Goal: Task Accomplishment & Management: Complete application form

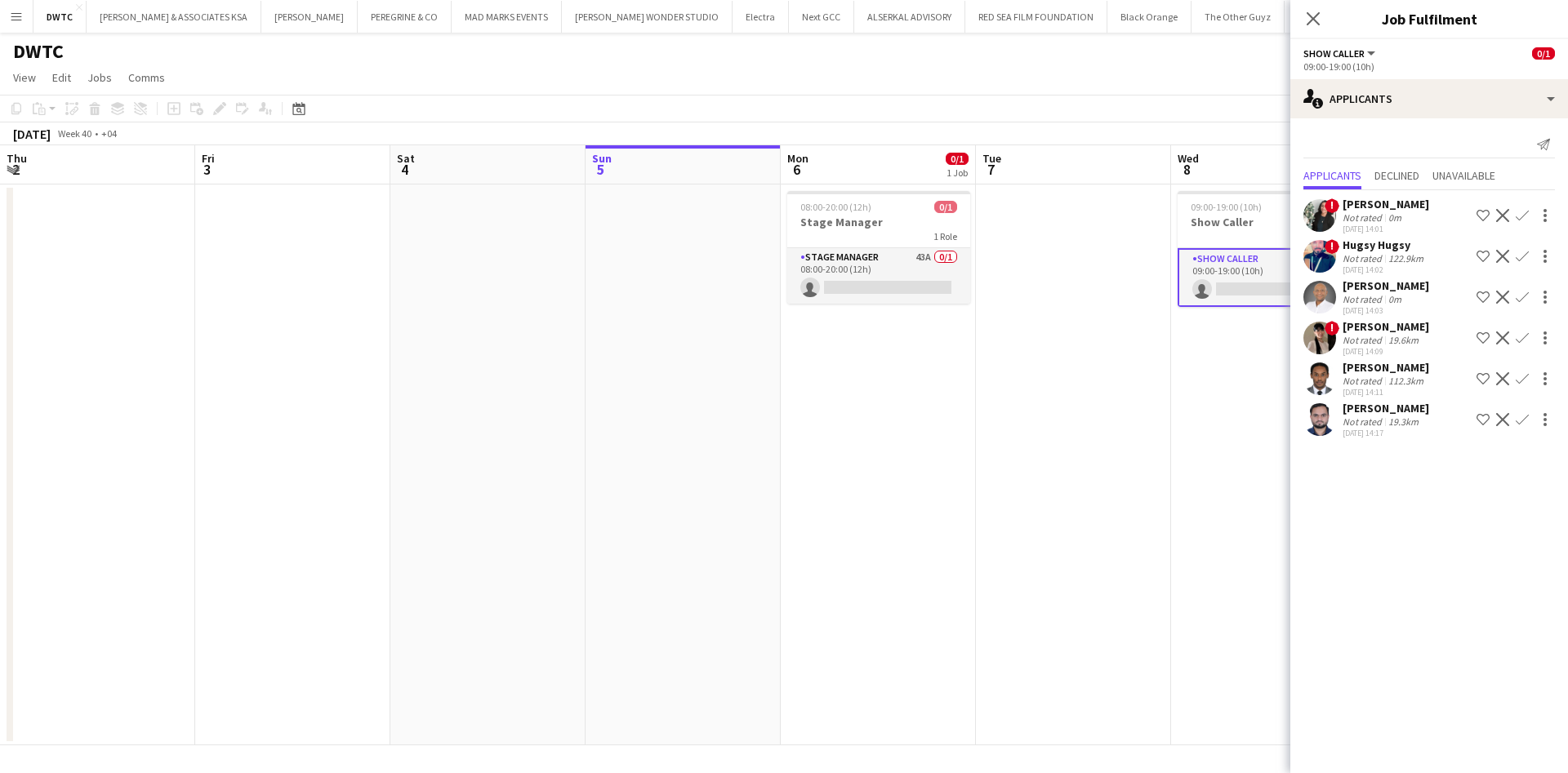
scroll to position [0, 390]
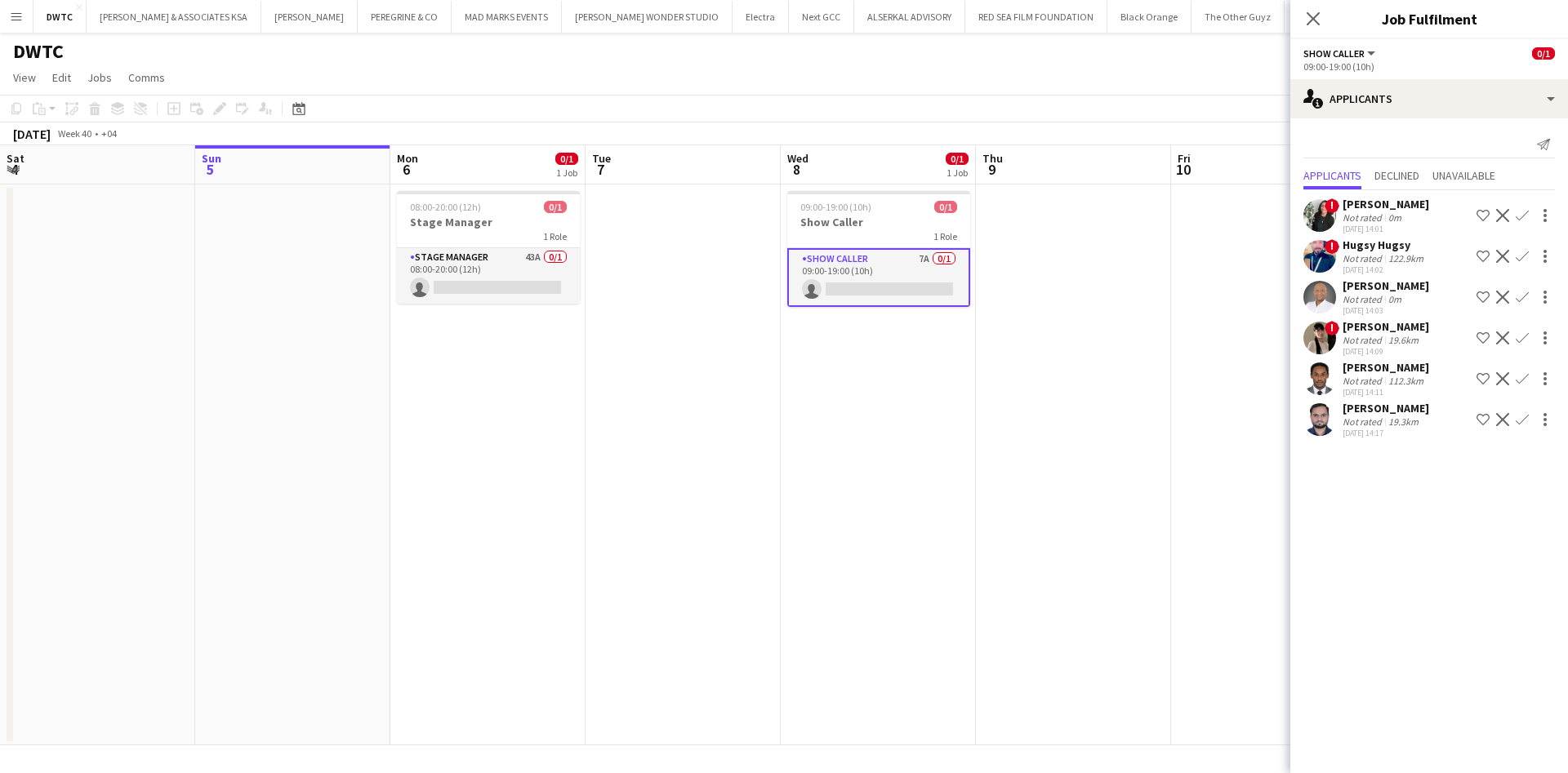
click at [16, 14] on app-icon "Menu" at bounding box center [15, 15] width 13 height 13
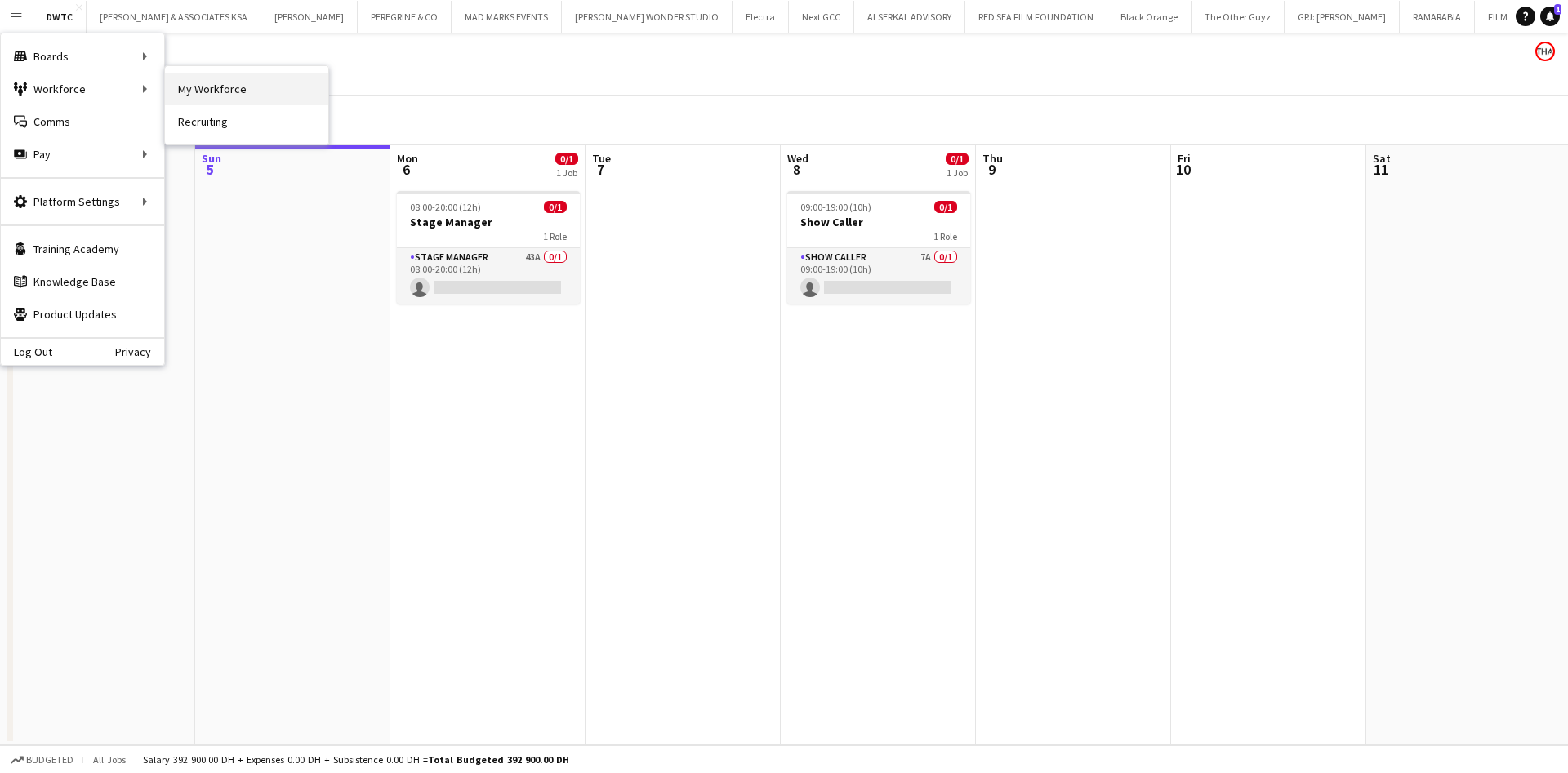
click at [207, 102] on link "My Workforce" at bounding box center [246, 89] width 163 height 32
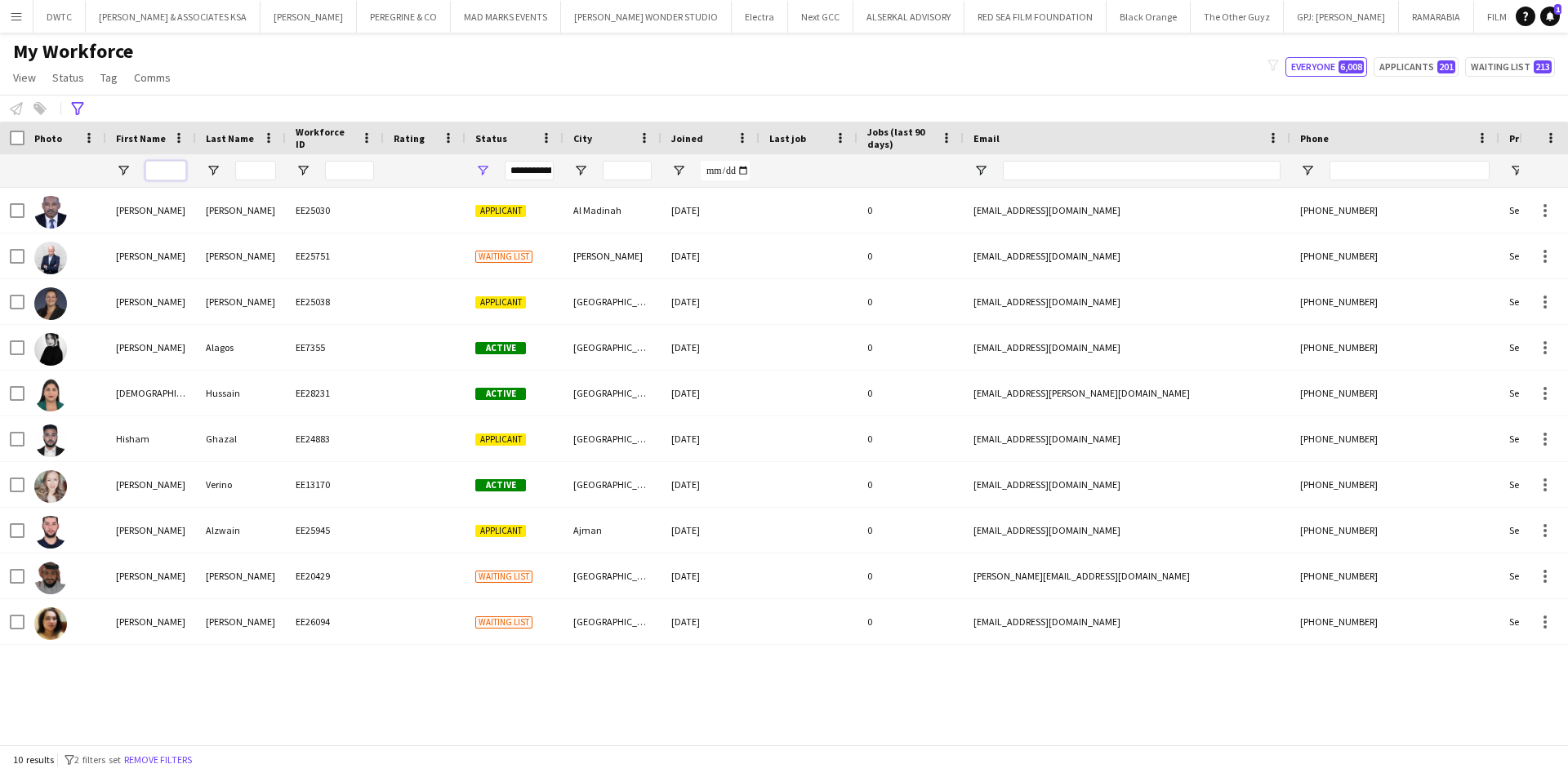
click at [155, 168] on input "First Name Filter Input" at bounding box center [166, 170] width 41 height 20
click at [154, 760] on button "Remove filters" at bounding box center [158, 759] width 74 height 18
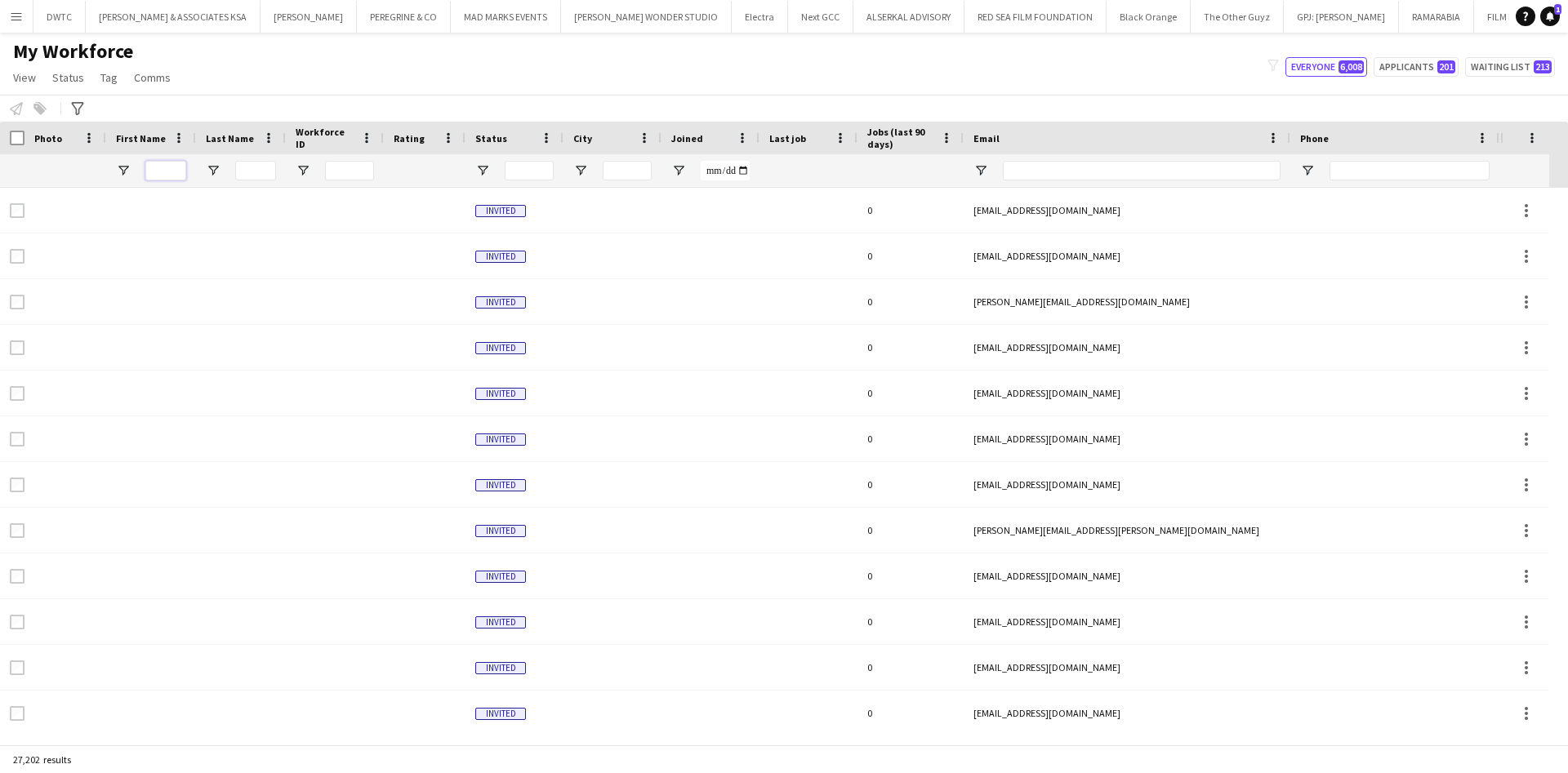
click at [158, 166] on input "First Name Filter Input" at bounding box center [166, 170] width 41 height 20
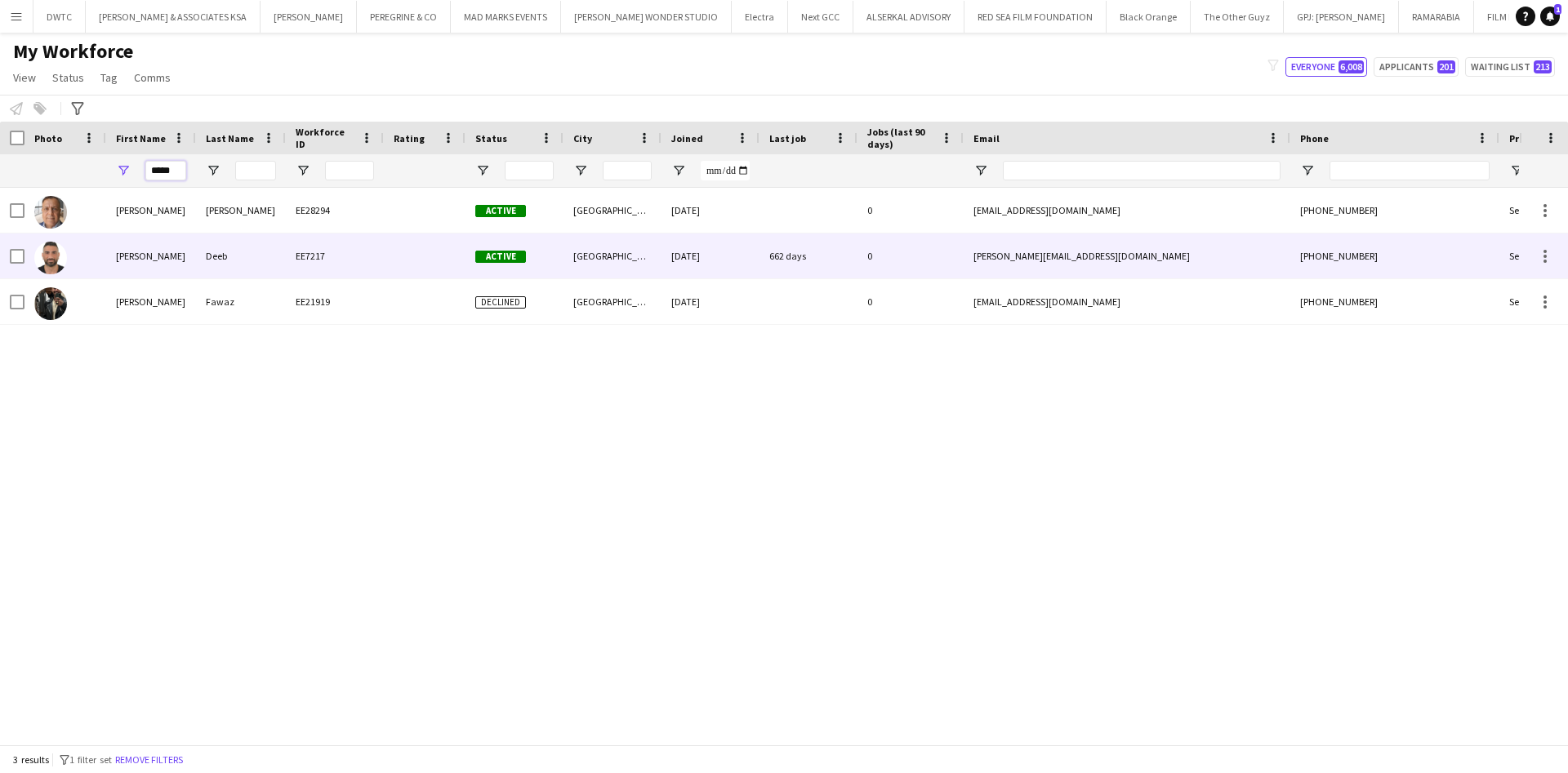
type input "*****"
click at [151, 236] on div "[PERSON_NAME]" at bounding box center [150, 256] width 90 height 45
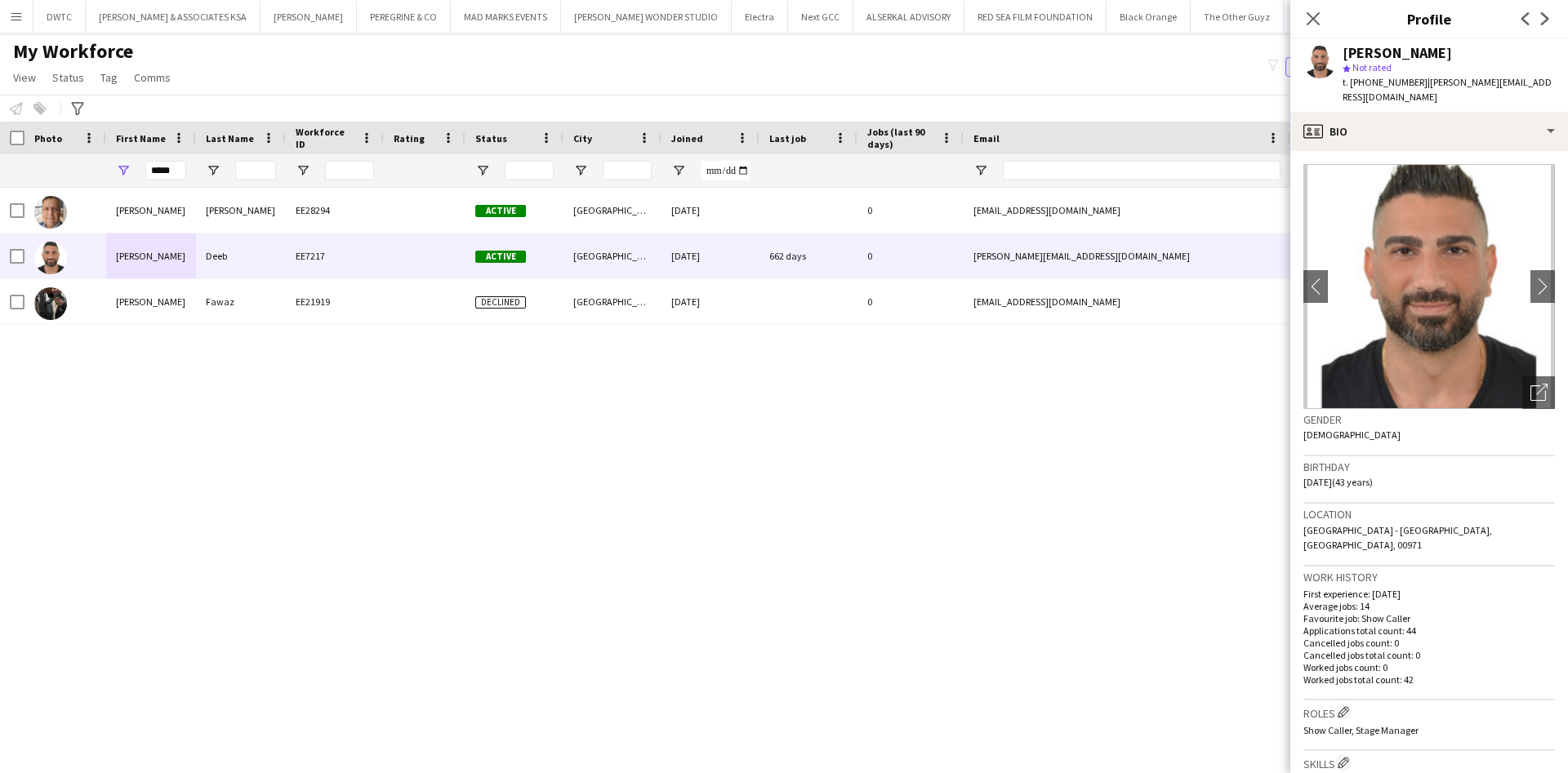
drag, startPoint x: 1351, startPoint y: 83, endPoint x: 1413, endPoint y: 79, distance: 62.1
click at [1413, 79] on span "t. [PHONE_NUMBER]" at bounding box center [1384, 82] width 85 height 12
copy span "[PHONE_NUMBER]"
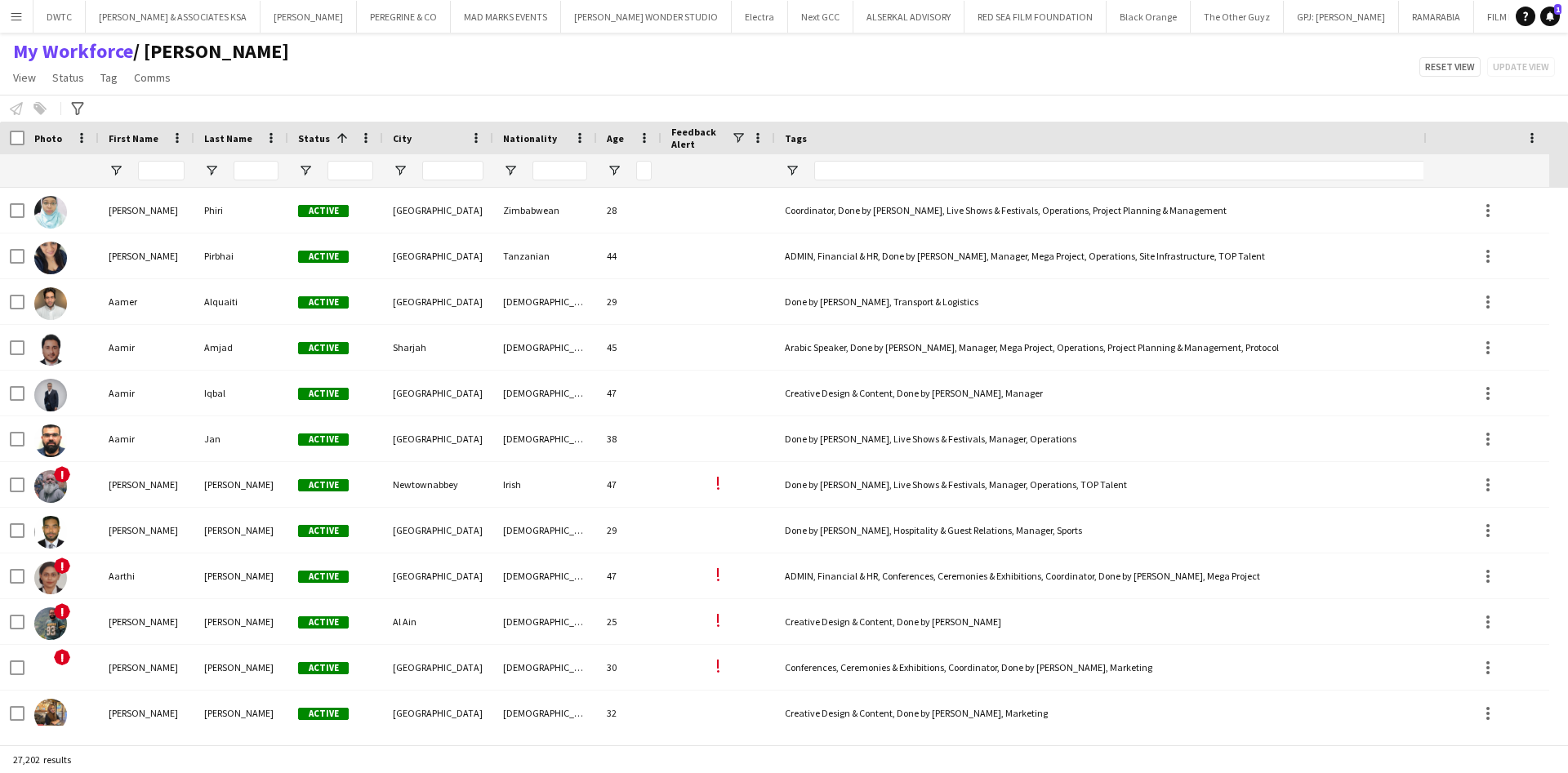
click at [15, 16] on app-icon "Menu" at bounding box center [15, 15] width 13 height 13
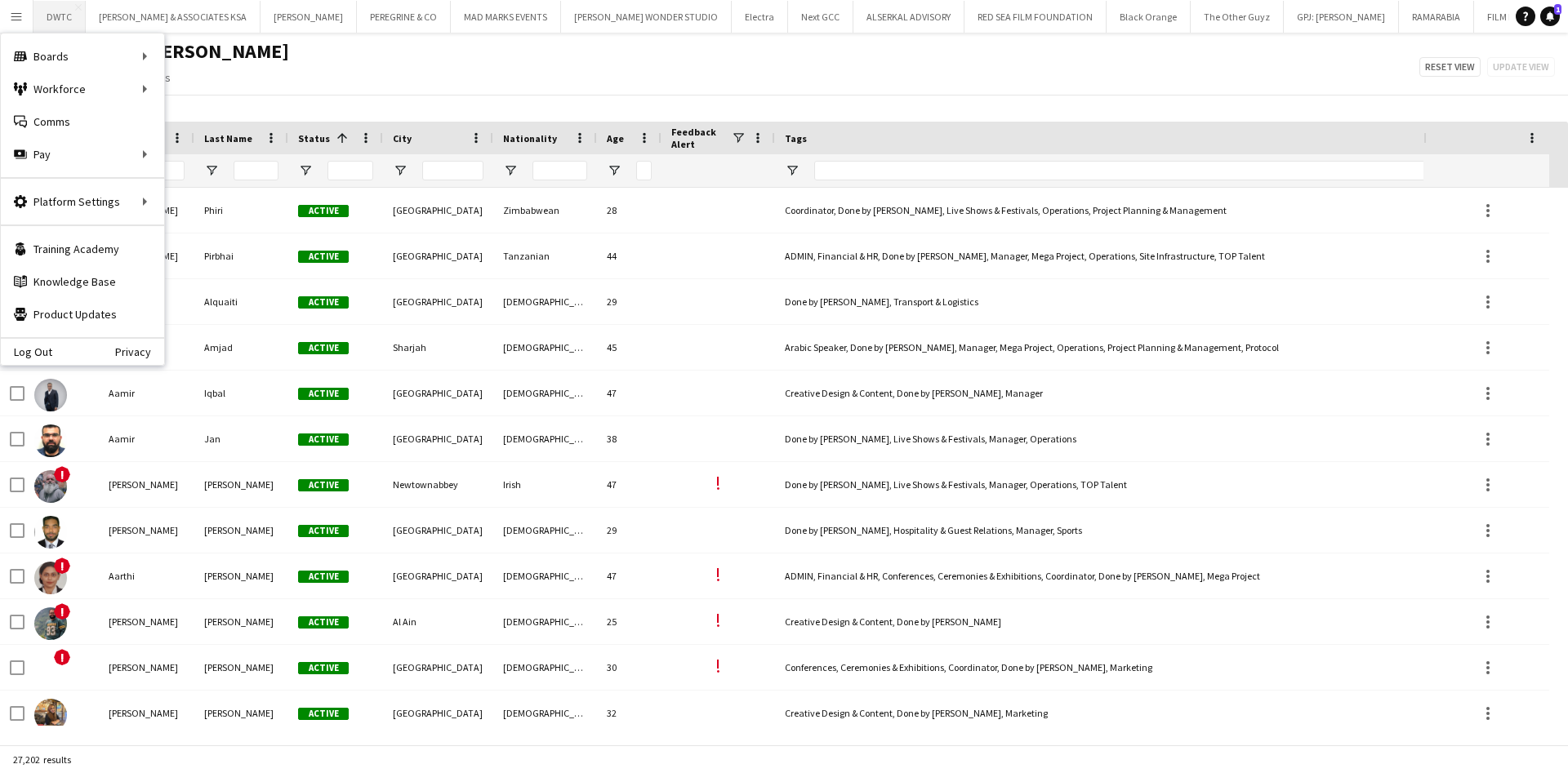
click at [45, 9] on button "DWTC Close" at bounding box center [59, 16] width 52 height 32
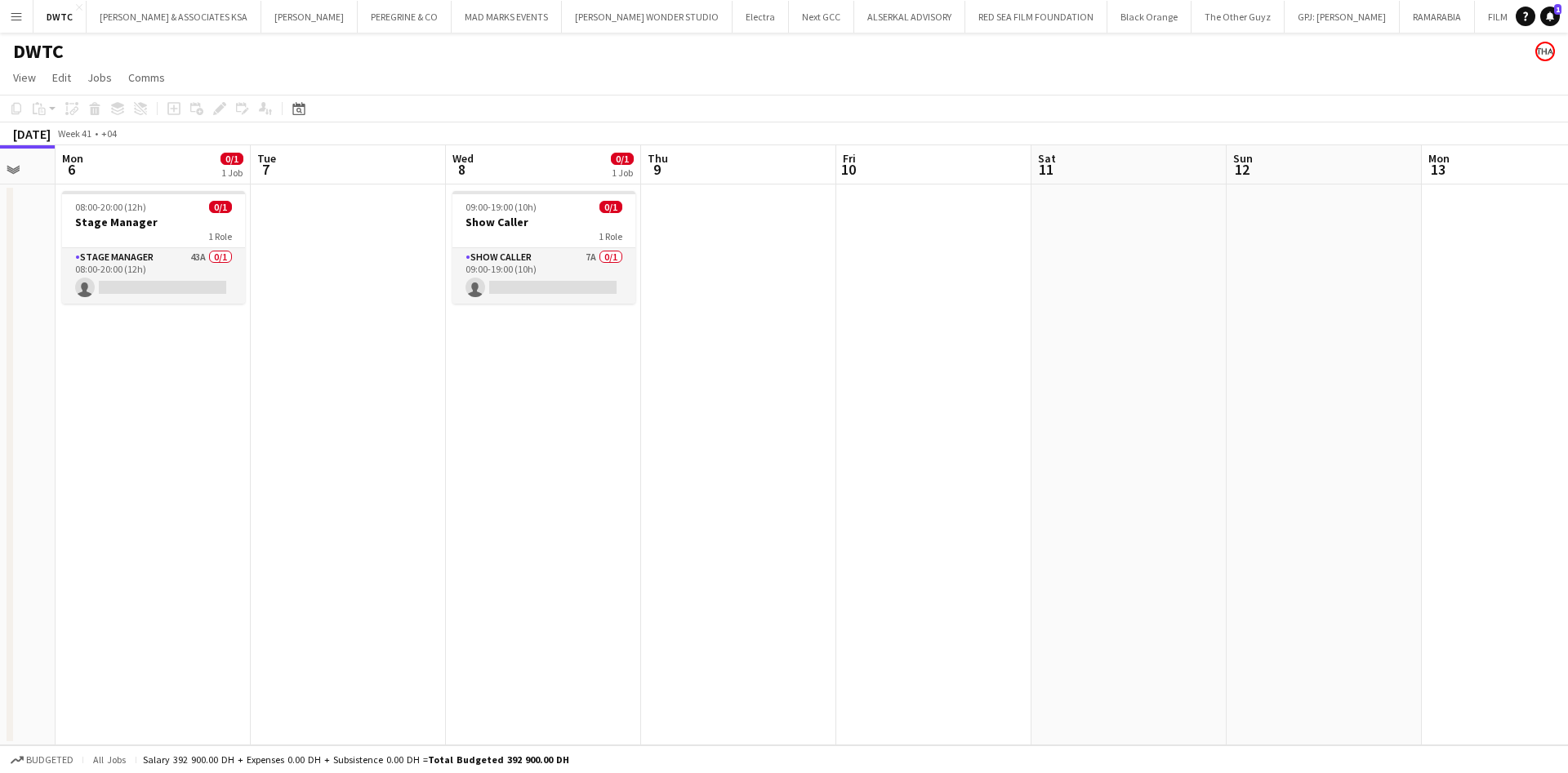
scroll to position [0, 515]
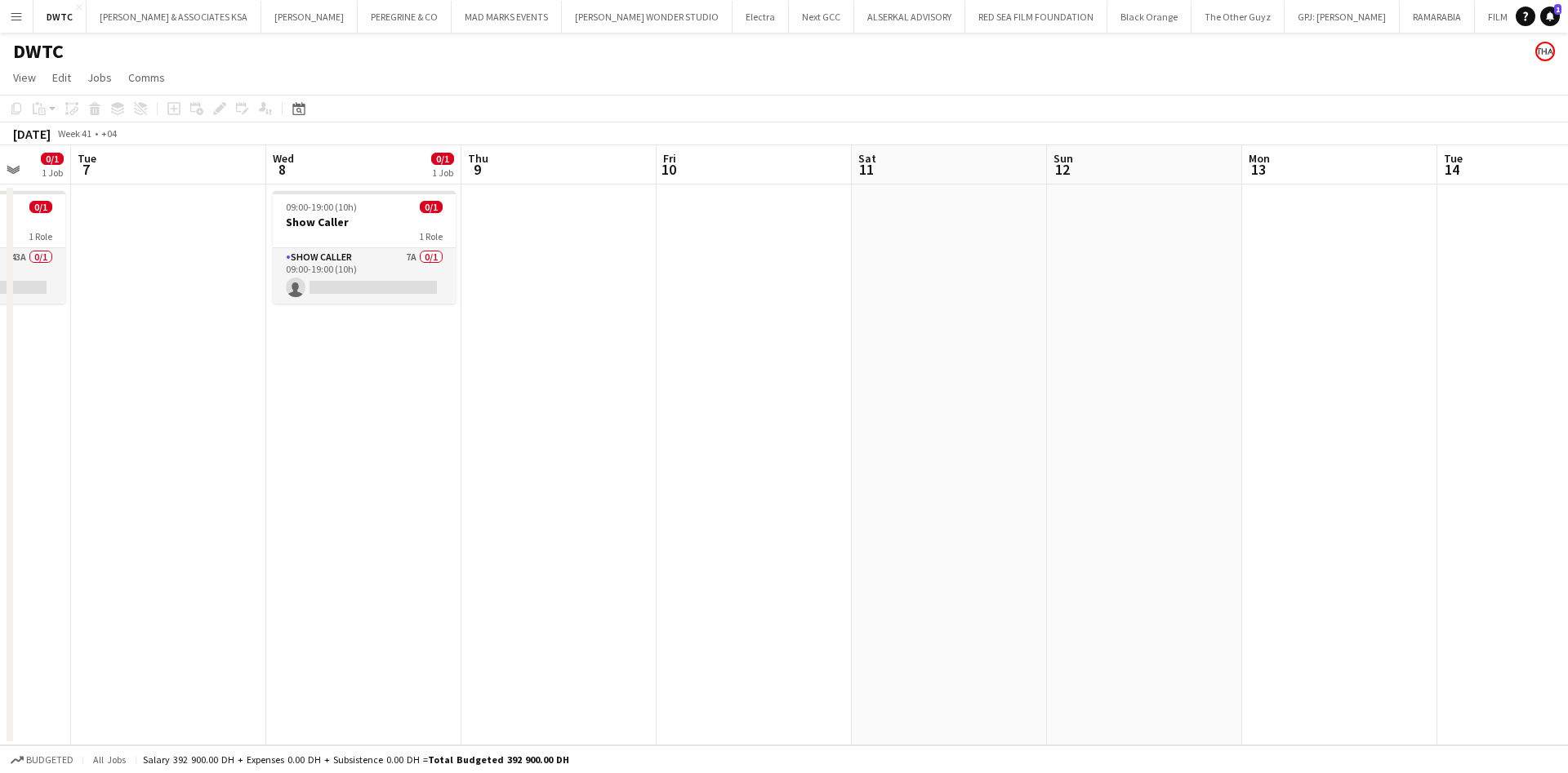
drag, startPoint x: 980, startPoint y: 276, endPoint x: 552, endPoint y: 281, distance: 428.0
click at [552, 281] on app-calendar-viewport "Sat 4 Sun 5 Mon 6 0/1 1 Job Tue 7 Wed 8 0/1 1 Job Thu 9 Fri 10 Sat 11 Sun 12 Mo…" at bounding box center [784, 445] width 1568 height 600
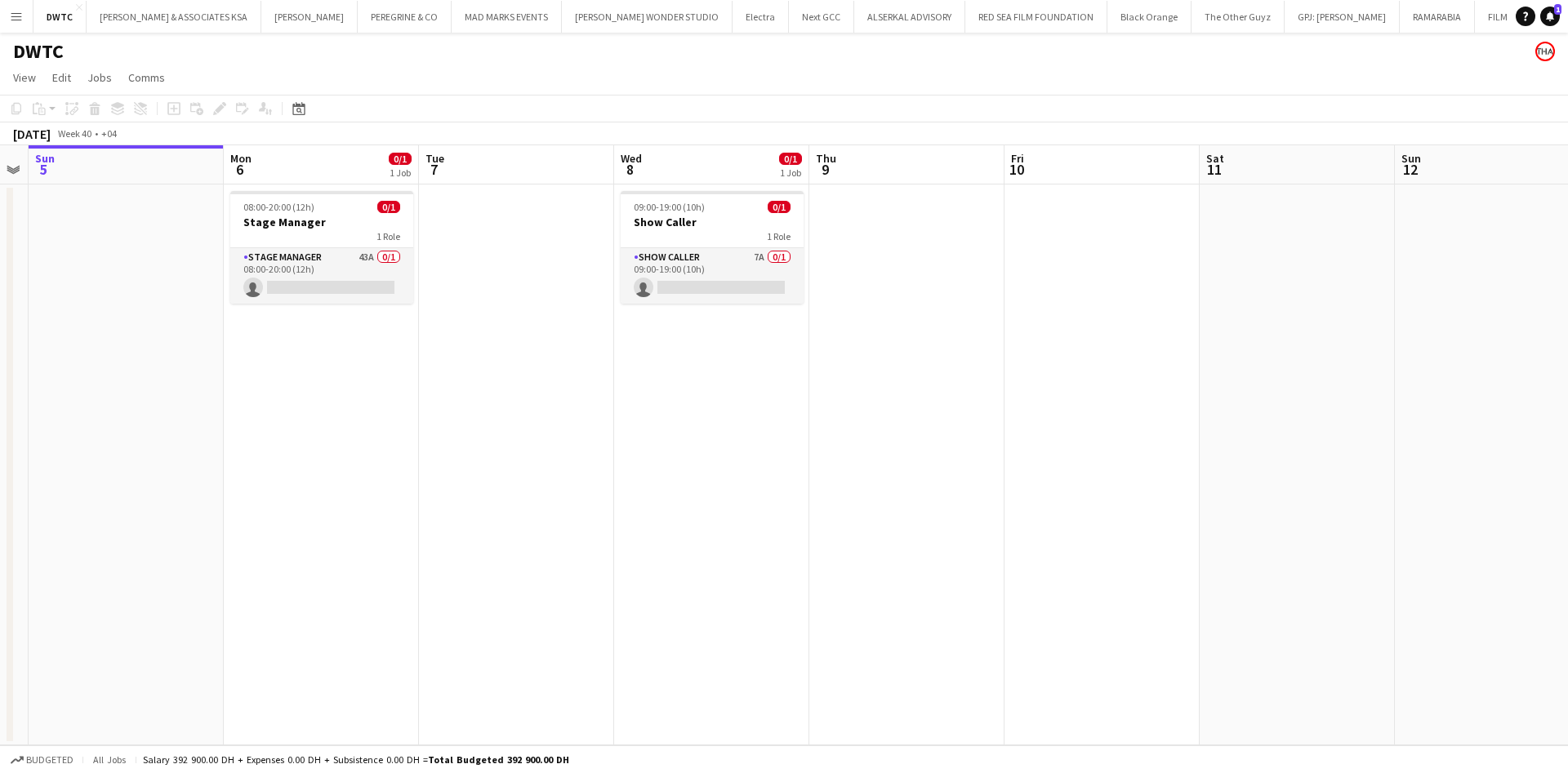
drag, startPoint x: 1213, startPoint y: 336, endPoint x: 1560, endPoint y: 238, distance: 360.6
click at [1560, 238] on app-calendar-viewport "Fri 3 Sat 4 Sun 5 Mon 6 0/1 1 Job Tue 7 Wed 8 0/1 1 Job Thu 9 Fri 10 Sat 11 Sun…" at bounding box center [784, 445] width 1568 height 600
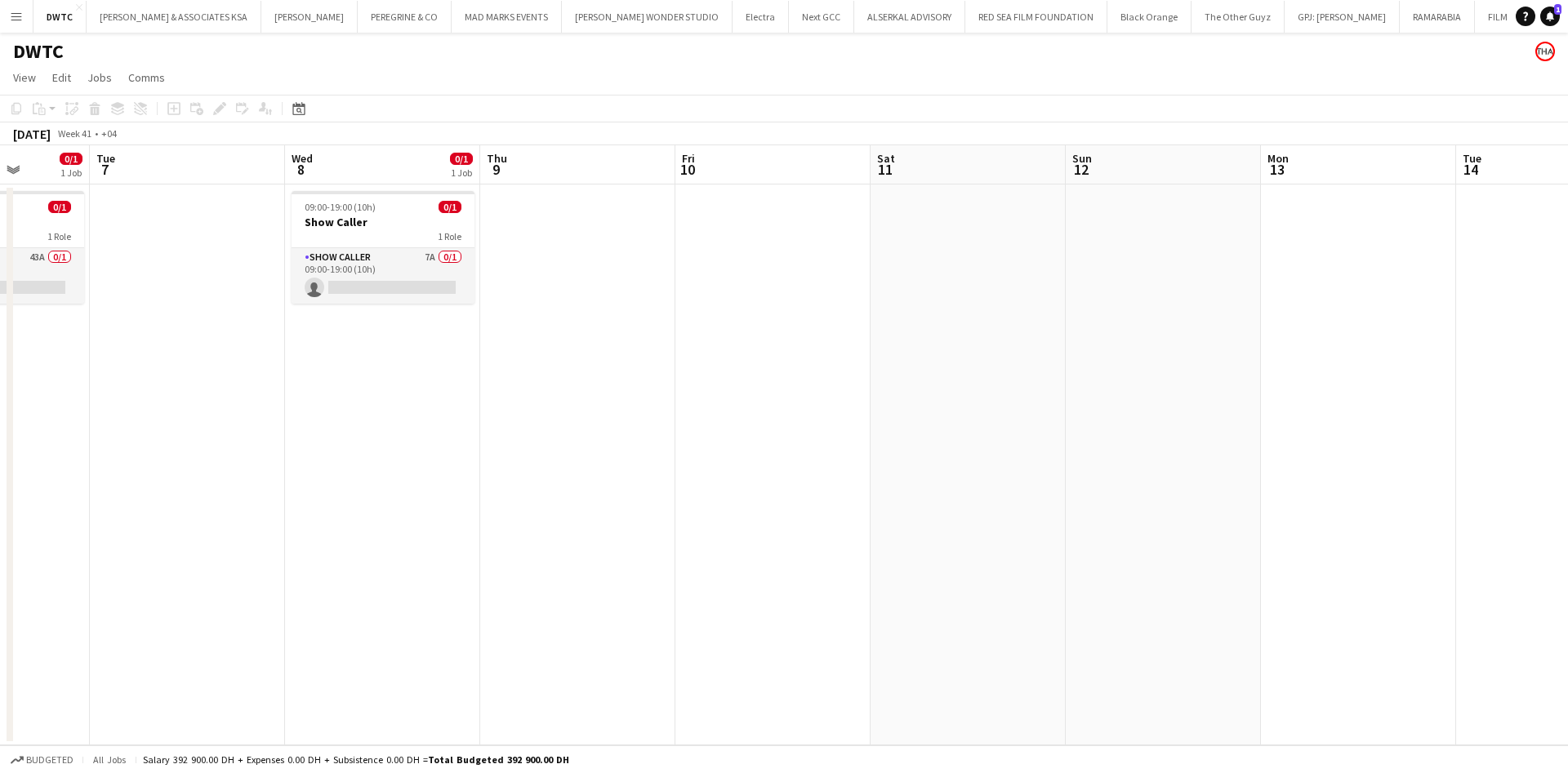
drag, startPoint x: 1284, startPoint y: 292, endPoint x: 1070, endPoint y: 308, distance: 214.6
click at [1070, 308] on app-calendar-viewport "Sat 4 Sun 5 Mon 6 0/1 1 Job Tue 7 Wed 8 0/1 1 Job Thu 9 Fri 10 Sat 11 Sun 12 Mo…" at bounding box center [784, 445] width 1568 height 600
click at [982, 253] on app-date-cell at bounding box center [968, 464] width 195 height 561
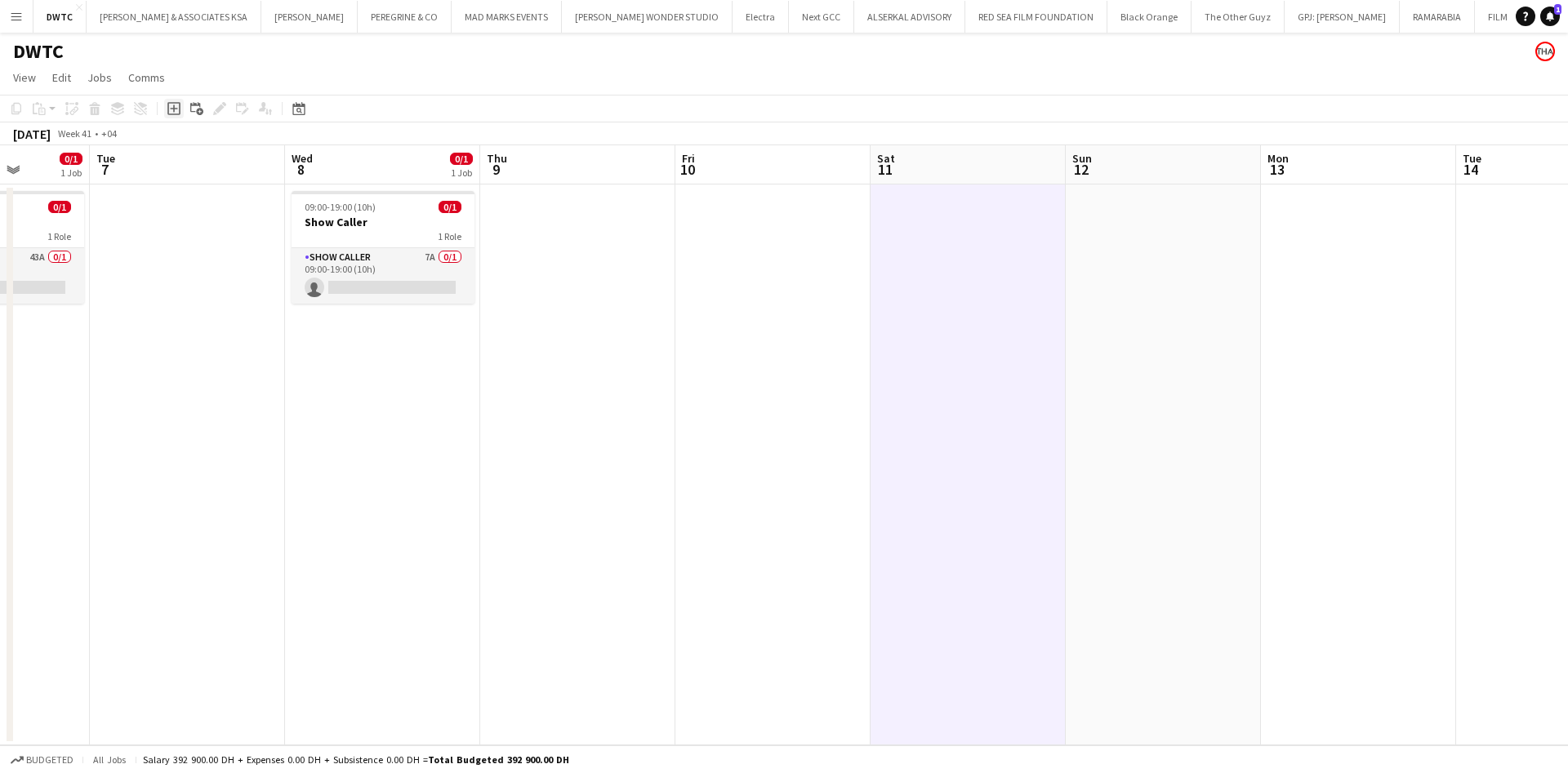
click at [177, 110] on icon "Add job" at bounding box center [173, 108] width 13 height 13
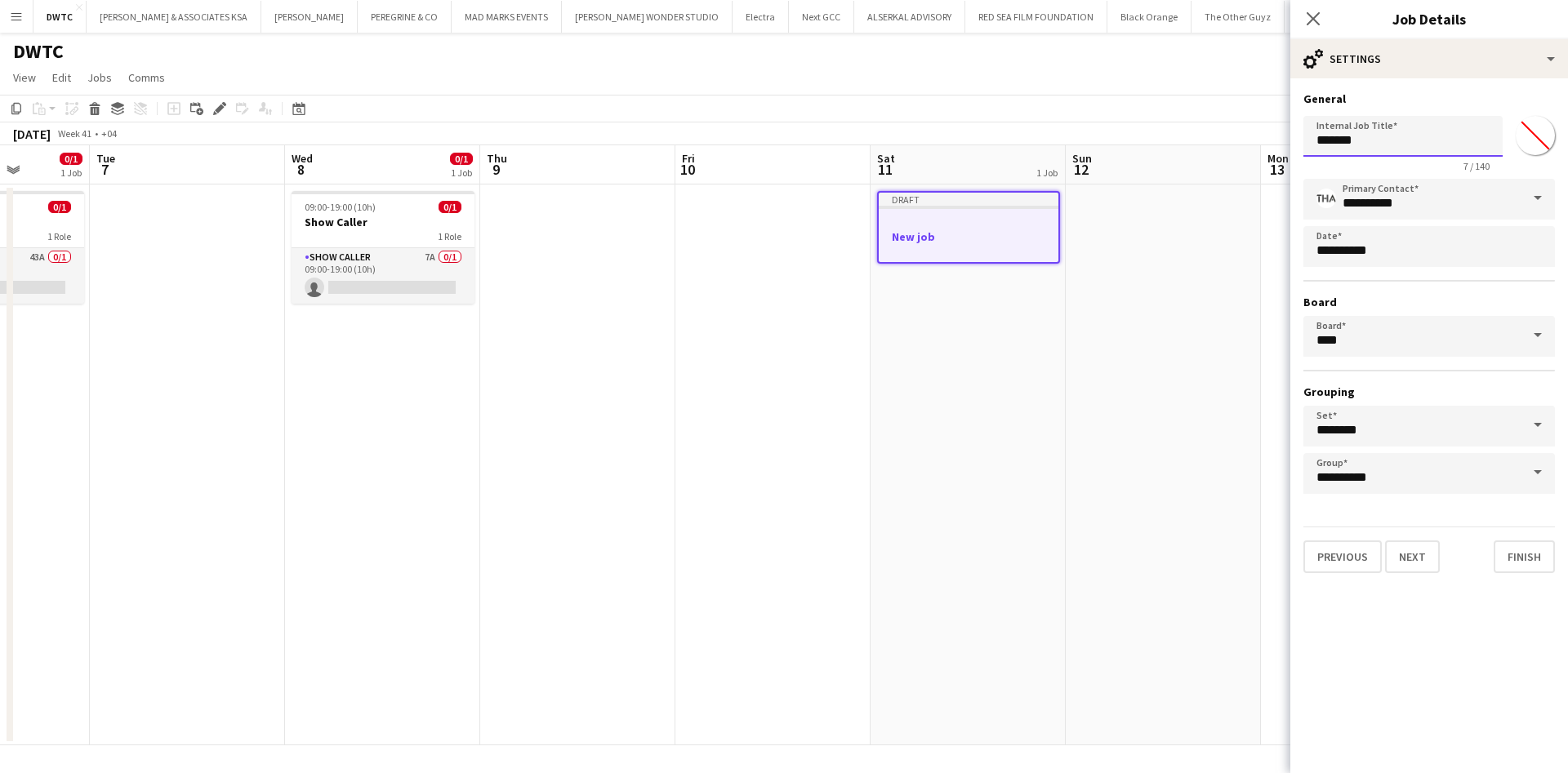
click at [1391, 151] on input "*******" at bounding box center [1402, 137] width 199 height 41
type input "**********"
click at [1425, 561] on button "Next" at bounding box center [1413, 556] width 55 height 32
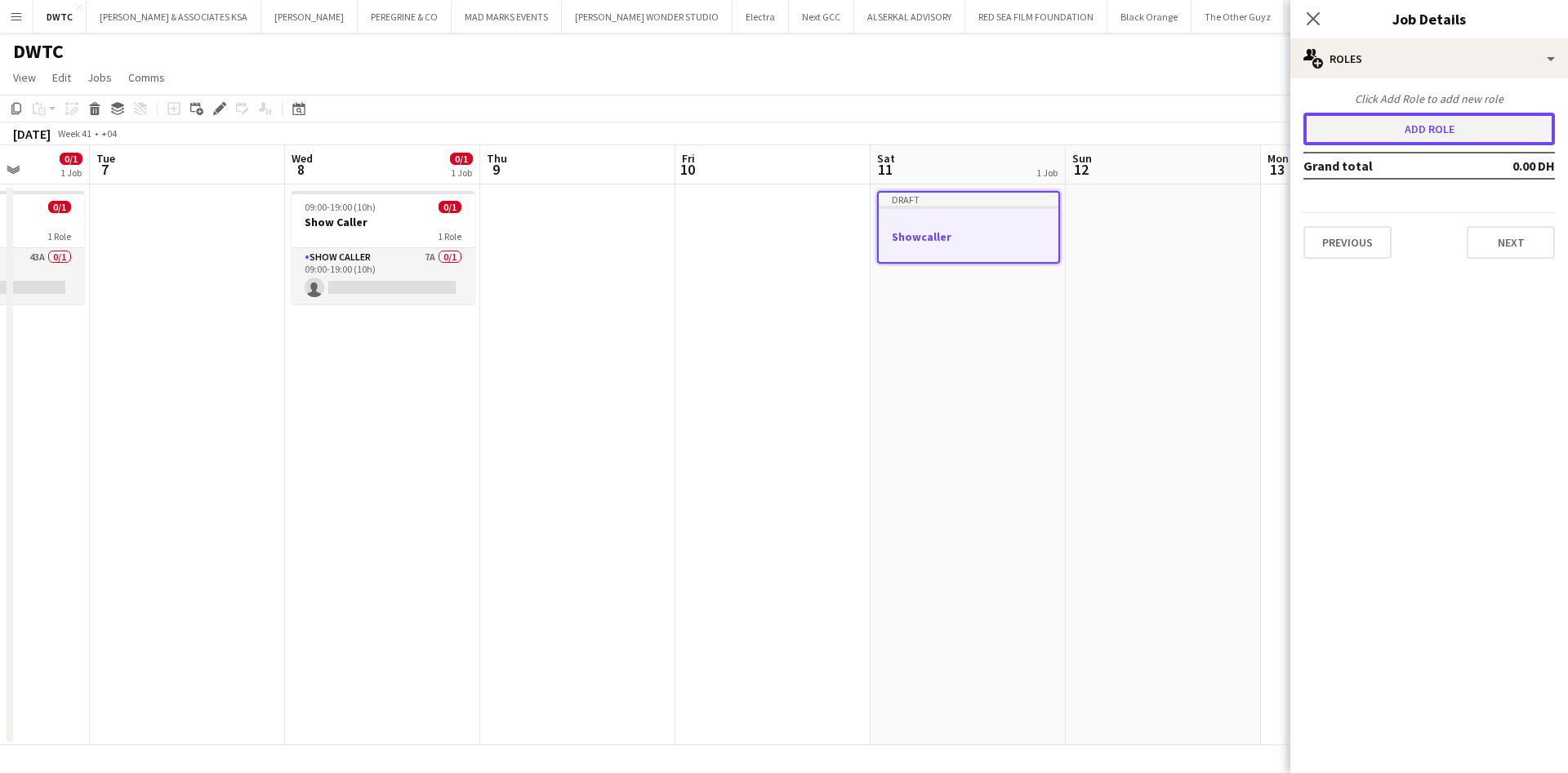
click at [1445, 125] on button "Add role" at bounding box center [1429, 129] width 252 height 32
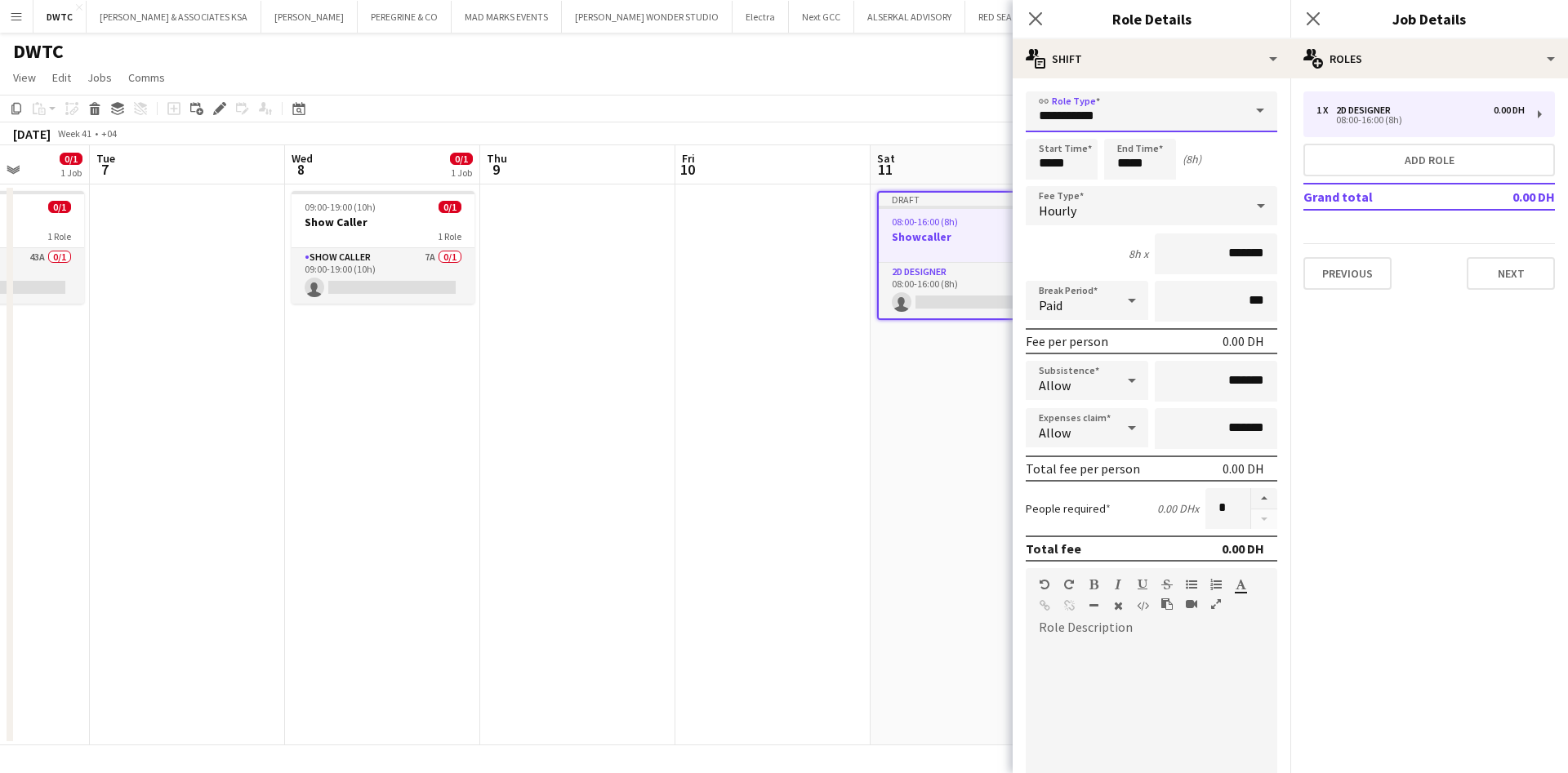
drag, startPoint x: 1137, startPoint y: 115, endPoint x: 1032, endPoint y: 125, distance: 105.5
click at [1032, 125] on input "**********" at bounding box center [1151, 112] width 252 height 41
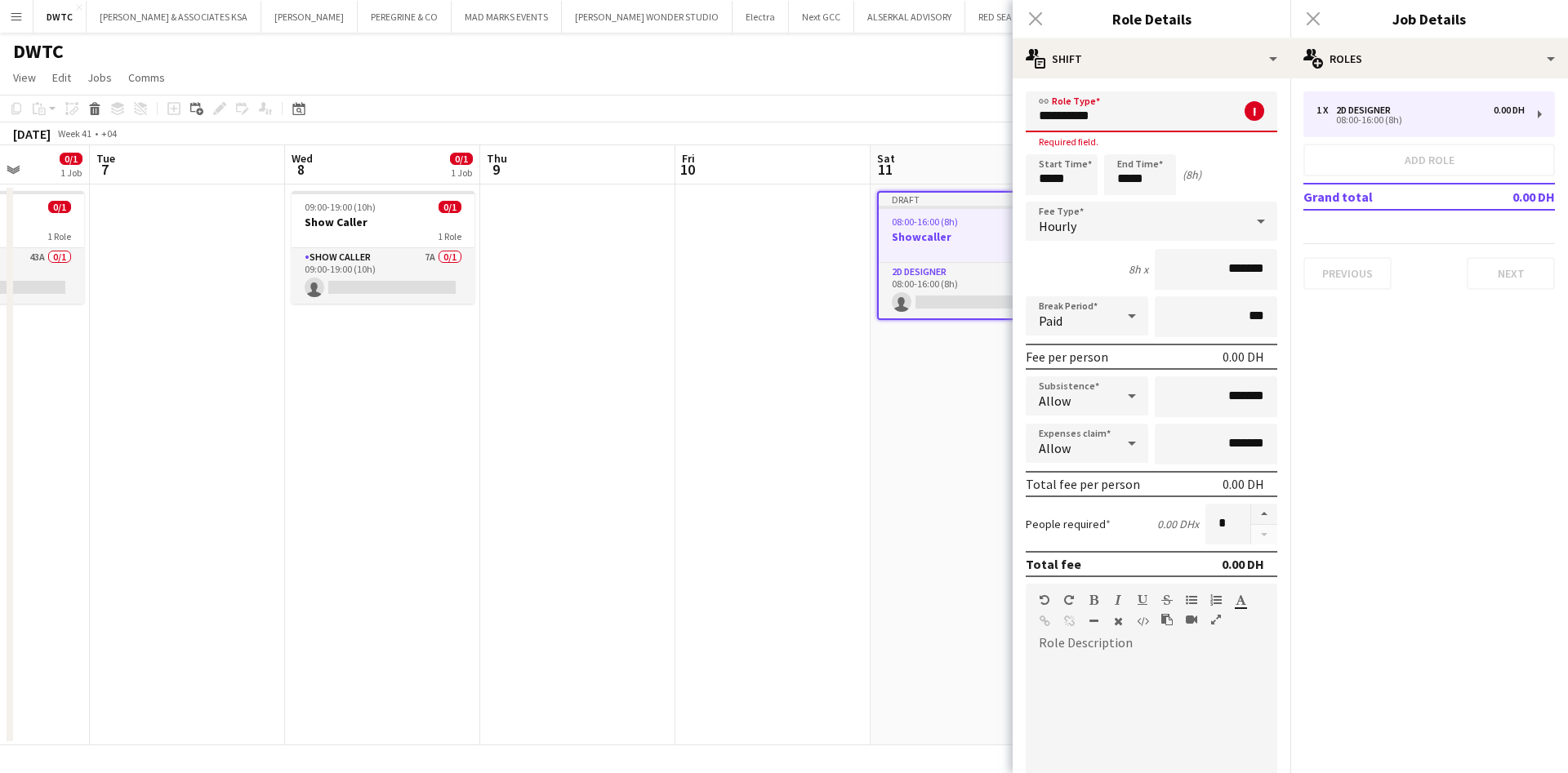
type input "**********"
click at [1170, 232] on div "Hourly" at bounding box center [1135, 221] width 219 height 39
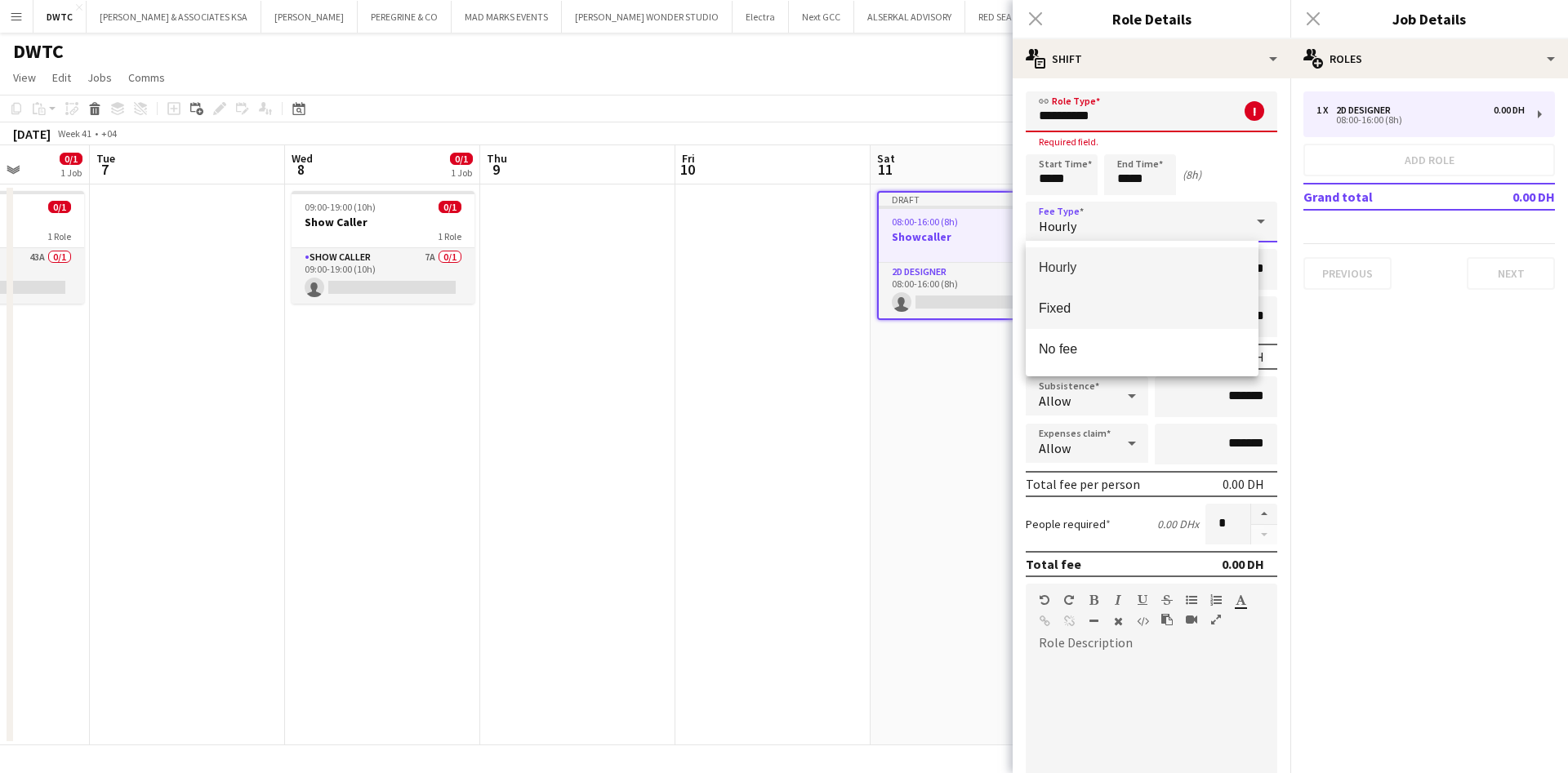
drag, startPoint x: 1170, startPoint y: 232, endPoint x: 1082, endPoint y: 307, distance: 115.6
click at [1082, 307] on span "Fixed" at bounding box center [1142, 308] width 207 height 15
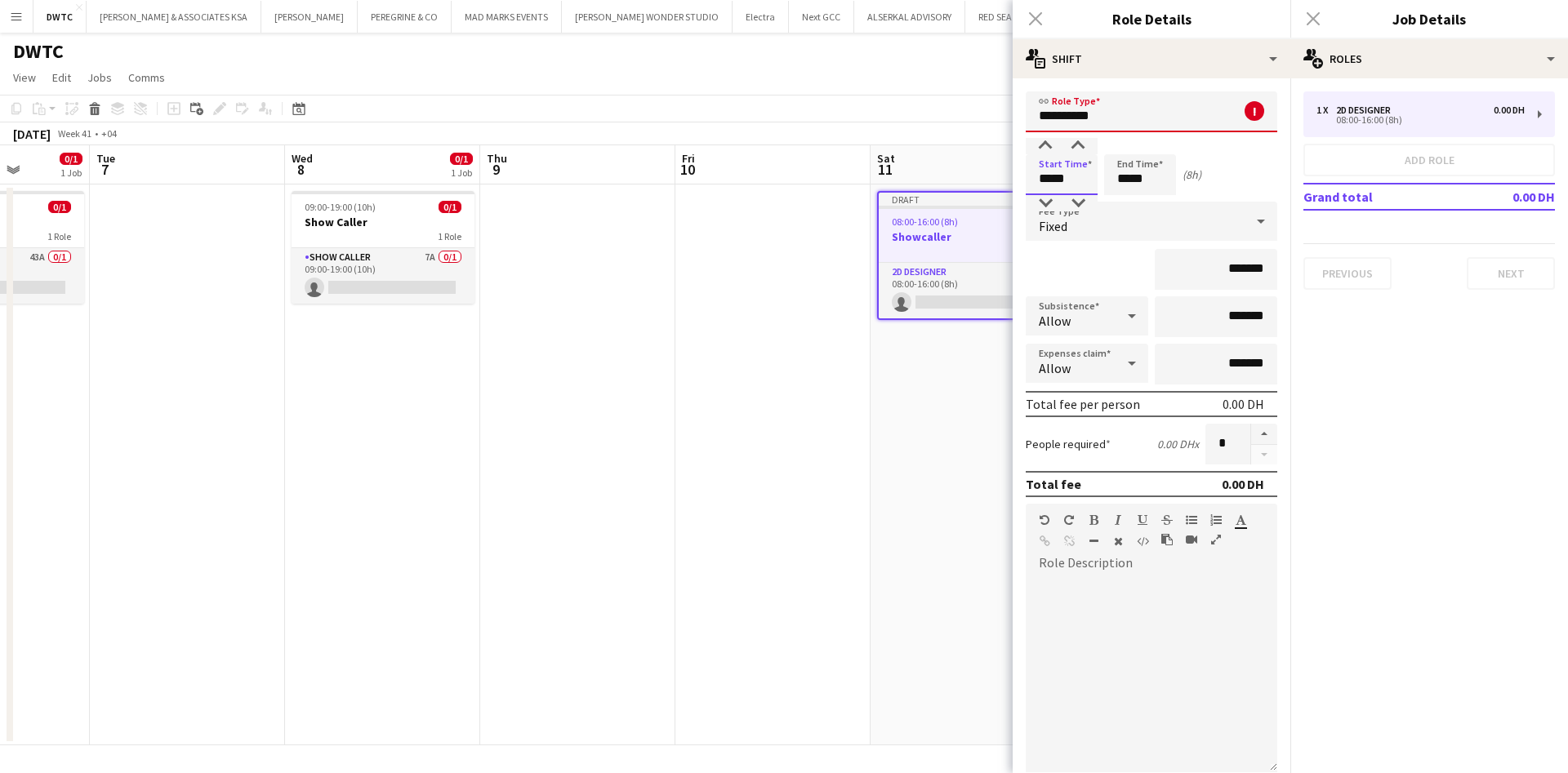
click at [1067, 183] on input "*****" at bounding box center [1062, 175] width 72 height 41
type input "*****"
click at [1050, 141] on div at bounding box center [1045, 146] width 32 height 16
click at [1130, 180] on input "*****" at bounding box center [1140, 175] width 72 height 41
click at [1126, 140] on div at bounding box center [1123, 146] width 32 height 16
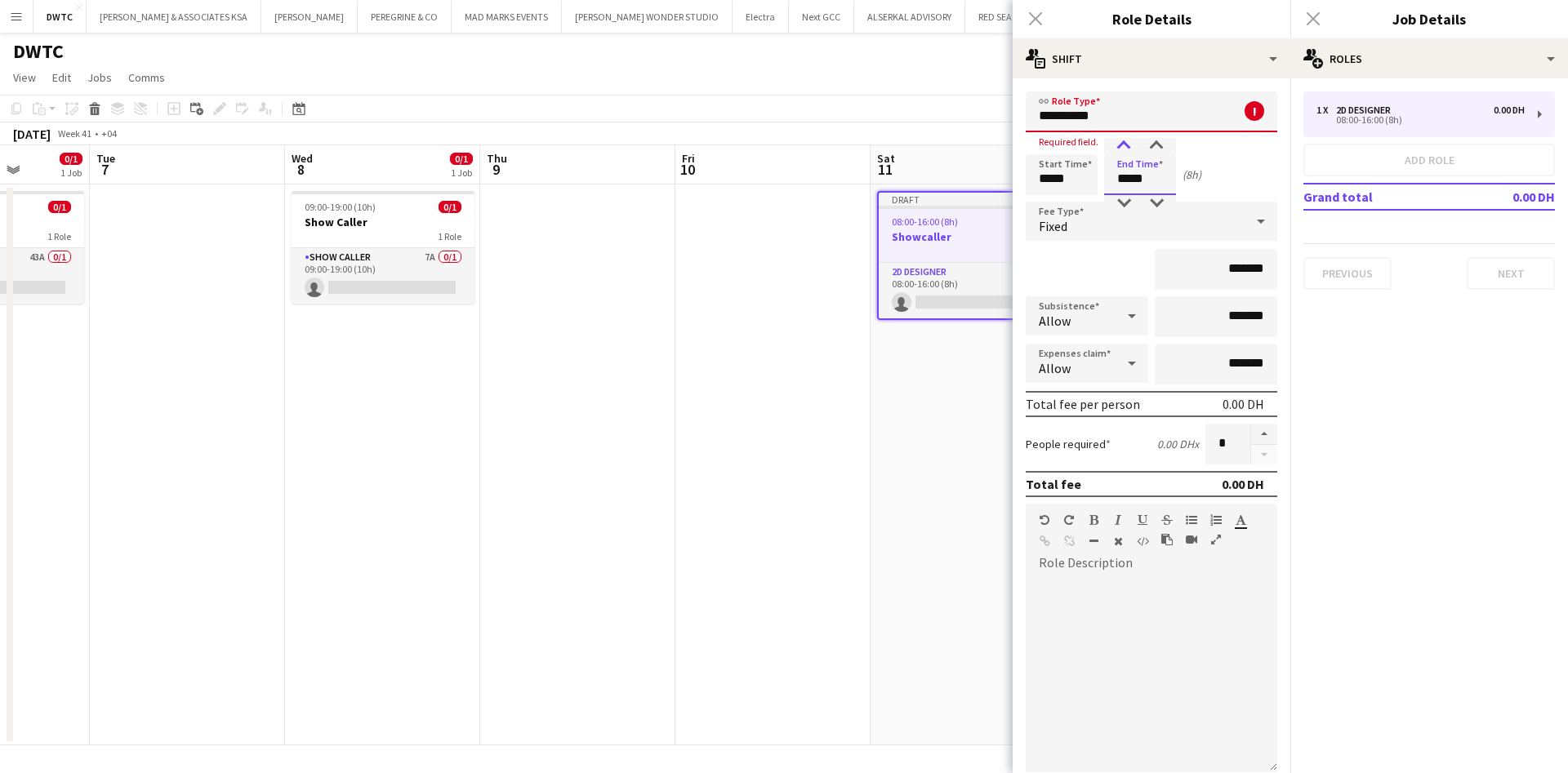
click at [1126, 140] on div at bounding box center [1123, 146] width 32 height 16
type input "*****"
click at [1126, 140] on div at bounding box center [1123, 146] width 32 height 16
click at [1072, 269] on div "*******" at bounding box center [1151, 270] width 252 height 41
click at [1209, 267] on input "*******" at bounding box center [1216, 270] width 123 height 41
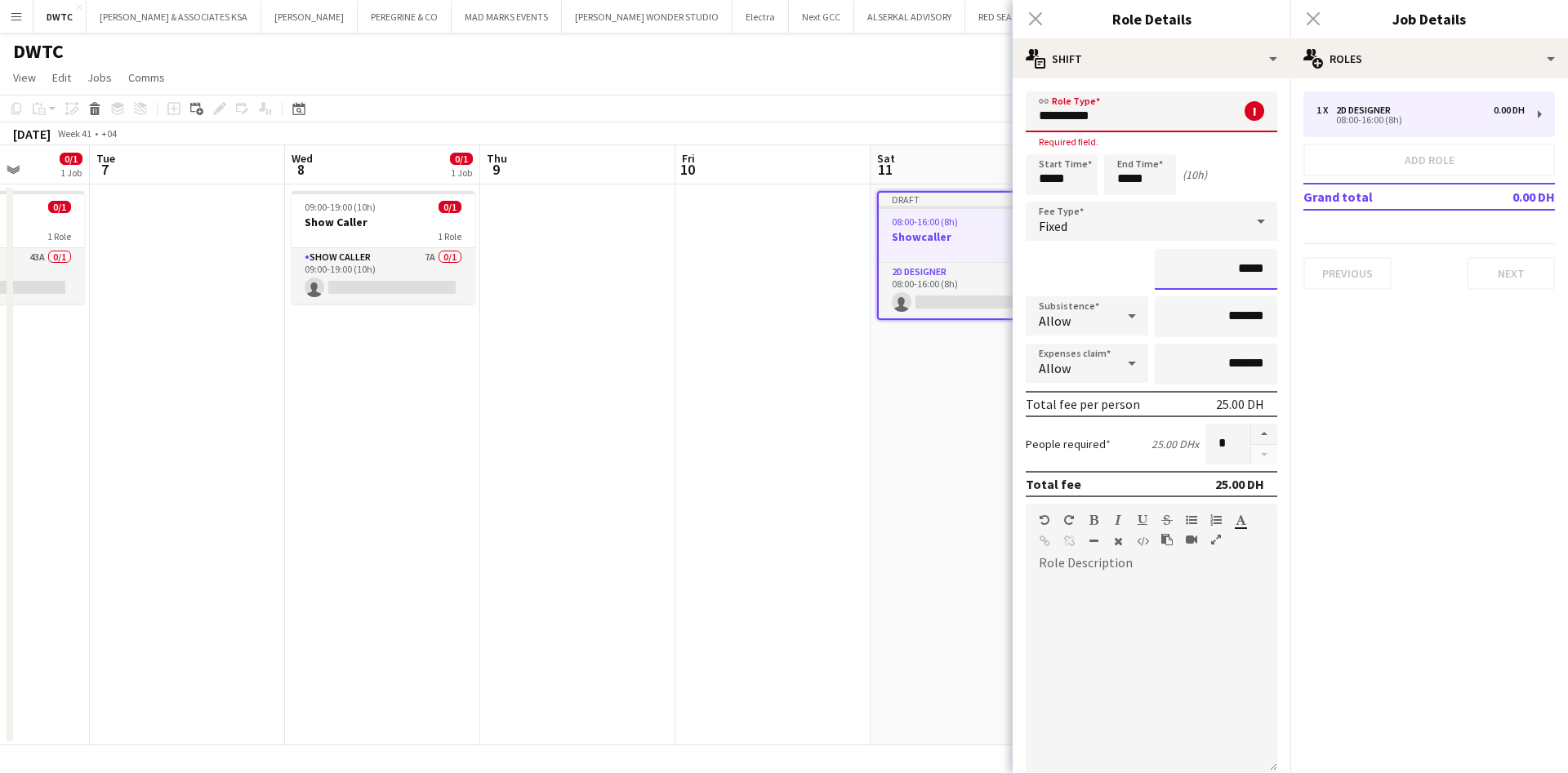
type input "****"
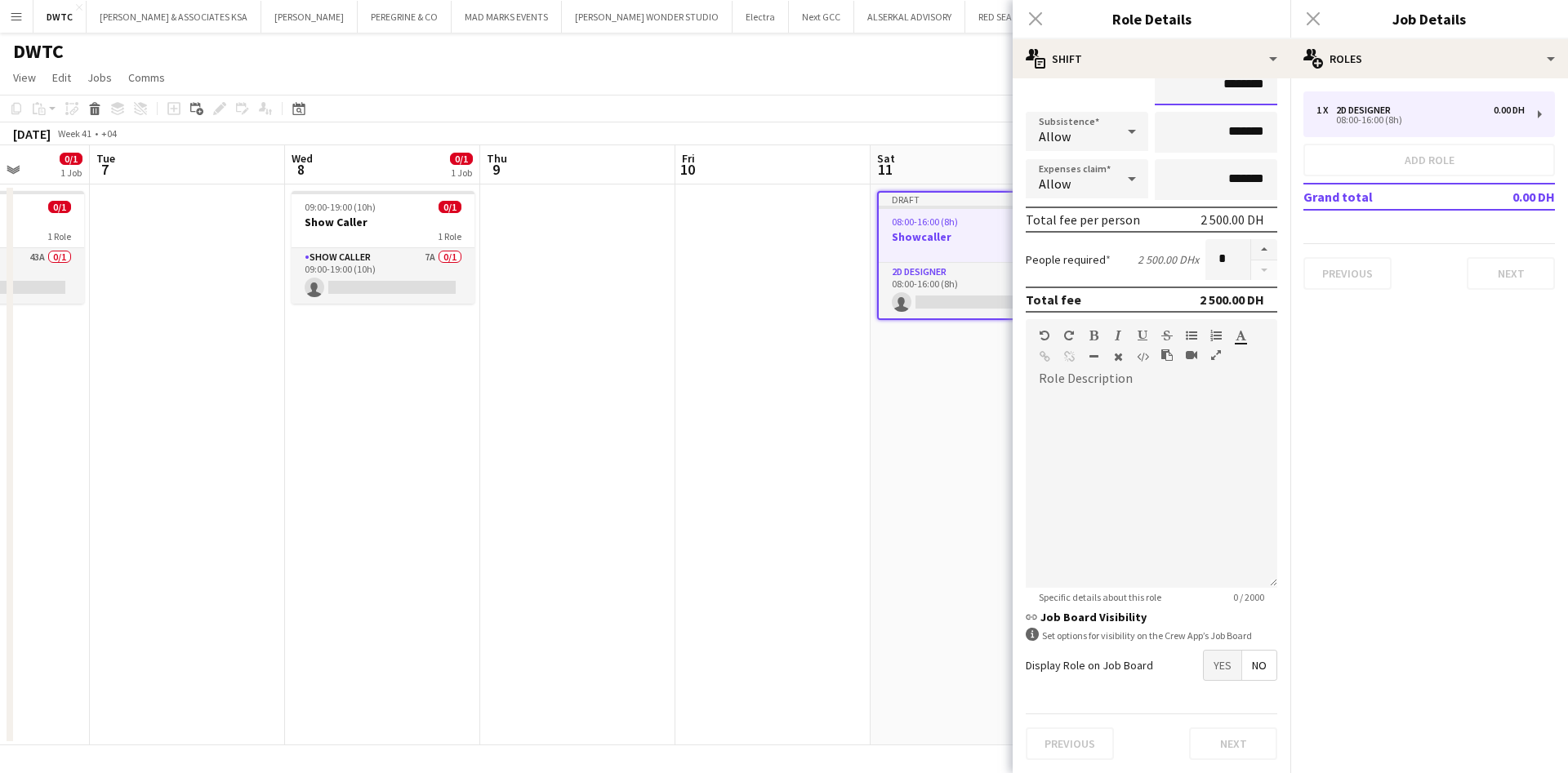
scroll to position [0, 0]
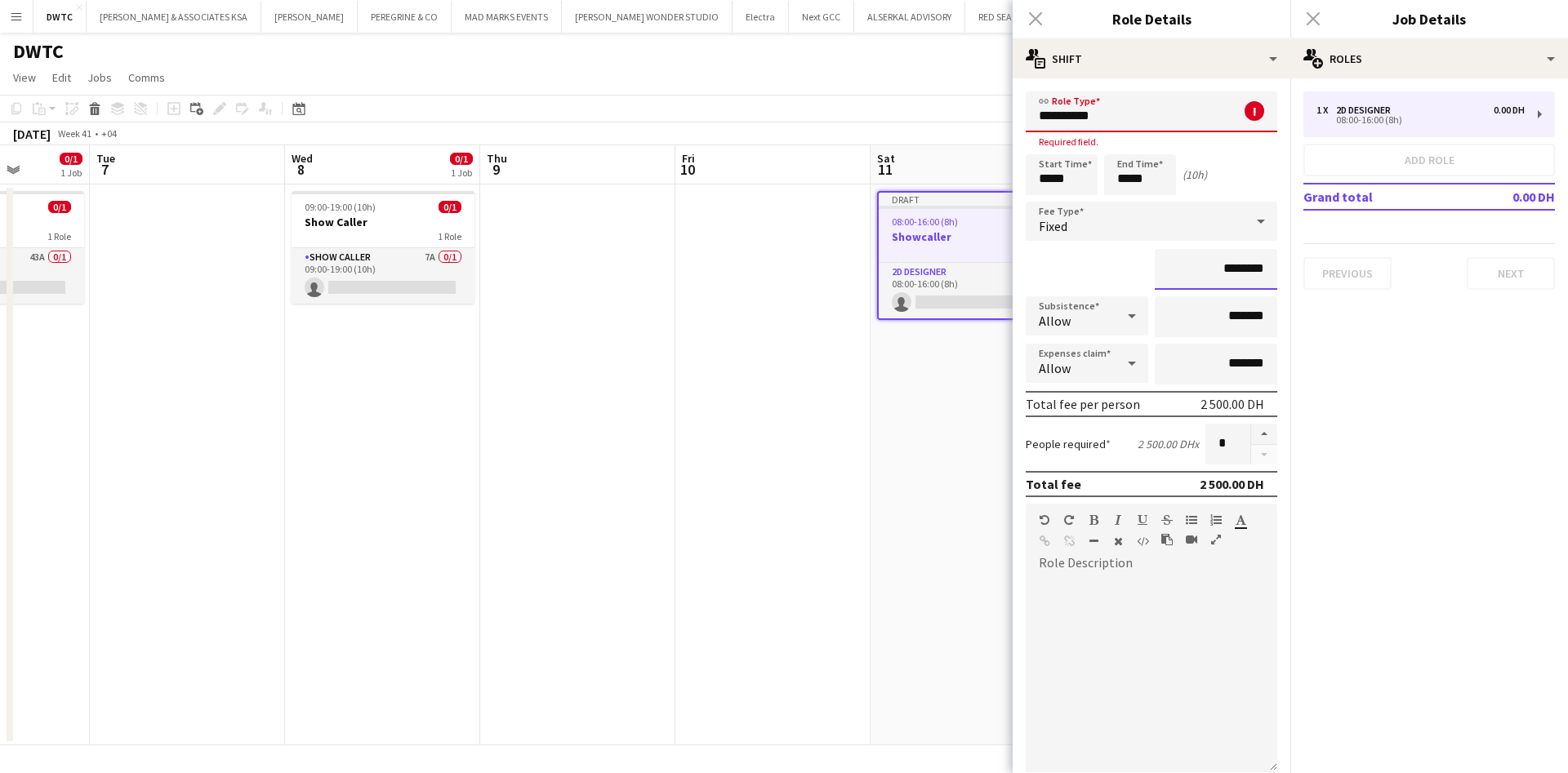
type input "********"
click at [1132, 106] on input "**********" at bounding box center [1151, 112] width 252 height 41
click at [1104, 146] on mat-option "Show Caller" at bounding box center [1142, 159] width 233 height 39
type input "**********"
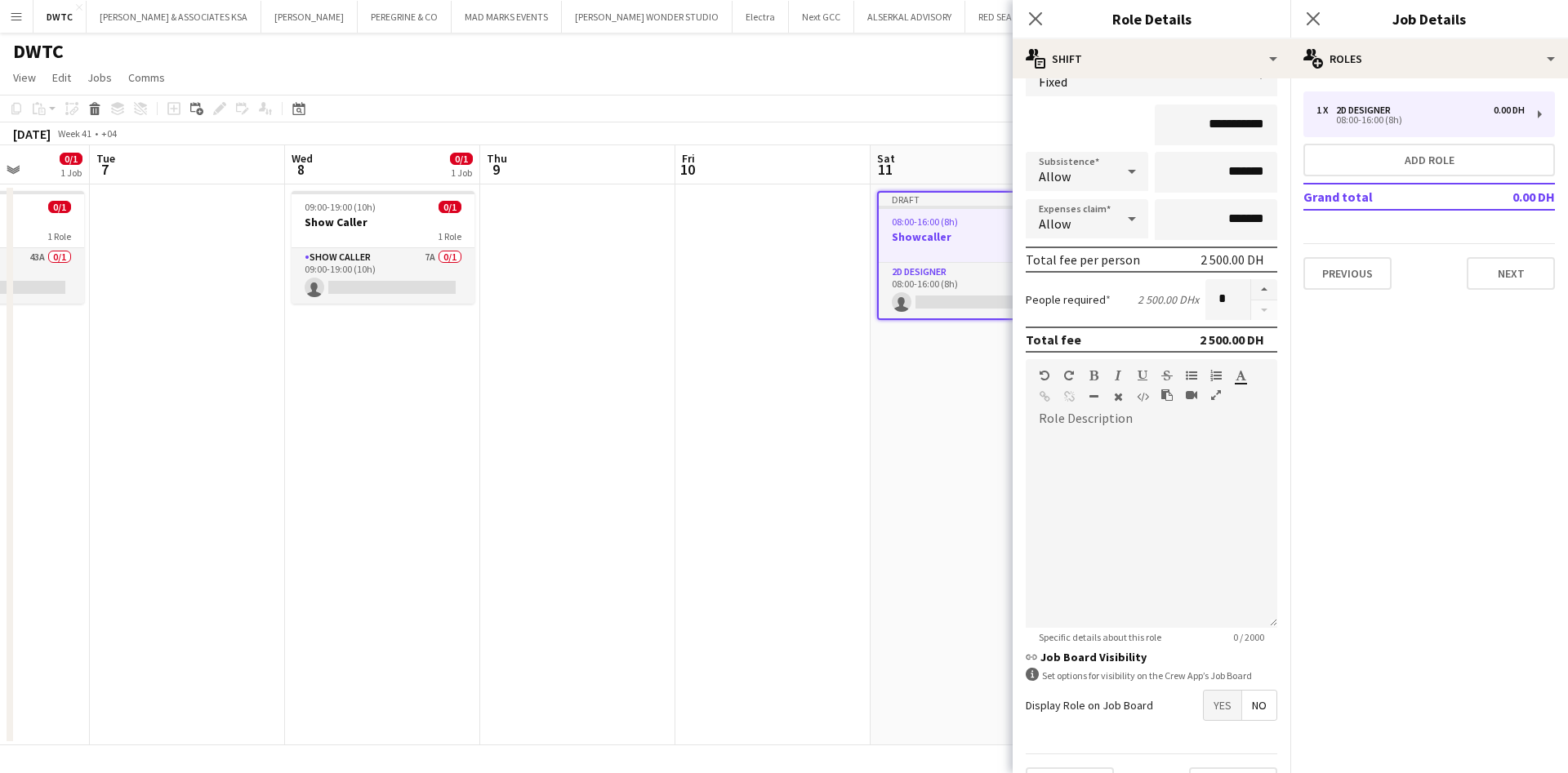
scroll to position [189, 0]
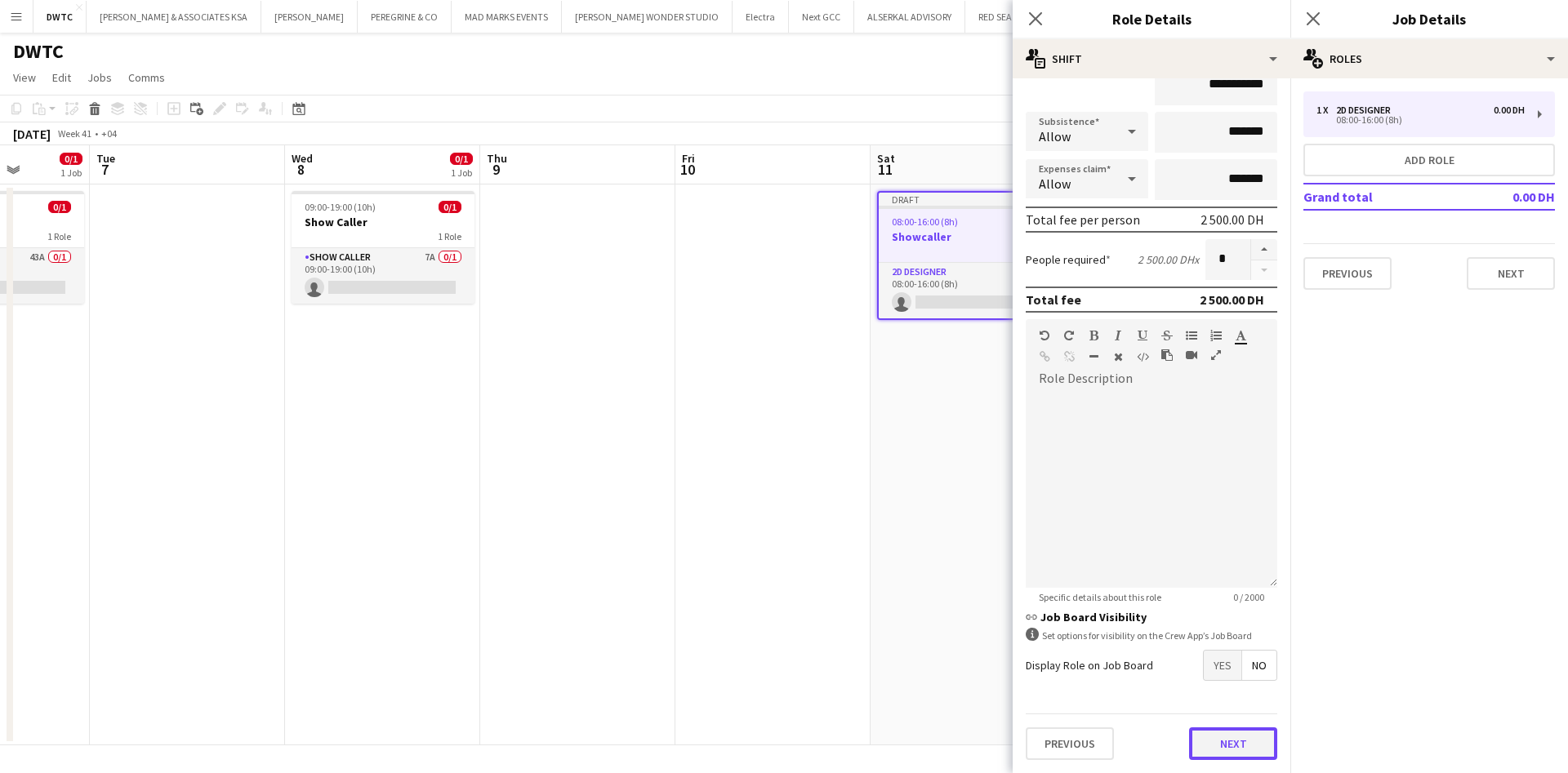
click at [1198, 728] on button "Next" at bounding box center [1233, 743] width 88 height 32
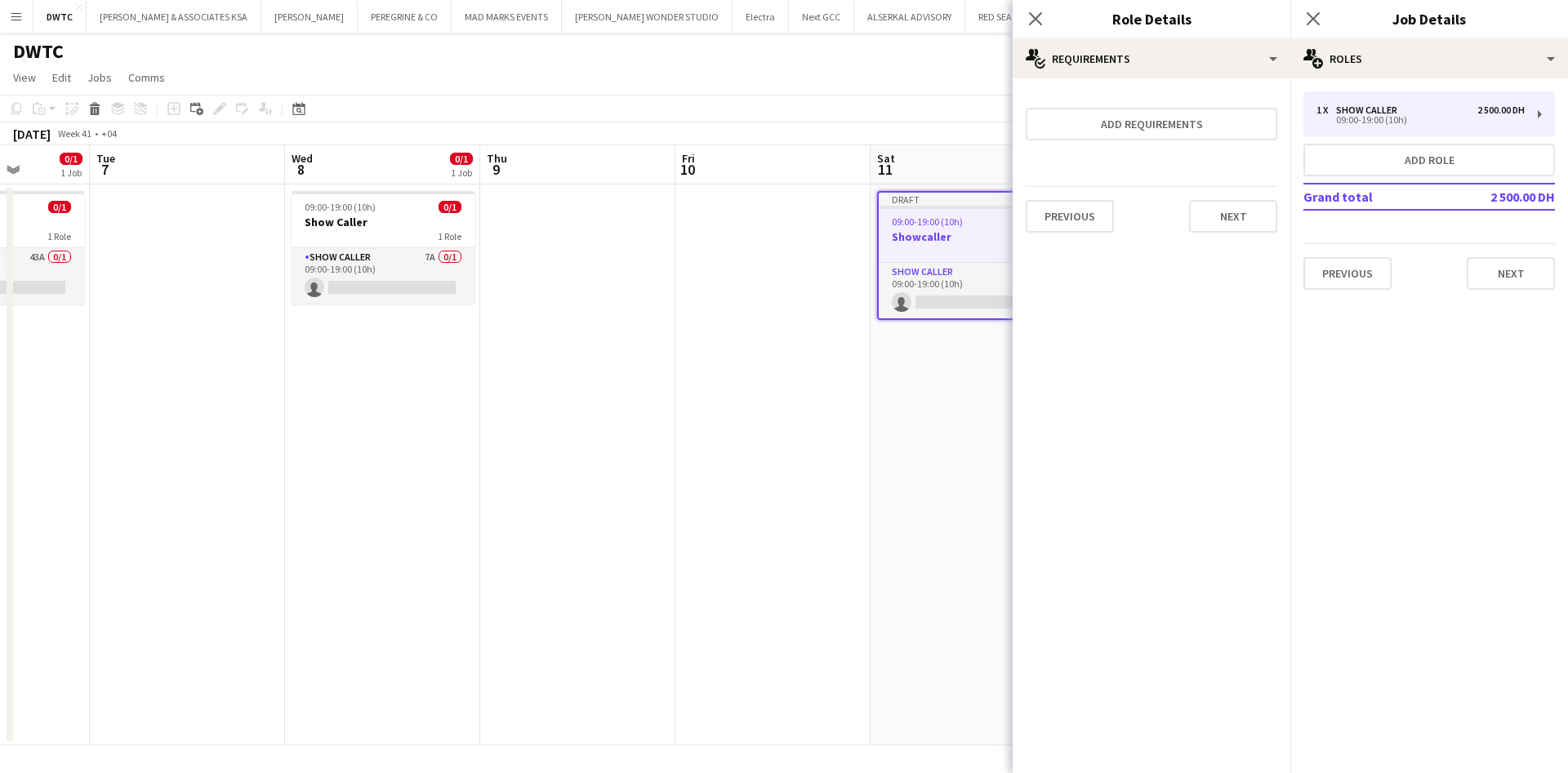
scroll to position [0, 0]
click at [1219, 226] on button "Next" at bounding box center [1233, 216] width 88 height 32
click at [1236, 227] on button "Finish" at bounding box center [1247, 218] width 61 height 32
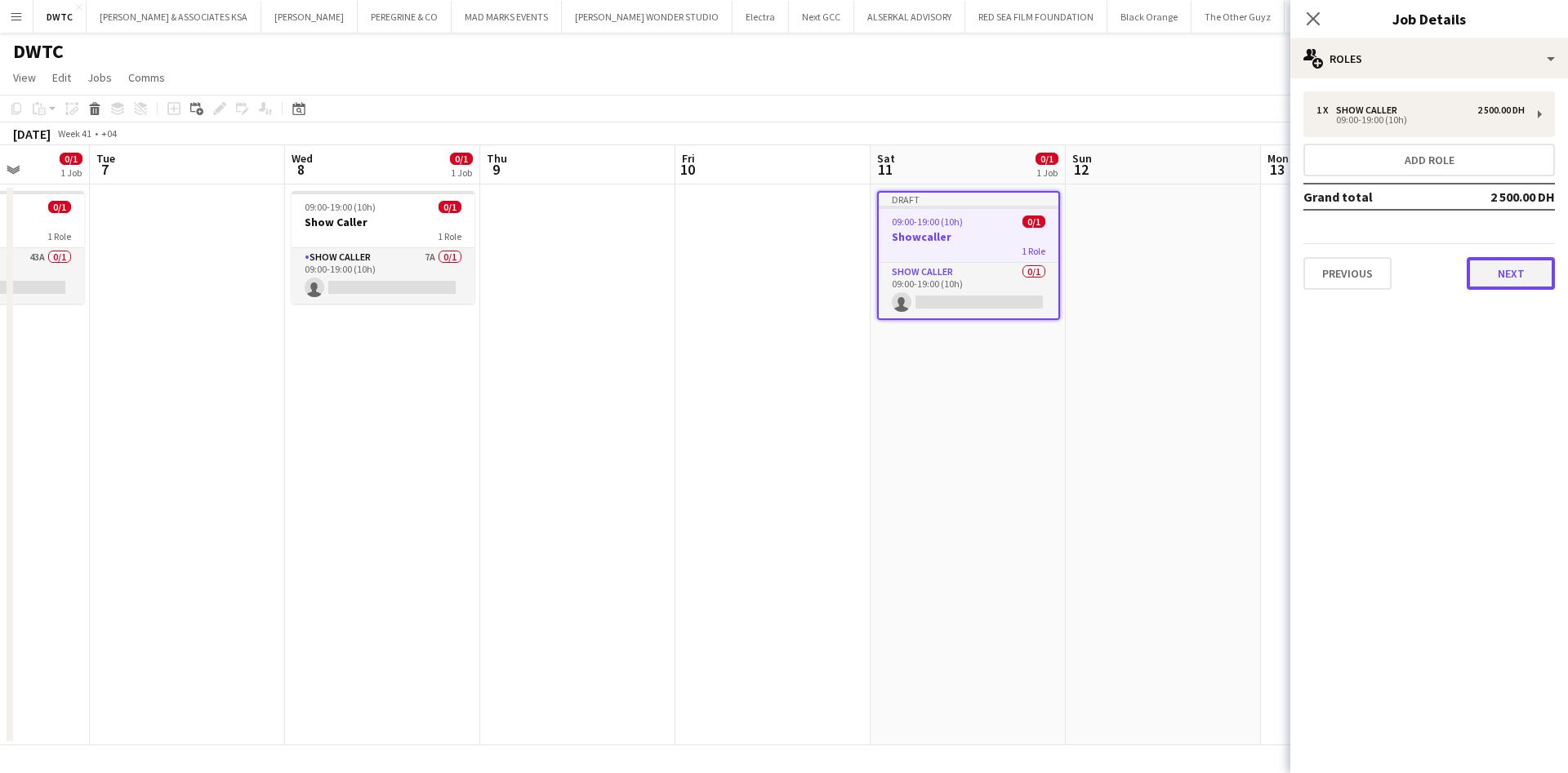
click at [1506, 276] on button "Next" at bounding box center [1510, 273] width 88 height 32
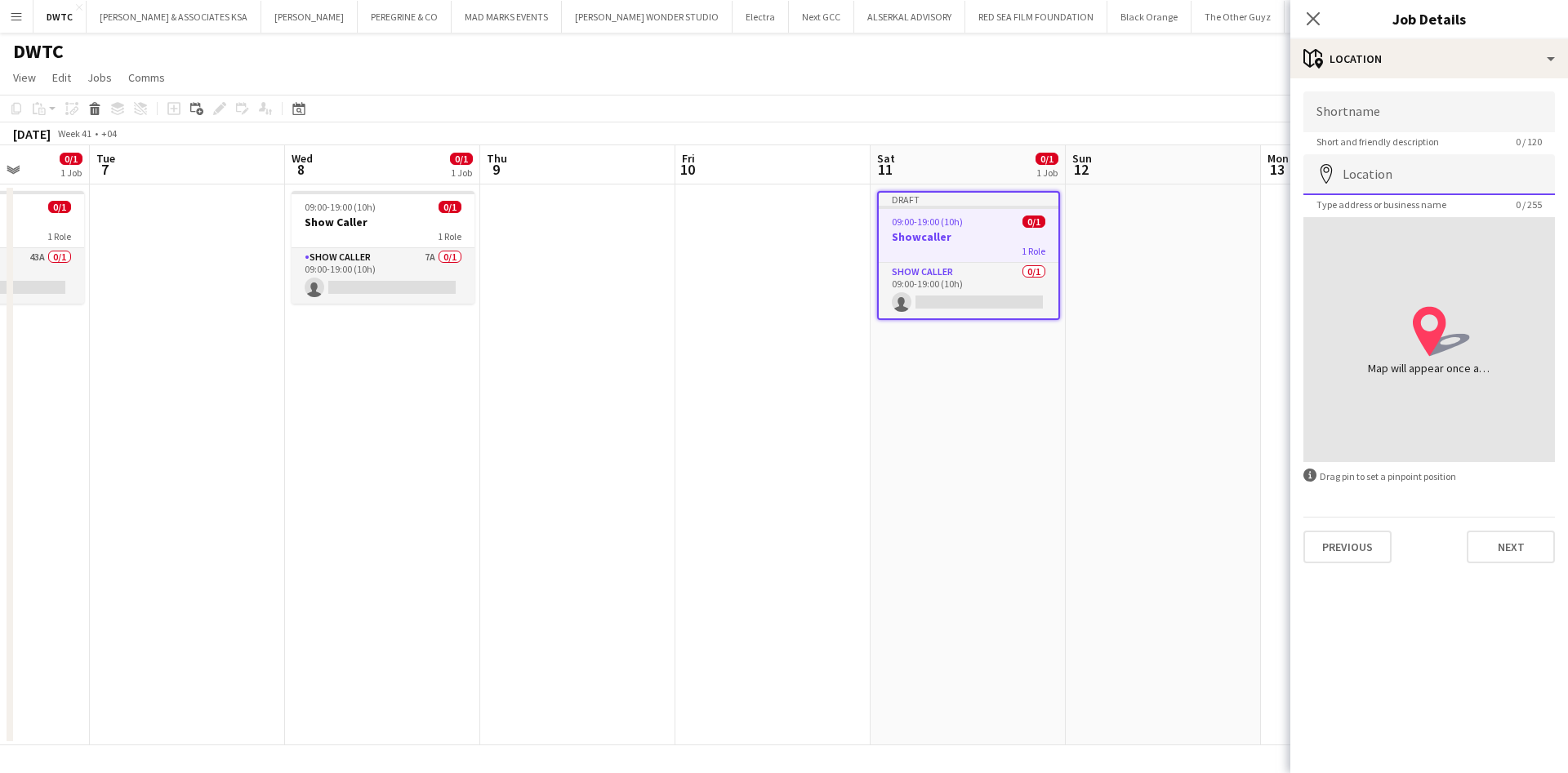
click at [1443, 181] on input "Location" at bounding box center [1429, 175] width 252 height 41
type input "**********"
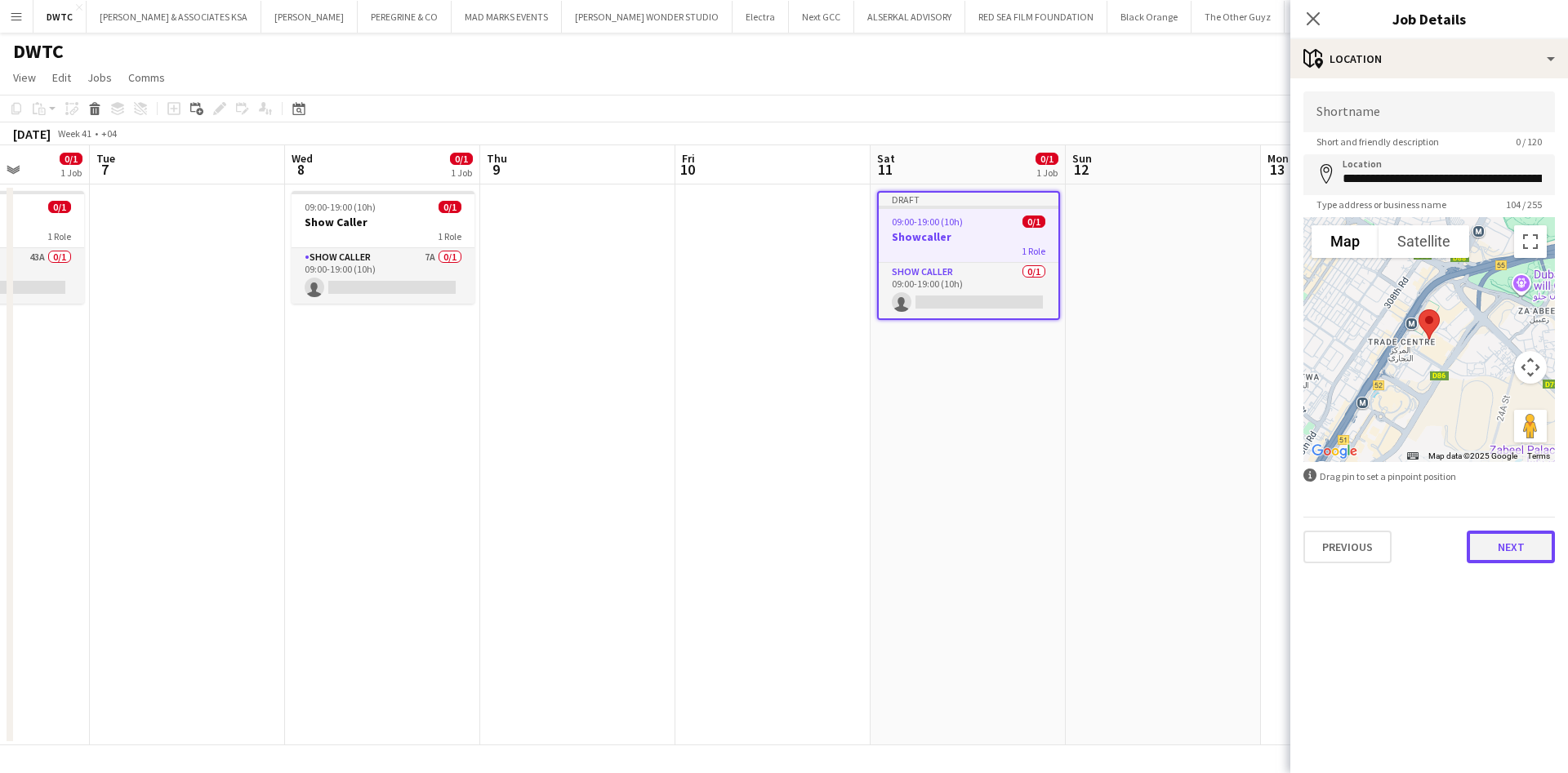
click at [1513, 548] on button "Next" at bounding box center [1510, 547] width 88 height 32
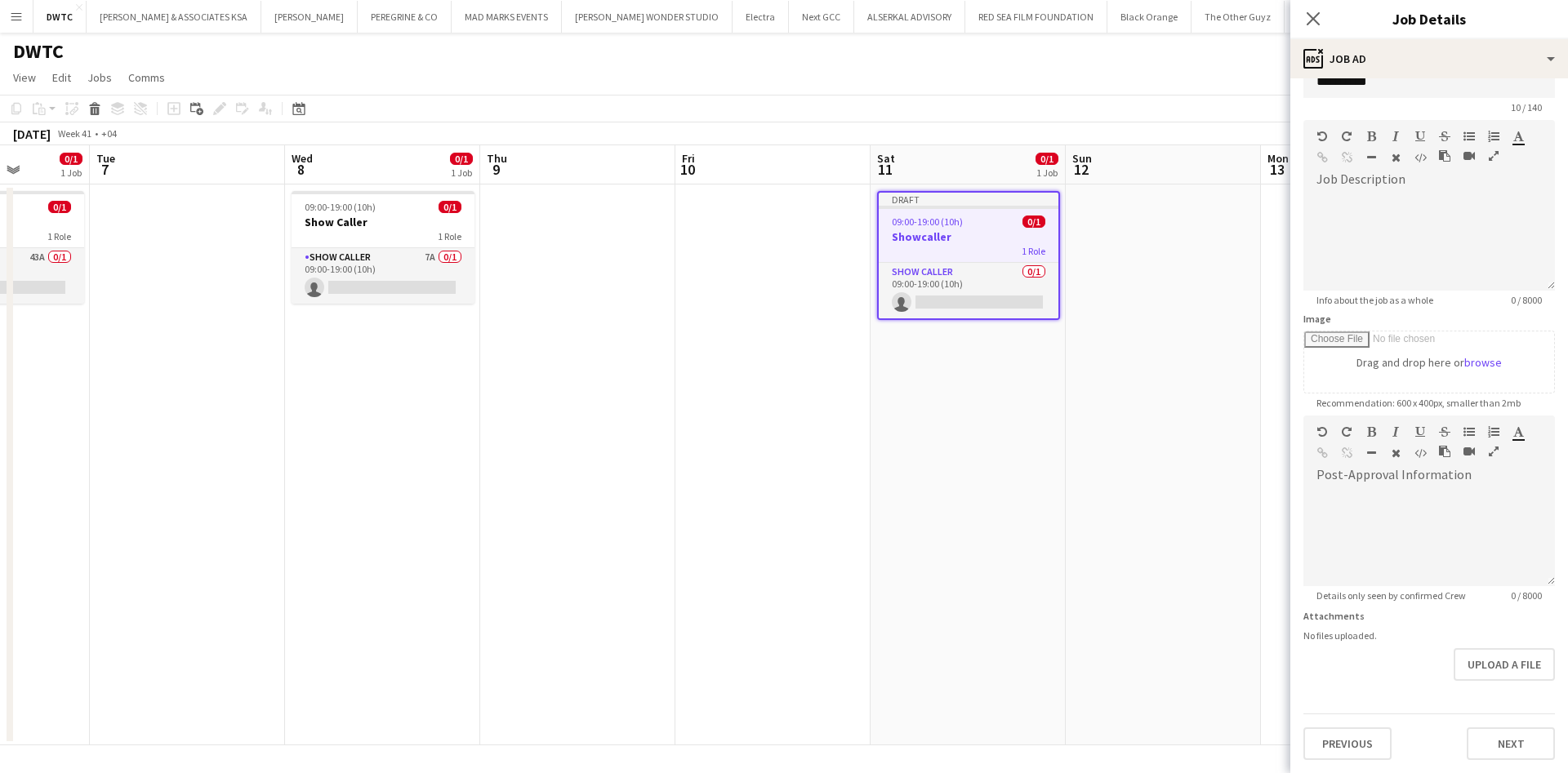
scroll to position [98, 0]
click at [1504, 719] on div "Previous Next" at bounding box center [1429, 736] width 252 height 47
click at [1481, 741] on button "Next" at bounding box center [1510, 743] width 88 height 32
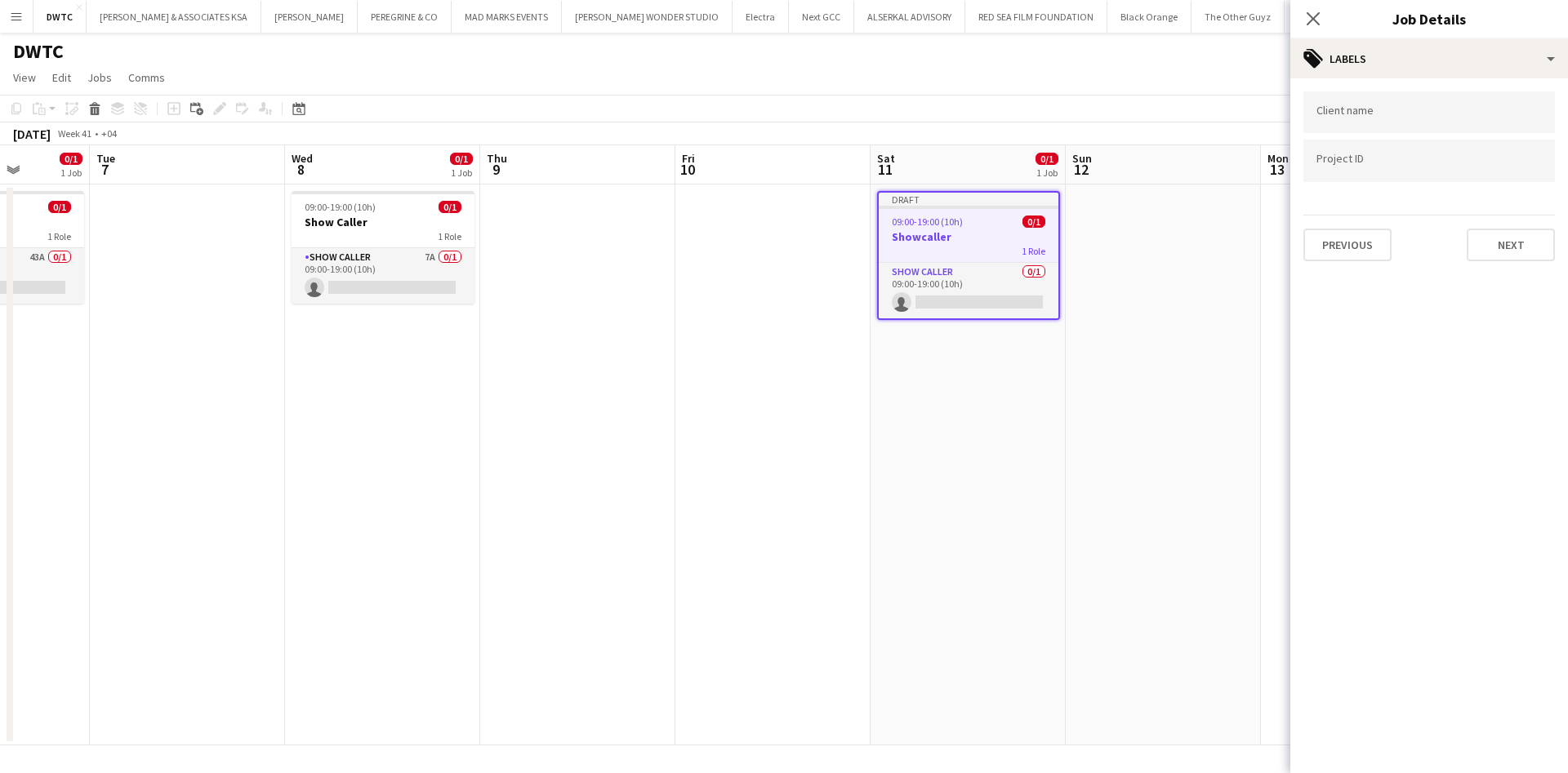
click at [1437, 113] on input "Type to search client labels..." at bounding box center [1429, 112] width 225 height 15
type input "***"
click at [1338, 160] on div "DWTC" at bounding box center [1429, 162] width 252 height 39
click at [1377, 154] on div at bounding box center [1429, 161] width 252 height 42
paste input "**********"
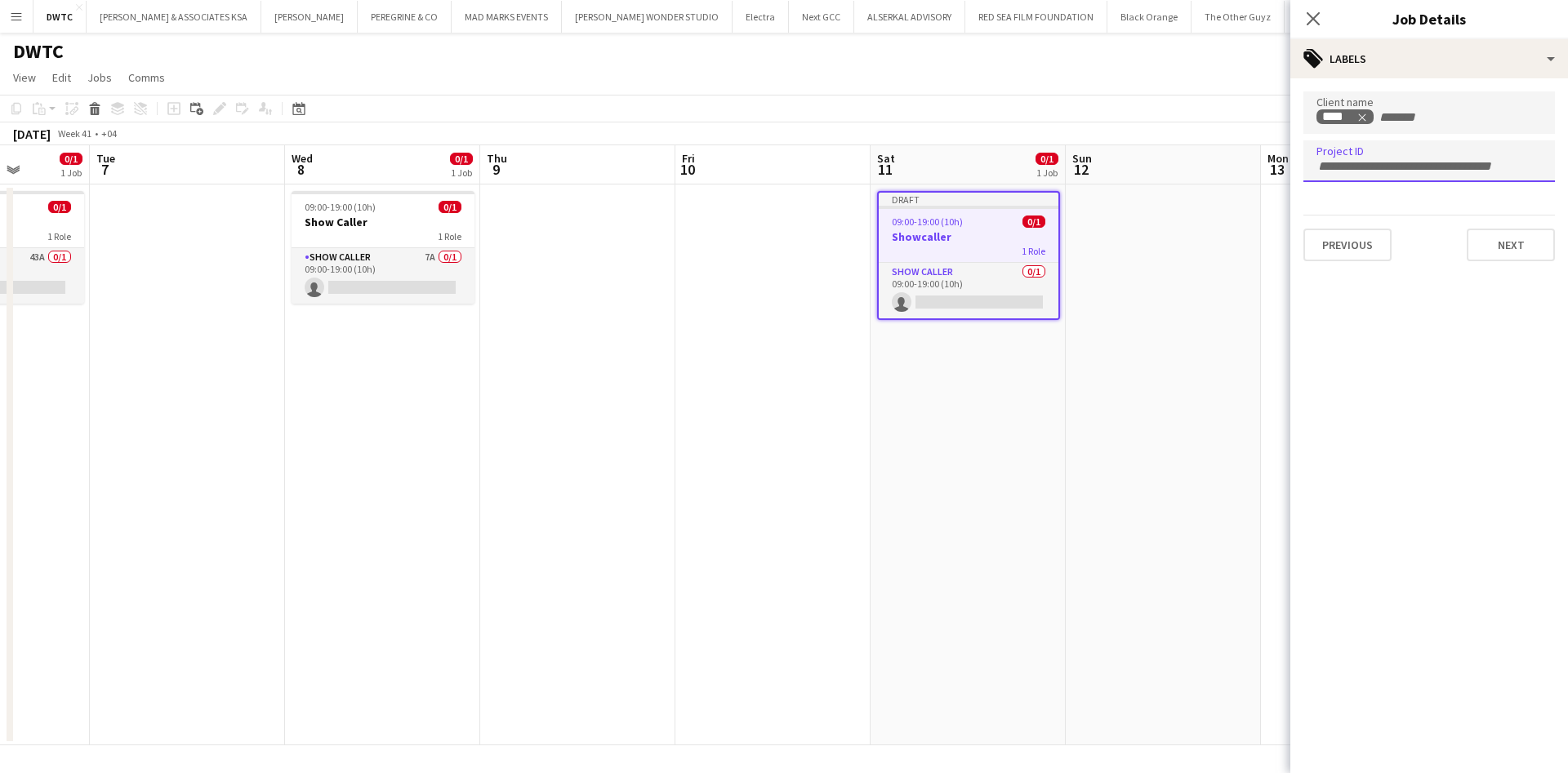
type input "**********"
click at [1365, 116] on icon "Remove tag" at bounding box center [1361, 117] width 11 height 11
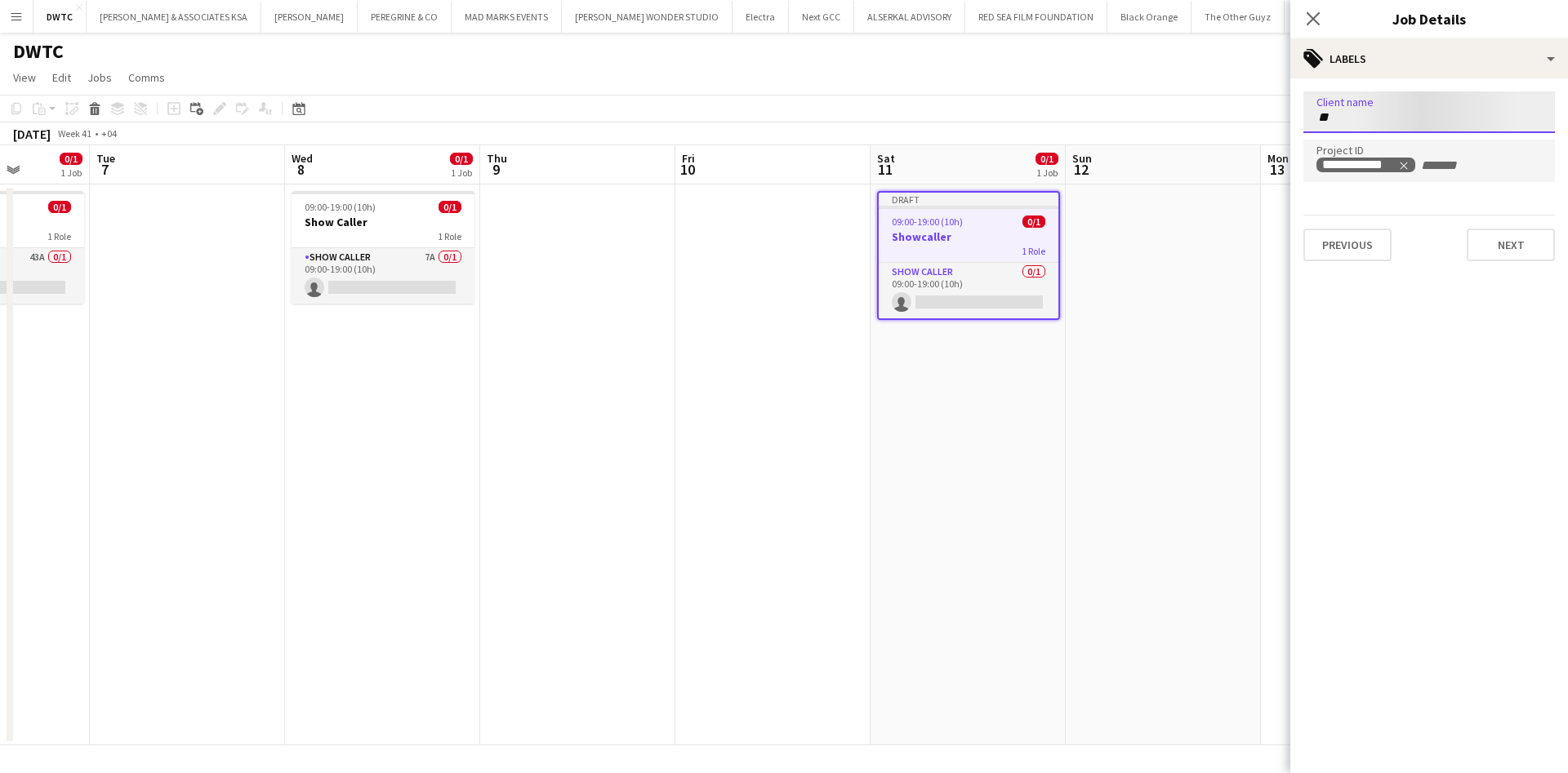
type input "*"
type input "***"
click at [1369, 153] on div "DWTC" at bounding box center [1429, 162] width 252 height 39
click at [1537, 237] on button "Next" at bounding box center [1510, 245] width 88 height 32
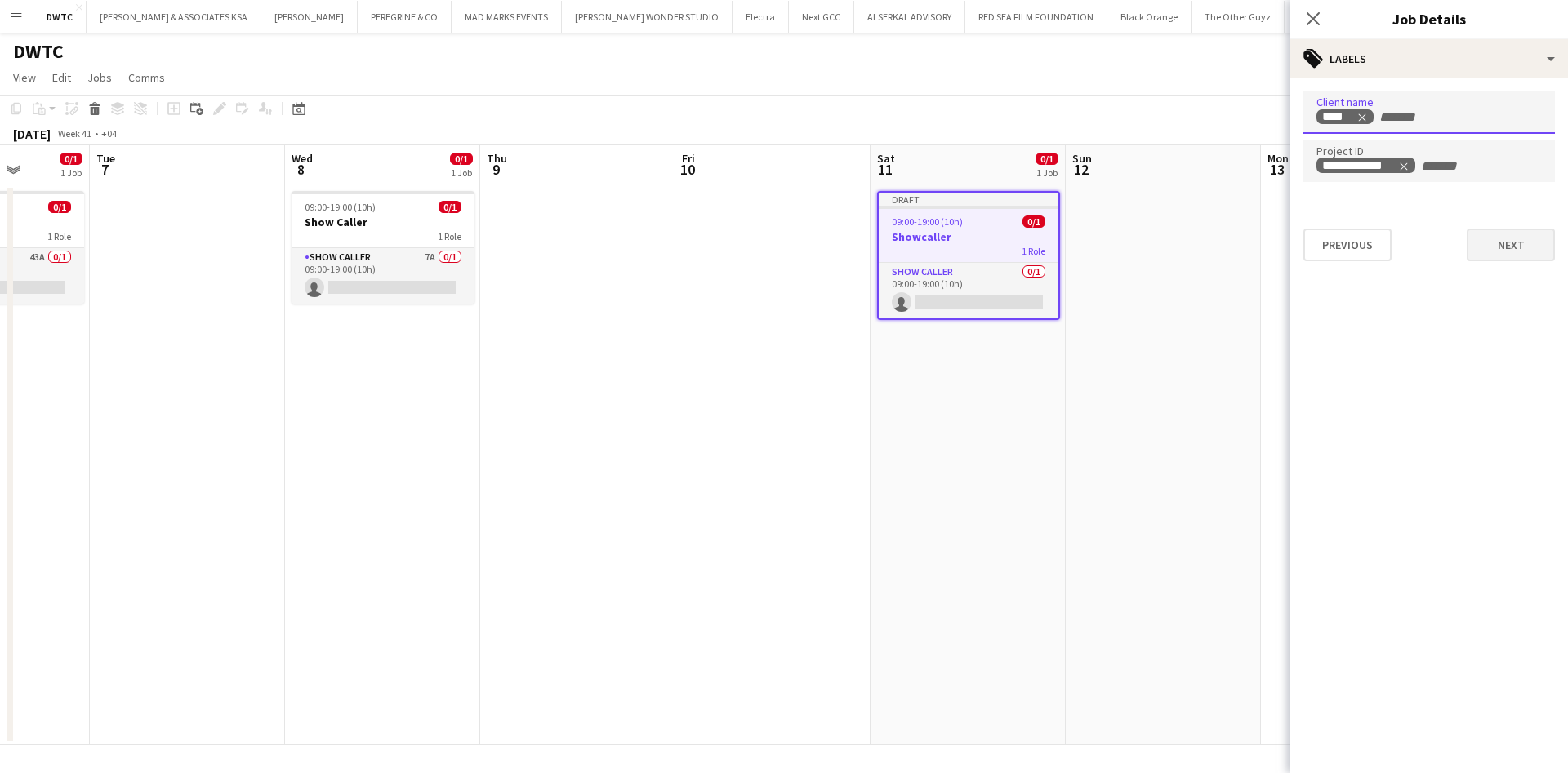
type input "*******"
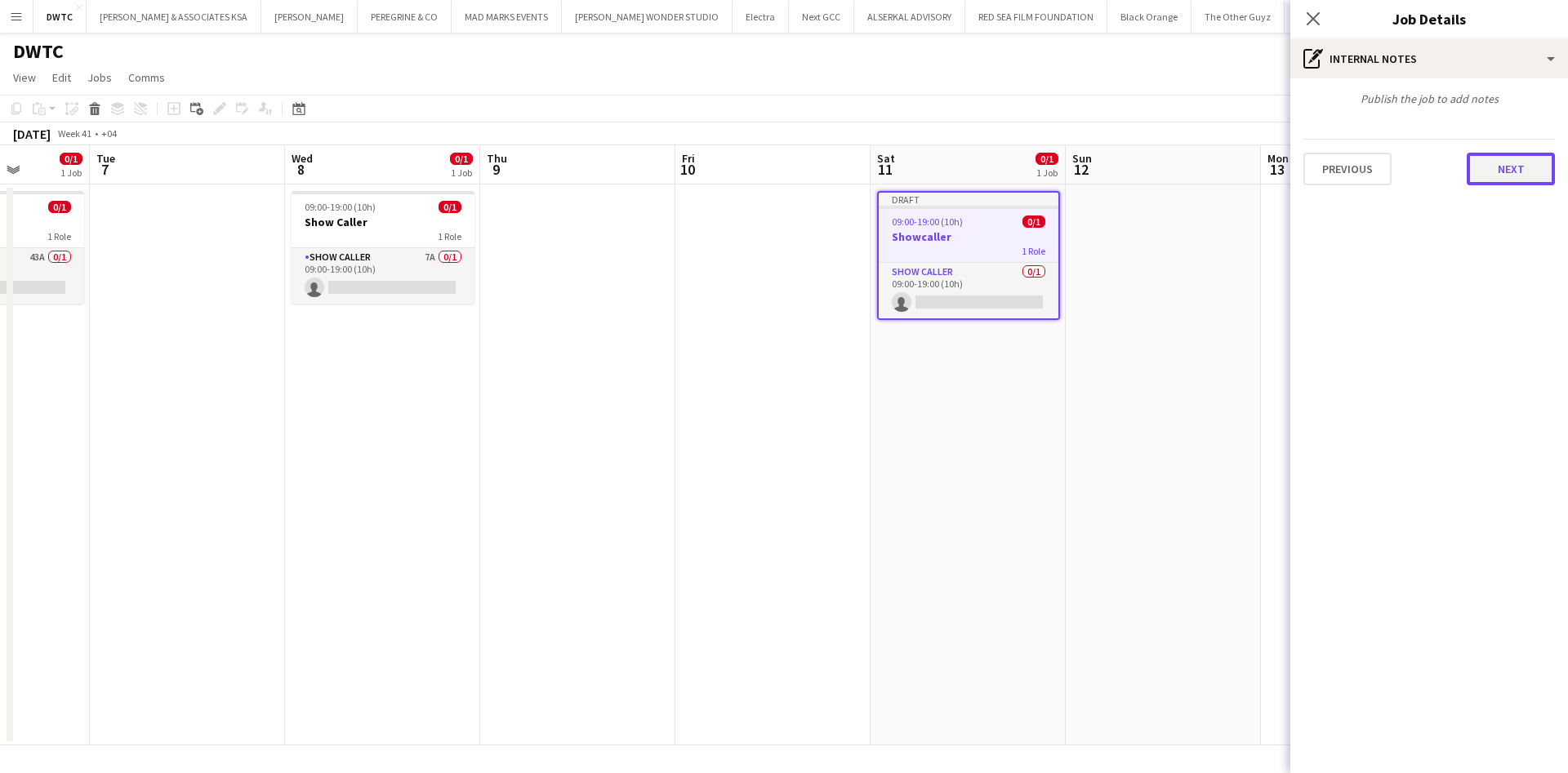
click at [1502, 169] on button "Next" at bounding box center [1510, 169] width 88 height 32
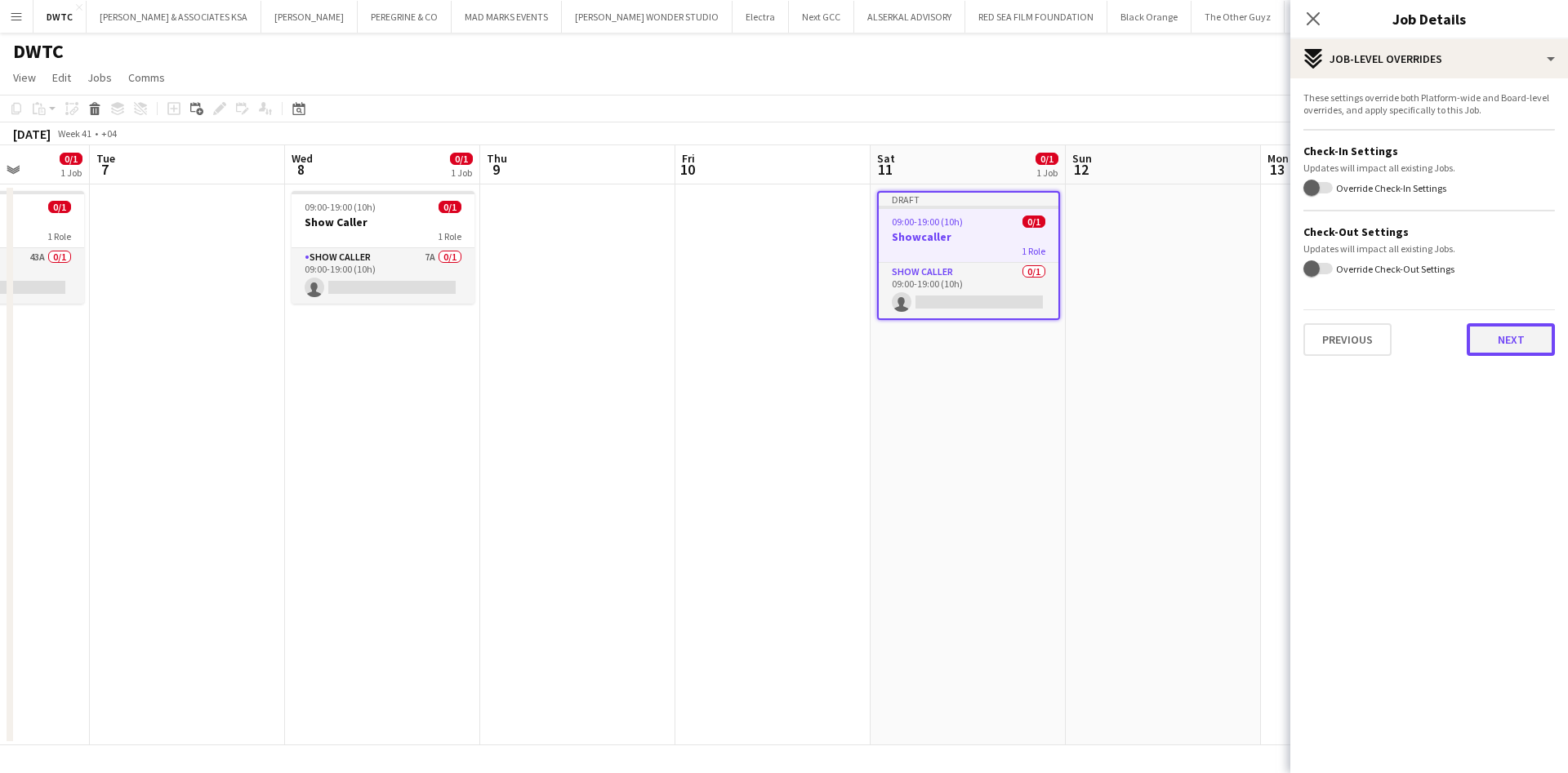
click at [1515, 330] on button "Next" at bounding box center [1510, 340] width 88 height 32
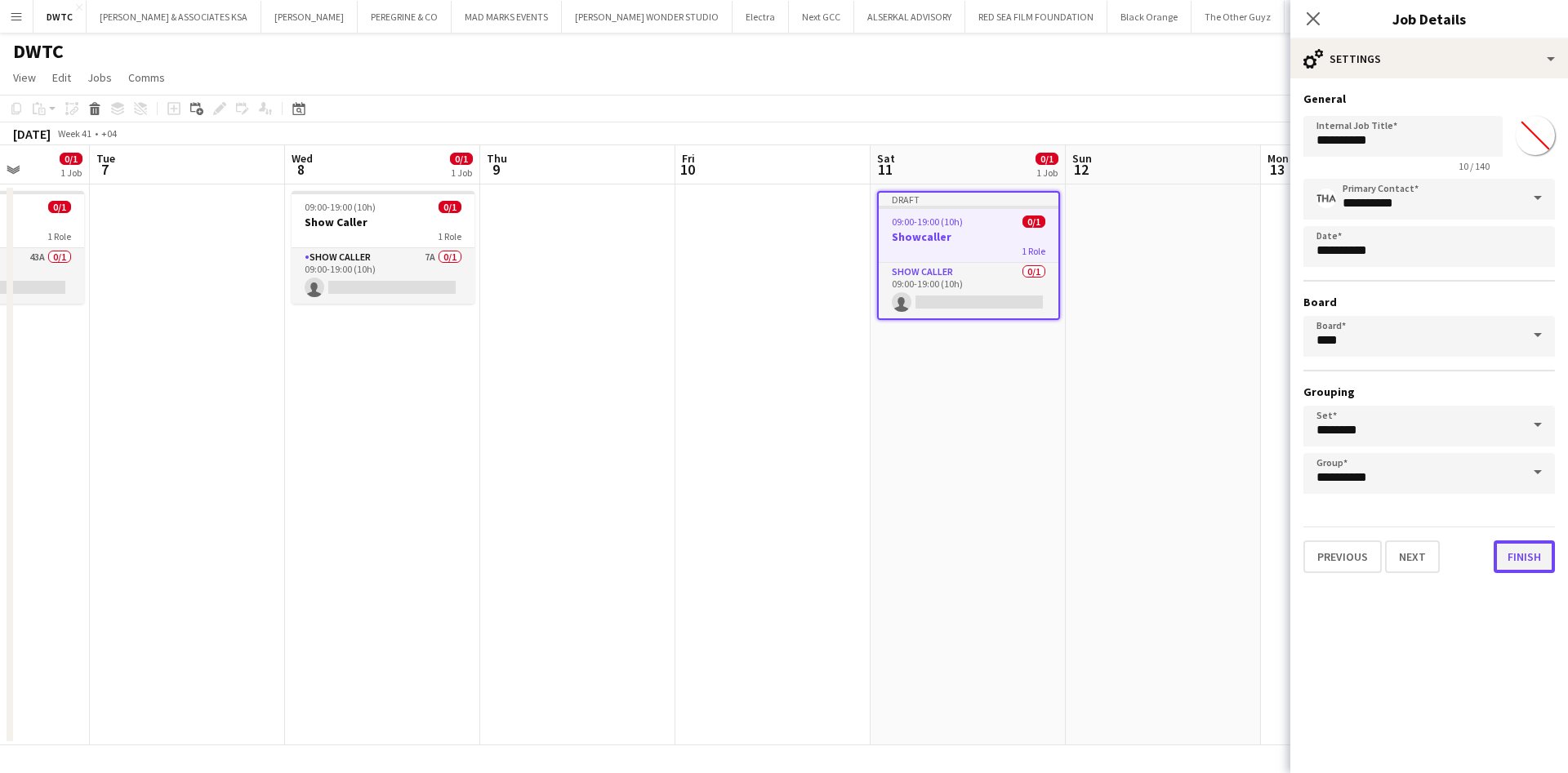
click at [1535, 547] on button "Finish" at bounding box center [1524, 556] width 61 height 32
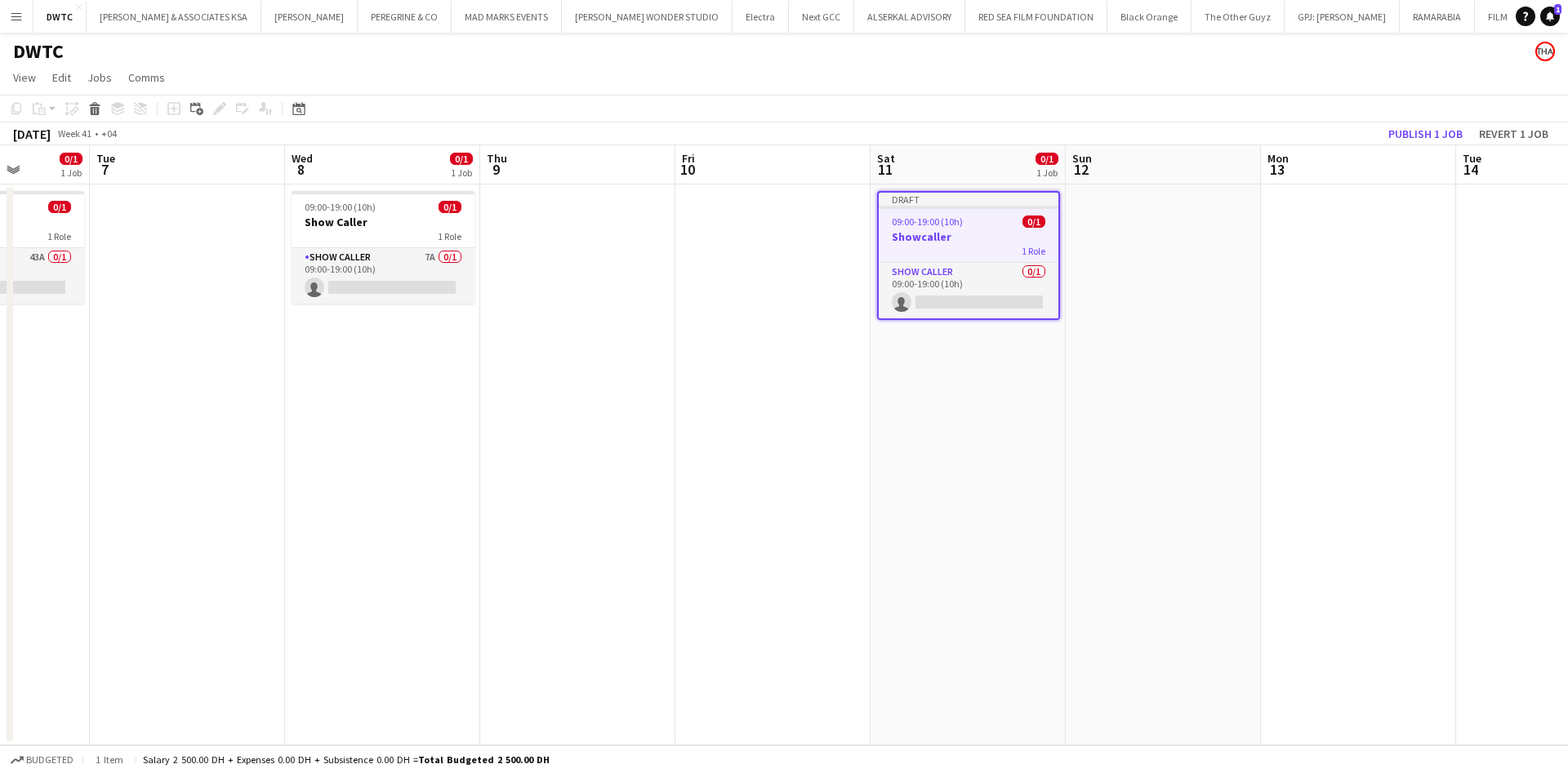
click at [953, 256] on div "1 Role" at bounding box center [968, 250] width 179 height 13
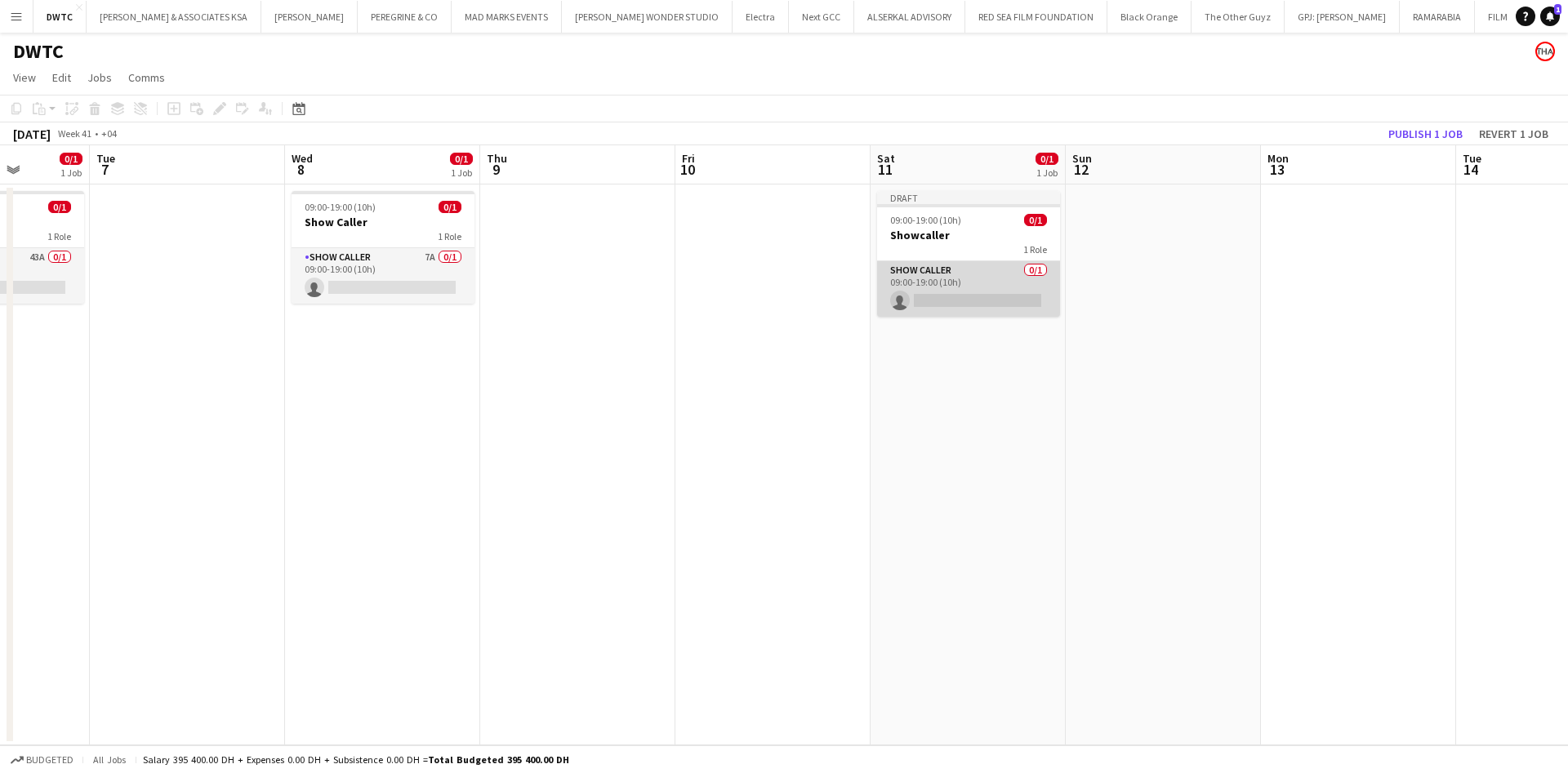
click at [953, 278] on app-card-role "Show Caller 0/1 09:00-19:00 (10h) single-neutral-actions" at bounding box center [969, 288] width 183 height 55
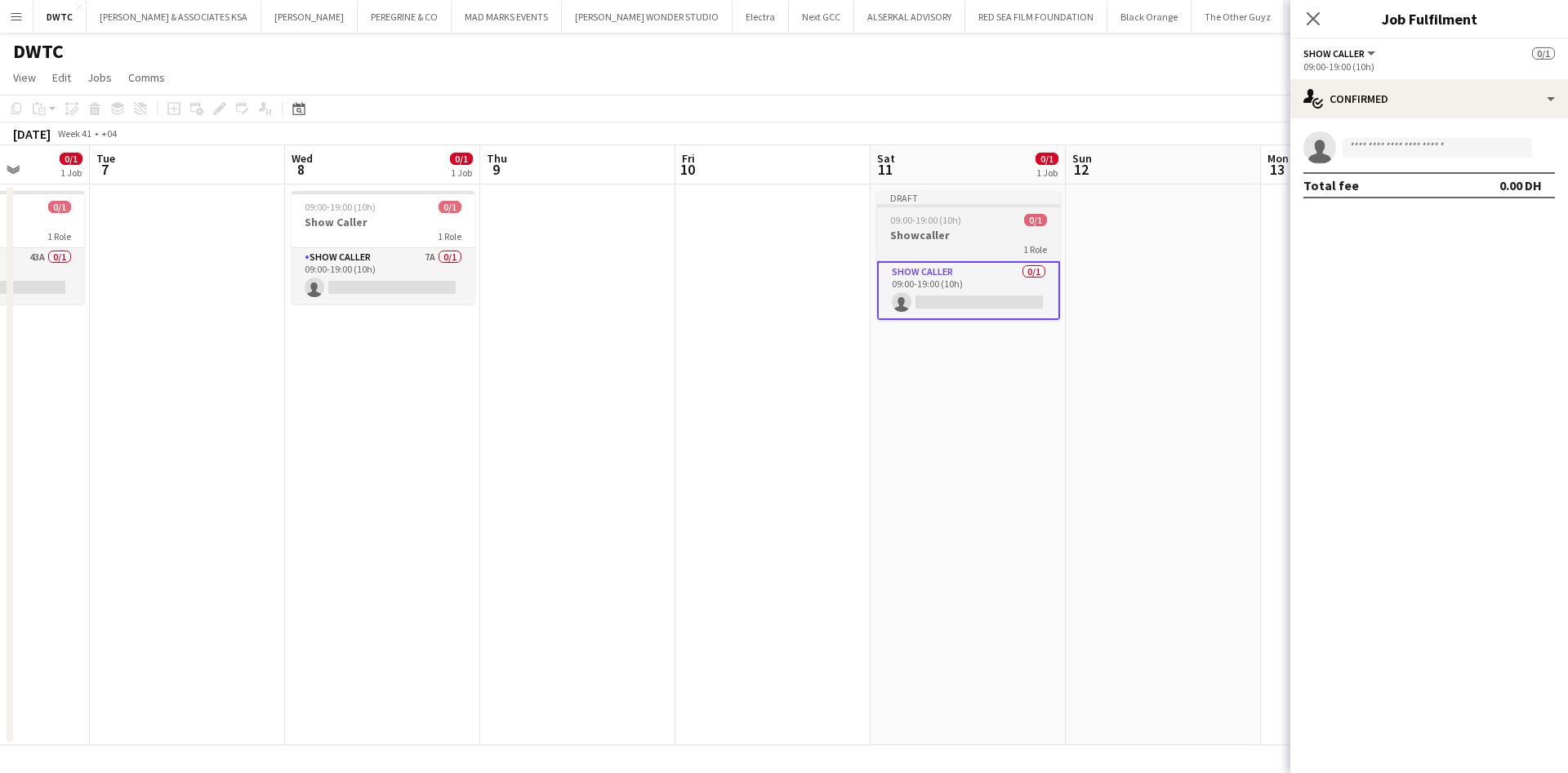
click at [993, 241] on h3 "Showcaller" at bounding box center [969, 235] width 183 height 15
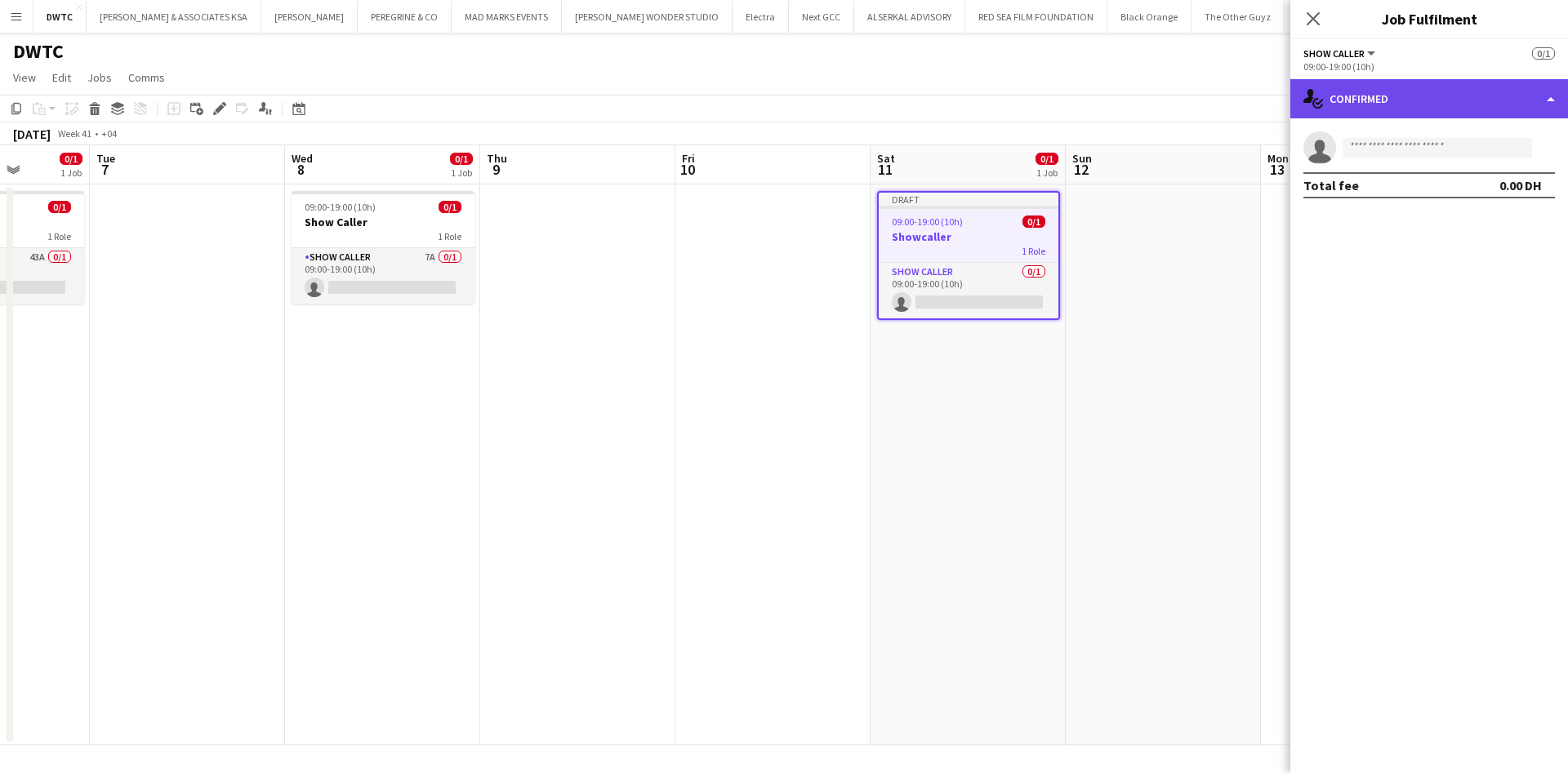
click at [1377, 99] on div "single-neutral-actions-check-2 Confirmed" at bounding box center [1429, 99] width 277 height 39
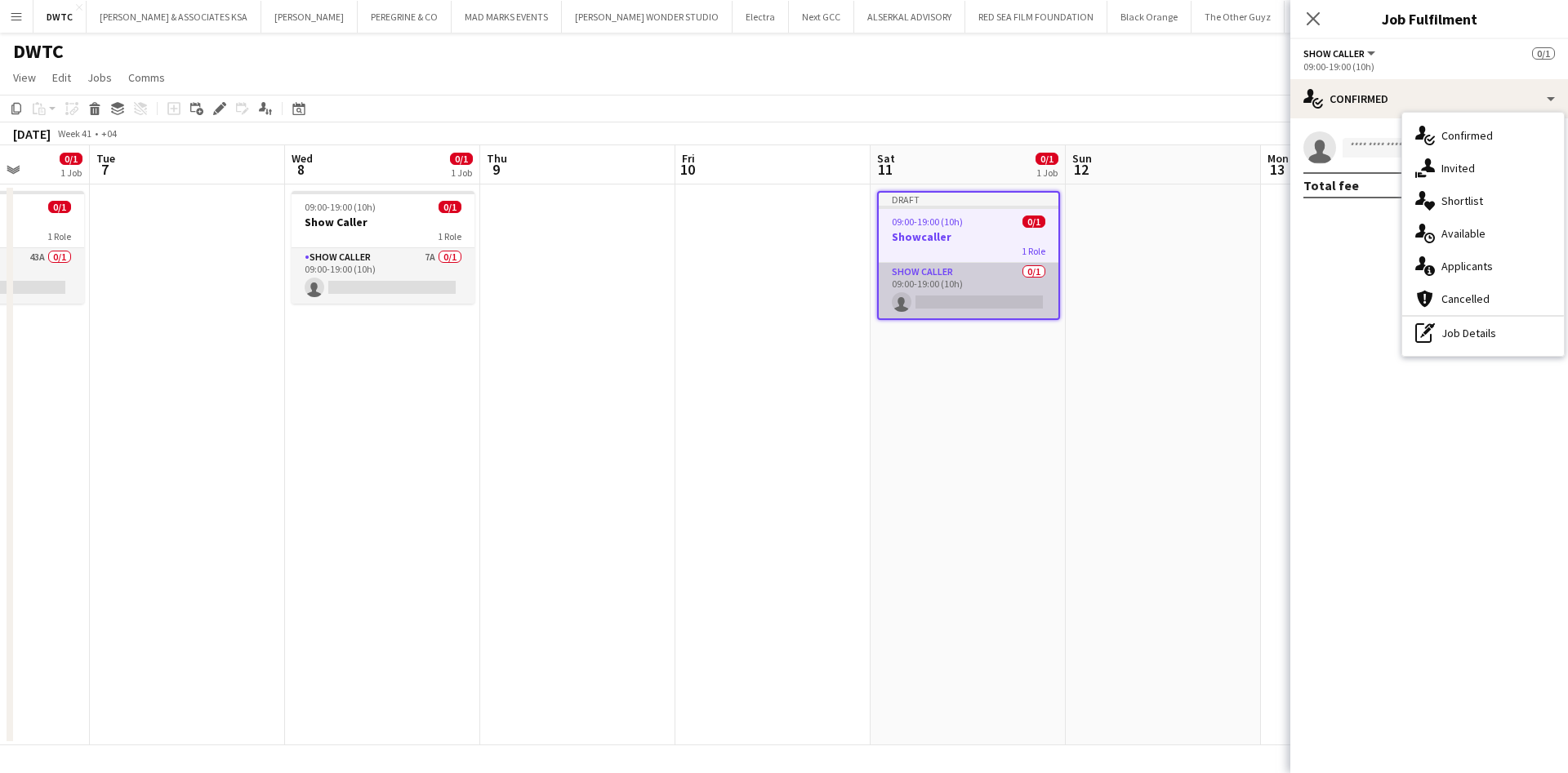
click at [919, 279] on app-card-role "Show Caller 0/1 09:00-19:00 (10h) single-neutral-actions" at bounding box center [968, 290] width 179 height 55
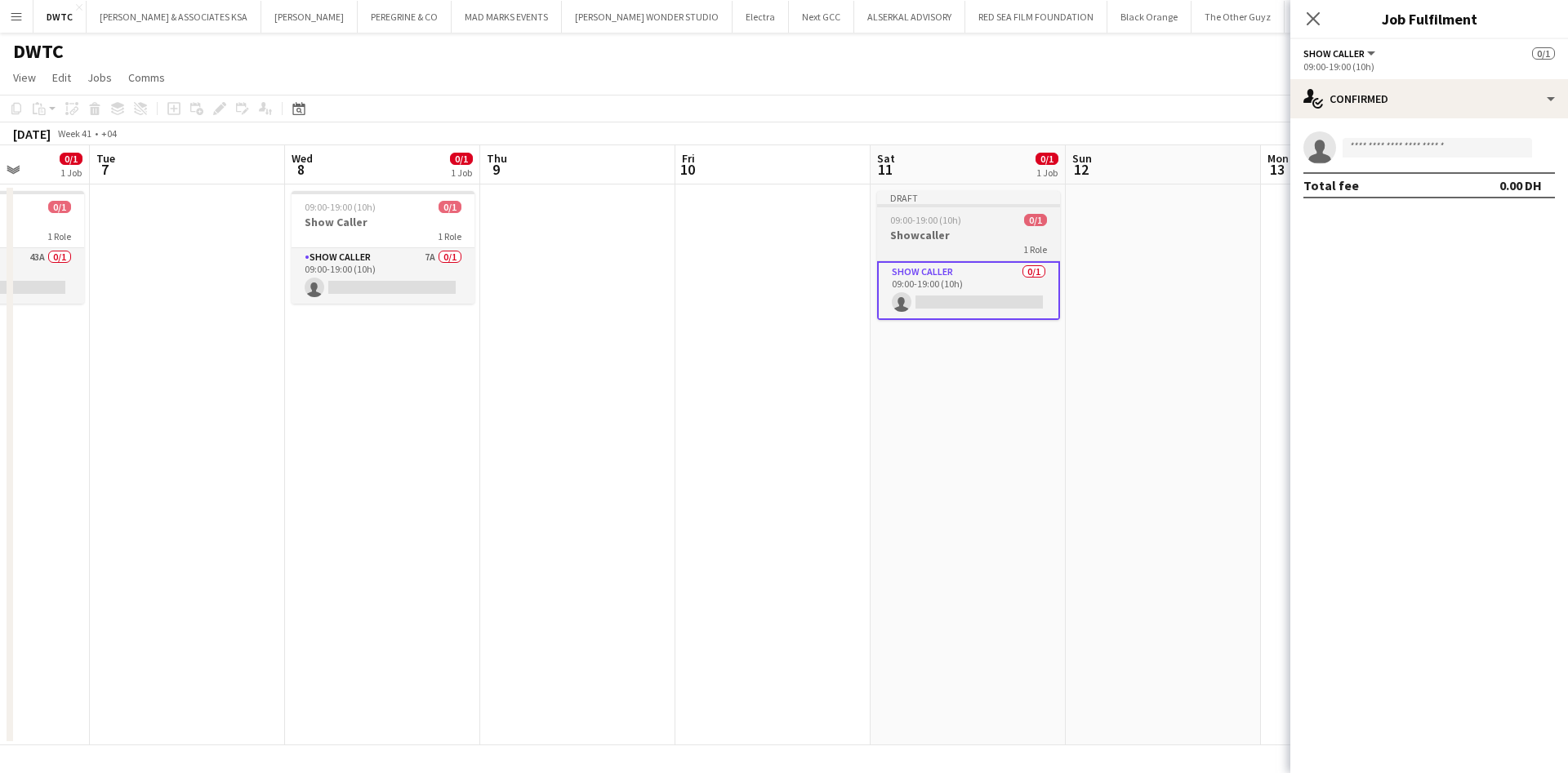
click at [936, 247] on div "1 Role" at bounding box center [969, 248] width 183 height 13
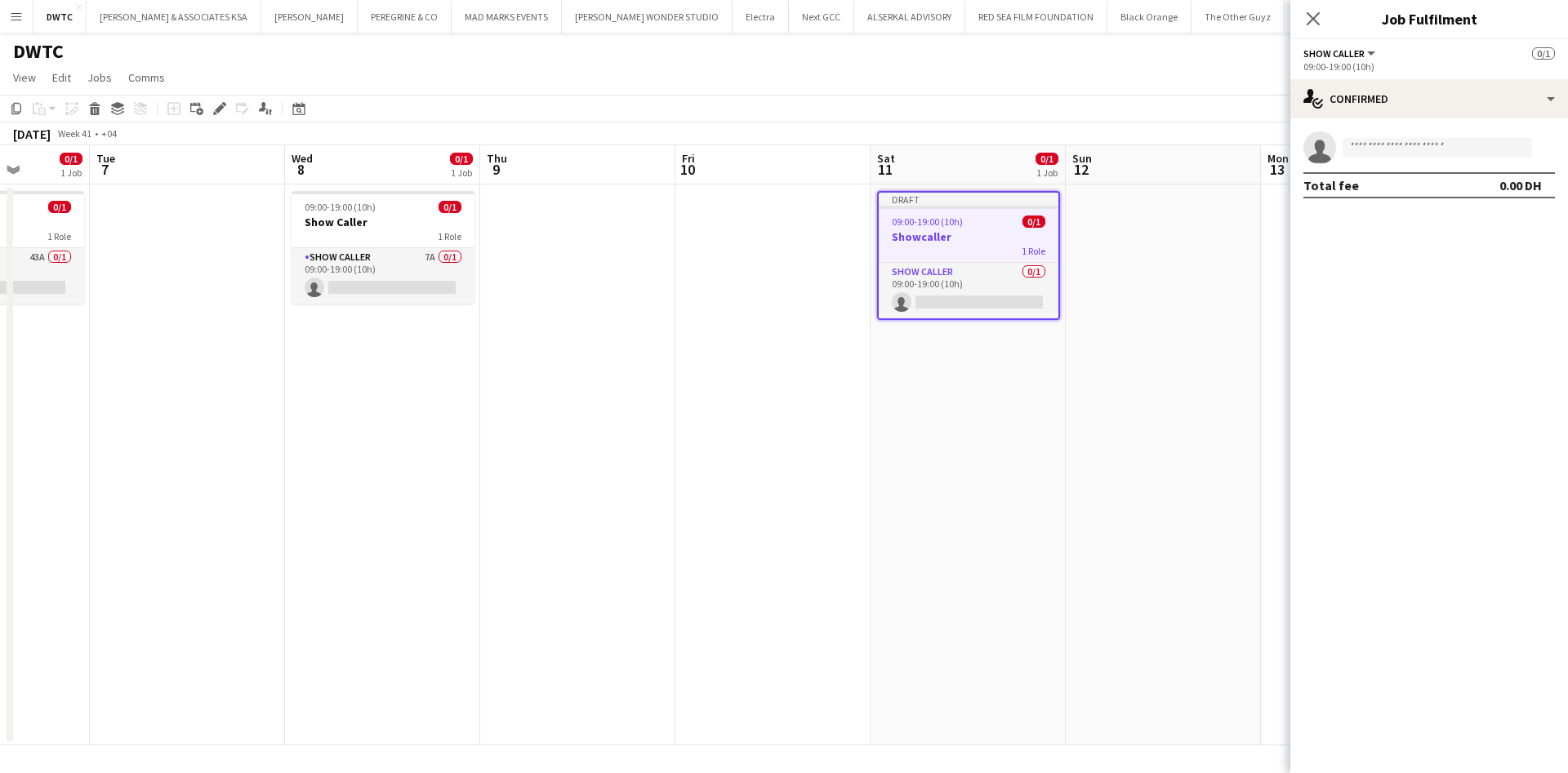
click at [976, 224] on div "09:00-19:00 (10h) 0/1" at bounding box center [968, 222] width 179 height 12
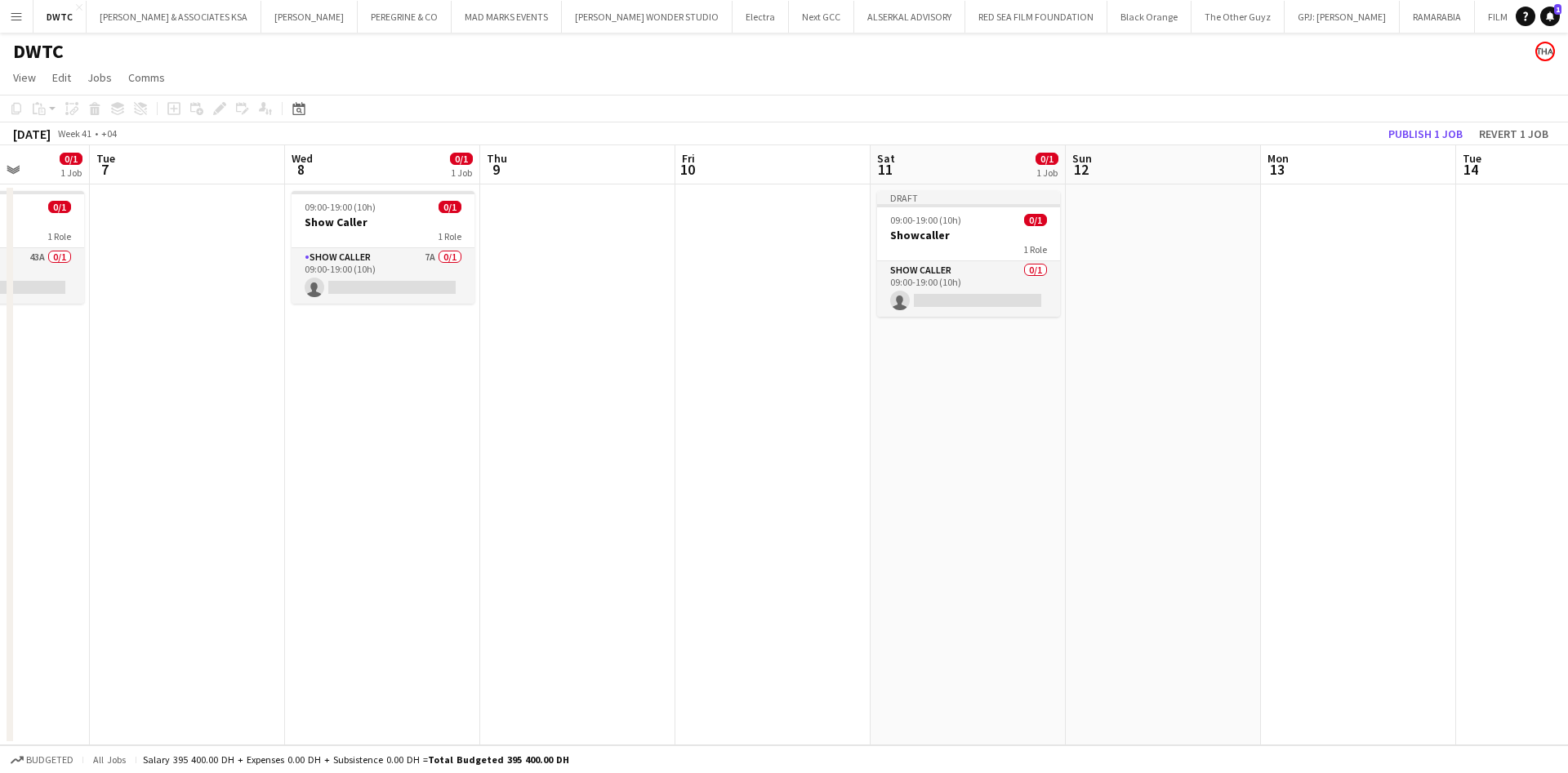
click at [1079, 233] on app-date-cell at bounding box center [1163, 464] width 195 height 561
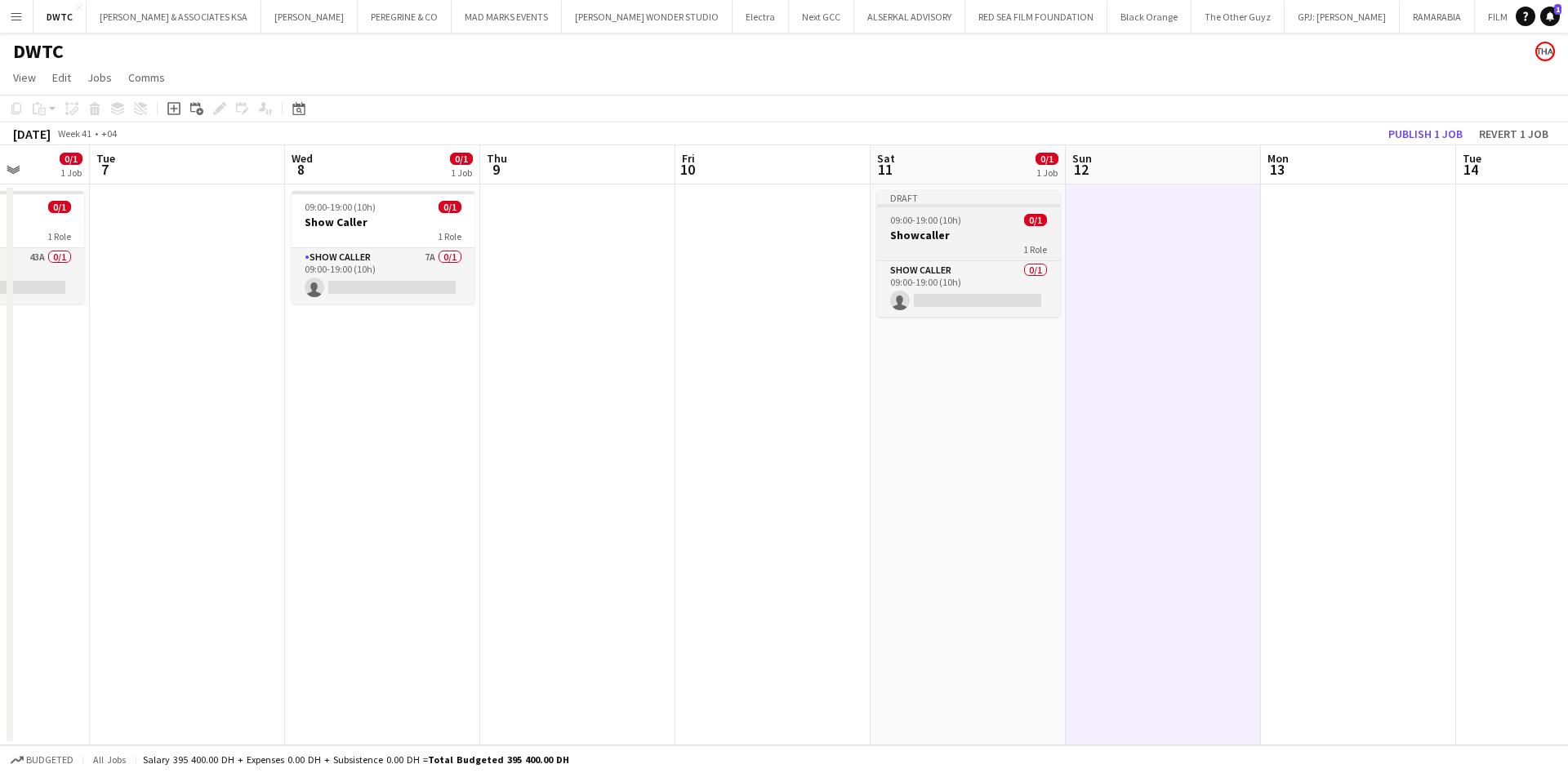
click at [933, 235] on h3 "Showcaller" at bounding box center [969, 235] width 183 height 15
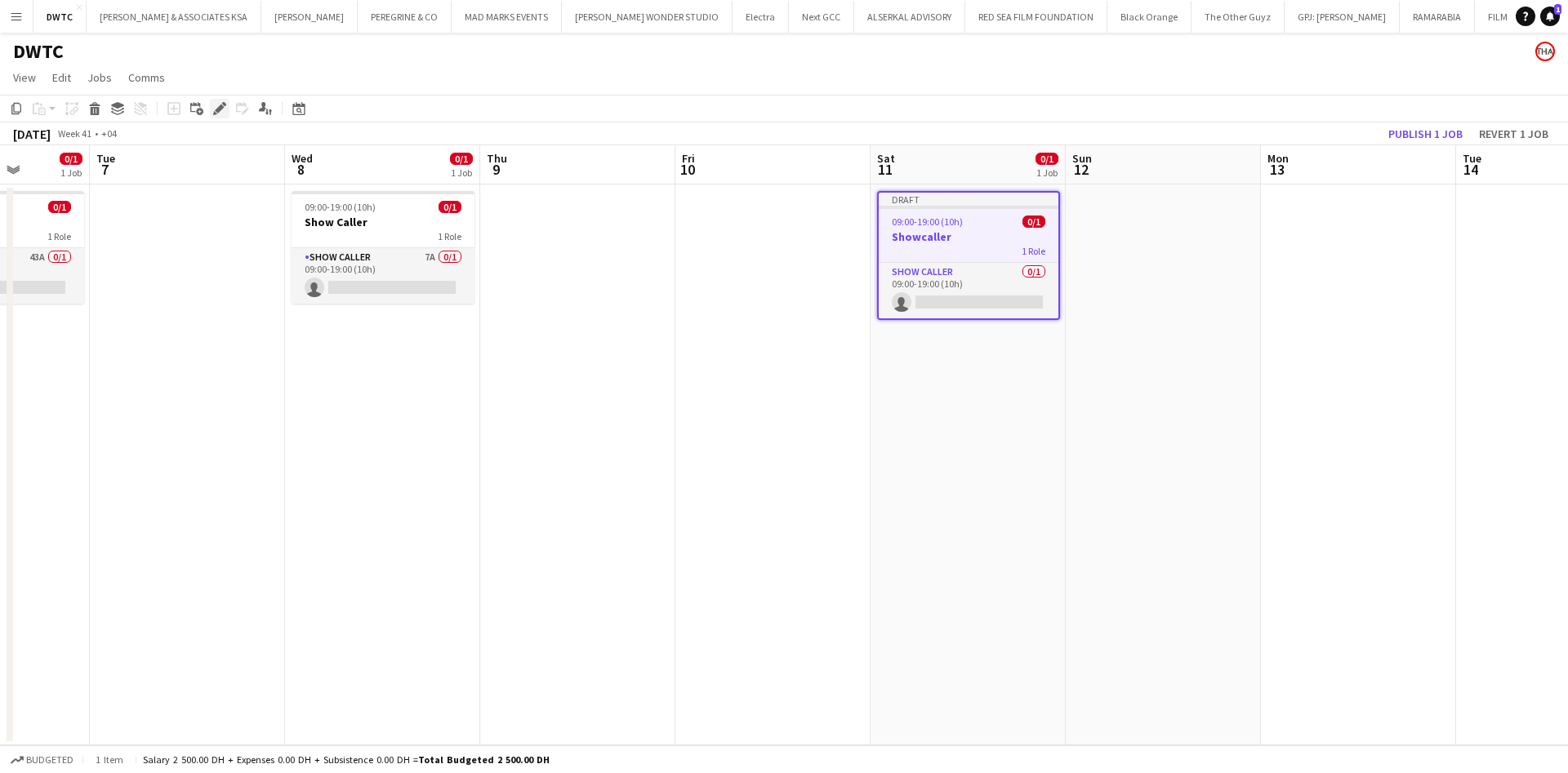
click at [224, 112] on icon "Edit" at bounding box center [219, 108] width 13 height 13
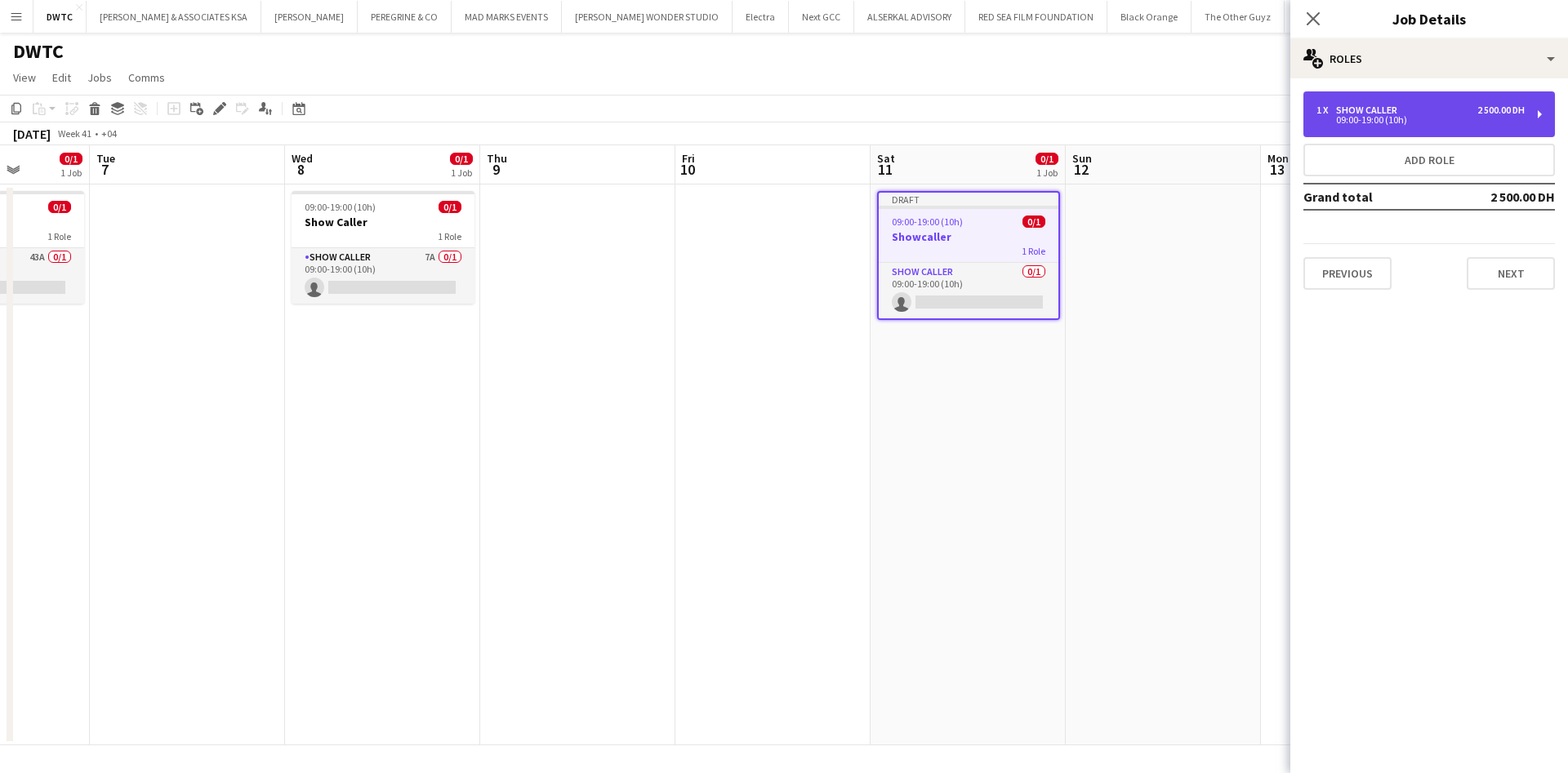
click at [1388, 99] on div "1 x Show Caller 2 500.00 DH 09:00-19:00 (10h)" at bounding box center [1429, 114] width 252 height 46
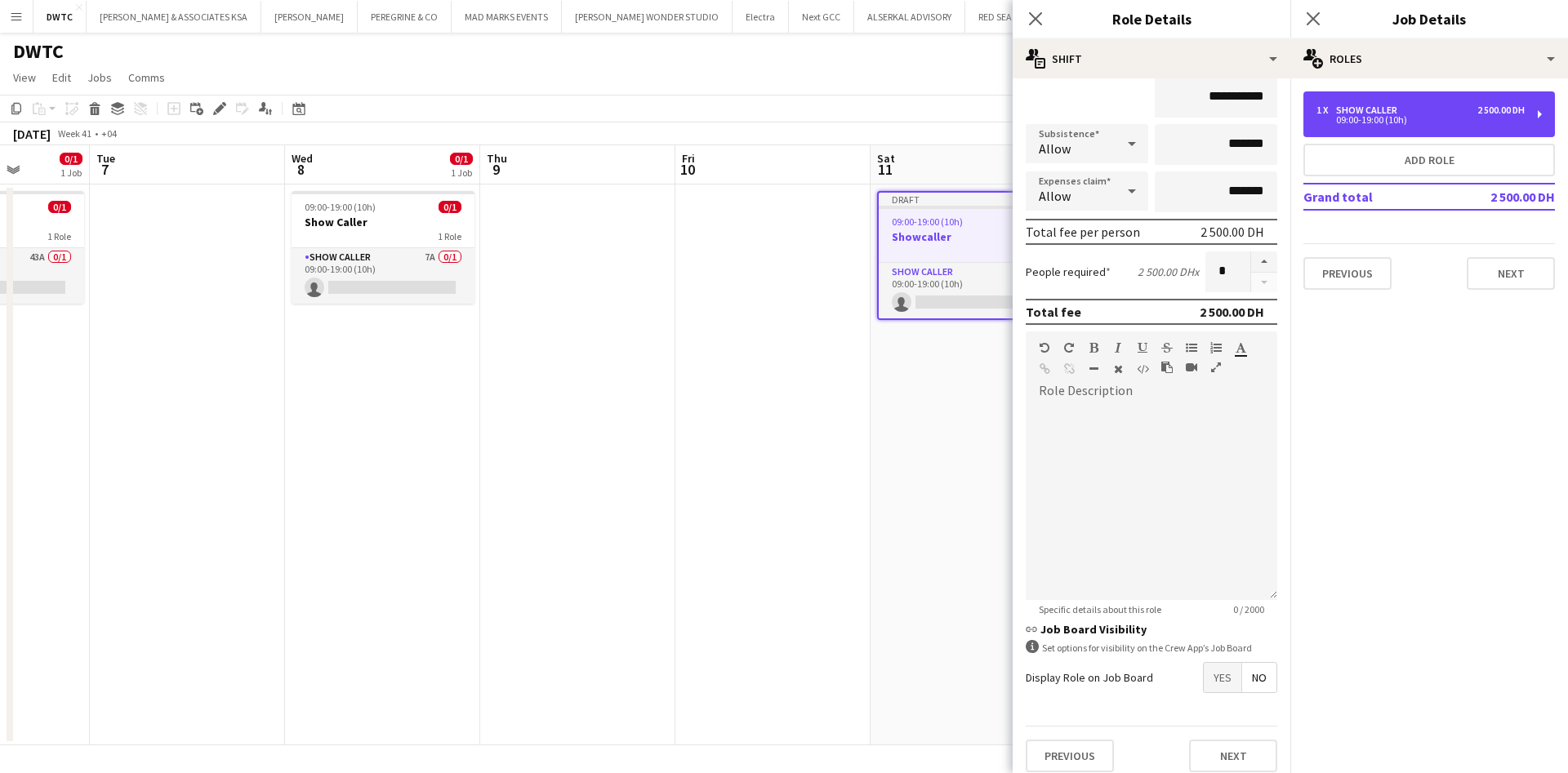
scroll to position [189, 0]
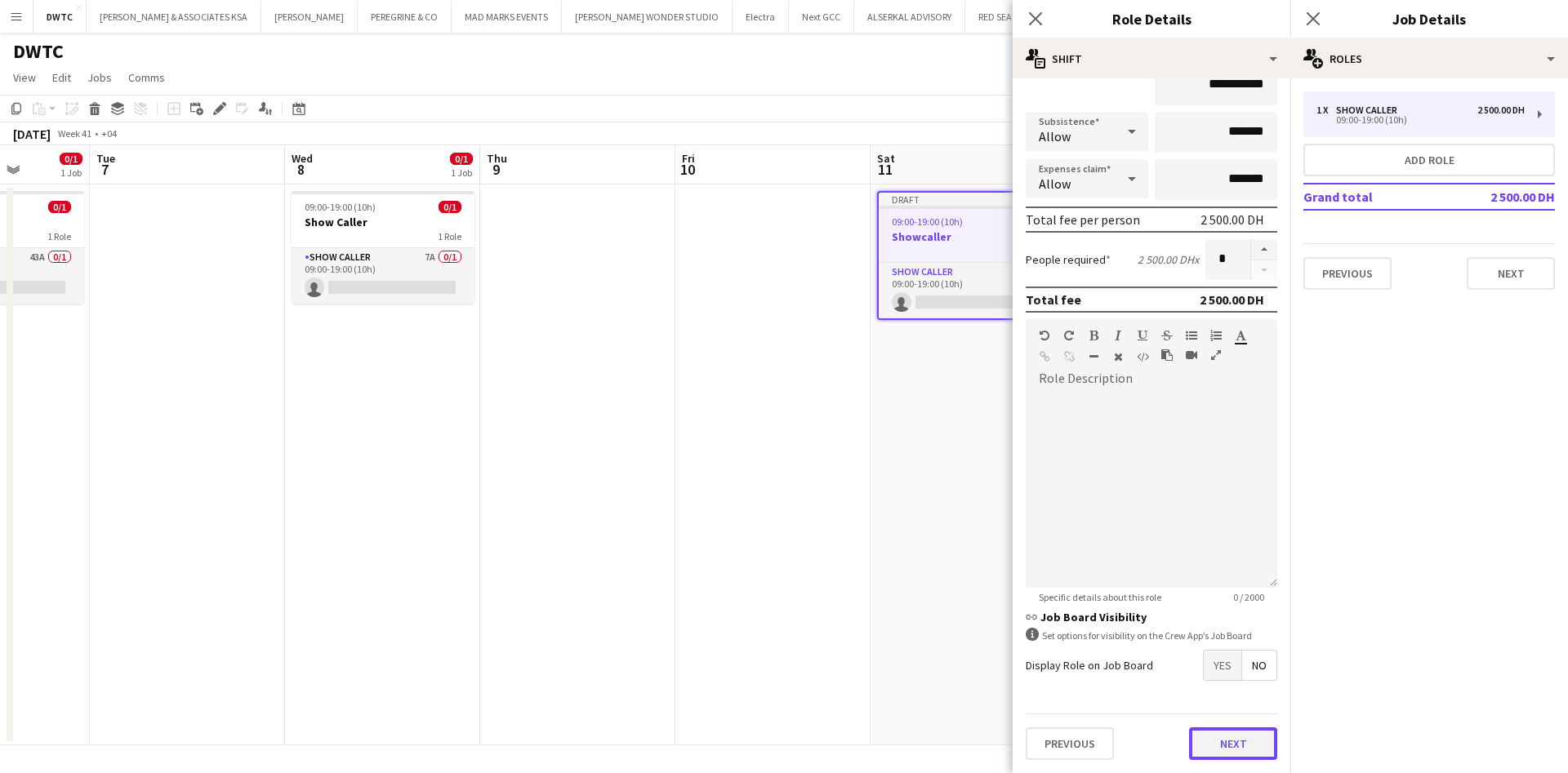
click at [1215, 739] on button "Next" at bounding box center [1233, 743] width 88 height 32
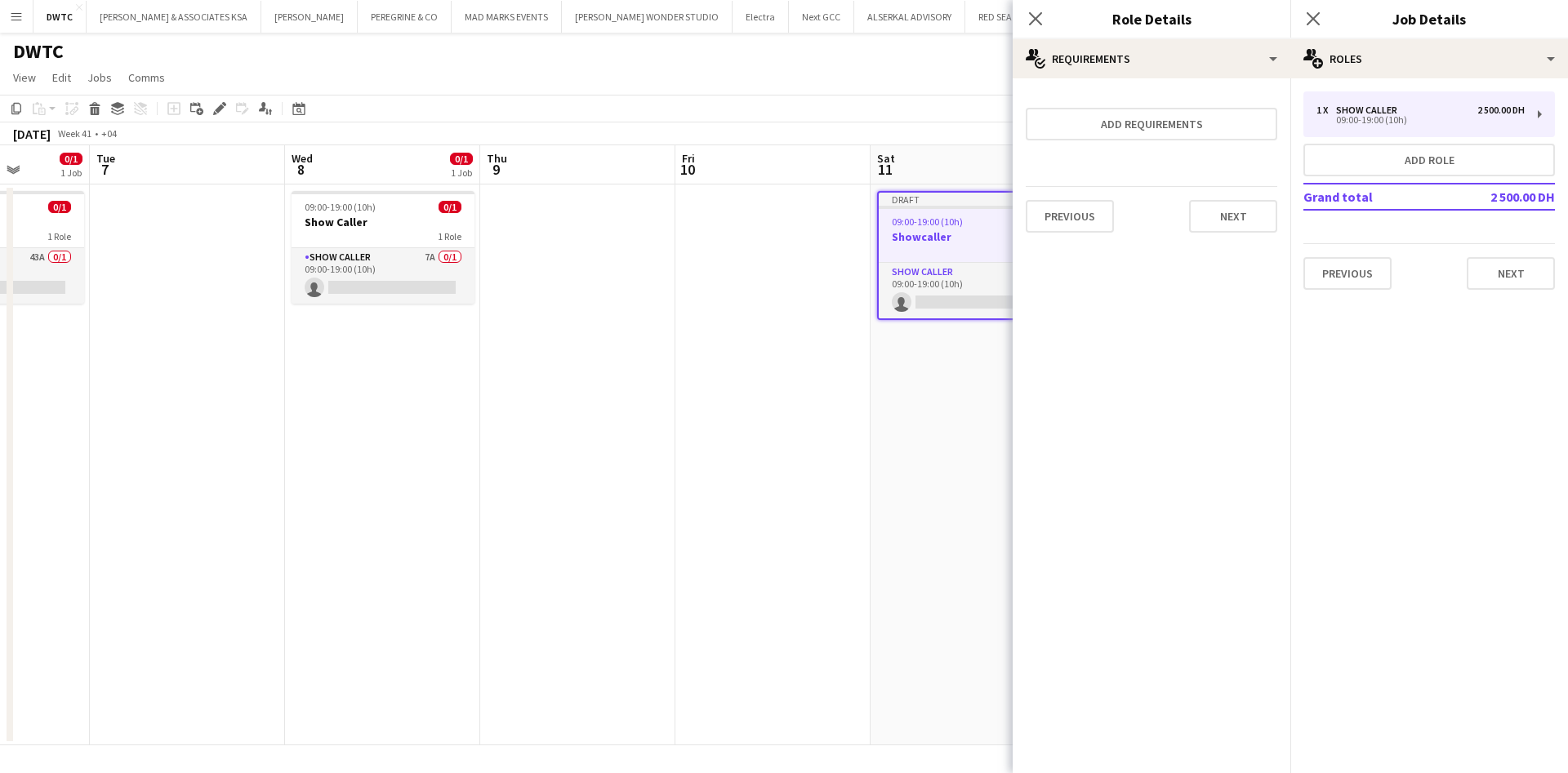
scroll to position [0, 0]
click at [1229, 216] on button "Next" at bounding box center [1233, 216] width 88 height 32
click at [1239, 231] on button "Finish" at bounding box center [1247, 218] width 61 height 32
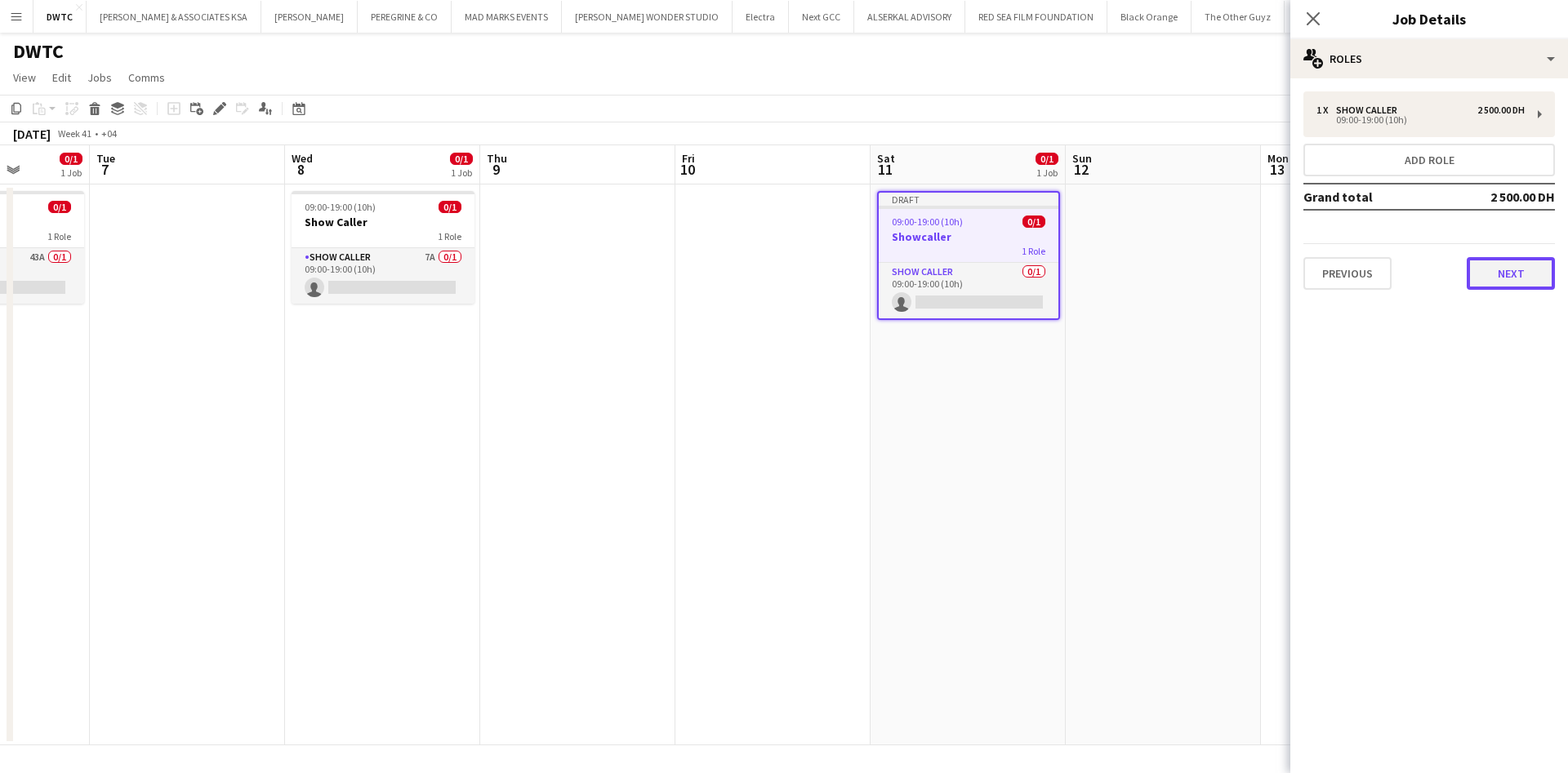
click at [1519, 264] on button "Next" at bounding box center [1510, 273] width 88 height 32
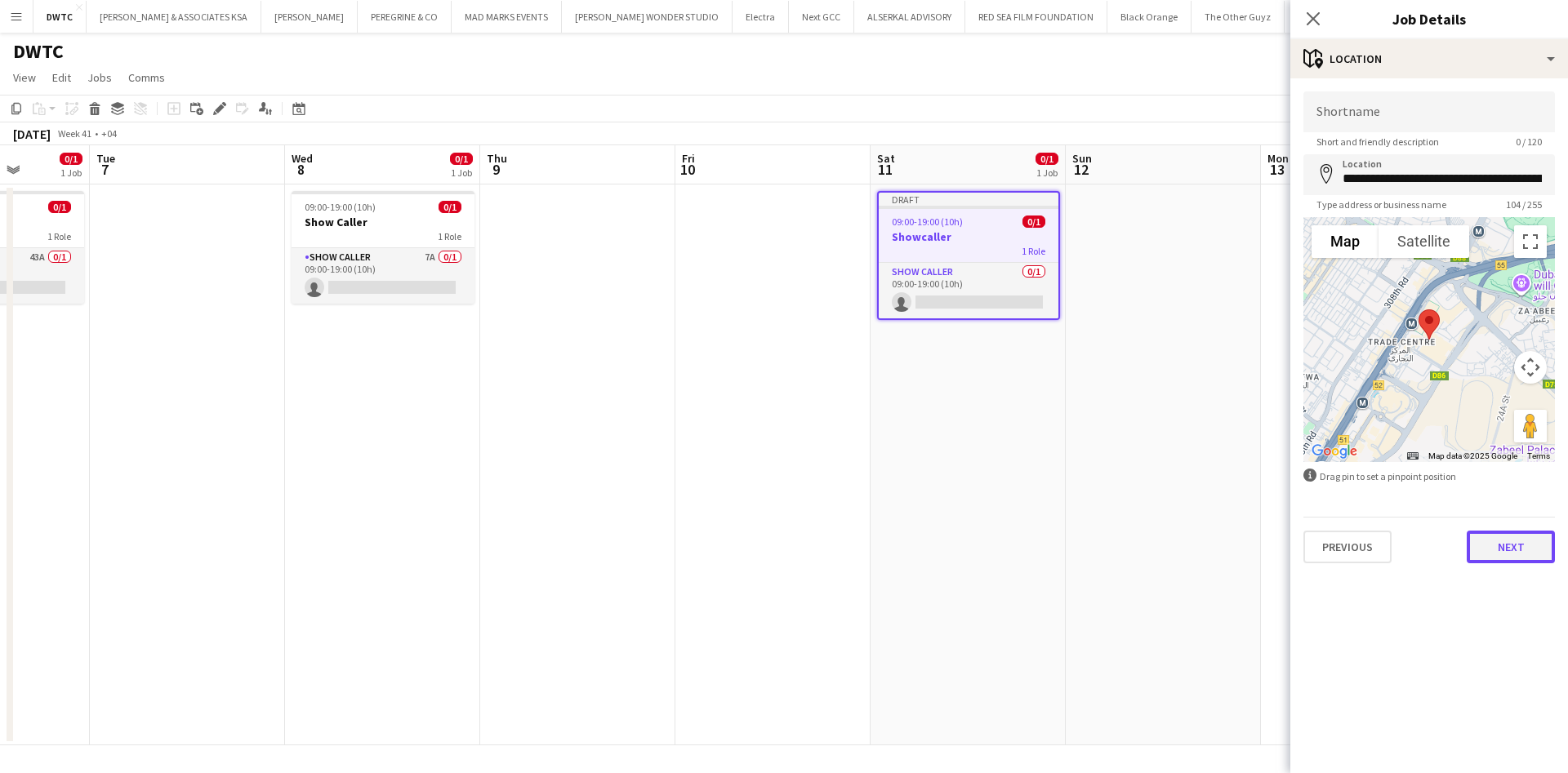
click at [1512, 544] on button "Next" at bounding box center [1510, 547] width 88 height 32
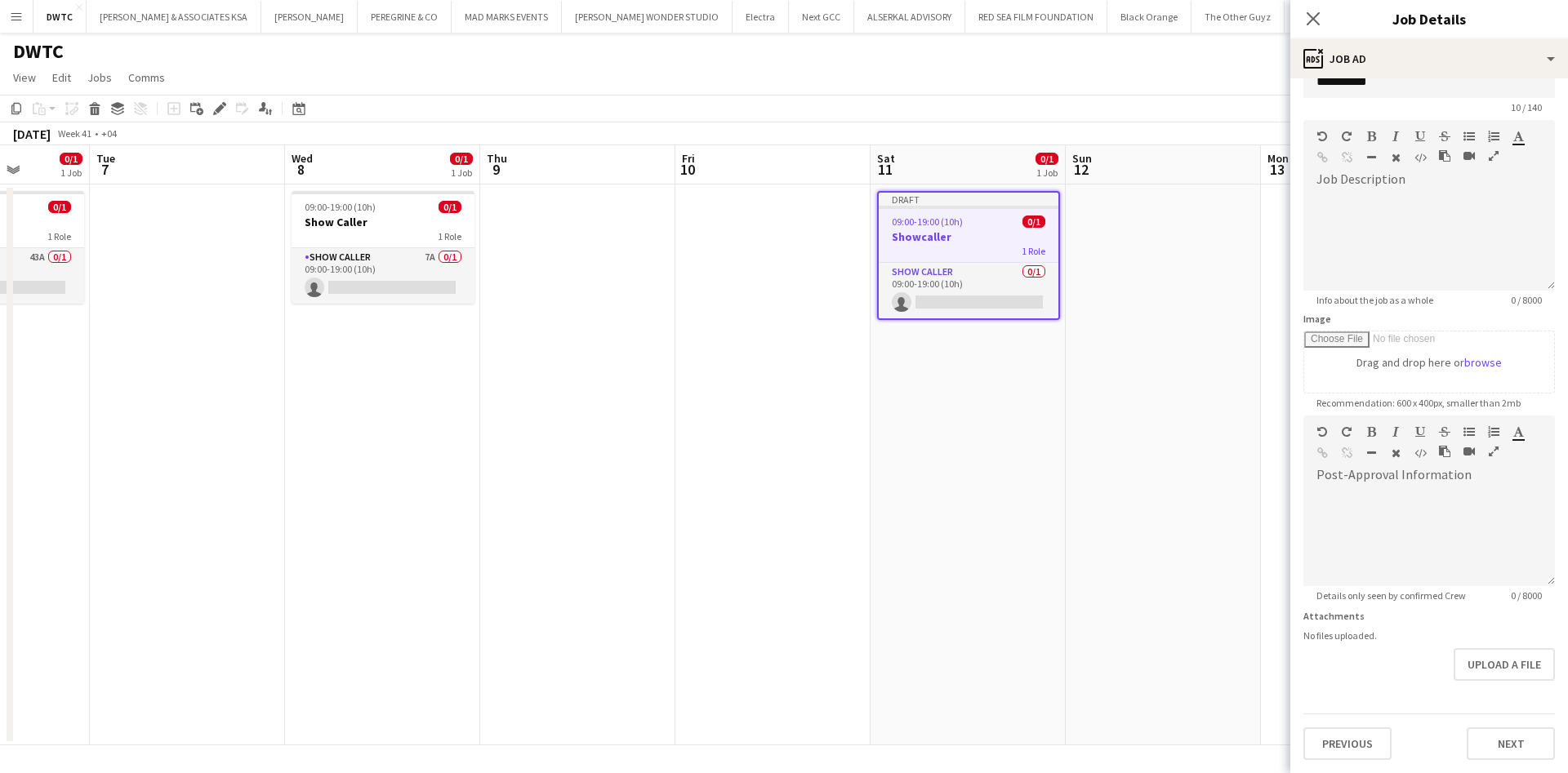
scroll to position [98, 0]
click at [1355, 713] on div "Previous Next" at bounding box center [1429, 736] width 252 height 47
click at [1338, 735] on button "Previous" at bounding box center [1347, 743] width 88 height 32
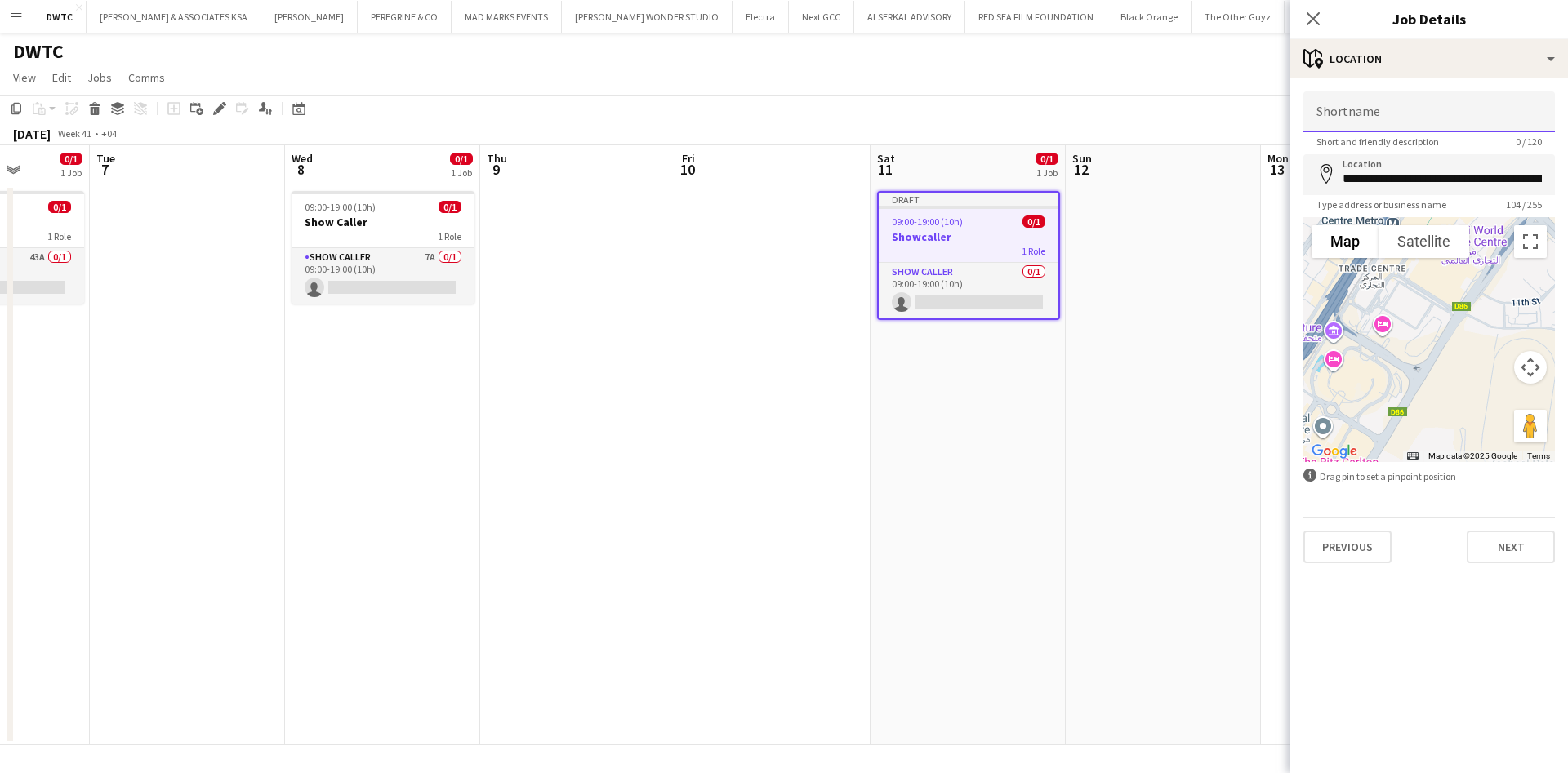
drag, startPoint x: 1361, startPoint y: 119, endPoint x: 1349, endPoint y: 131, distance: 17.0
click at [1361, 119] on input "Shortname" at bounding box center [1429, 112] width 252 height 41
paste input "**********"
type input "**********"
click at [1523, 548] on button "Next" at bounding box center [1510, 547] width 88 height 32
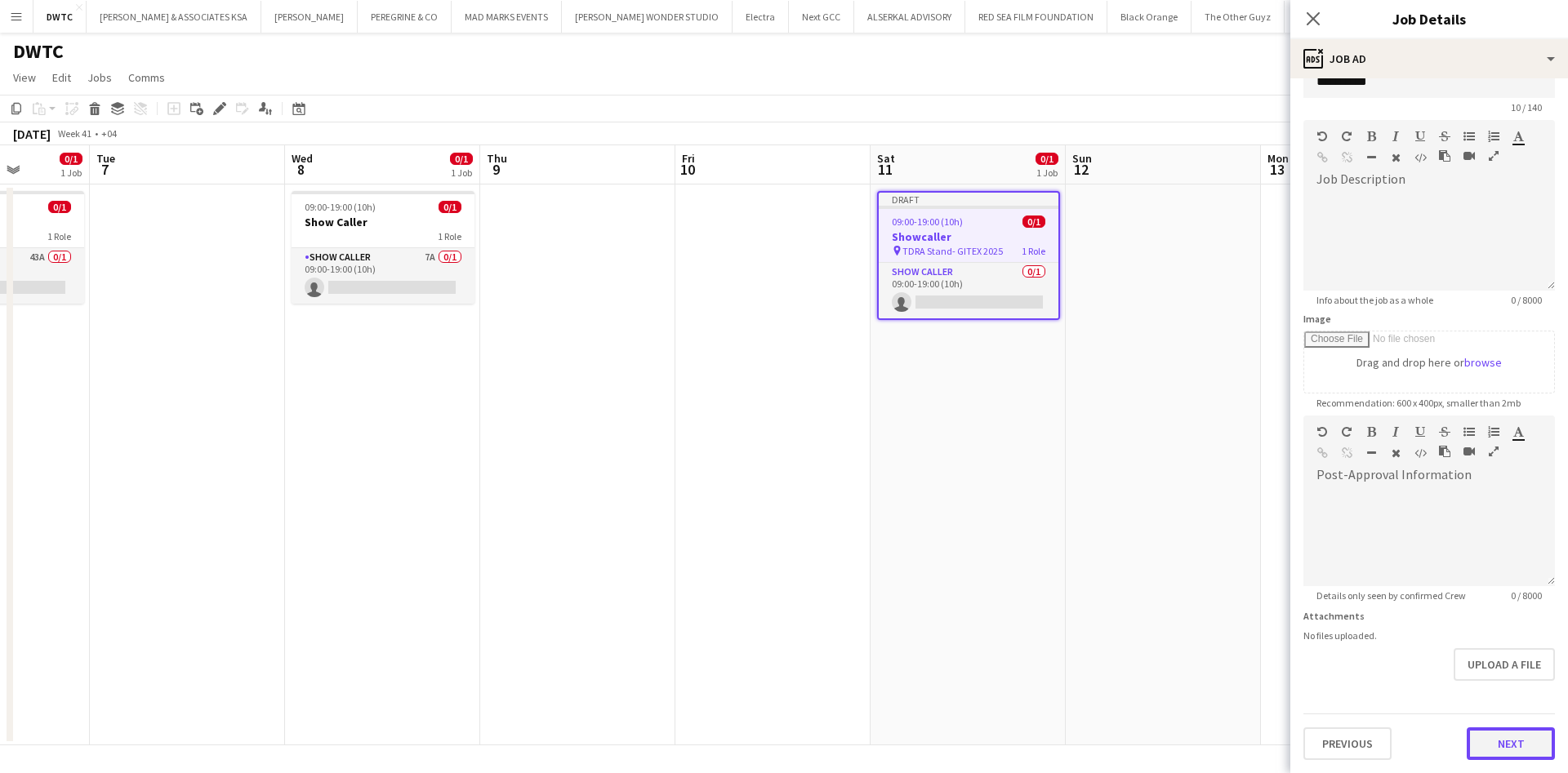
scroll to position [73, 0]
click at [1495, 718] on div "Previous Next" at bounding box center [1429, 736] width 252 height 47
click at [1477, 735] on button "Next" at bounding box center [1510, 743] width 88 height 32
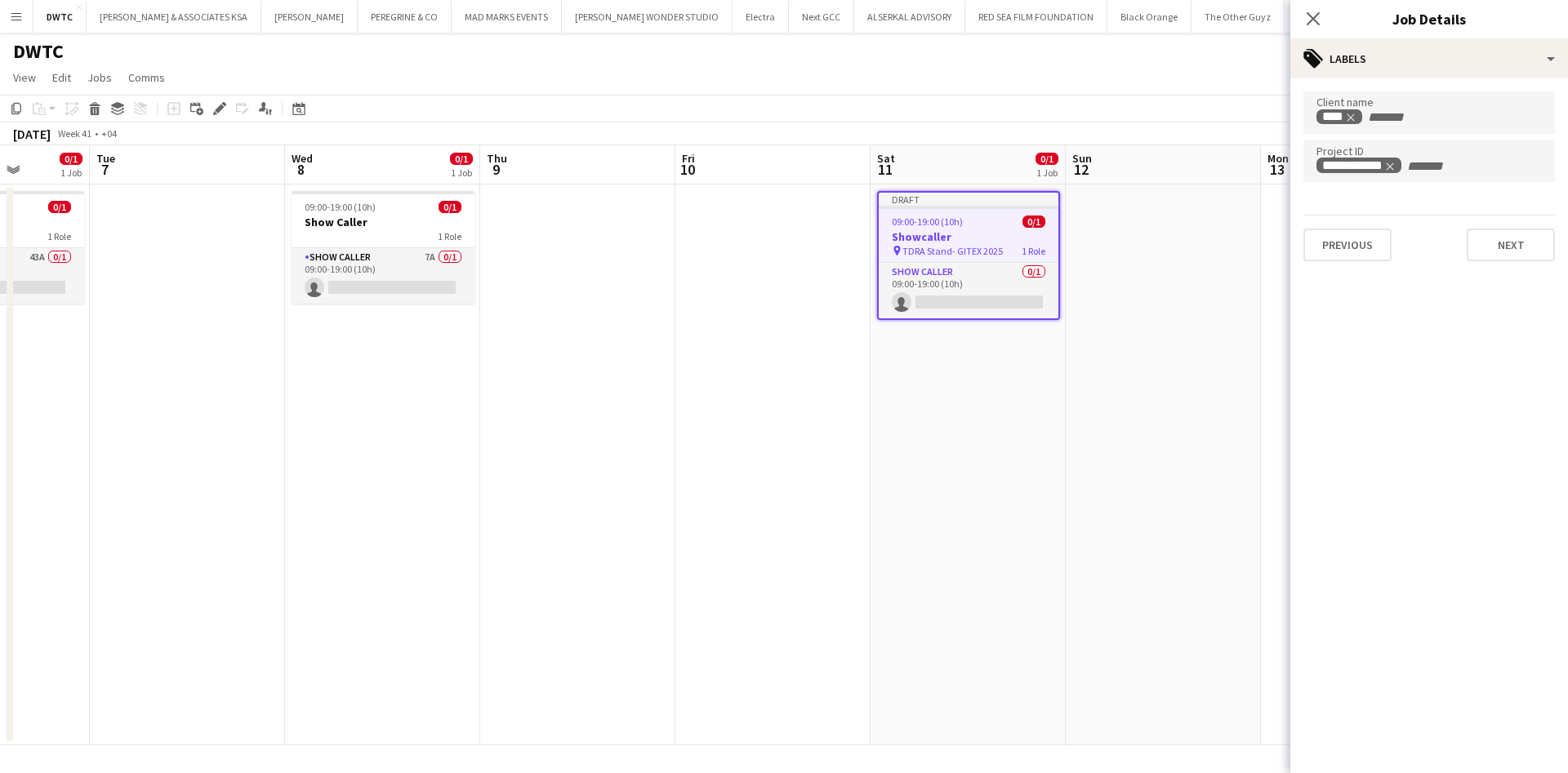
scroll to position [0, 0]
click at [1518, 259] on button "Next" at bounding box center [1510, 245] width 88 height 32
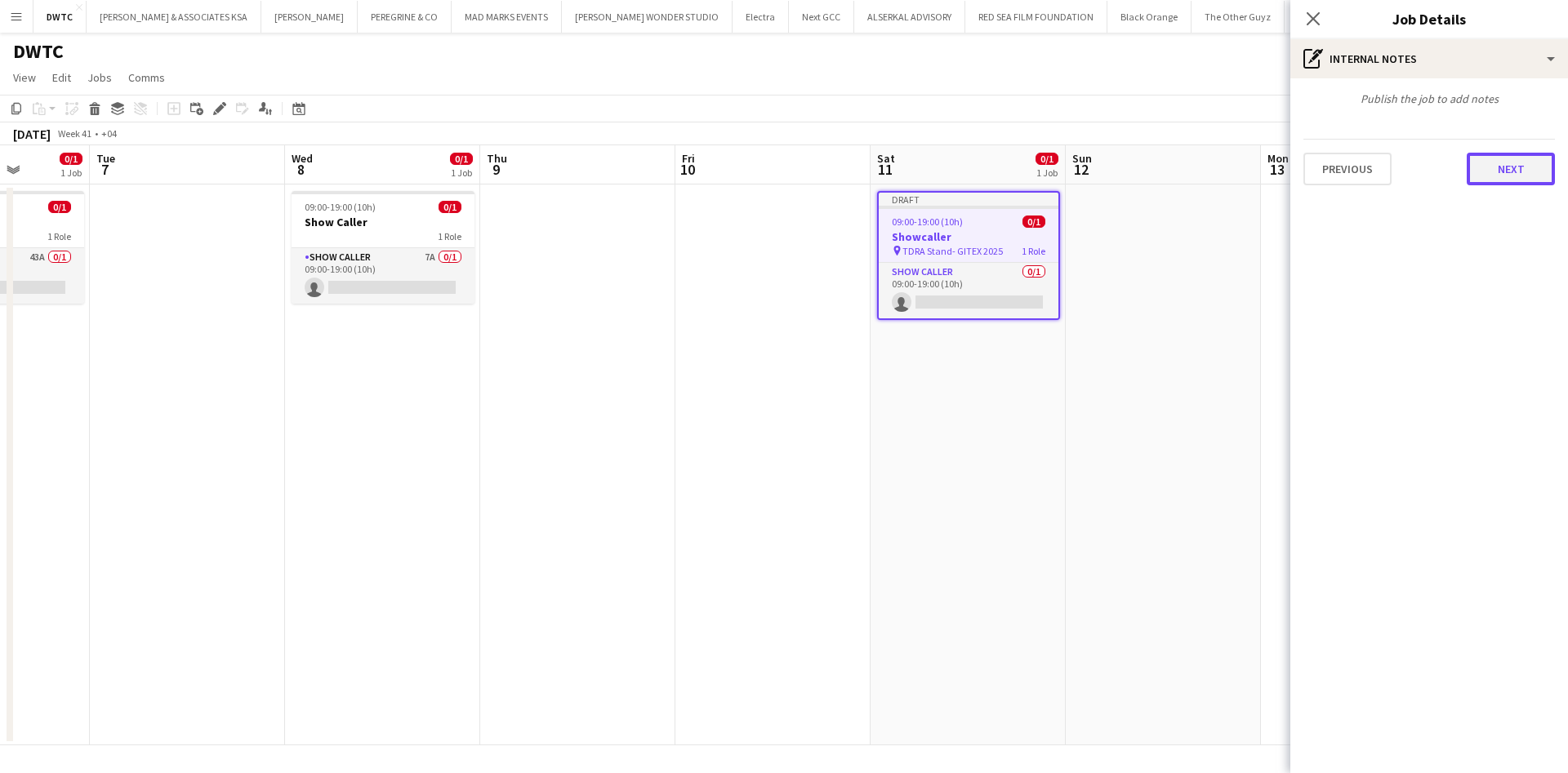
click at [1512, 175] on button "Next" at bounding box center [1510, 169] width 88 height 32
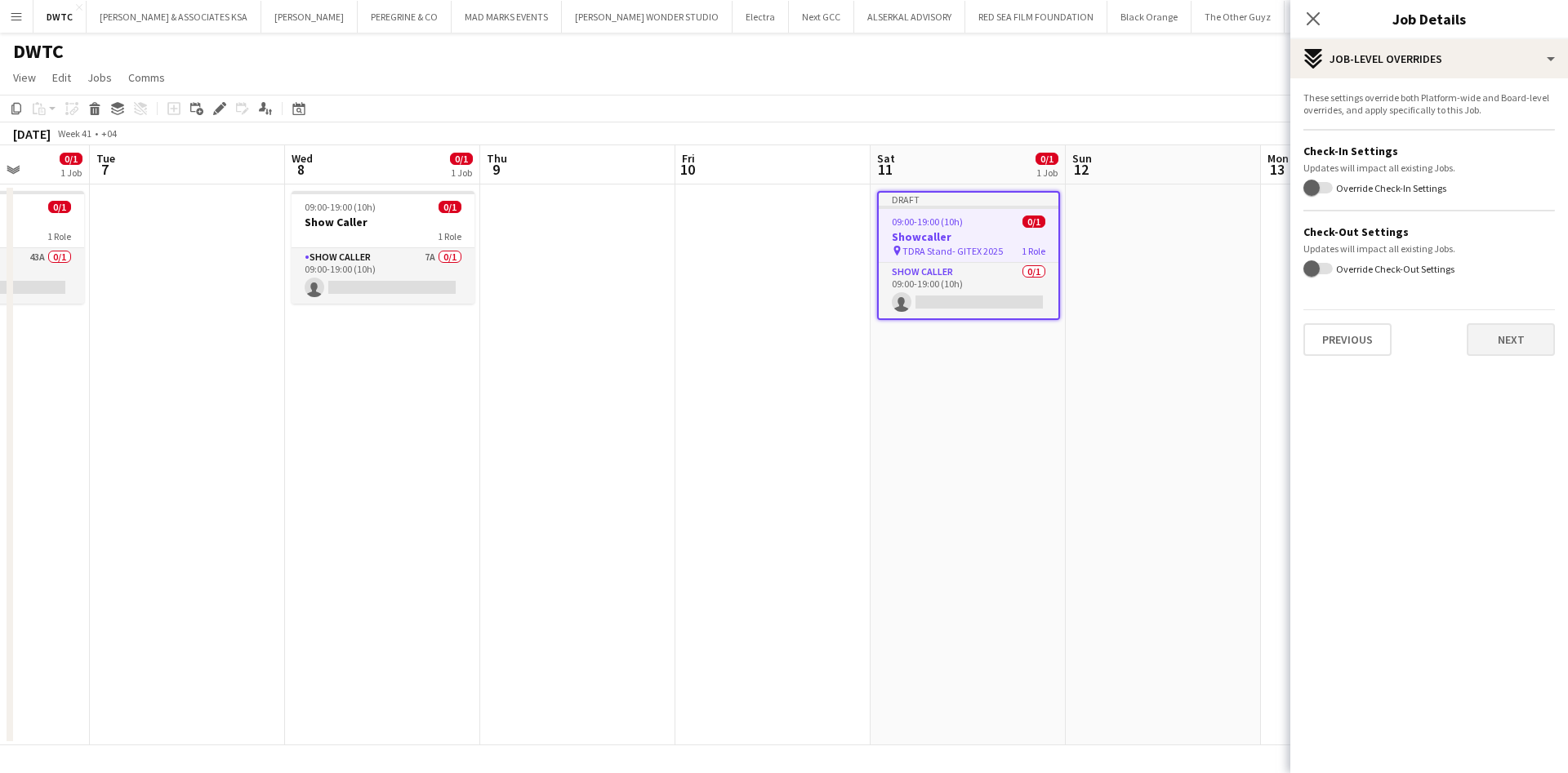
drag, startPoint x: 1494, startPoint y: 316, endPoint x: 1519, endPoint y: 349, distance: 41.4
click at [1506, 337] on div "Previous Next" at bounding box center [1429, 333] width 252 height 47
click at [1523, 343] on button "Next" at bounding box center [1510, 340] width 88 height 32
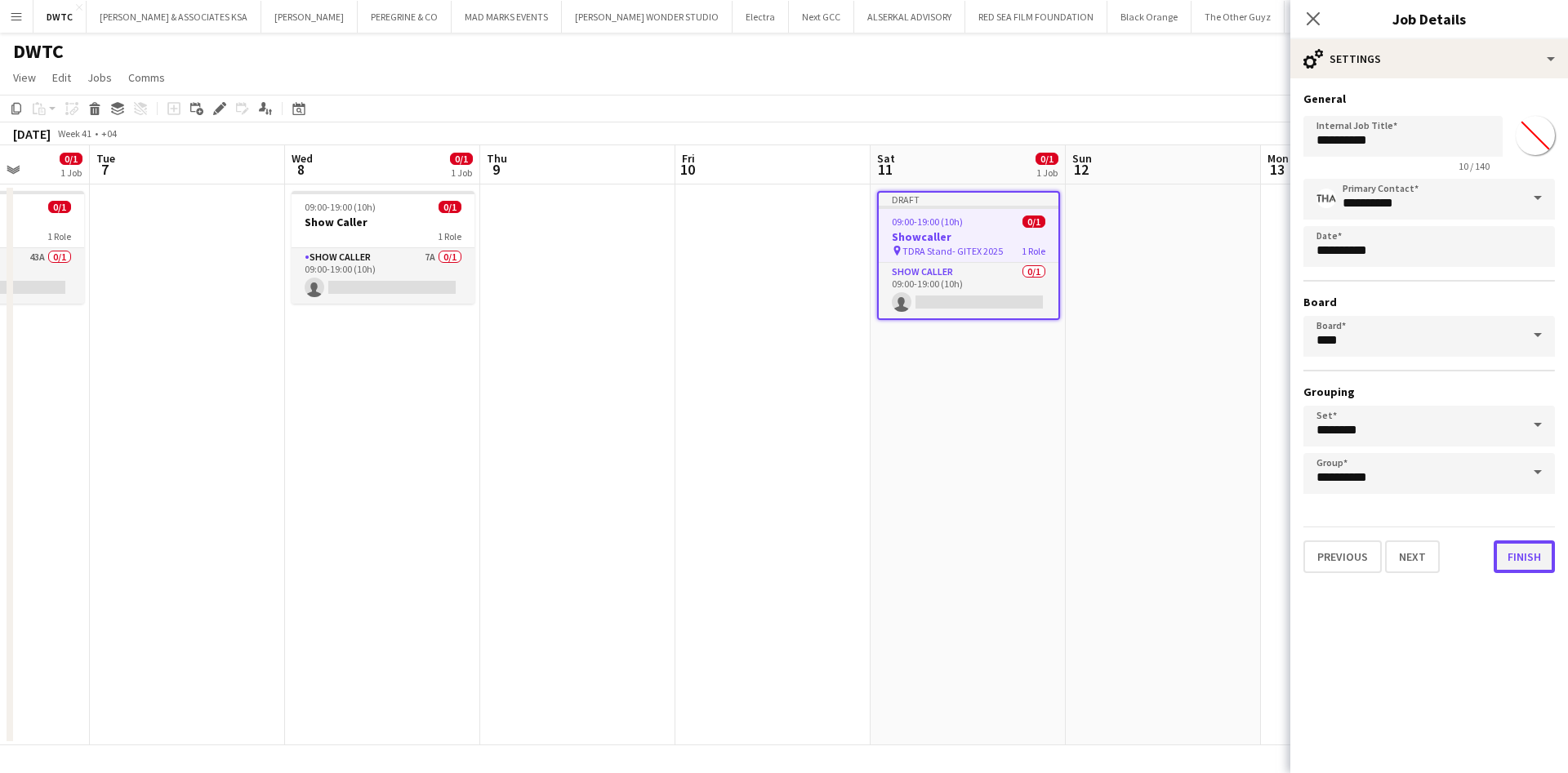
click at [1519, 557] on button "Finish" at bounding box center [1524, 556] width 61 height 32
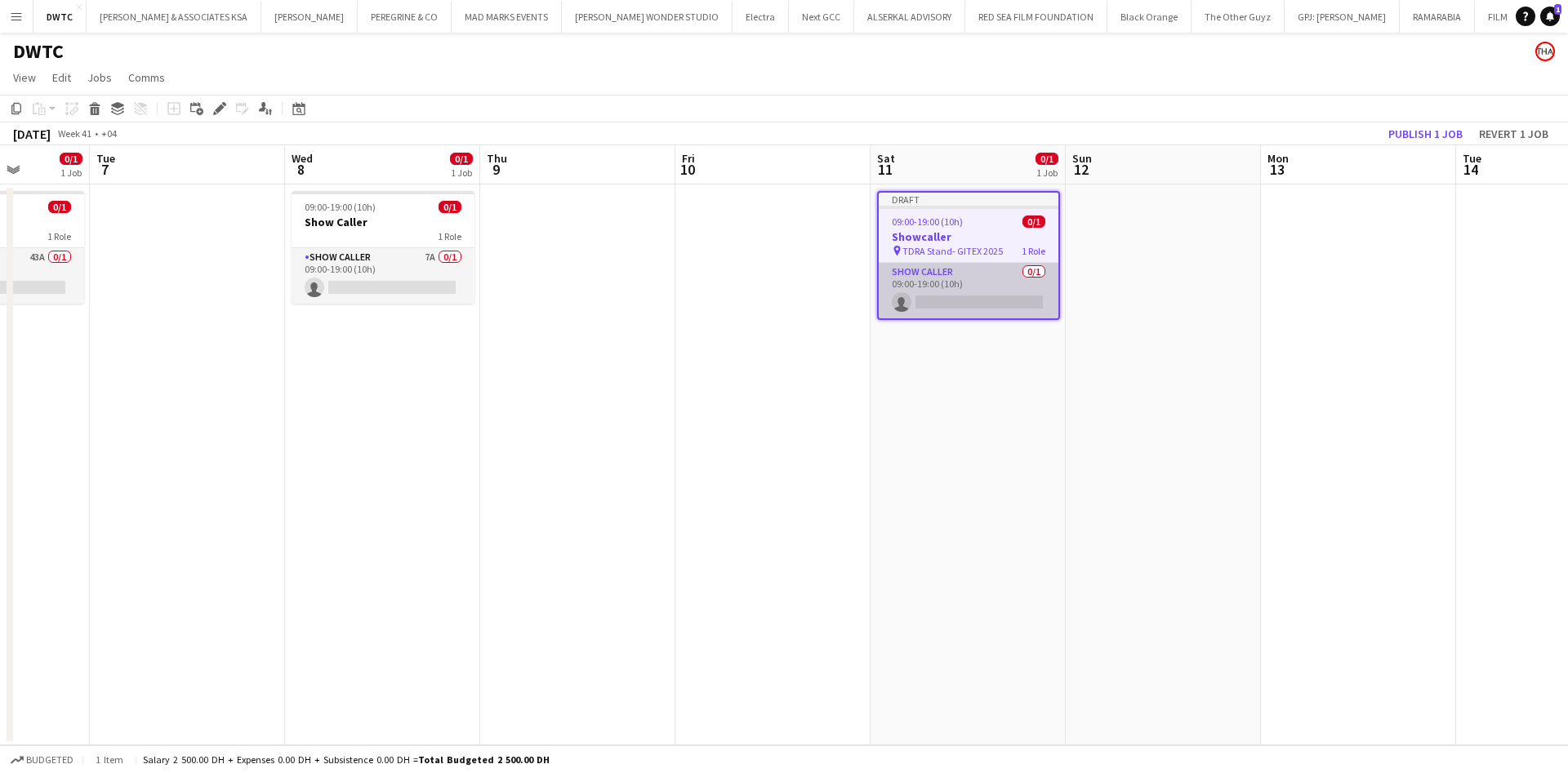
click at [958, 303] on app-card-role "Show Caller 0/1 09:00-19:00 (10h) single-neutral-actions" at bounding box center [968, 290] width 179 height 55
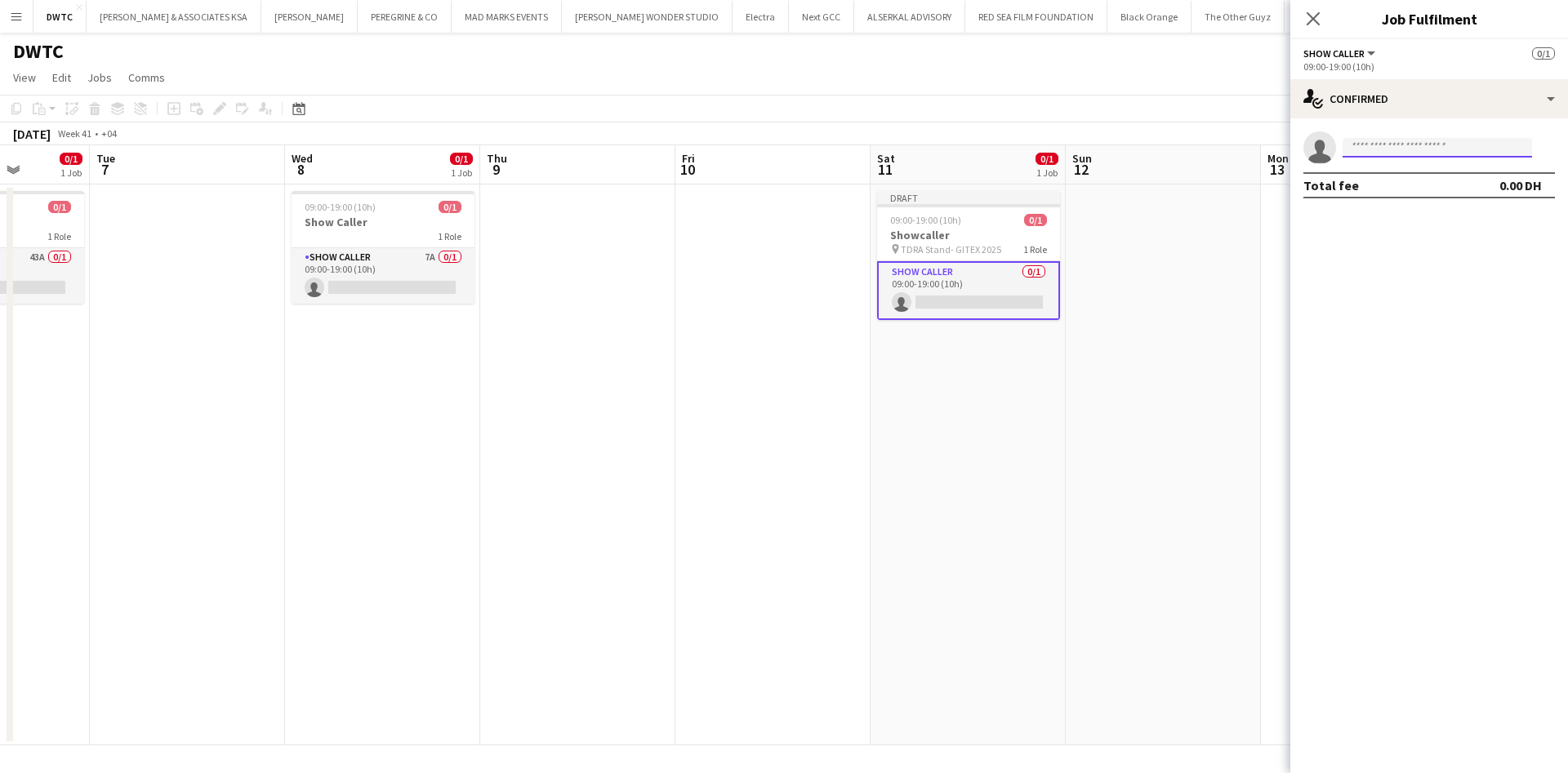
click at [1463, 150] on input at bounding box center [1437, 148] width 189 height 20
click at [1313, 15] on icon "Close pop-in" at bounding box center [1313, 18] width 15 height 15
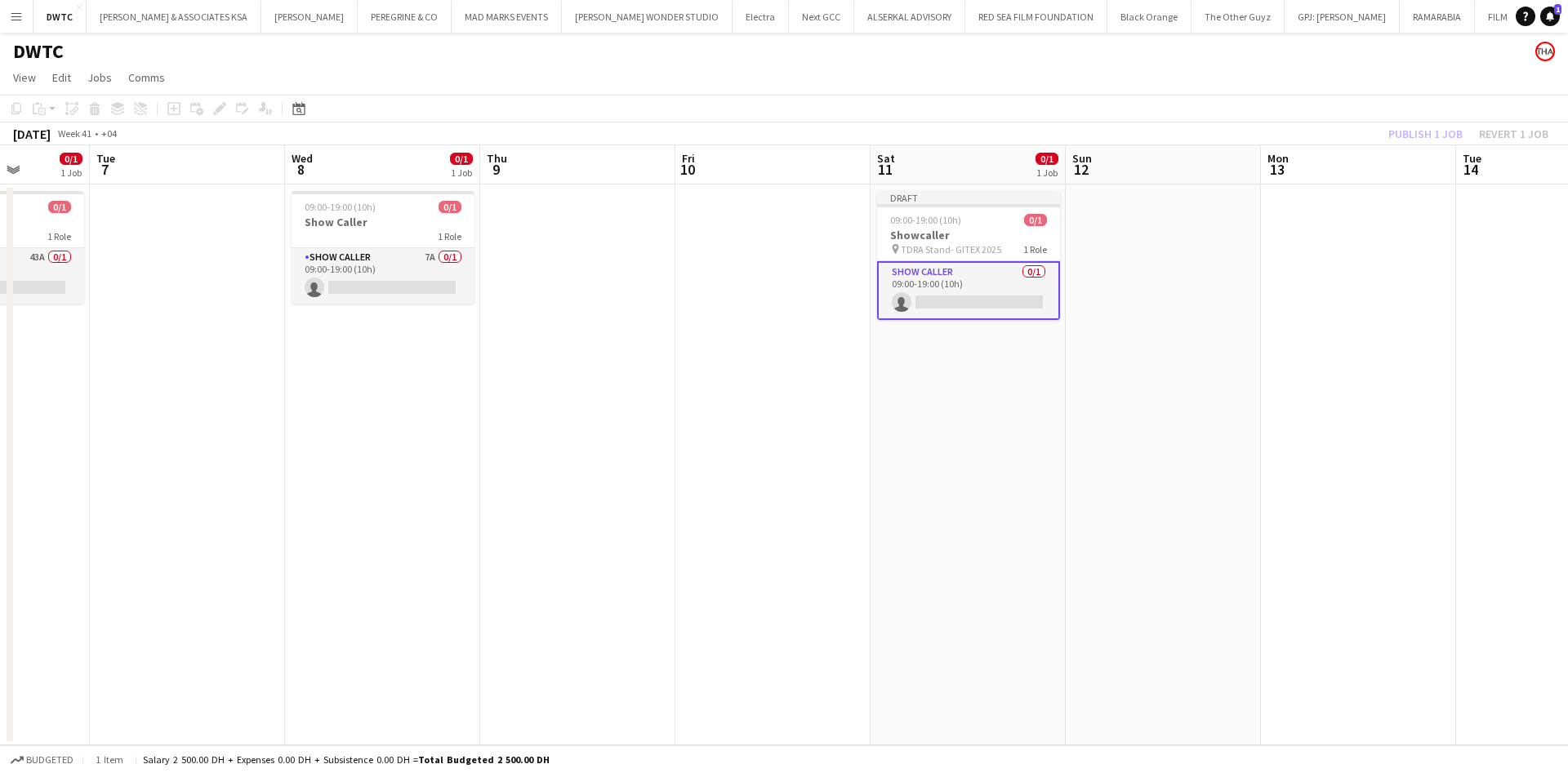
click at [1160, 282] on app-date-cell at bounding box center [1163, 464] width 195 height 561
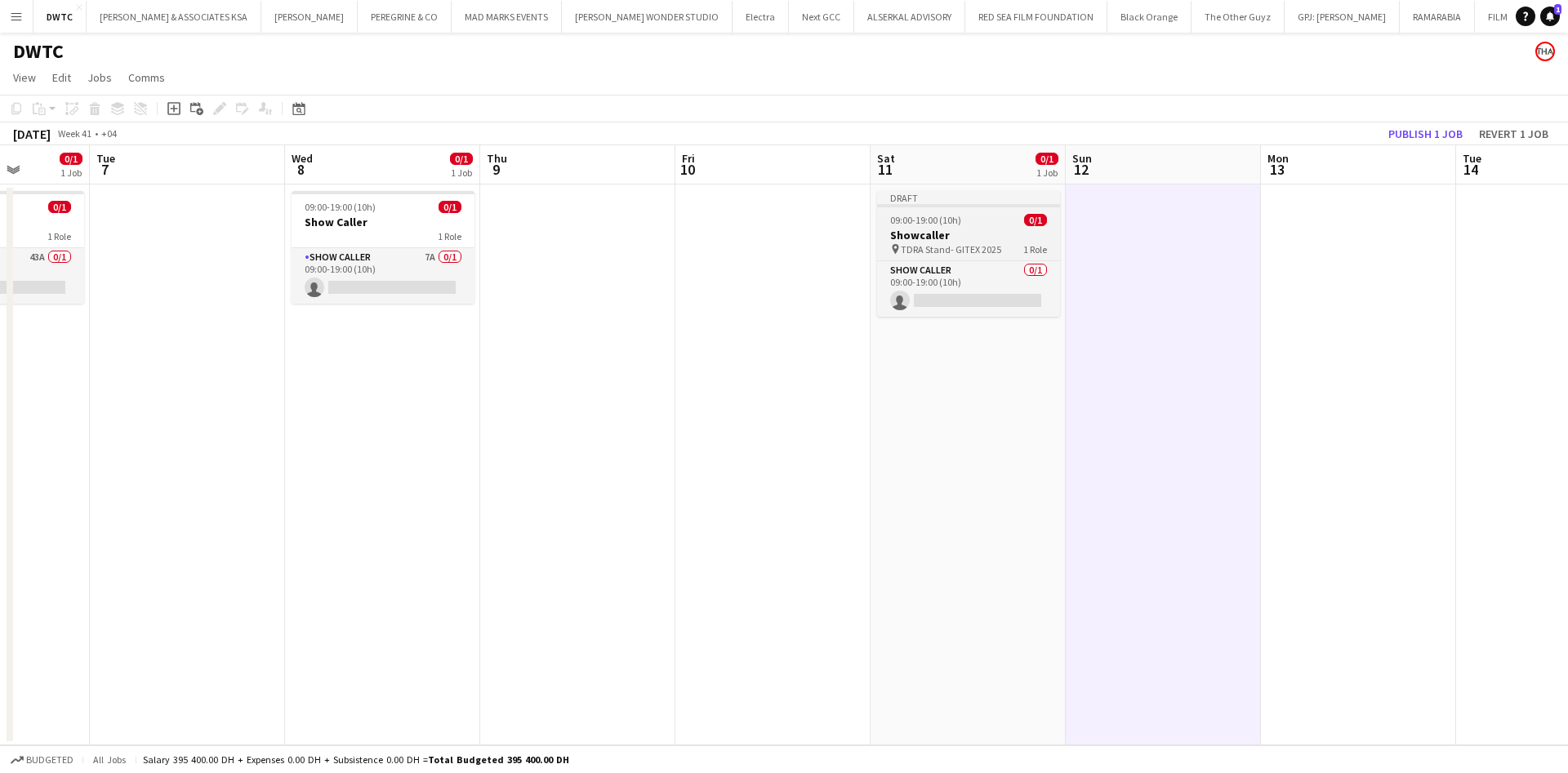
click at [977, 249] on span "TDRA Stand- GITEX 2025" at bounding box center [951, 249] width 101 height 12
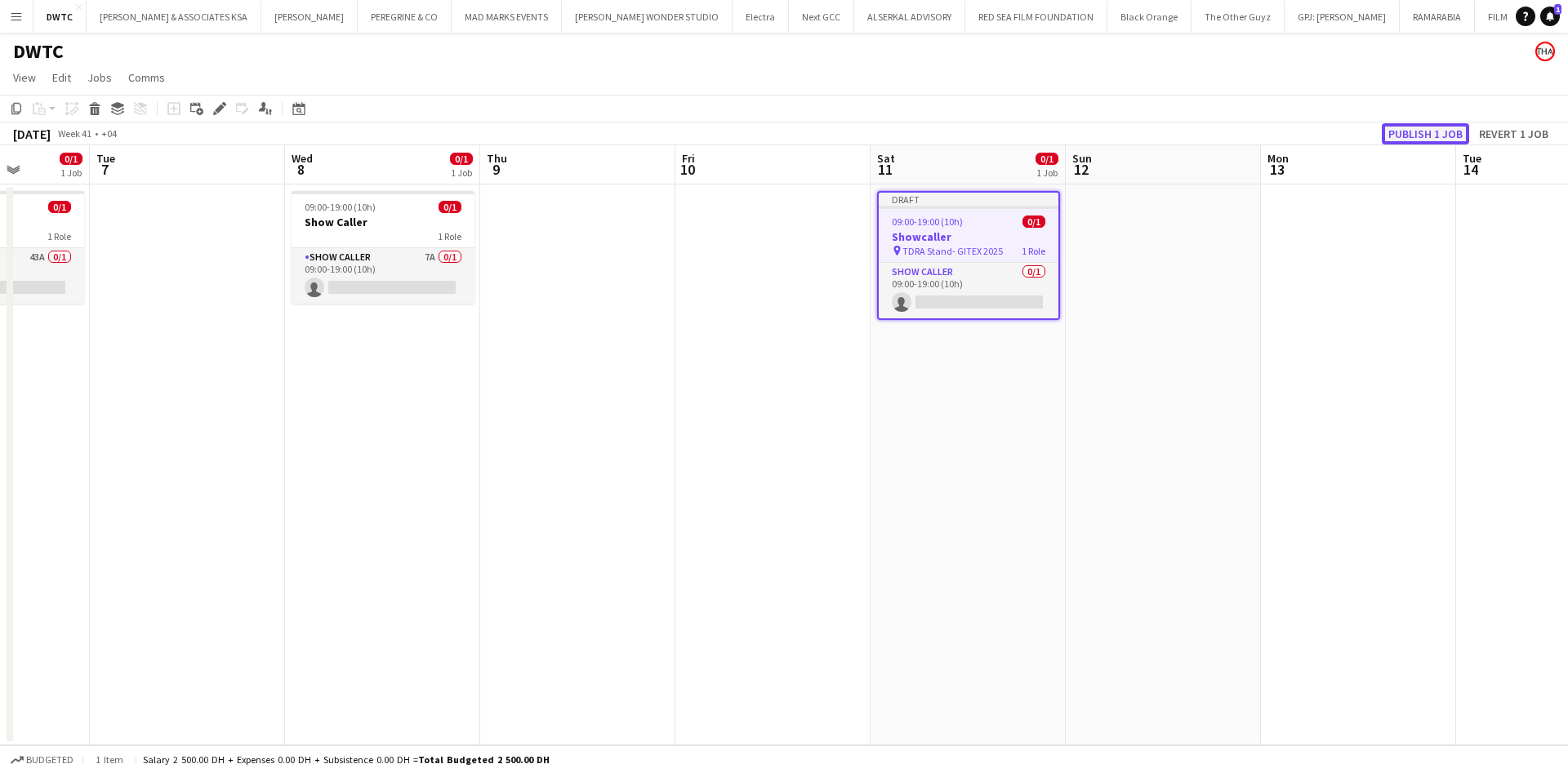
click at [1411, 125] on button "Publish 1 job" at bounding box center [1425, 133] width 87 height 21
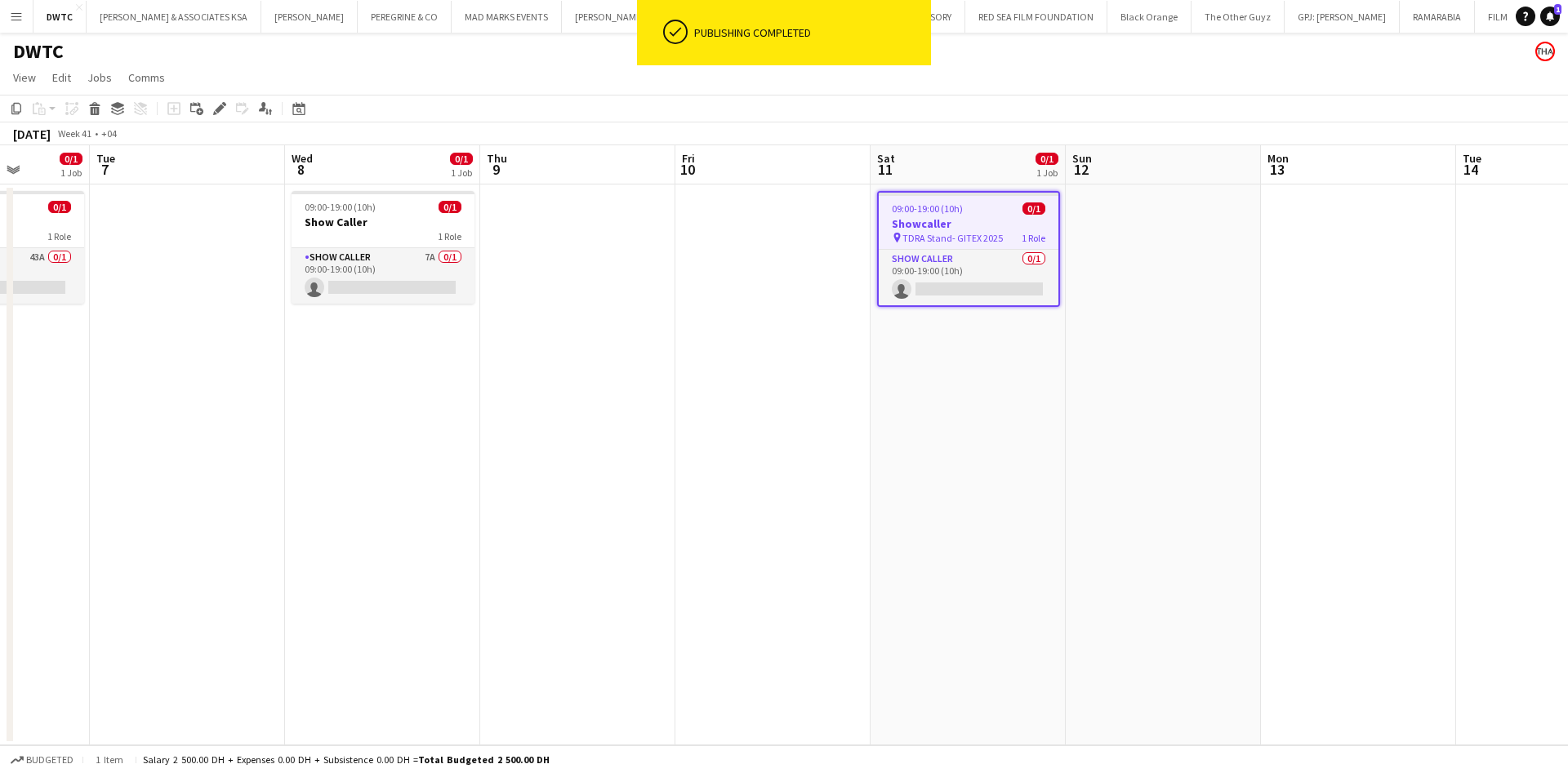
click at [982, 224] on h3 "Showcaller" at bounding box center [968, 224] width 179 height 15
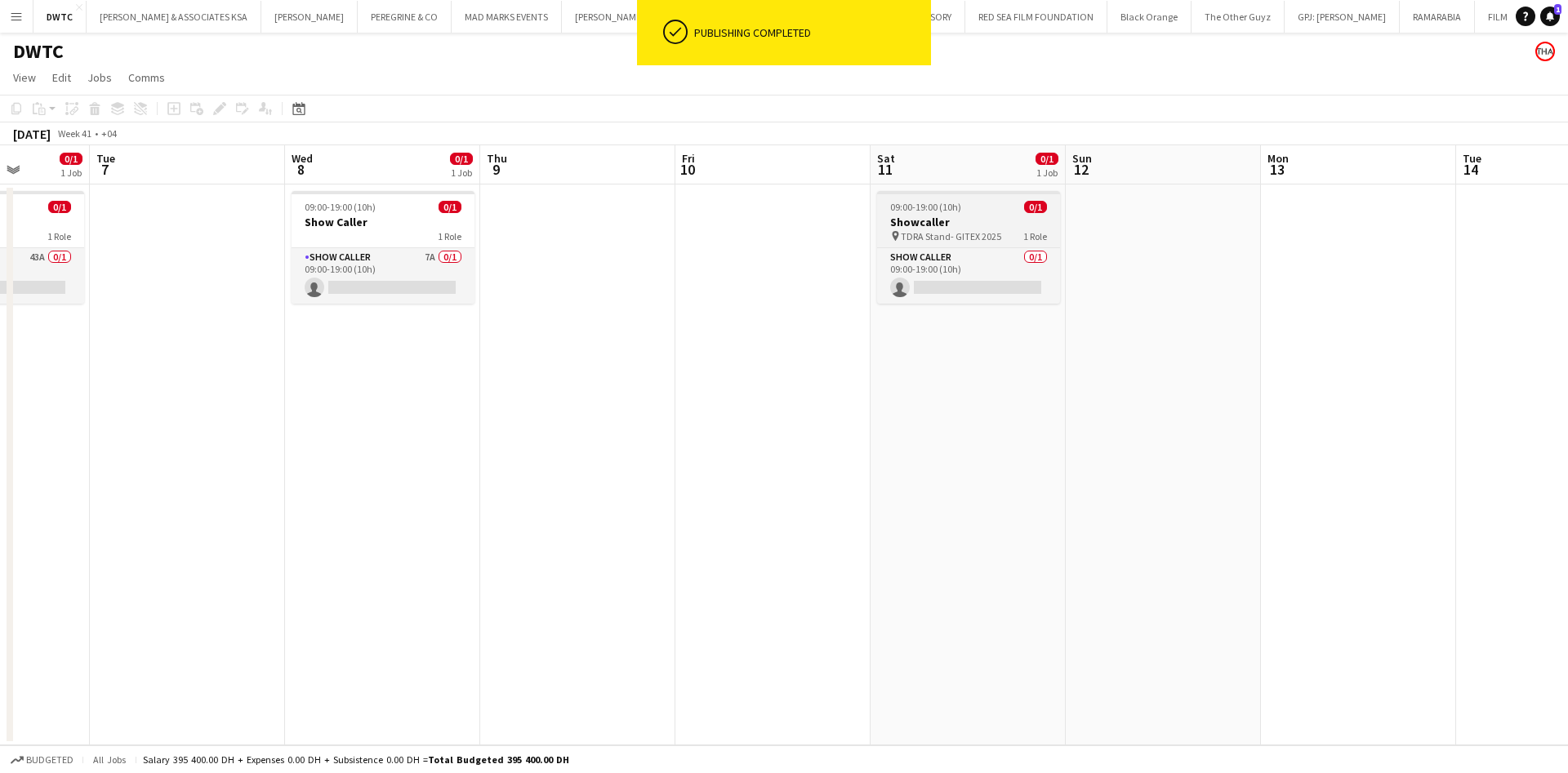
click at [982, 224] on h3 "Showcaller" at bounding box center [969, 222] width 183 height 15
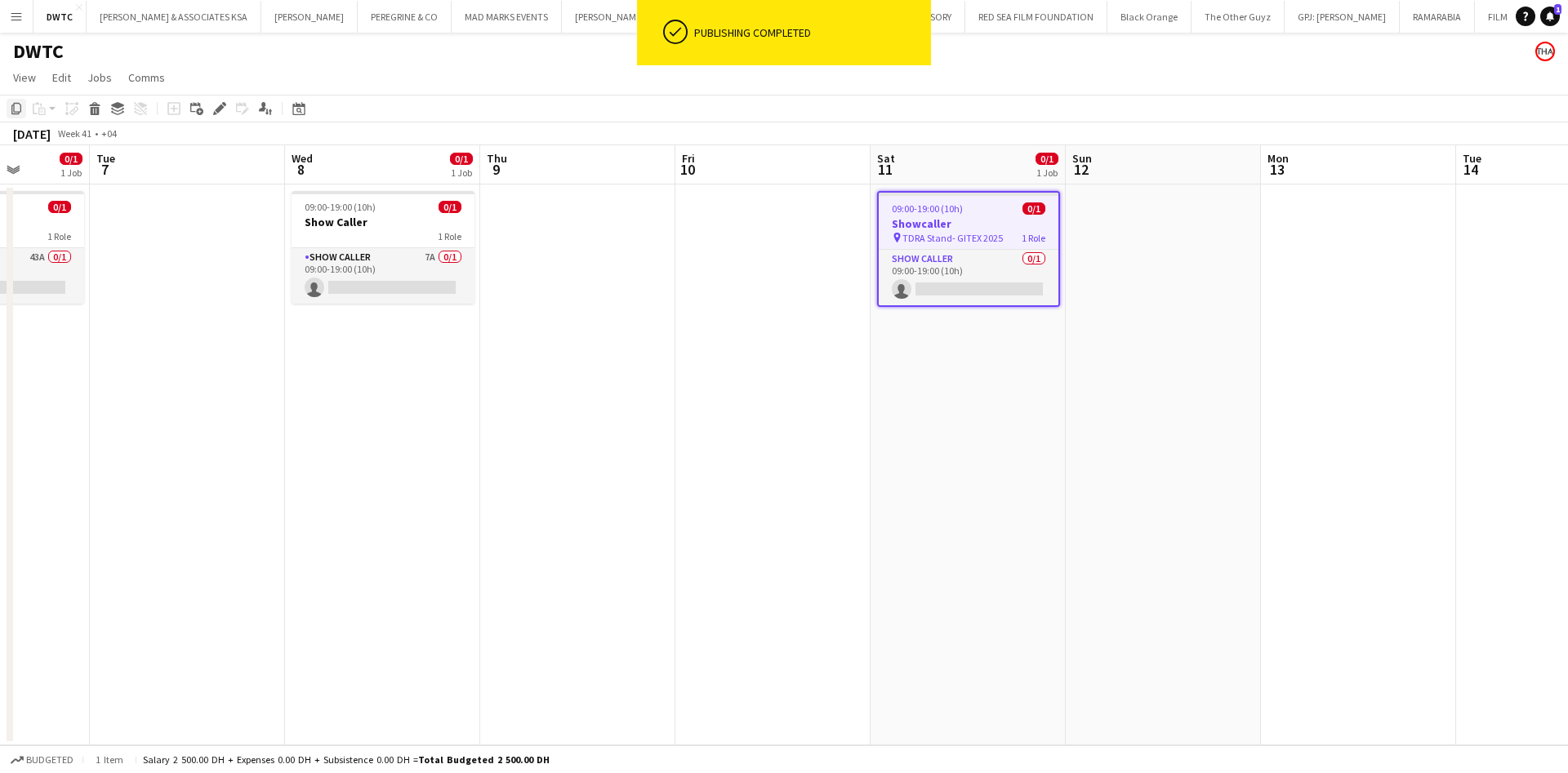
click at [18, 116] on div "Copy" at bounding box center [16, 108] width 20 height 20
click at [1101, 244] on app-date-cell at bounding box center [1163, 464] width 195 height 561
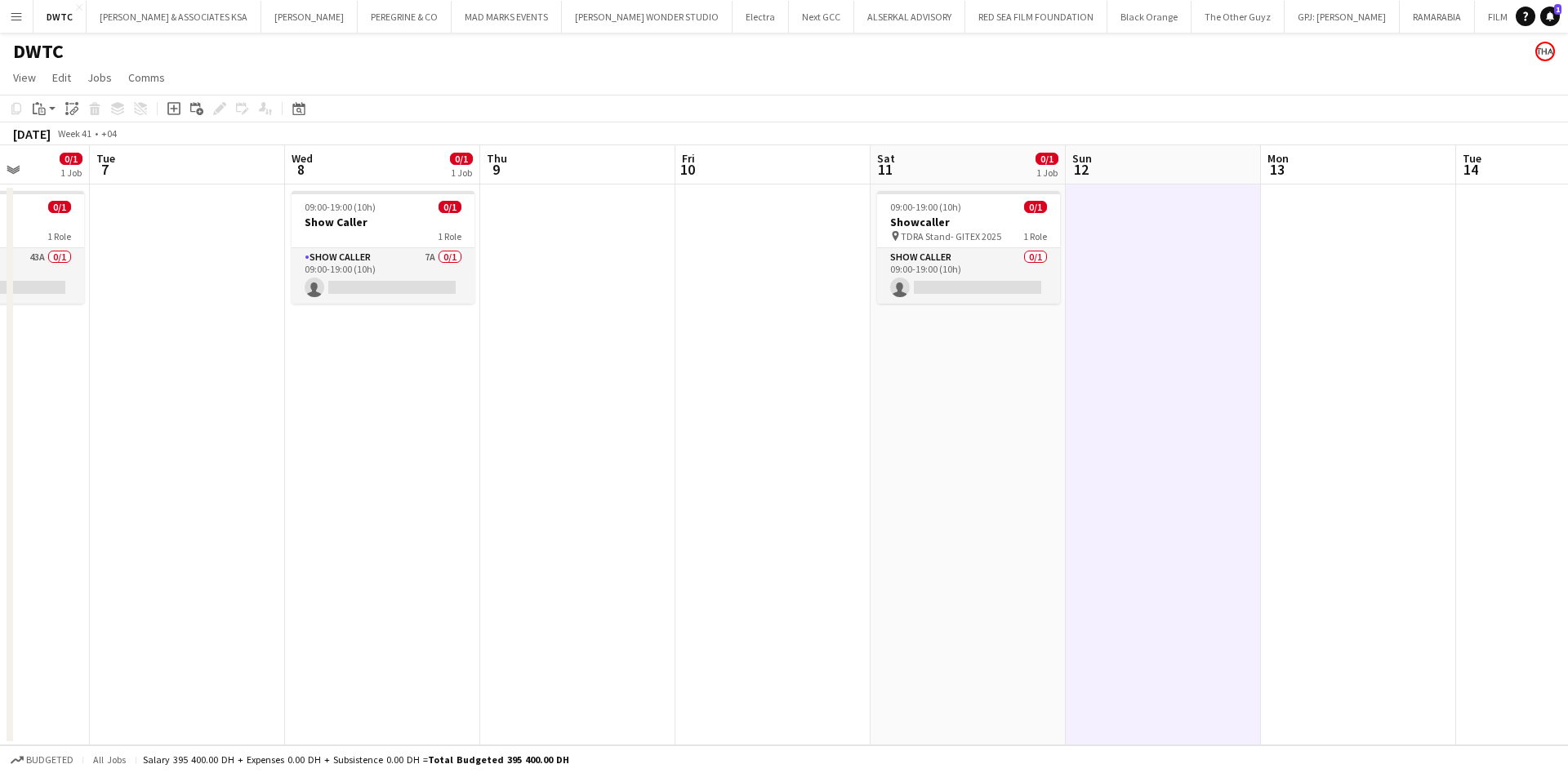
click at [1316, 248] on app-date-cell at bounding box center [1358, 464] width 195 height 561
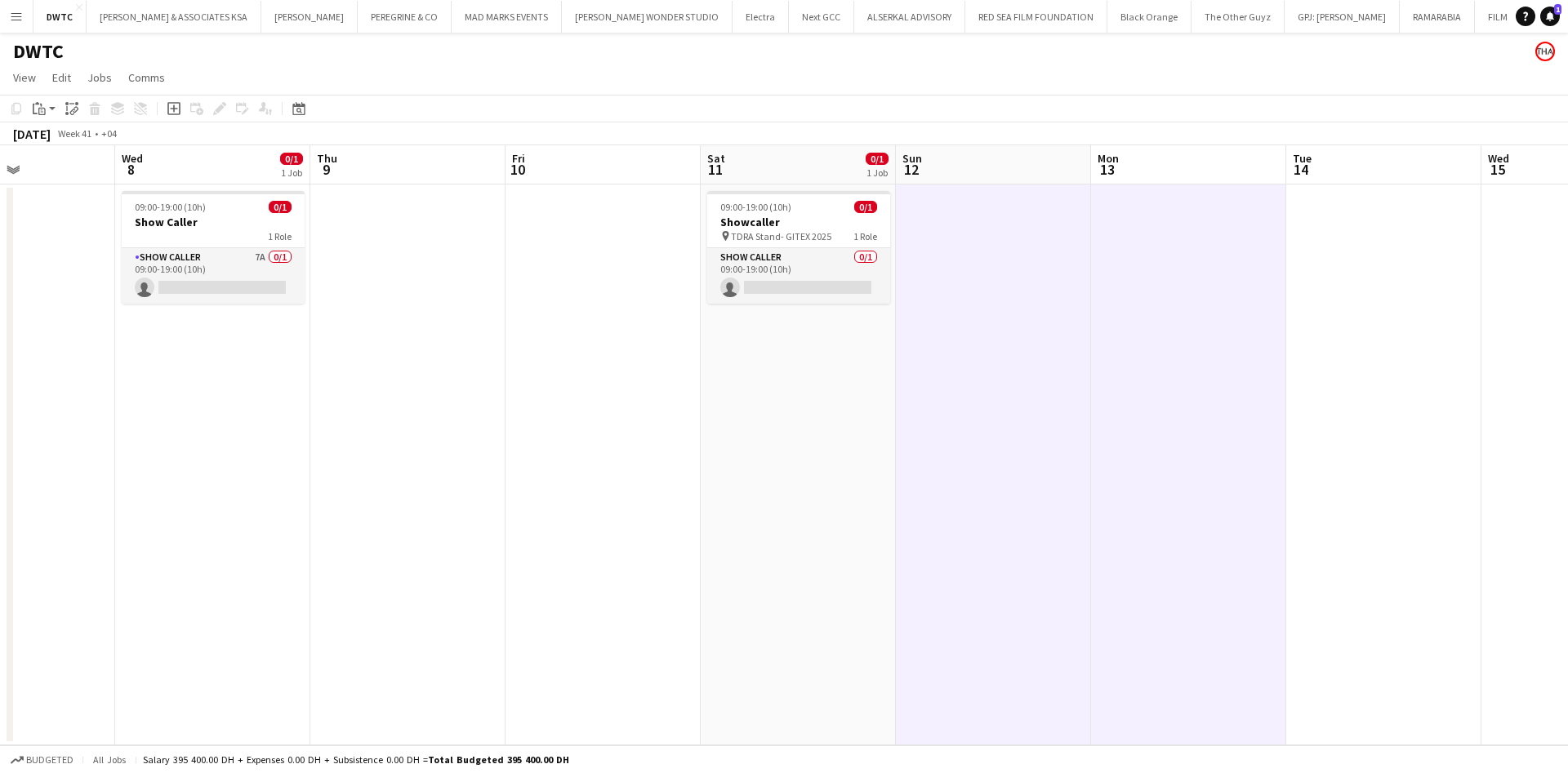
scroll to position [0, 573]
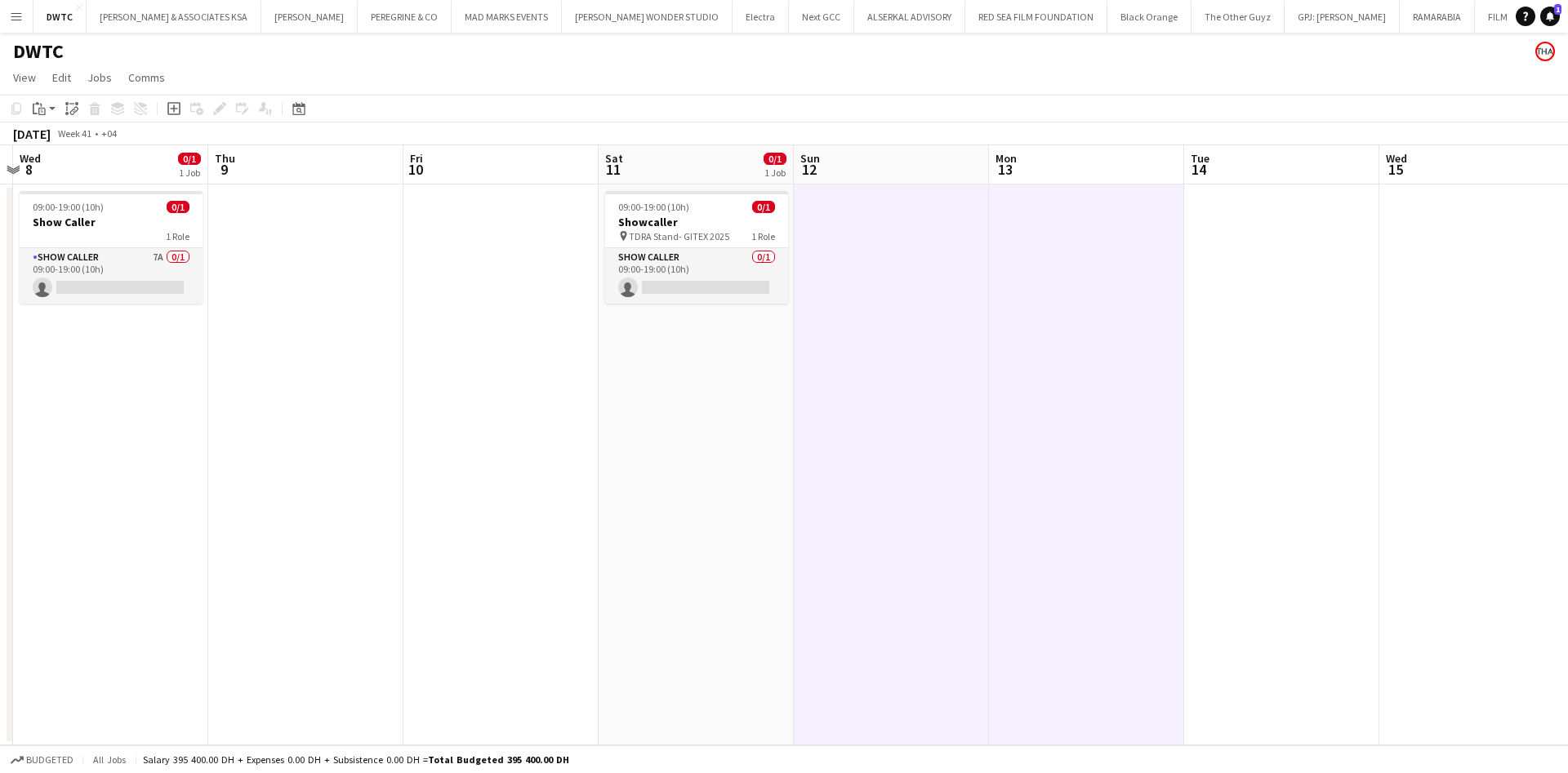
drag, startPoint x: 1316, startPoint y: 267, endPoint x: 888, endPoint y: 289, distance: 428.6
click at [849, 313] on app-calendar-viewport "Sun 5 Mon 6 0/1 1 Job Tue 7 Wed 8 0/1 1 Job Thu 9 Fri 10 Sat 11 0/1 1 Job Sun 1…" at bounding box center [784, 445] width 1568 height 600
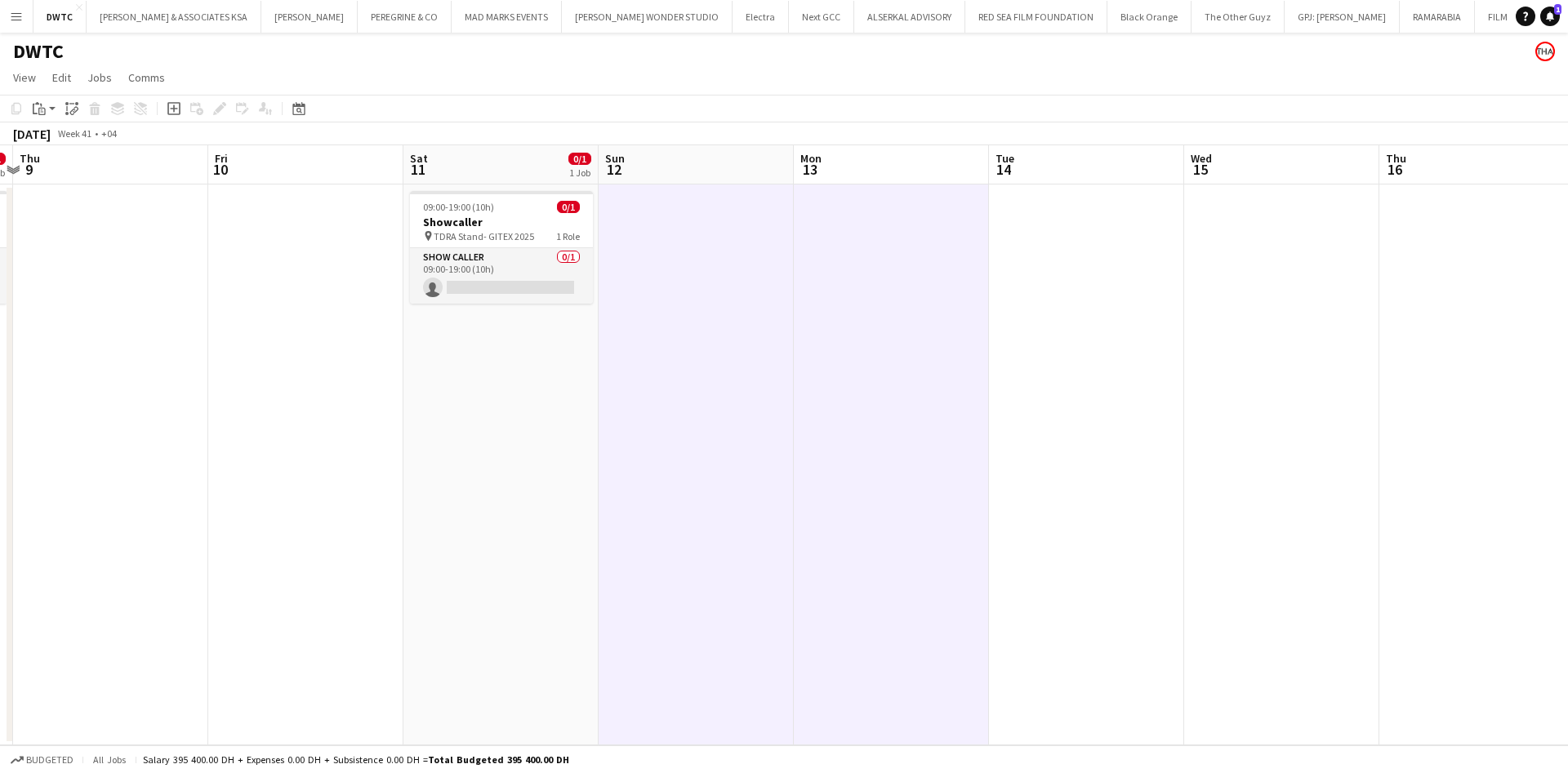
click at [1053, 243] on app-date-cell at bounding box center [1087, 464] width 195 height 561
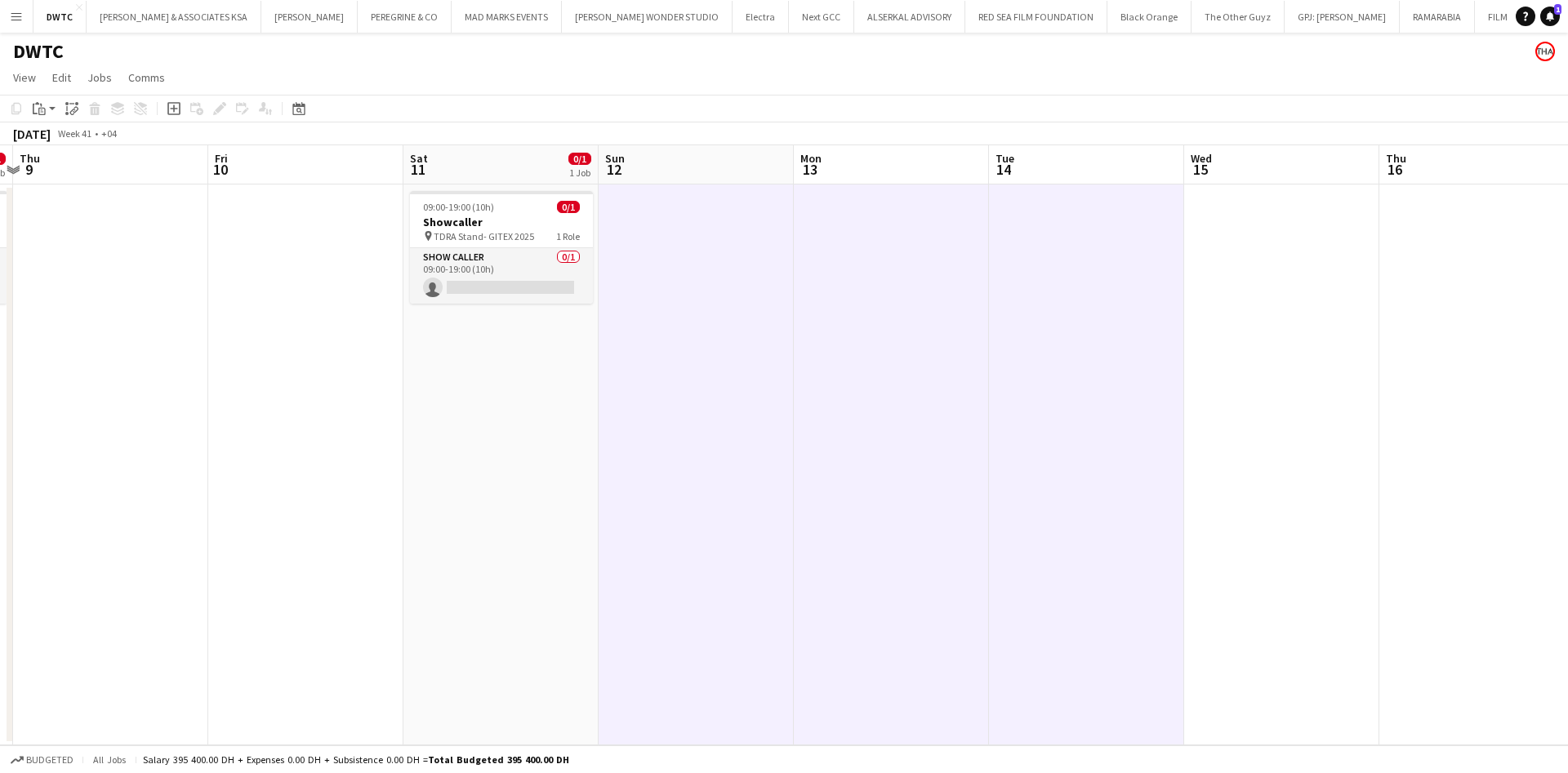
click at [1257, 238] on app-date-cell at bounding box center [1281, 464] width 195 height 561
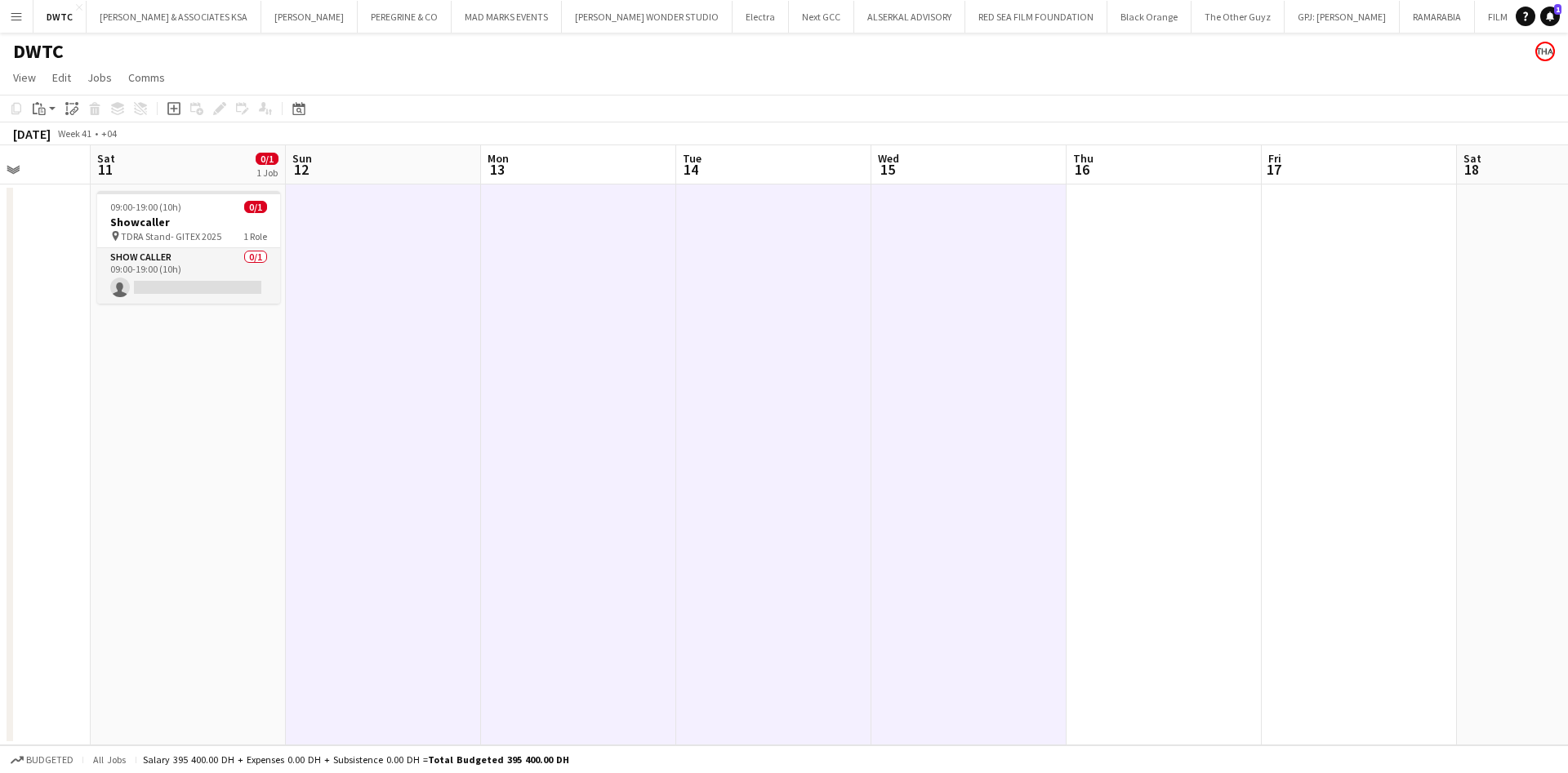
drag, startPoint x: 1256, startPoint y: 238, endPoint x: 939, endPoint y: 269, distance: 318.5
click at [939, 269] on app-calendar-viewport "Wed 8 0/1 1 Job Thu 9 Fri 10 Sat 11 0/1 1 Job Sun 12 Mon 13 Tue 14 Wed 15 Thu 1…" at bounding box center [784, 445] width 1568 height 600
click at [1156, 227] on app-date-cell at bounding box center [1158, 464] width 195 height 561
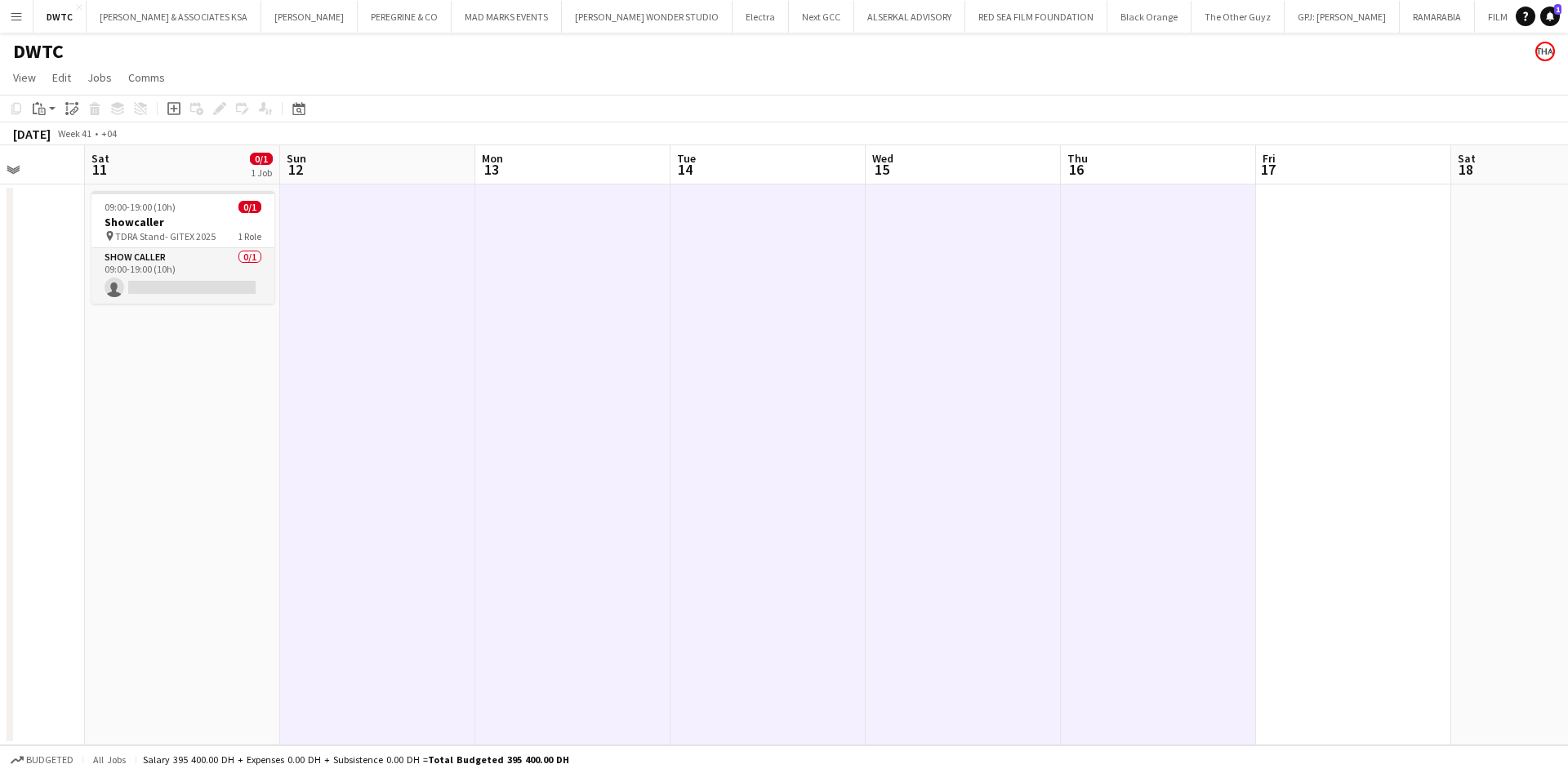
click at [1297, 224] on app-date-cell at bounding box center [1353, 464] width 195 height 561
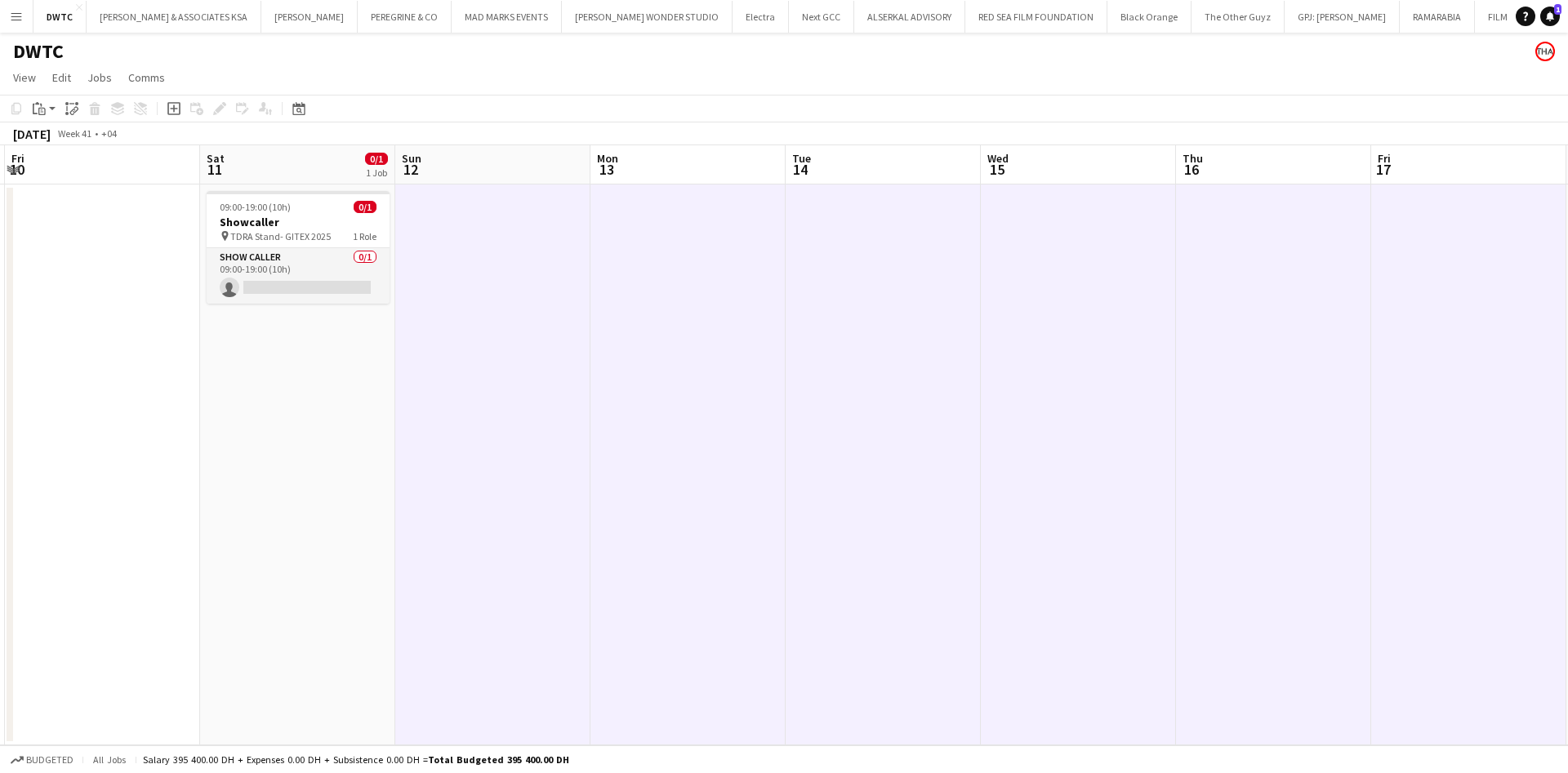
scroll to position [0, 369]
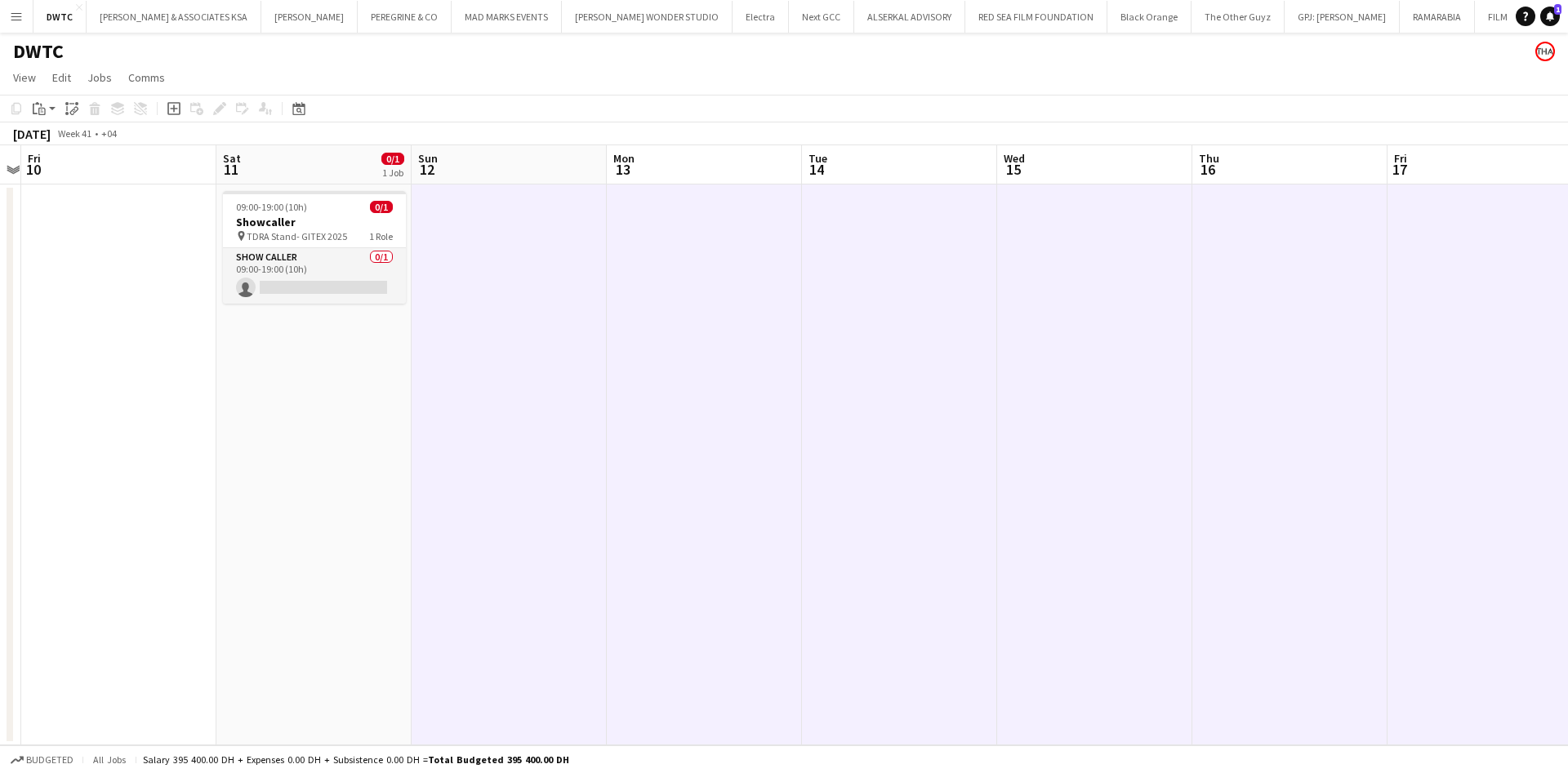
drag, startPoint x: 1064, startPoint y: 293, endPoint x: 1164, endPoint y: 277, distance: 101.3
click at [1196, 266] on app-calendar-viewport "Wed 8 0/1 1 Job Thu 9 Fri 10 Sat 11 0/1 1 Job Sun 12 Mon 13 Tue 14 Wed 15 Thu 1…" at bounding box center [784, 445] width 1568 height 600
click at [510, 249] on app-date-cell at bounding box center [509, 464] width 195 height 561
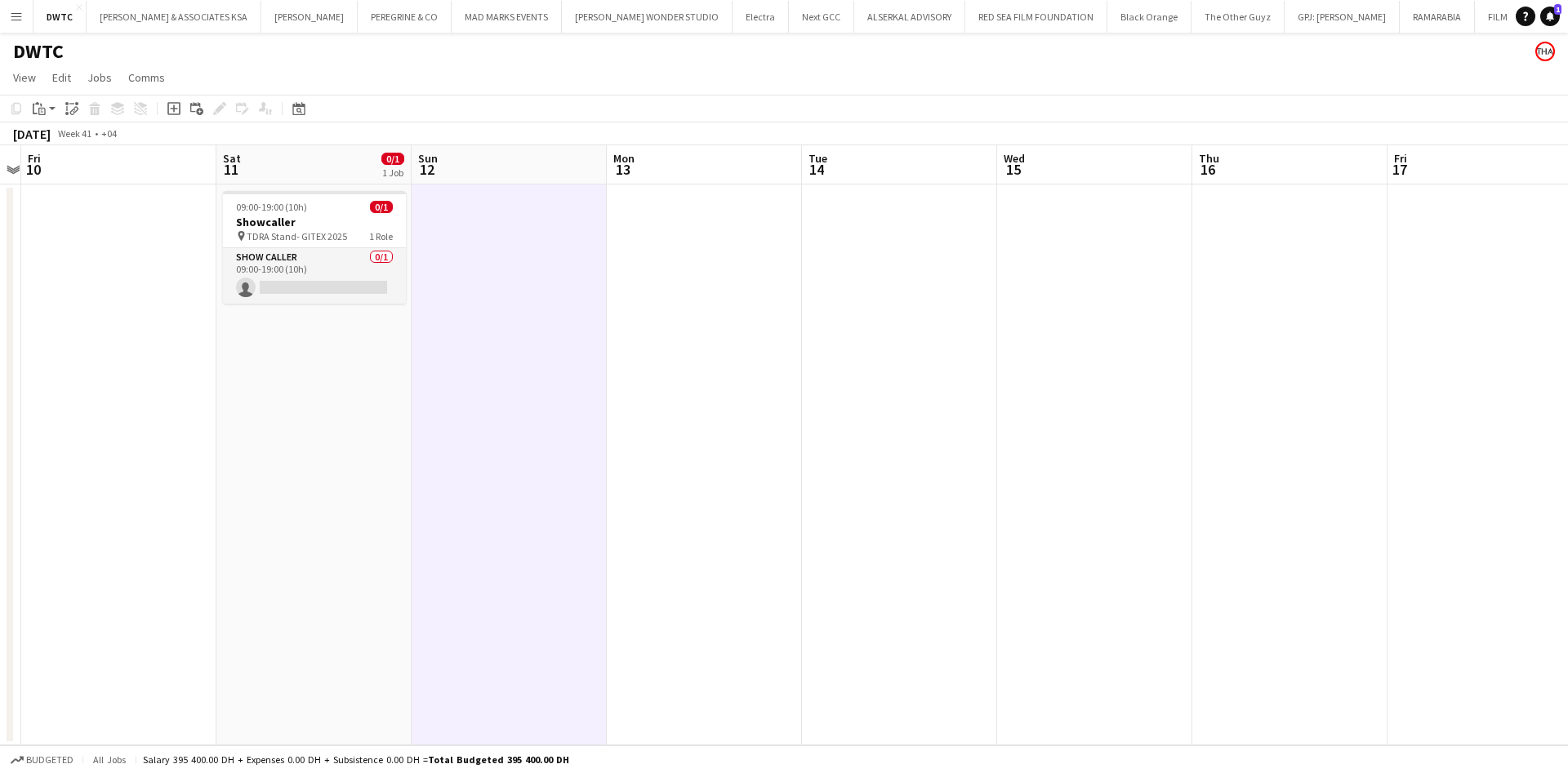
click at [629, 243] on app-date-cell at bounding box center [704, 464] width 195 height 561
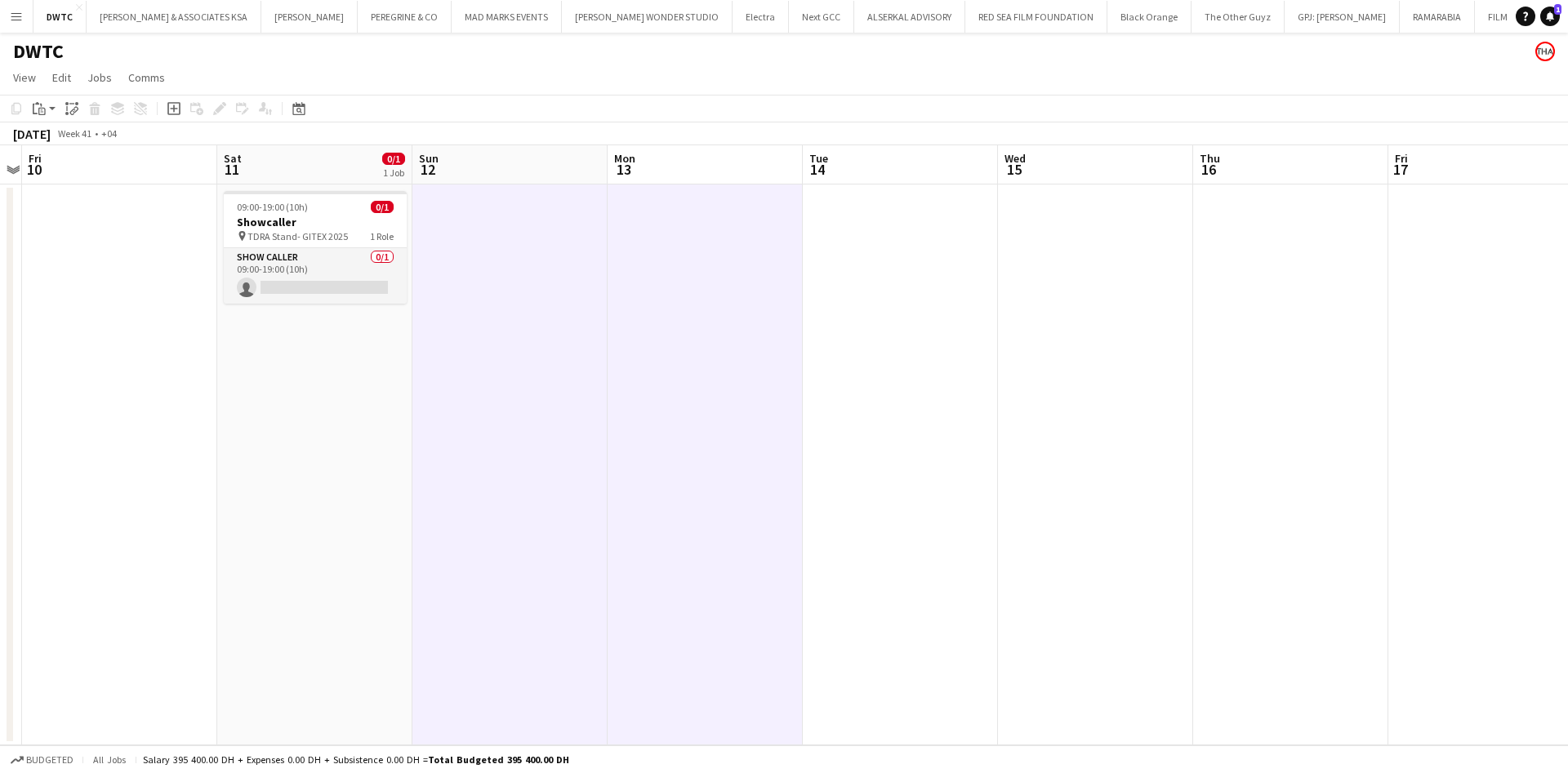
click at [816, 234] on app-date-cell at bounding box center [900, 464] width 195 height 561
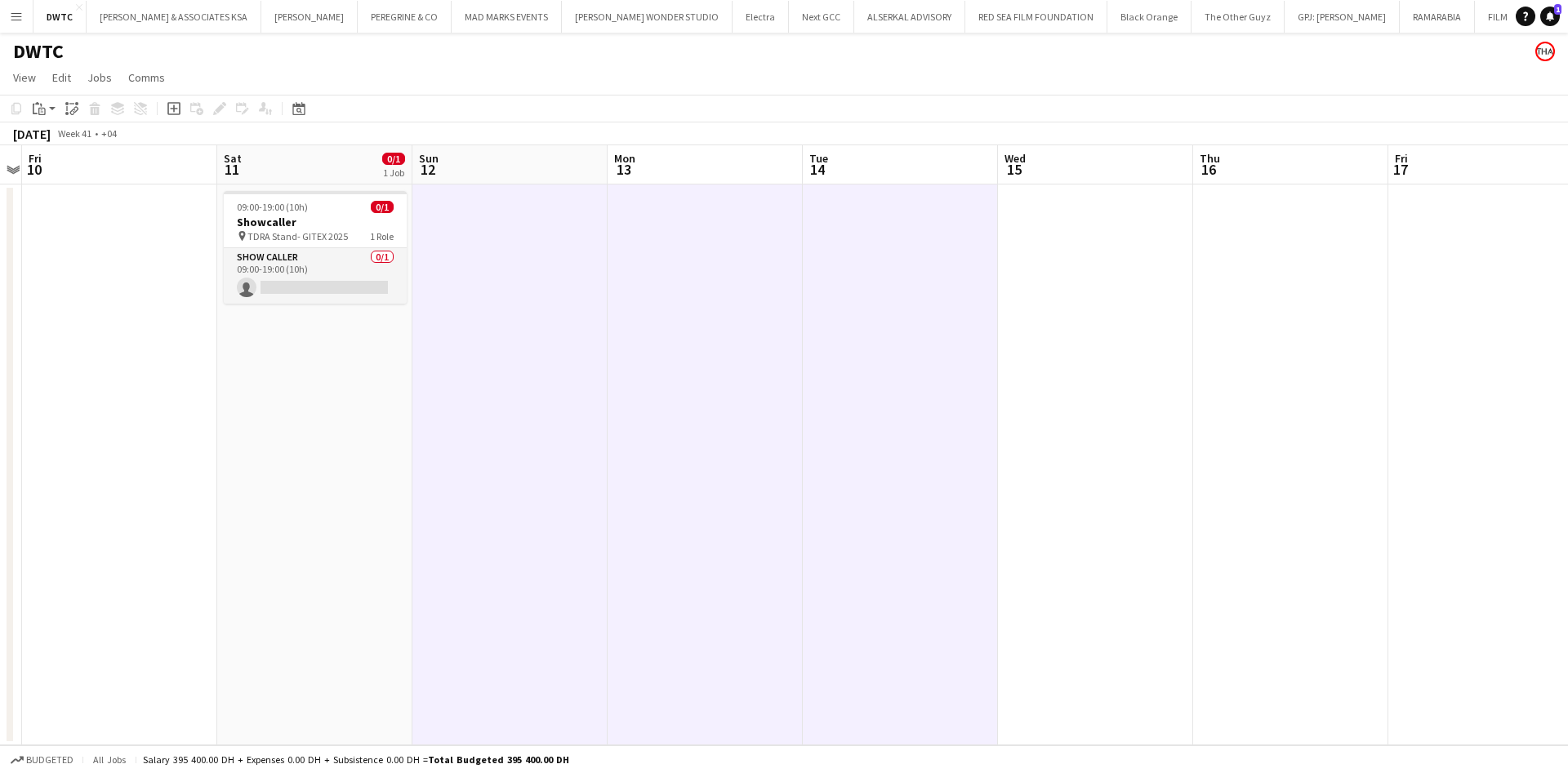
click at [1029, 224] on app-date-cell at bounding box center [1095, 464] width 195 height 561
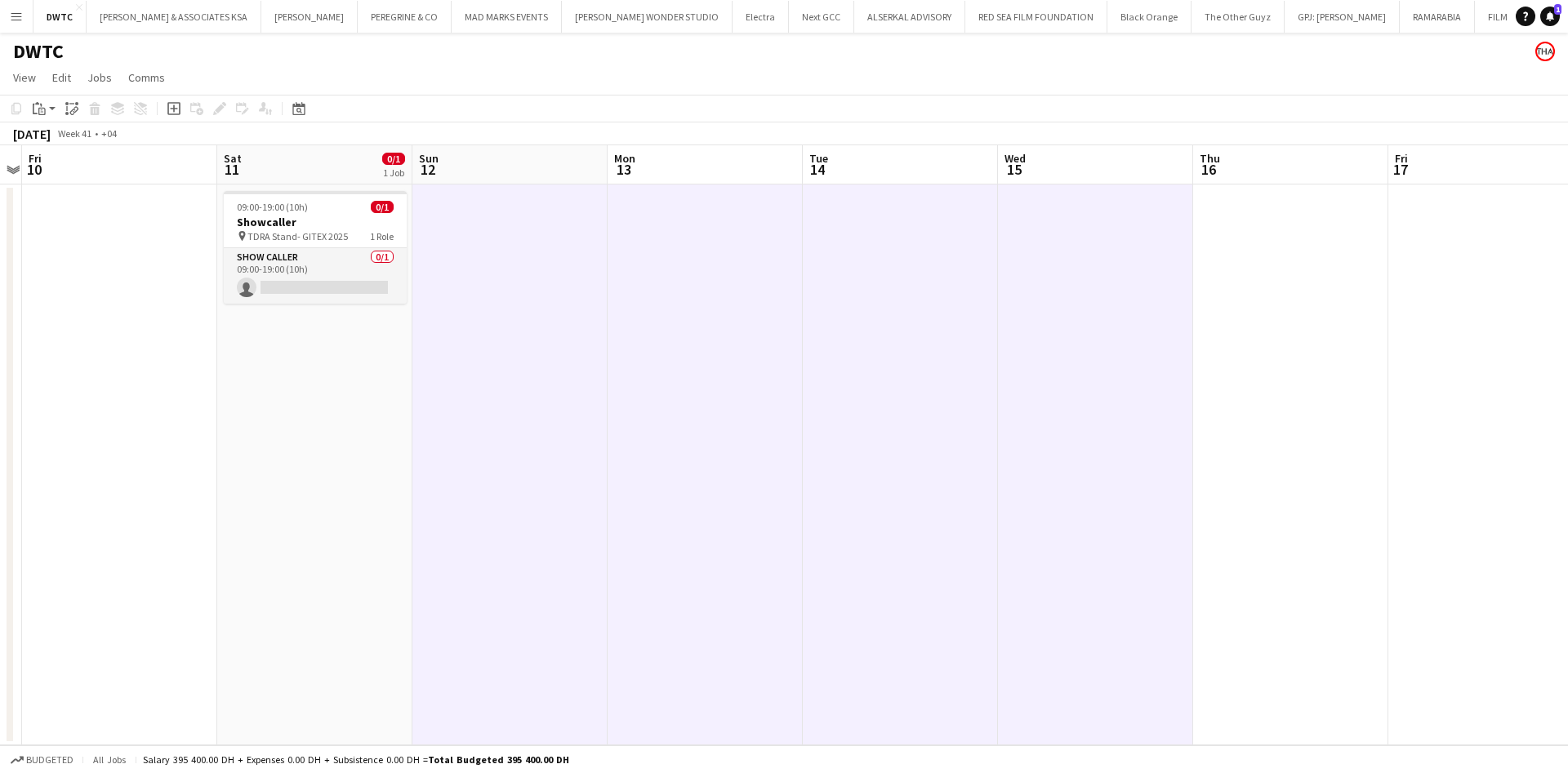
click at [310, 357] on app-date-cell "09:00-19:00 (10h) 0/1 Showcaller pin TDRA Stand- GITEX 2025 1 Role Show Caller …" at bounding box center [314, 464] width 195 height 561
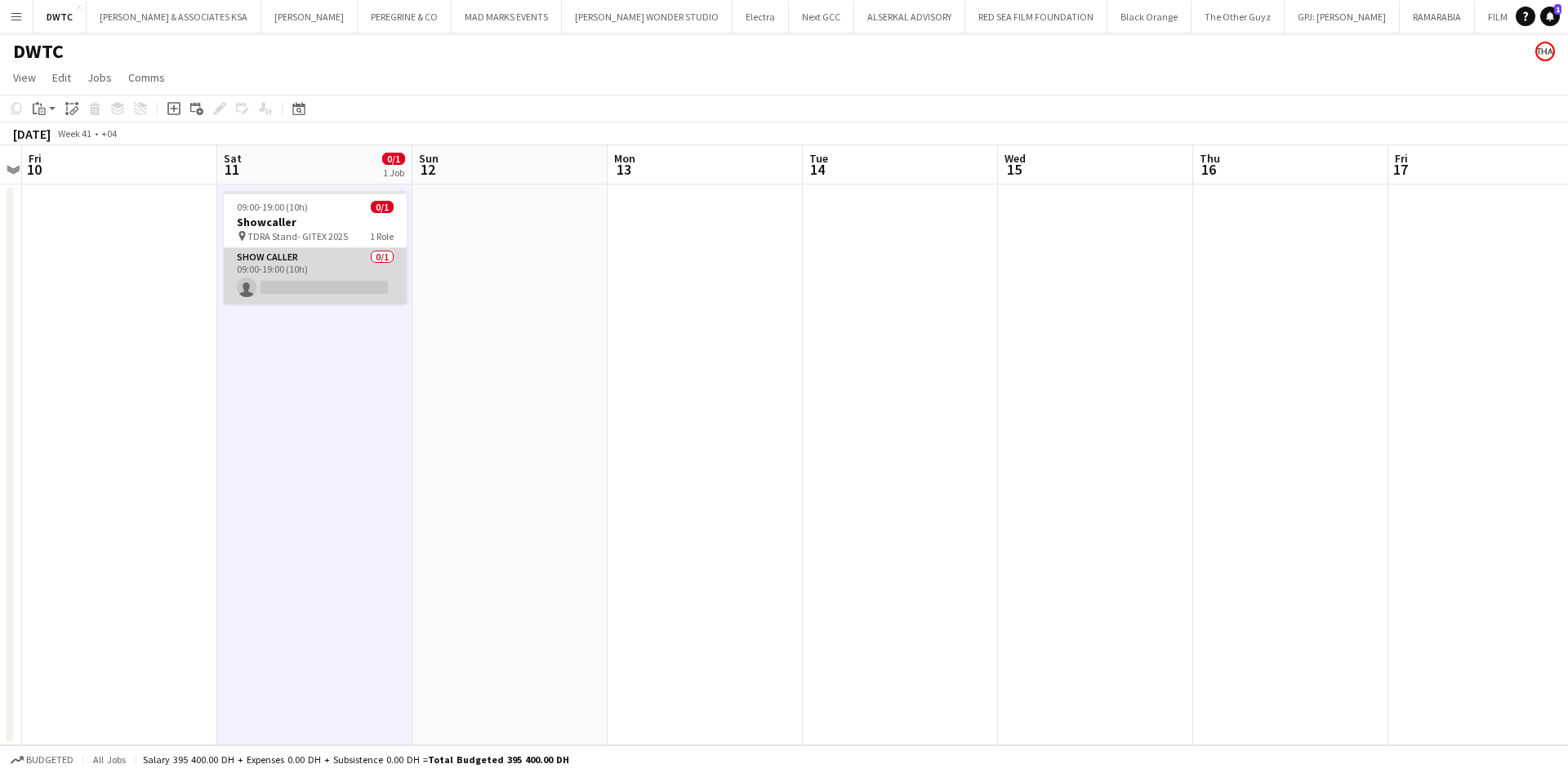
click at [342, 280] on app-card-role "Show Caller 0/1 09:00-19:00 (10h) single-neutral-actions" at bounding box center [315, 276] width 183 height 55
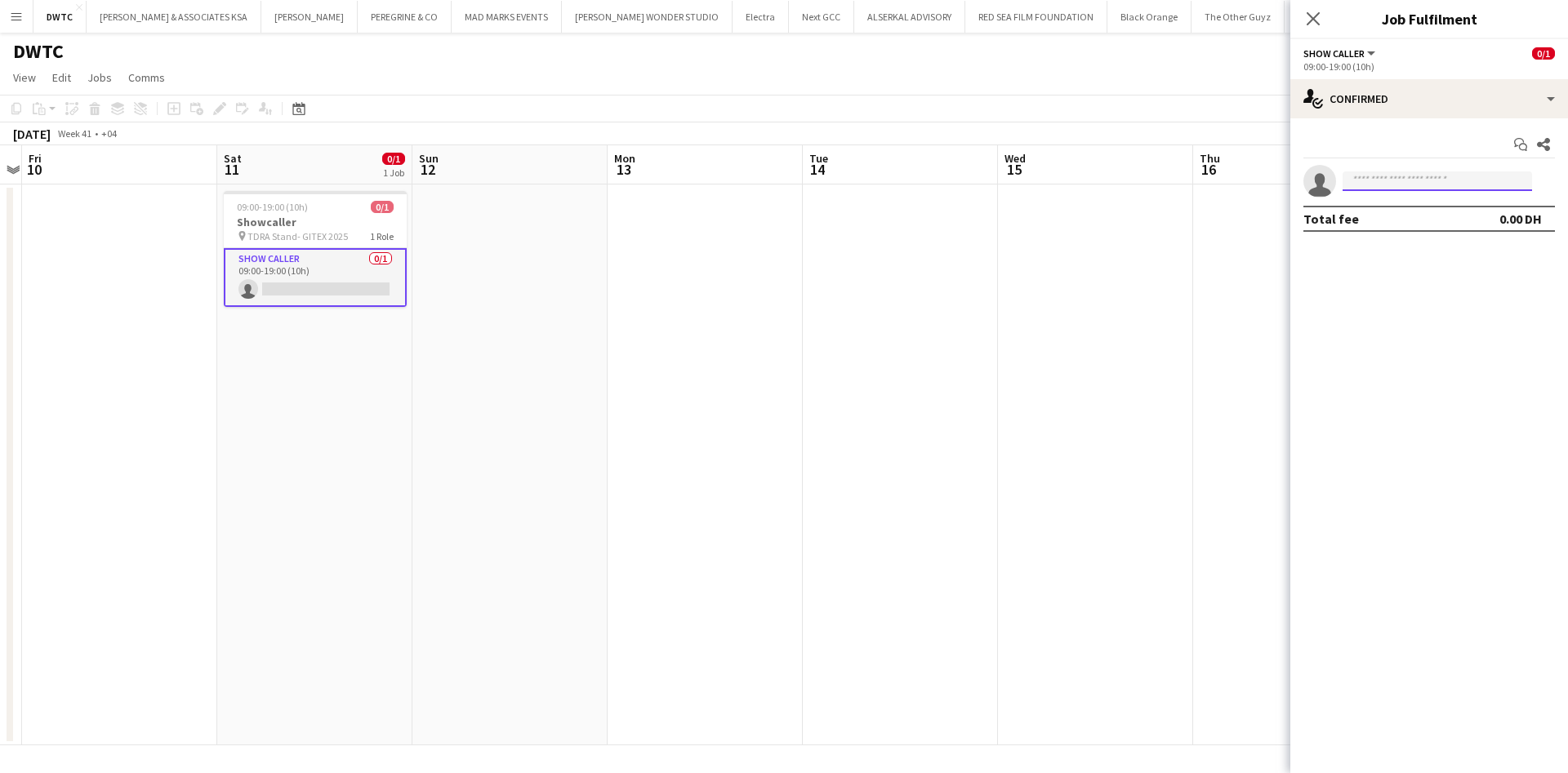
click at [1449, 179] on input at bounding box center [1437, 181] width 189 height 20
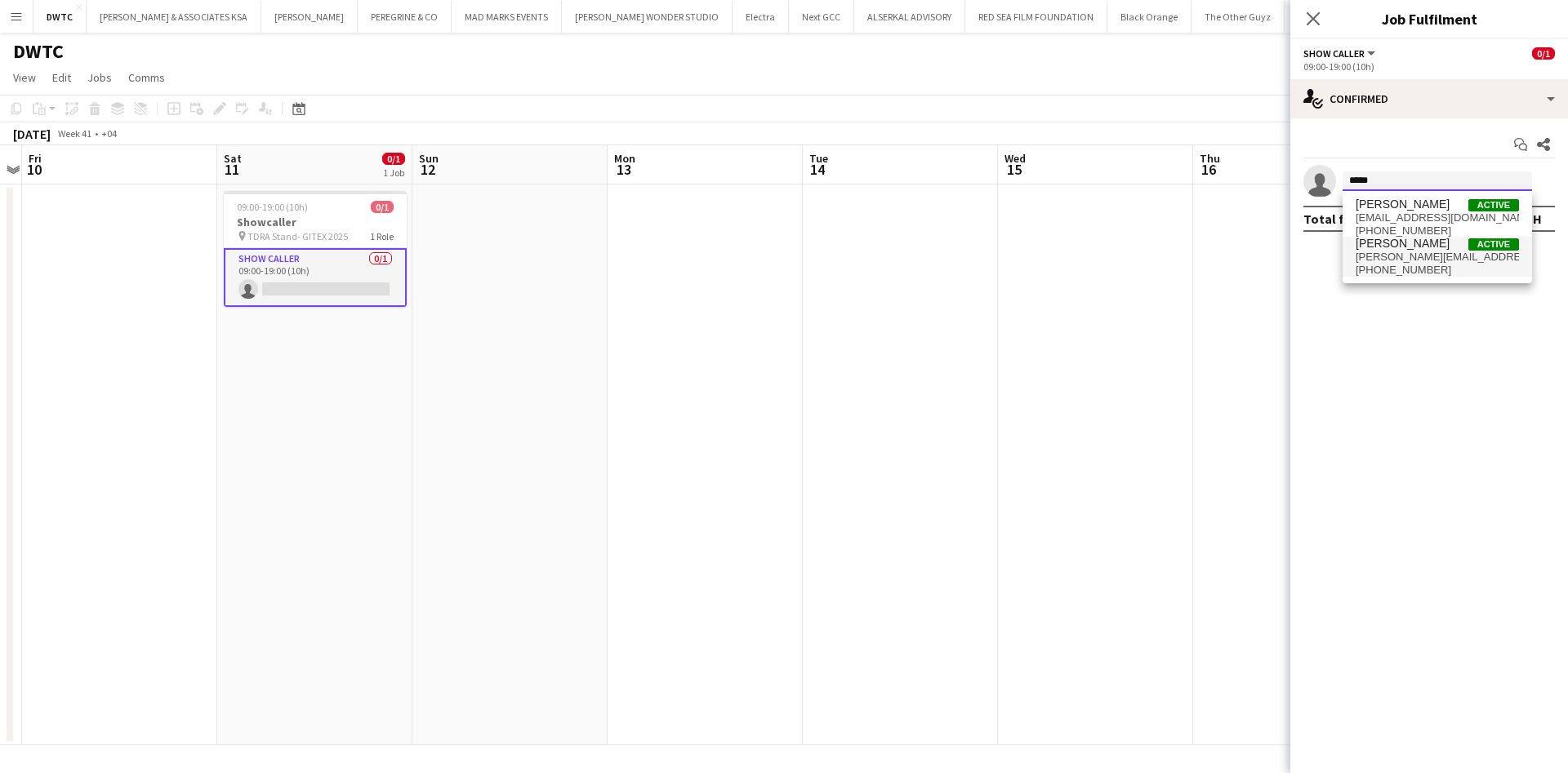
type input "*****"
click at [1408, 260] on span "fayez.deeb4@gmail.com" at bounding box center [1437, 257] width 163 height 13
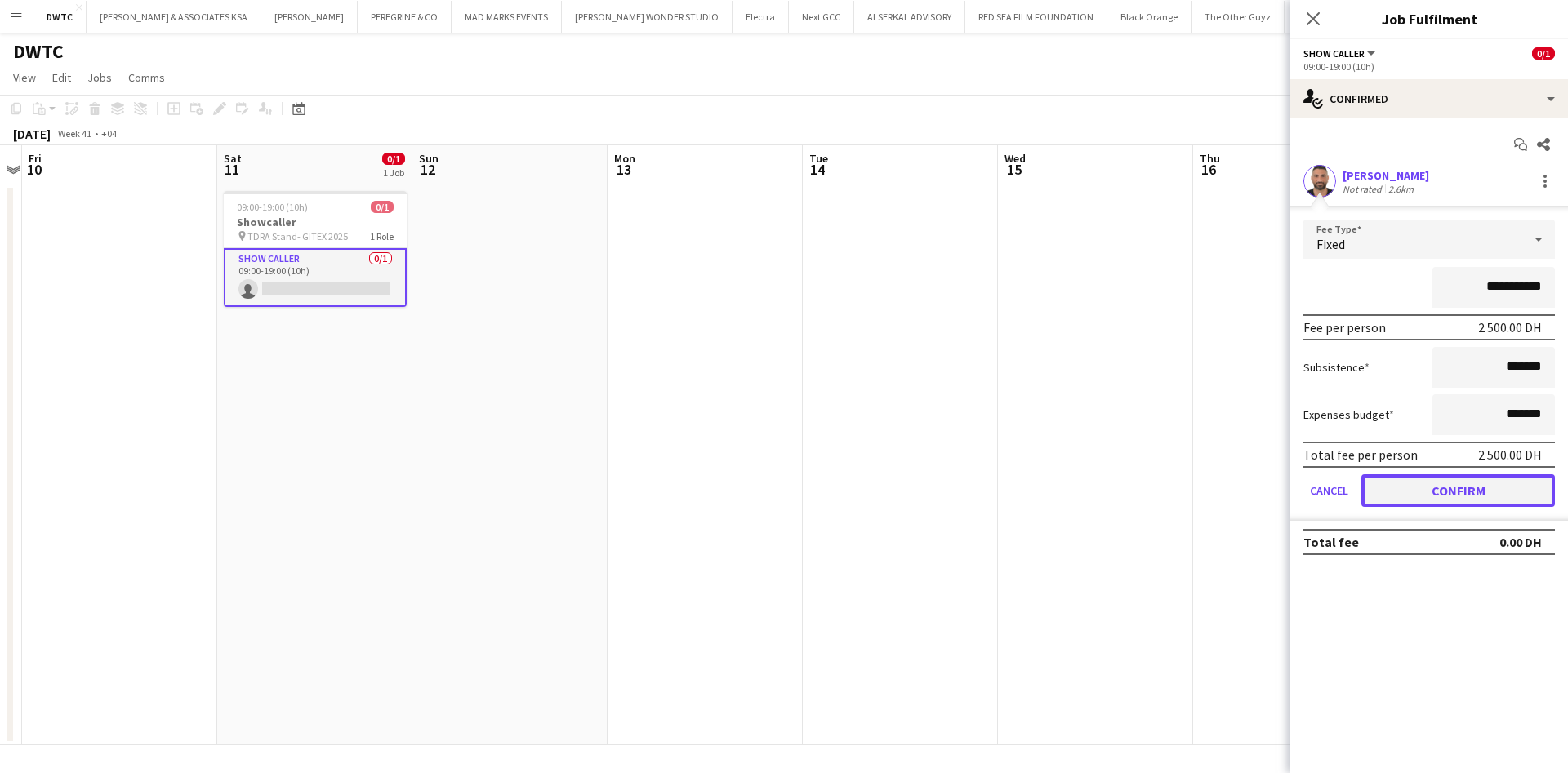
click at [1460, 489] on button "Confirm" at bounding box center [1458, 491] width 194 height 32
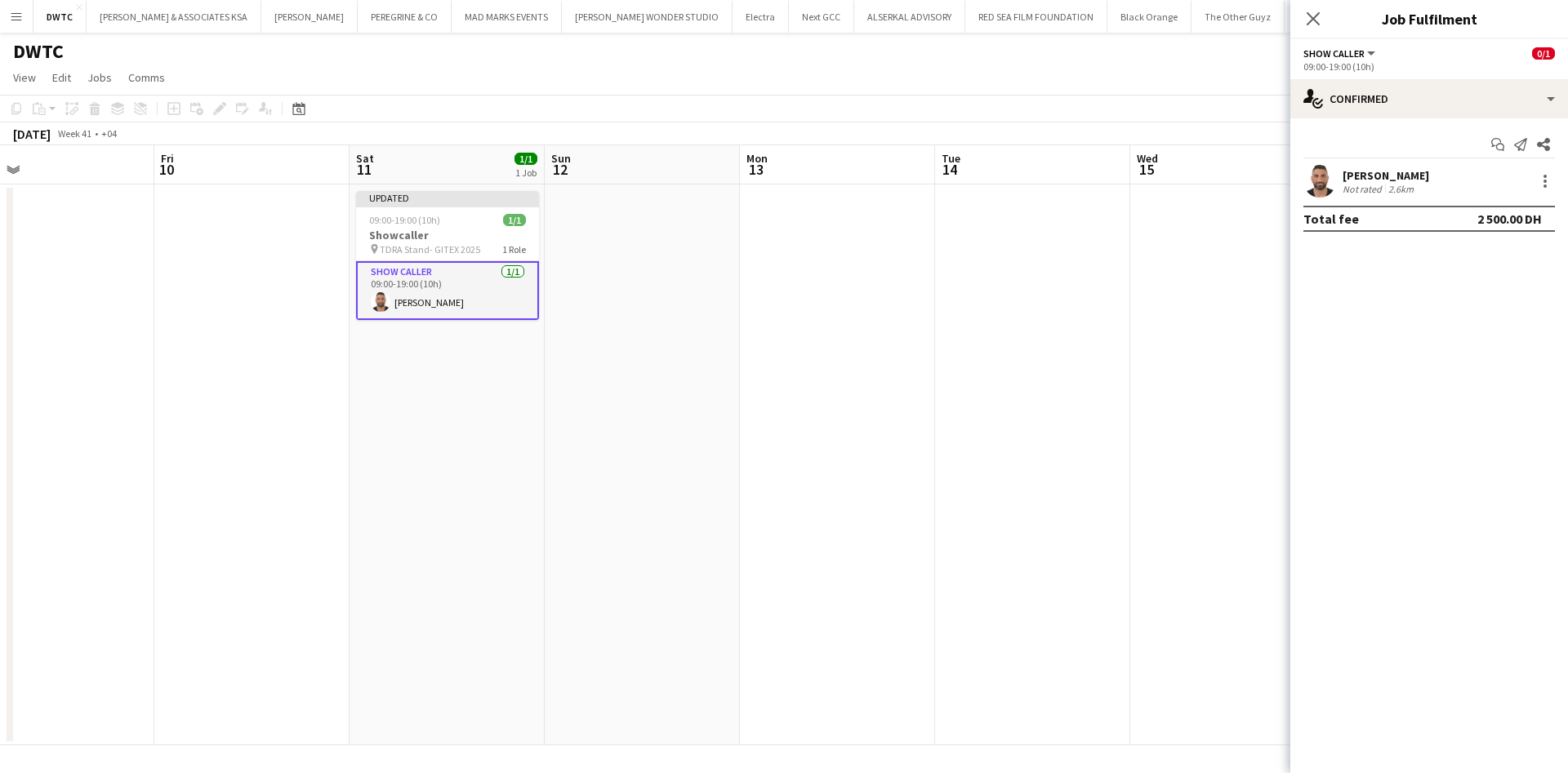
scroll to position [0, 368]
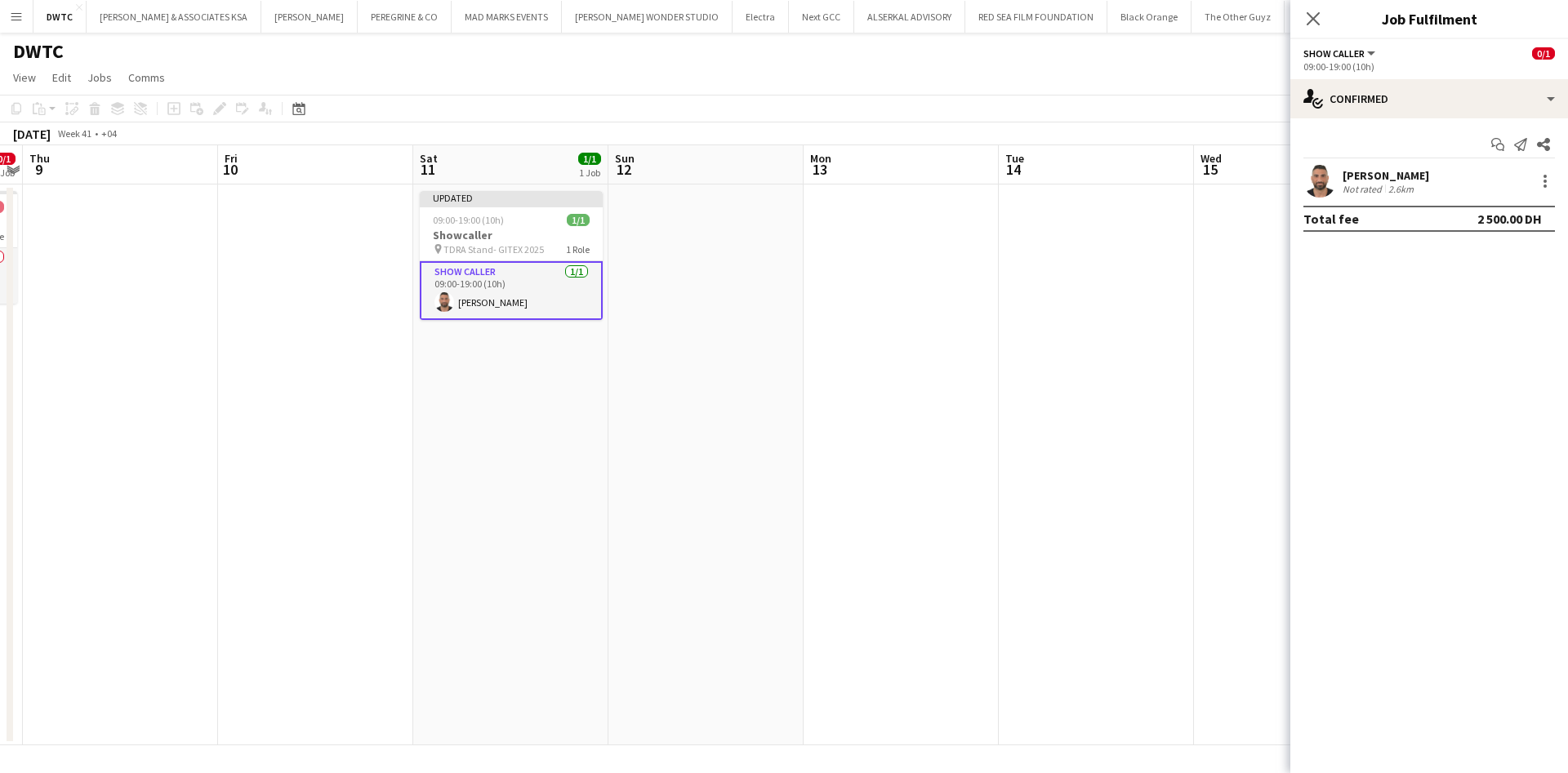
drag, startPoint x: 500, startPoint y: 331, endPoint x: 697, endPoint y: 331, distance: 197.0
click at [697, 331] on app-calendar-viewport "Tue 7 Wed 8 0/1 1 Job Thu 9 Fri 10 Sat 11 1/1 1 Job Sun 12 Mon 13 Tue 14 Wed 15…" at bounding box center [784, 445] width 1568 height 600
click at [1316, 24] on icon "Close pop-in" at bounding box center [1313, 18] width 15 height 15
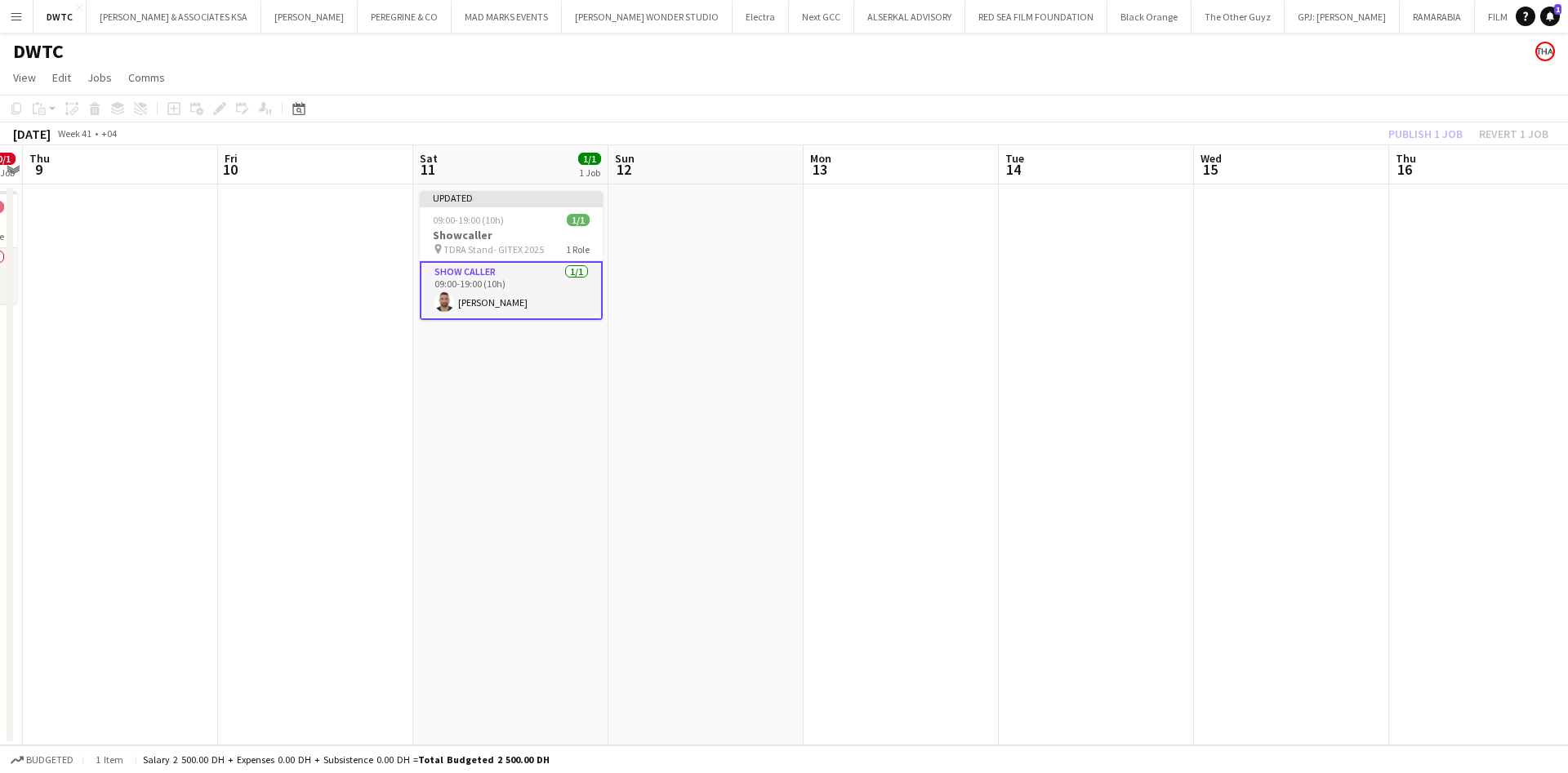
click at [811, 281] on app-date-cell at bounding box center [901, 464] width 195 height 561
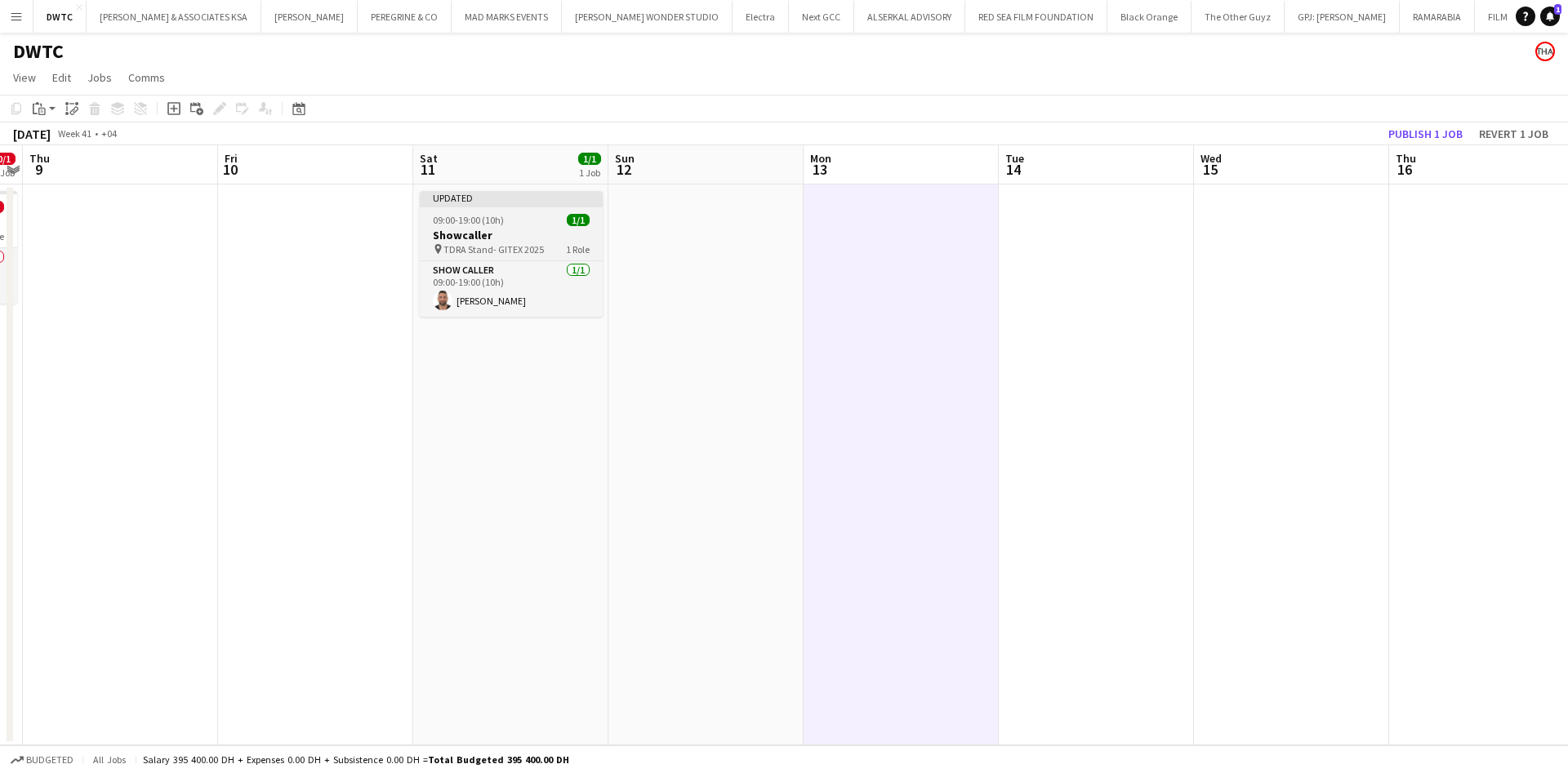
click at [518, 201] on div "Updated" at bounding box center [511, 197] width 183 height 13
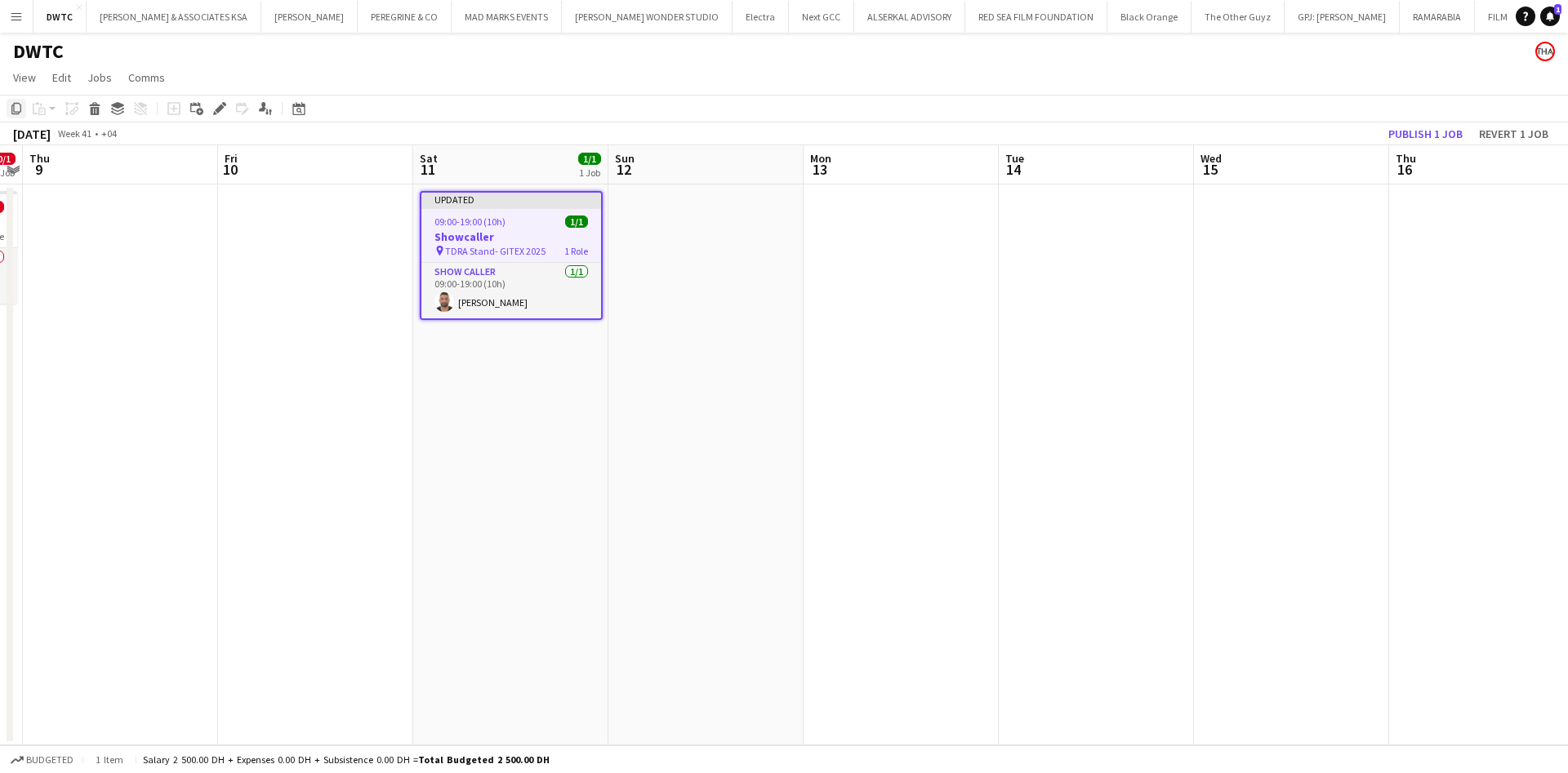
click at [12, 109] on icon at bounding box center [15, 108] width 9 height 11
click at [694, 264] on app-date-cell at bounding box center [706, 464] width 195 height 561
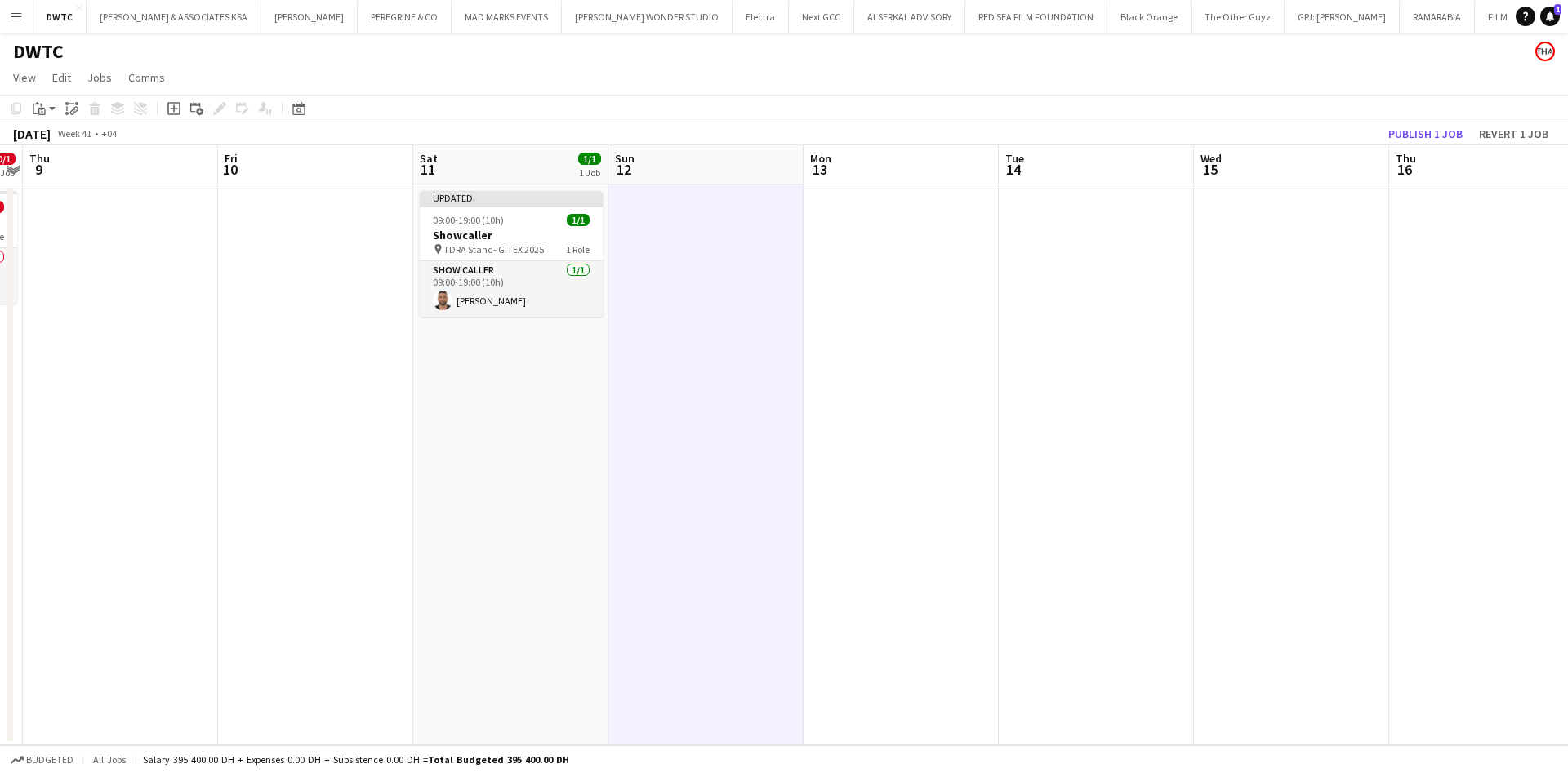
click at [848, 232] on app-date-cell at bounding box center [901, 464] width 195 height 561
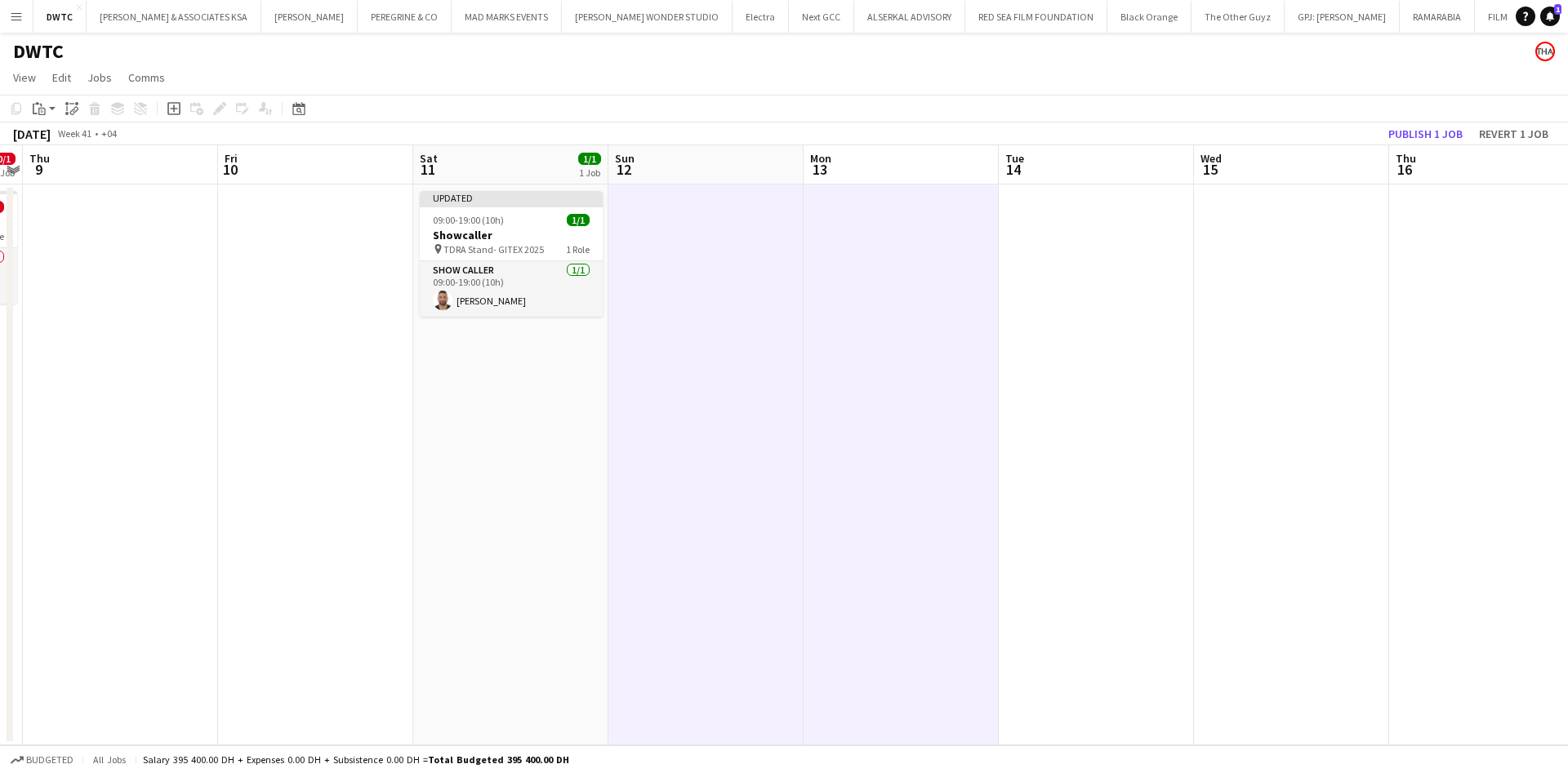
click at [1070, 245] on app-date-cell at bounding box center [1096, 464] width 195 height 561
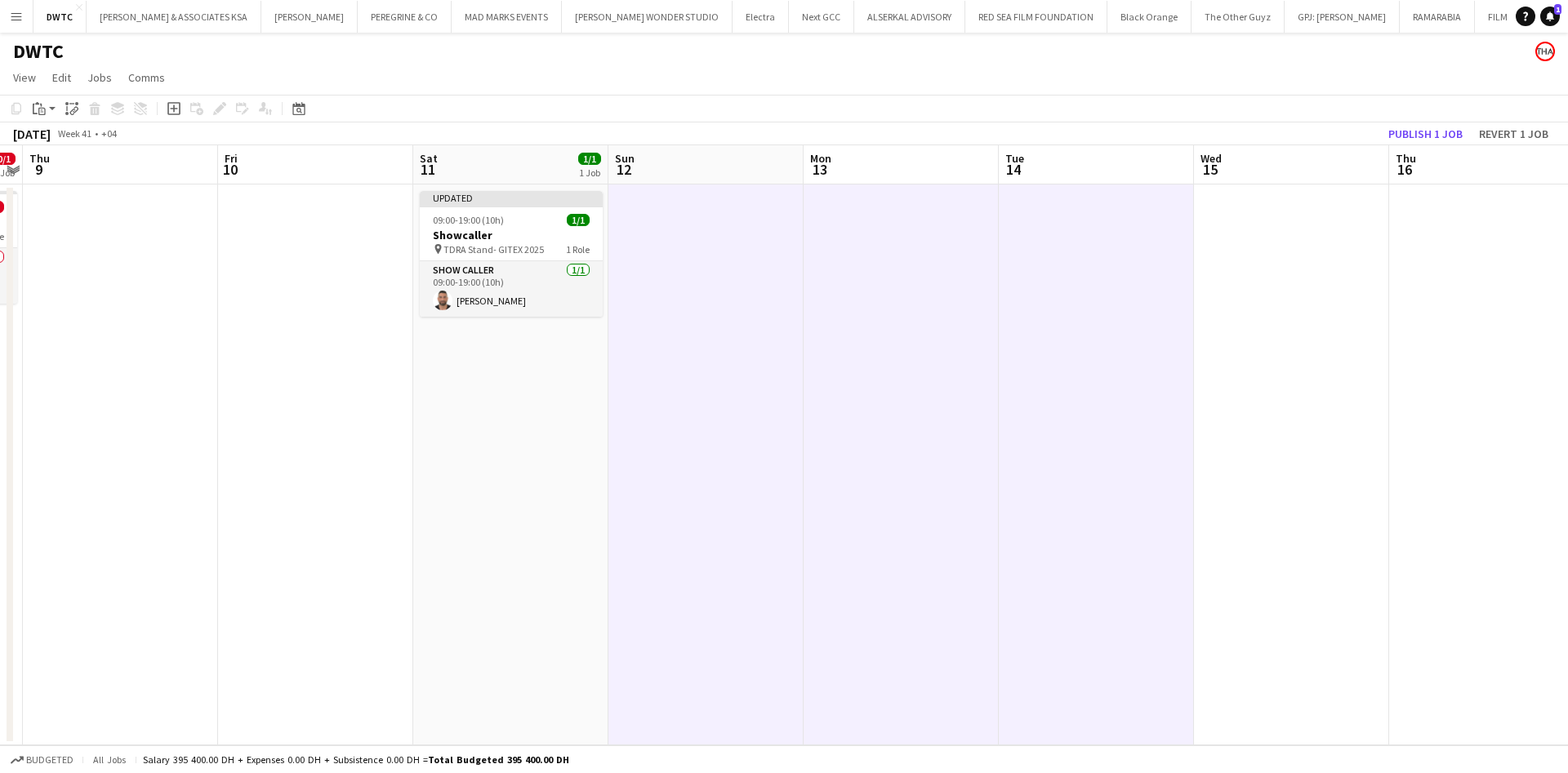
click at [1221, 250] on app-date-cell at bounding box center [1291, 464] width 195 height 561
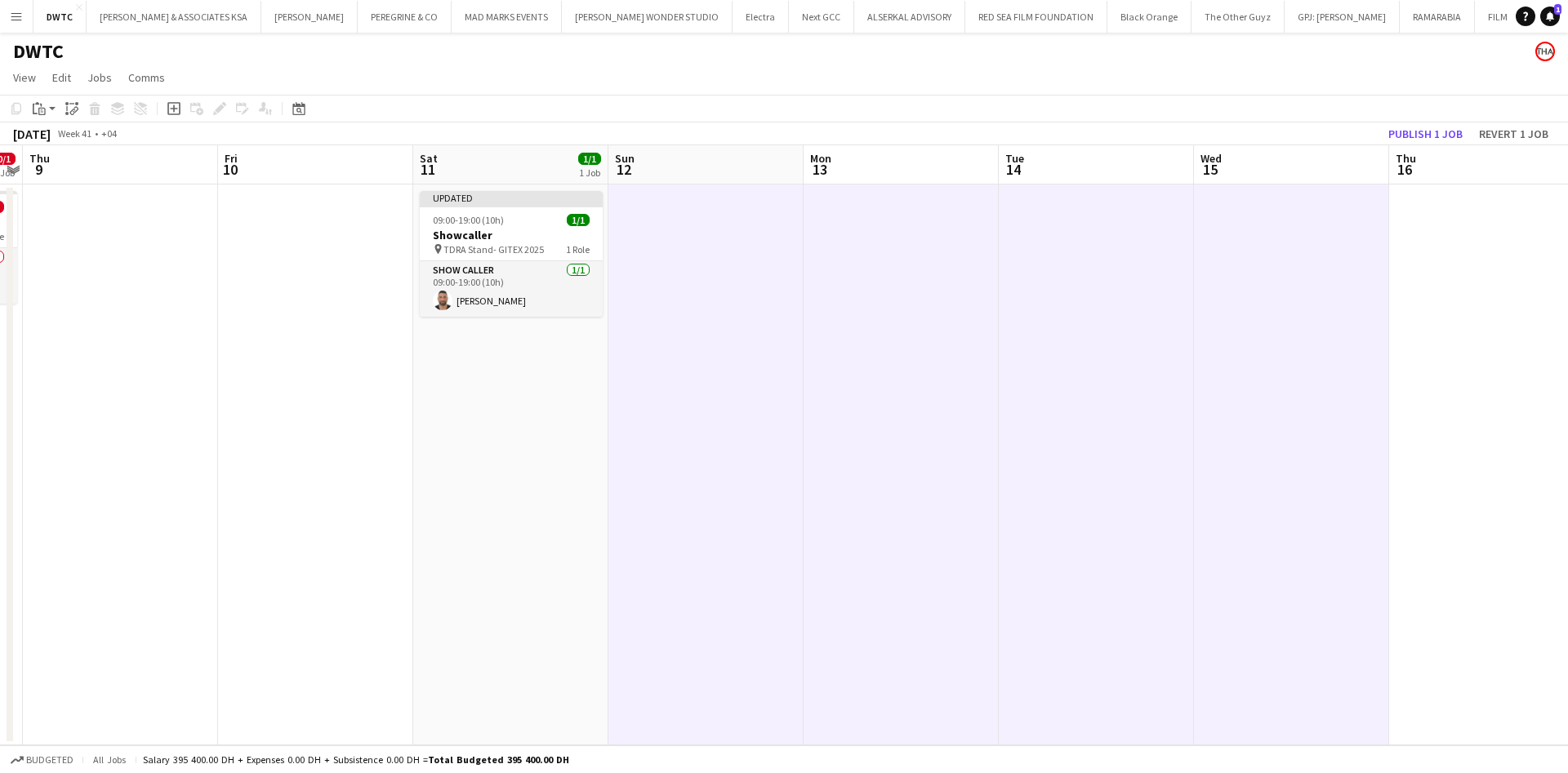
click at [1390, 248] on app-date-cell at bounding box center [1486, 464] width 195 height 561
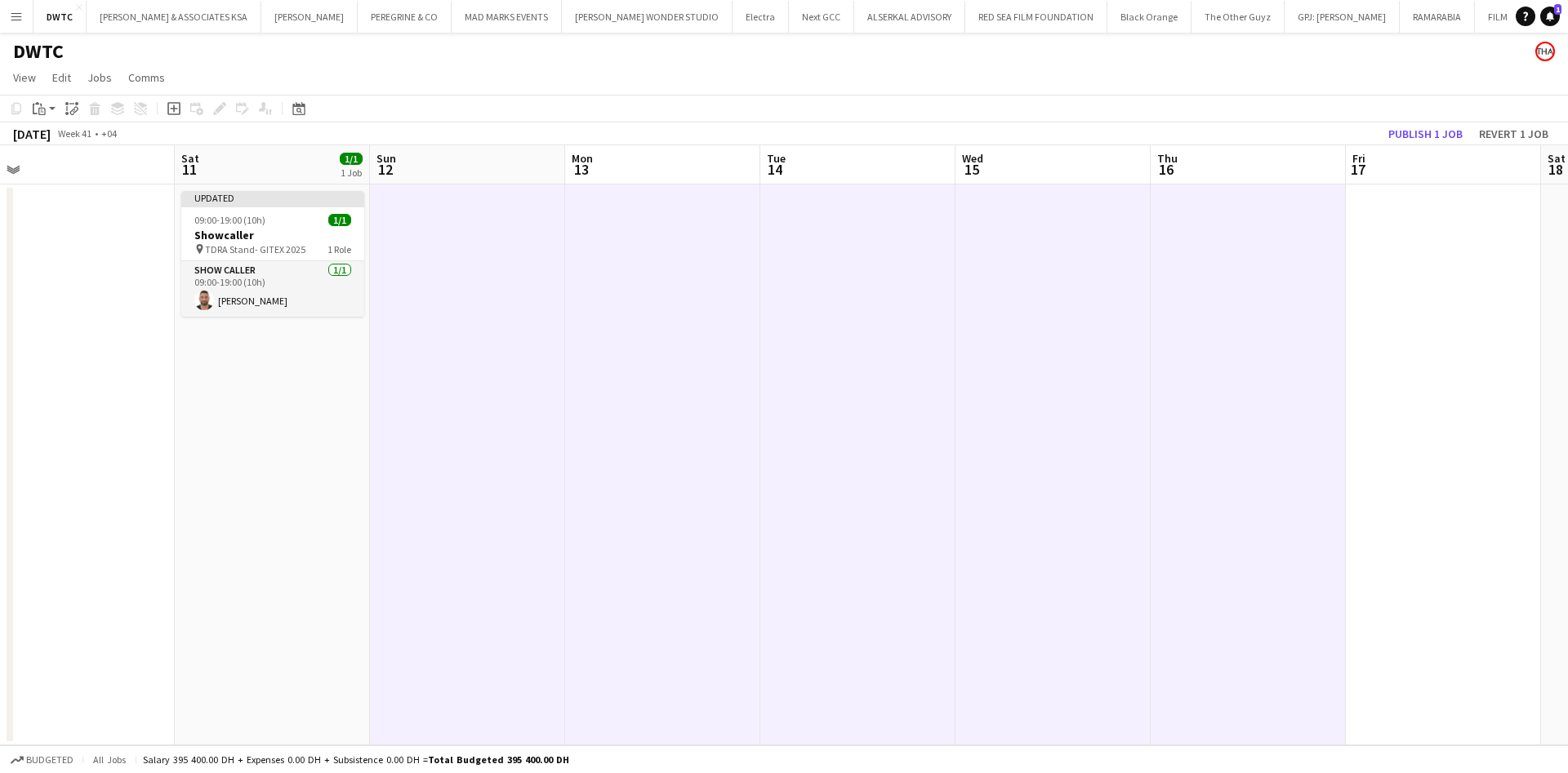
scroll to position [0, 643]
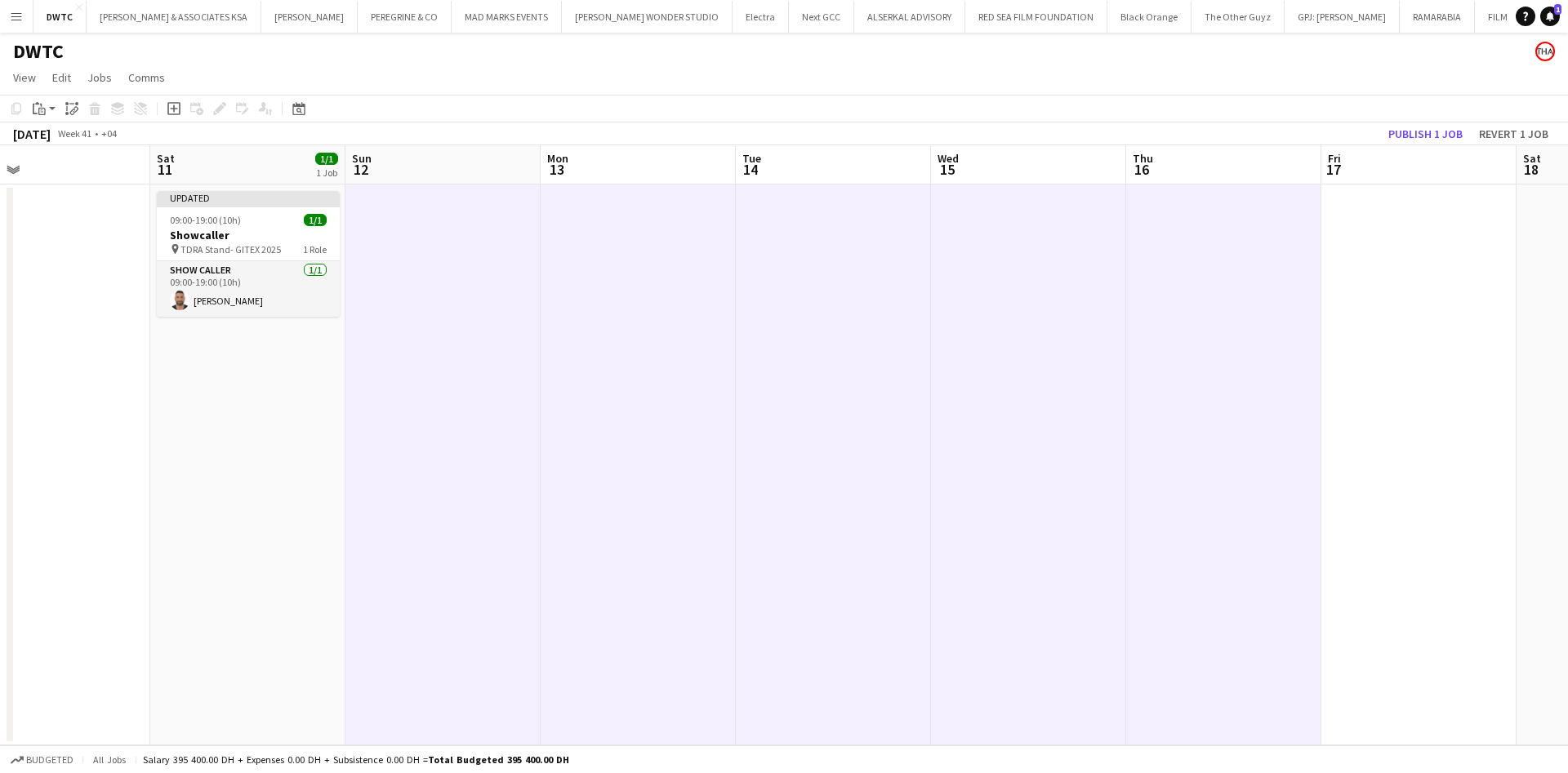
drag, startPoint x: 1229, startPoint y: 277, endPoint x: 971, endPoint y: 291, distance: 258.4
click at [967, 295] on app-calendar-viewport "Tue 7 Wed 8 0/1 1 Job Thu 9 Fri 10 Sat 11 1/1 1 Job Sun 12 Mon 13 Tue 14 Wed 15…" at bounding box center [784, 445] width 1568 height 600
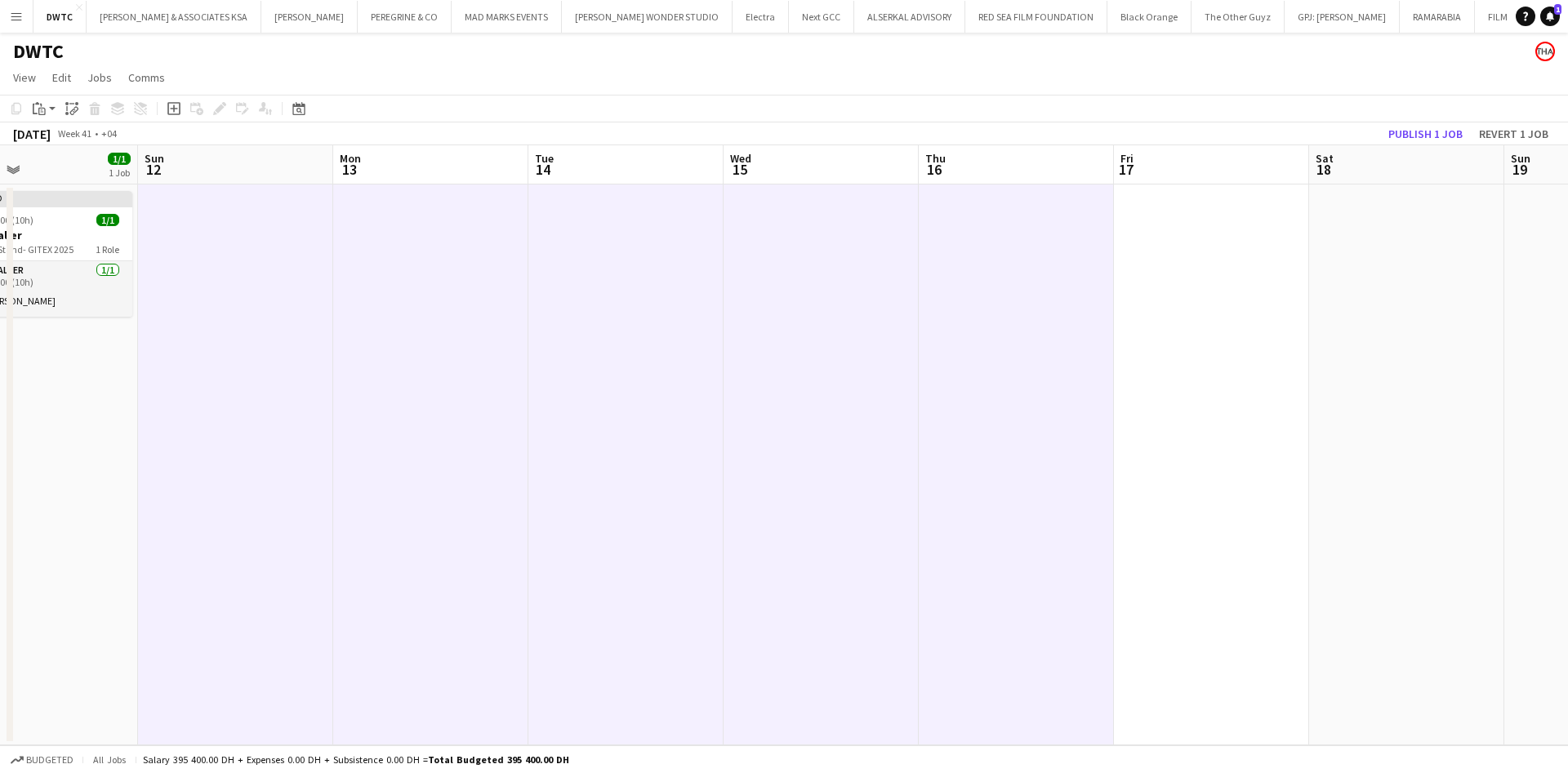
click at [1212, 256] on app-date-cell at bounding box center [1211, 464] width 195 height 561
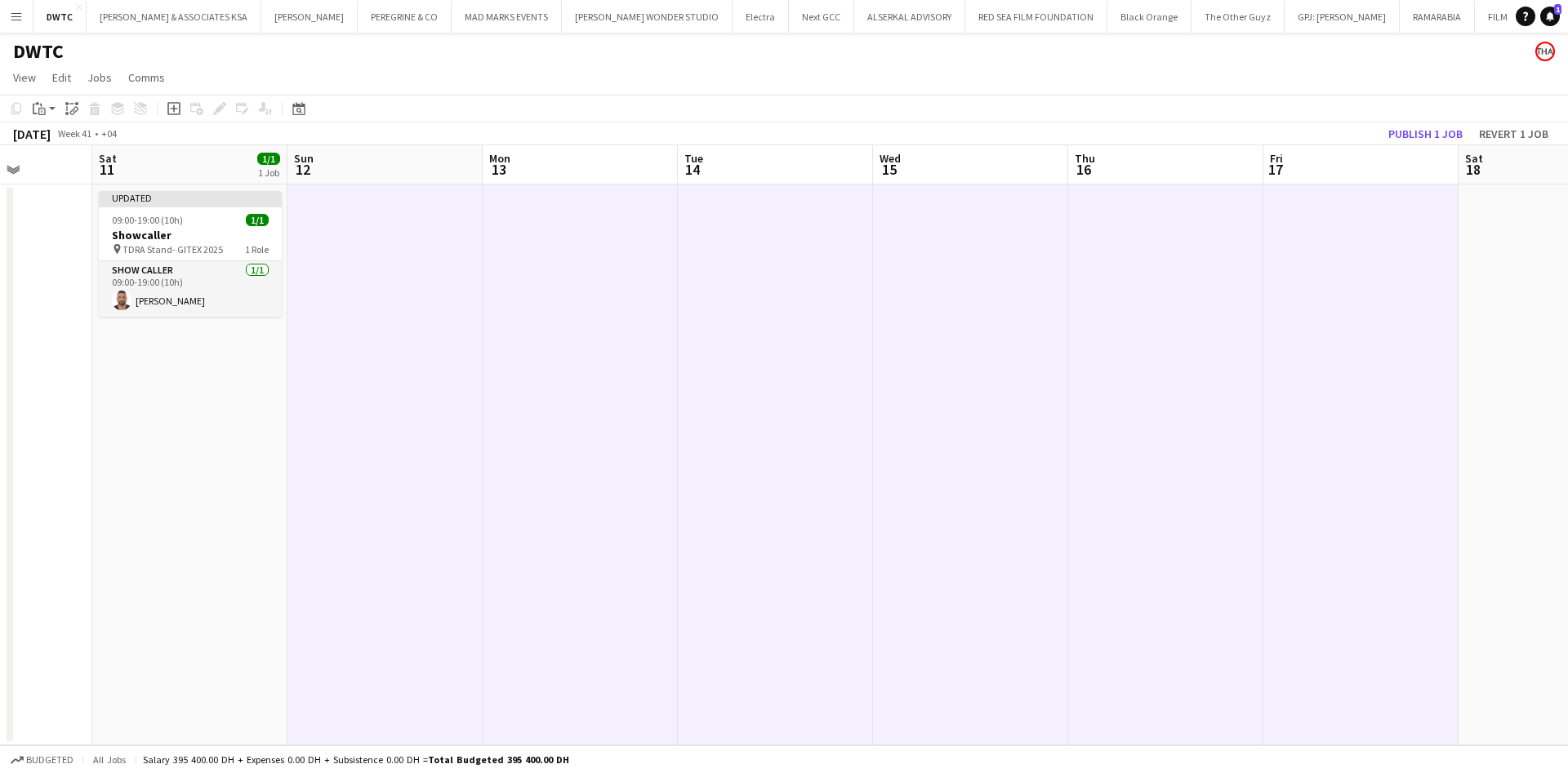
scroll to position [0, 483]
drag, startPoint x: 328, startPoint y: 361, endPoint x: 487, endPoint y: 409, distance: 166.1
click at [487, 409] on app-calendar-viewport "Wed 8 0/1 1 Job Thu 9 Fri 10 Sat 11 1/1 1 Job Sun 12 Mon 13 Tue 14 Wed 15 Thu 1…" at bounding box center [784, 445] width 1568 height 600
click at [46, 109] on div "Paste" at bounding box center [38, 108] width 20 height 20
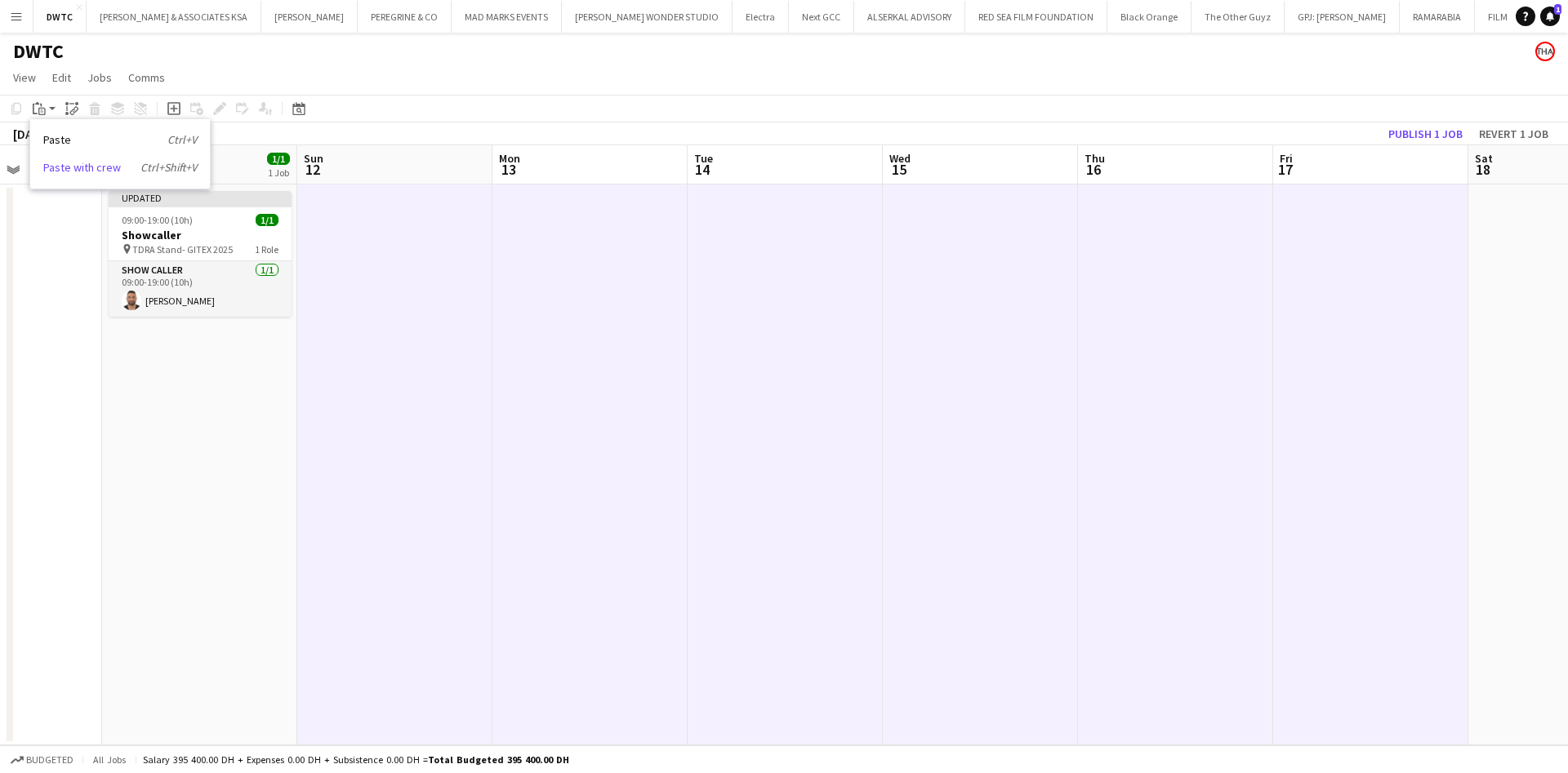
click at [85, 165] on link "Paste with crew Ctrl+Shift+V" at bounding box center [120, 167] width 154 height 15
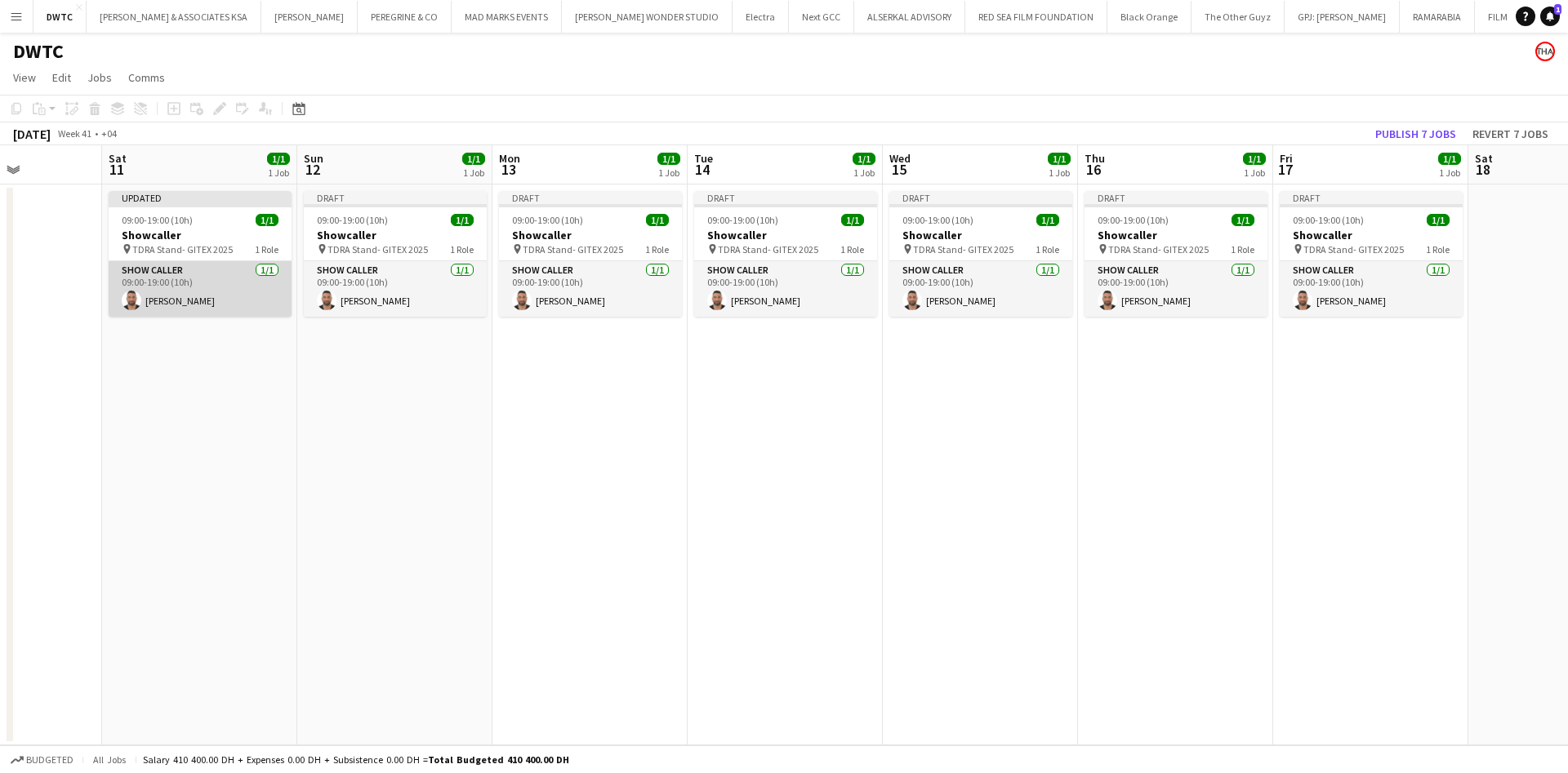
click at [160, 293] on app-card-role "Show Caller 1/1 09:00-19:00 (10h) Fayez Deeb" at bounding box center [200, 288] width 183 height 55
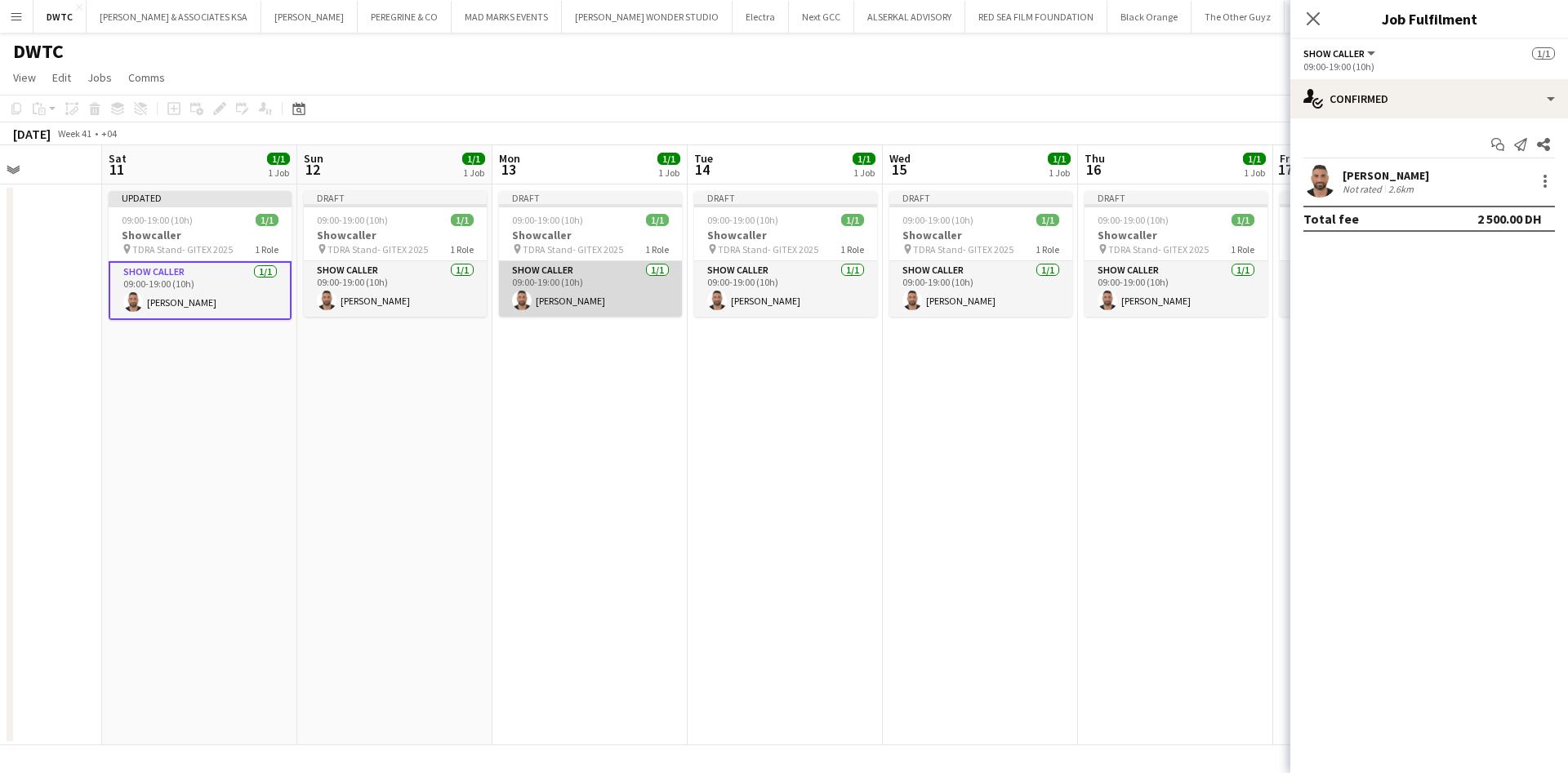
click at [603, 302] on app-card-role "Show Caller 1/1 09:00-19:00 (10h) Fayez Deeb" at bounding box center [591, 288] width 183 height 55
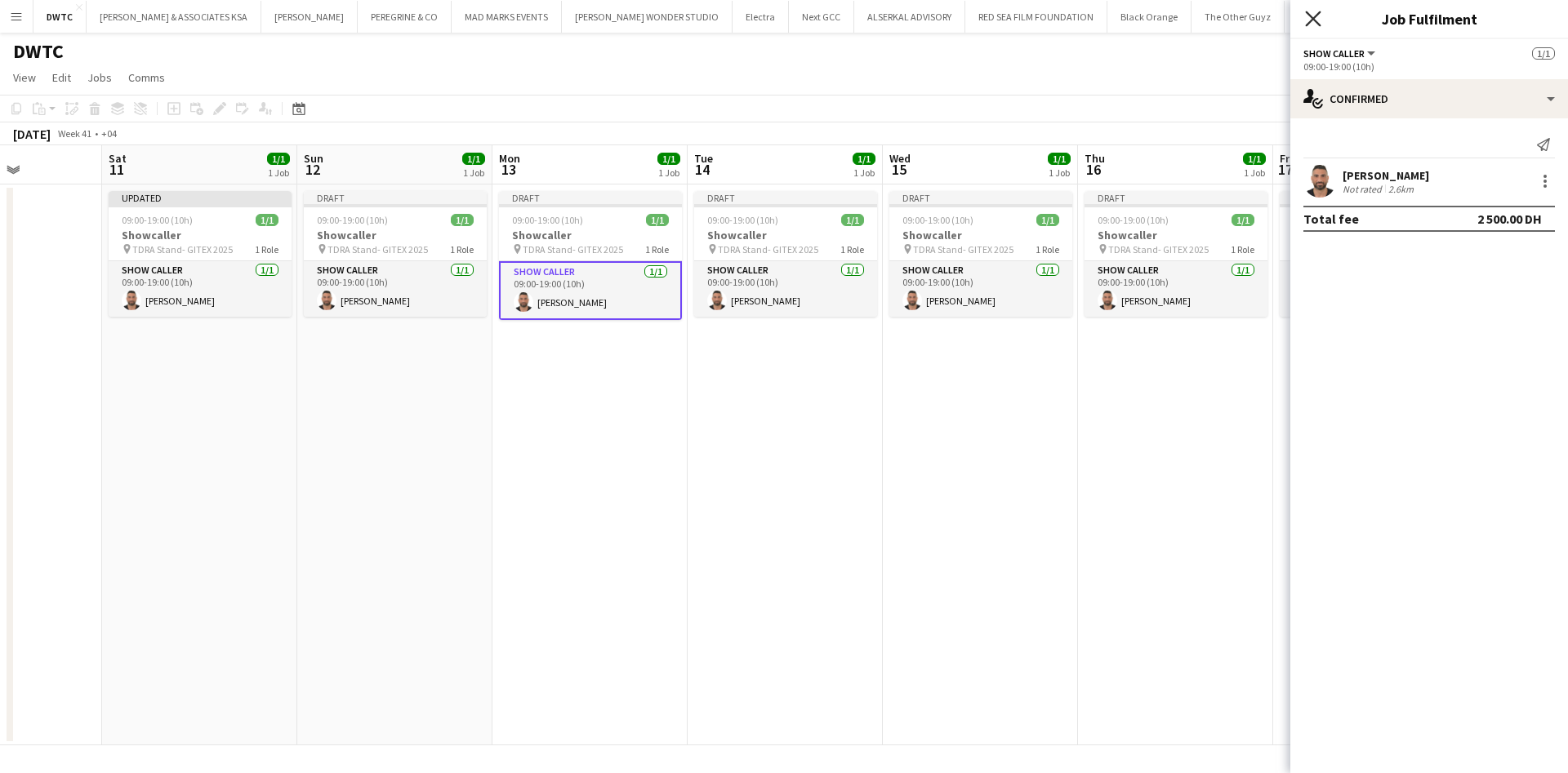
click at [1318, 22] on icon at bounding box center [1313, 18] width 15 height 15
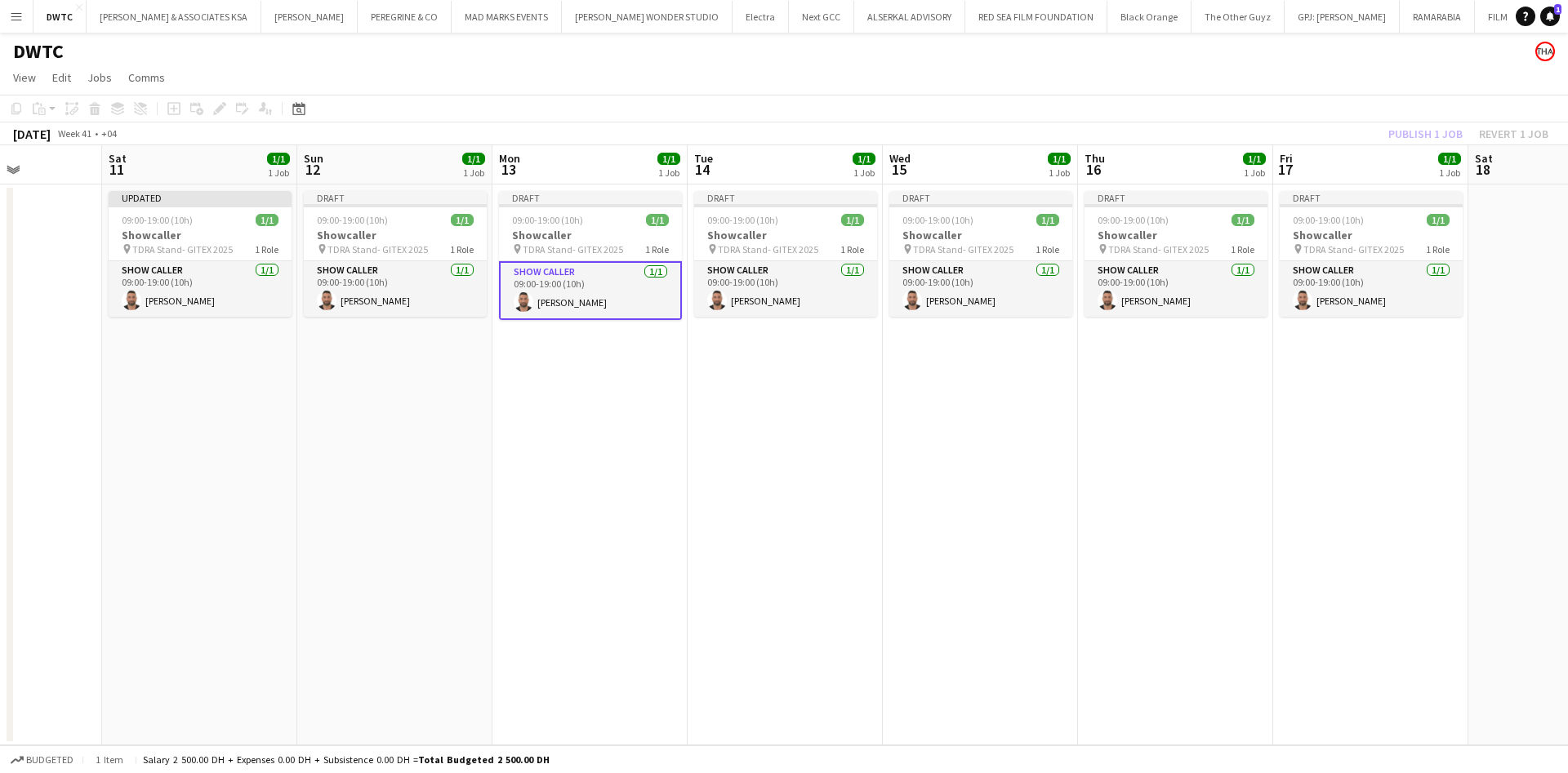
click at [684, 392] on app-date-cell "Draft 09:00-19:00 (10h) 1/1 Showcaller pin TDRA Stand- GITEX 2025 1 Role Show C…" at bounding box center [590, 464] width 195 height 561
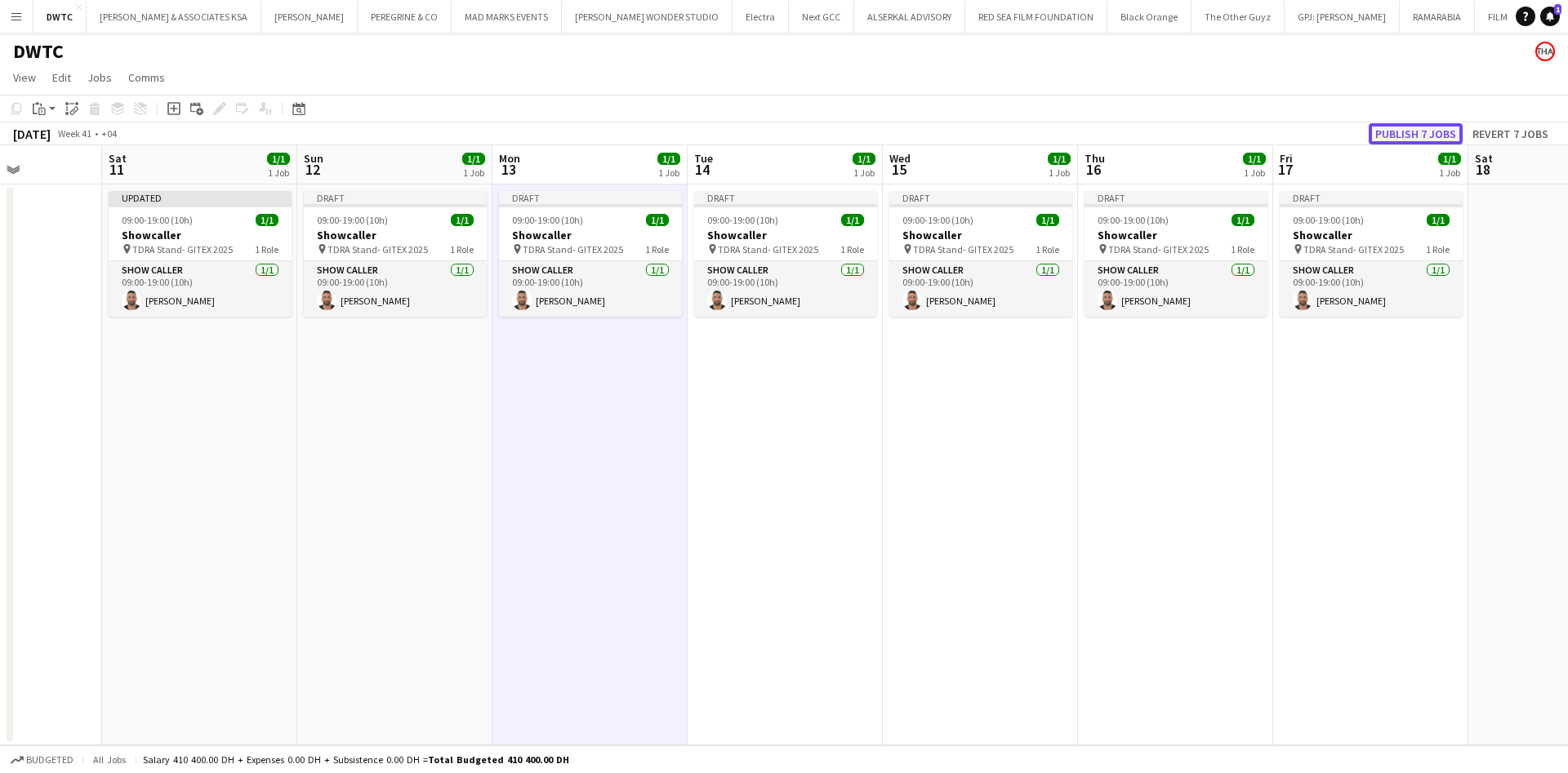
click at [1415, 131] on button "Publish 7 jobs" at bounding box center [1415, 133] width 94 height 21
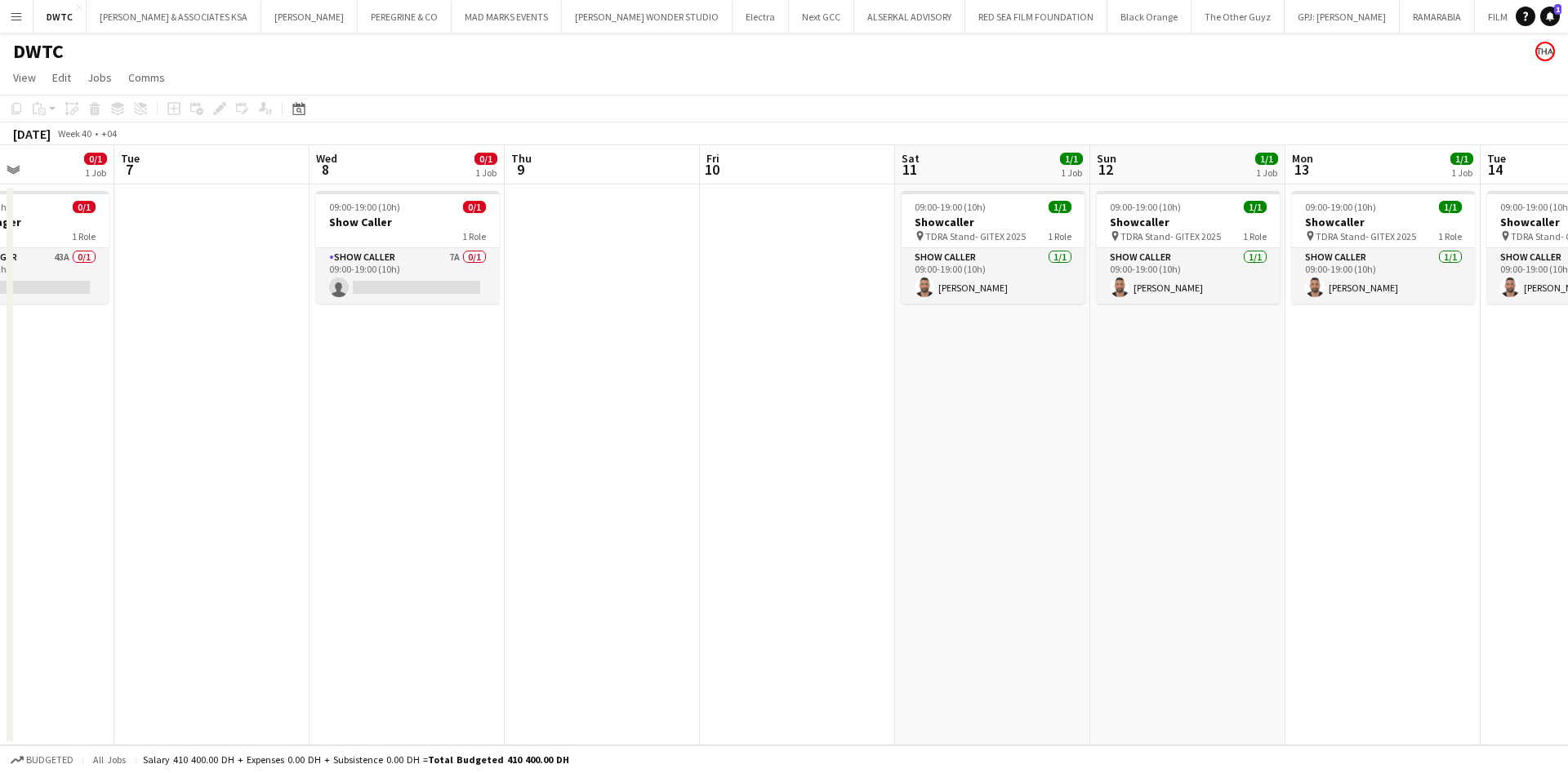
drag, startPoint x: 947, startPoint y: 556, endPoint x: 263, endPoint y: 529, distance: 684.5
click at [263, 529] on app-calendar-viewport "Sat 4 Sun 5 Mon 6 0/1 1 Job Tue 7 Wed 8 0/1 1 Job Thu 9 Fri 10 Sat 11 1/1 1 Job…" at bounding box center [784, 445] width 1568 height 600
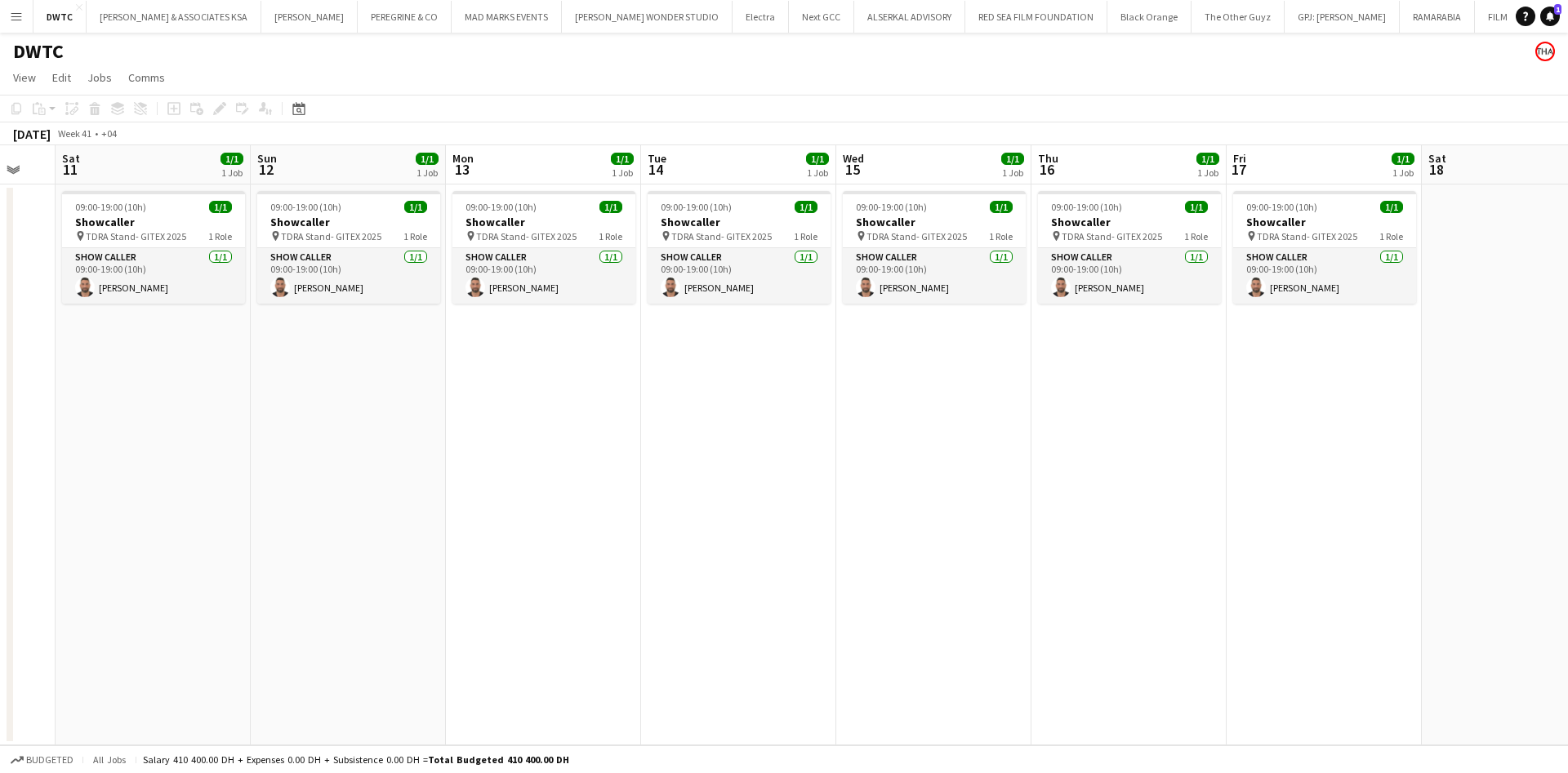
scroll to position [0, 483]
drag, startPoint x: 556, startPoint y: 549, endPoint x: 604, endPoint y: 513, distance: 60.0
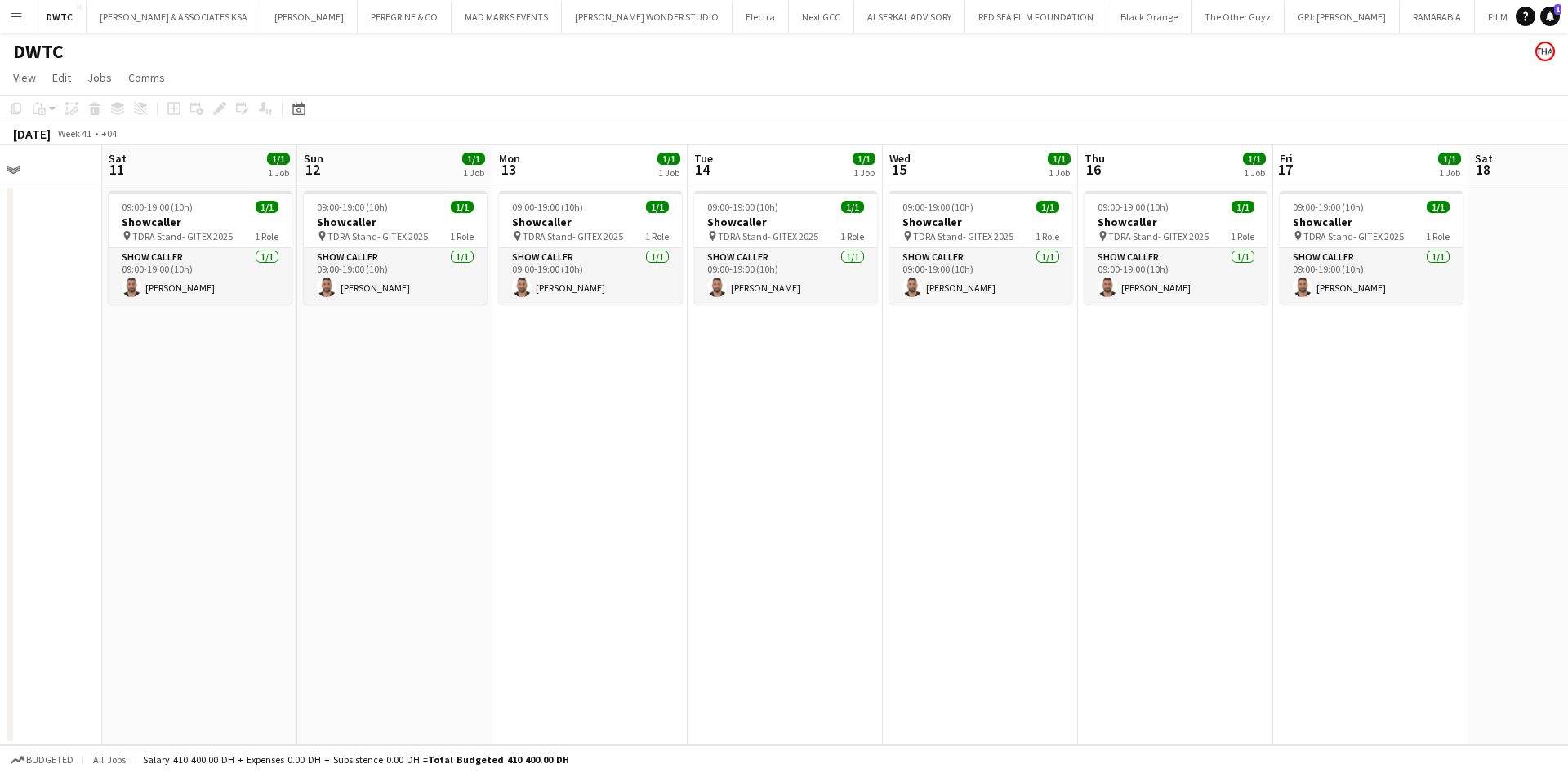
click at [604, 513] on app-calendar-viewport "Wed 8 0/1 1 Job Thu 9 Fri 10 Sat 11 1/1 1 Job Sun 12 1/1 1 Job Mon 13 1/1 1 Job…" at bounding box center [784, 445] width 1568 height 600
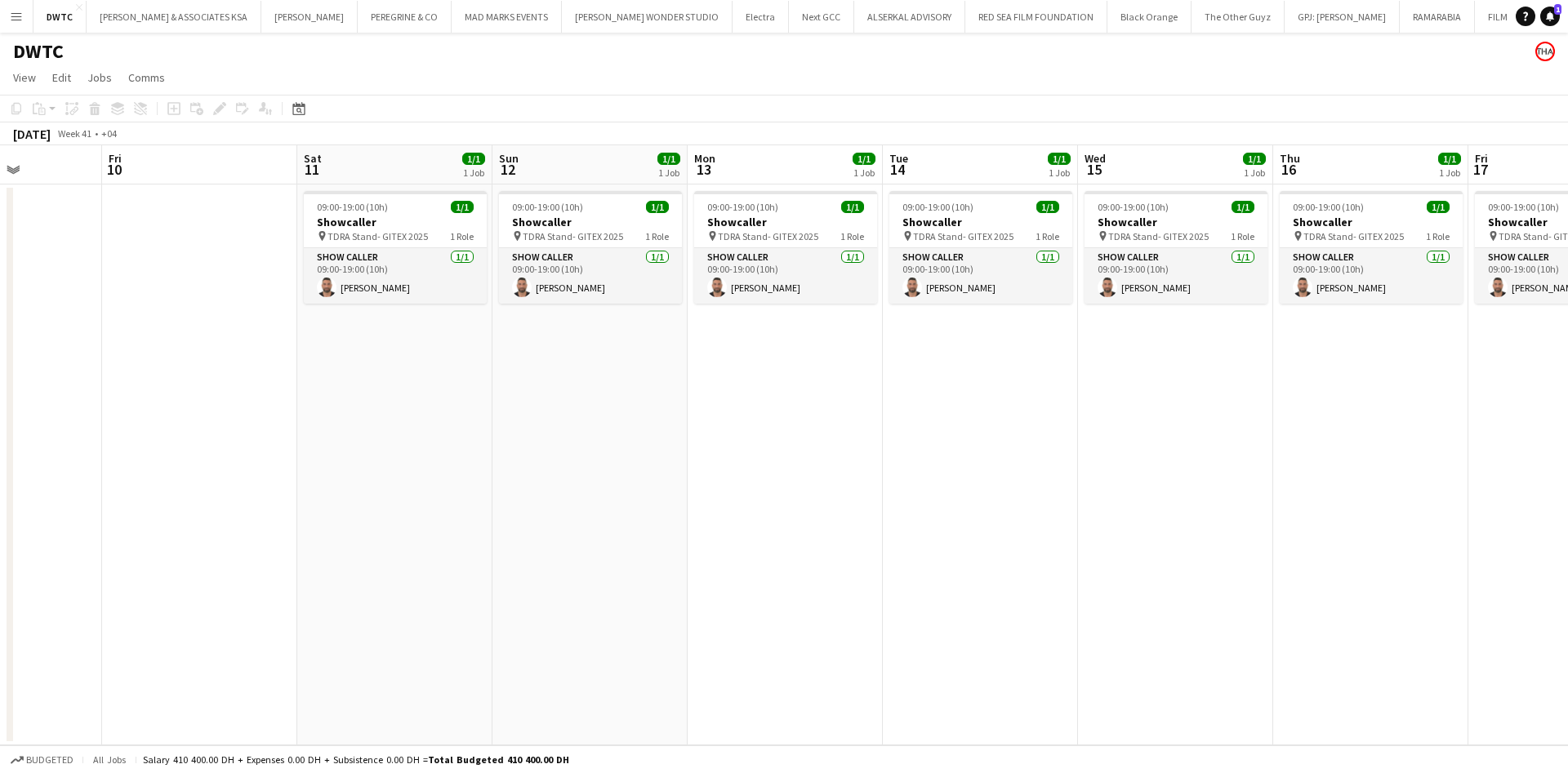
click at [754, 581] on app-date-cell "09:00-19:00 (10h) 1/1 Showcaller pin TDRA Stand- GITEX 2025 1 Role Show Caller …" at bounding box center [785, 464] width 195 height 561
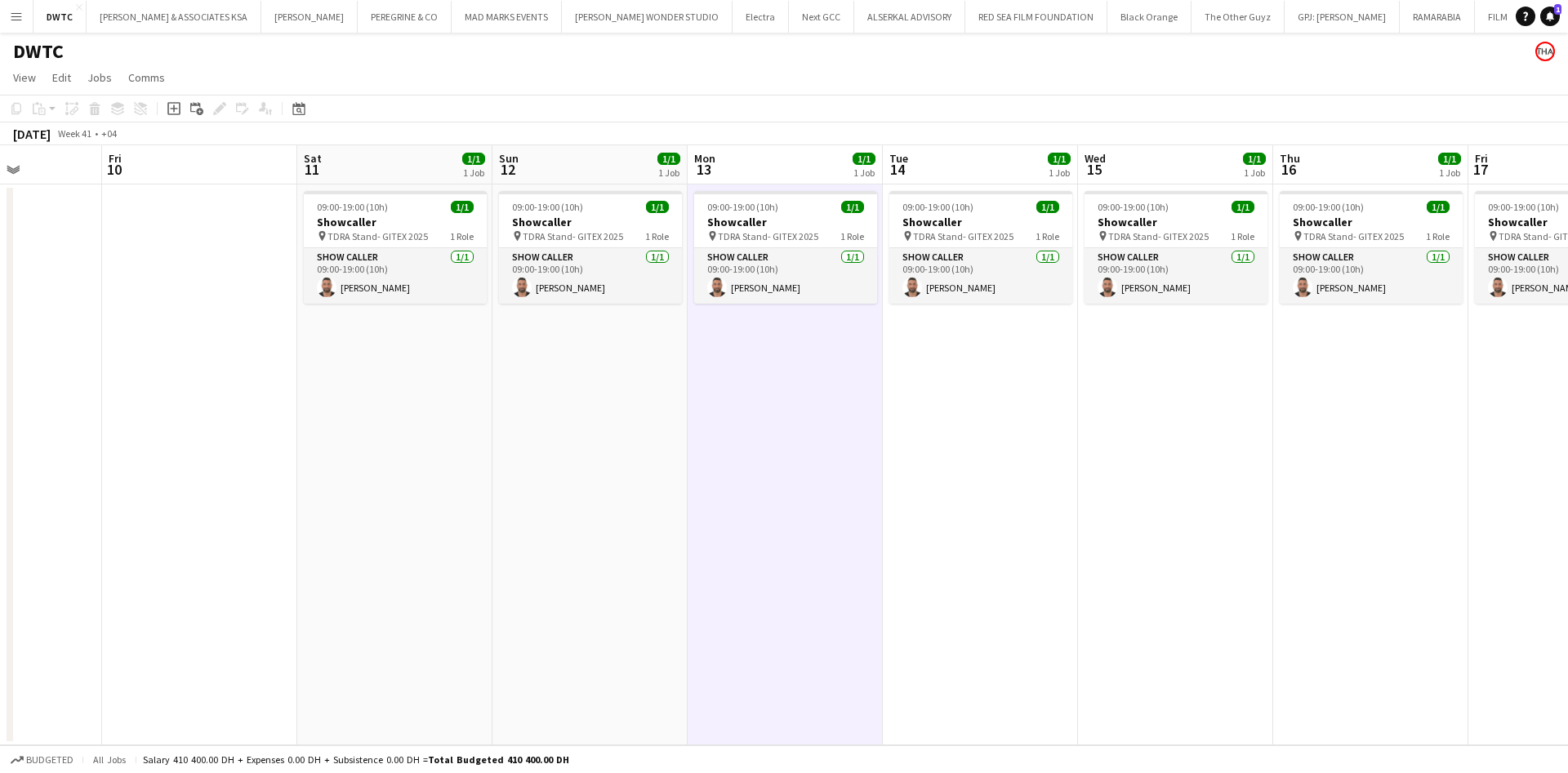
scroll to position [0, 484]
click at [411, 213] on app-job-card "09:00-19:00 (10h) 1/1 Showcaller pin TDRA Stand- GITEX 2025 1 Role Show Caller …" at bounding box center [394, 247] width 183 height 113
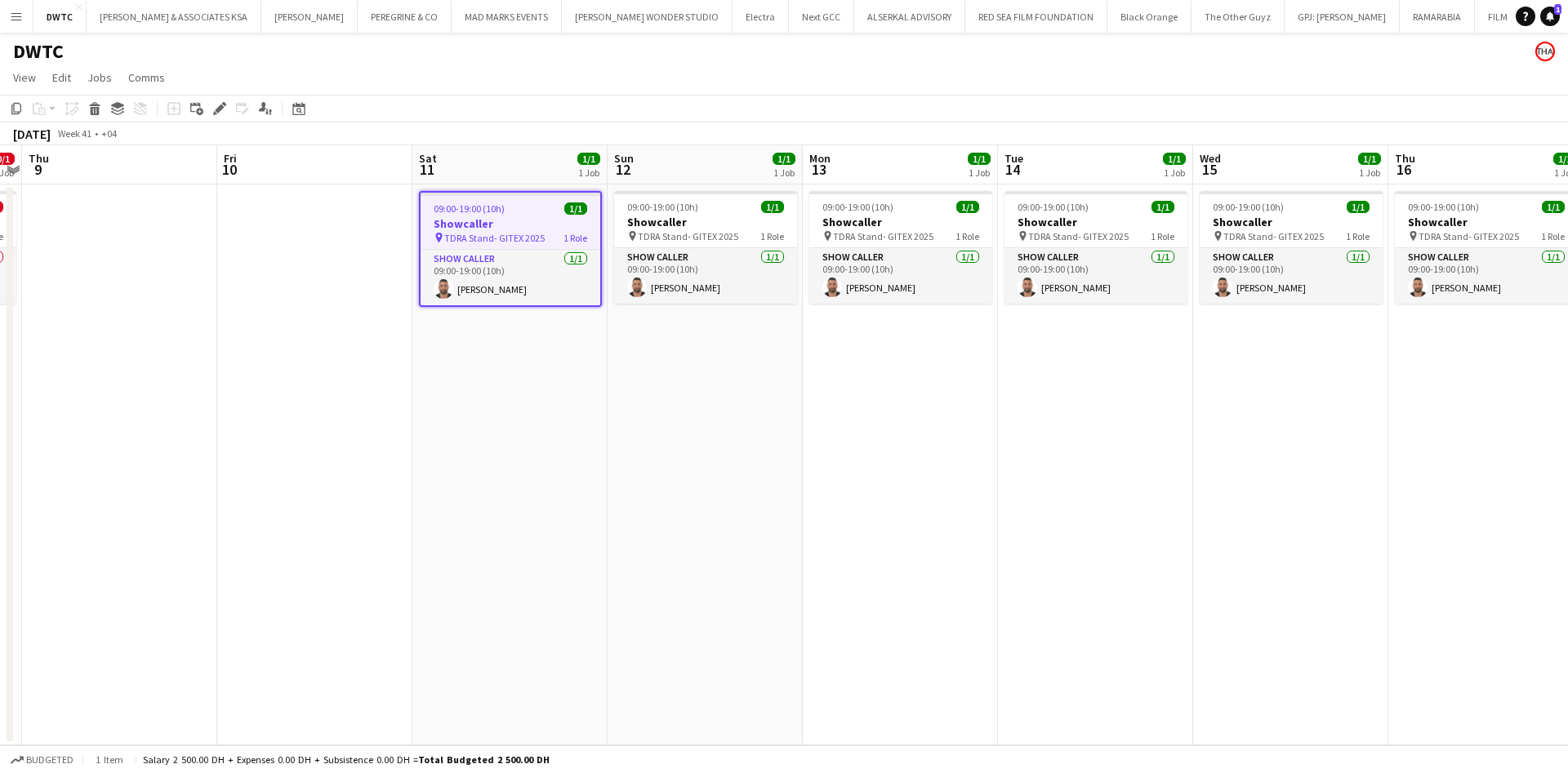
drag, startPoint x: 1146, startPoint y: 443, endPoint x: 1413, endPoint y: 474, distance: 268.8
click at [1413, 474] on app-calendar-viewport "Mon 6 0/1 1 Job Tue 7 Wed 8 0/1 1 Job Thu 9 Fri 10 Sat 11 1/1 1 Job Sun 12 1/1 …" at bounding box center [784, 445] width 1568 height 600
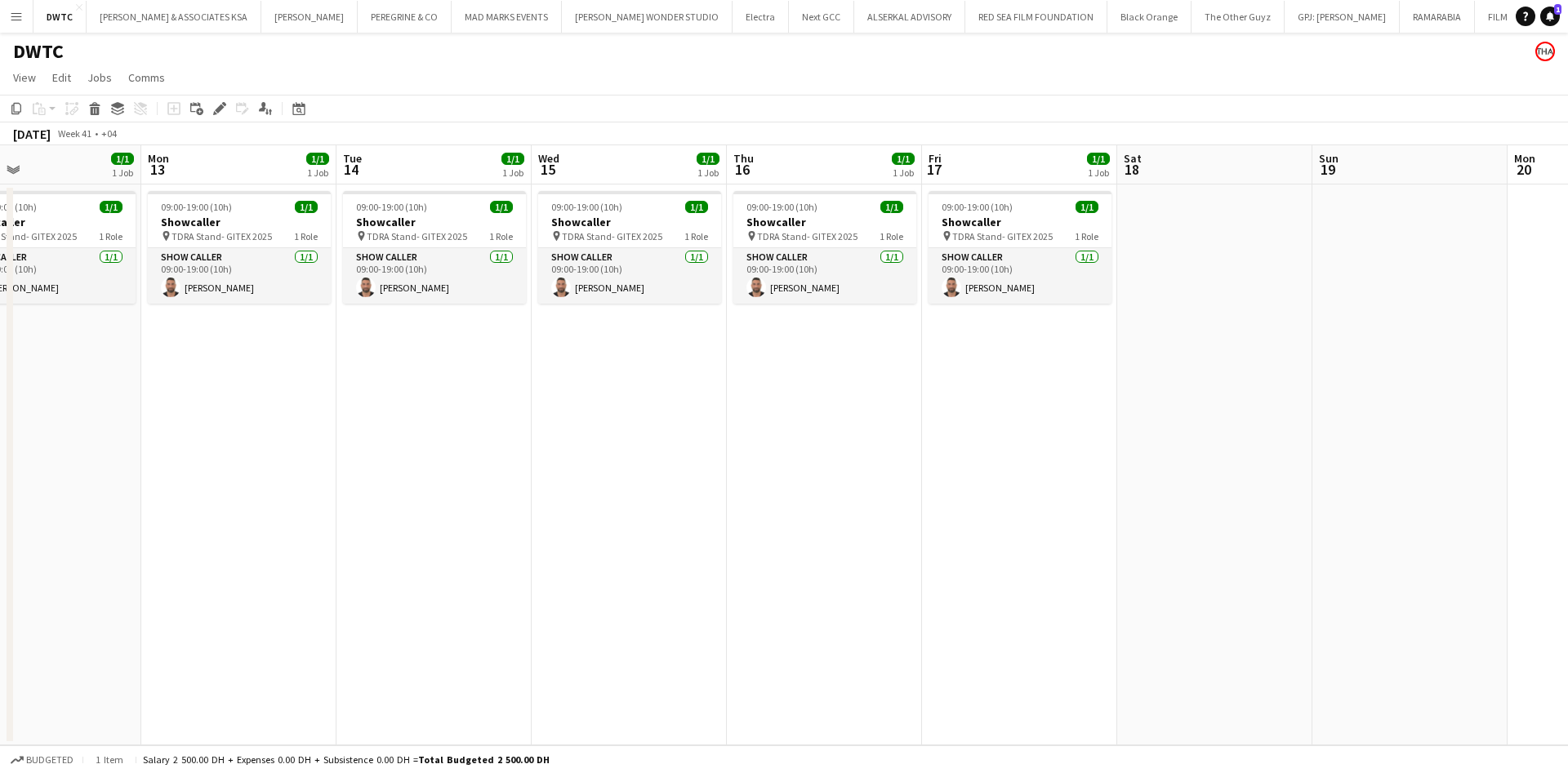
scroll to position [0, 463]
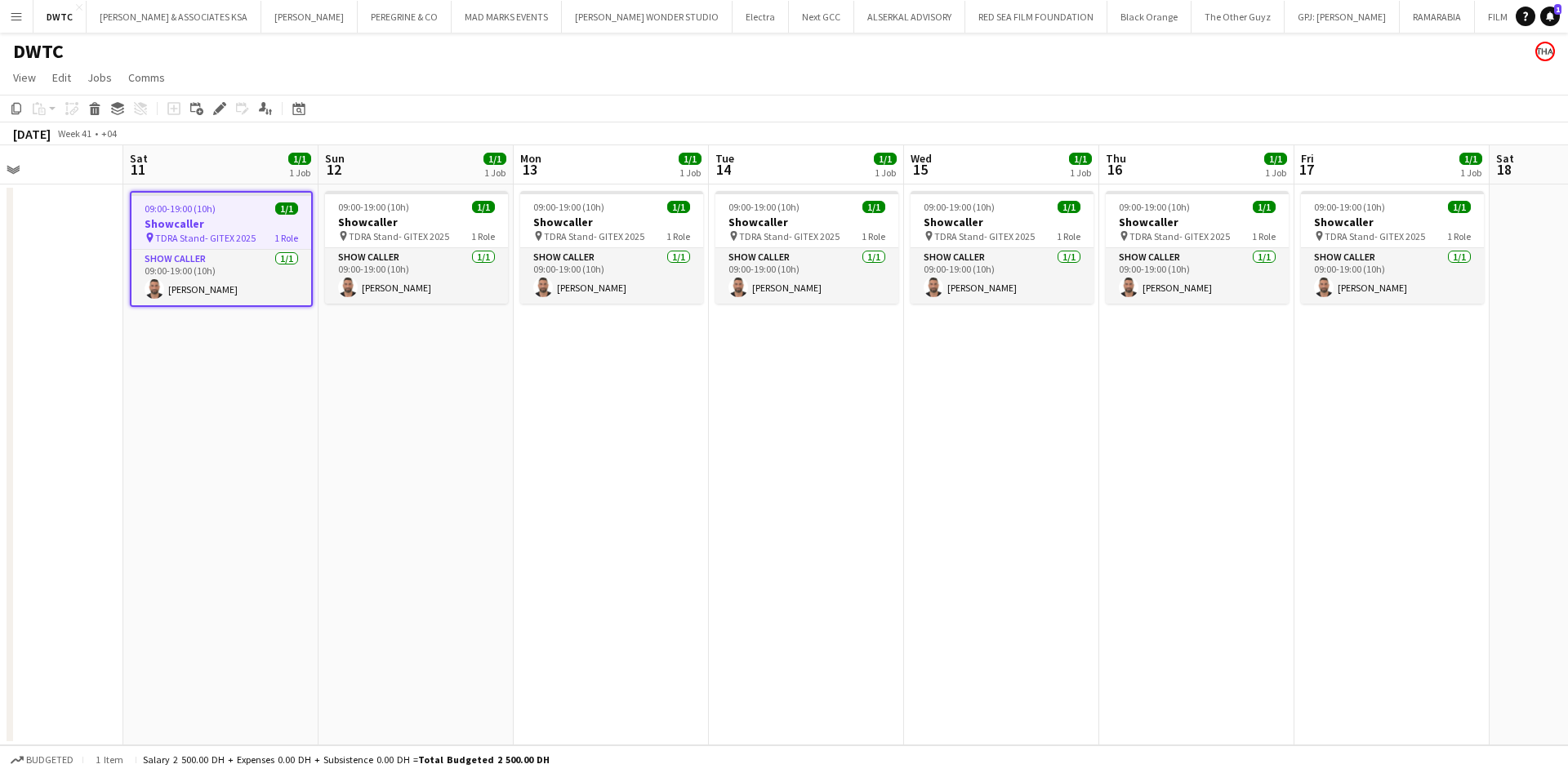
drag, startPoint x: 1430, startPoint y: 463, endPoint x: 1141, endPoint y: 455, distance: 289.1
click at [1141, 455] on app-calendar-viewport "Wed 8 0/1 1 Job Thu 9 Fri 10 Sat 11 1/1 1 Job Sun 12 1/1 1 Job Mon 13 1/1 1 Job…" at bounding box center [784, 445] width 1568 height 600
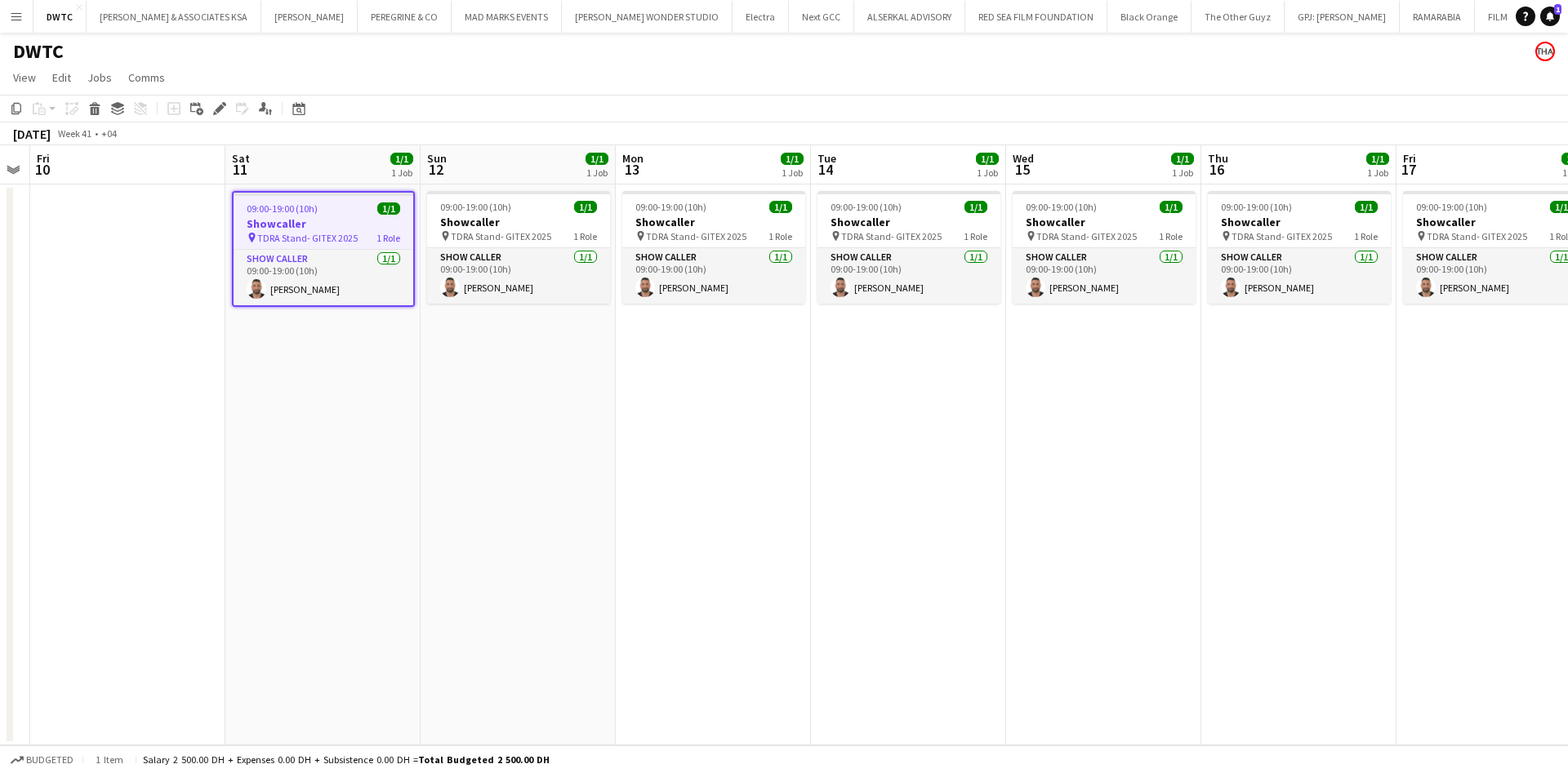
scroll to position [0, 417]
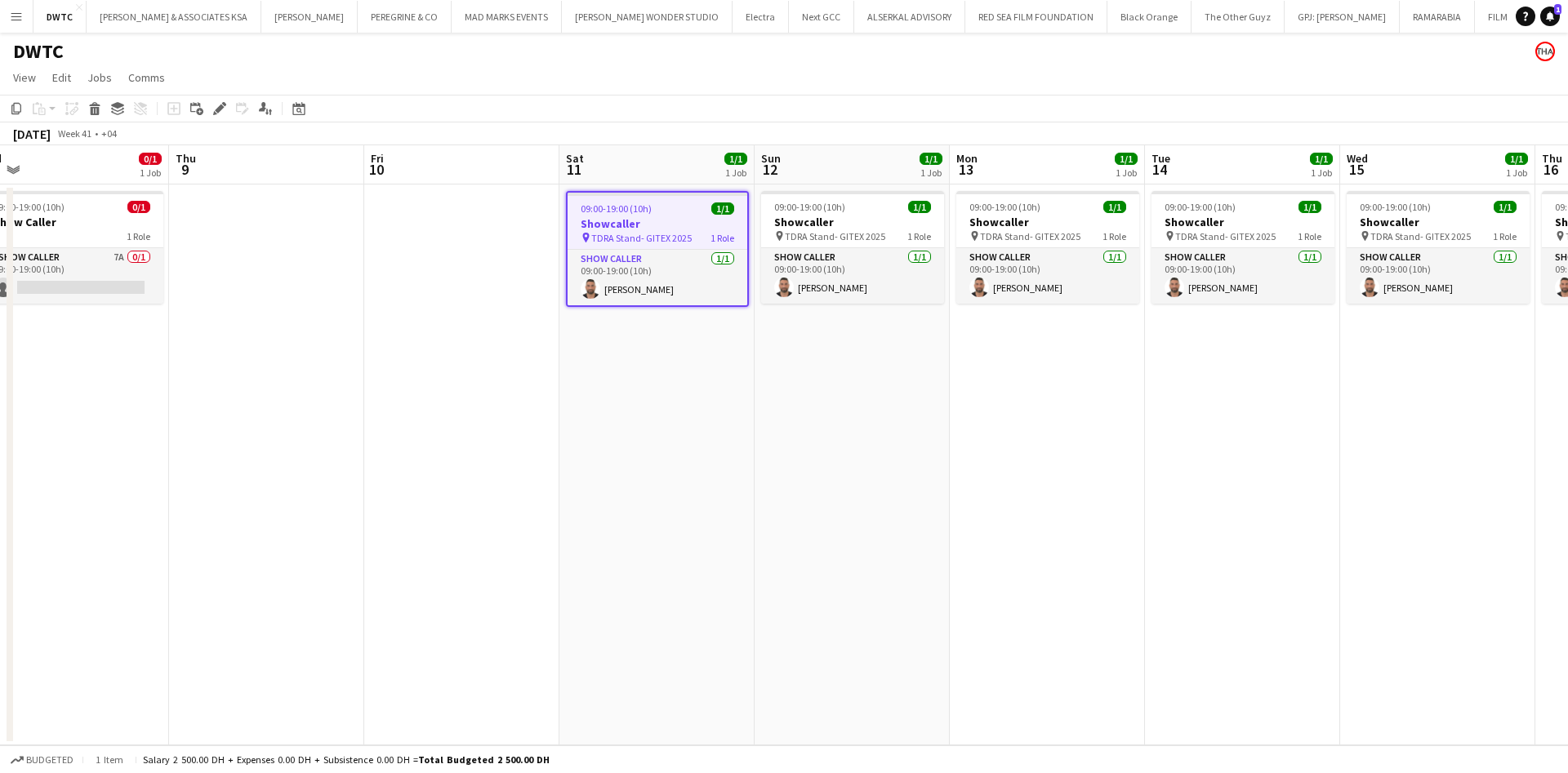
drag, startPoint x: 783, startPoint y: 397, endPoint x: 1219, endPoint y: 399, distance: 436.0
click at [1219, 399] on app-calendar-viewport "Mon 6 0/1 1 Job Tue 7 Wed 8 0/1 1 Job Thu 9 Fri 10 Sat 11 1/1 1 Job Sun 12 1/1 …" at bounding box center [784, 445] width 1568 height 600
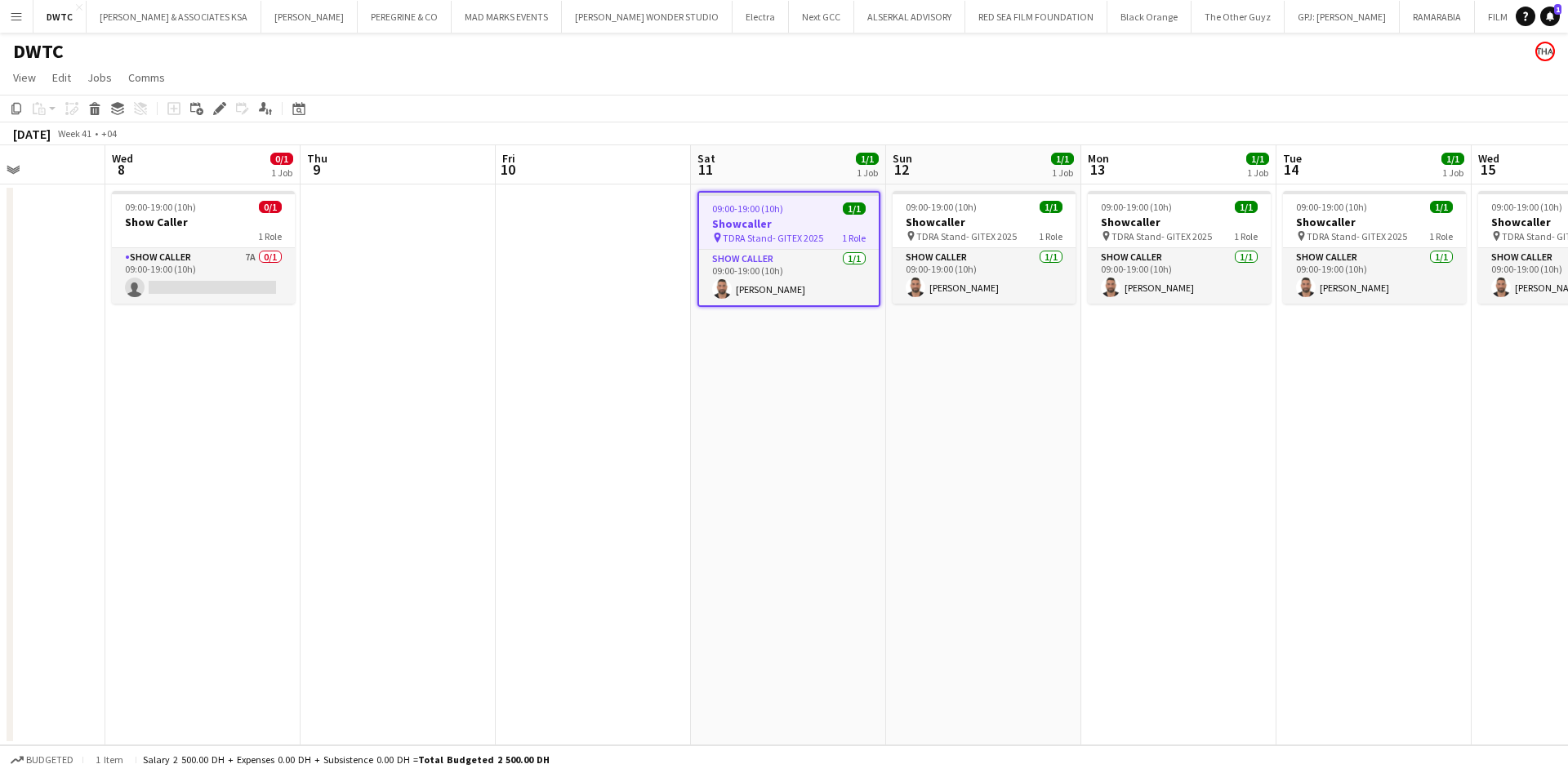
scroll to position [0, 533]
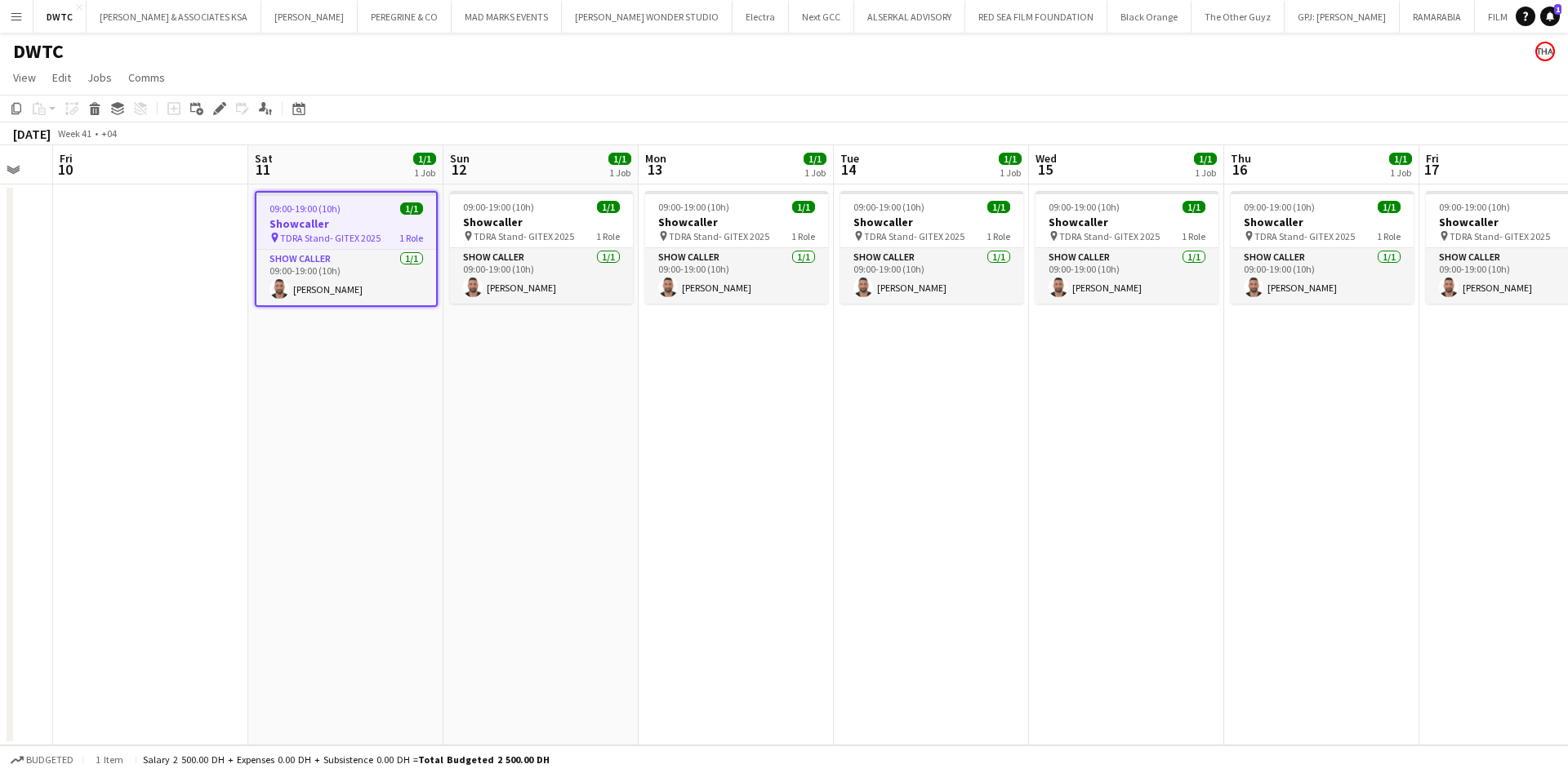
drag, startPoint x: 1313, startPoint y: 423, endPoint x: 1002, endPoint y: 379, distance: 314.1
click at [1002, 379] on app-calendar-viewport "Tue 7 Wed 8 0/1 1 Job Thu 9 Fri 10 Sat 11 1/1 1 Job Sun 12 1/1 1 Job Mon 13 1/1…" at bounding box center [784, 445] width 1568 height 600
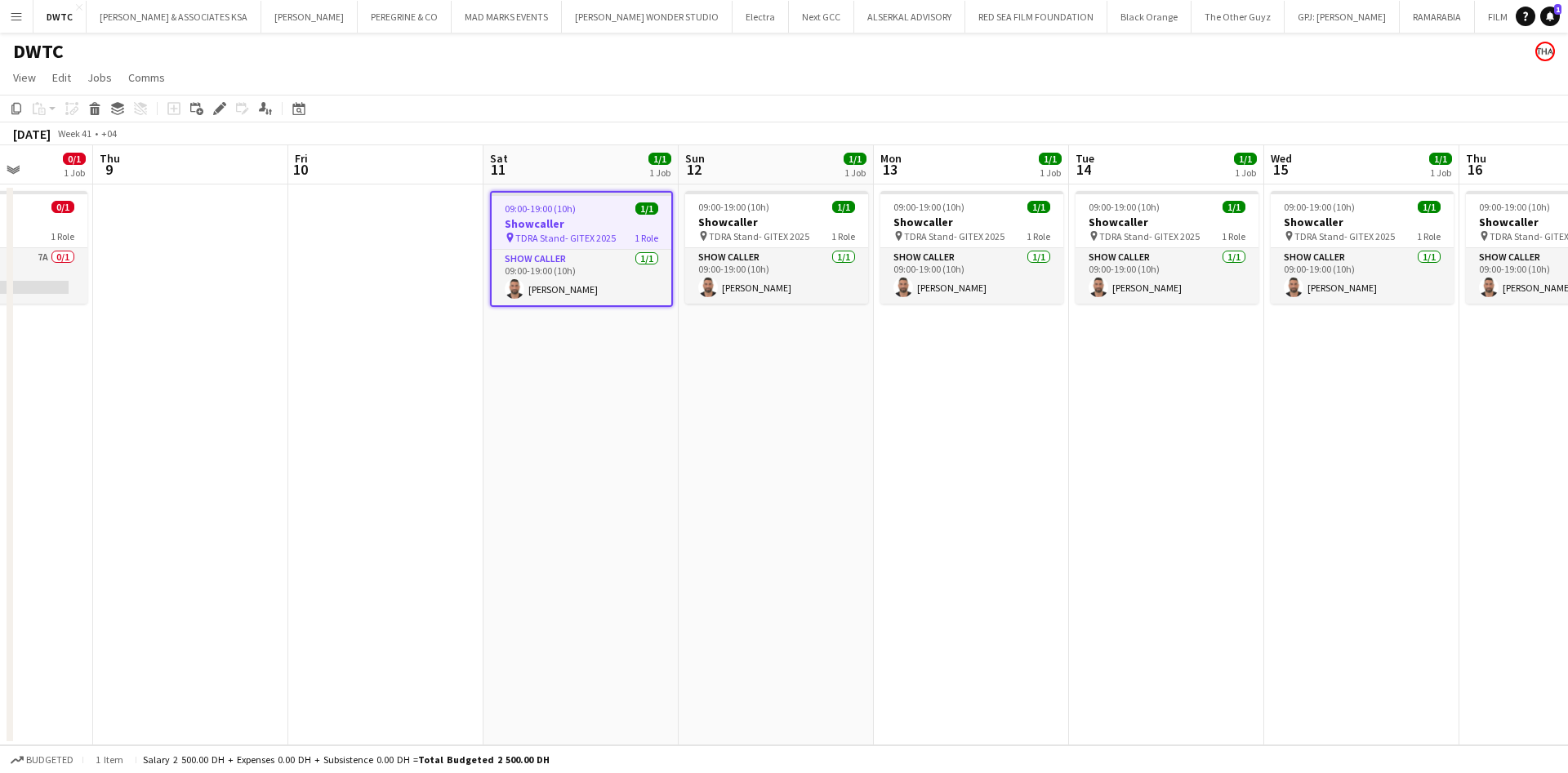
scroll to position [0, 486]
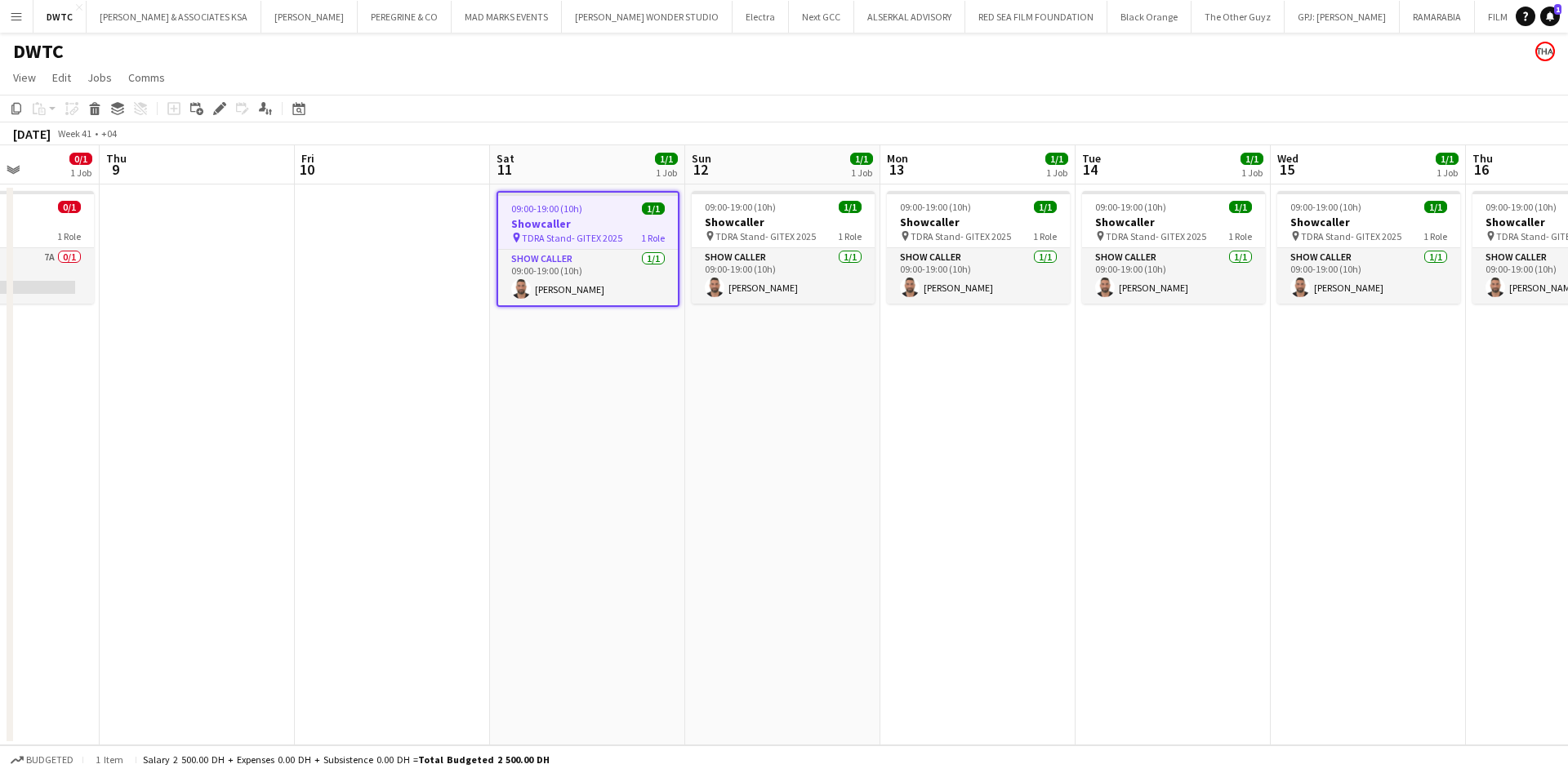
drag, startPoint x: 1002, startPoint y: 379, endPoint x: 1244, endPoint y: 342, distance: 244.8
click at [1244, 342] on app-calendar-viewport "Mon 6 0/1 1 Job Tue 7 Wed 8 0/1 1 Job Thu 9 Fri 10 Sat 11 1/1 1 Job Sun 12 1/1 …" at bounding box center [784, 445] width 1568 height 600
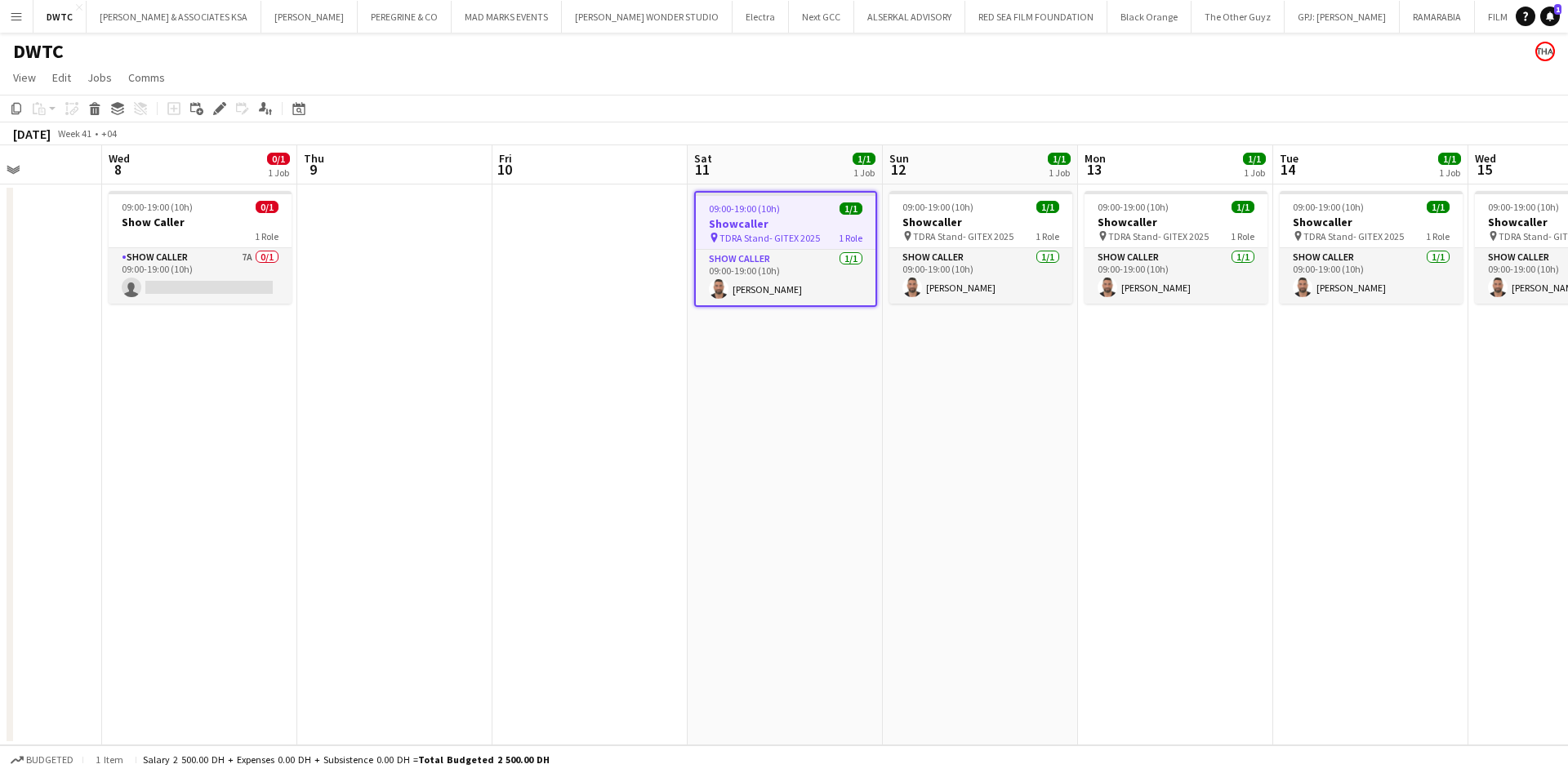
scroll to position [0, 353]
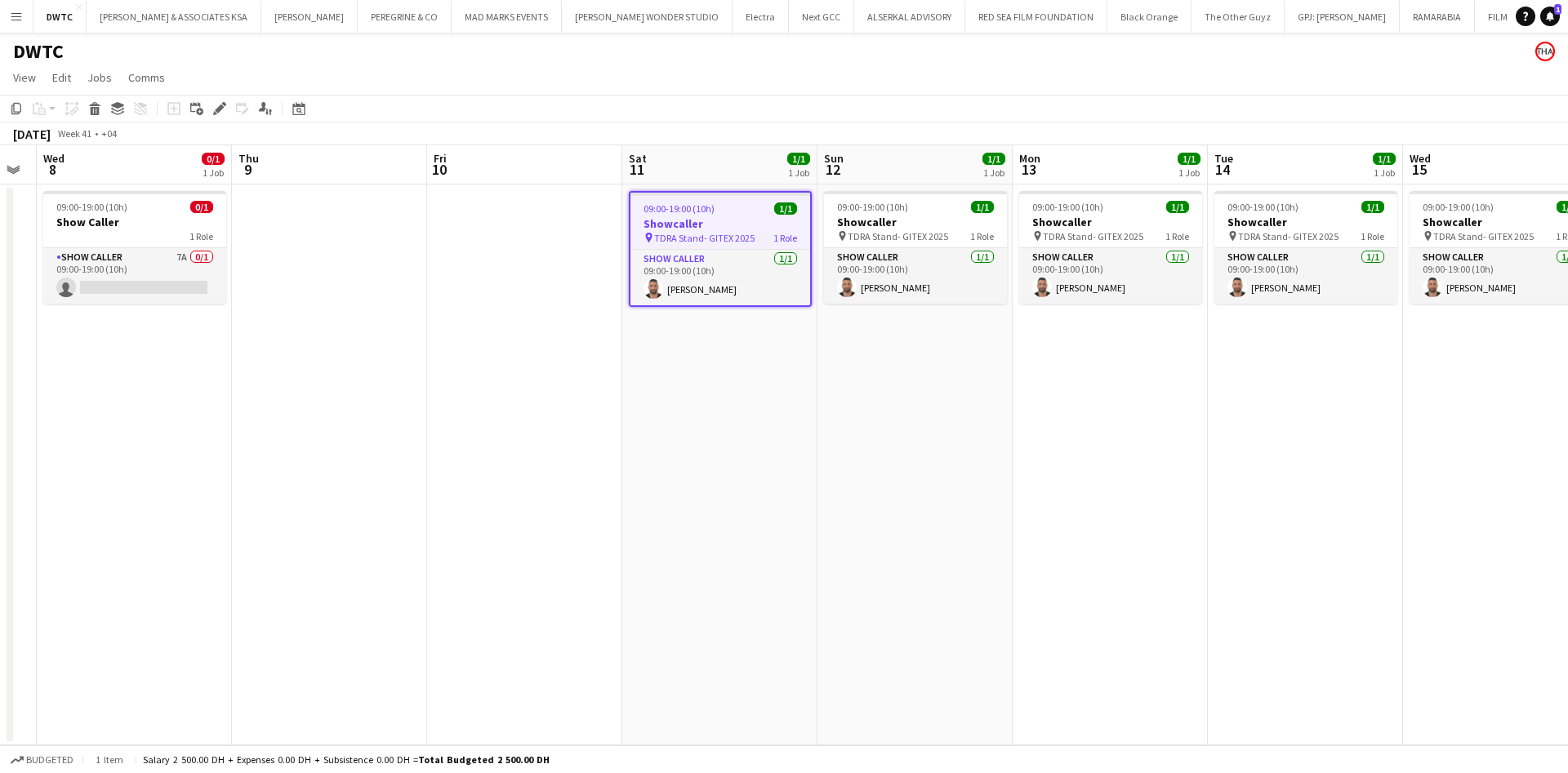
drag, startPoint x: 905, startPoint y: 450, endPoint x: 1147, endPoint y: 454, distance: 242.0
click at [1147, 454] on app-calendar-viewport "Mon 6 0/1 1 Job Tue 7 Wed 8 0/1 1 Job Thu 9 Fri 10 Sat 11 1/1 1 Job Sun 12 1/1 …" at bounding box center [784, 445] width 1568 height 600
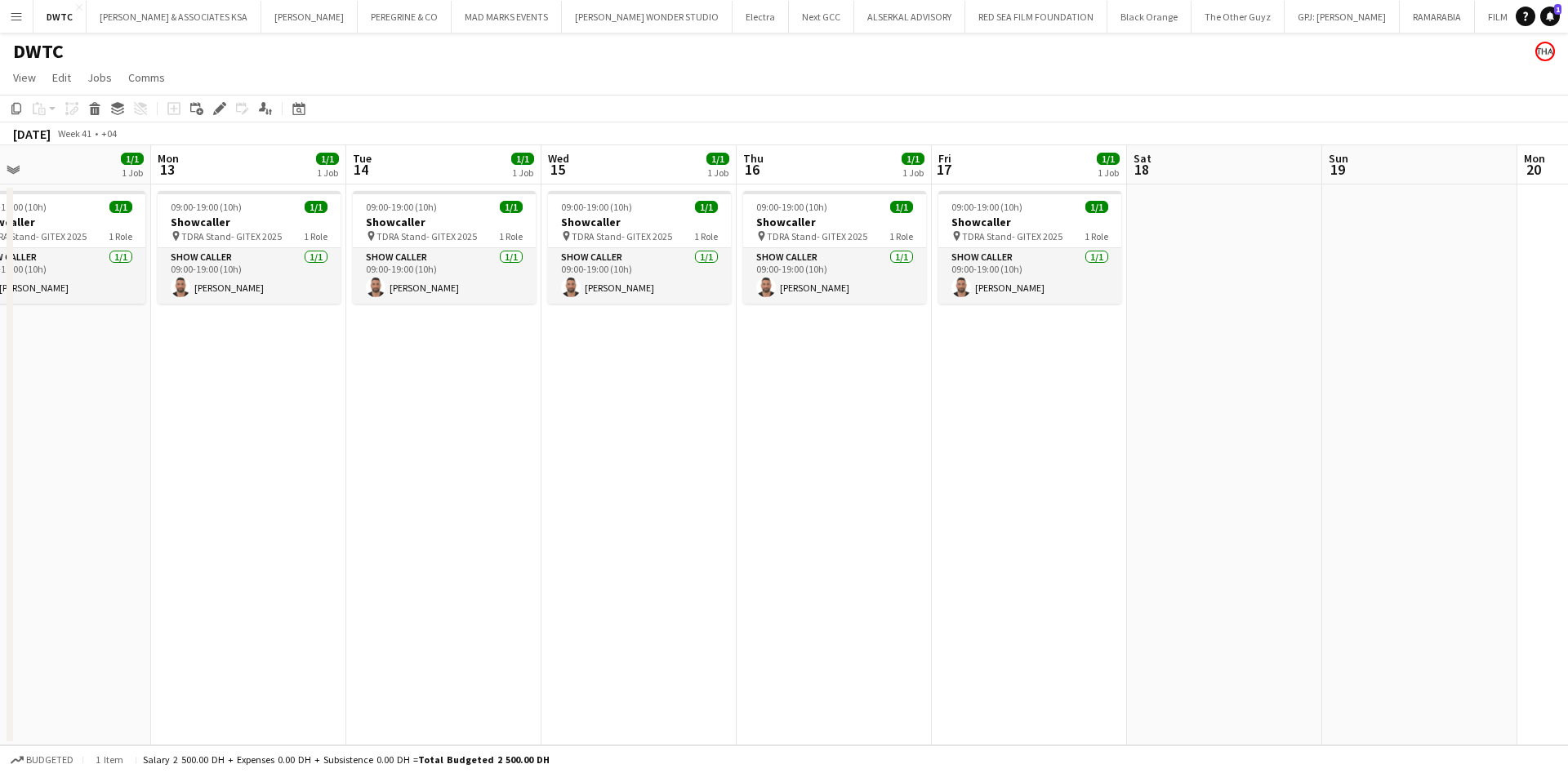
drag, startPoint x: 1222, startPoint y: 339, endPoint x: 361, endPoint y: 425, distance: 865.3
click at [361, 425] on app-calendar-viewport "Wed 8 0/1 1 Job Thu 9 Fri 10 Sat 11 1/1 1 Job Sun 12 1/1 1 Job Mon 13 1/1 1 Job…" at bounding box center [784, 445] width 1568 height 600
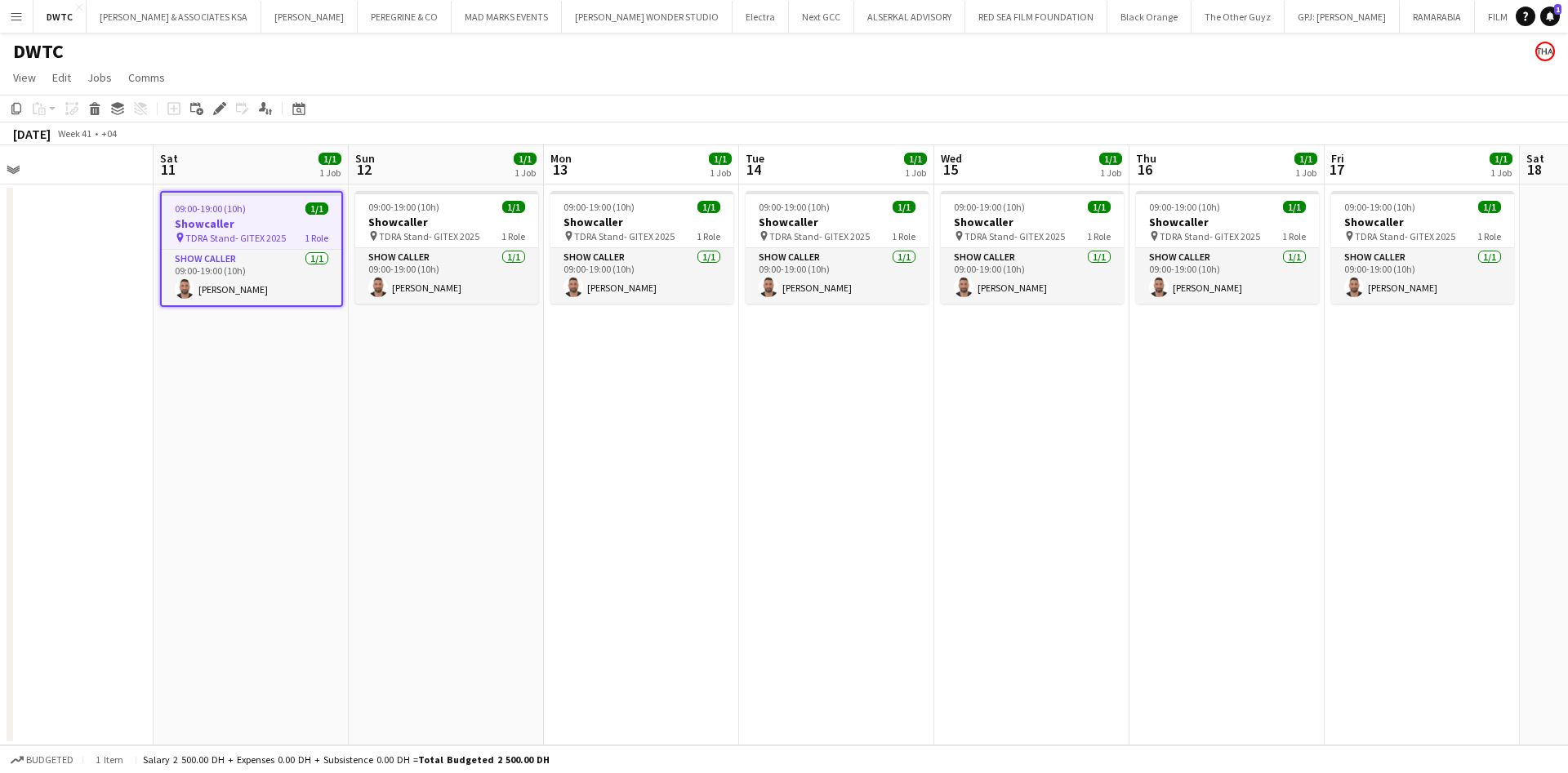
drag, startPoint x: 469, startPoint y: 418, endPoint x: 1057, endPoint y: 363, distance: 590.6
click at [1057, 363] on app-calendar-viewport "Wed 8 0/1 1 Job Thu 9 Fri 10 Sat 11 1/1 1 Job Sun 12 1/1 1 Job Mon 13 1/1 1 Job…" at bounding box center [784, 445] width 1568 height 600
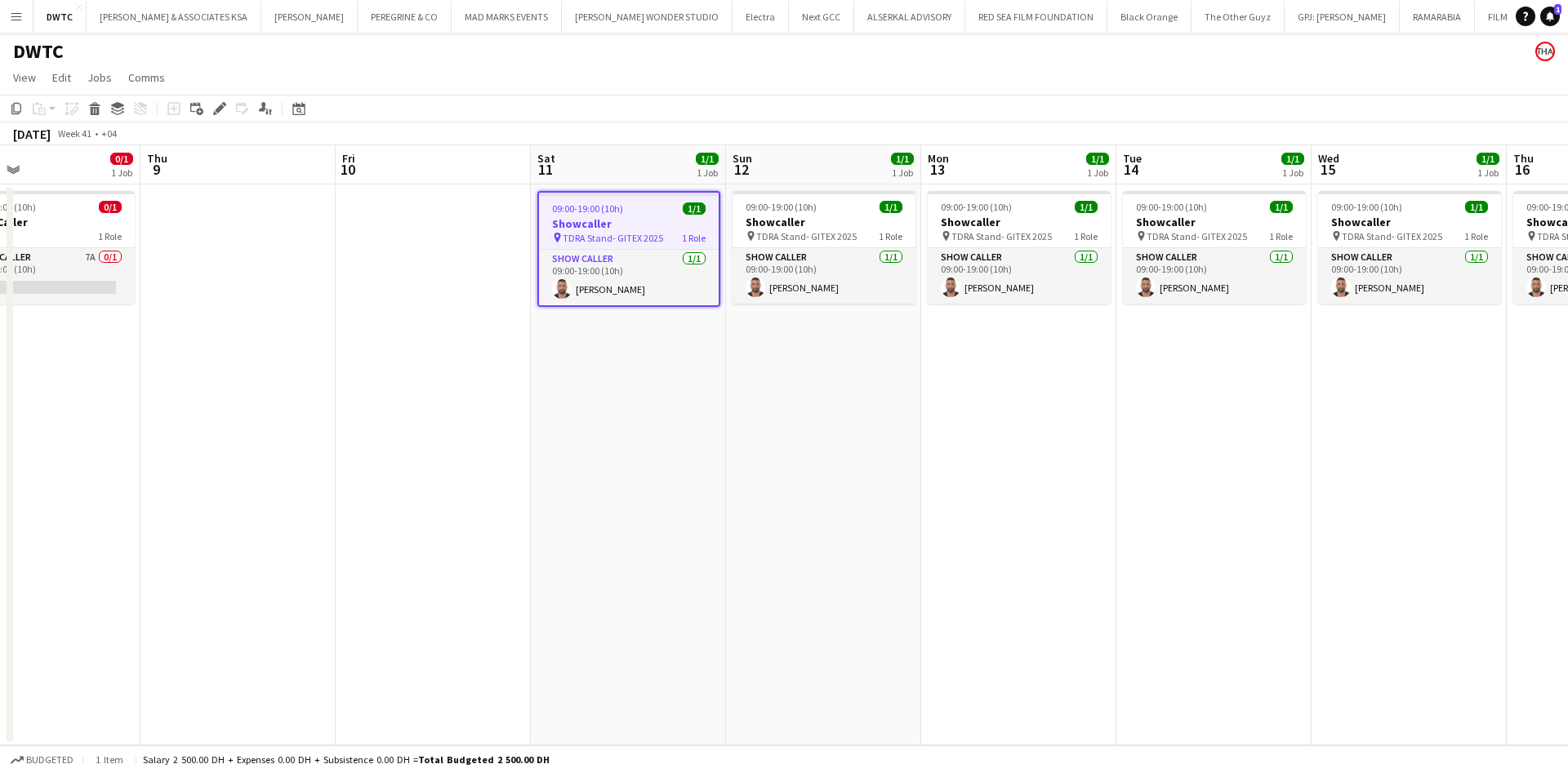
scroll to position [0, 342]
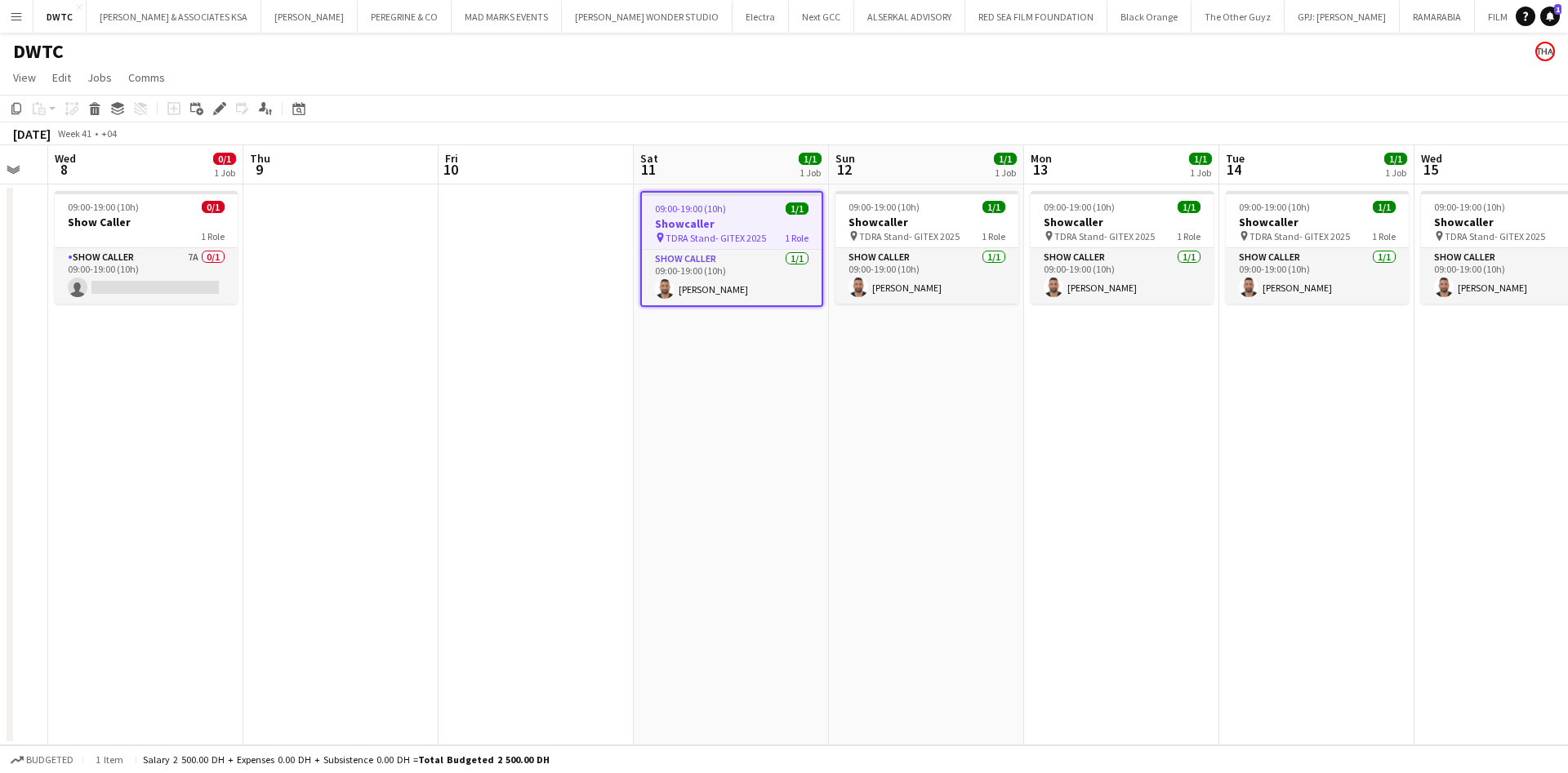
drag, startPoint x: 691, startPoint y: 377, endPoint x: 976, endPoint y: 357, distance: 285.7
click at [976, 357] on app-calendar-viewport "Mon 6 0/1 1 Job Tue 7 Wed 8 0/1 1 Job Thu 9 Fri 10 Sat 11 1/1 1 Job Sun 12 1/1 …" at bounding box center [784, 445] width 1568 height 600
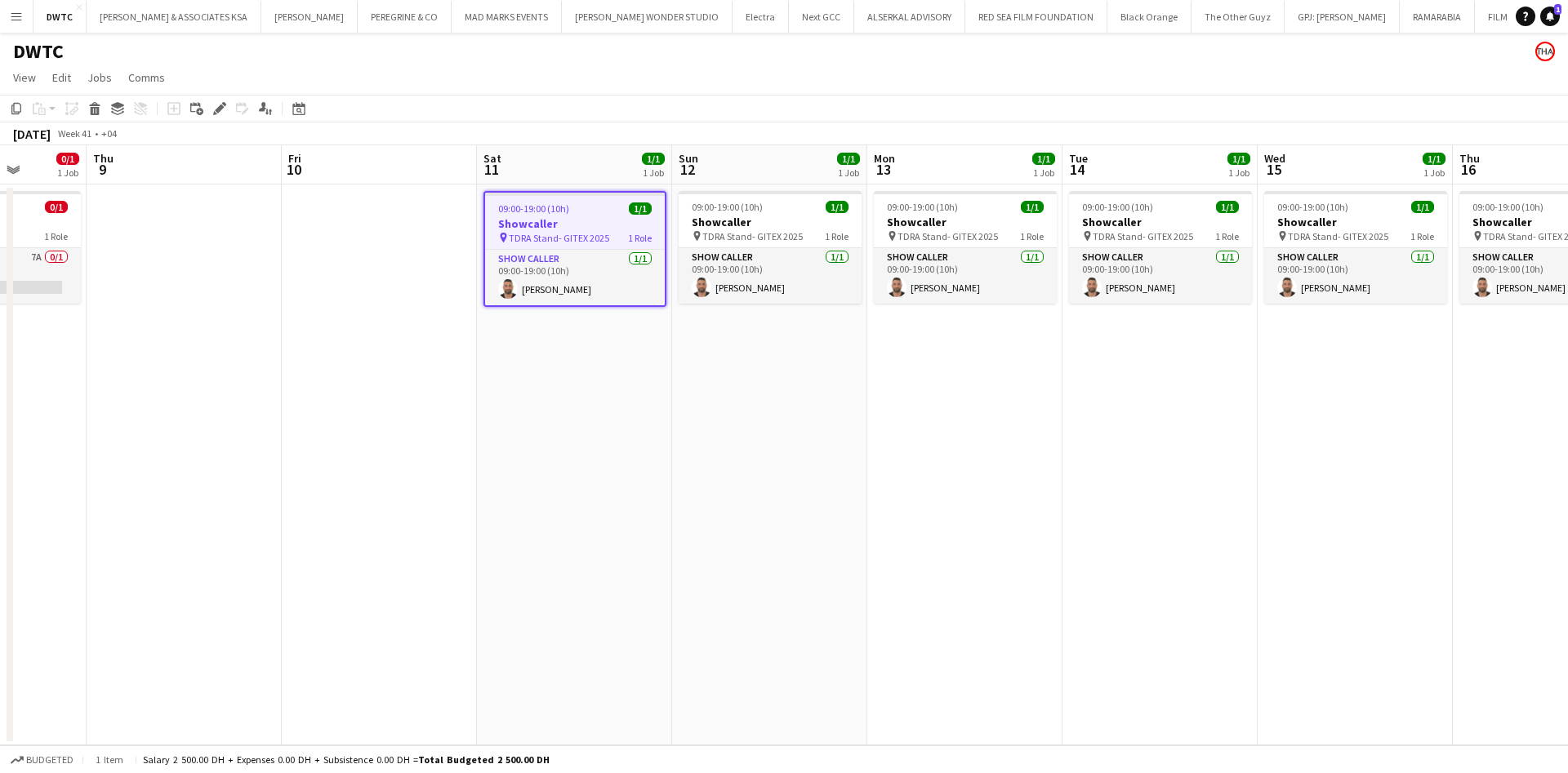
scroll to position [0, 516]
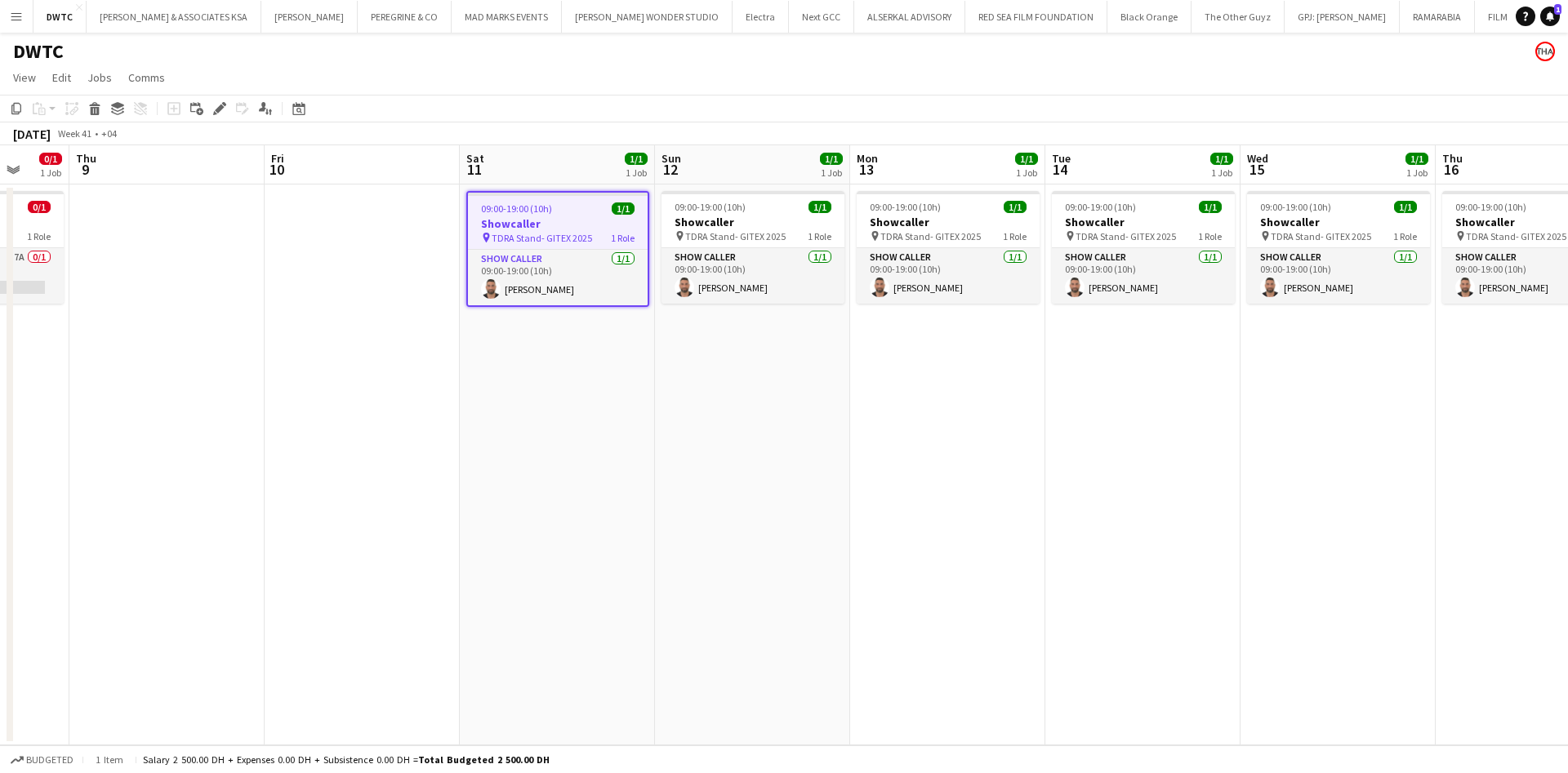
drag, startPoint x: 1134, startPoint y: 373, endPoint x: 960, endPoint y: 404, distance: 176.7
click at [960, 404] on app-calendar-viewport "Mon 6 0/1 1 Job Tue 7 Wed 8 0/1 1 Job Thu 9 Fri 10 Sat 11 1/1 1 Job Sun 12 1/1 …" at bounding box center [784, 445] width 1568 height 600
click at [9, 13] on app-icon "Menu" at bounding box center [15, 15] width 13 height 13
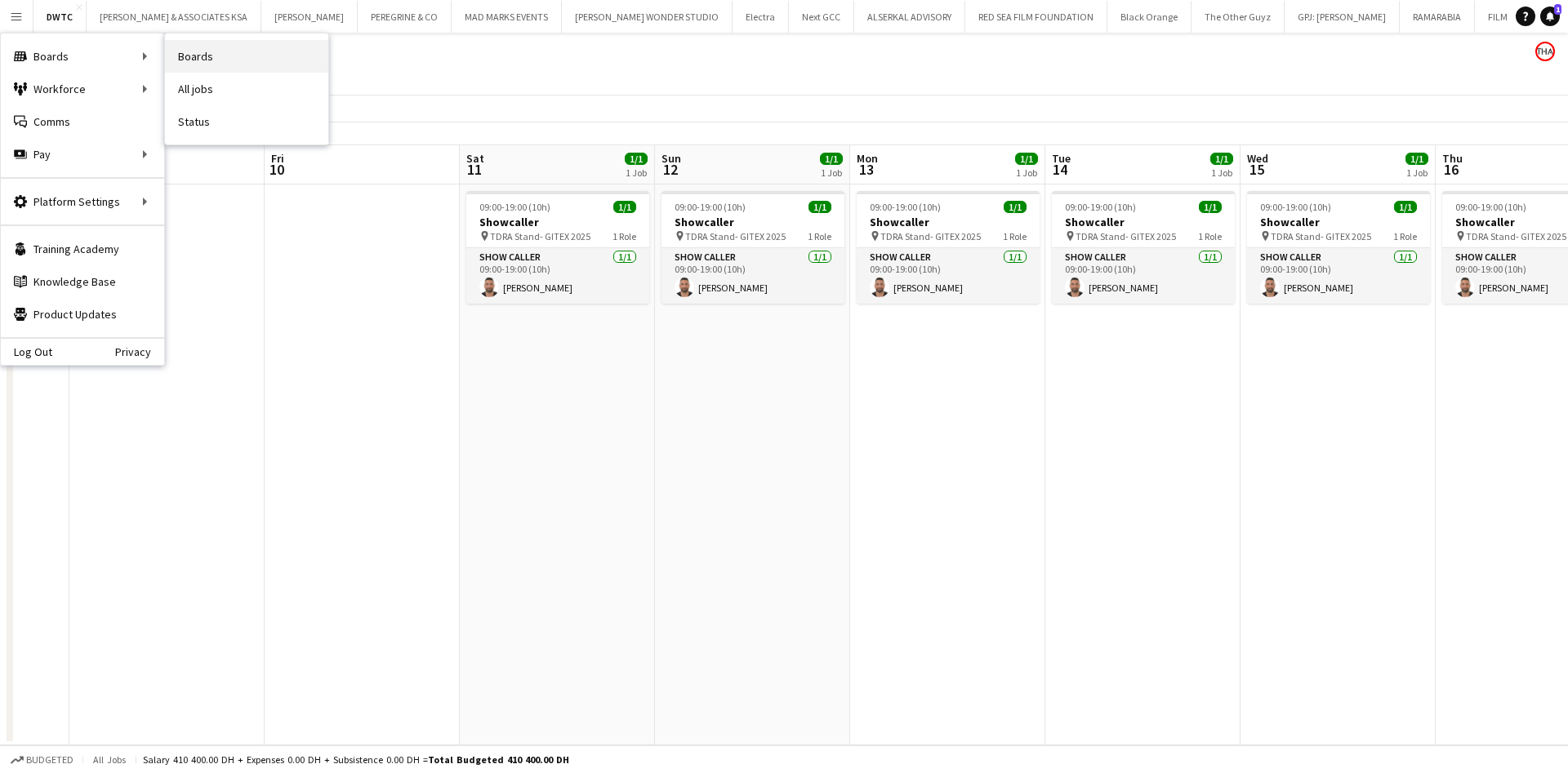
click at [219, 54] on link "Boards" at bounding box center [246, 56] width 163 height 32
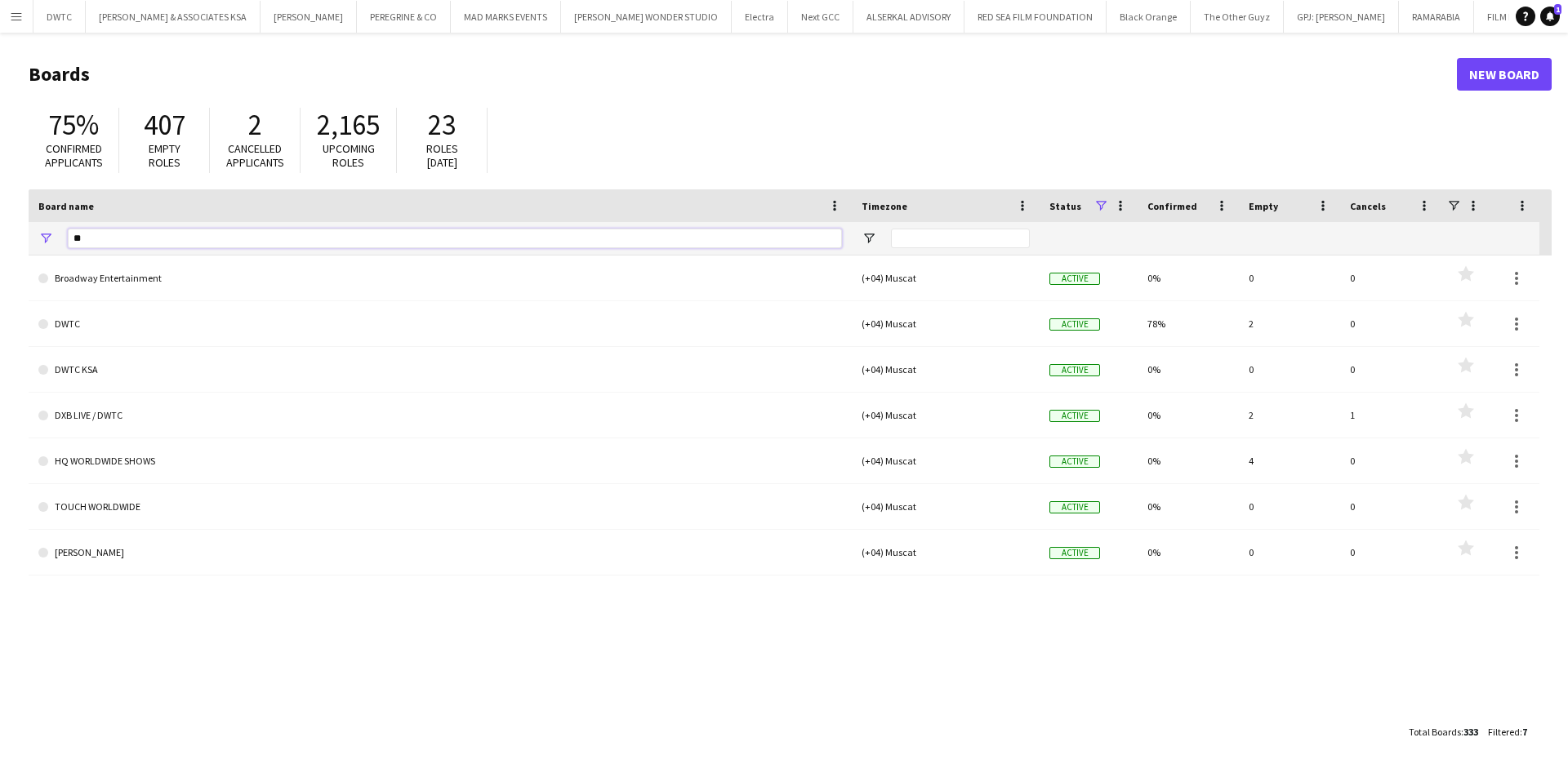
click at [203, 239] on input "**" at bounding box center [454, 238] width 774 height 20
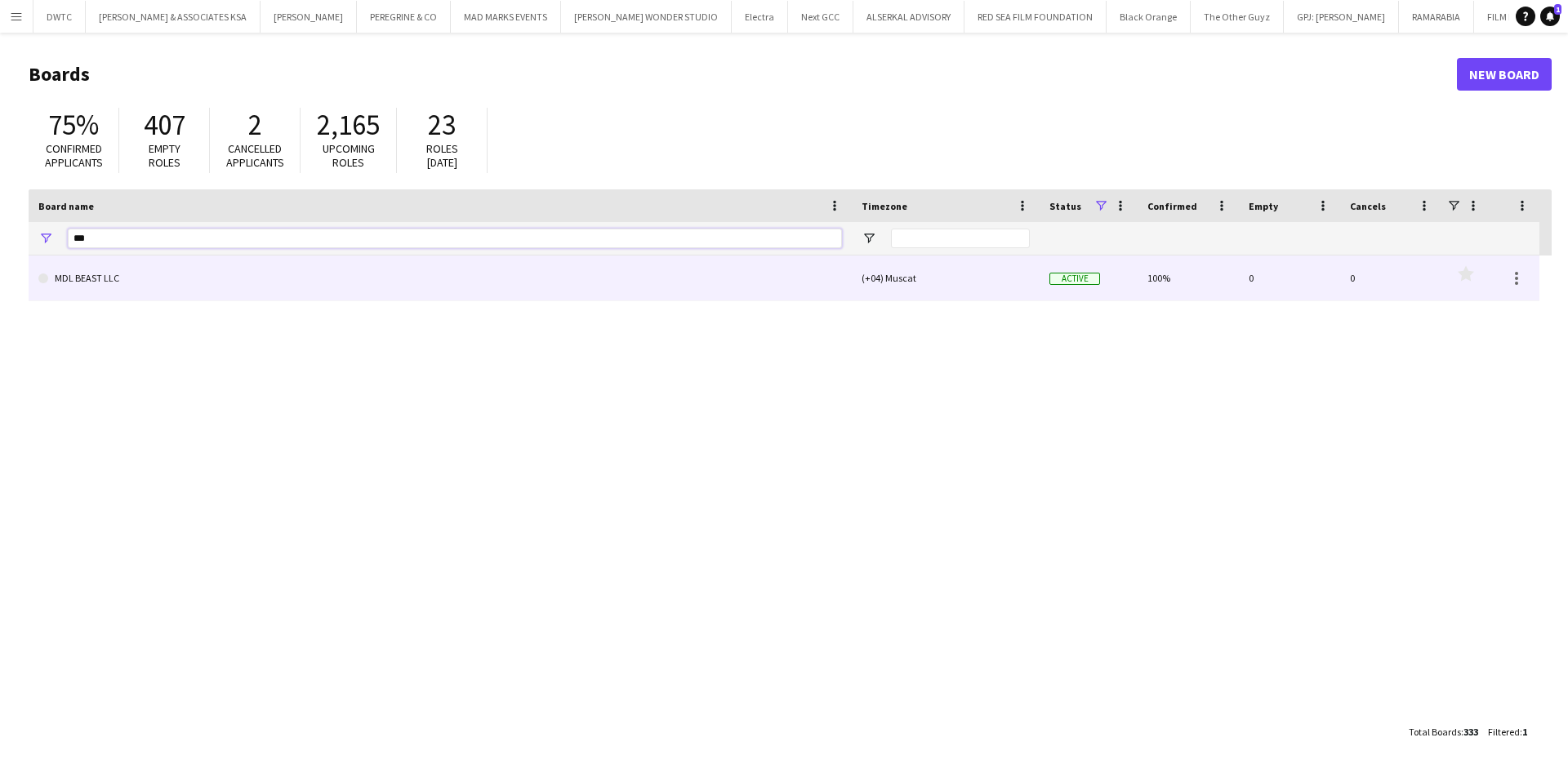
type input "***"
click at [140, 276] on link "MDL BEAST LLC" at bounding box center [440, 278] width 803 height 46
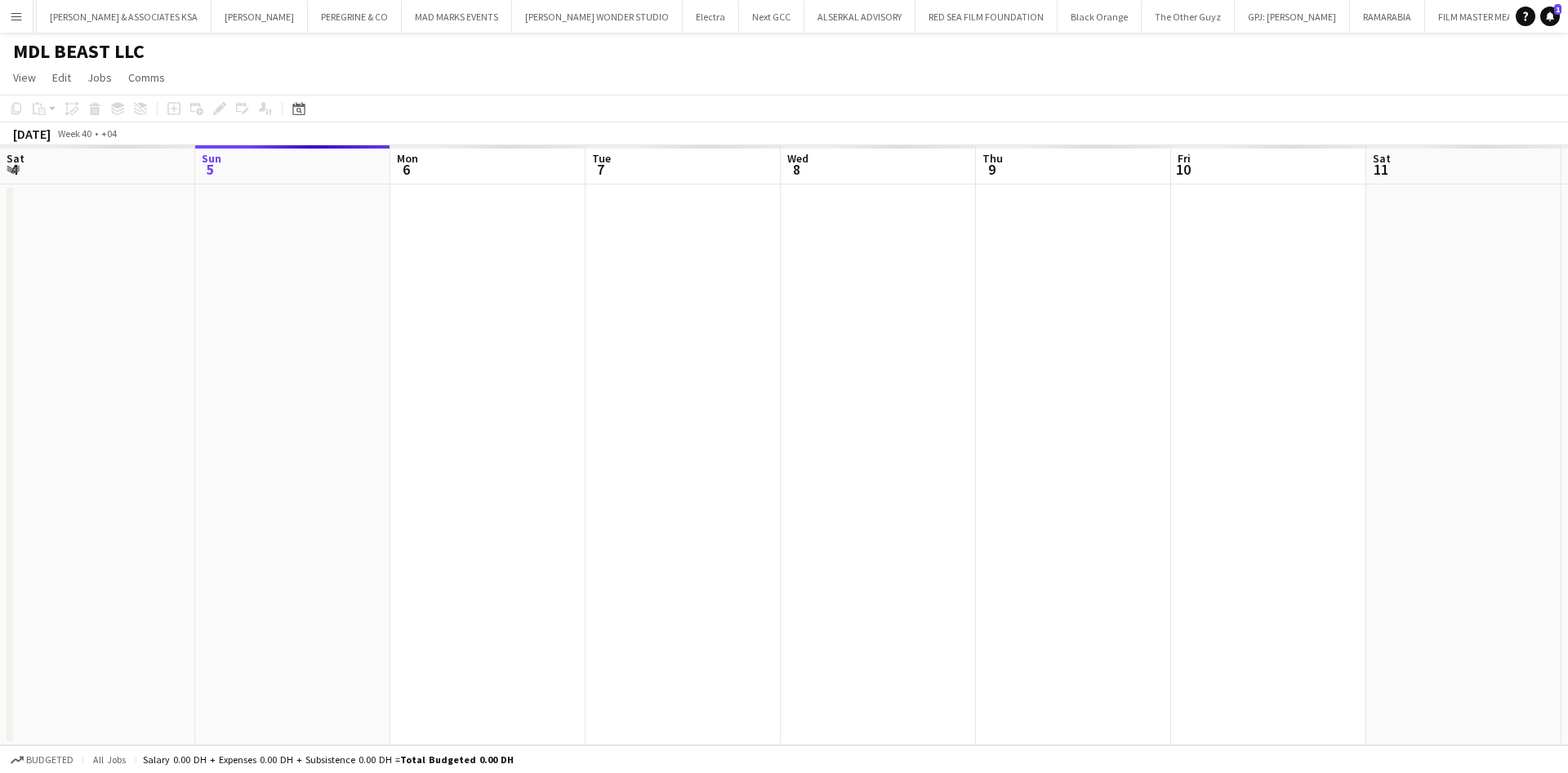
scroll to position [0, 103]
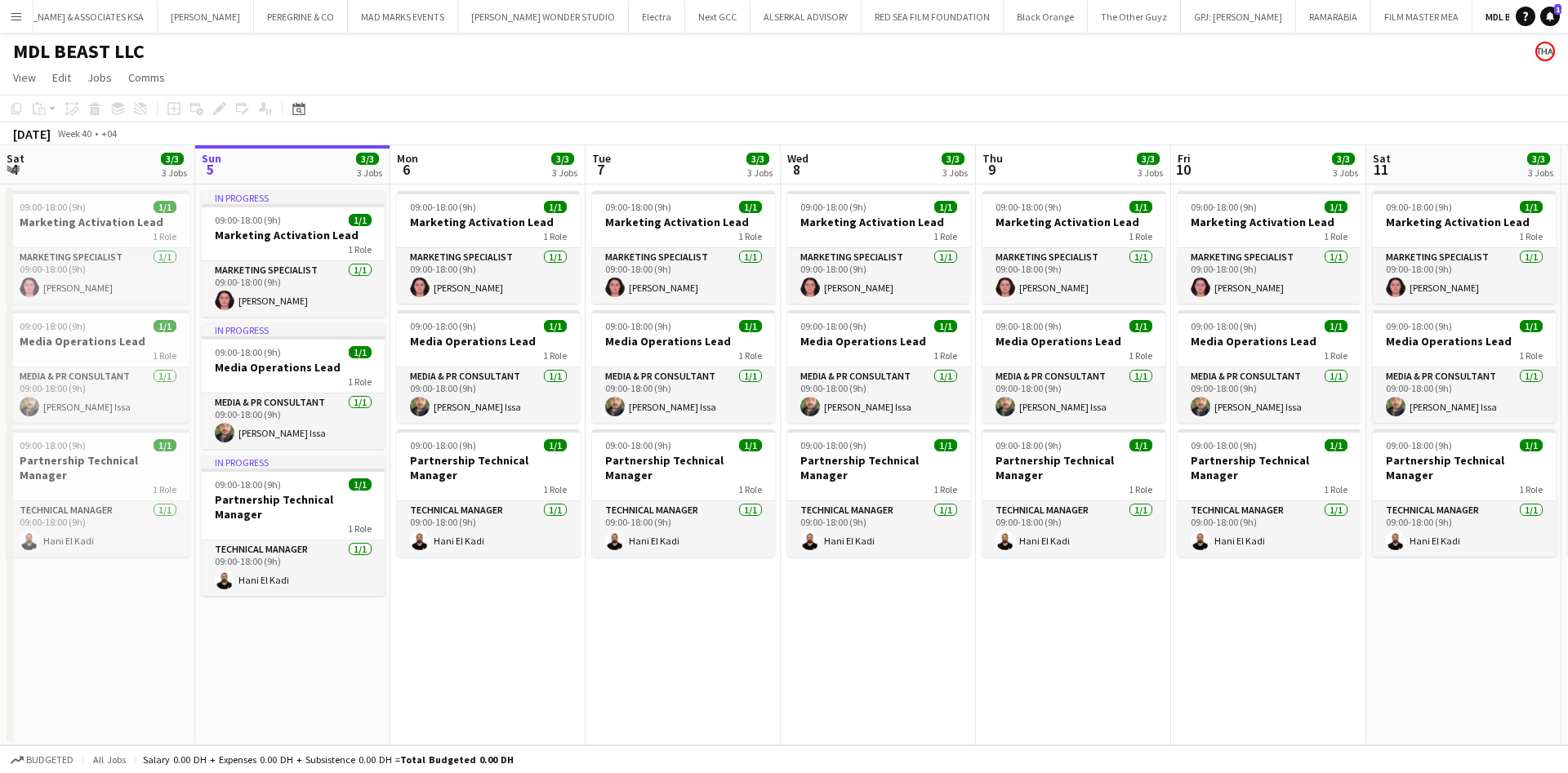
click at [15, 26] on button "Menu" at bounding box center [16, 16] width 32 height 32
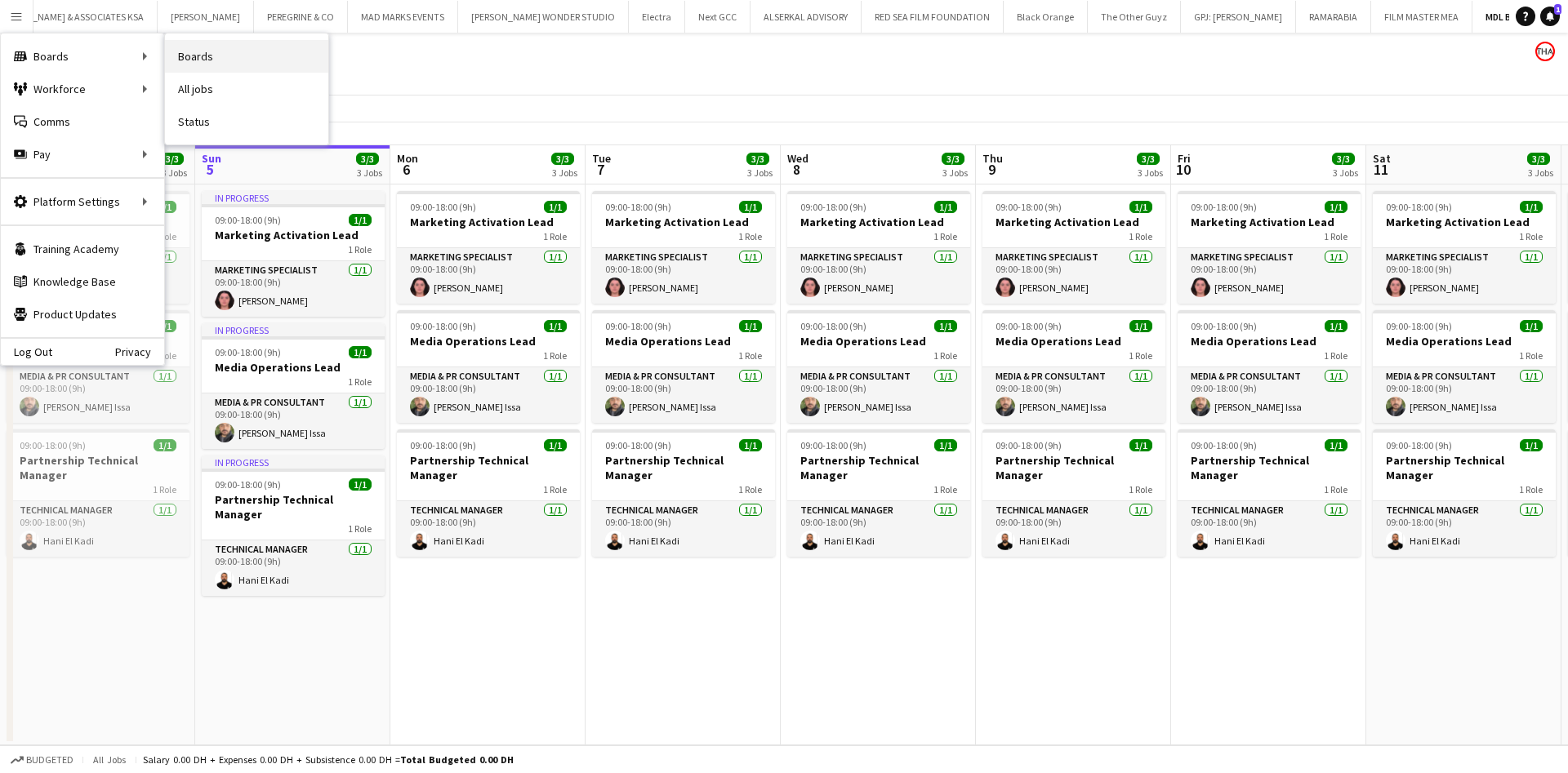
click at [176, 62] on link "Boards" at bounding box center [246, 56] width 163 height 32
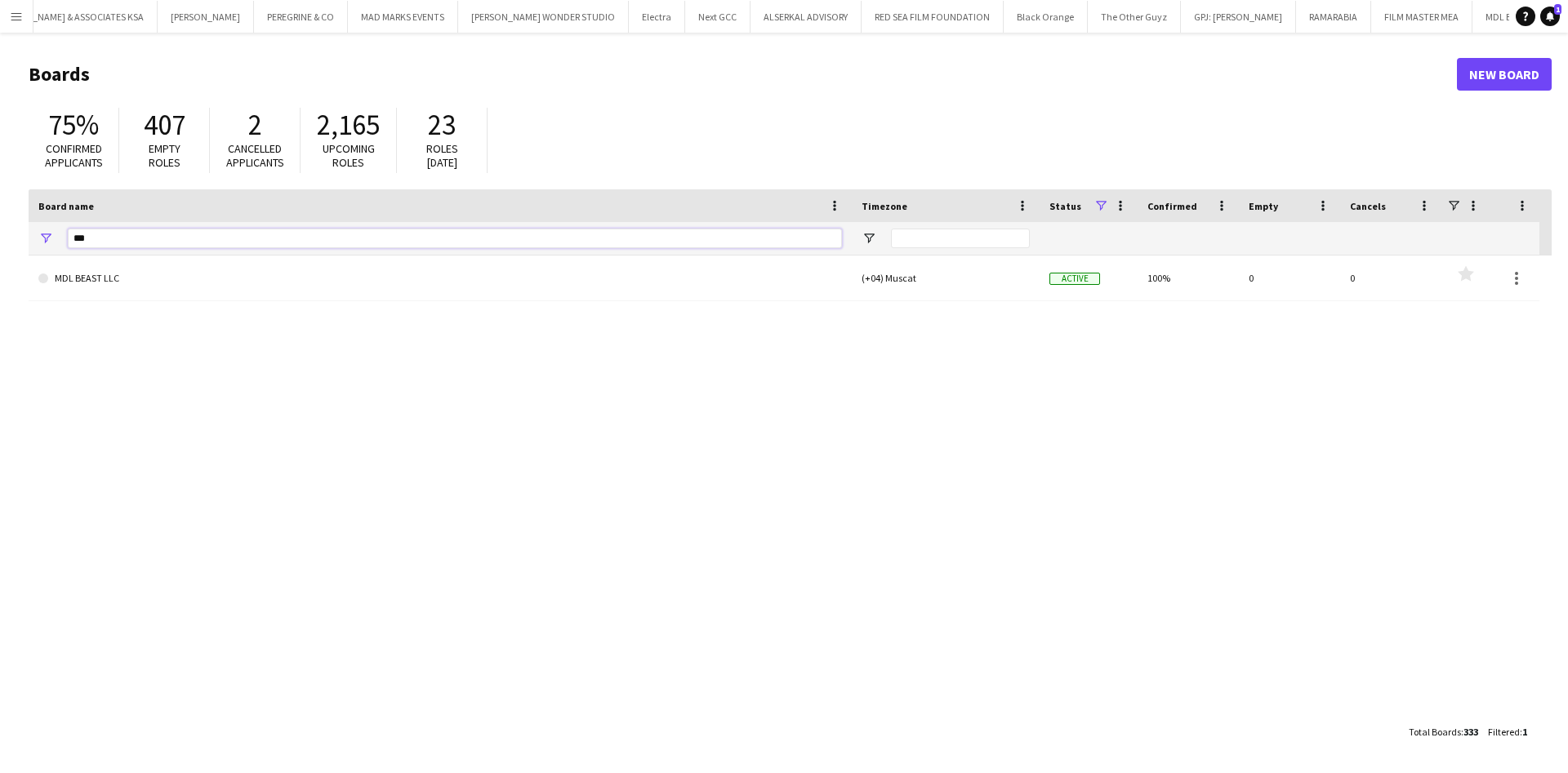
click at [538, 236] on input "***" at bounding box center [454, 238] width 774 height 20
type input "*"
click at [236, 235] on input "**" at bounding box center [454, 238] width 774 height 20
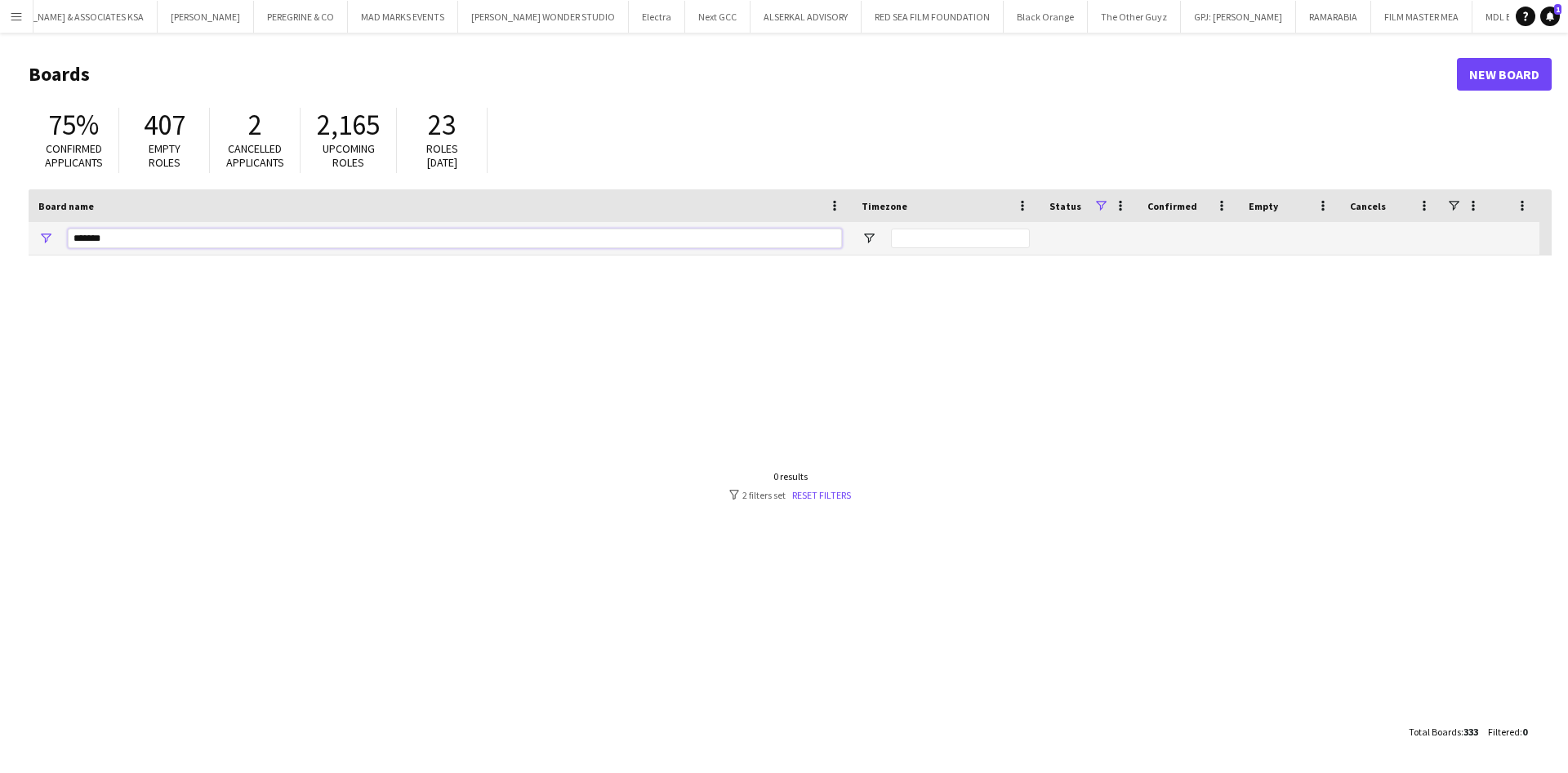
type input "*******"
click at [1501, 69] on link "New Board" at bounding box center [1504, 74] width 95 height 32
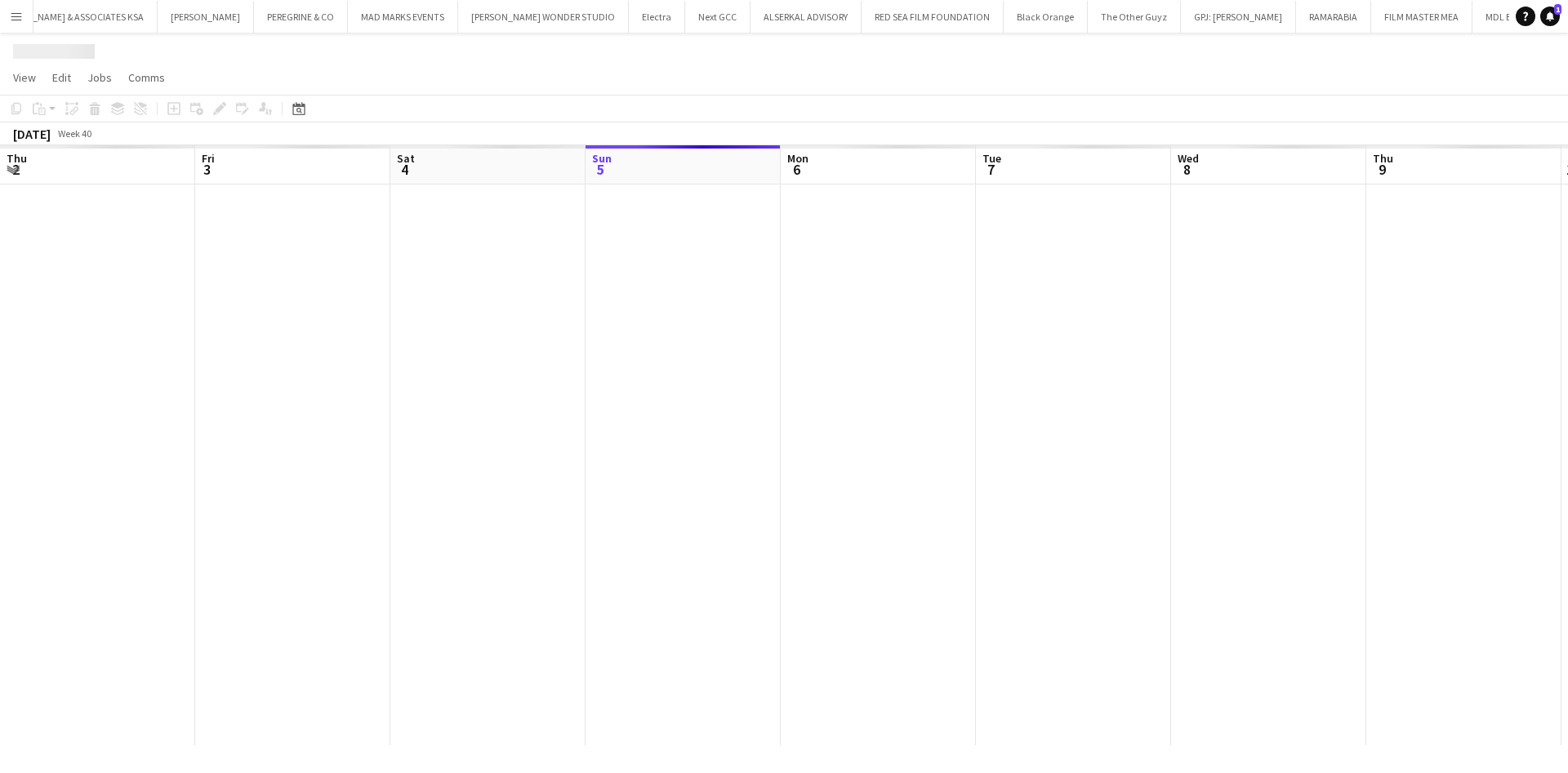
scroll to position [0, 390]
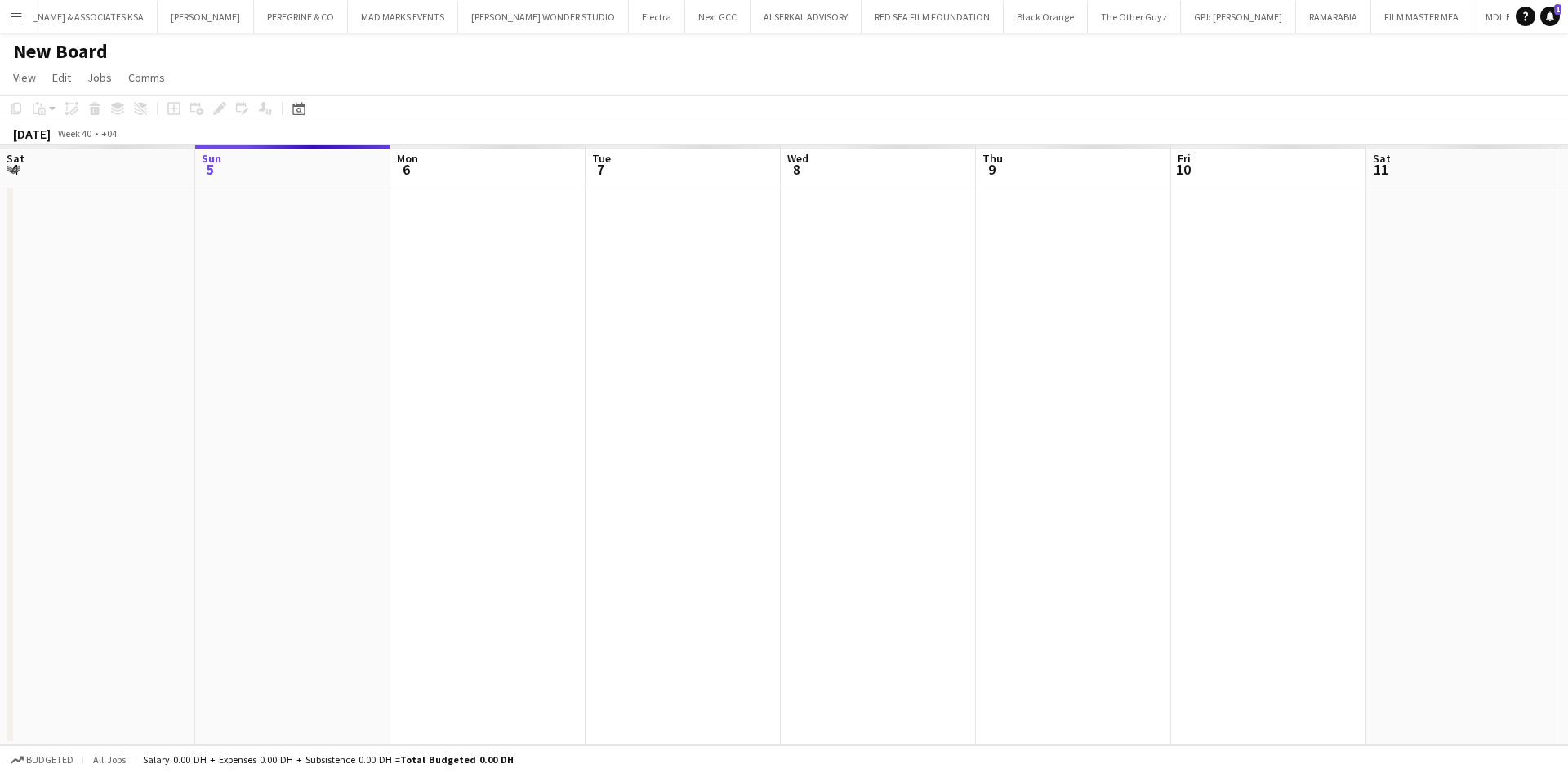
scroll to position [0, 593]
click at [102, 54] on h1 "New Board" at bounding box center [60, 51] width 95 height 25
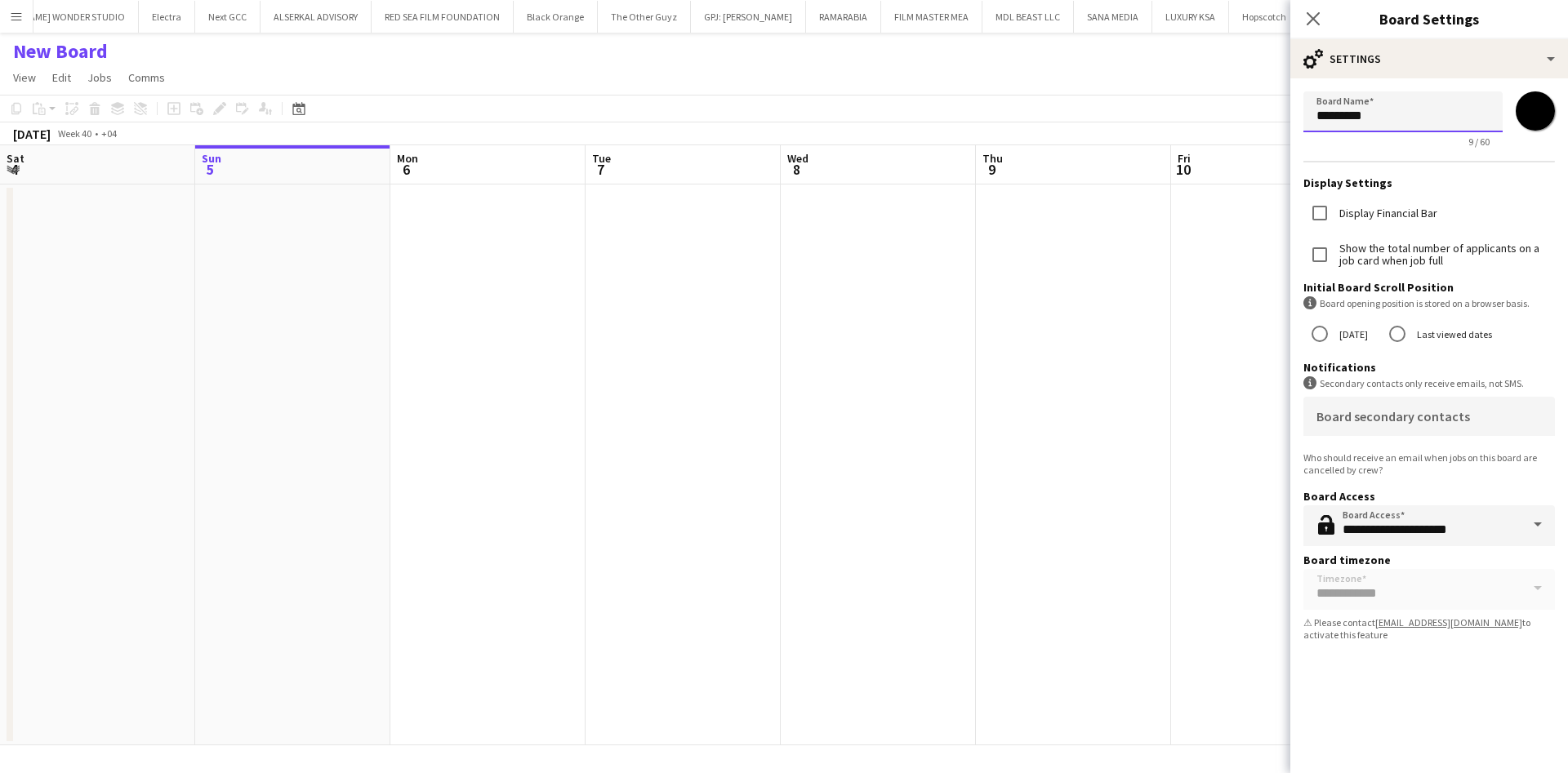
click at [1403, 115] on input "*********" at bounding box center [1402, 112] width 199 height 41
type input "*******"
click at [1487, 532] on input "**********" at bounding box center [1429, 526] width 252 height 41
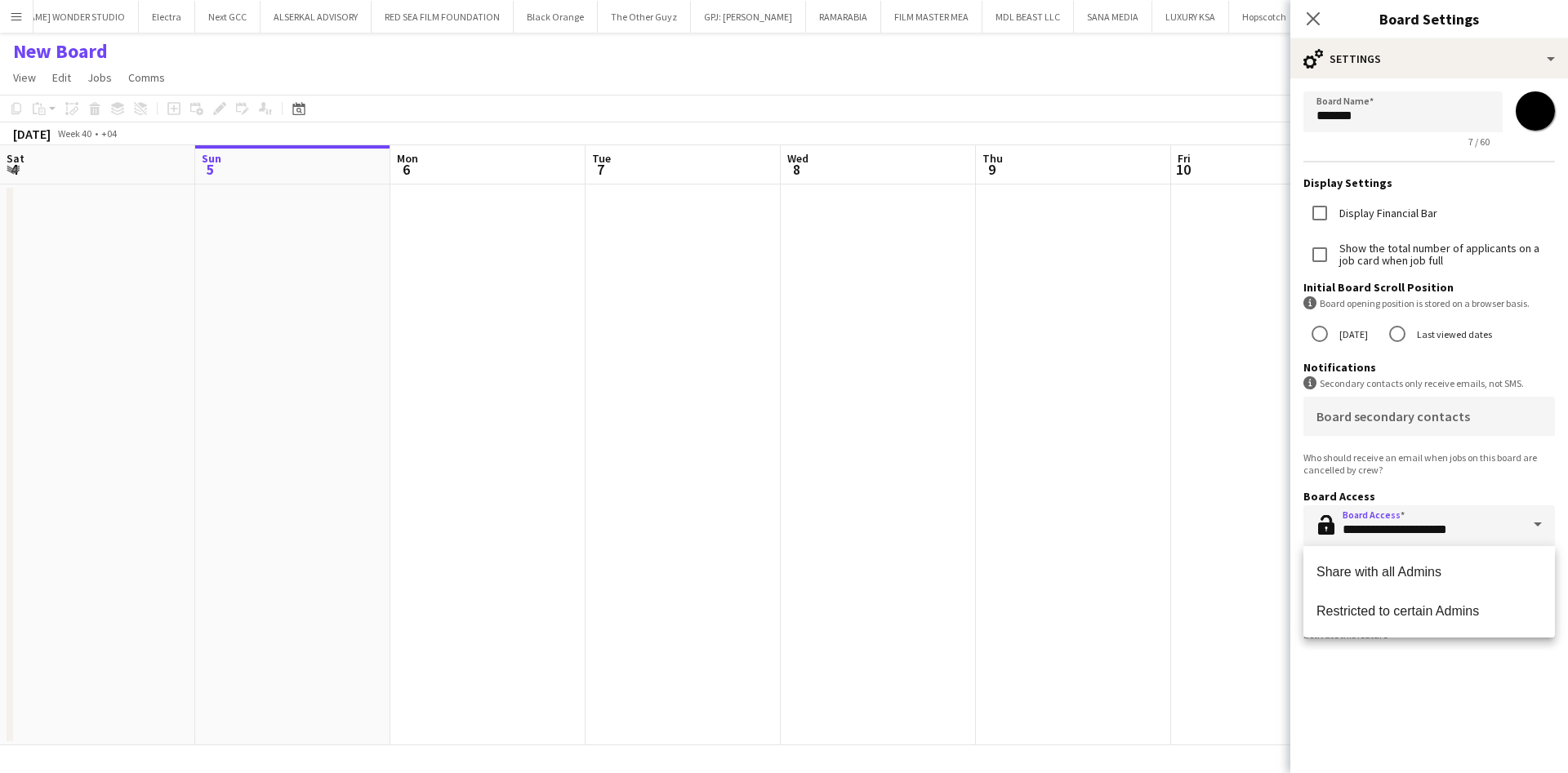
click at [1526, 519] on span at bounding box center [1537, 525] width 34 height 39
click at [1541, 518] on span at bounding box center [1537, 525] width 34 height 39
click at [1309, 19] on icon "Close pop-in" at bounding box center [1313, 18] width 15 height 15
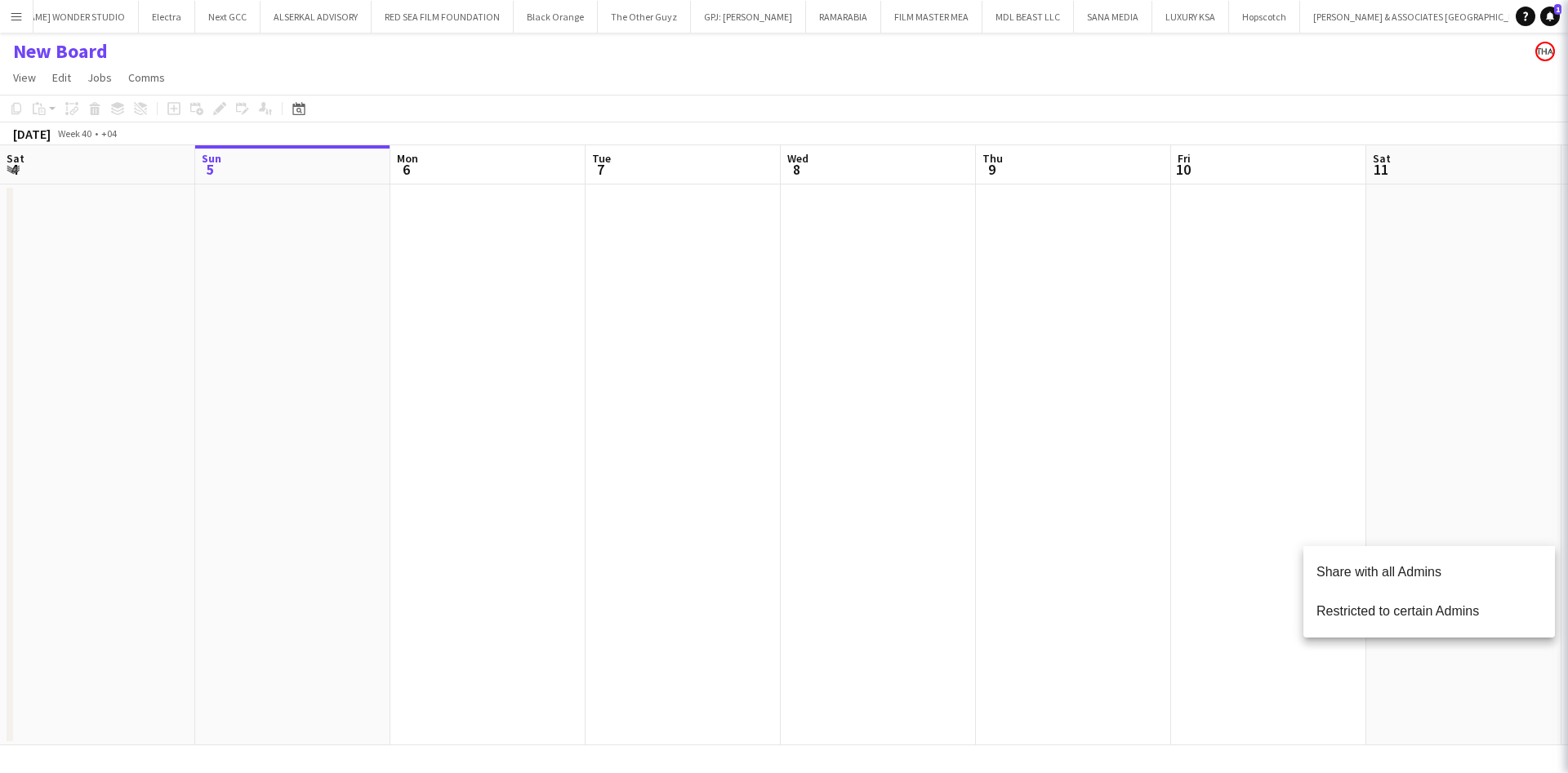
scroll to position [0, 579]
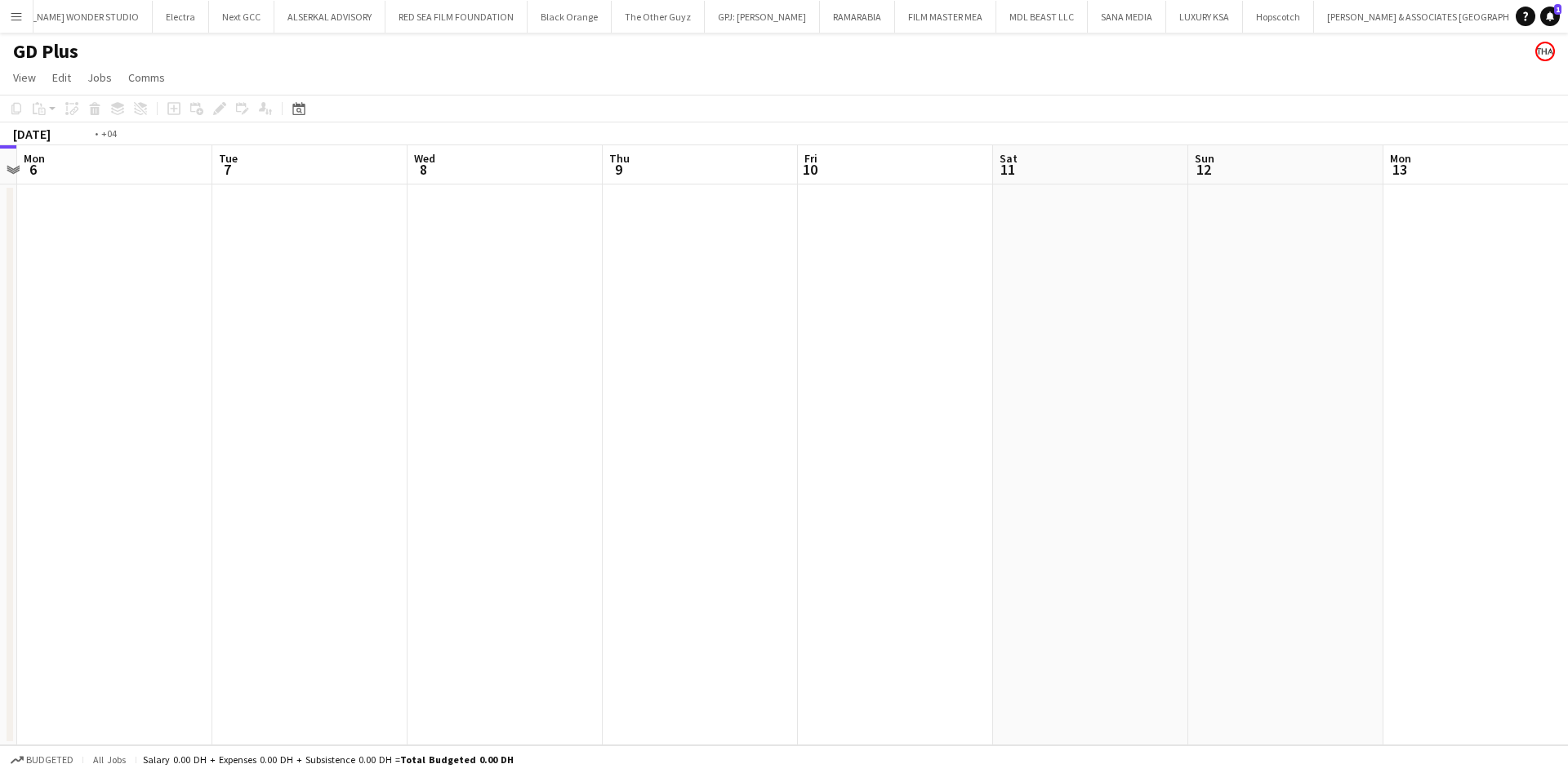
drag, startPoint x: 1154, startPoint y: 495, endPoint x: 0, endPoint y: 405, distance: 1157.5
click at [0, 405] on app-calendar-viewport "Fri 3 Sat 4 Sun 5 Mon 6 Tue 7 Wed 8 Thu 9 Fri 10 Sat 11 Sun 12 Mon 13 Tue 14 We…" at bounding box center [784, 445] width 1568 height 600
drag, startPoint x: 620, startPoint y: 419, endPoint x: 140, endPoint y: 401, distance: 480.3
click at [140, 401] on app-calendar-viewport "Wed 8 Thu 9 Fri 10 Sat 11 Sun 12 Mon 13 Tue 14 Wed 15 Thu 16 Fri 17 Sat 18 Sun …" at bounding box center [784, 445] width 1568 height 600
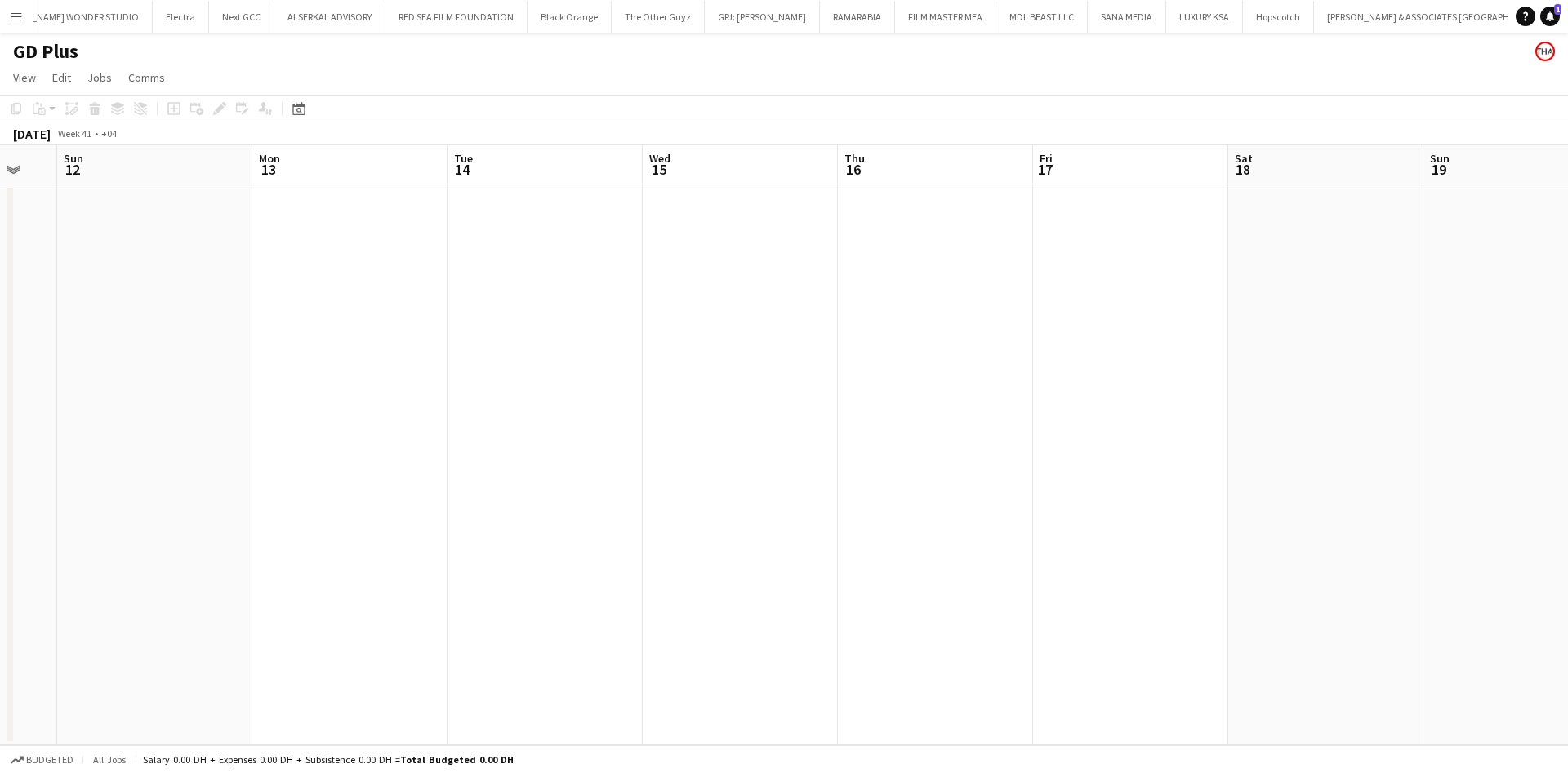
drag, startPoint x: 433, startPoint y: 329, endPoint x: 936, endPoint y: 368, distance: 504.5
click at [936, 368] on app-calendar-viewport "Fri 10 Sat 11 Sun 12 Mon 13 Tue 14 Wed 15 Thu 16 Fri 17 Sat 18 Sun 19 Mon 20 Tu…" at bounding box center [784, 445] width 1568 height 600
click at [706, 323] on app-date-cell at bounding box center [740, 464] width 195 height 561
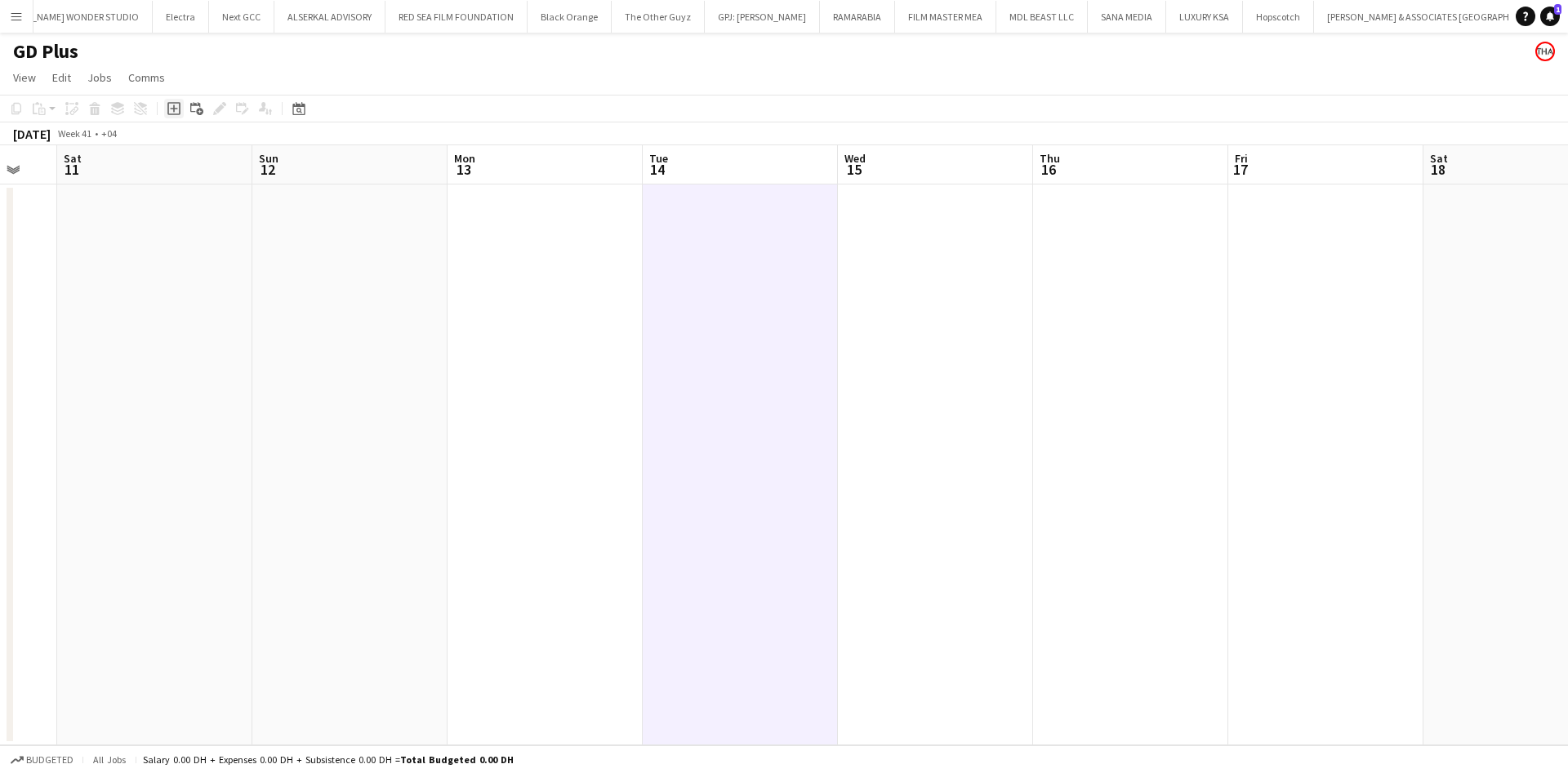
click at [177, 113] on icon "Add job" at bounding box center [173, 108] width 13 height 13
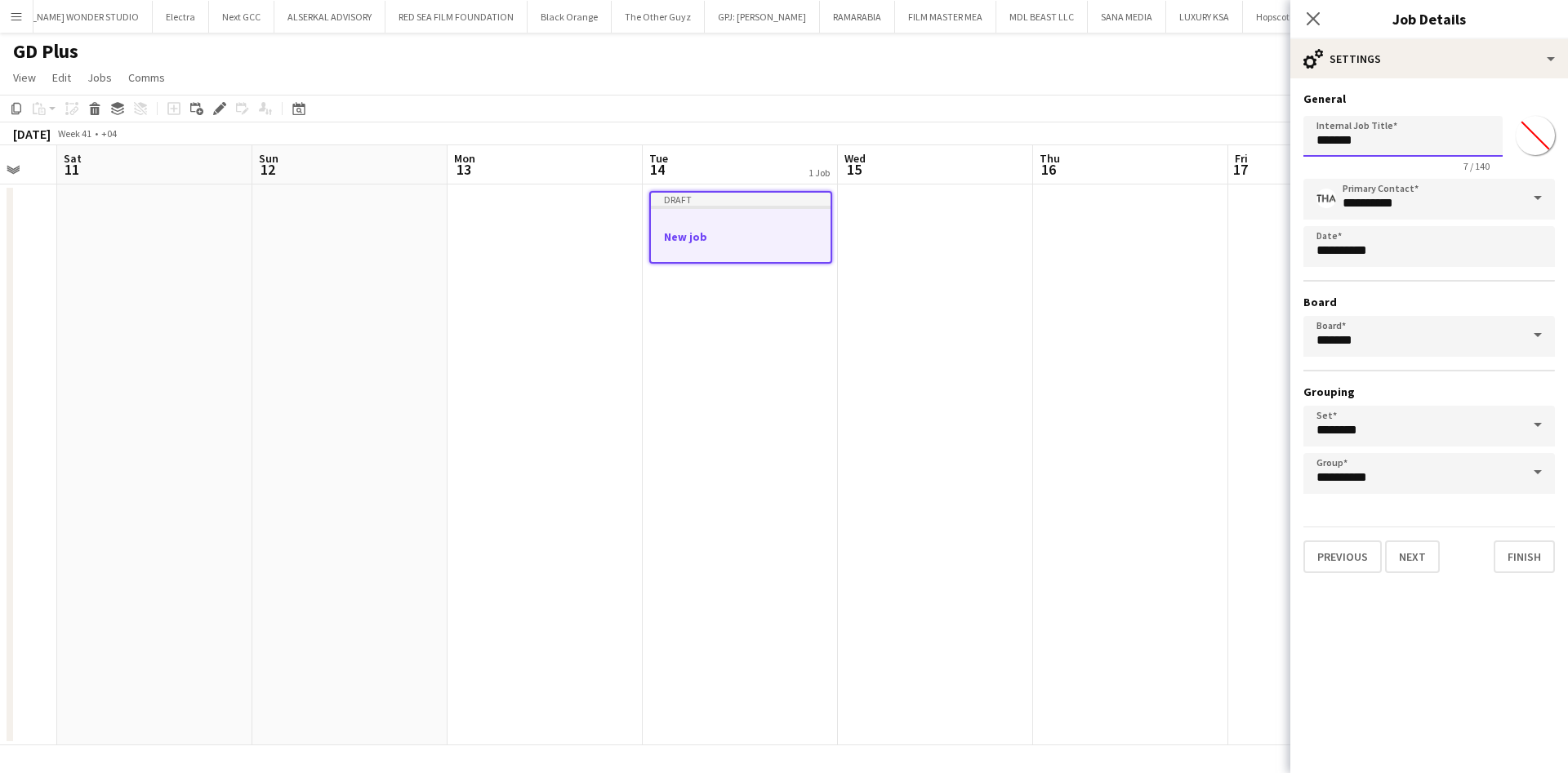
click at [1379, 132] on input "*******" at bounding box center [1402, 137] width 199 height 41
type input "**********"
click at [1410, 556] on button "Next" at bounding box center [1413, 556] width 55 height 32
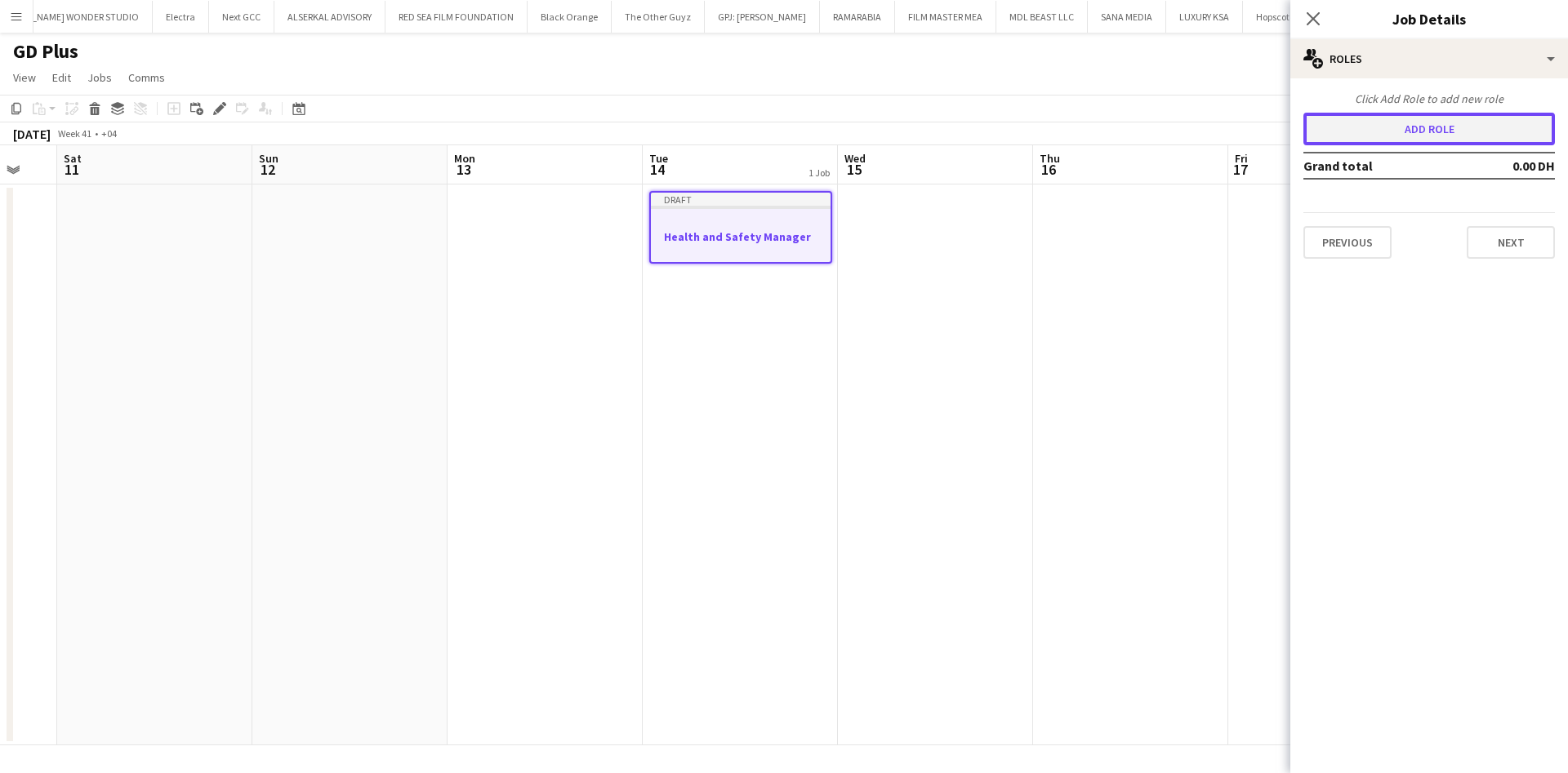
click at [1473, 120] on button "Add role" at bounding box center [1429, 129] width 252 height 32
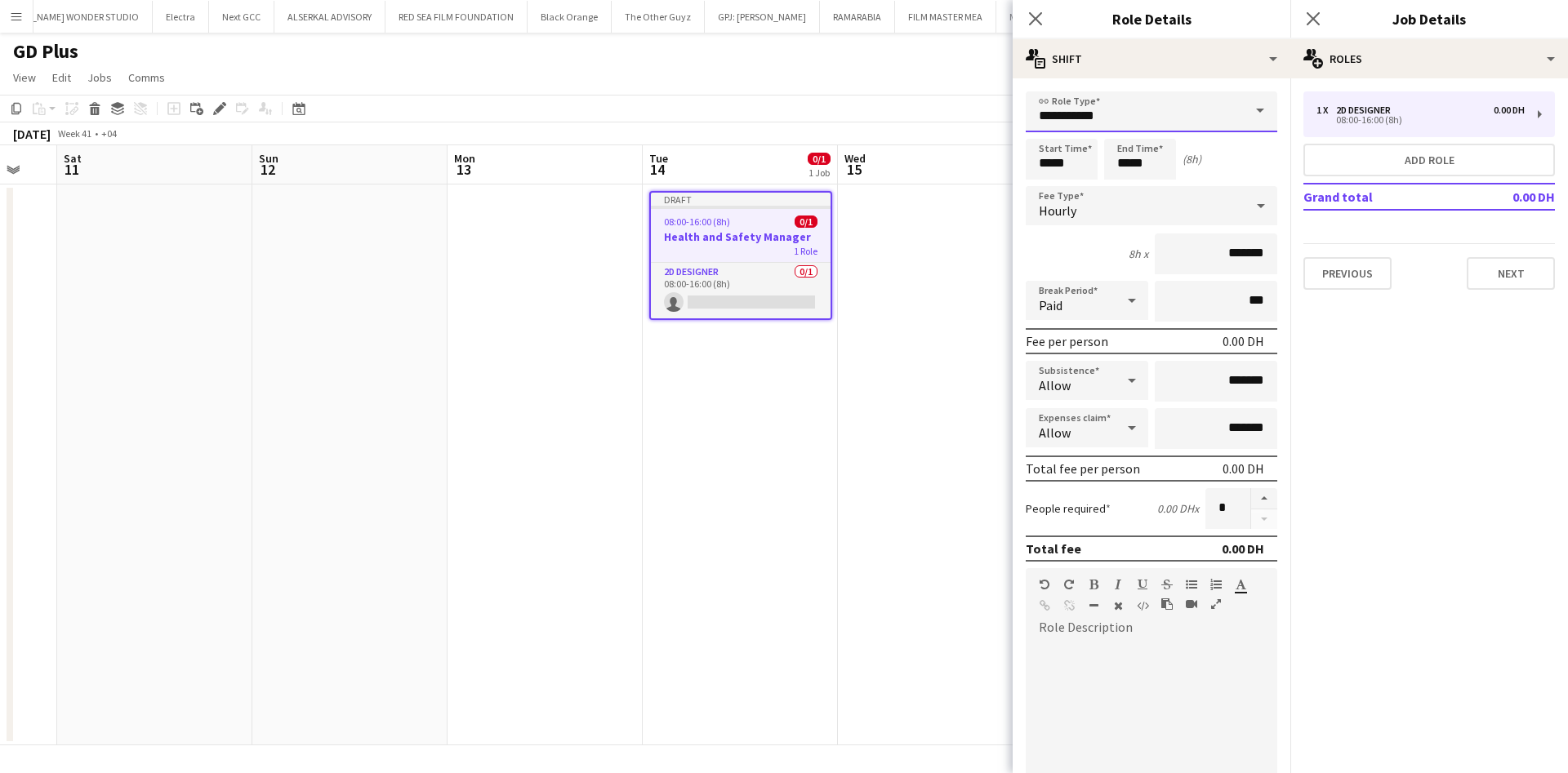
click at [1163, 121] on input "**********" at bounding box center [1151, 112] width 252 height 41
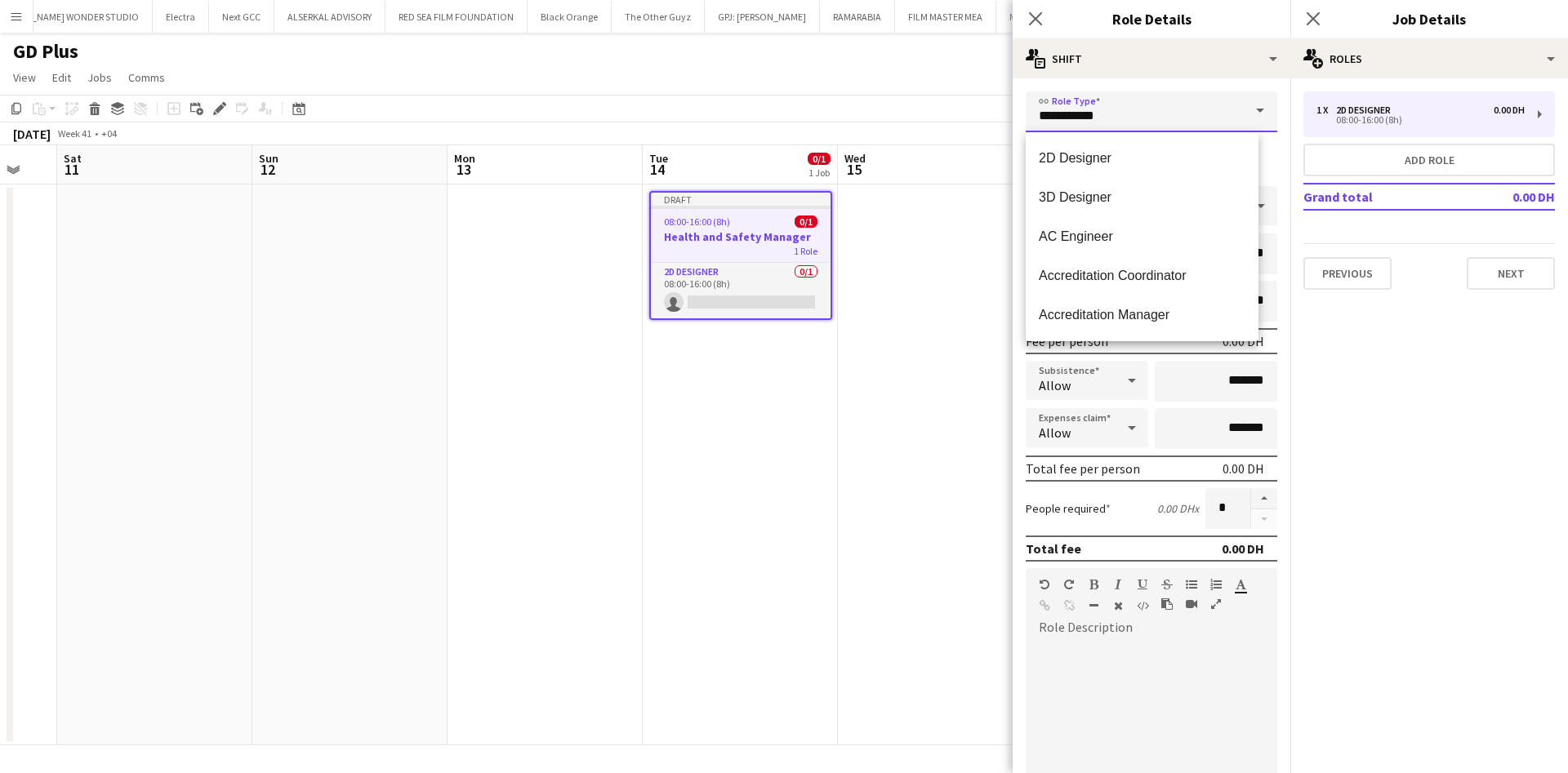
click at [1163, 121] on input "**********" at bounding box center [1151, 112] width 252 height 41
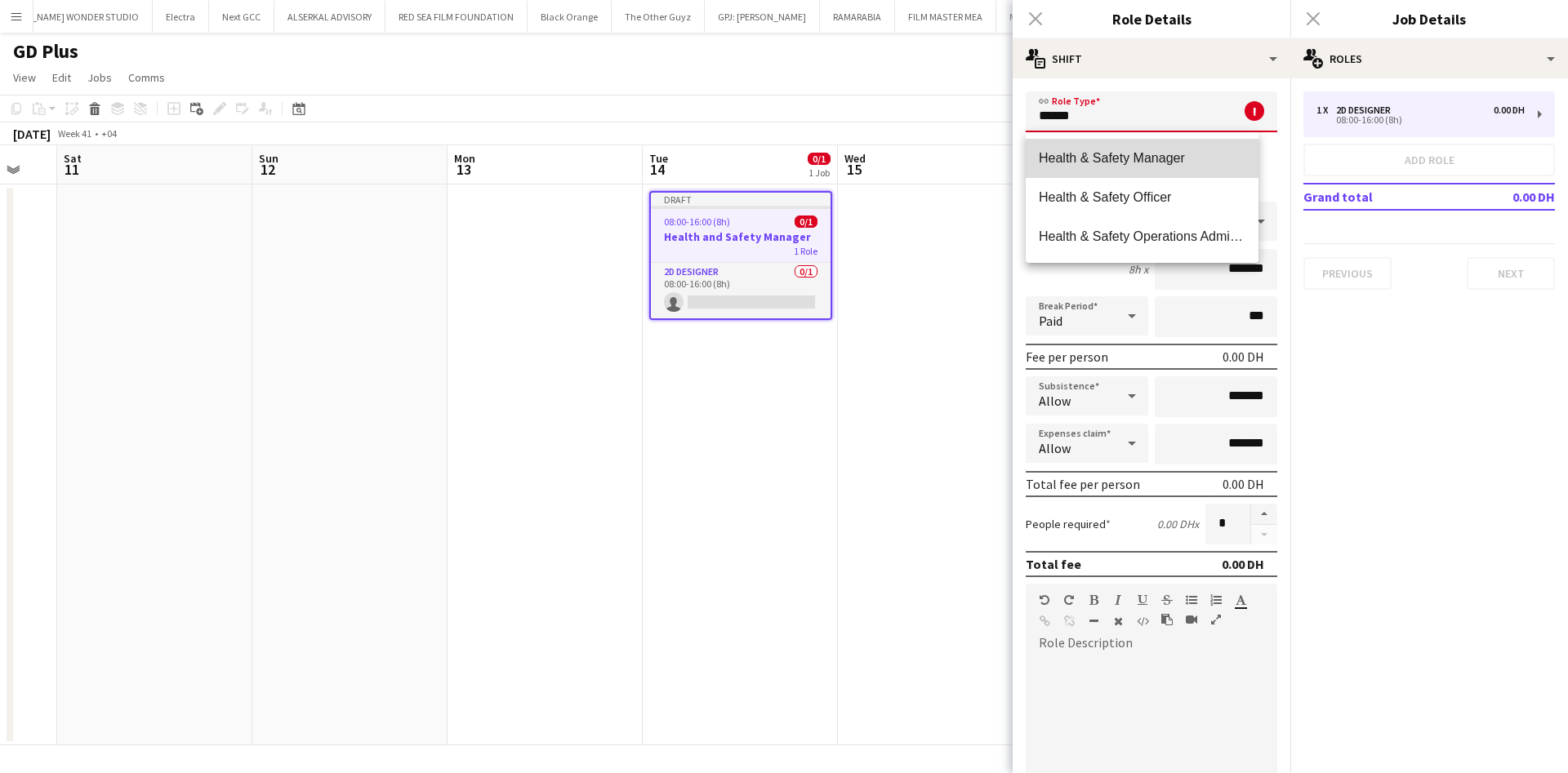
click at [1156, 160] on span "Health & Safety Manager" at bounding box center [1142, 158] width 207 height 15
type input "**********"
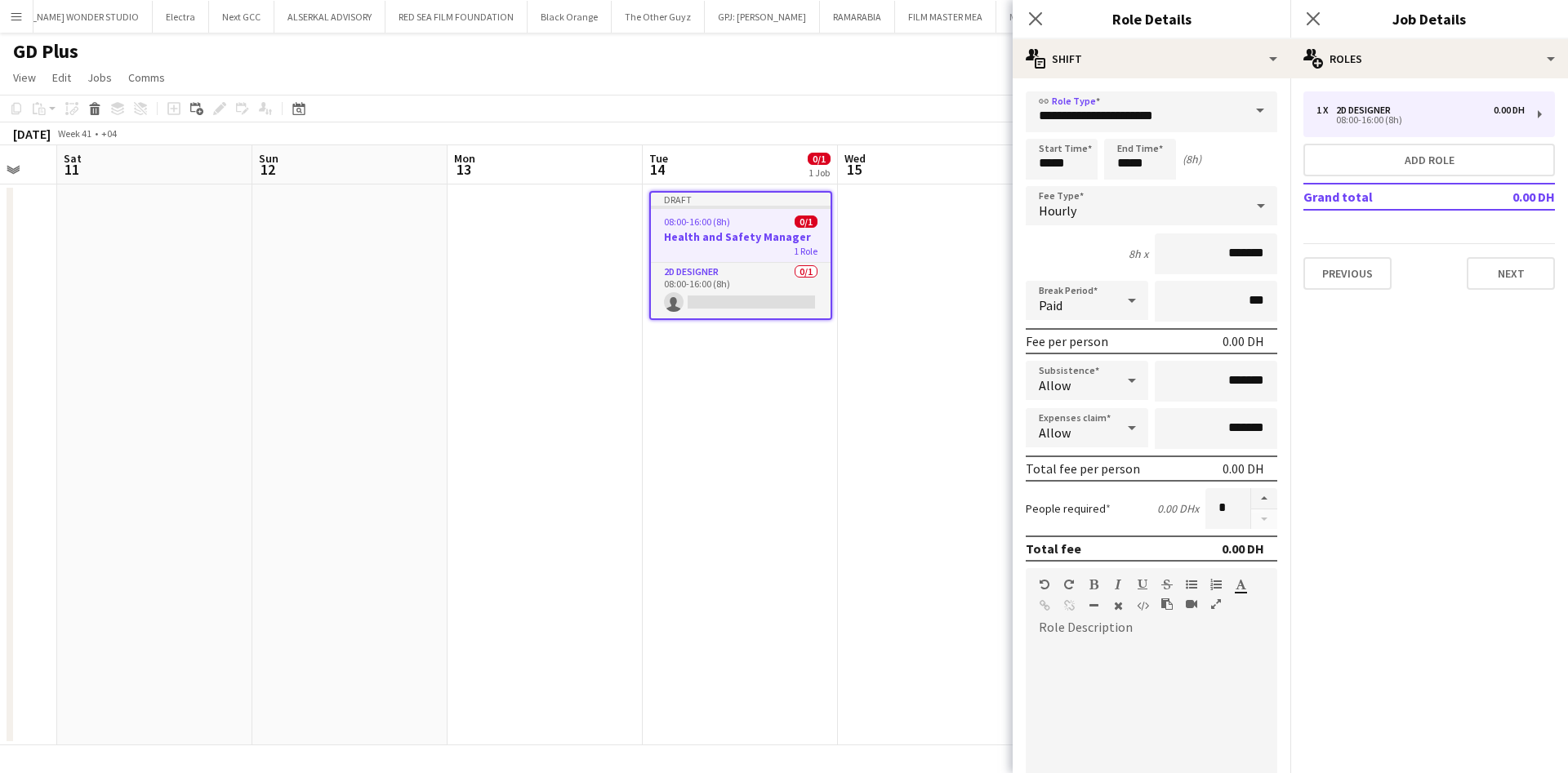
click at [1106, 195] on div "Hourly" at bounding box center [1135, 206] width 219 height 39
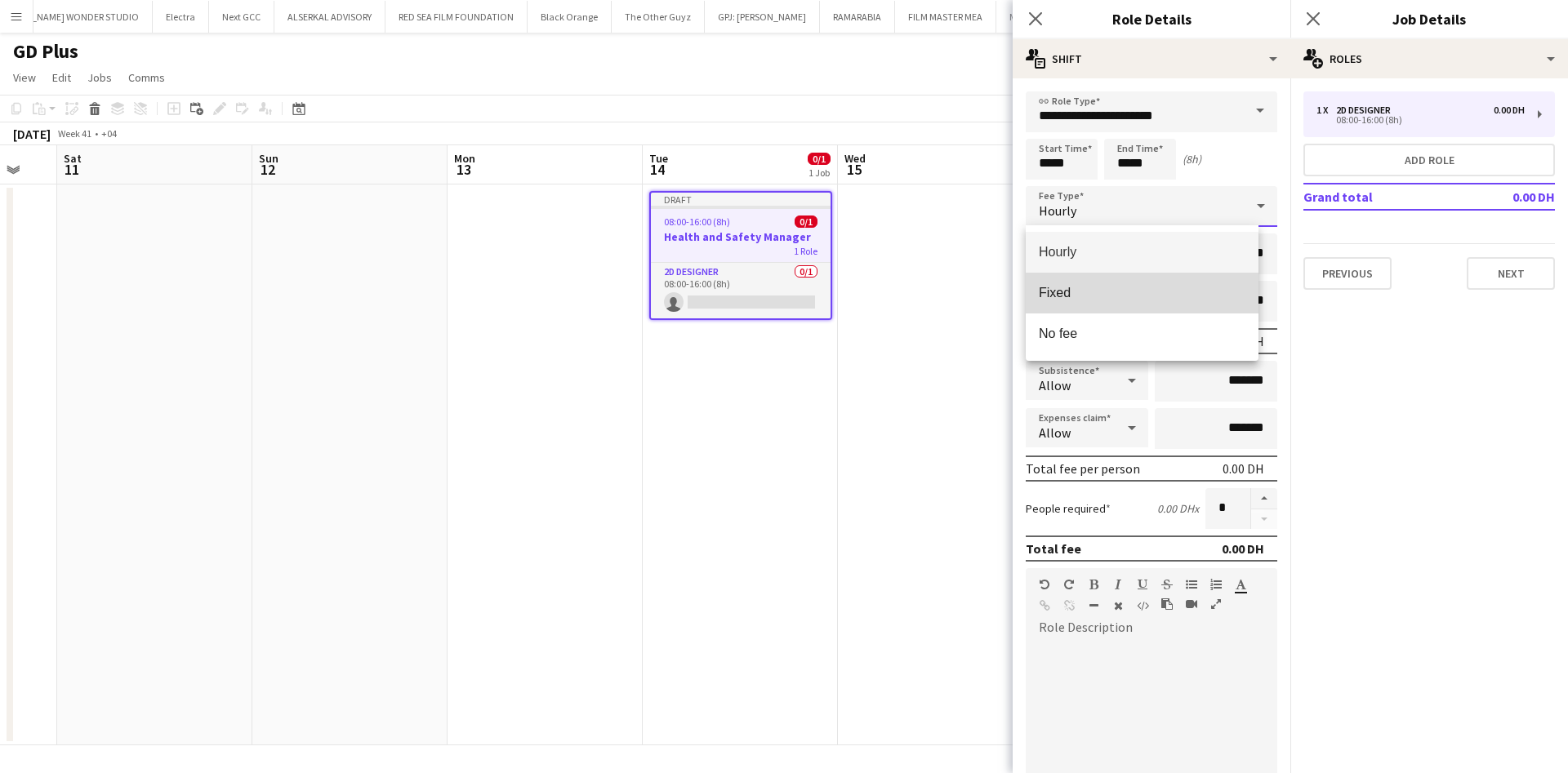
click at [1103, 287] on span "Fixed" at bounding box center [1142, 293] width 207 height 15
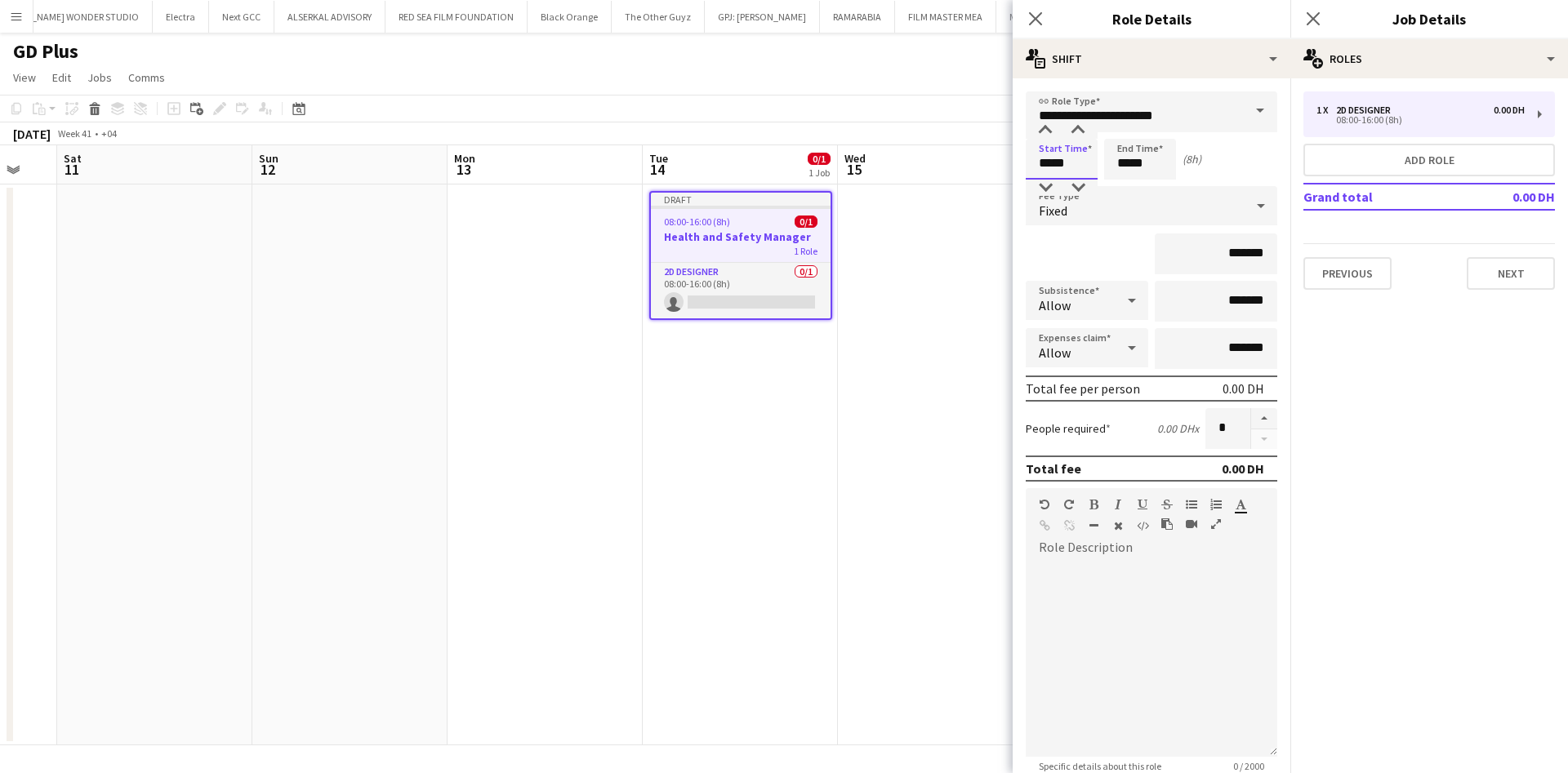
click at [1052, 160] on input "*****" at bounding box center [1062, 160] width 72 height 41
type input "*****"
click at [1045, 125] on div at bounding box center [1045, 131] width 32 height 16
click at [1136, 157] on input "*****" at bounding box center [1140, 160] width 72 height 41
click at [1120, 123] on div at bounding box center [1123, 131] width 32 height 16
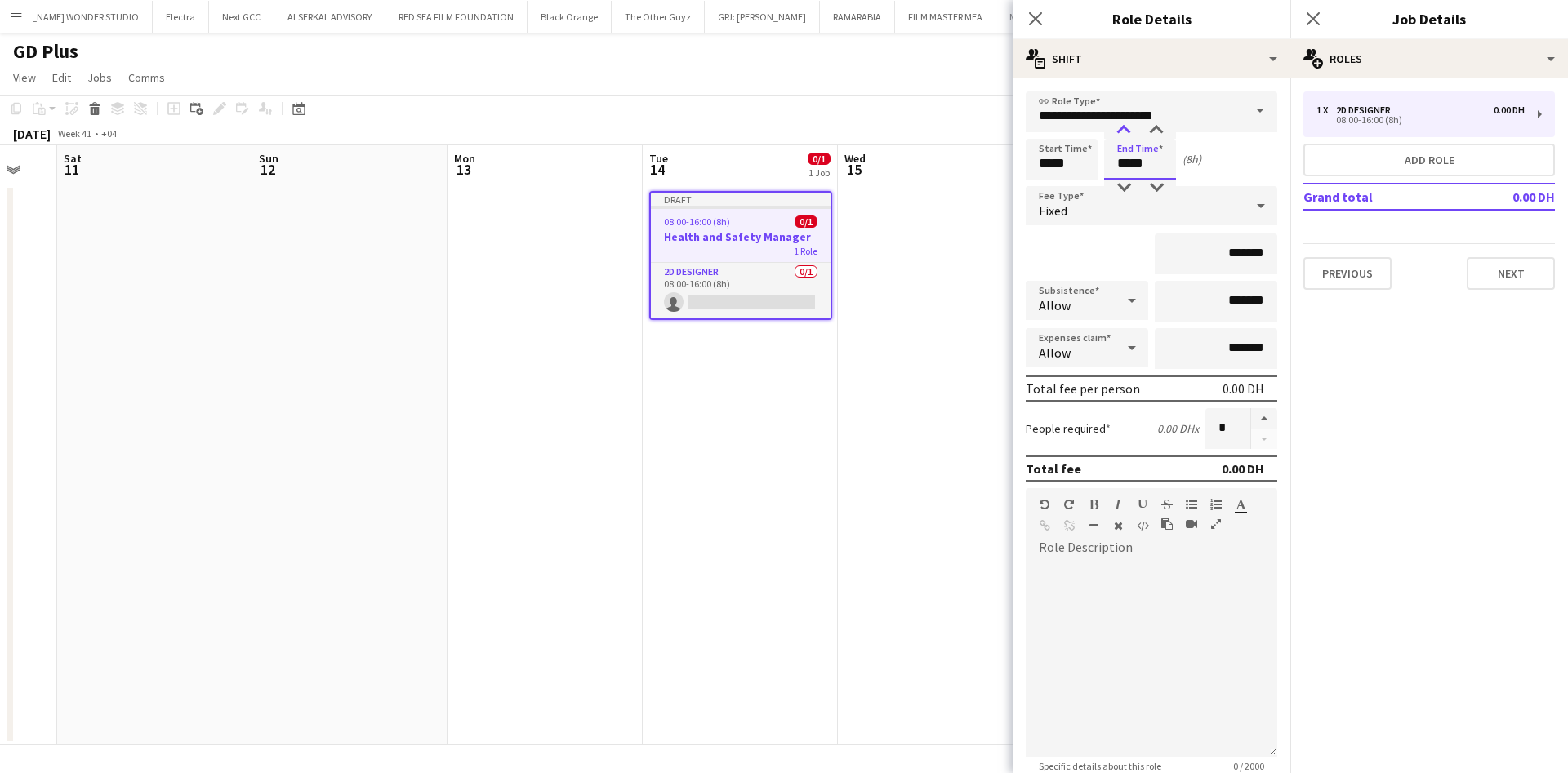
click at [1120, 123] on div at bounding box center [1123, 131] width 32 height 16
type input "*****"
click at [1120, 123] on div at bounding box center [1123, 131] width 32 height 16
click at [1208, 247] on input "*******" at bounding box center [1216, 254] width 123 height 41
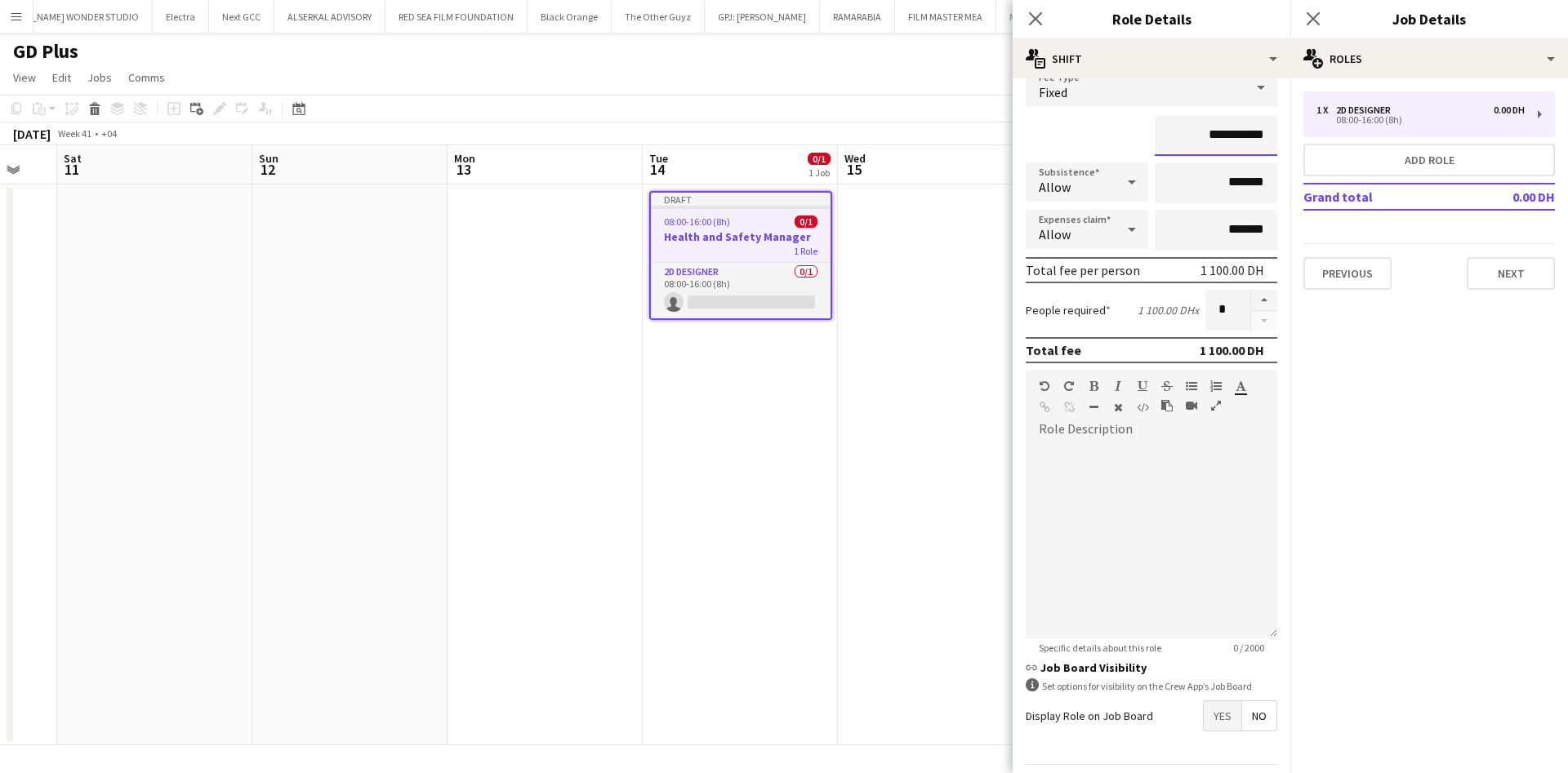
scroll to position [189, 0]
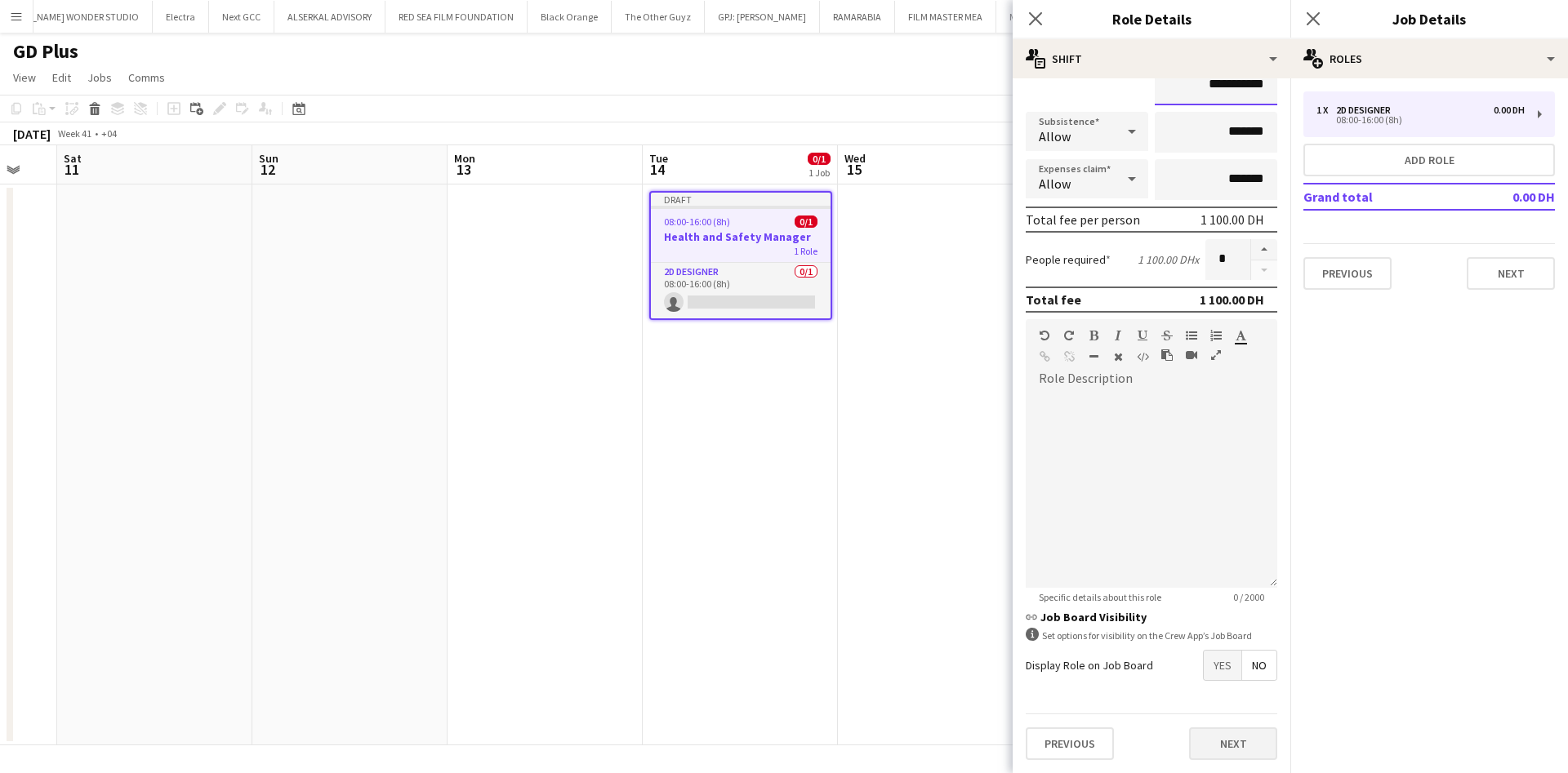
type input "**********"
click at [1217, 752] on button "Next" at bounding box center [1233, 743] width 88 height 32
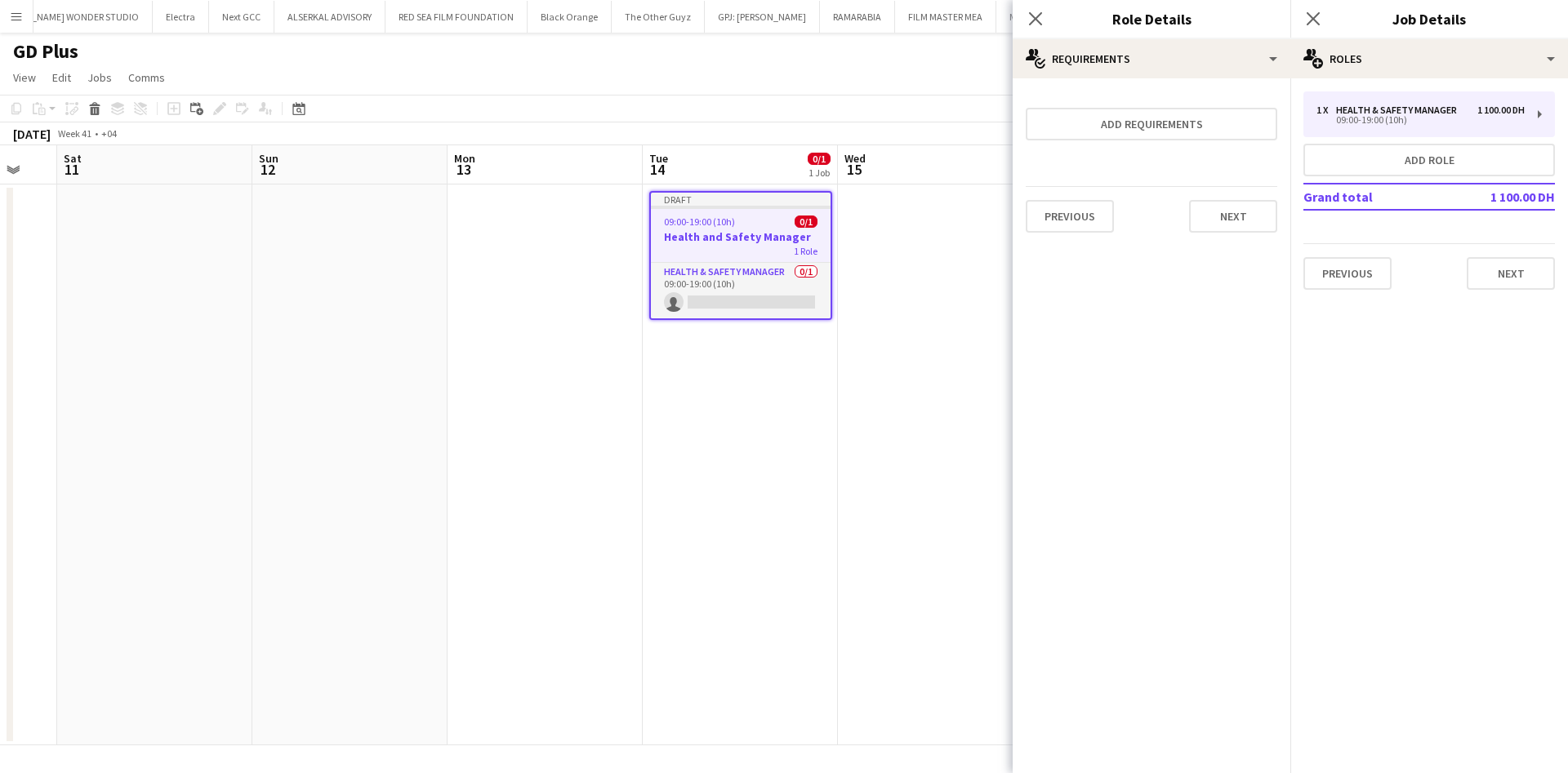
scroll to position [0, 0]
click at [1227, 221] on button "Next" at bounding box center [1233, 216] width 88 height 32
click at [1227, 227] on button "Finish" at bounding box center [1247, 218] width 61 height 32
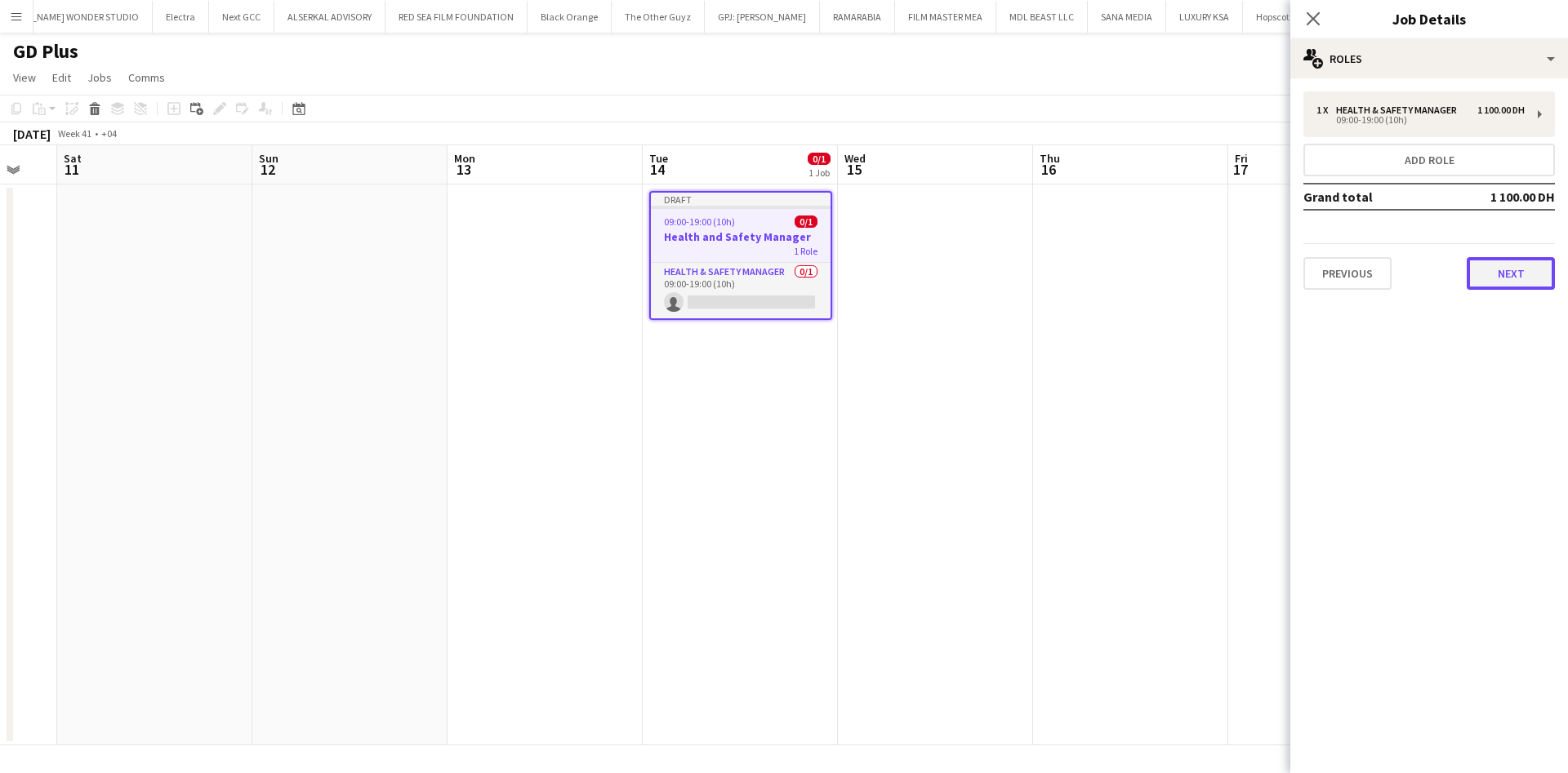
click at [1512, 267] on button "Next" at bounding box center [1510, 273] width 88 height 32
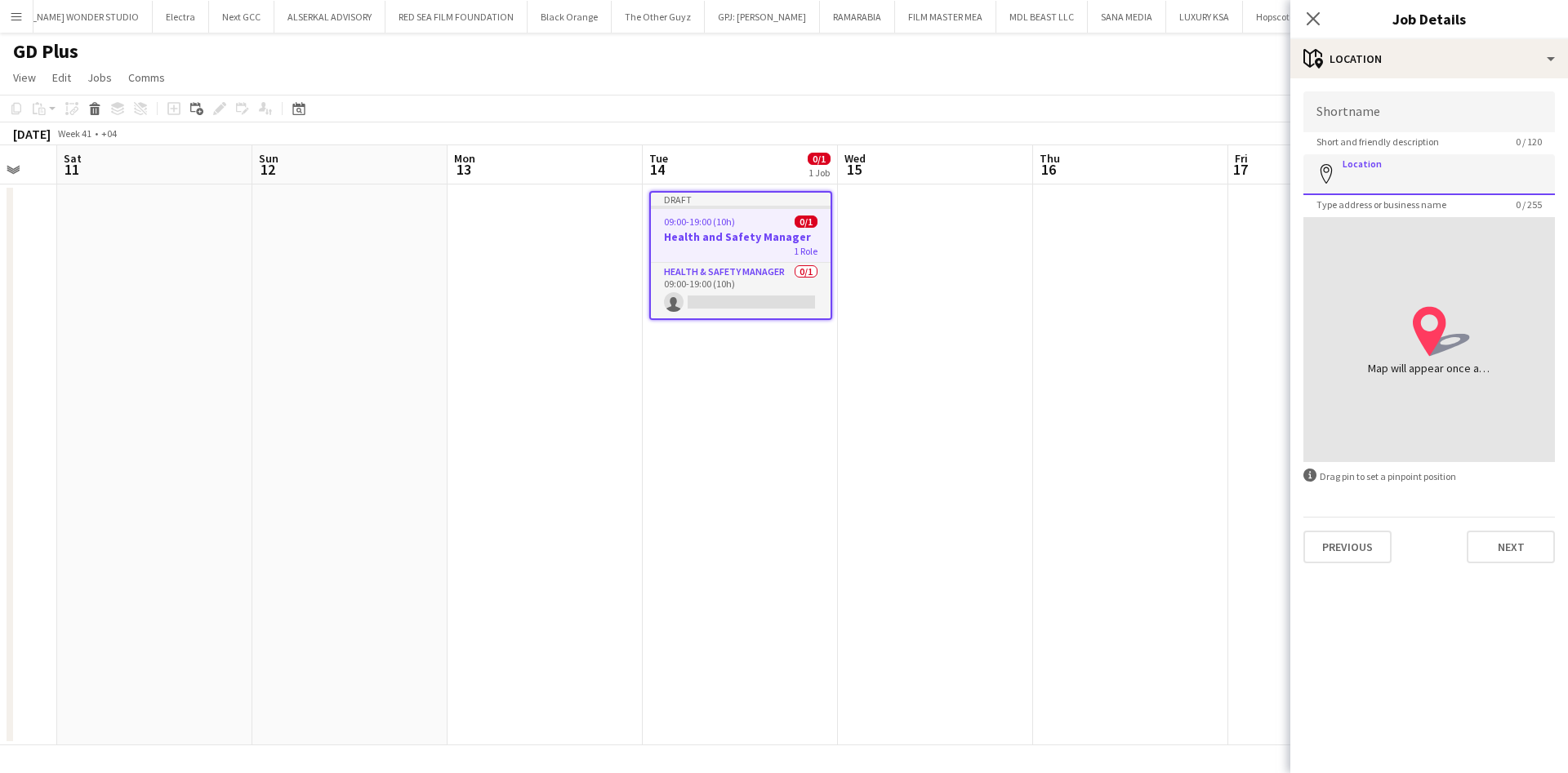
click at [1460, 159] on input "Location" at bounding box center [1429, 175] width 252 height 41
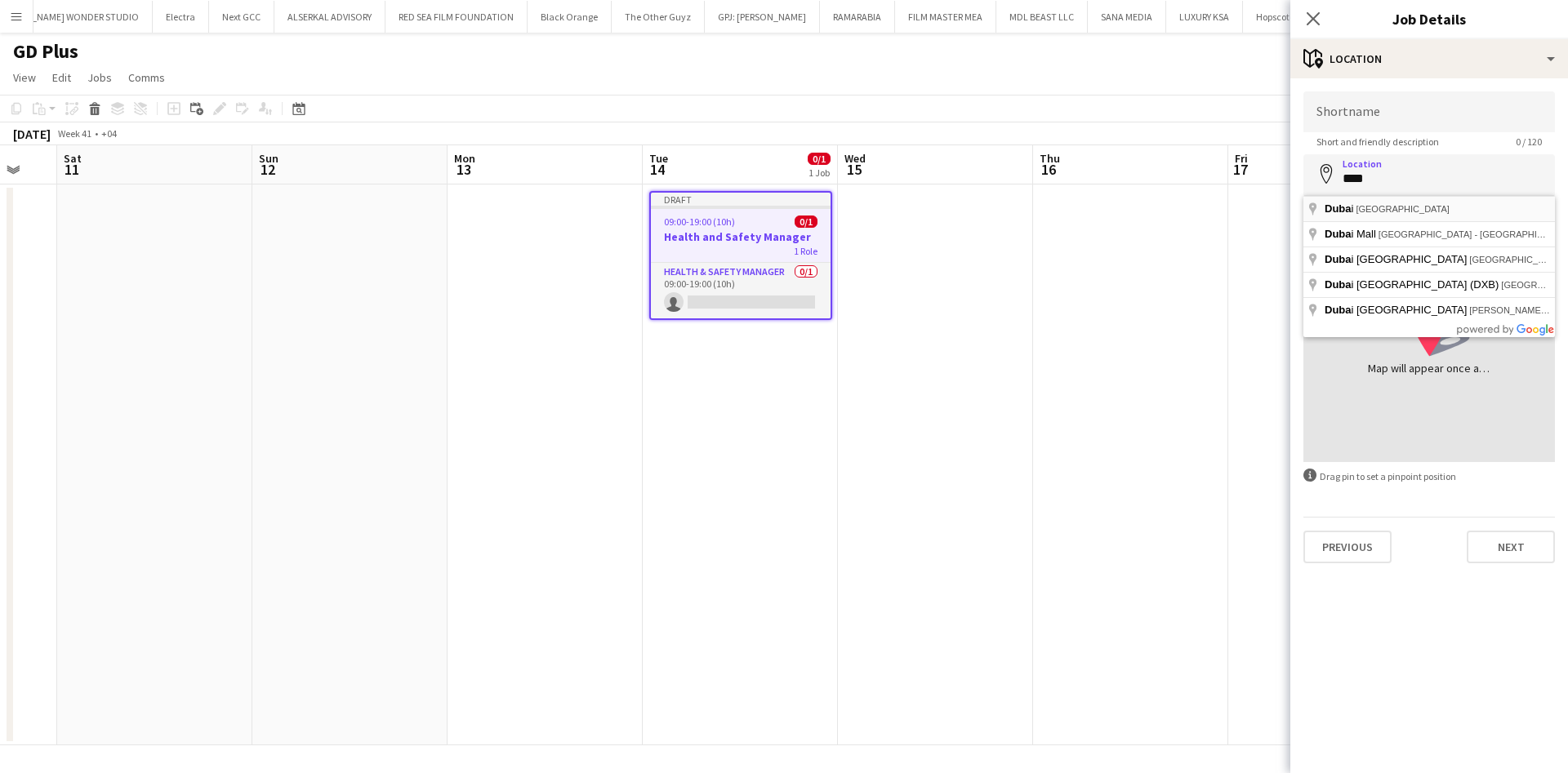
type input "**********"
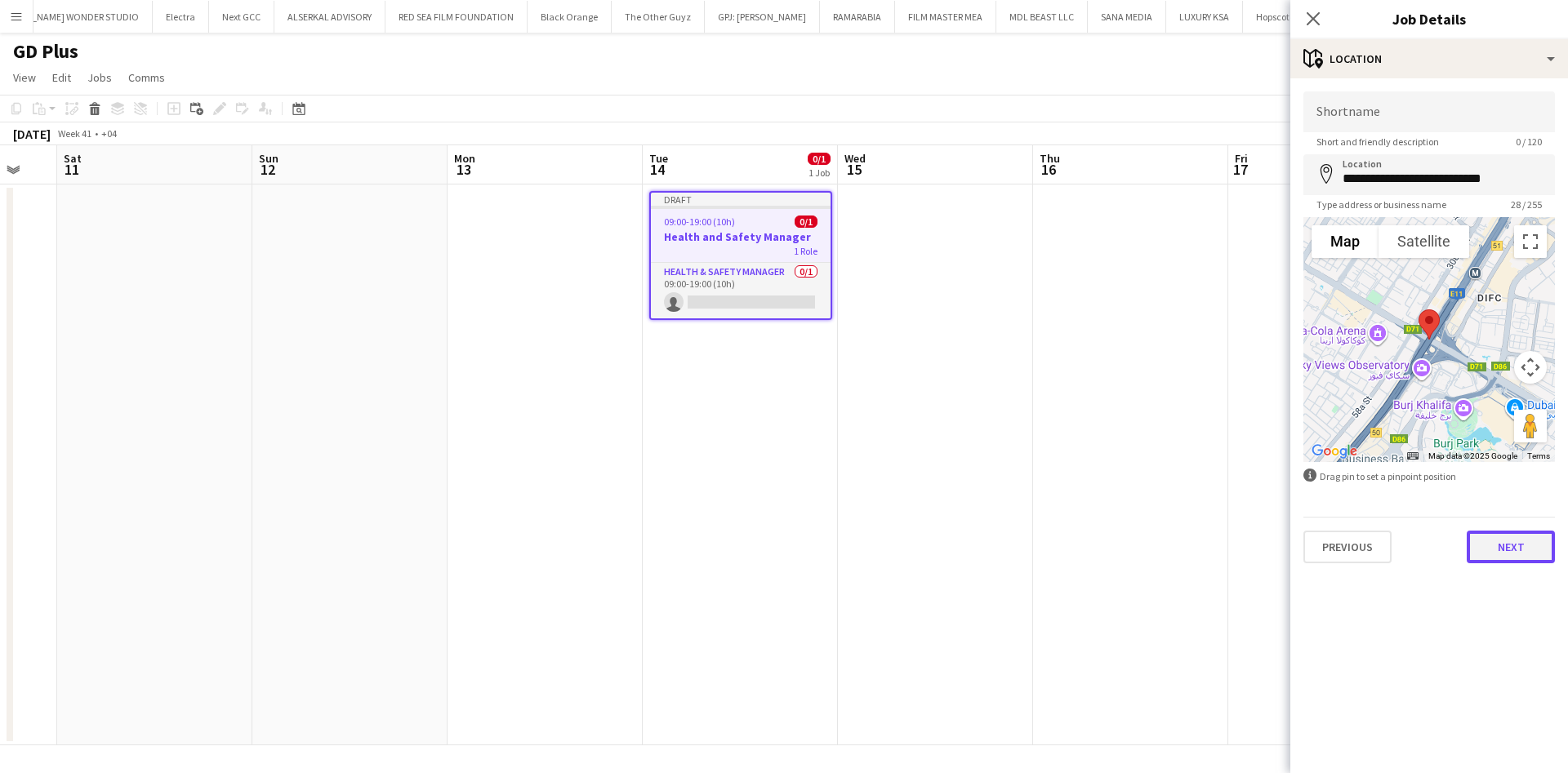
click at [1527, 538] on button "Next" at bounding box center [1510, 547] width 88 height 32
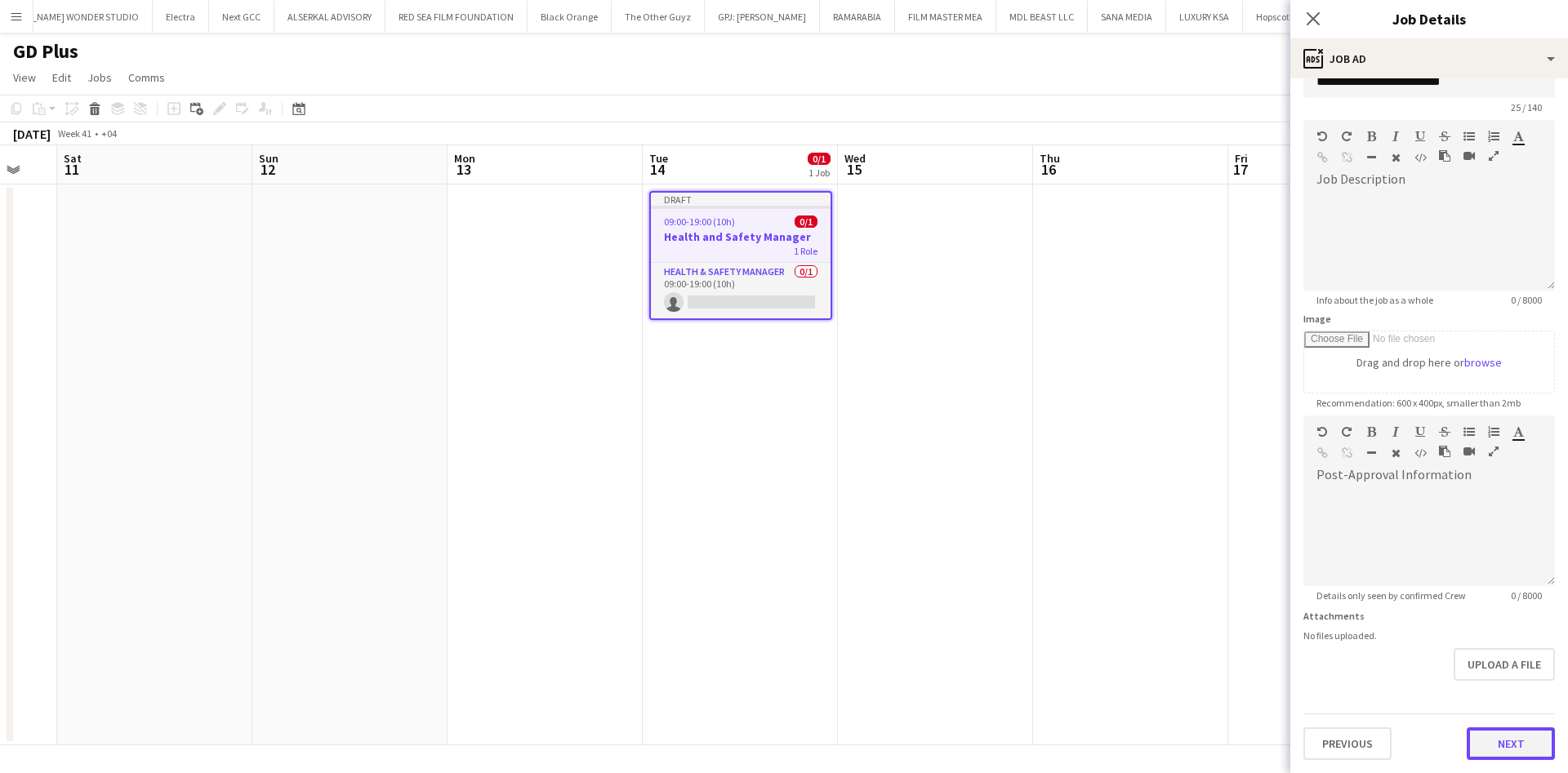
click at [1507, 724] on div "Previous Next" at bounding box center [1429, 736] width 252 height 47
click at [1501, 744] on button "Next" at bounding box center [1510, 743] width 88 height 32
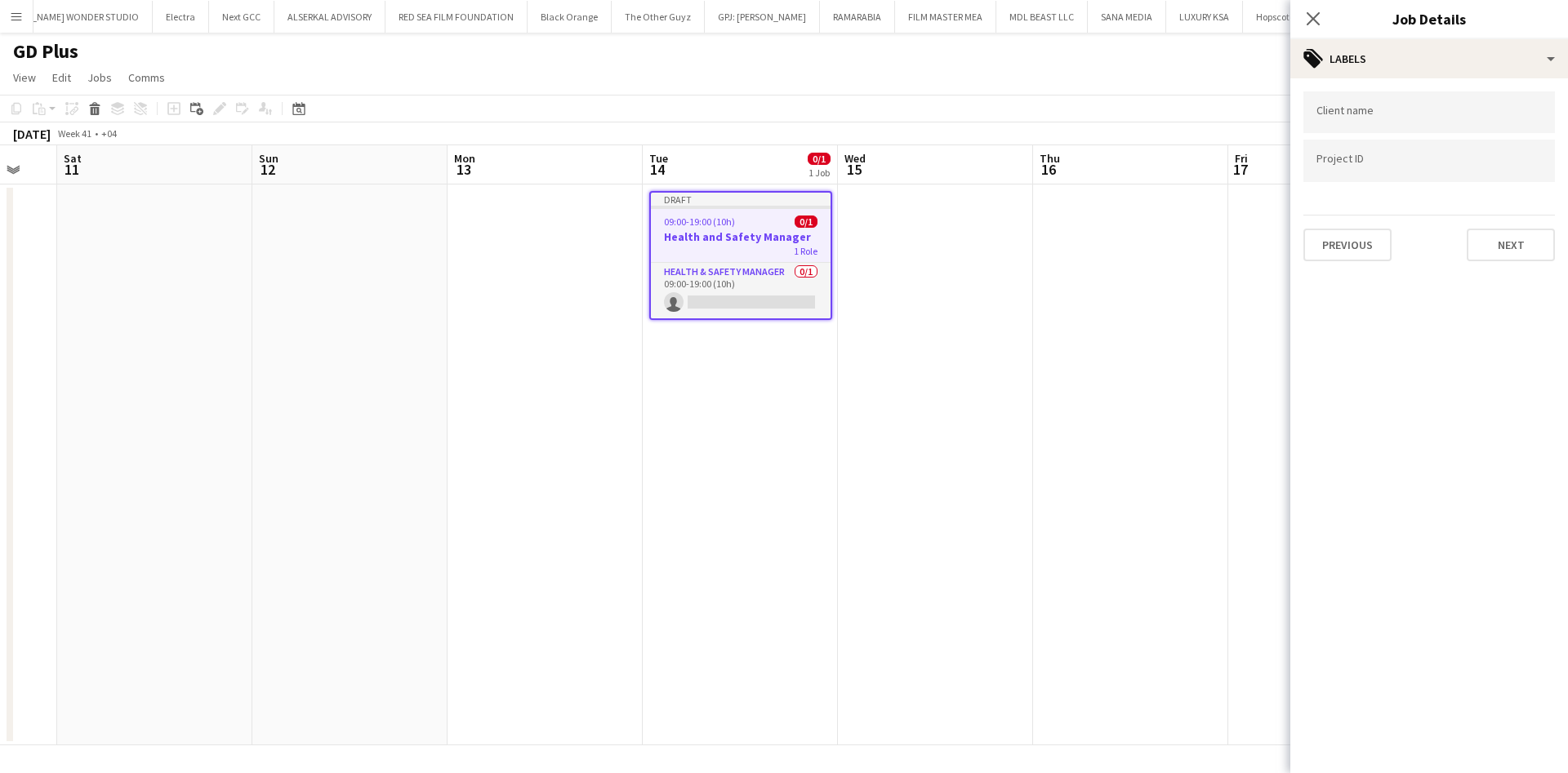
scroll to position [0, 0]
click at [1380, 116] on input "Type to search client labels..." at bounding box center [1429, 117] width 225 height 15
type input "*******"
click at [1412, 157] on form at bounding box center [1429, 166] width 225 height 17
click at [1331, 162] on input "Type to search project ID labels..." at bounding box center [1429, 166] width 225 height 15
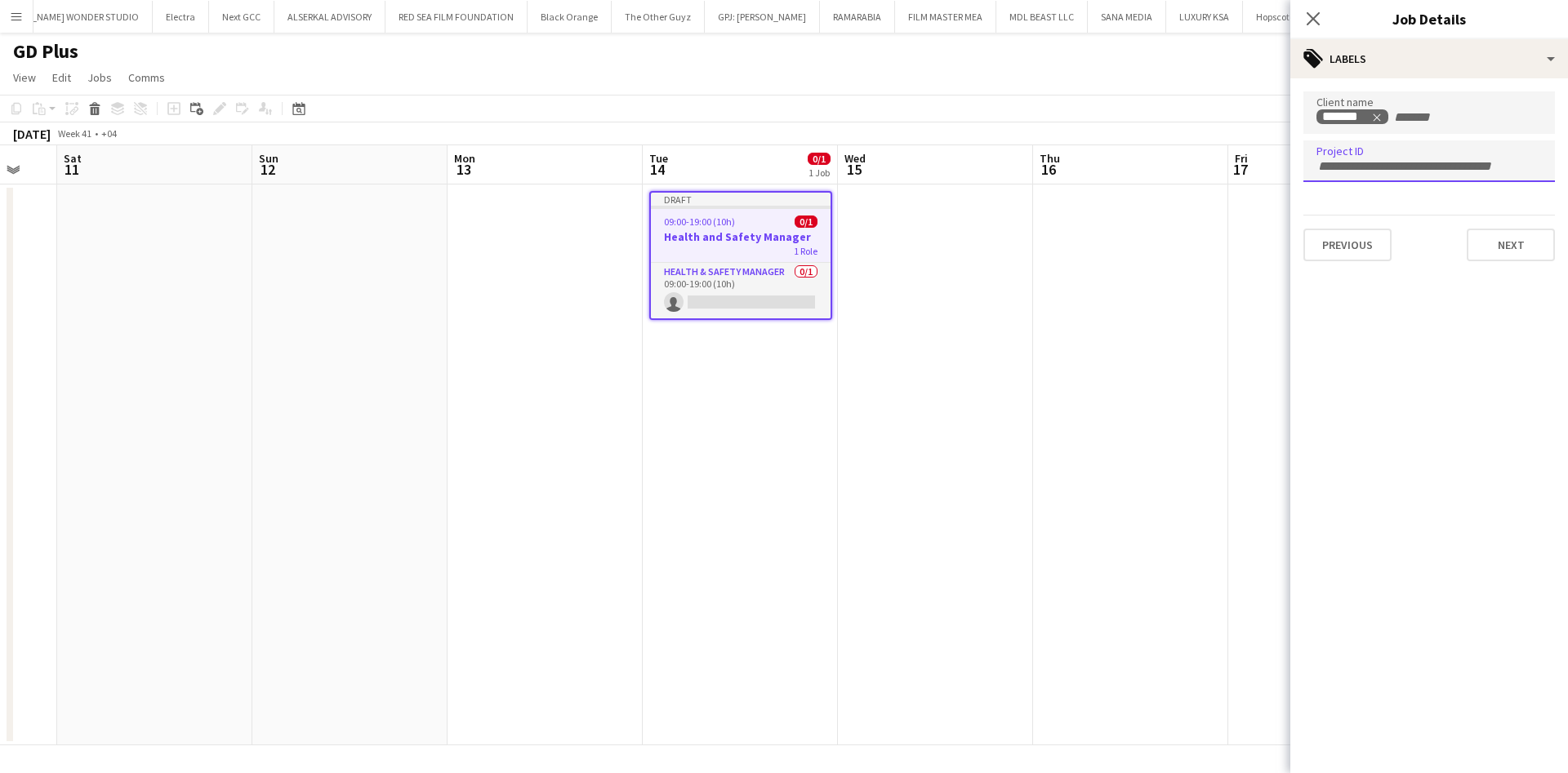
paste input "**********"
type input "**********"
click at [1535, 229] on button "Next" at bounding box center [1510, 245] width 88 height 32
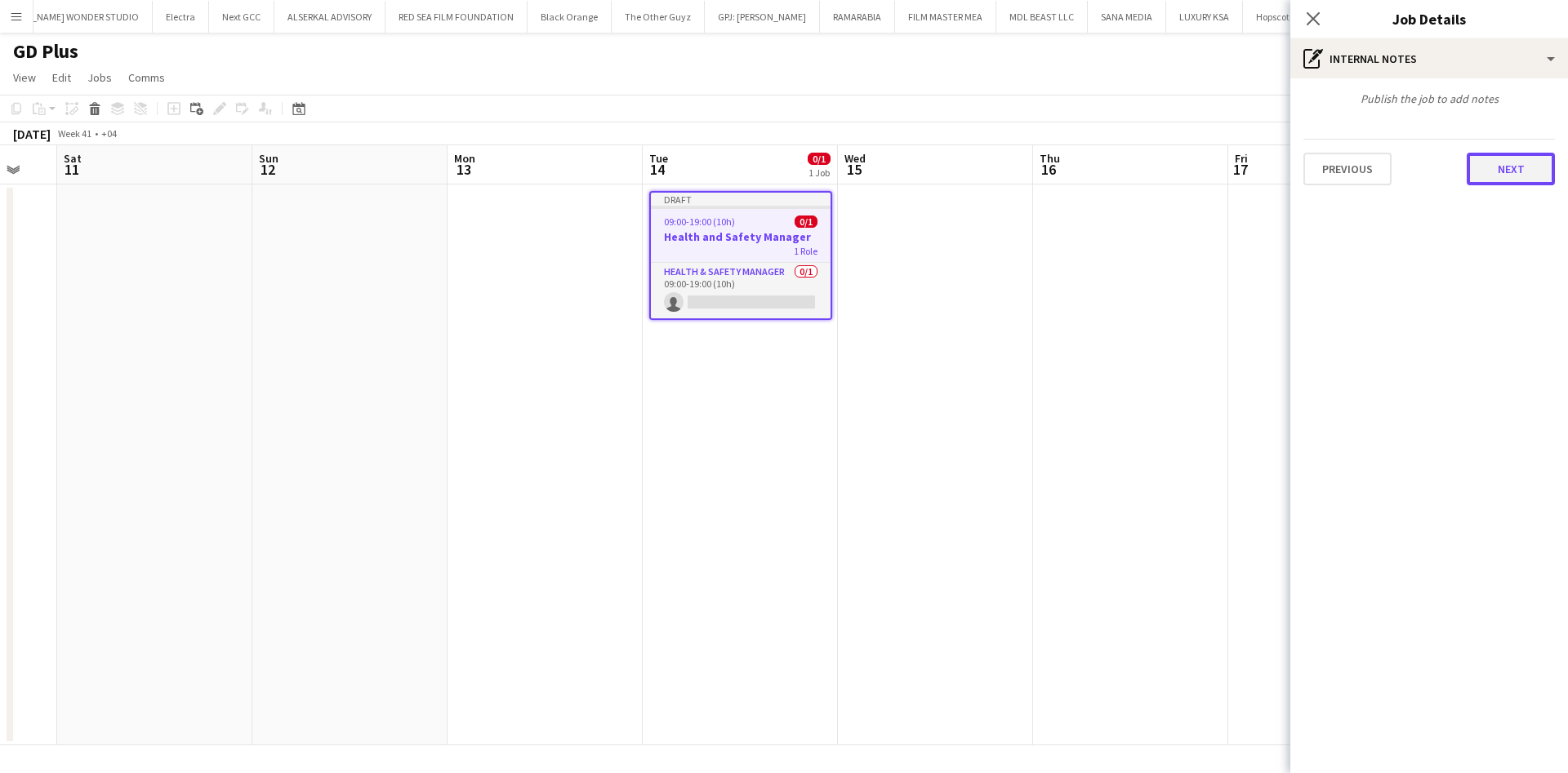
click at [1512, 177] on button "Next" at bounding box center [1510, 169] width 88 height 32
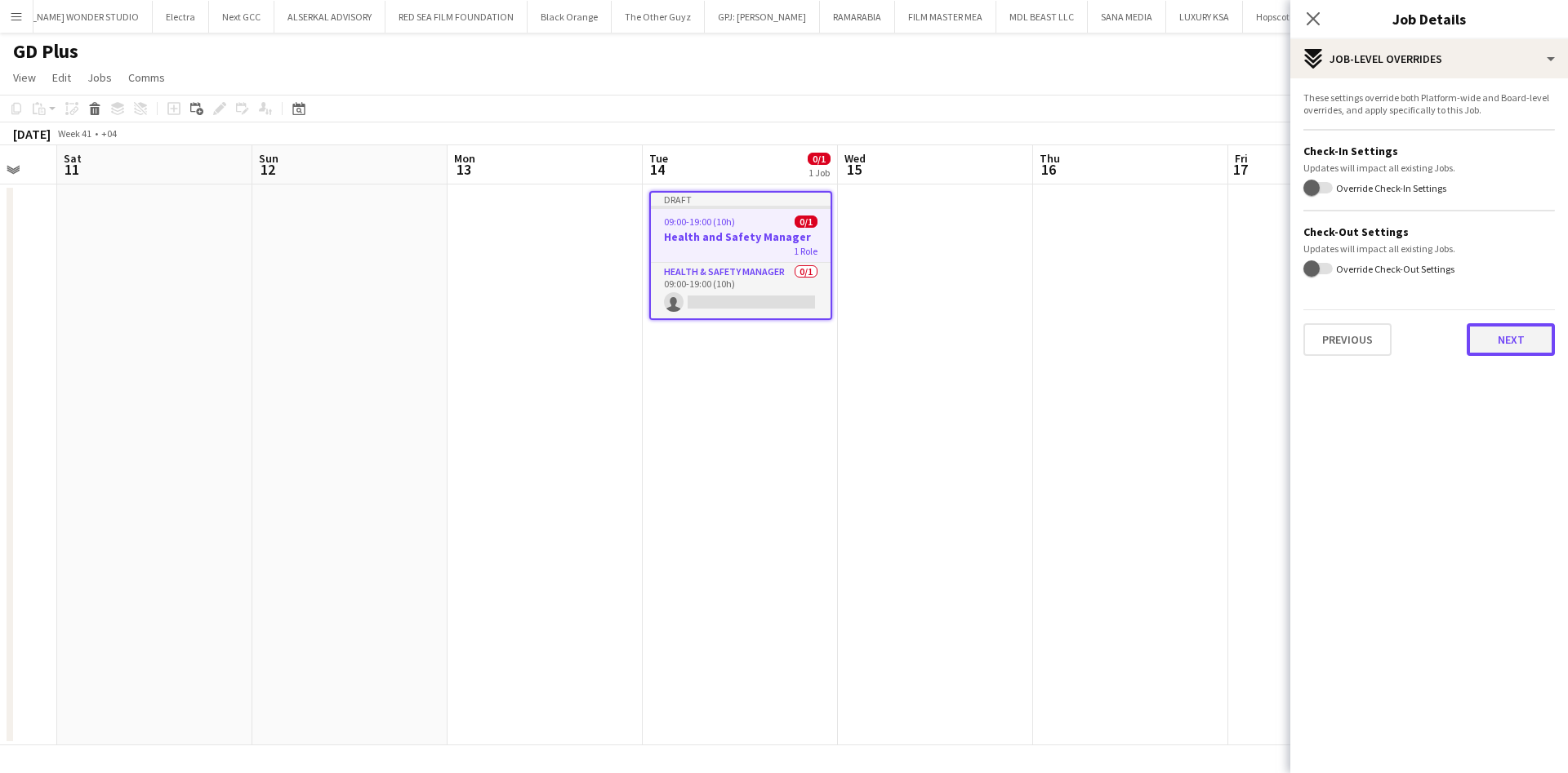
click at [1507, 338] on button "Next" at bounding box center [1510, 340] width 88 height 32
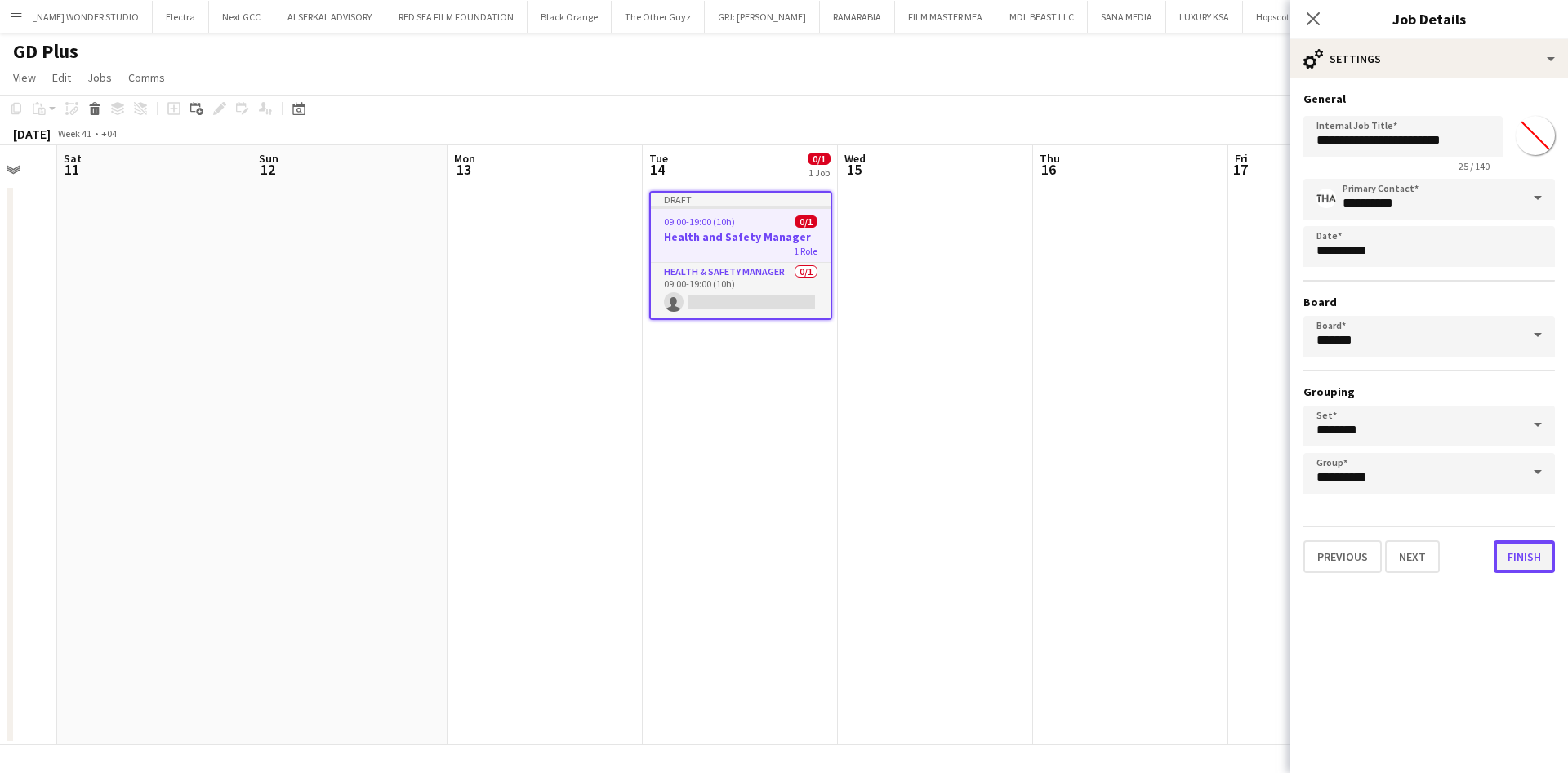
click at [1525, 561] on button "Finish" at bounding box center [1524, 556] width 61 height 32
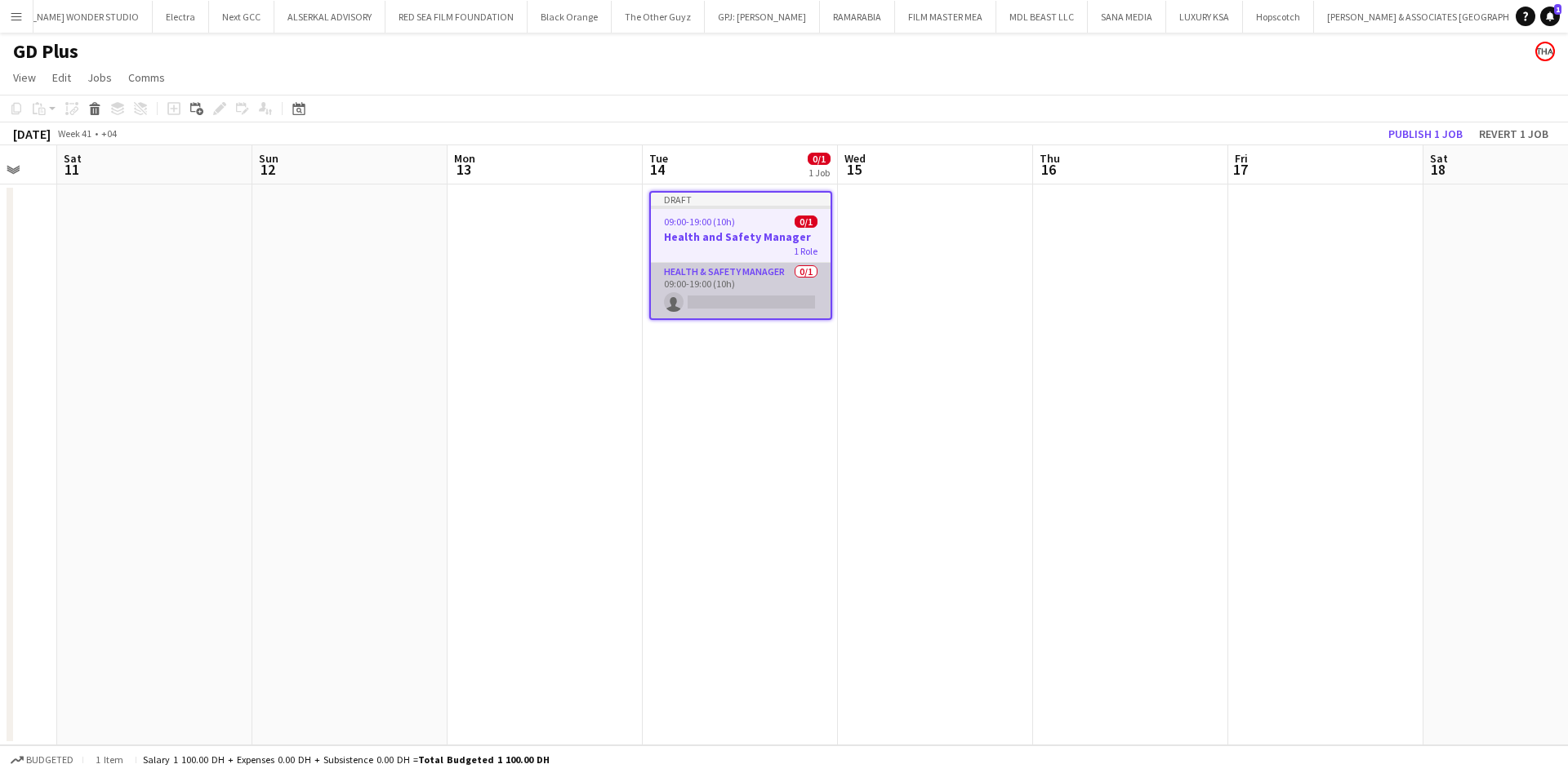
click at [771, 300] on app-card-role "Health & Safety Manager 0/1 09:00-19:00 (10h) single-neutral-actions" at bounding box center [741, 290] width 179 height 55
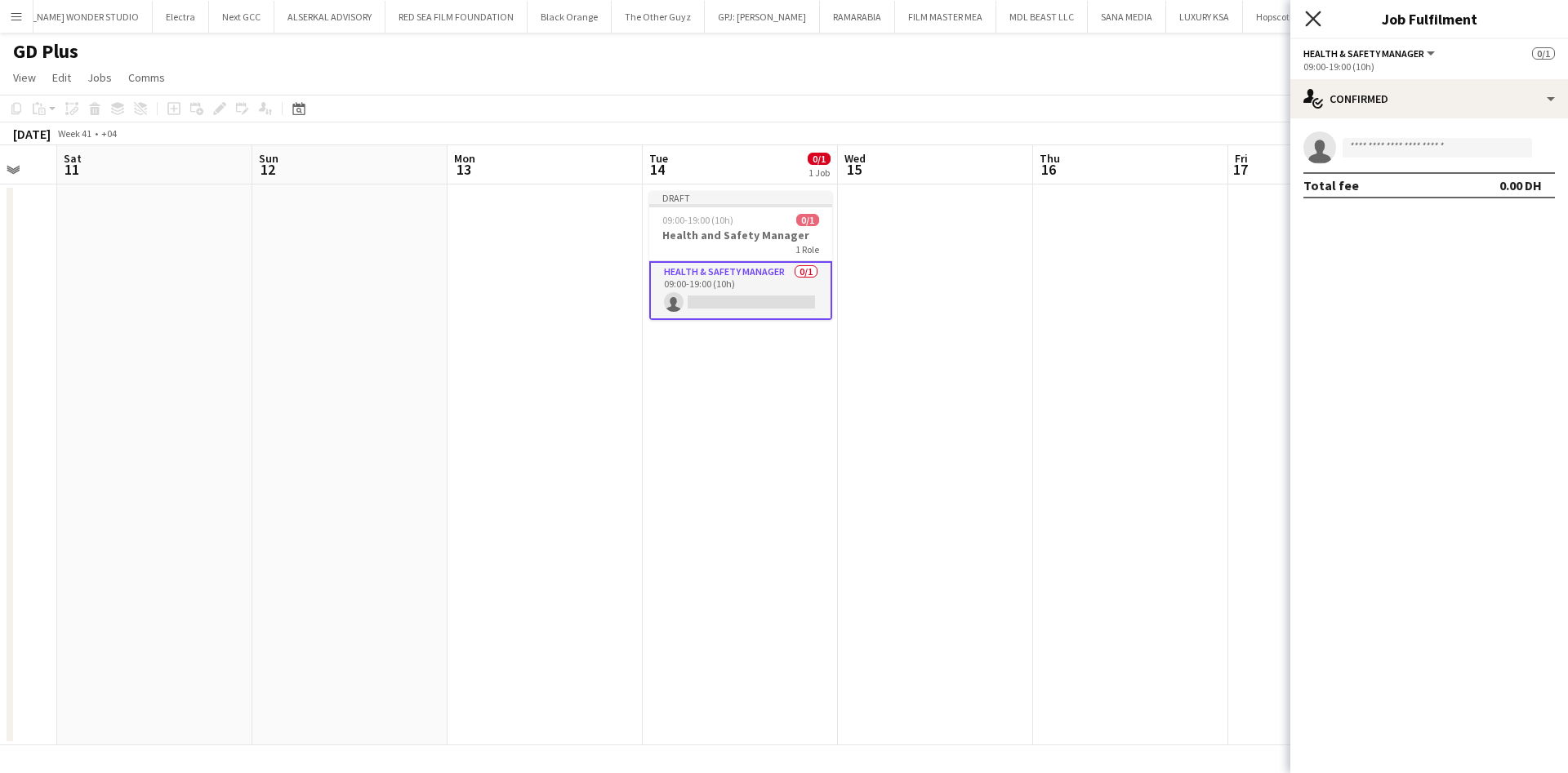
click at [1309, 11] on icon "Close pop-in" at bounding box center [1313, 18] width 15 height 15
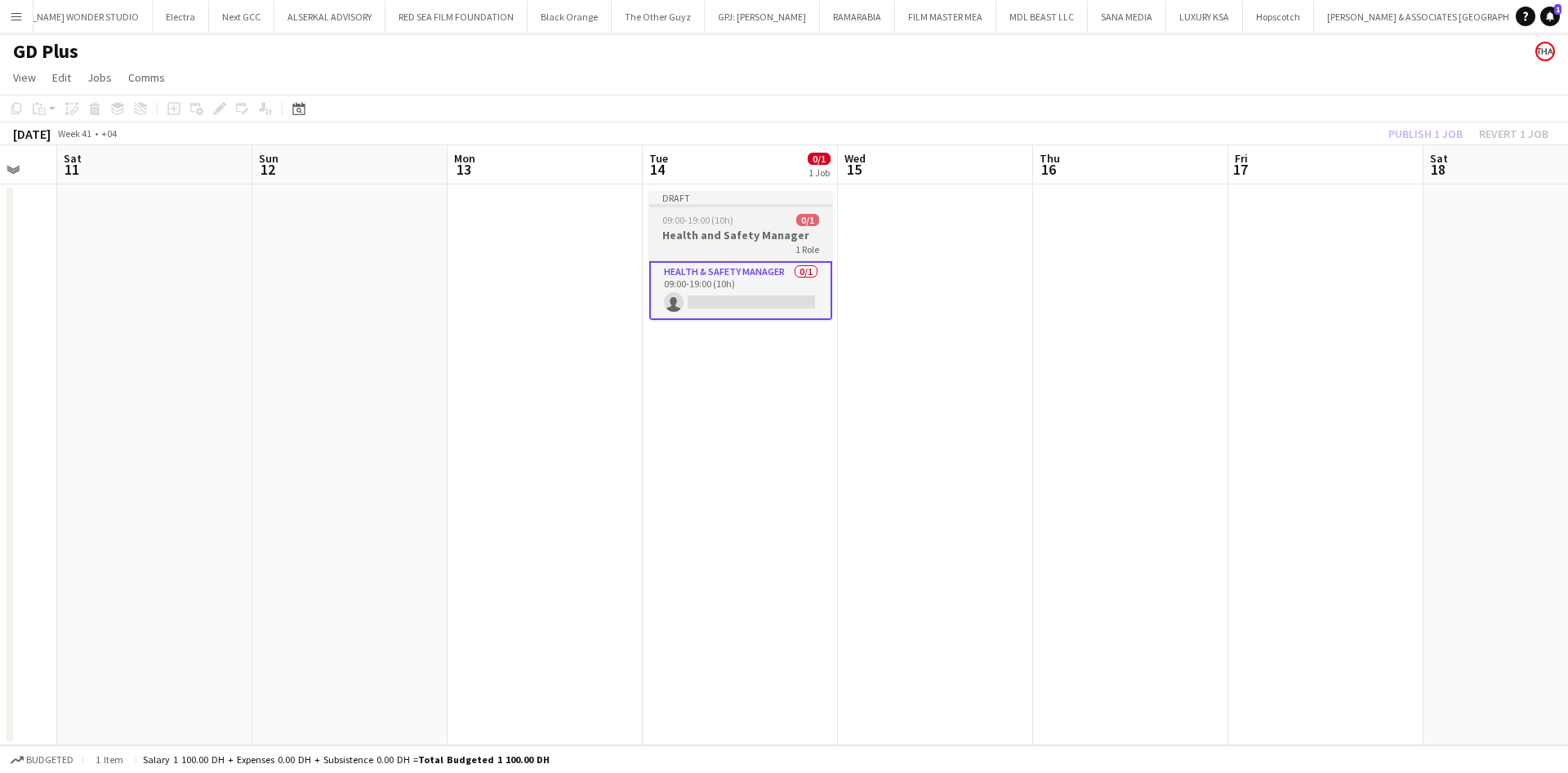
click at [726, 228] on h3 "Health and Safety Manager" at bounding box center [741, 235] width 183 height 15
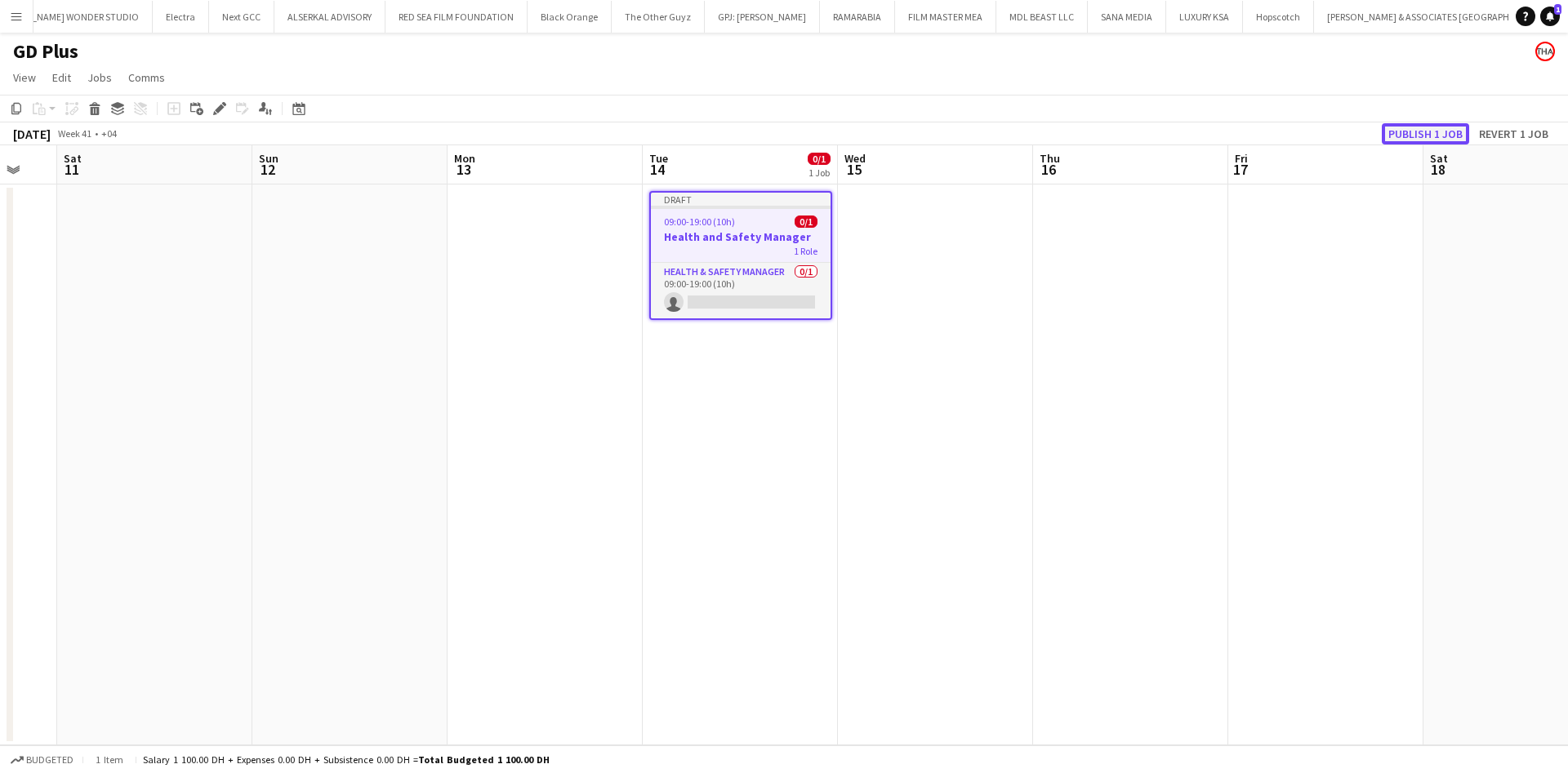
click at [1443, 134] on button "Publish 1 job" at bounding box center [1425, 133] width 87 height 21
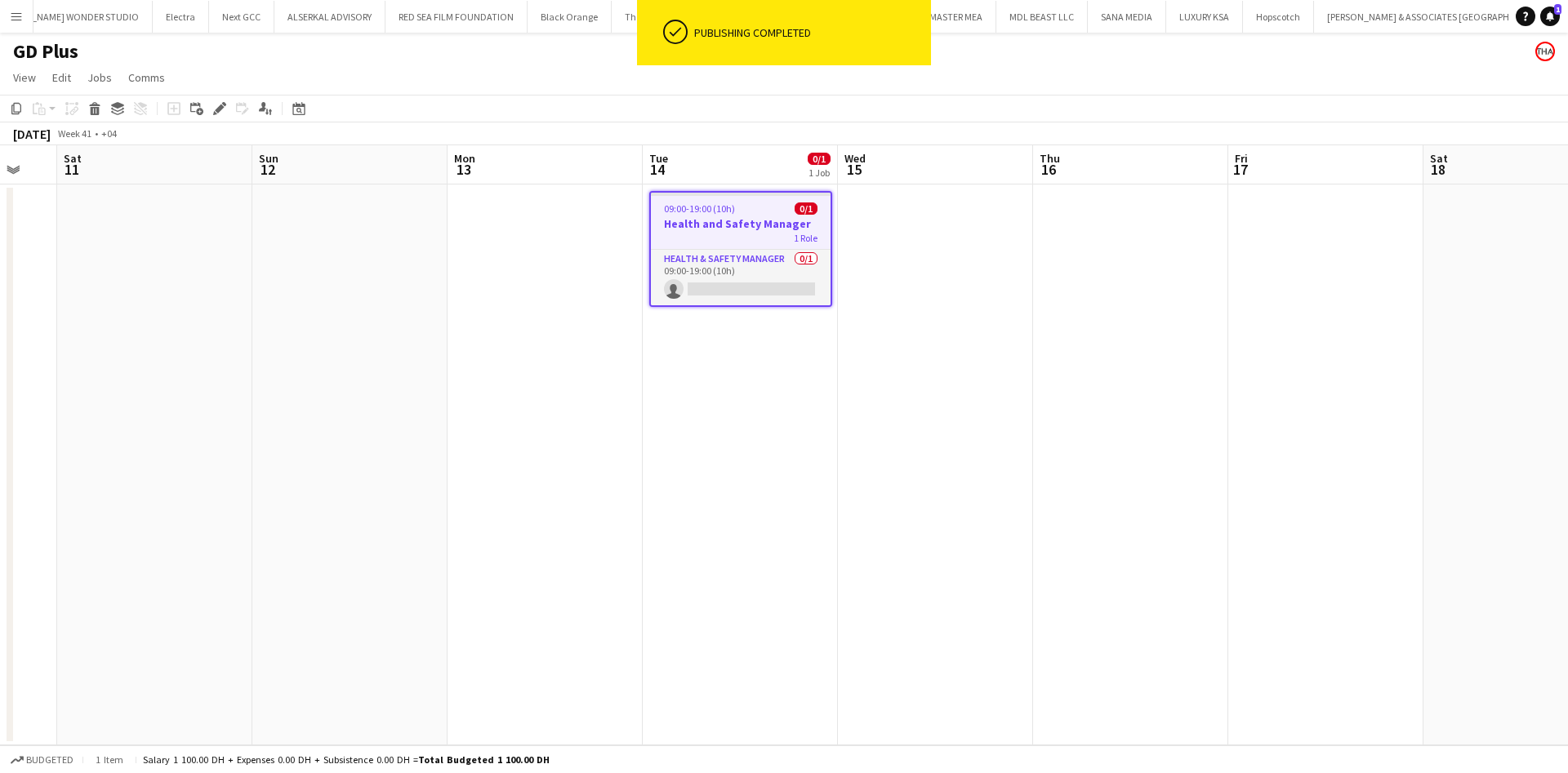
click at [785, 218] on h3 "Health and Safety Manager" at bounding box center [741, 224] width 179 height 15
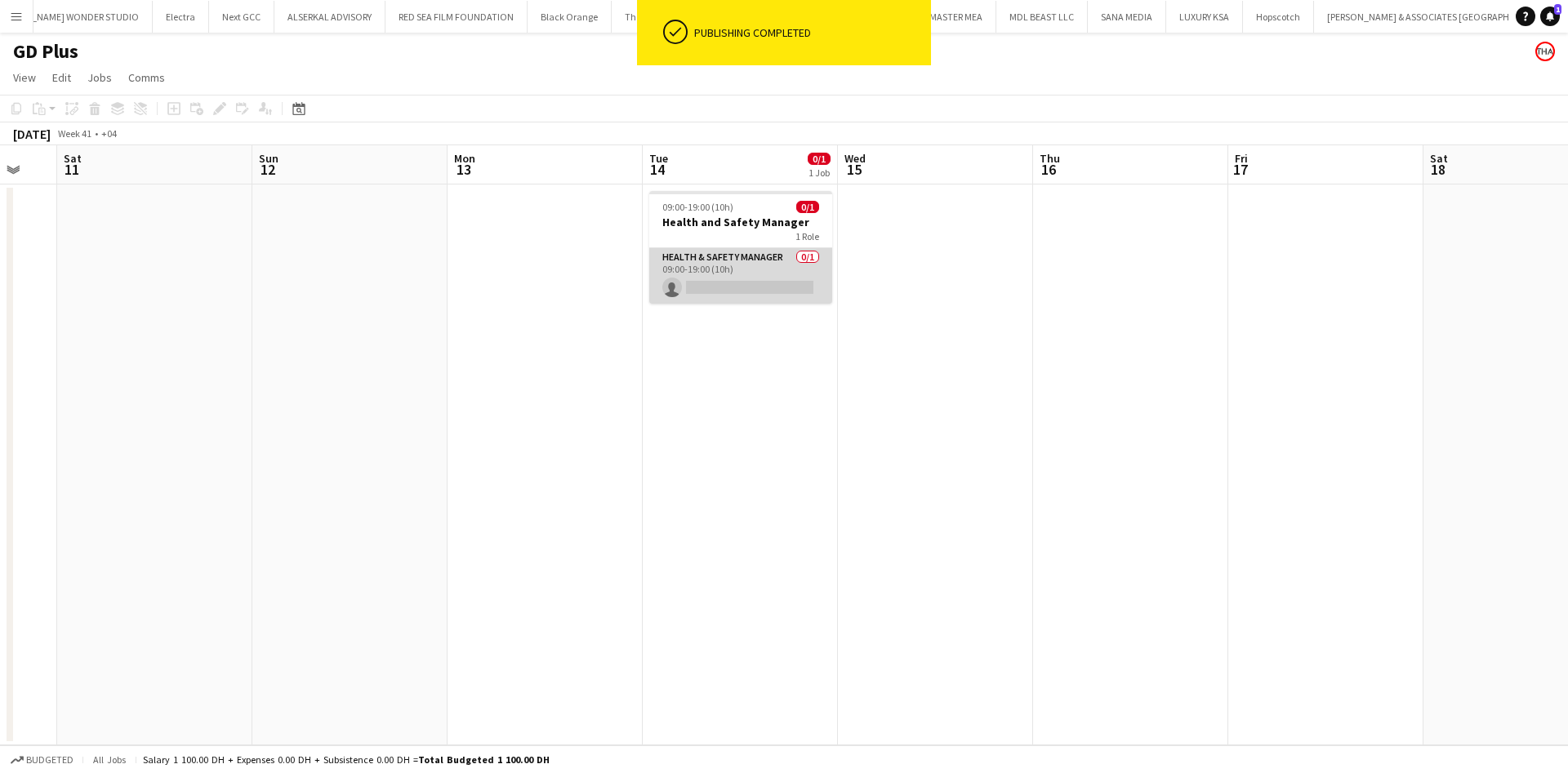
click at [735, 266] on app-card-role "Health & Safety Manager 0/1 09:00-19:00 (10h) single-neutral-actions" at bounding box center [741, 276] width 183 height 55
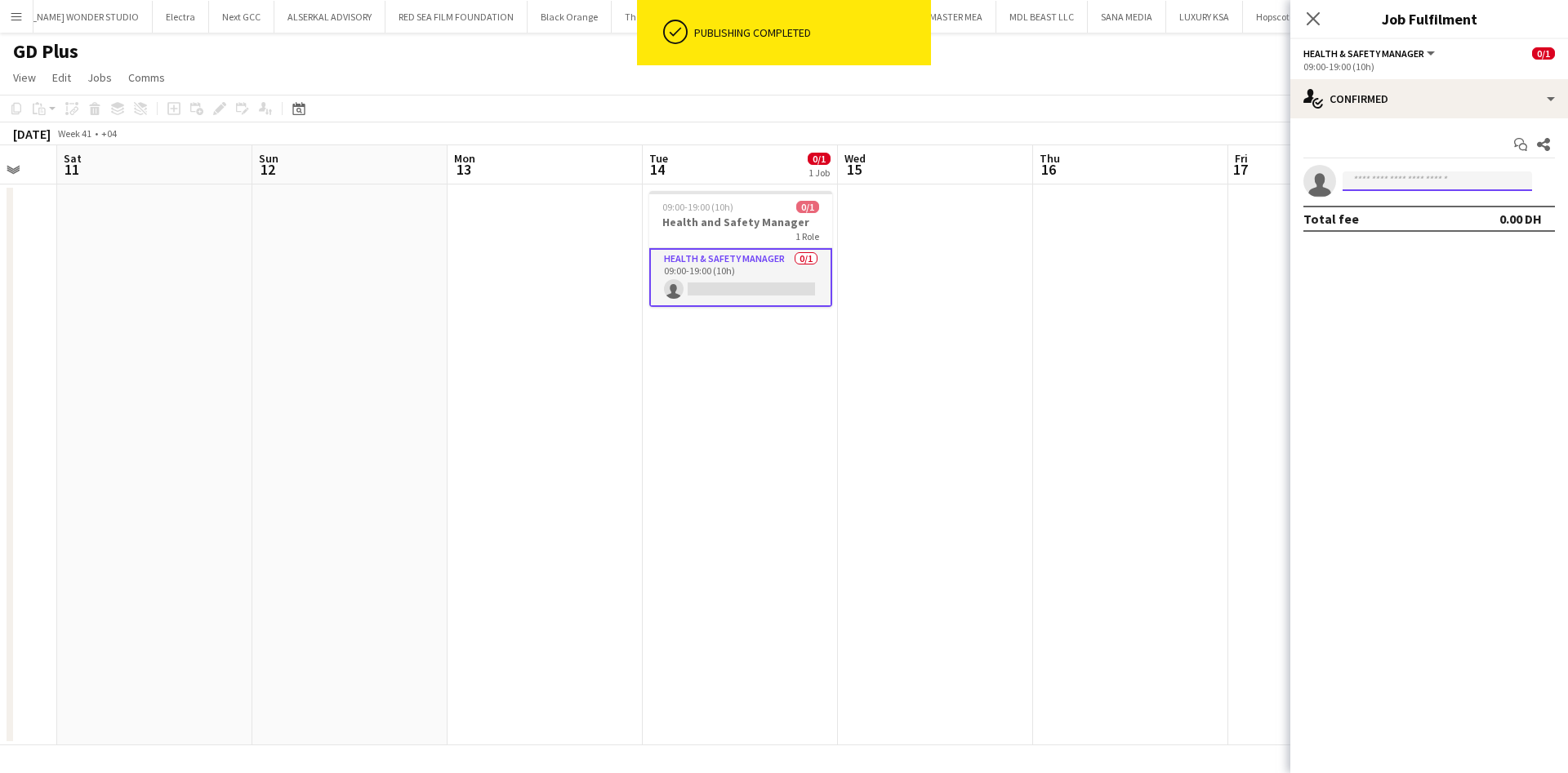
click at [1448, 180] on input at bounding box center [1437, 181] width 189 height 20
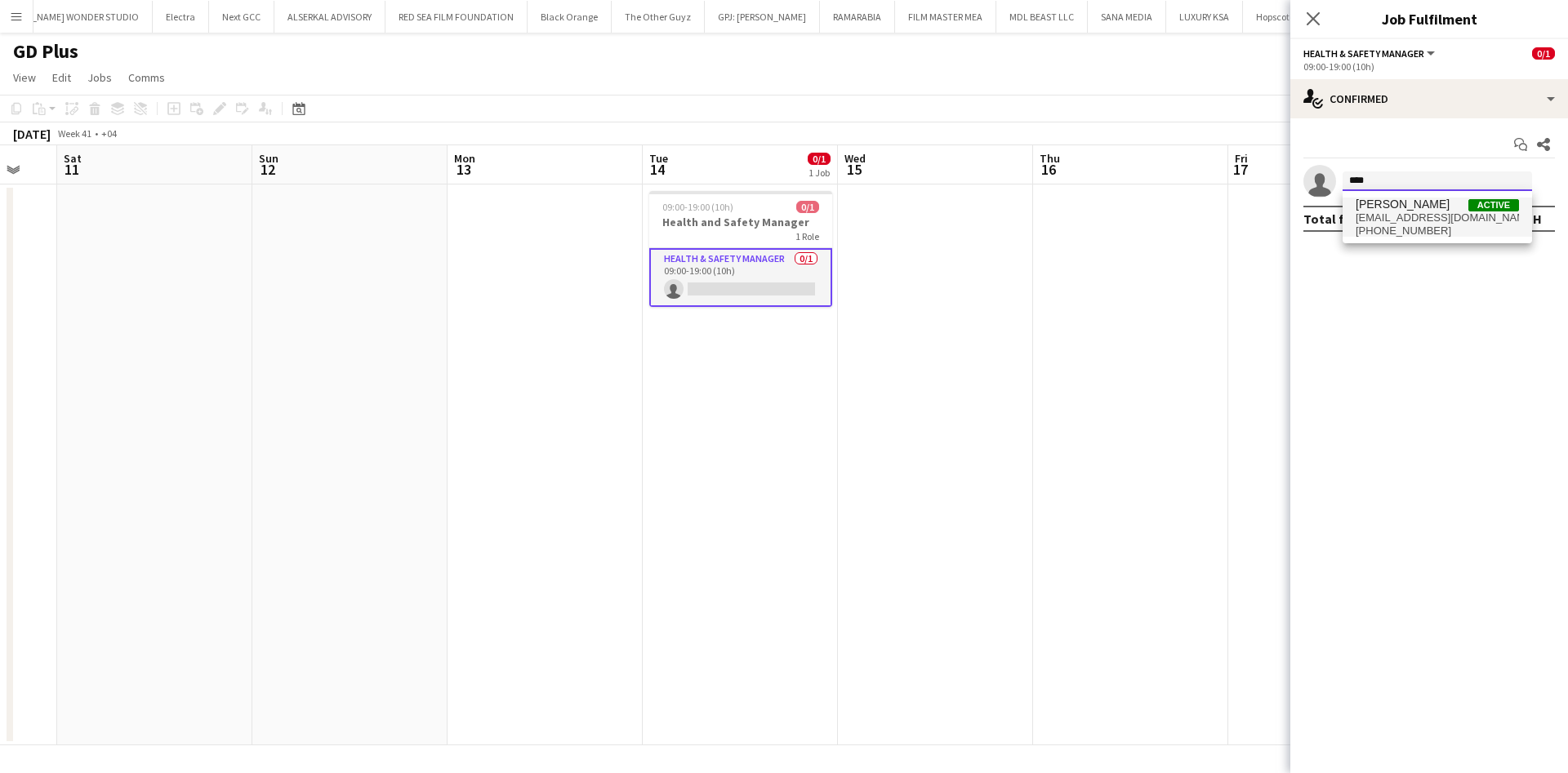
type input "****"
click at [1435, 229] on span "+971555425492" at bounding box center [1437, 230] width 163 height 13
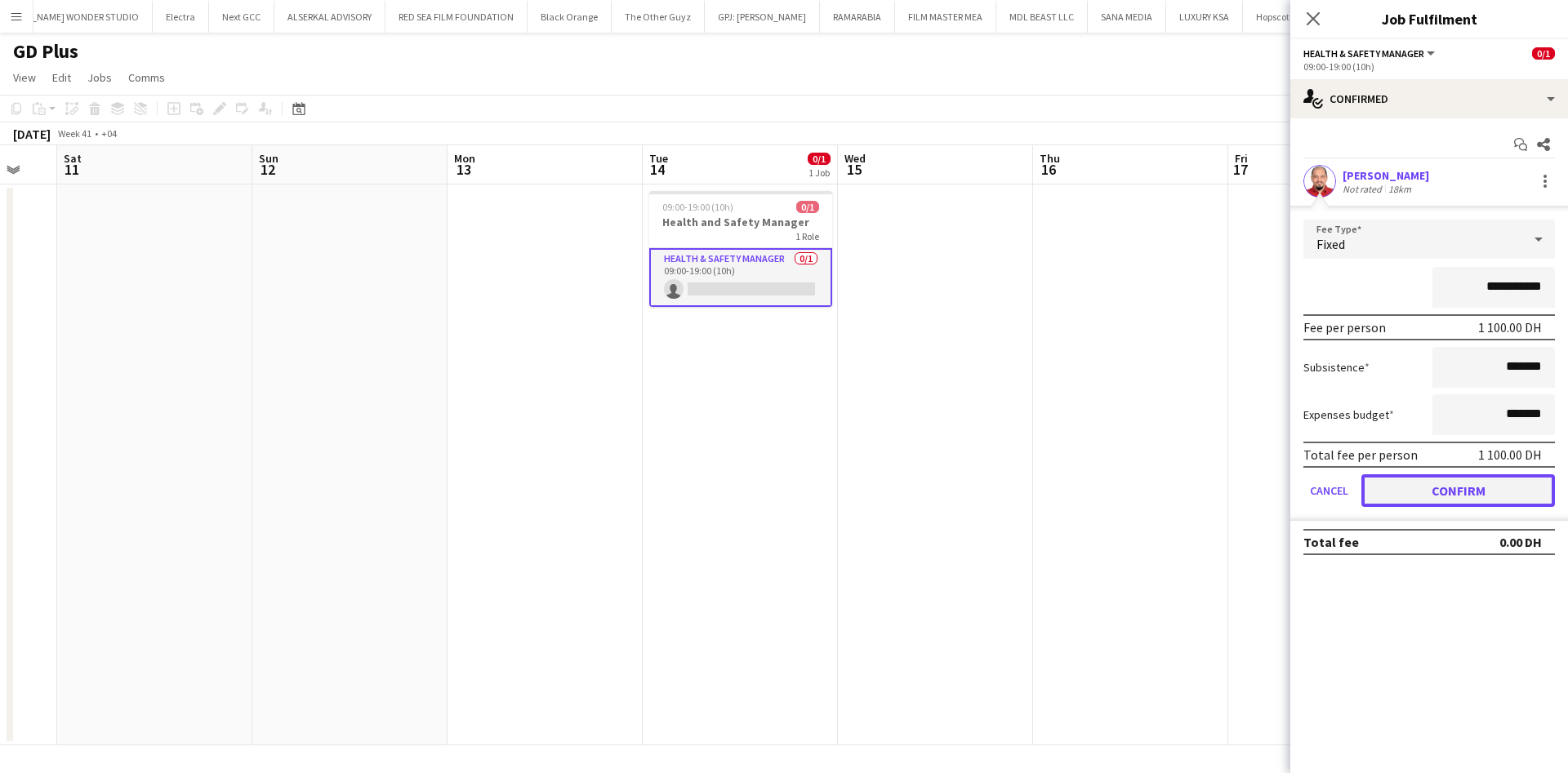
click at [1478, 495] on button "Confirm" at bounding box center [1458, 491] width 194 height 32
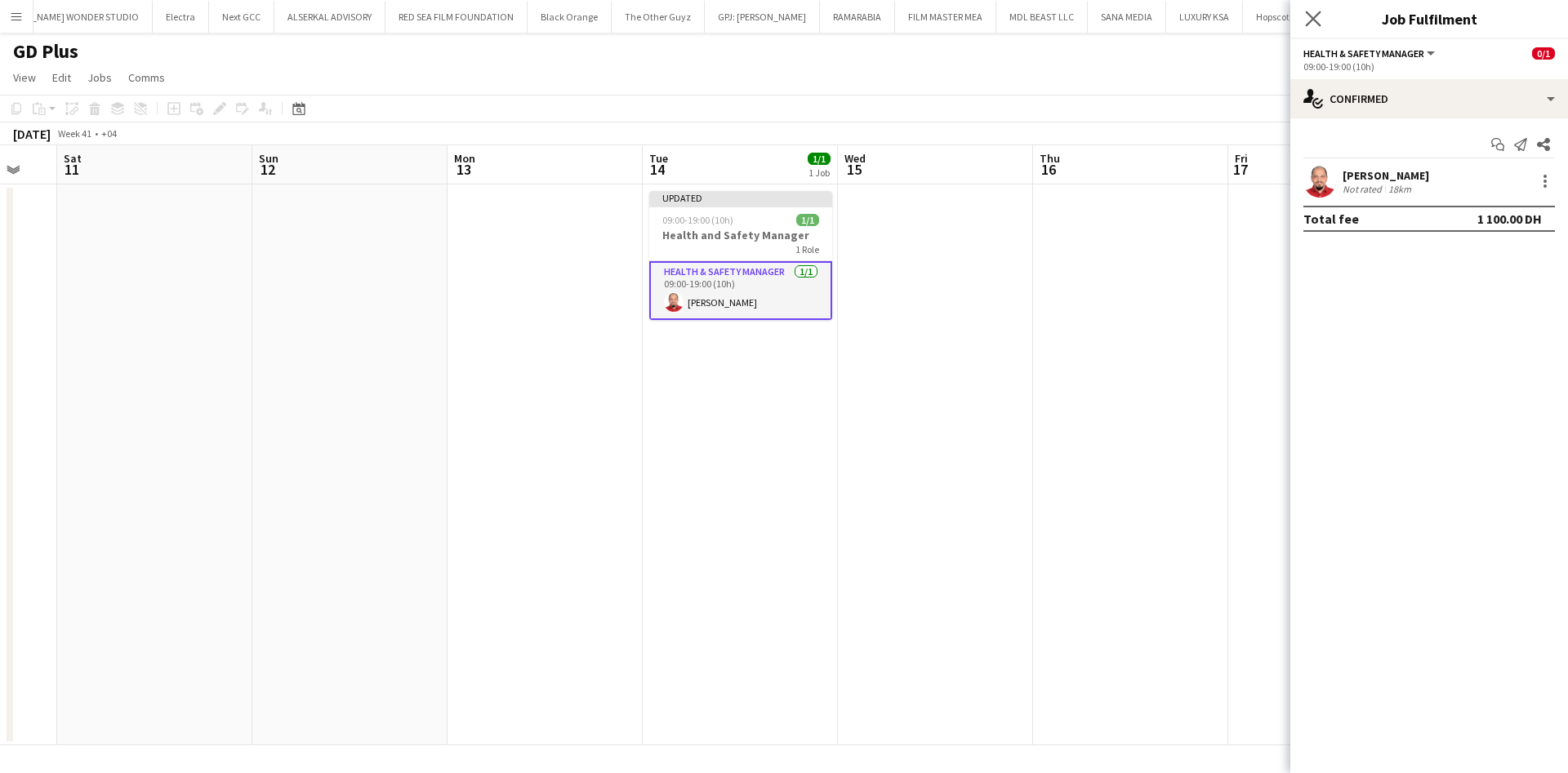
click at [1313, 26] on icon "Close pop-in" at bounding box center [1313, 18] width 15 height 15
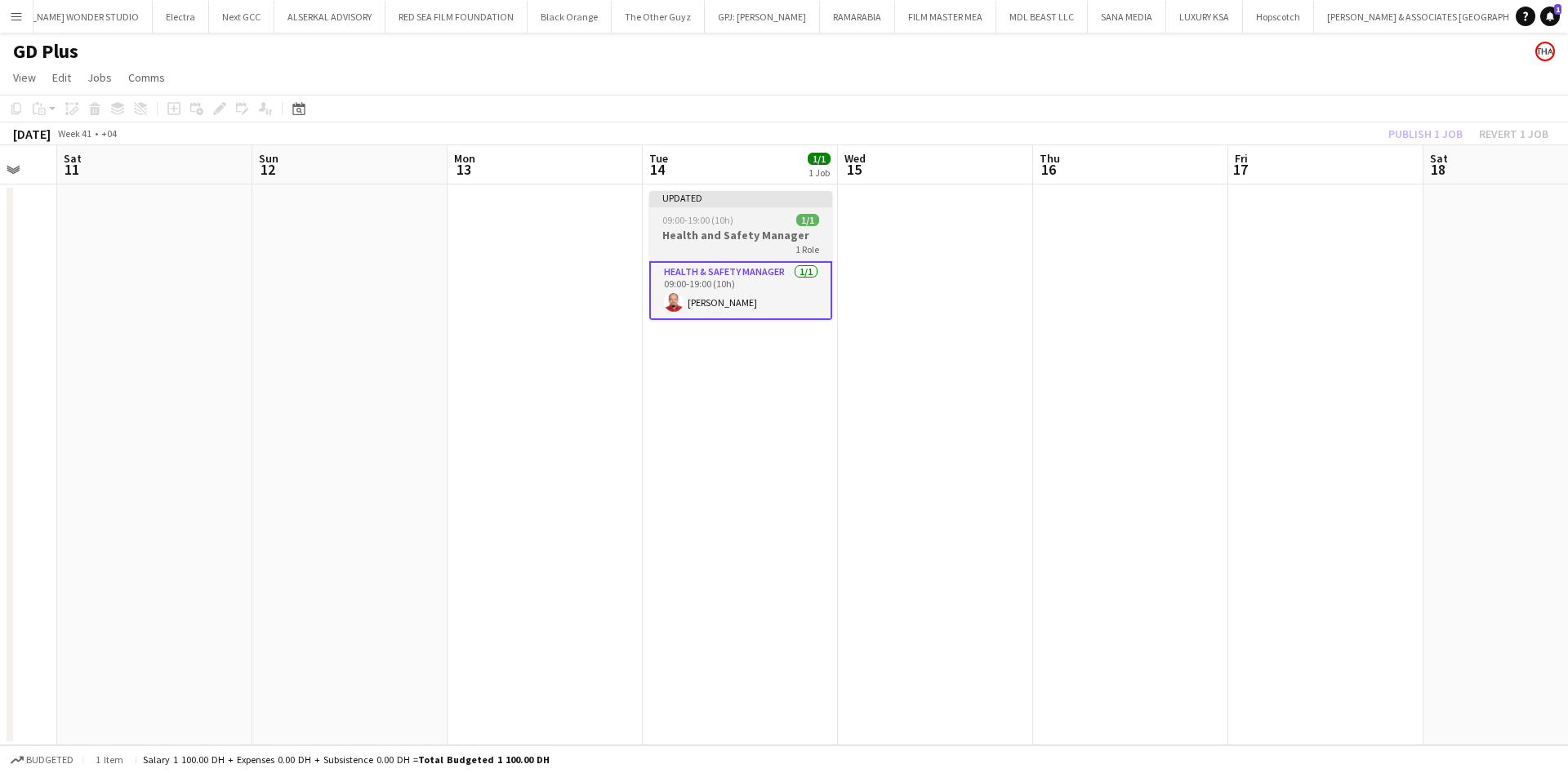
click at [719, 226] on app-job-card "Updated 09:00-19:00 (10h) 1/1 Health and Safety Manager 1 Role Health & Safety …" at bounding box center [741, 255] width 183 height 129
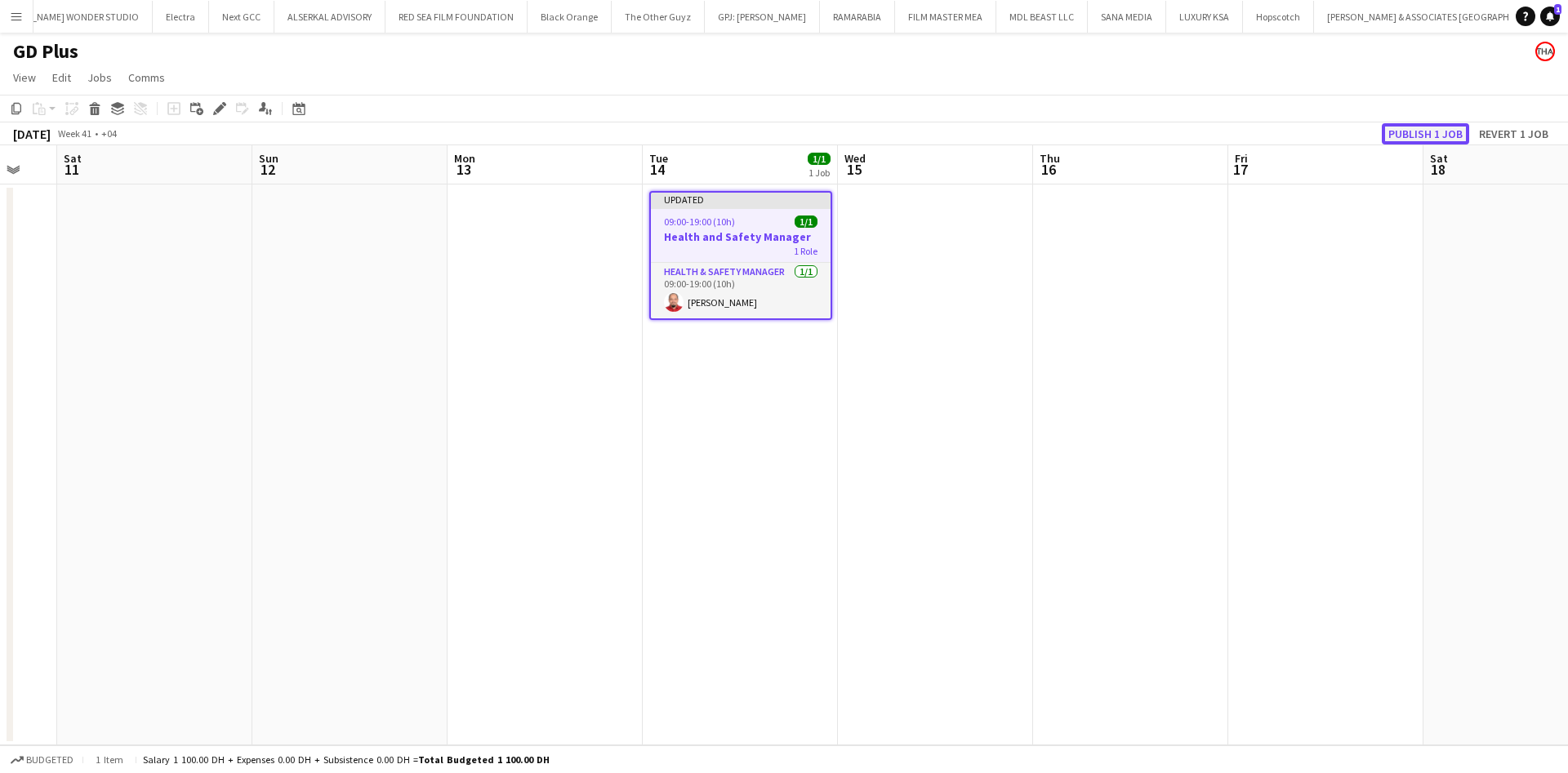
click at [1415, 137] on button "Publish 1 job" at bounding box center [1425, 133] width 87 height 21
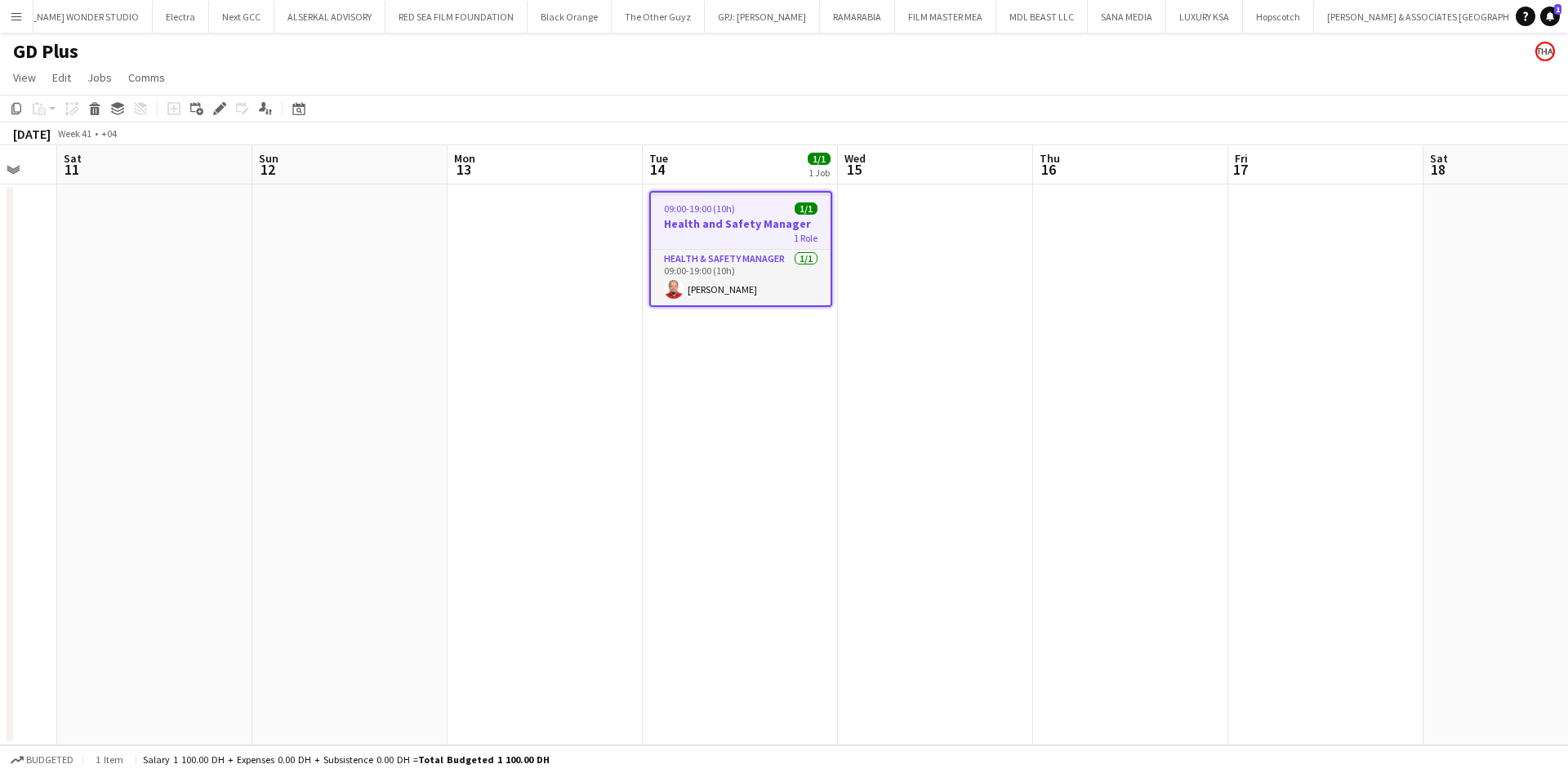
click at [10, 20] on app-icon "Menu" at bounding box center [15, 15] width 13 height 13
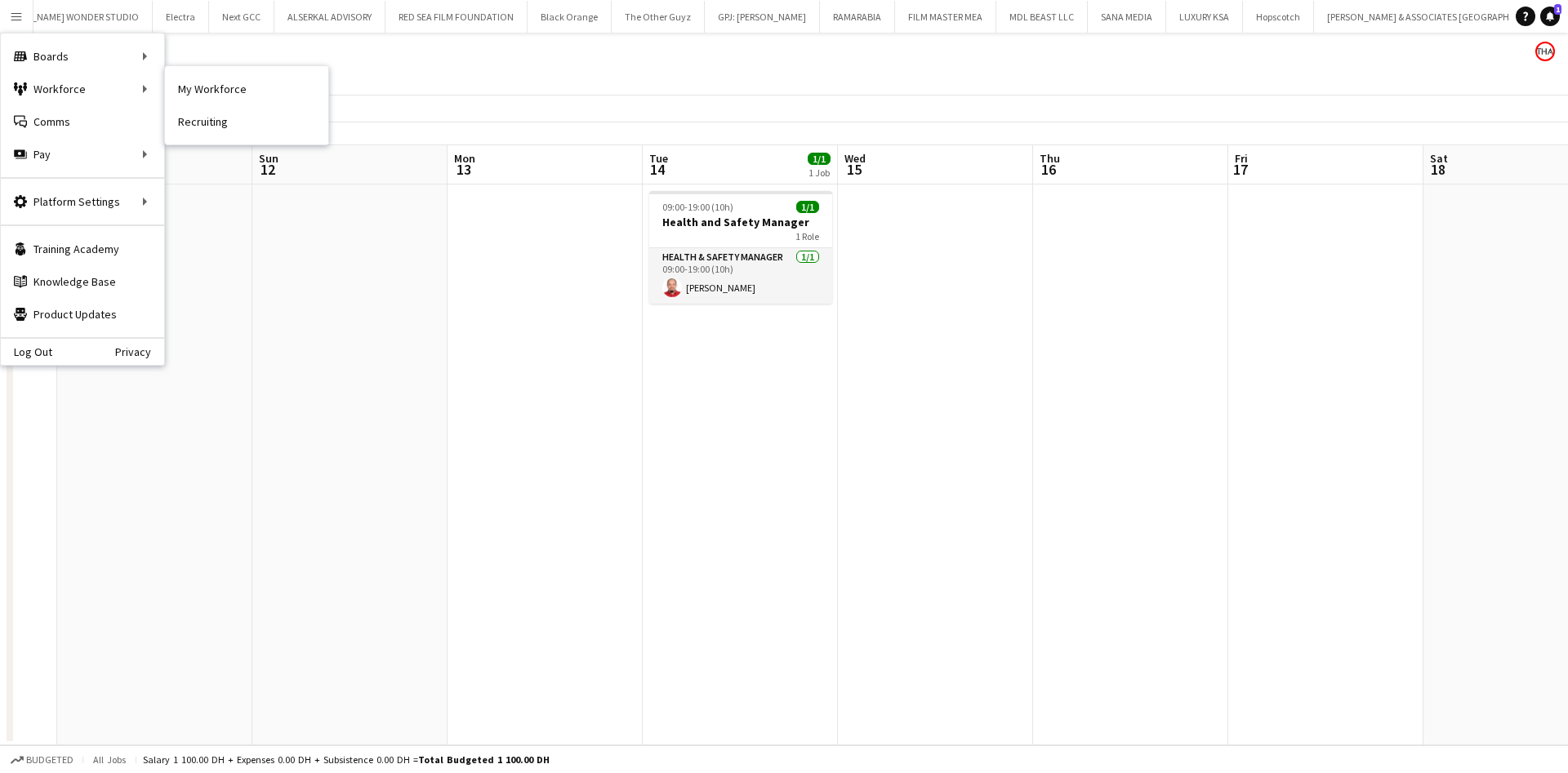
drag, startPoint x: 172, startPoint y: 88, endPoint x: 597, endPoint y: 276, distance: 464.7
click at [172, 88] on link "My Workforce" at bounding box center [246, 89] width 163 height 32
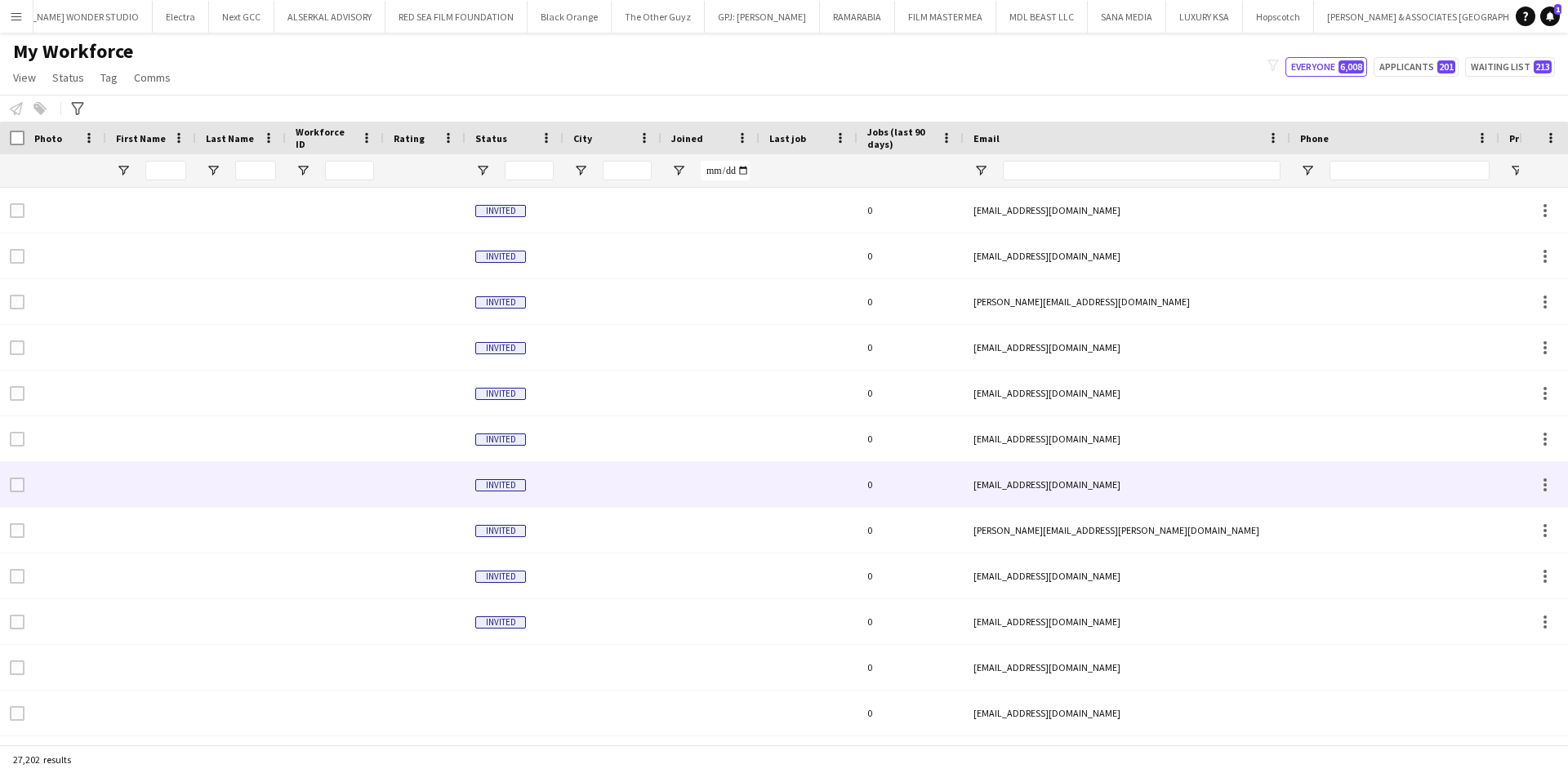
type input "*****"
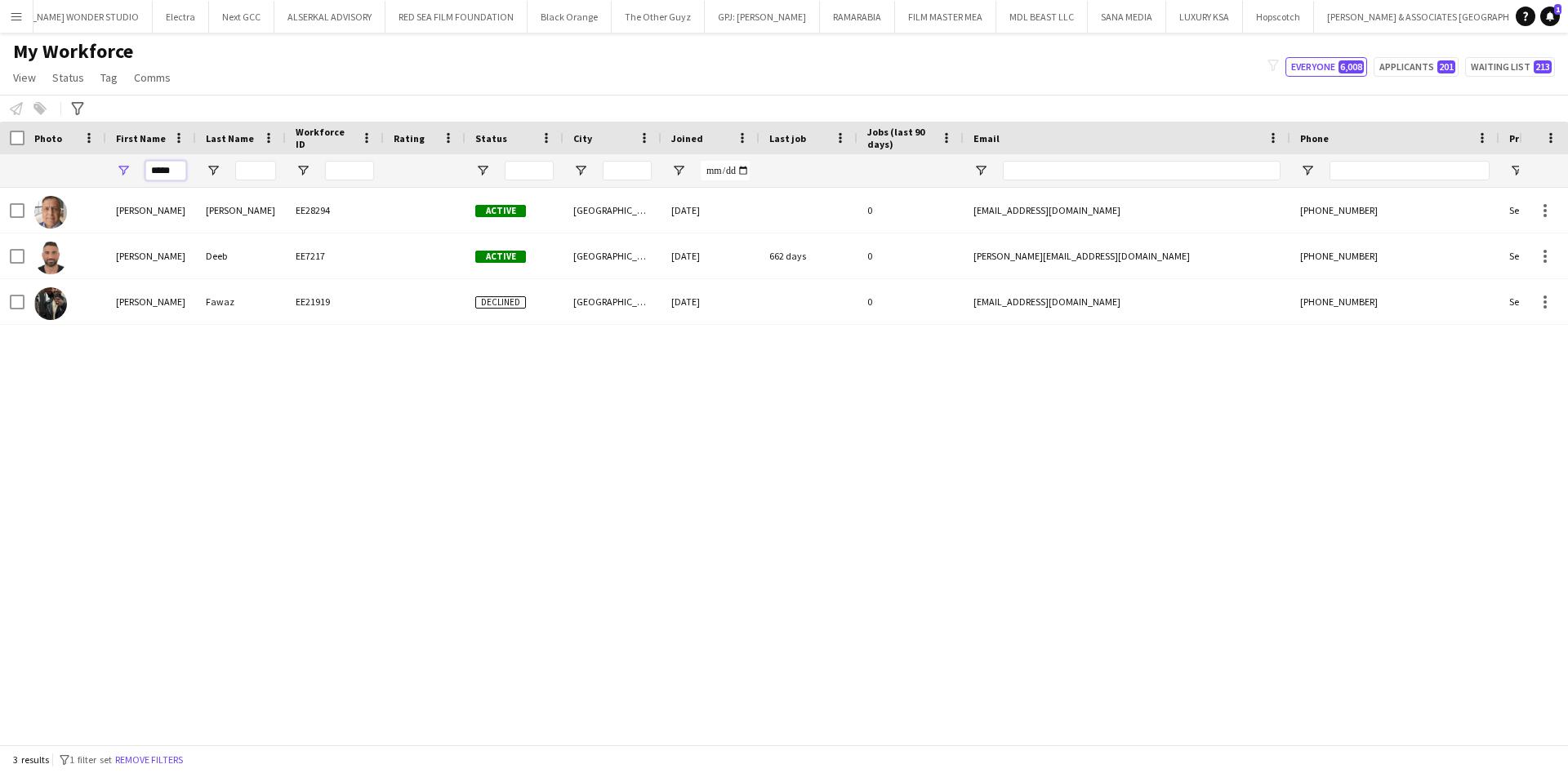
click at [173, 177] on input "*****" at bounding box center [166, 170] width 41 height 20
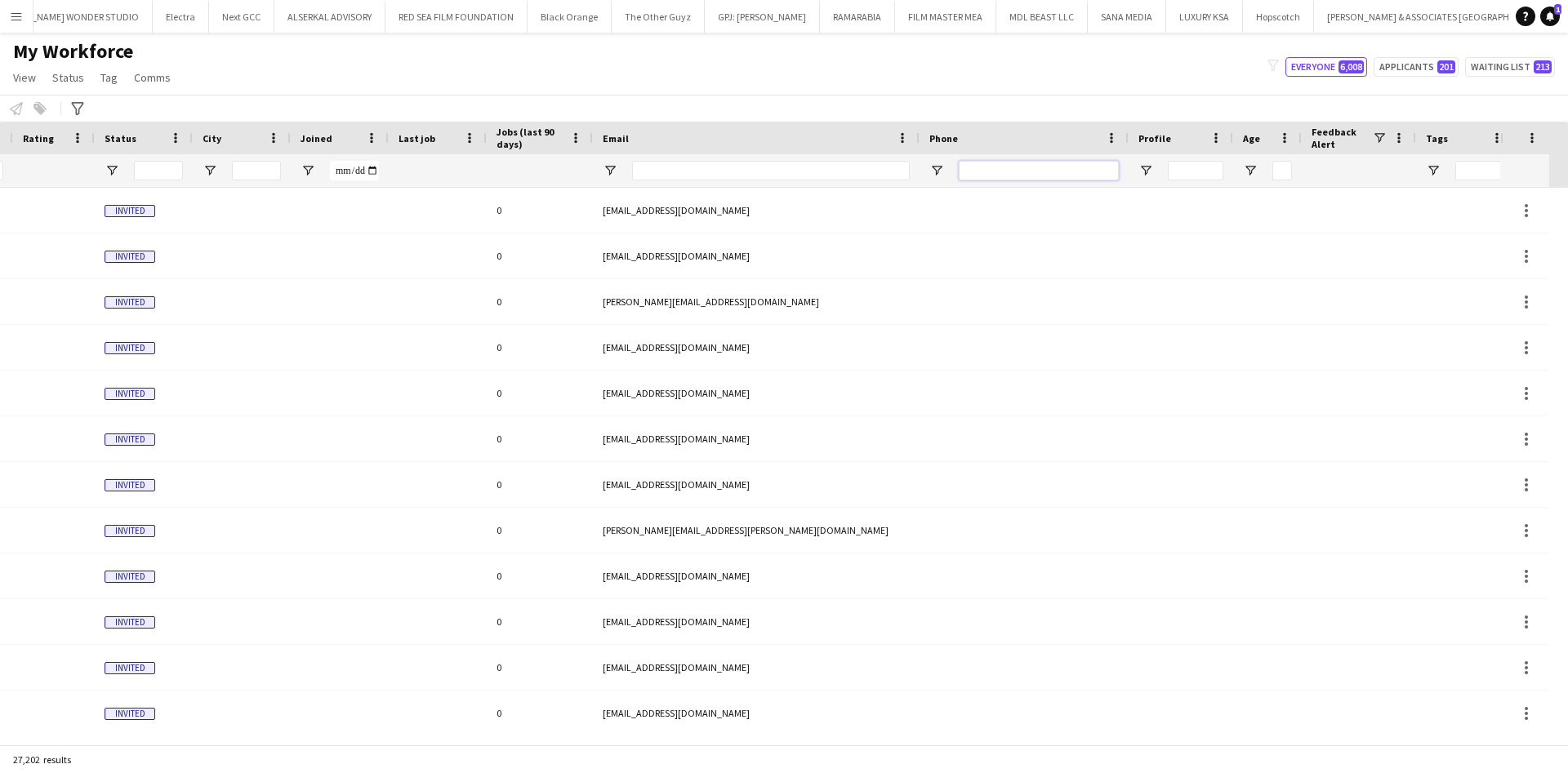
click at [1002, 167] on input "Phone Filter Input" at bounding box center [1039, 170] width 160 height 20
paste input "**********"
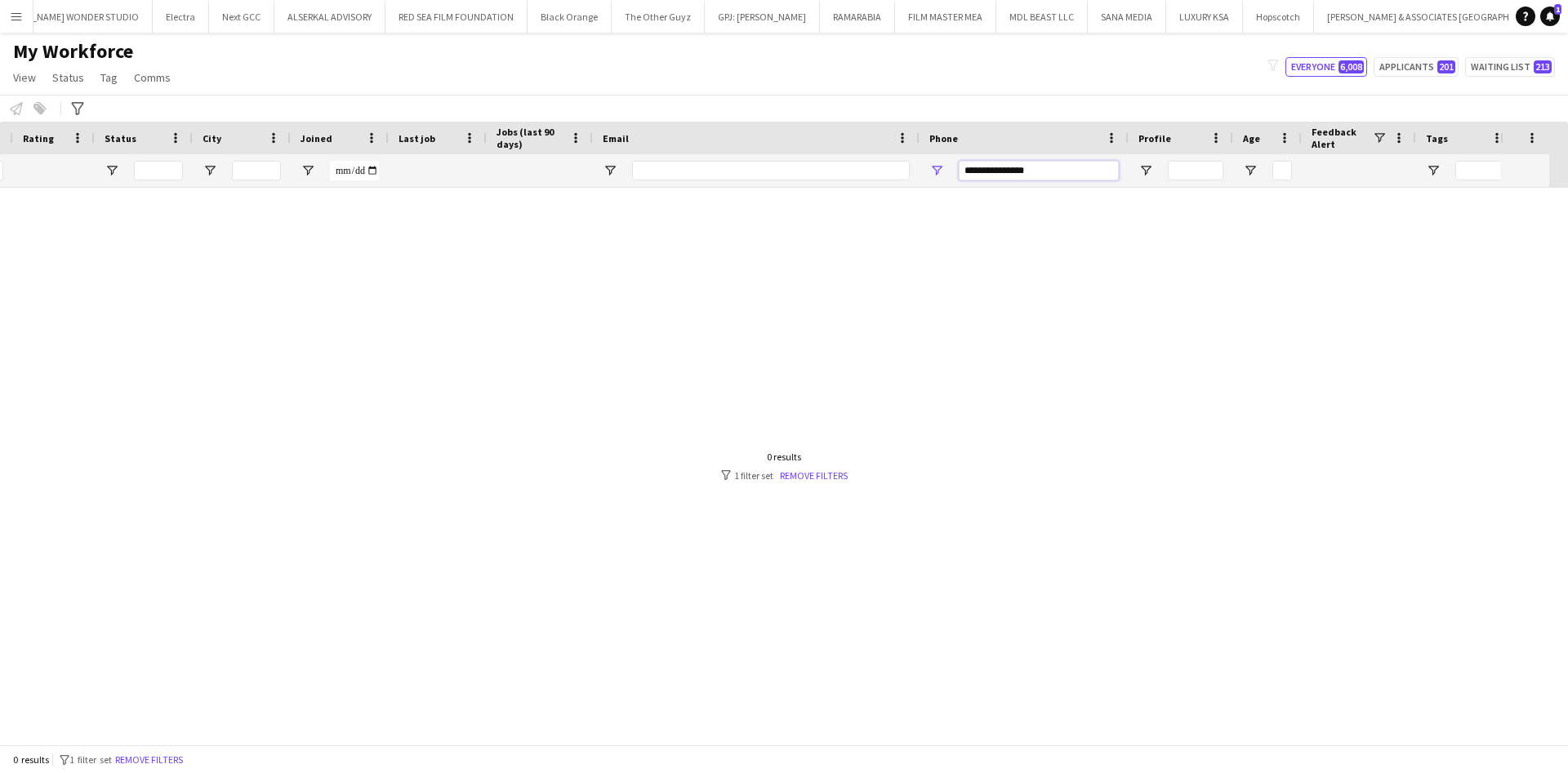
scroll to position [0, 366]
click at [1017, 168] on input "**********" at bounding box center [1044, 170] width 160 height 20
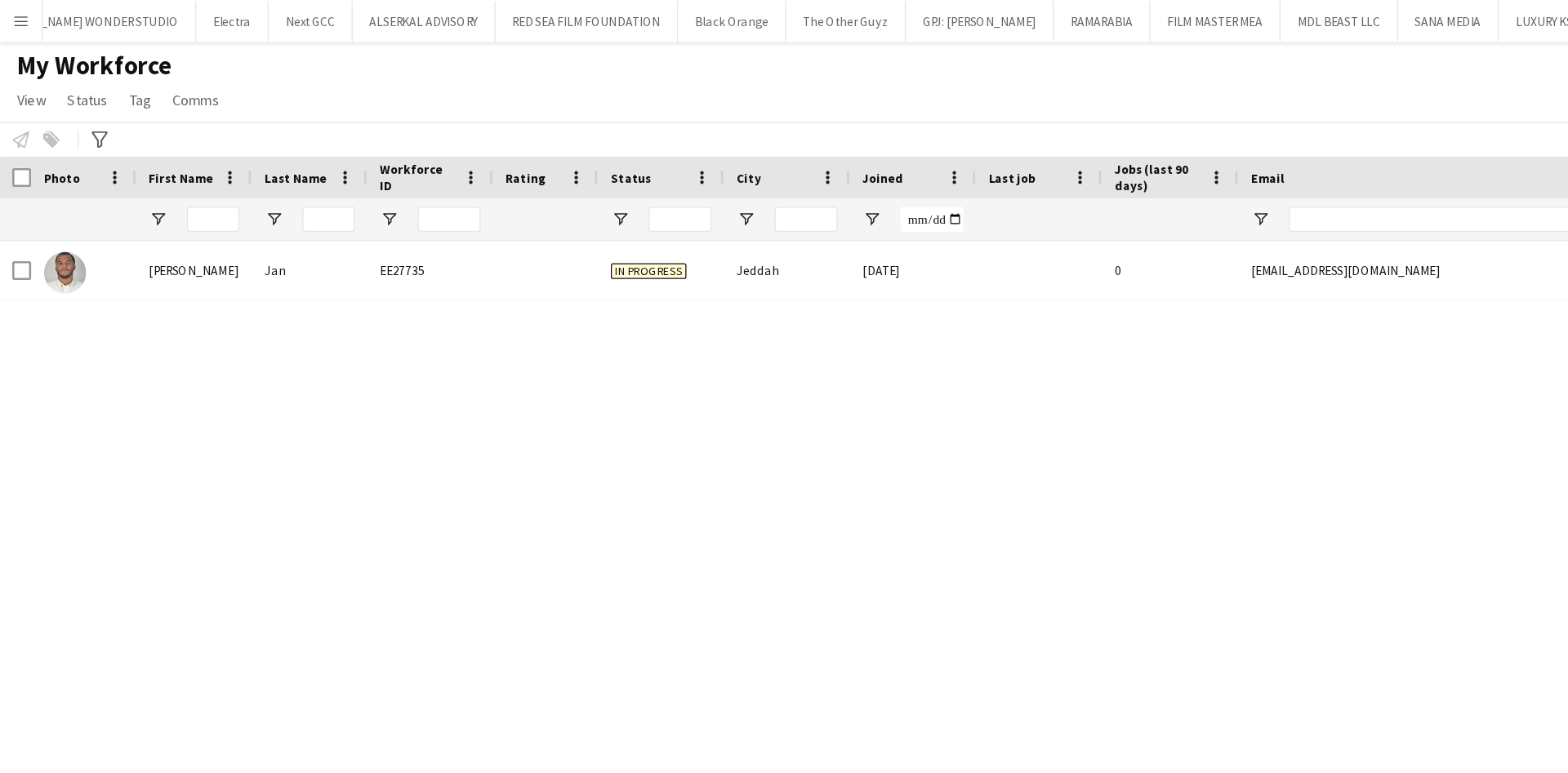
type input "**********"
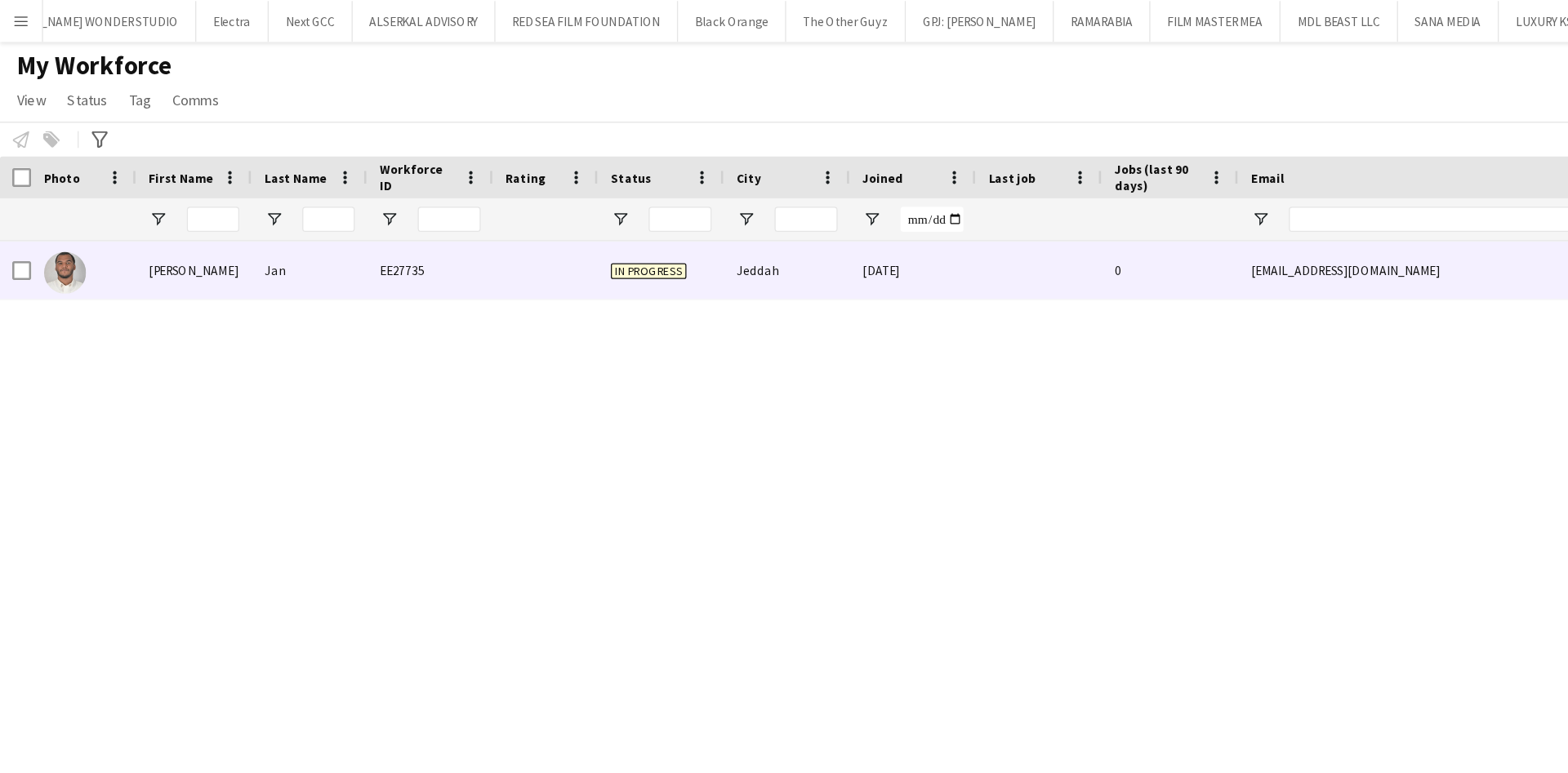
click at [157, 205] on div "Ahmed" at bounding box center [150, 210] width 90 height 45
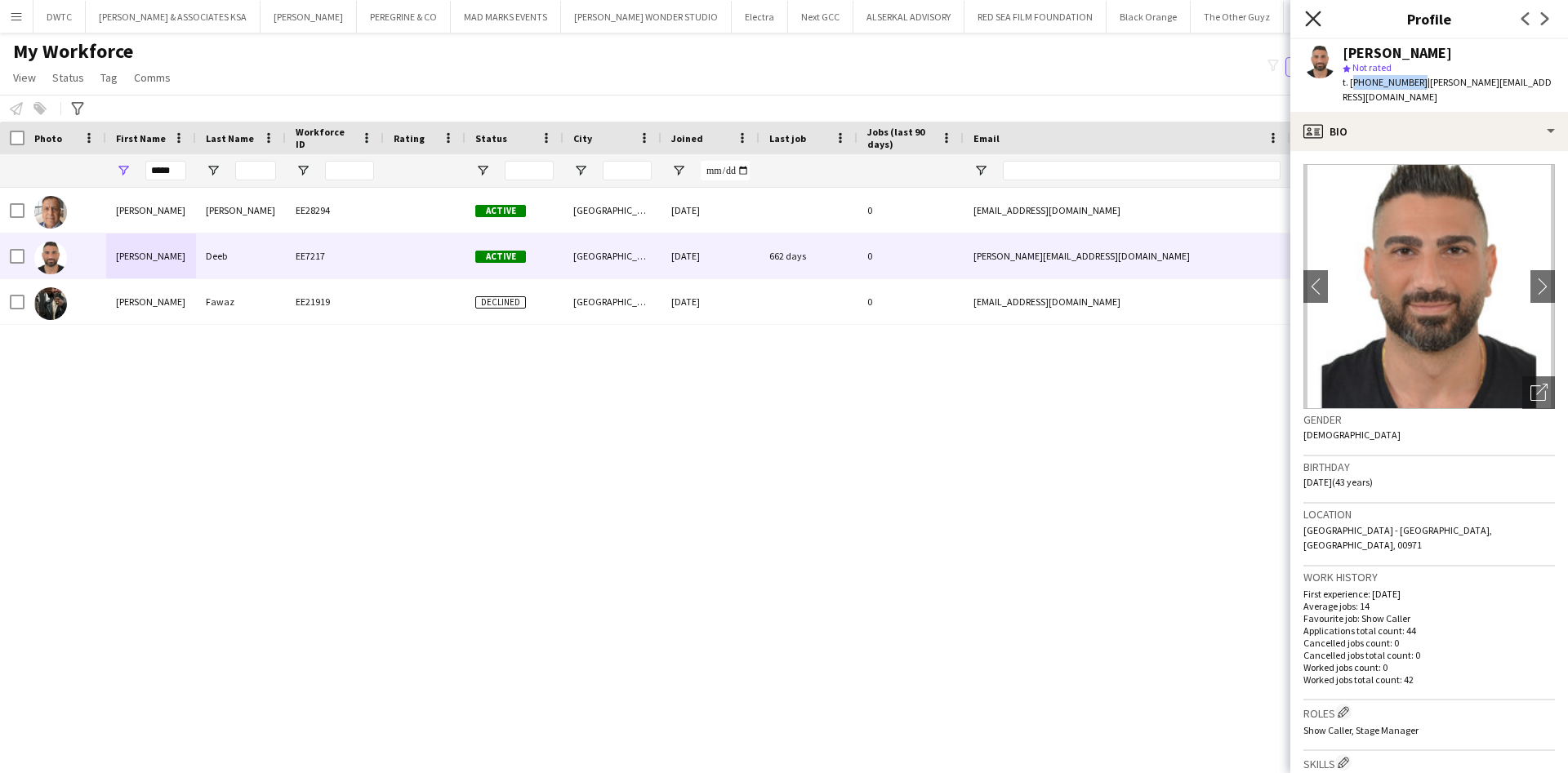
click at [1319, 15] on icon "Close pop-in" at bounding box center [1313, 18] width 15 height 15
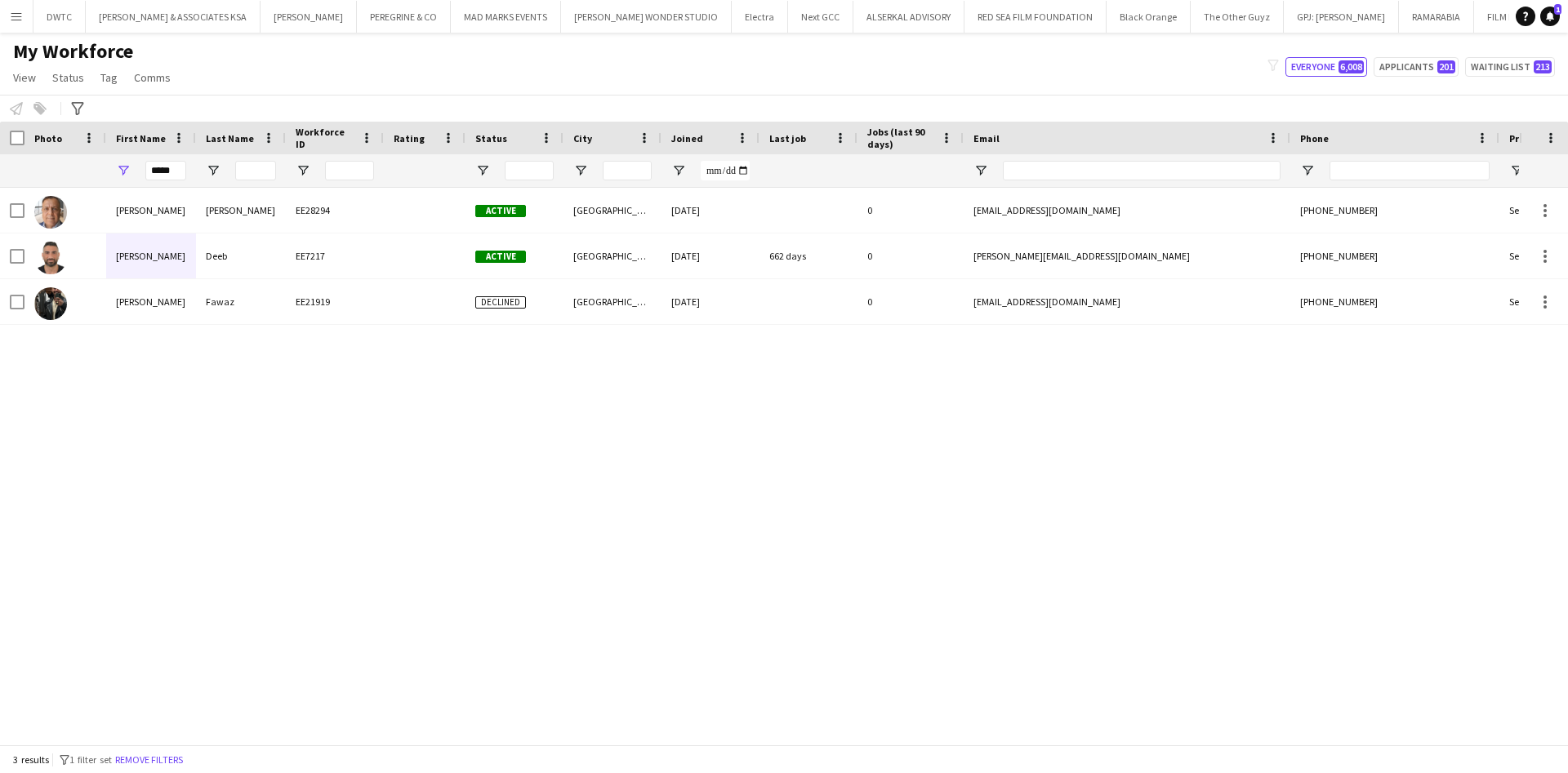
click at [7, 16] on button "Menu" at bounding box center [16, 16] width 32 height 32
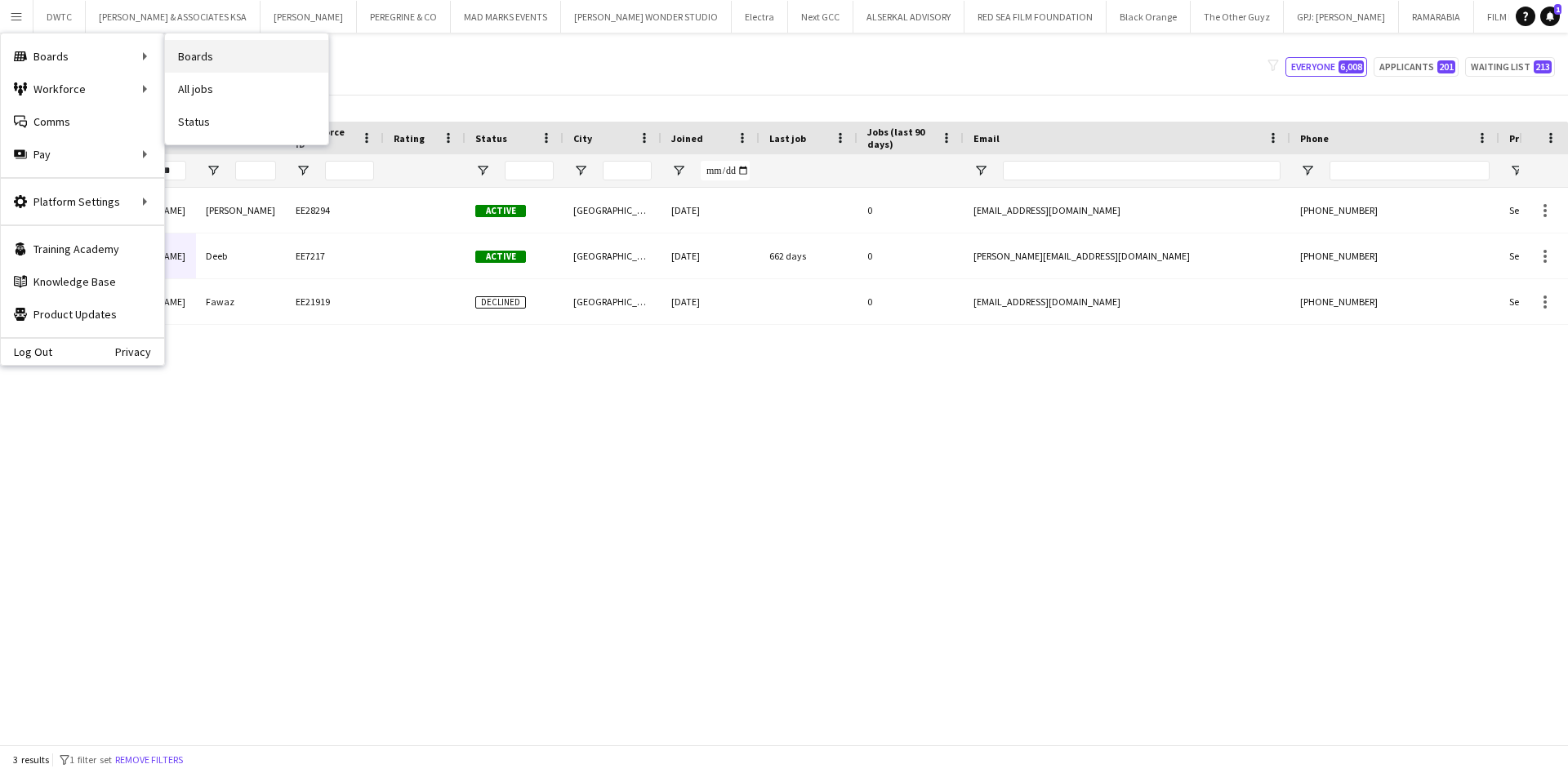
click at [178, 54] on link "Boards" at bounding box center [246, 56] width 163 height 32
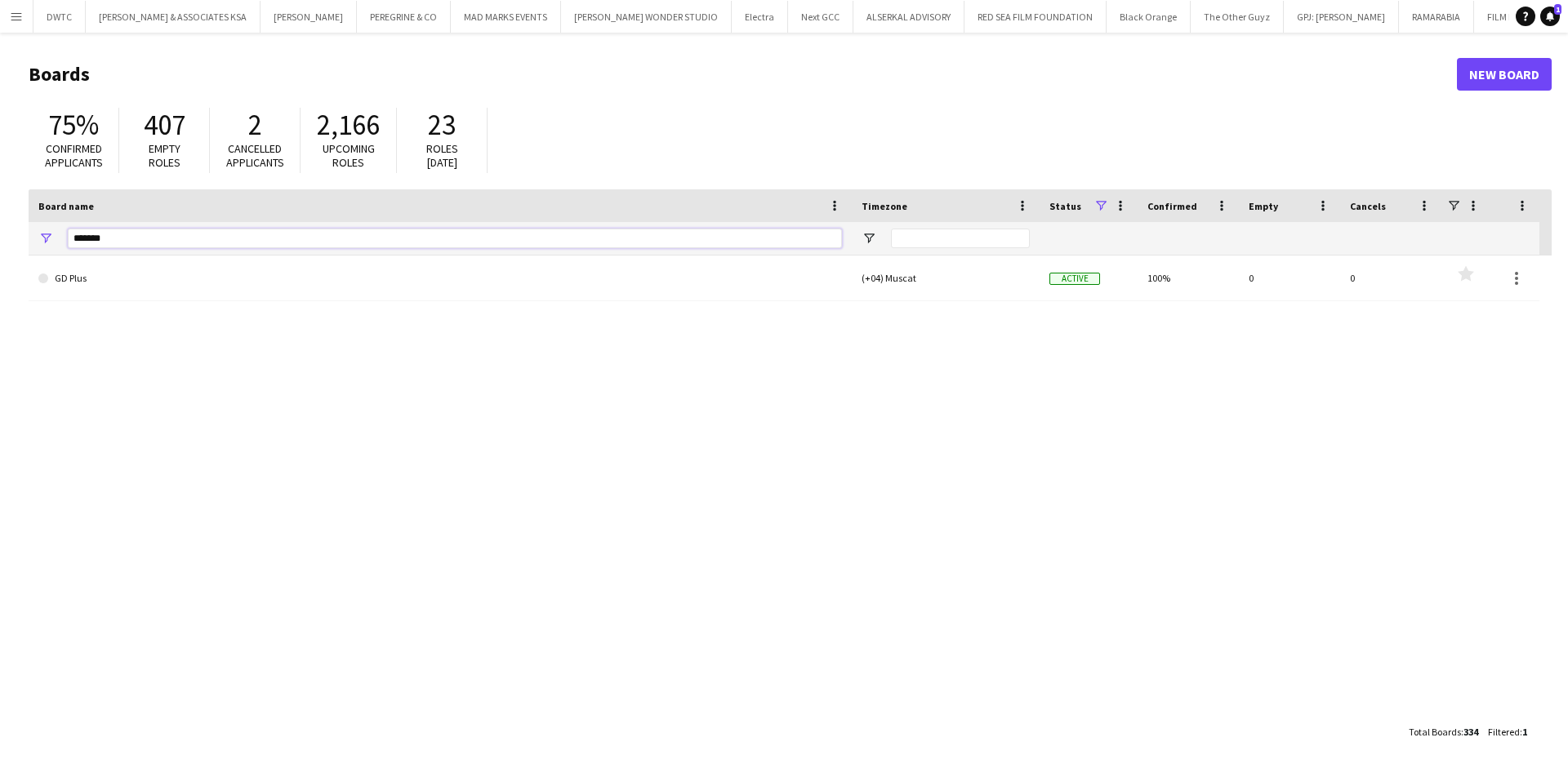
click at [104, 242] on input "*******" at bounding box center [454, 238] width 774 height 20
click at [104, 243] on input "*******" at bounding box center [454, 238] width 774 height 20
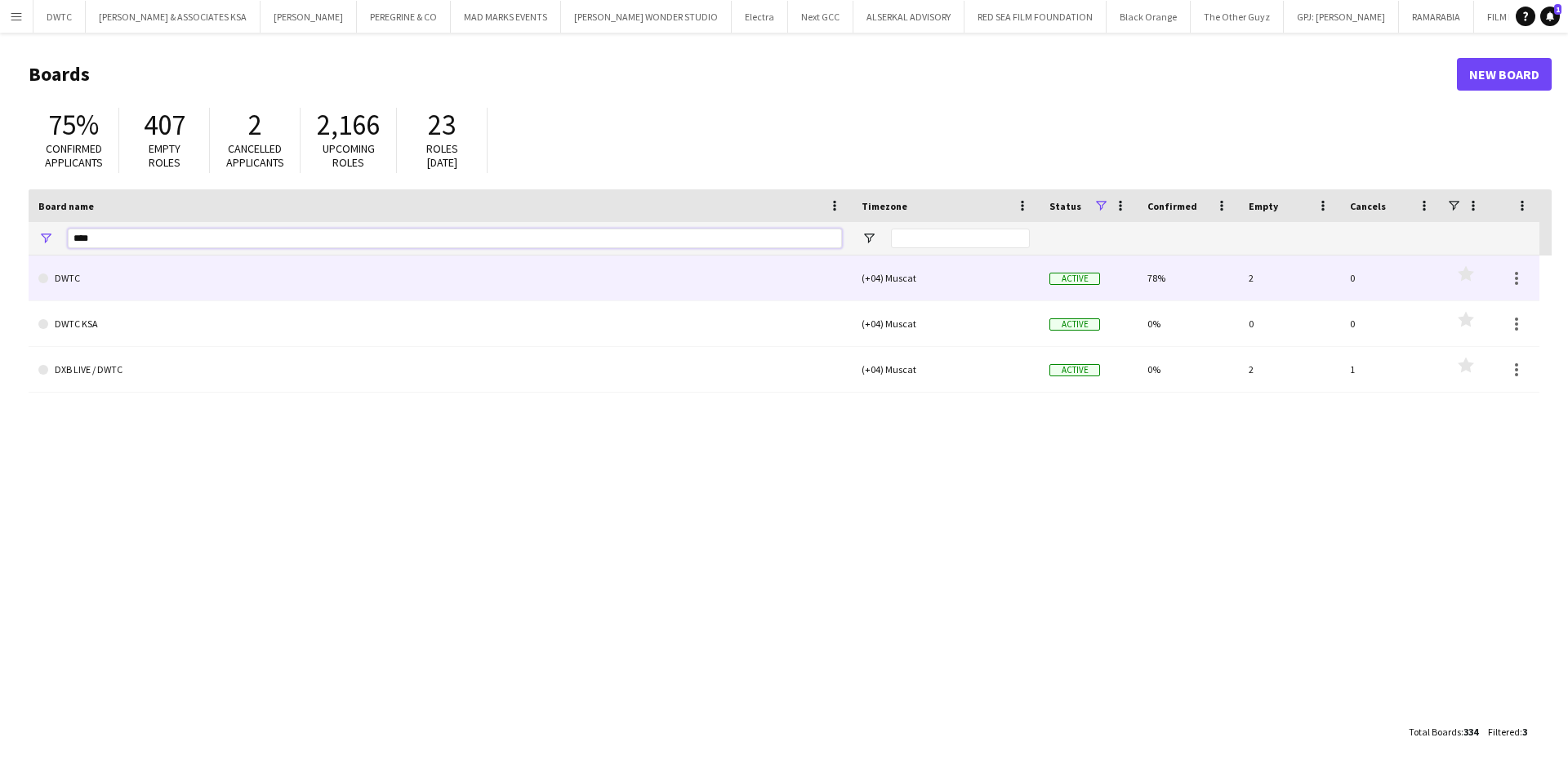
type input "****"
click at [131, 290] on link "DWTC" at bounding box center [440, 278] width 803 height 46
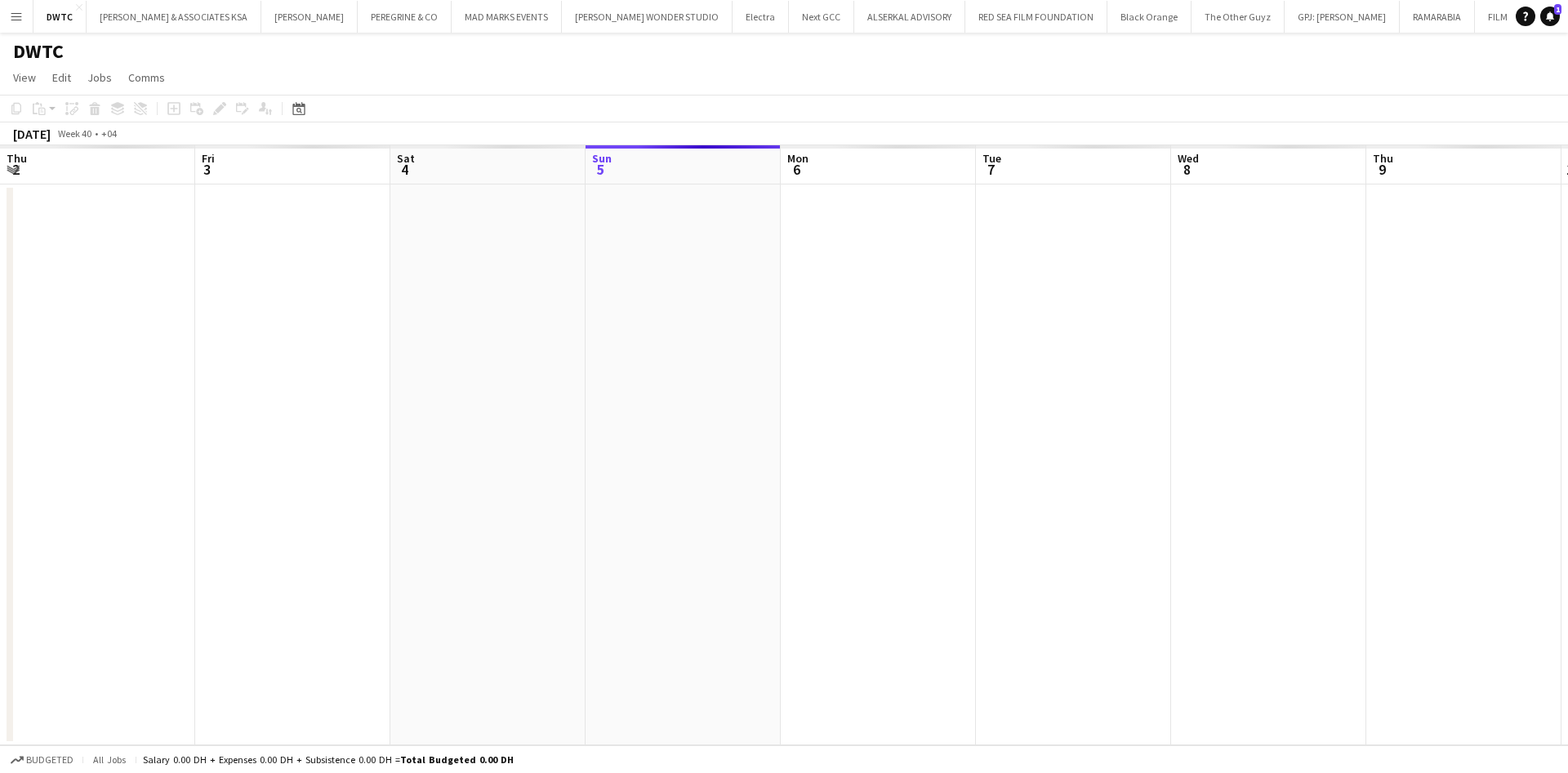
scroll to position [0, 390]
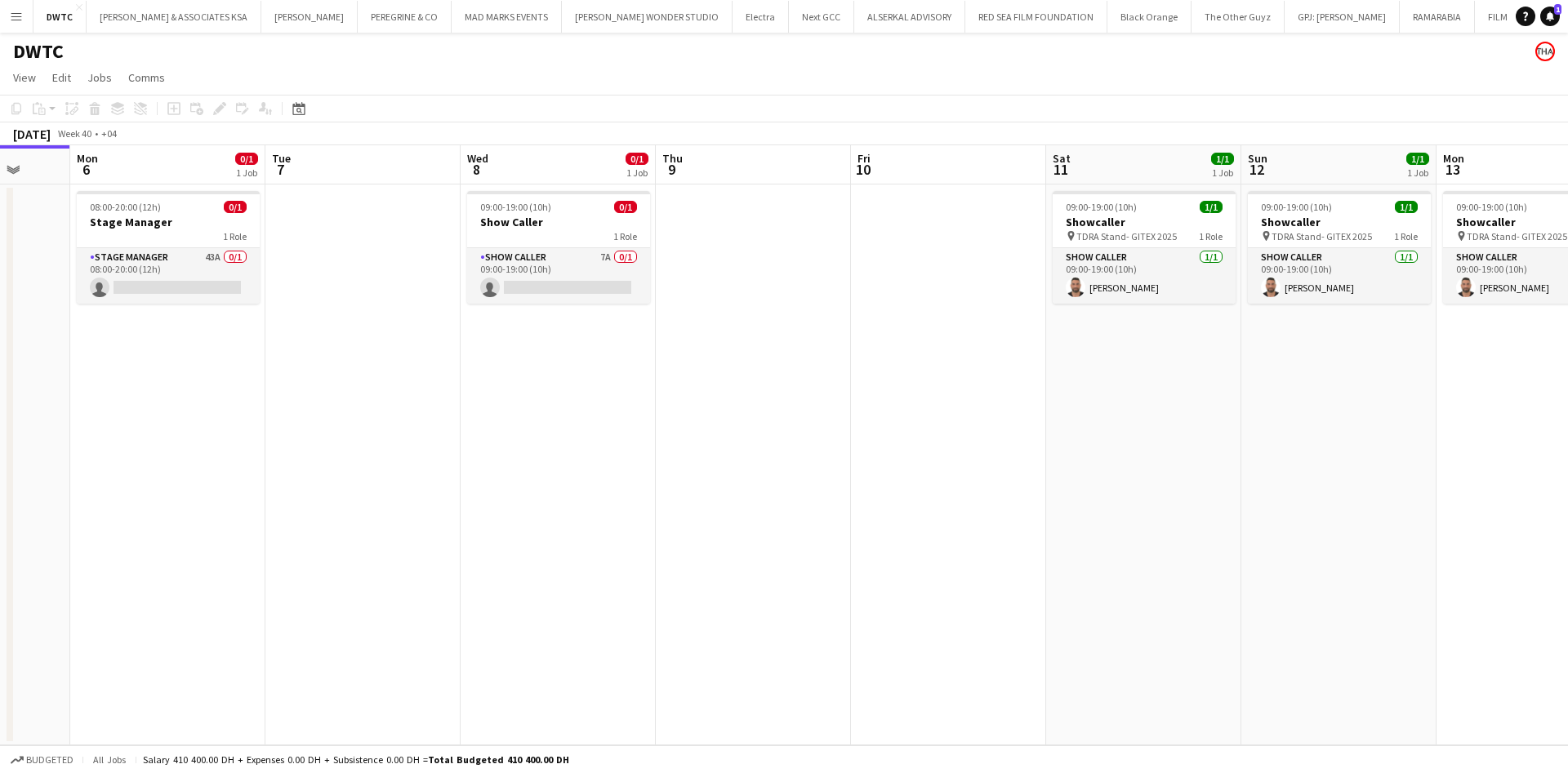
drag, startPoint x: 998, startPoint y: 324, endPoint x: 665, endPoint y: 352, distance: 334.2
click at [666, 353] on app-calendar-viewport "Fri 3 Sat 4 Sun 5 Mon 6 0/1 1 Job Tue 7 Wed 8 0/1 1 Job Thu 9 Fri 10 Sat 11 1/1…" at bounding box center [784, 445] width 1568 height 600
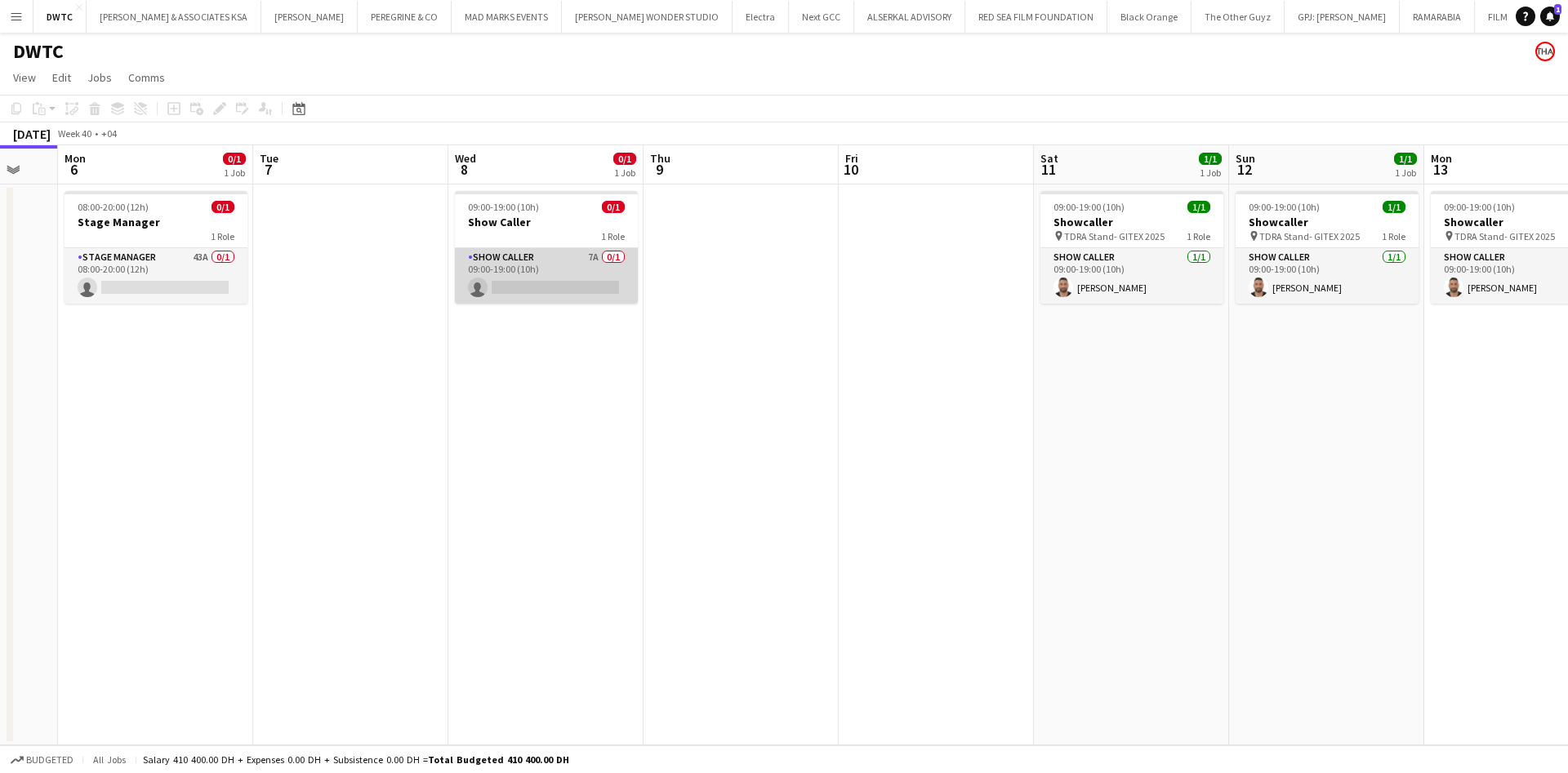
click at [580, 261] on app-card-role "Show Caller 7A 0/1 09:00-19:00 (10h) single-neutral-actions" at bounding box center [546, 276] width 183 height 55
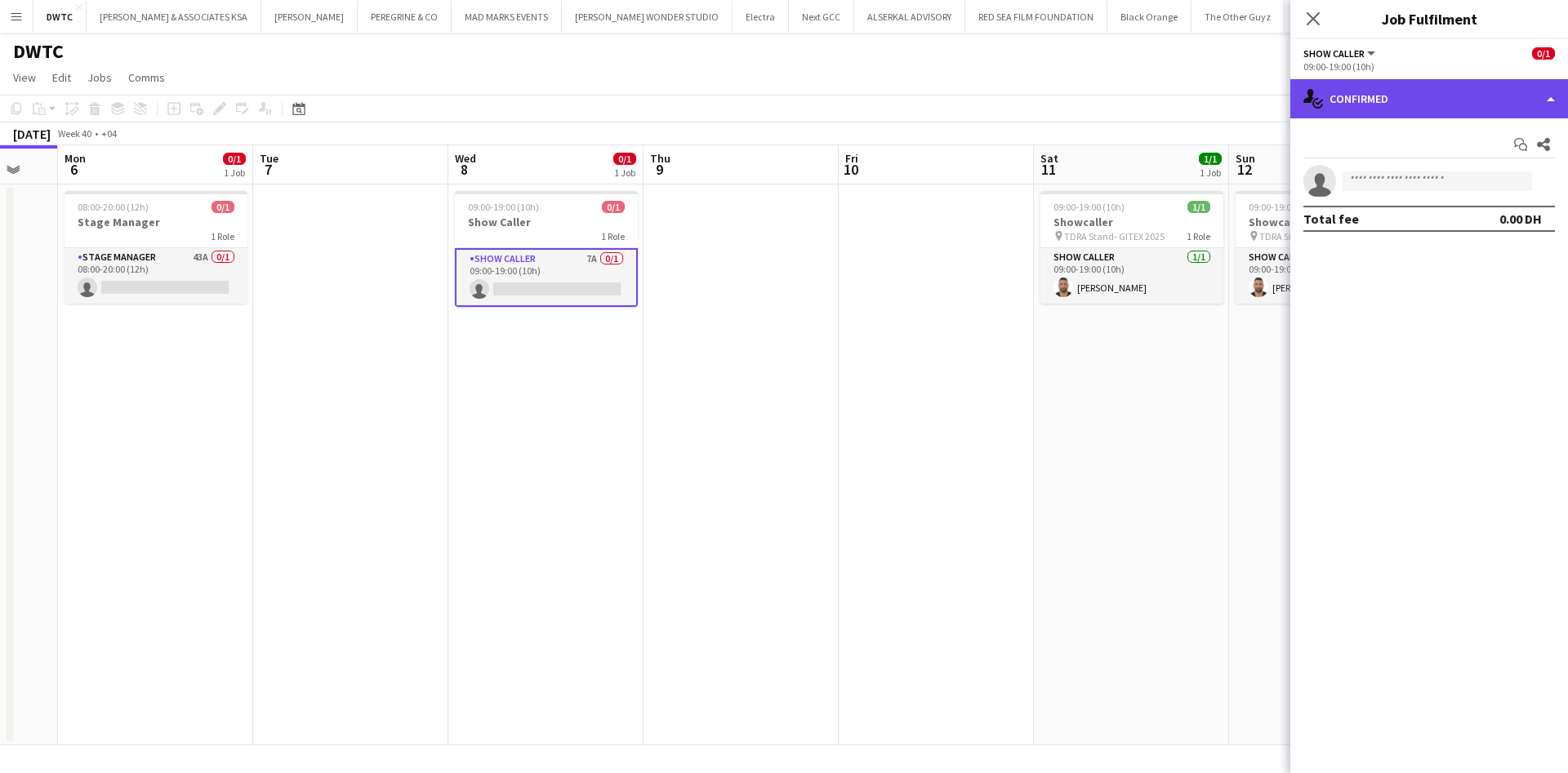
click at [1344, 107] on div "single-neutral-actions-check-2 Confirmed" at bounding box center [1429, 99] width 277 height 39
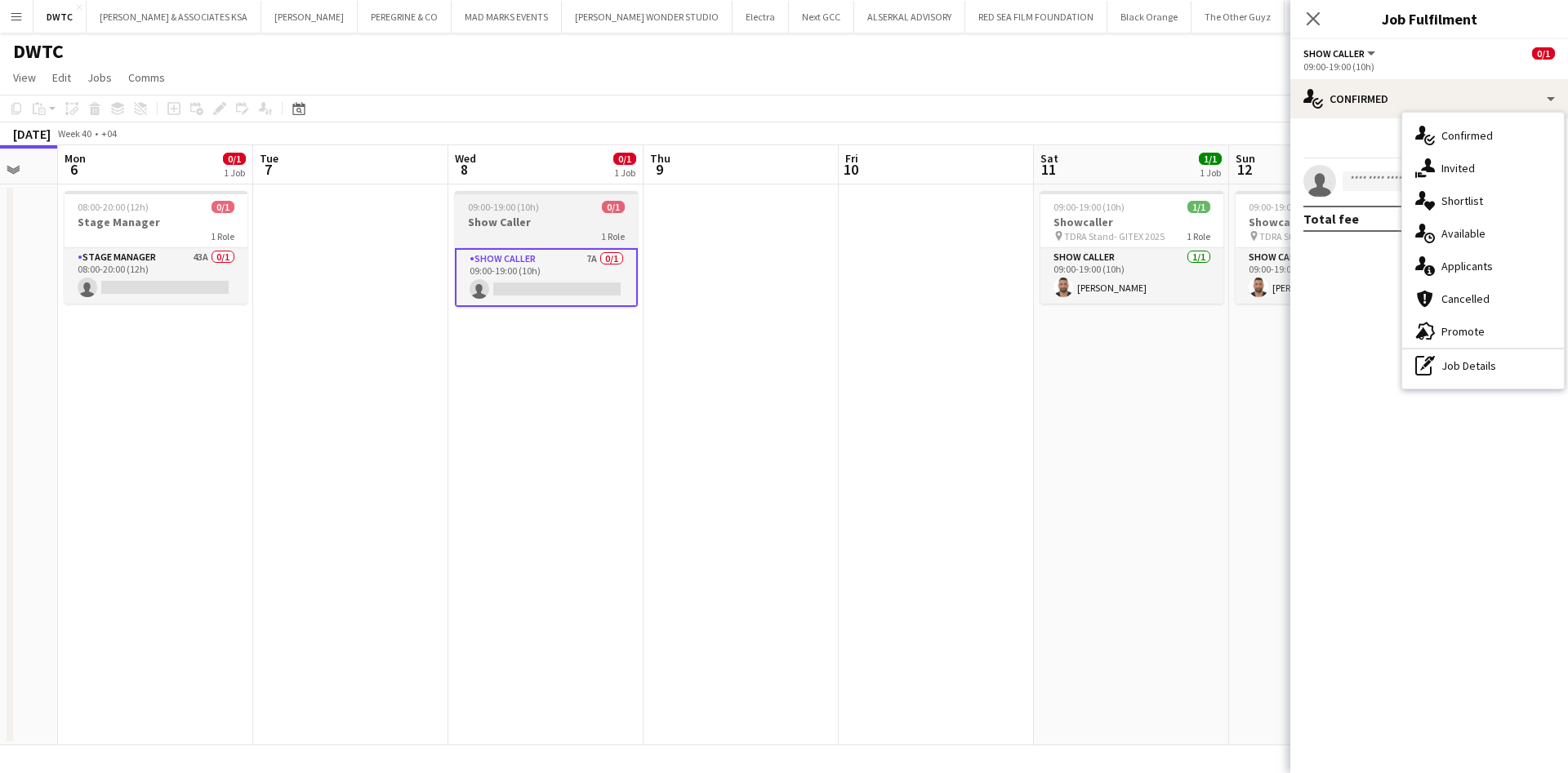
click at [592, 235] on div "1 Role" at bounding box center [546, 235] width 183 height 13
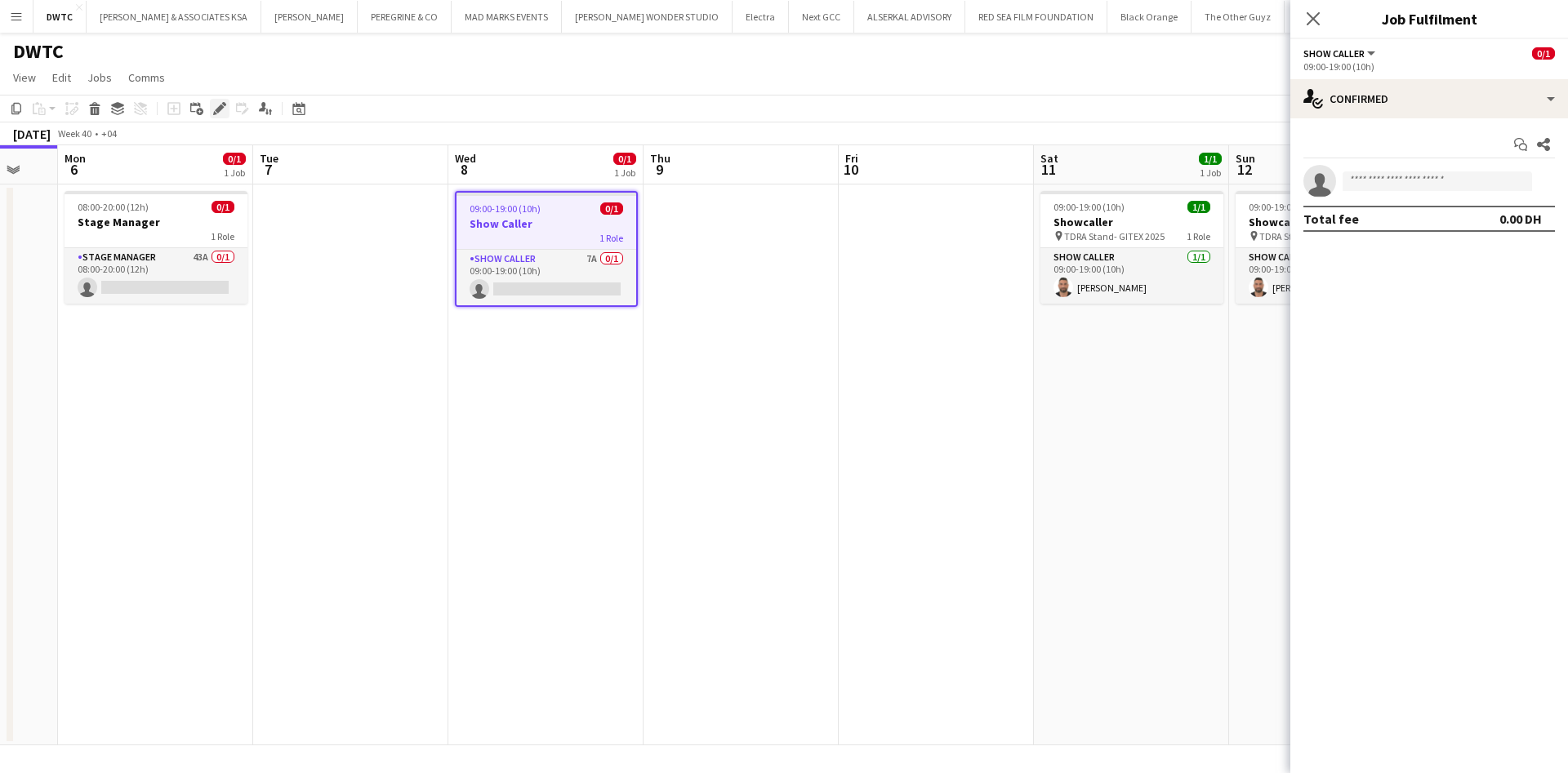
click at [224, 111] on icon "Edit" at bounding box center [219, 108] width 13 height 13
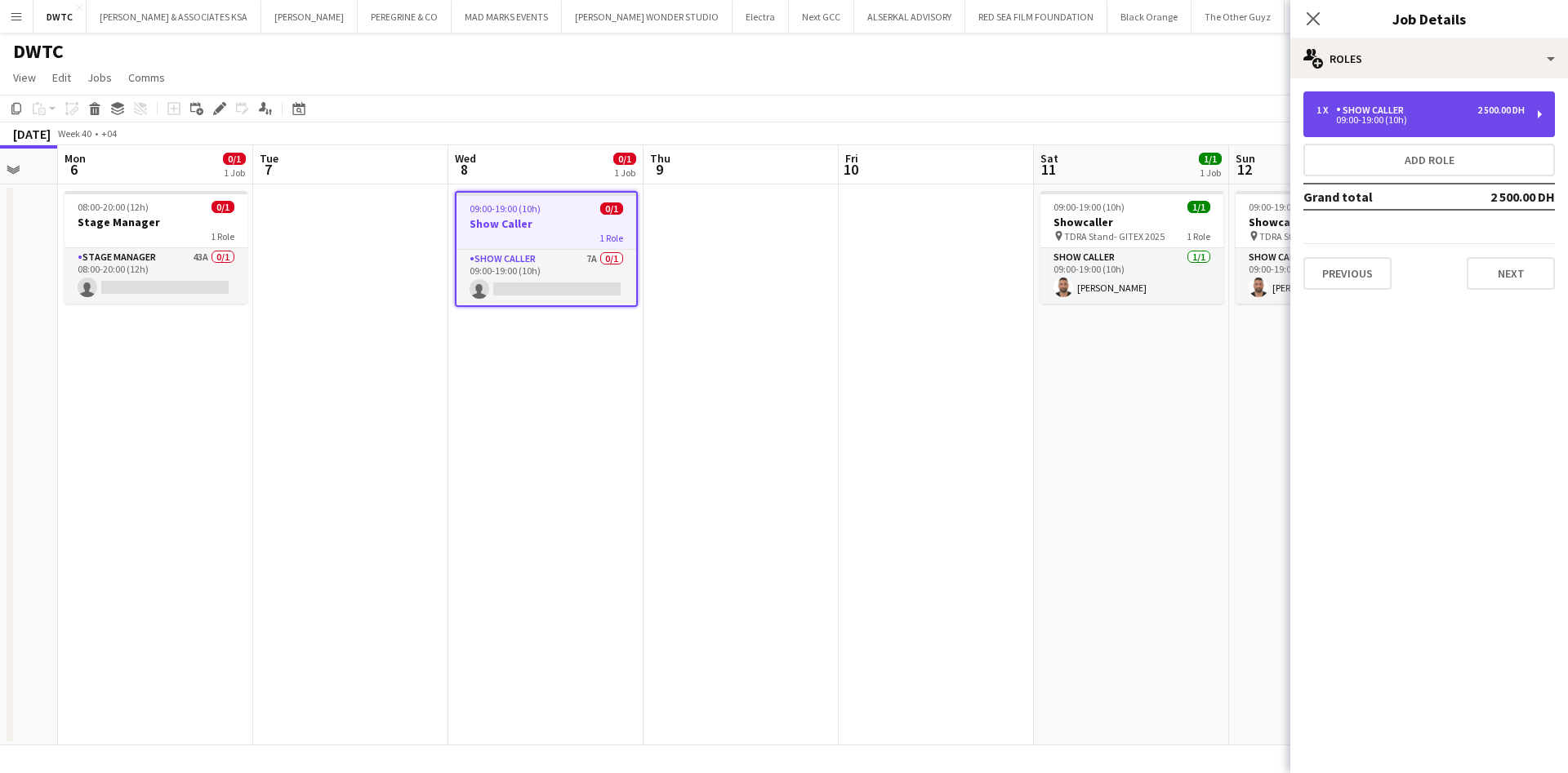
click at [1449, 124] on div "1 x Show Caller 2 500.00 DH 09:00-19:00 (10h)" at bounding box center [1429, 114] width 252 height 46
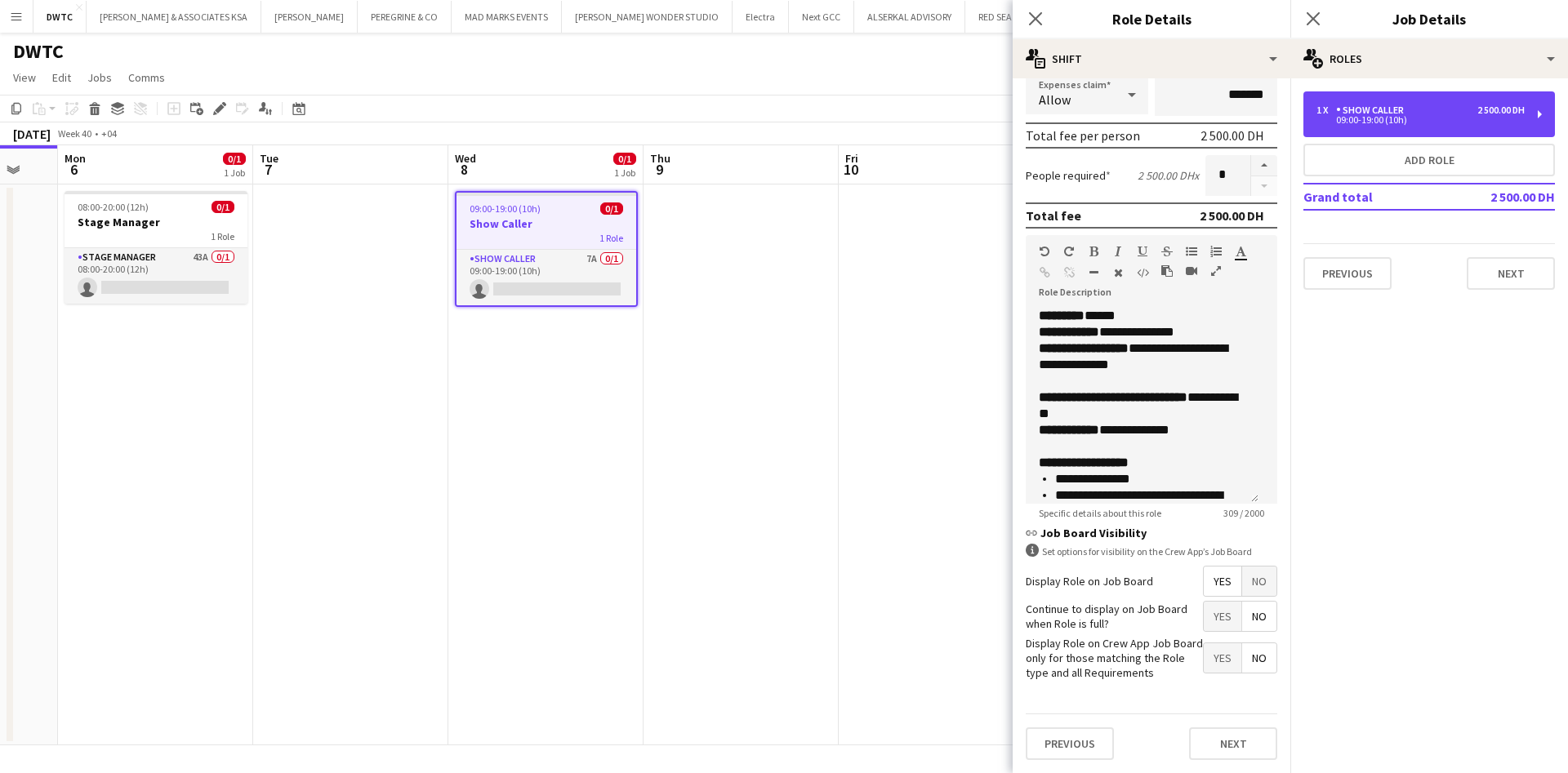
scroll to position [288, 0]
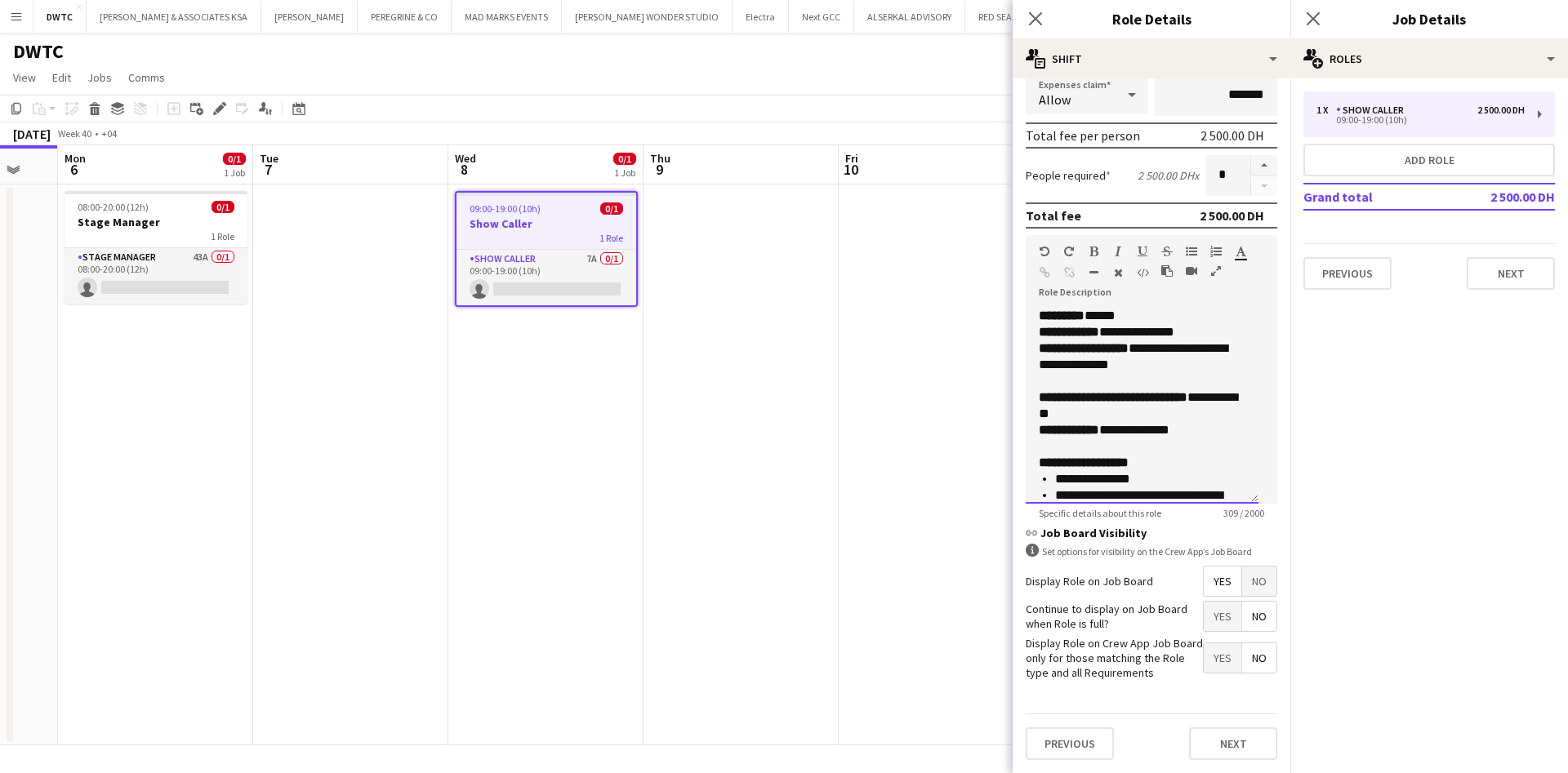
click at [1146, 471] on li "**********" at bounding box center [1140, 479] width 172 height 16
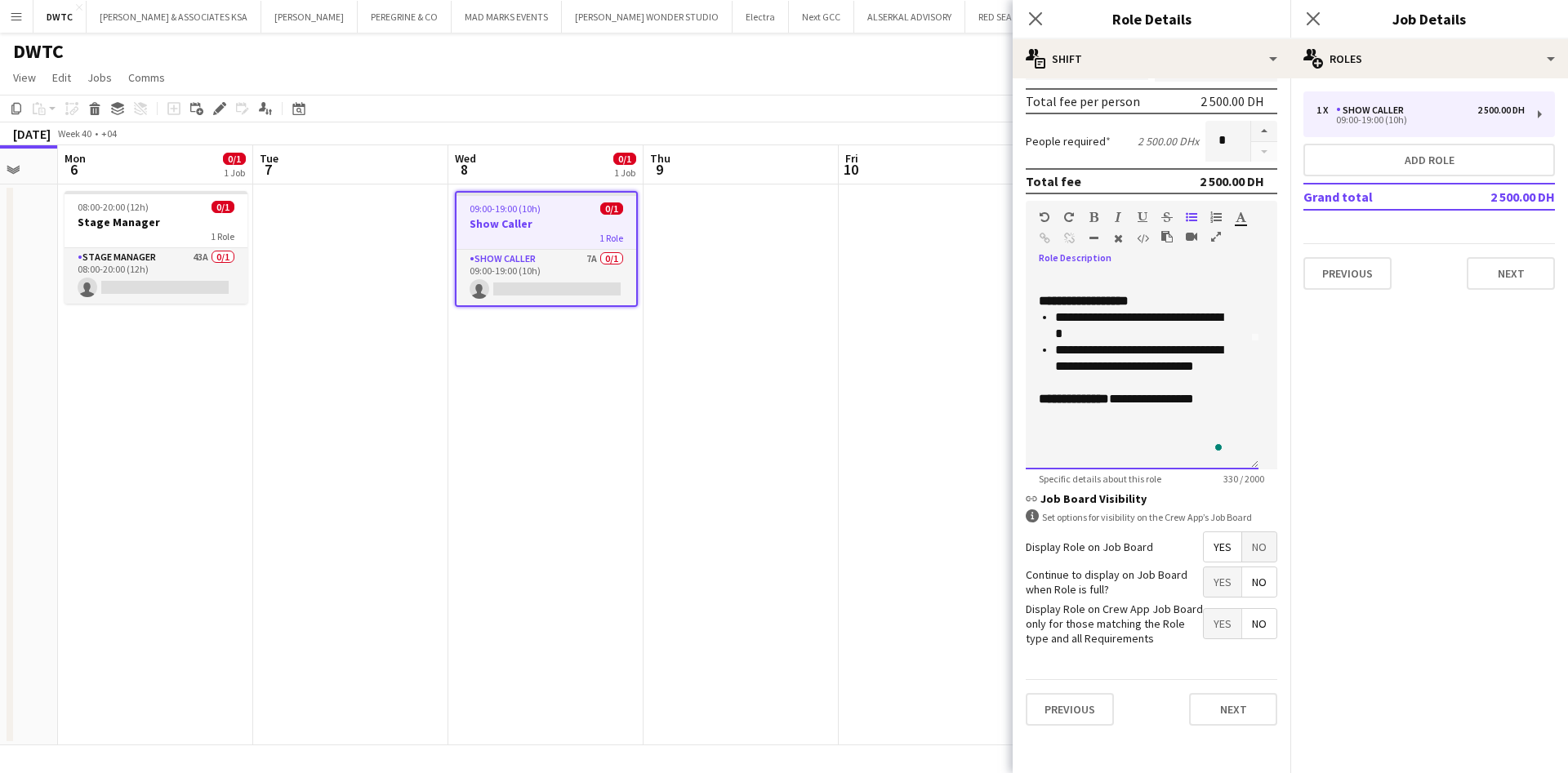
scroll to position [306, 0]
click at [1252, 726] on button "Next" at bounding box center [1233, 709] width 88 height 32
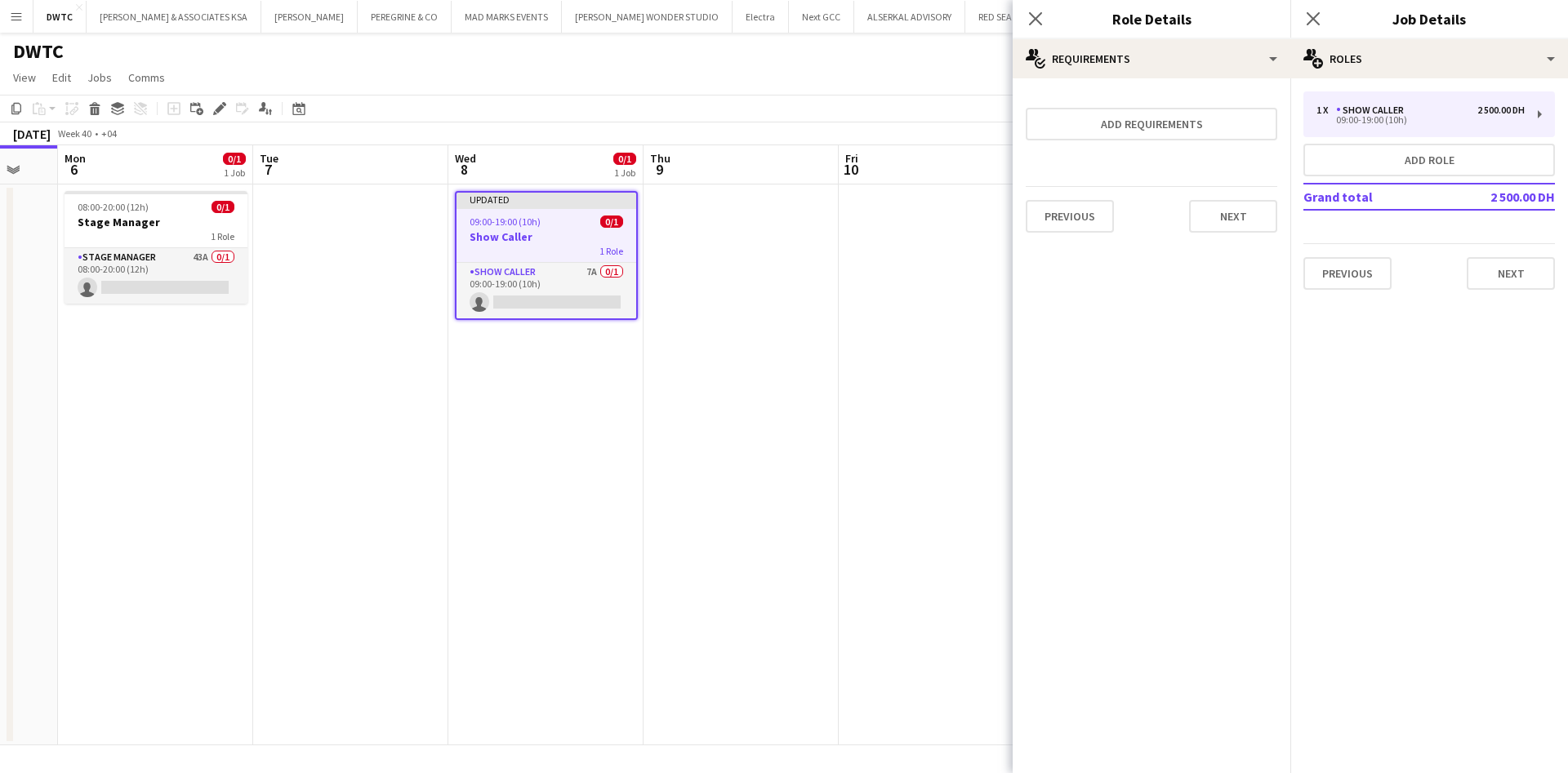
scroll to position [0, 0]
click at [1216, 224] on button "Next" at bounding box center [1233, 216] width 88 height 32
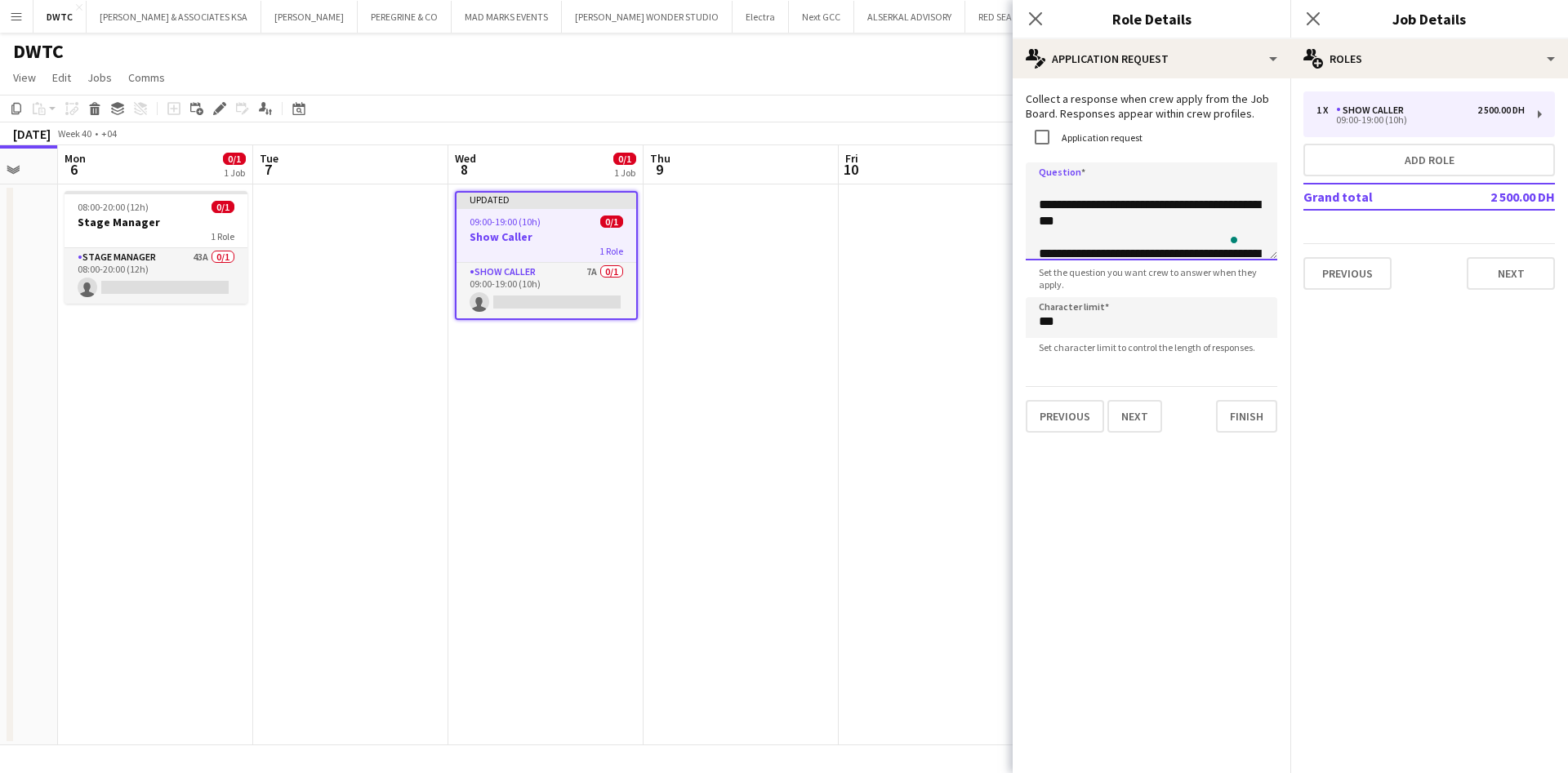
scroll to position [90, 0]
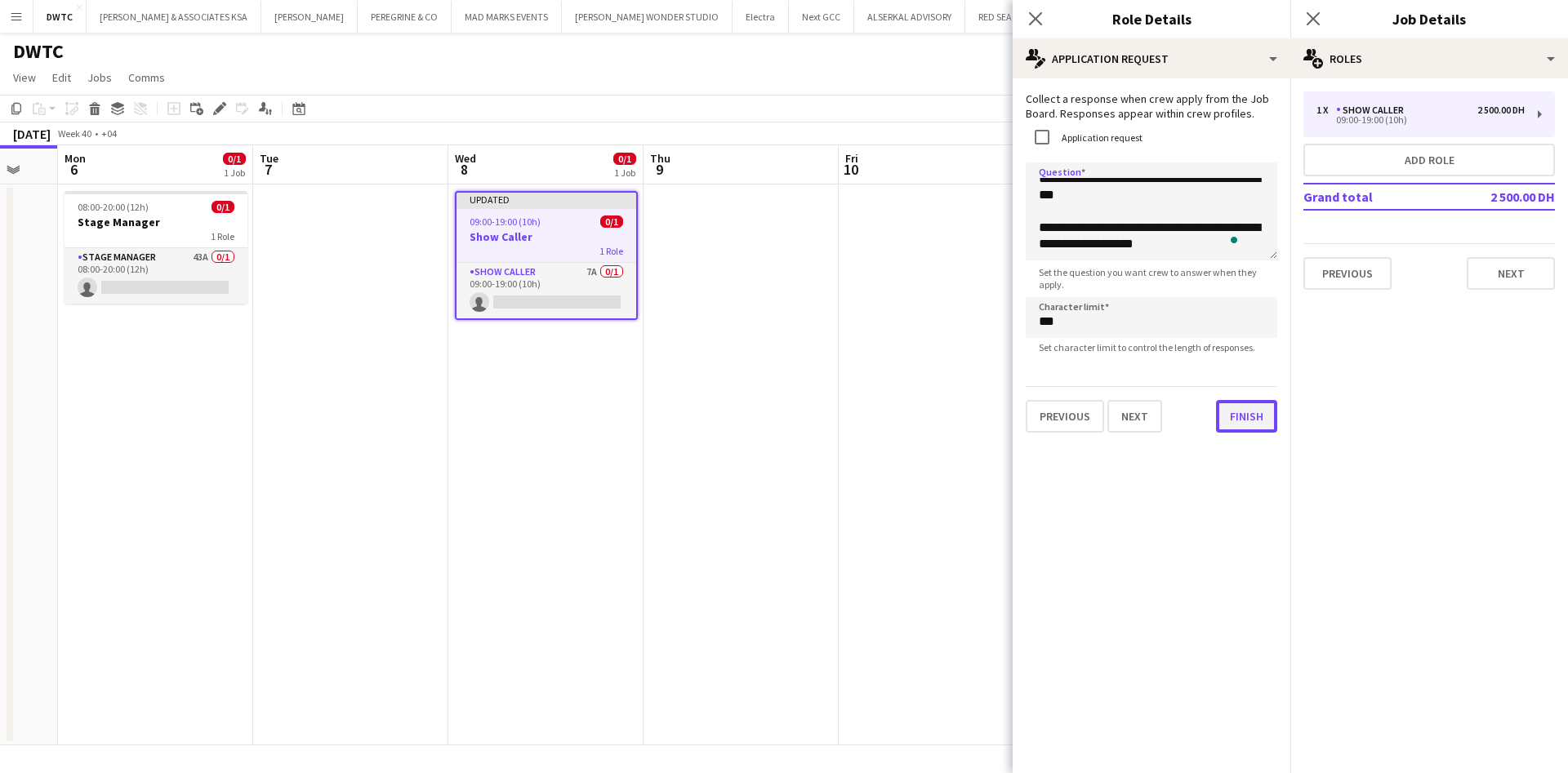
click at [1250, 419] on button "Finish" at bounding box center [1247, 416] width 61 height 32
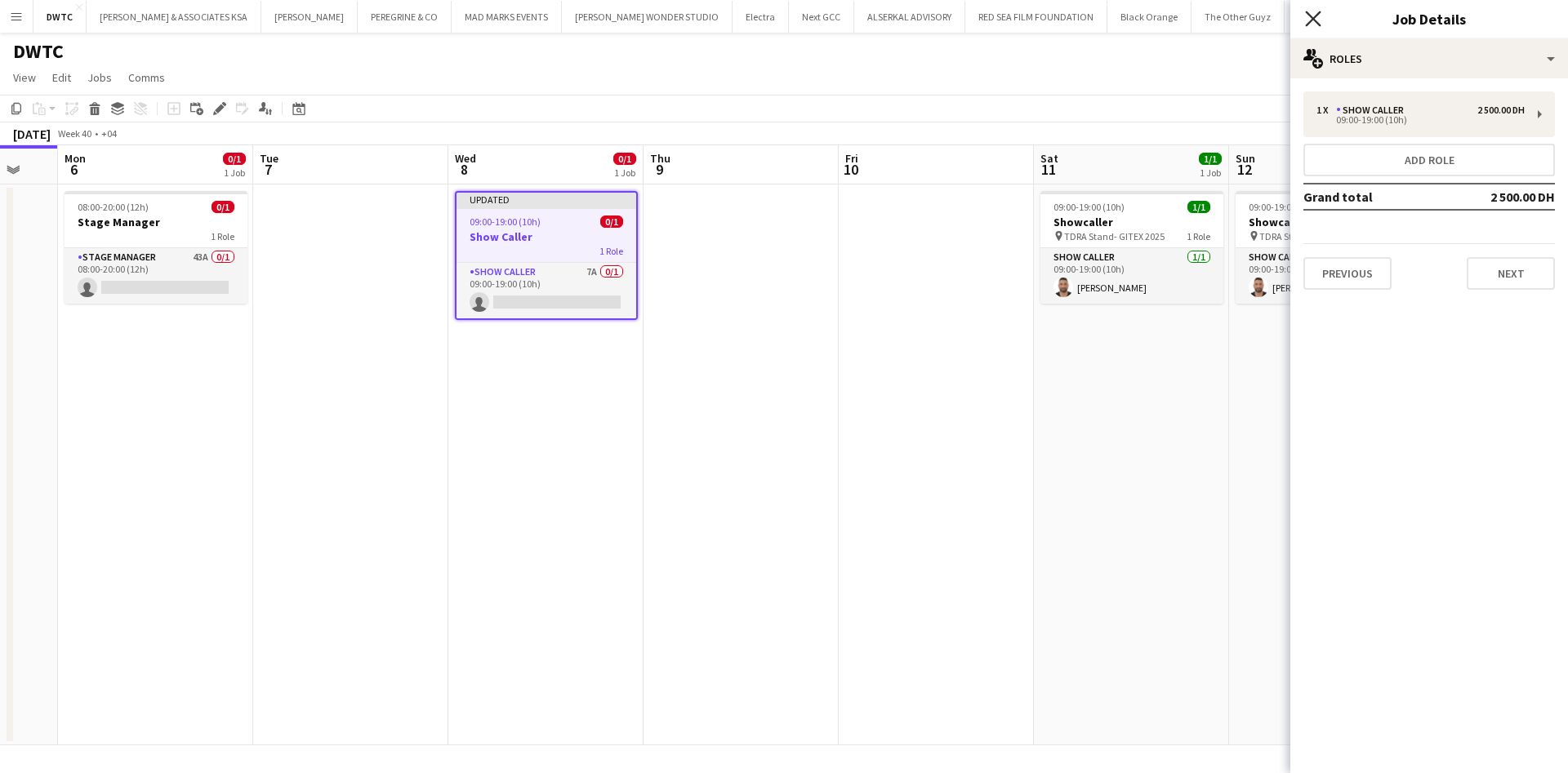
click at [1312, 21] on icon at bounding box center [1313, 18] width 15 height 15
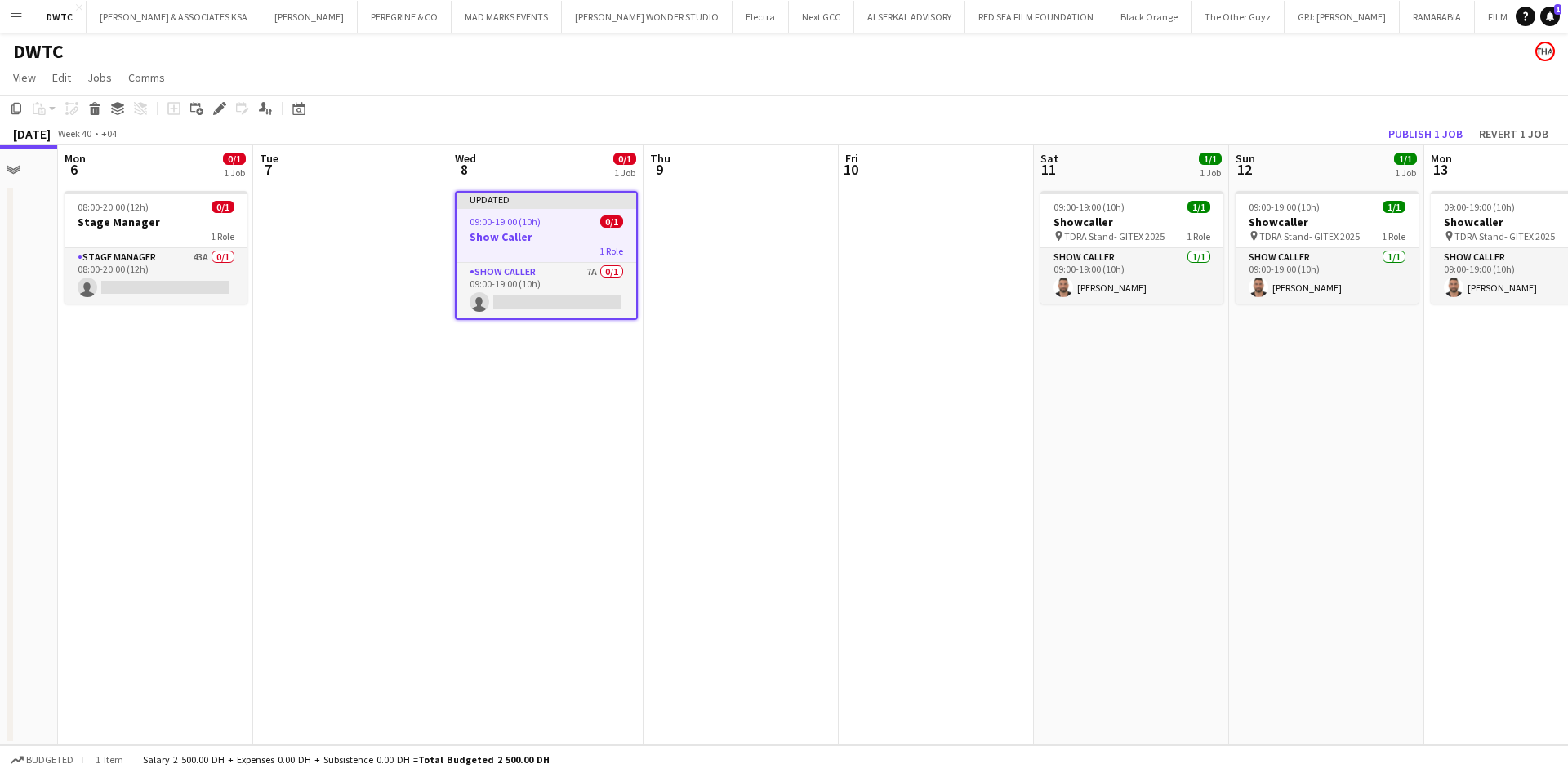
click at [540, 208] on div at bounding box center [546, 207] width 179 height 3
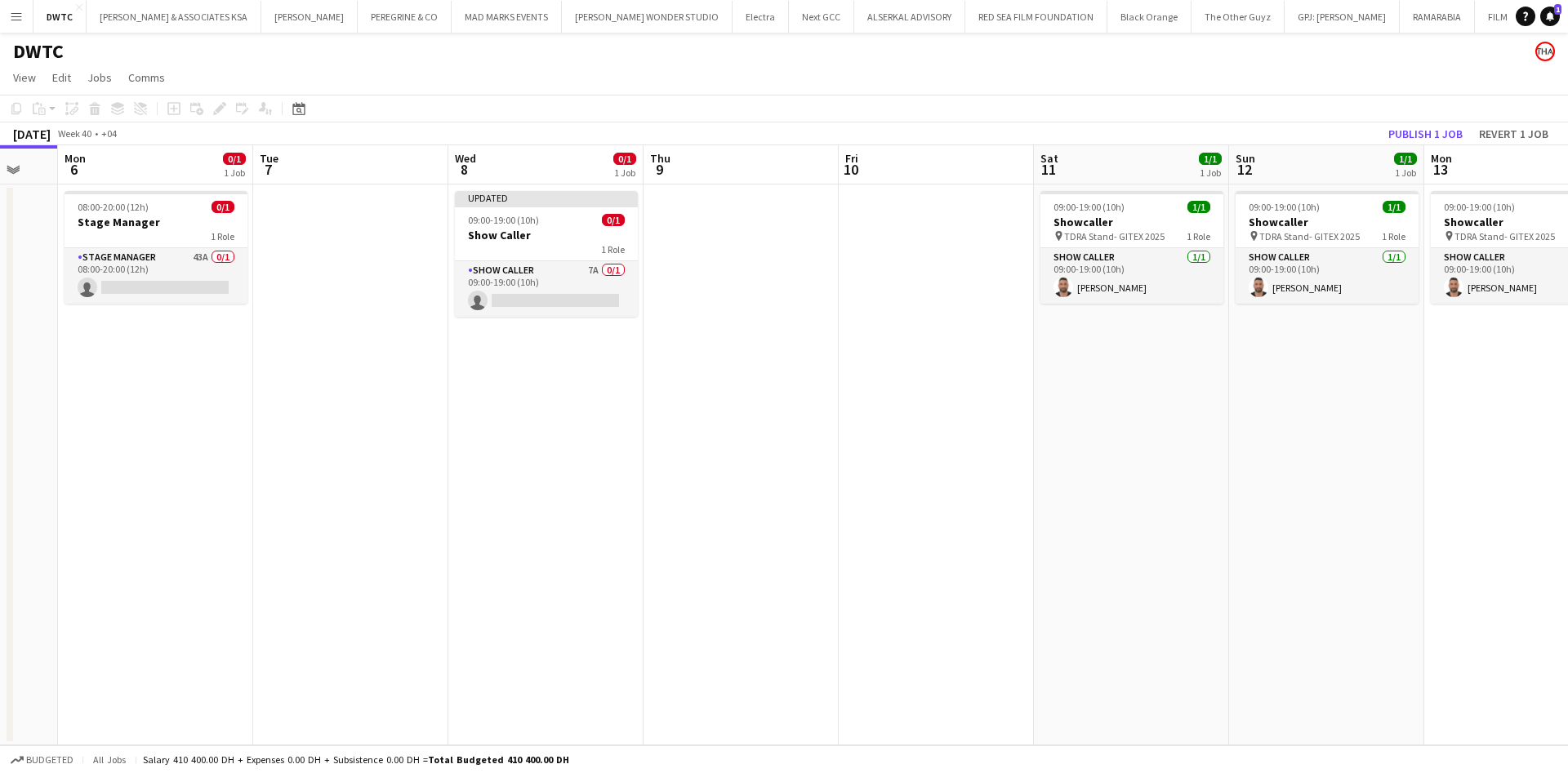
click at [708, 235] on app-date-cell at bounding box center [741, 464] width 195 height 561
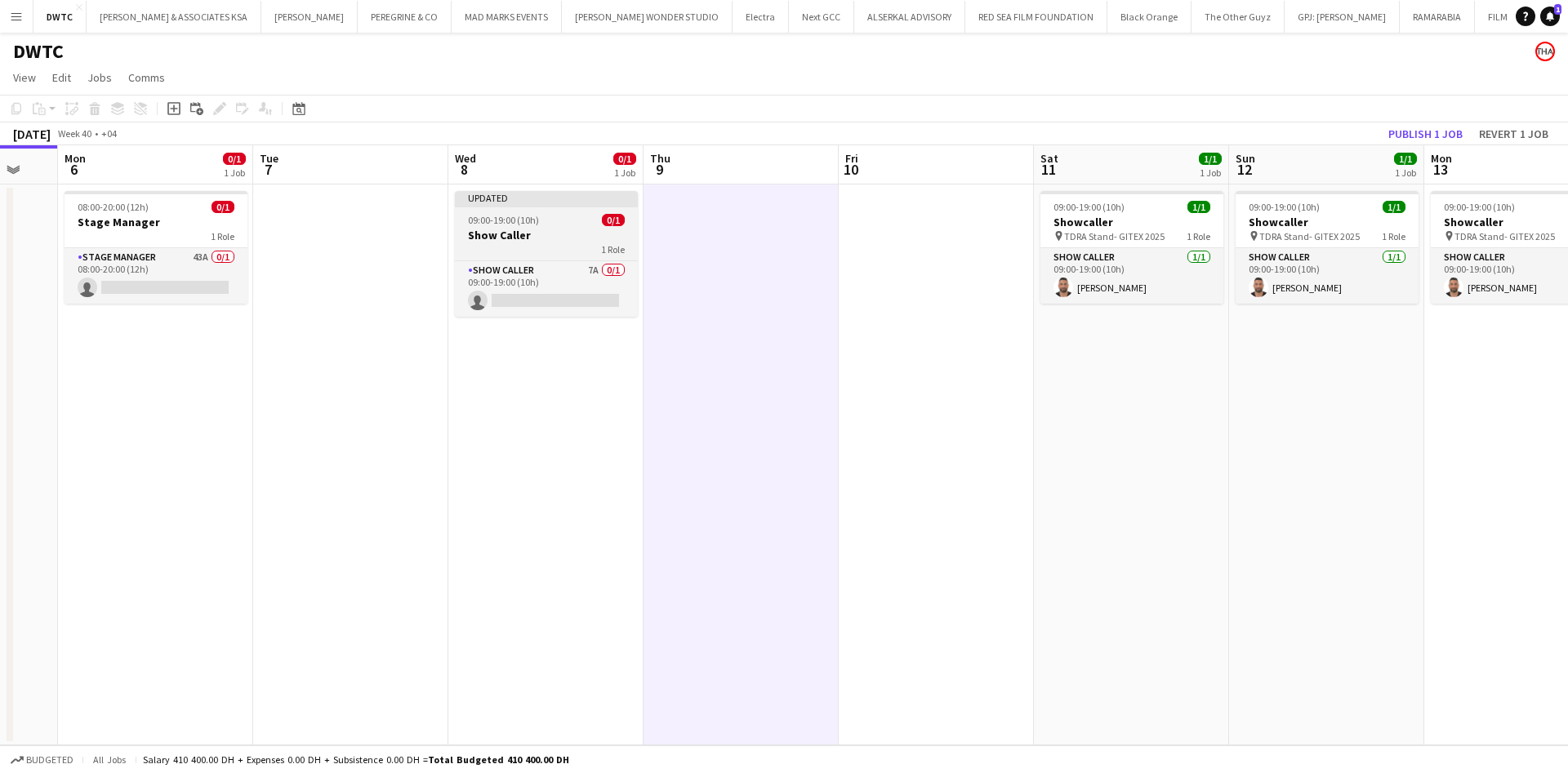
click at [568, 221] on div "09:00-19:00 (10h) 0/1" at bounding box center [546, 220] width 183 height 12
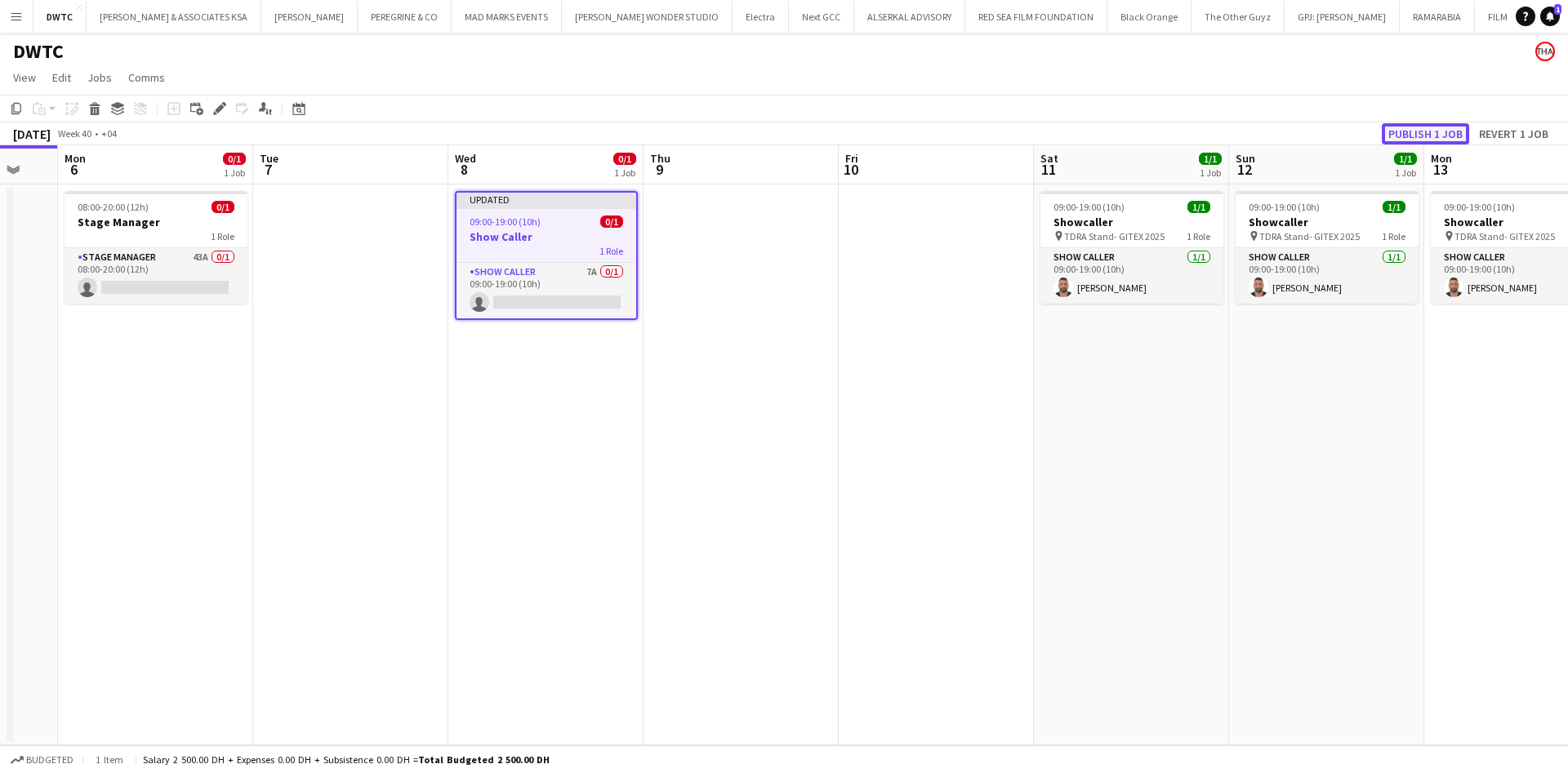
click at [1431, 133] on button "Publish 1 job" at bounding box center [1425, 133] width 87 height 21
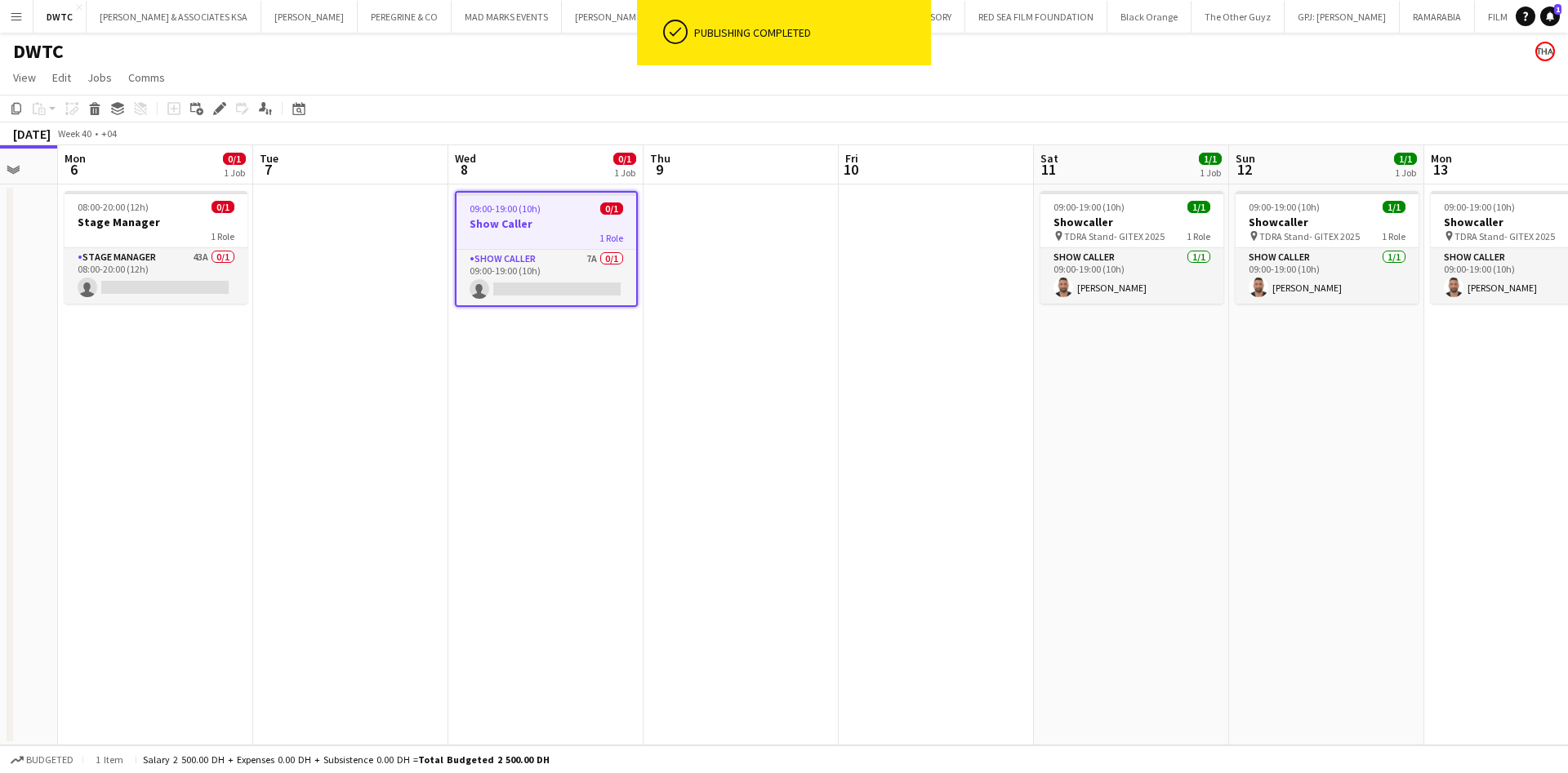
click at [547, 224] on h3 "Show Caller" at bounding box center [546, 224] width 179 height 15
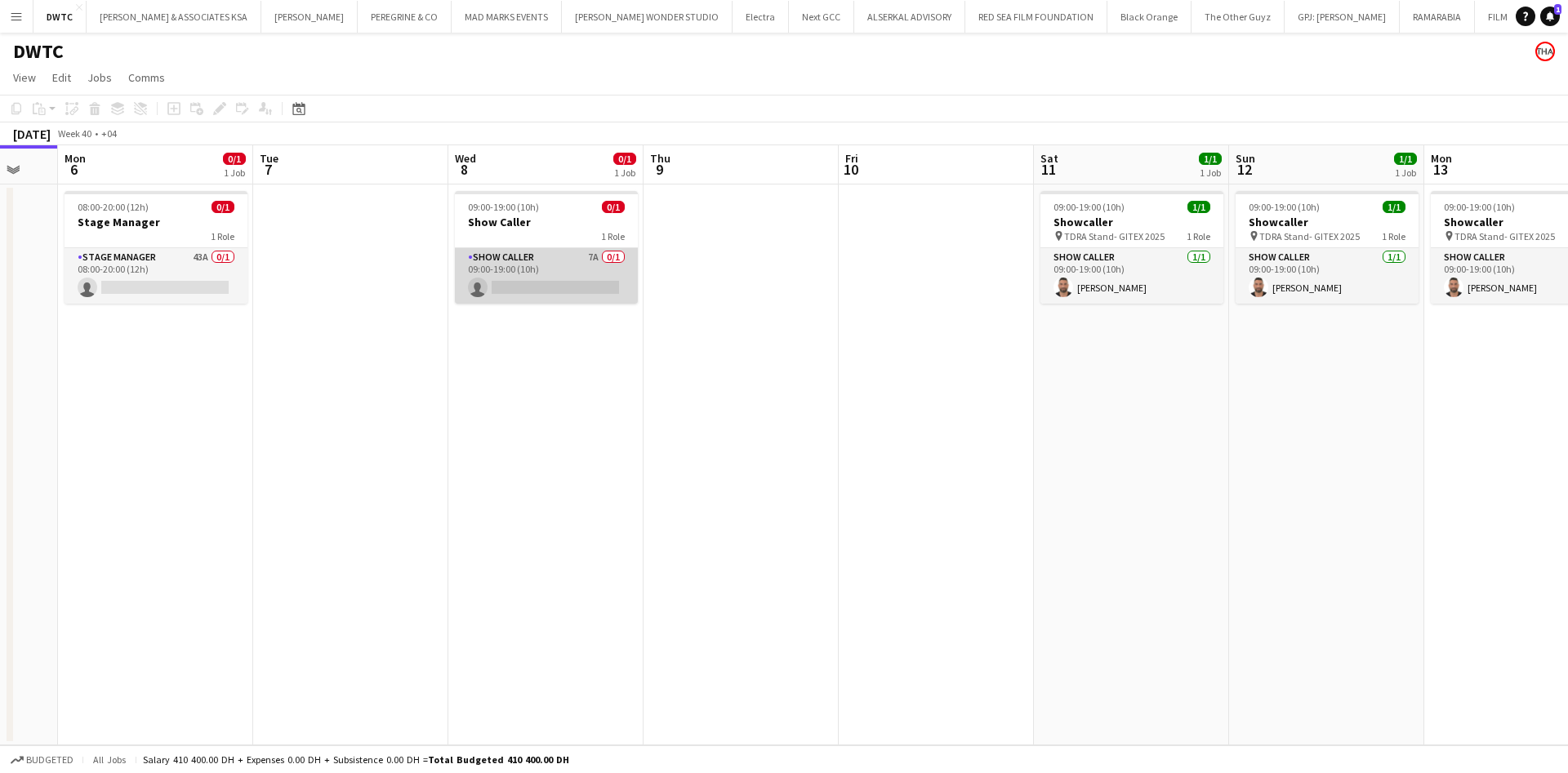
click at [544, 260] on app-card-role "Show Caller 7A 0/1 09:00-19:00 (10h) single-neutral-actions" at bounding box center [546, 276] width 183 height 55
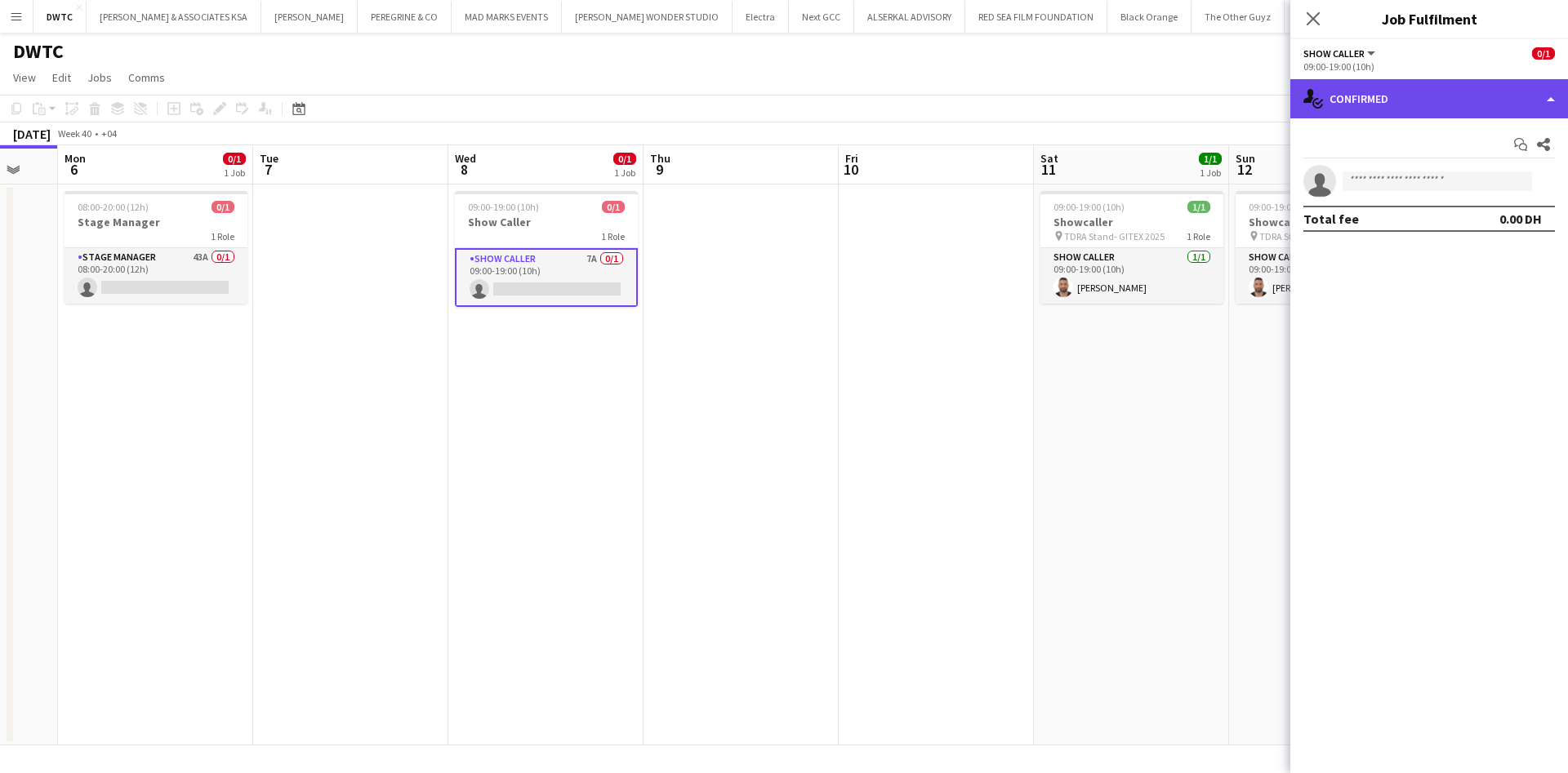
click at [1530, 103] on div "single-neutral-actions-check-2 Confirmed" at bounding box center [1429, 99] width 277 height 39
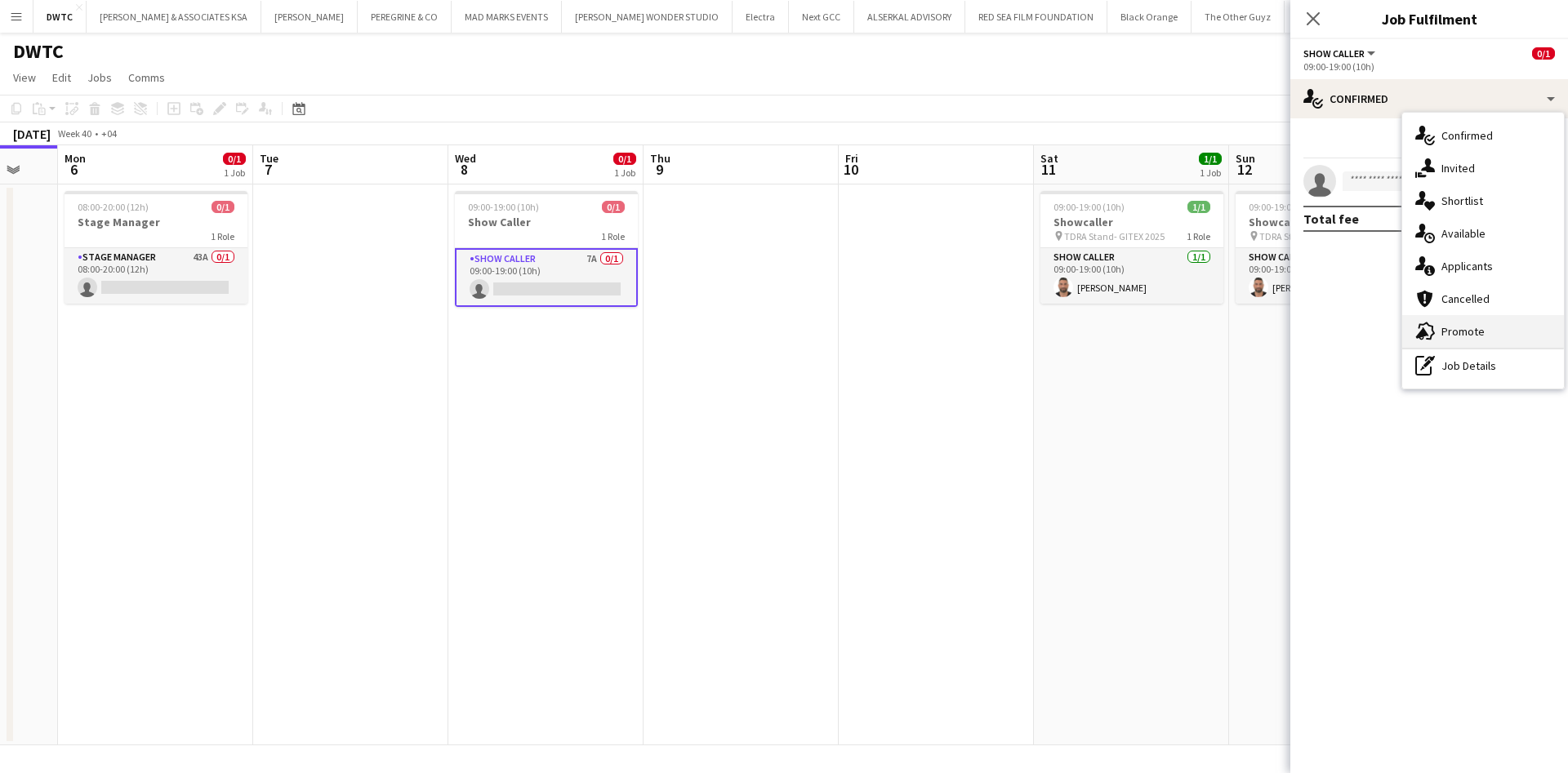
click at [1477, 338] on span "Promote" at bounding box center [1463, 331] width 44 height 15
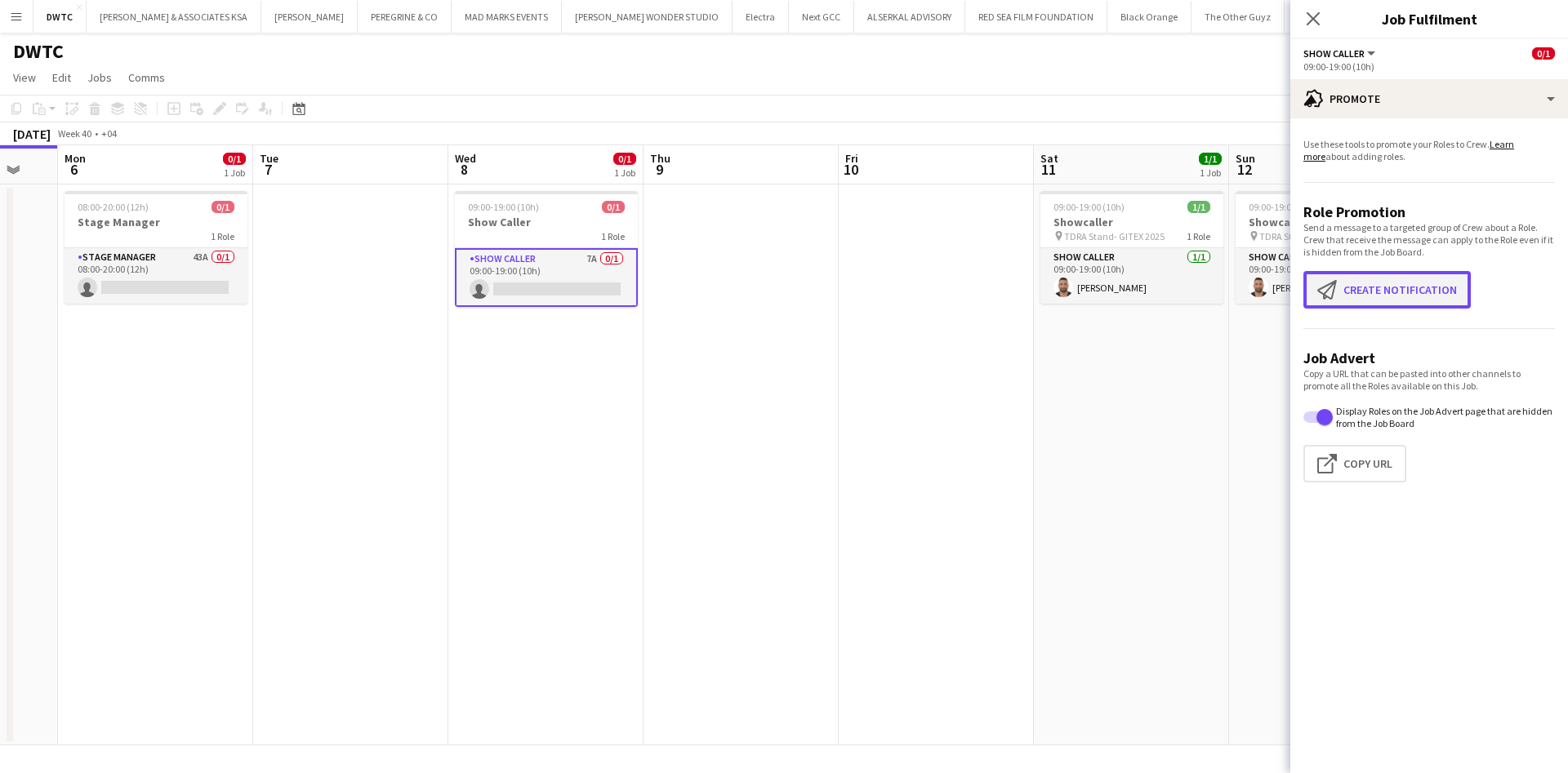
click at [1376, 294] on button "Create notification Create notification" at bounding box center [1387, 290] width 167 height 38
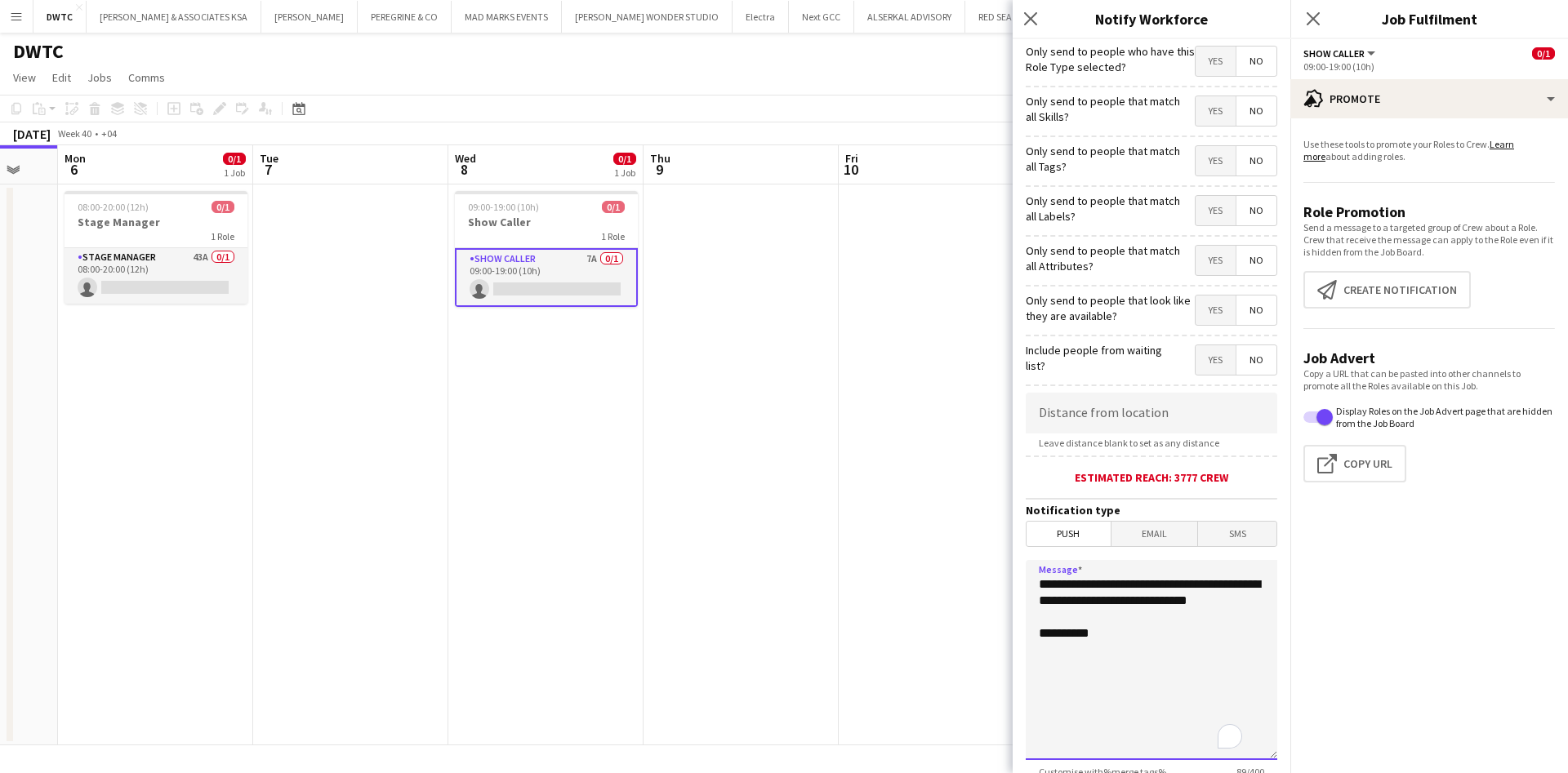
drag, startPoint x: 1035, startPoint y: 582, endPoint x: 1127, endPoint y: 613, distance: 97.1
click at [1127, 613] on textarea "**********" at bounding box center [1151, 660] width 252 height 200
paste textarea "**********"
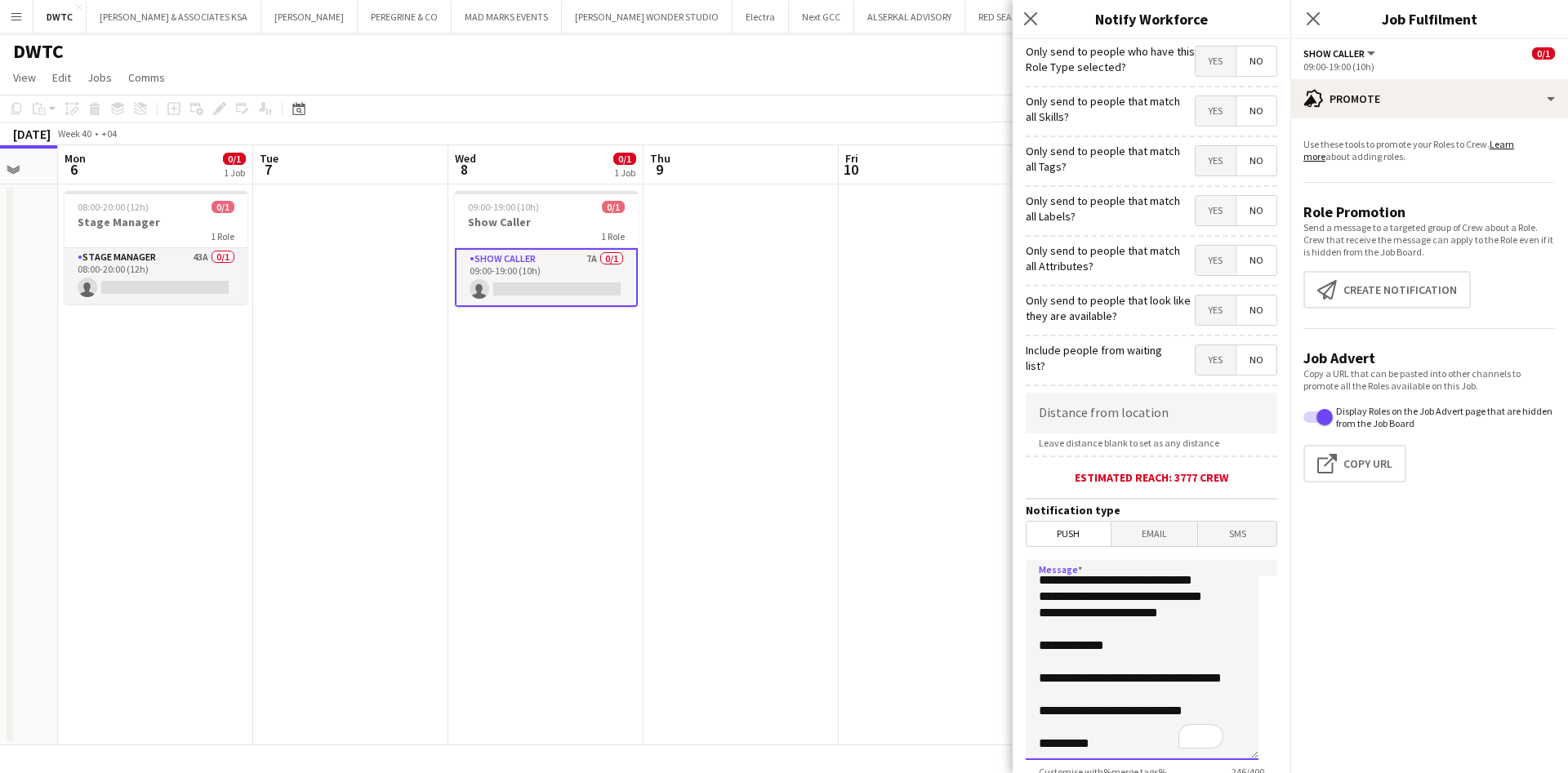
scroll to position [0, 0]
click at [1046, 667] on textarea "**********" at bounding box center [1142, 660] width 233 height 200
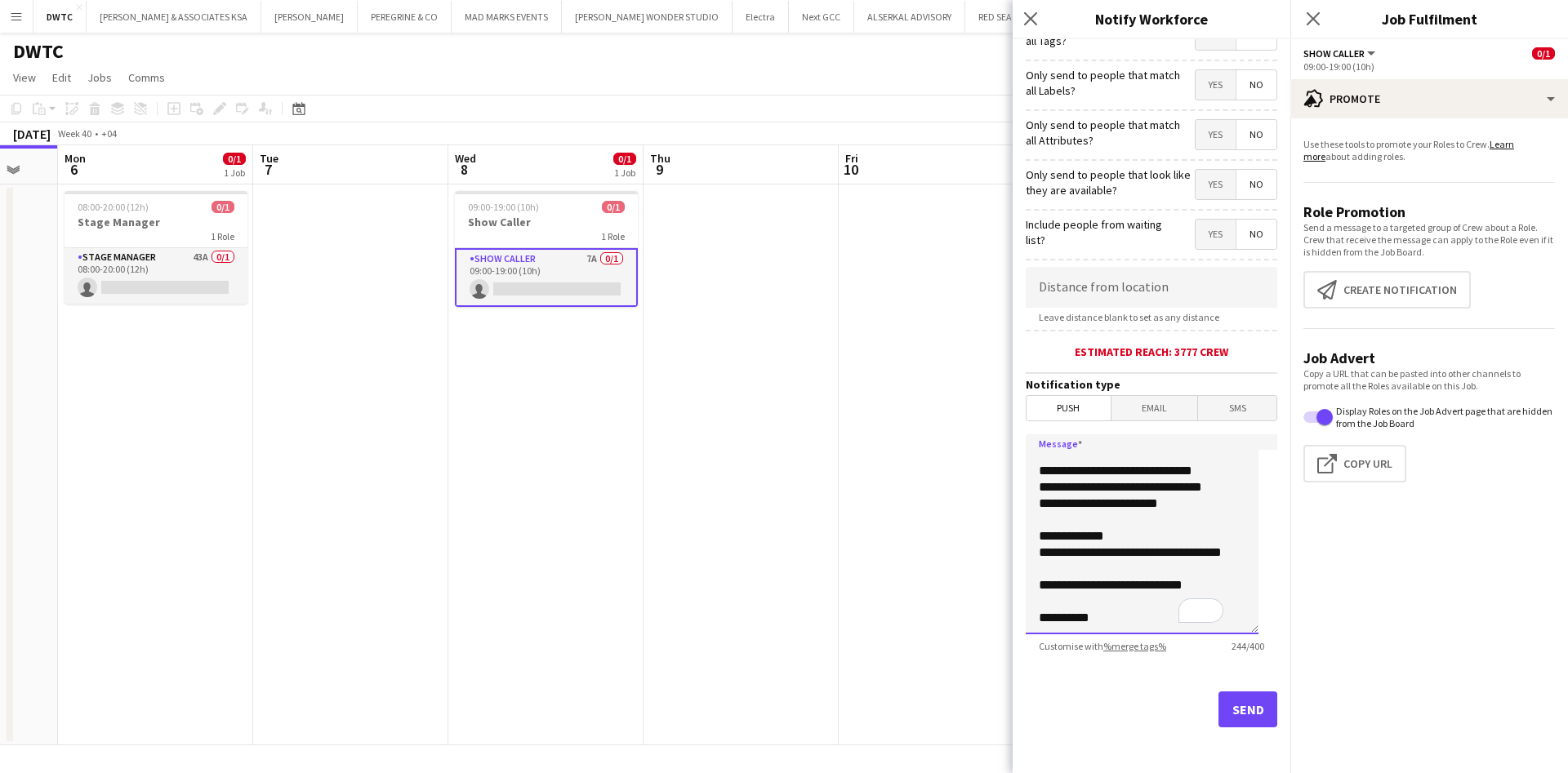
click at [1040, 586] on textarea "**********" at bounding box center [1142, 534] width 233 height 200
type textarea "**********"
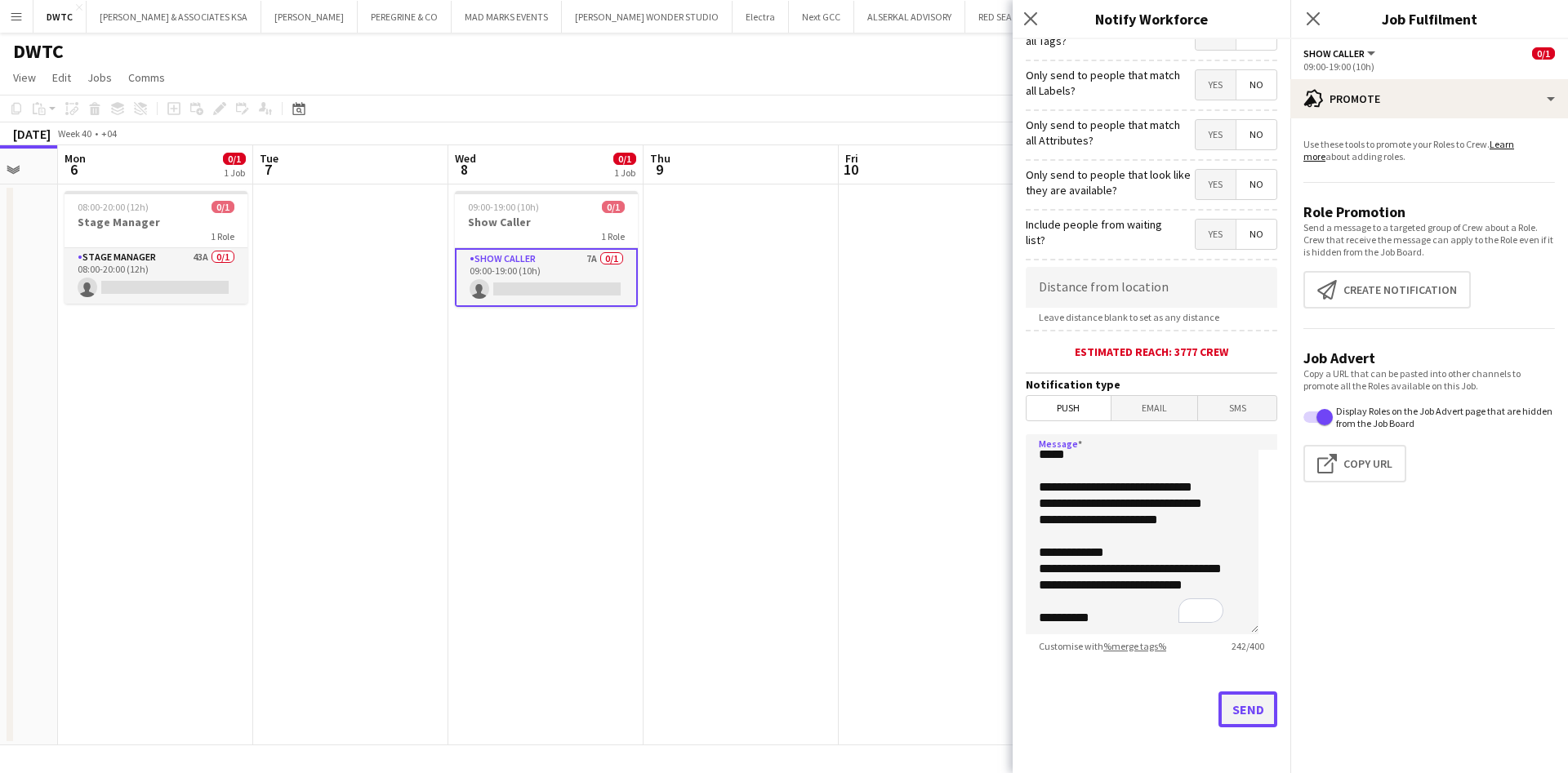
click at [1234, 700] on button "Send" at bounding box center [1247, 709] width 59 height 36
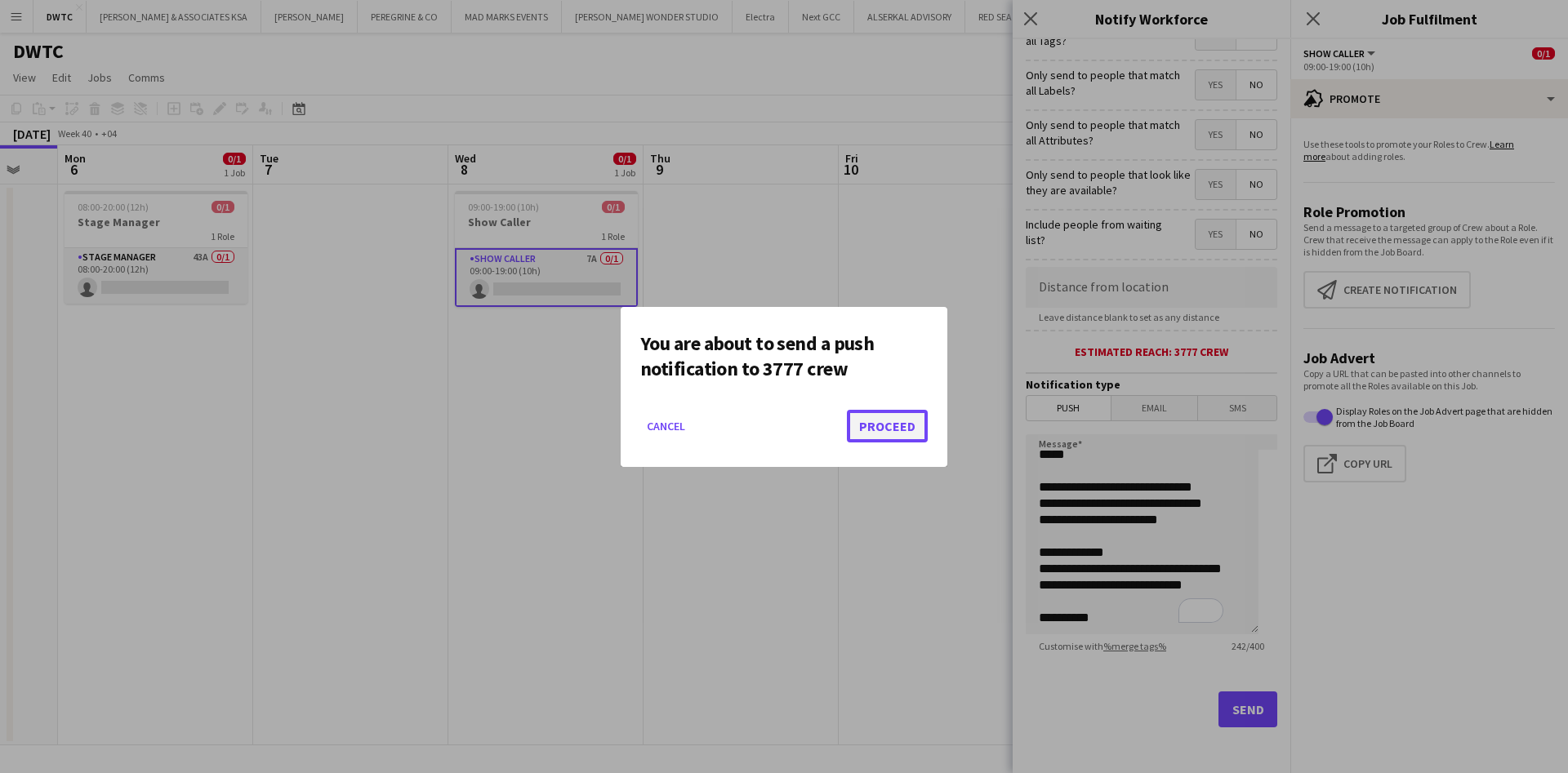
click at [864, 429] on button "Proceed" at bounding box center [887, 426] width 81 height 32
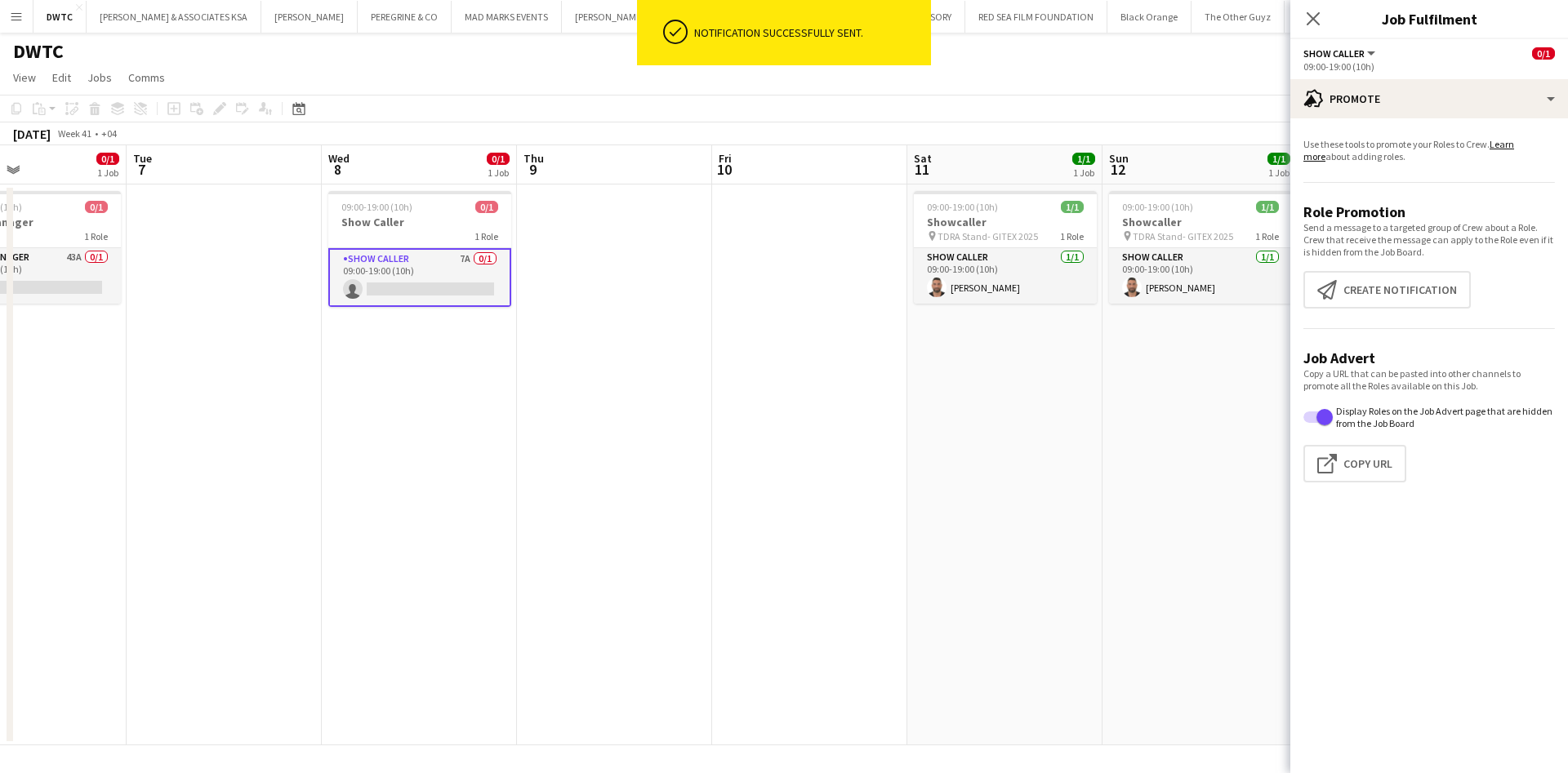
drag, startPoint x: 1064, startPoint y: 393, endPoint x: 1027, endPoint y: 267, distance: 131.3
click at [1027, 267] on app-calendar-viewport "Sat 4 Sun 5 Mon 6 0/1 1 Job Tue 7 Wed 8 0/1 1 Job Thu 9 Fri 10 Sat 11 1/1 1 Job…" at bounding box center [784, 445] width 1568 height 600
click at [1314, 17] on icon at bounding box center [1313, 18] width 15 height 15
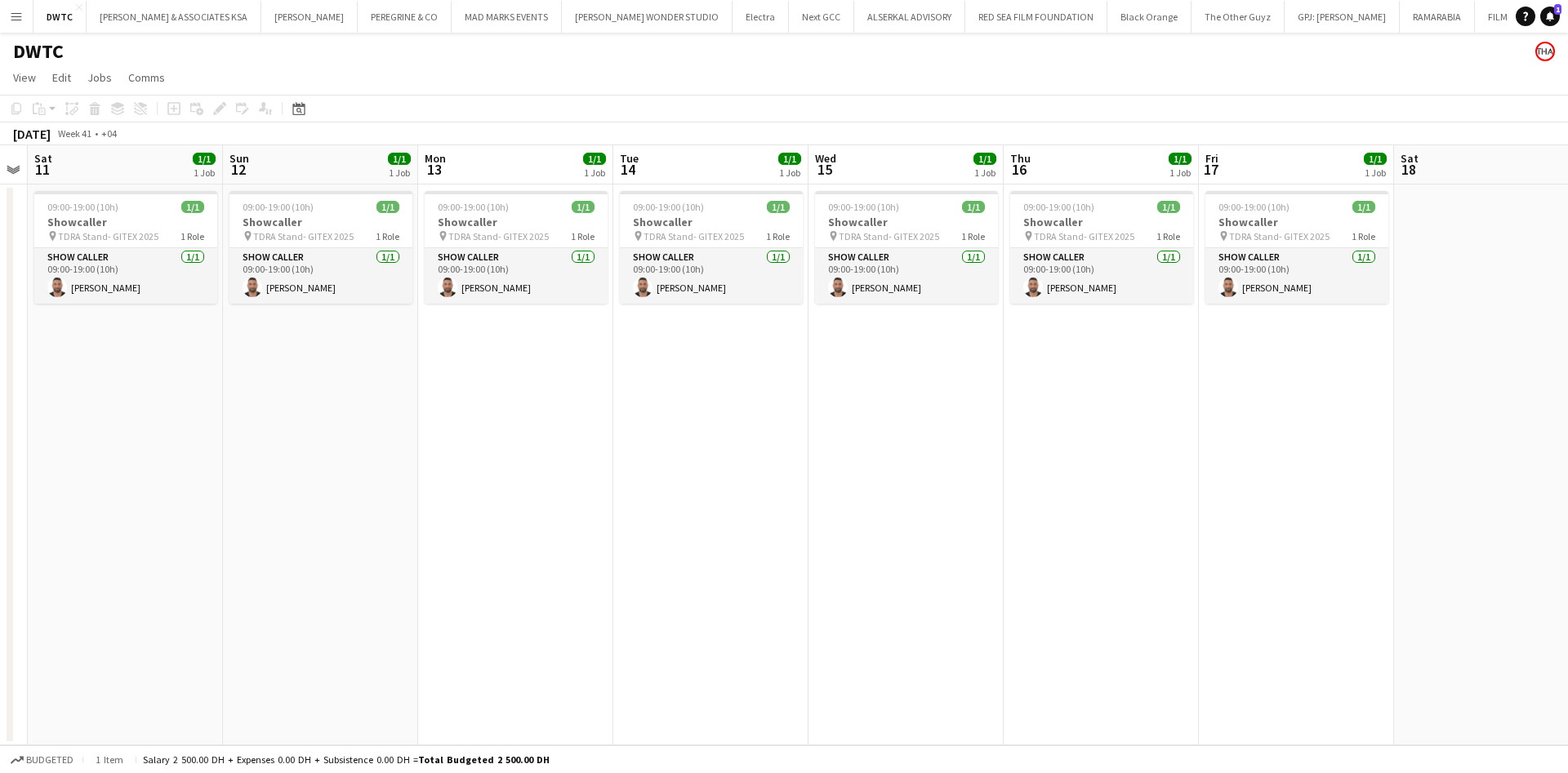
drag, startPoint x: 1506, startPoint y: 456, endPoint x: 1203, endPoint y: 369, distance: 315.2
click at [764, 454] on app-calendar-viewport "Wed 8 0/1 1 Job Thu 9 Fri 10 Sat 11 1/1 1 Job Sun 12 1/1 1 Job Mon 13 1/1 1 Job…" at bounding box center [784, 445] width 1568 height 600
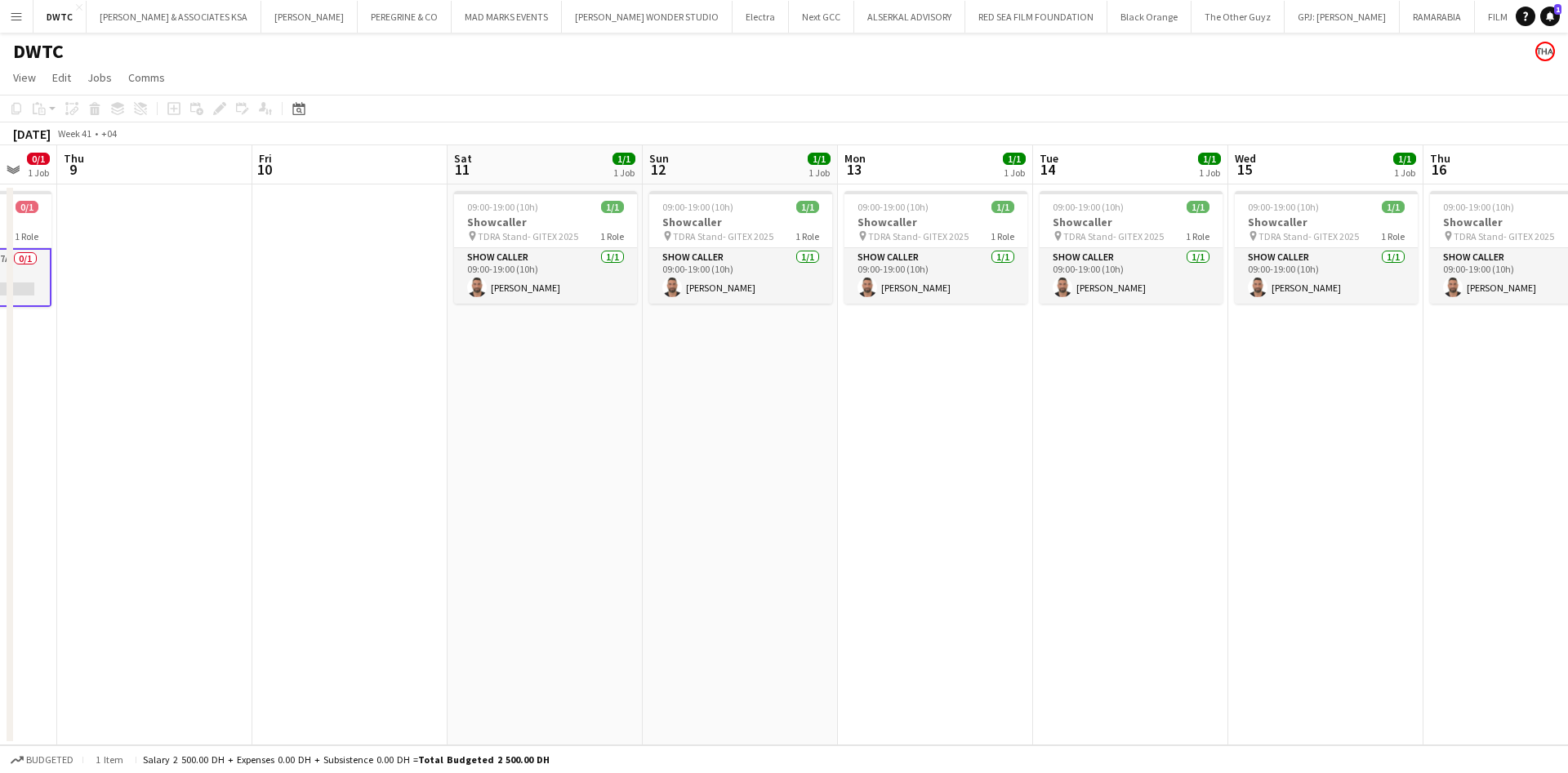
drag, startPoint x: 1203, startPoint y: 369, endPoint x: 1337, endPoint y: 361, distance: 134.2
click at [1337, 361] on app-calendar-viewport "Tue 7 Wed 8 0/1 1 Job Thu 9 Fri 10 Sat 11 1/1 1 Job Sun 12 1/1 1 Job Mon 13 1/1…" at bounding box center [784, 445] width 1568 height 600
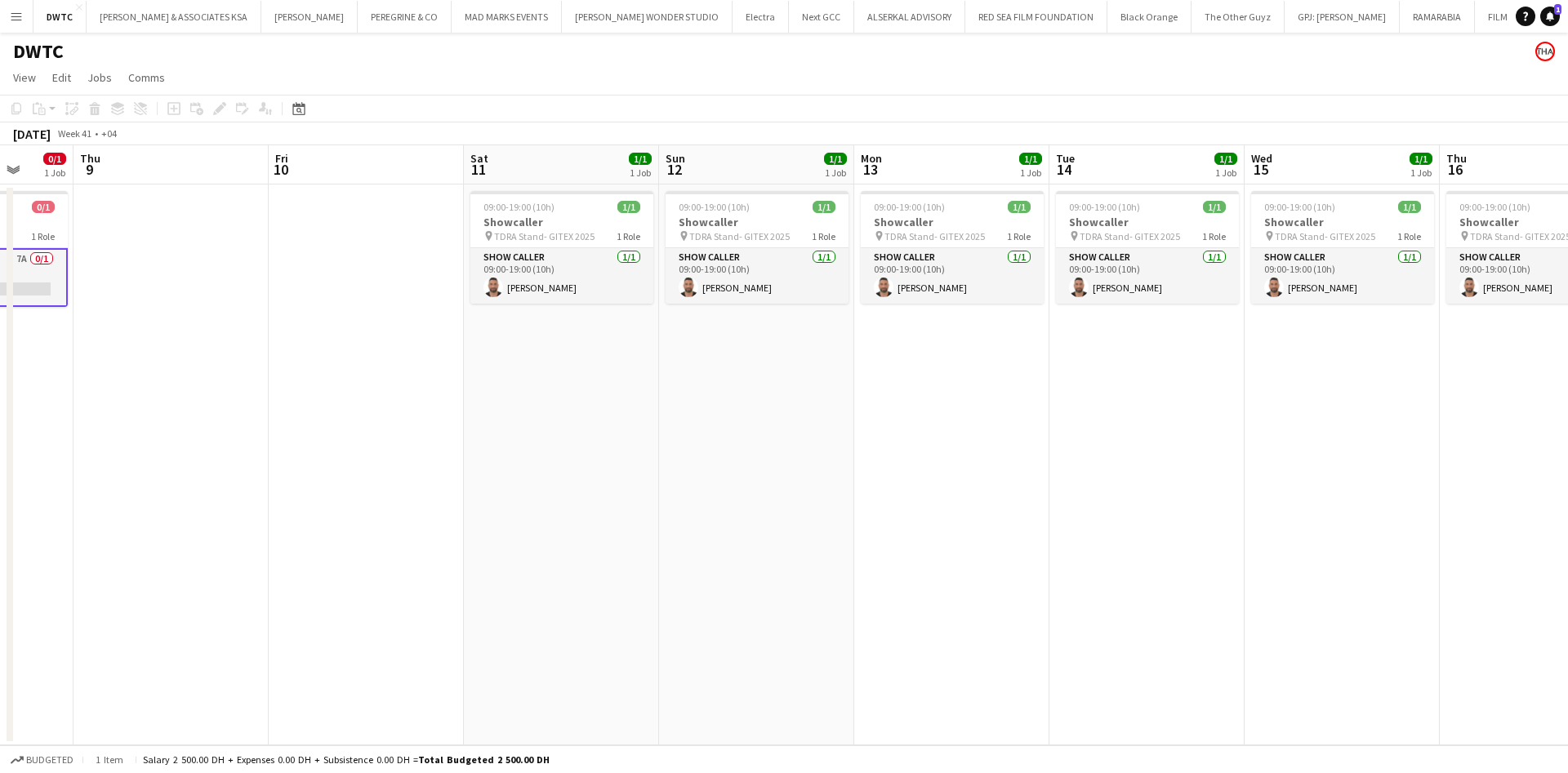
drag, startPoint x: 624, startPoint y: 351, endPoint x: 1442, endPoint y: 388, distance: 818.8
click at [1290, 386] on app-calendar-viewport "Tue 7 Wed 8 0/1 1 Job Thu 9 Fri 10 Sat 11 1/1 1 Job Sun 12 1/1 1 Job Mon 13 1/1…" at bounding box center [784, 445] width 1568 height 600
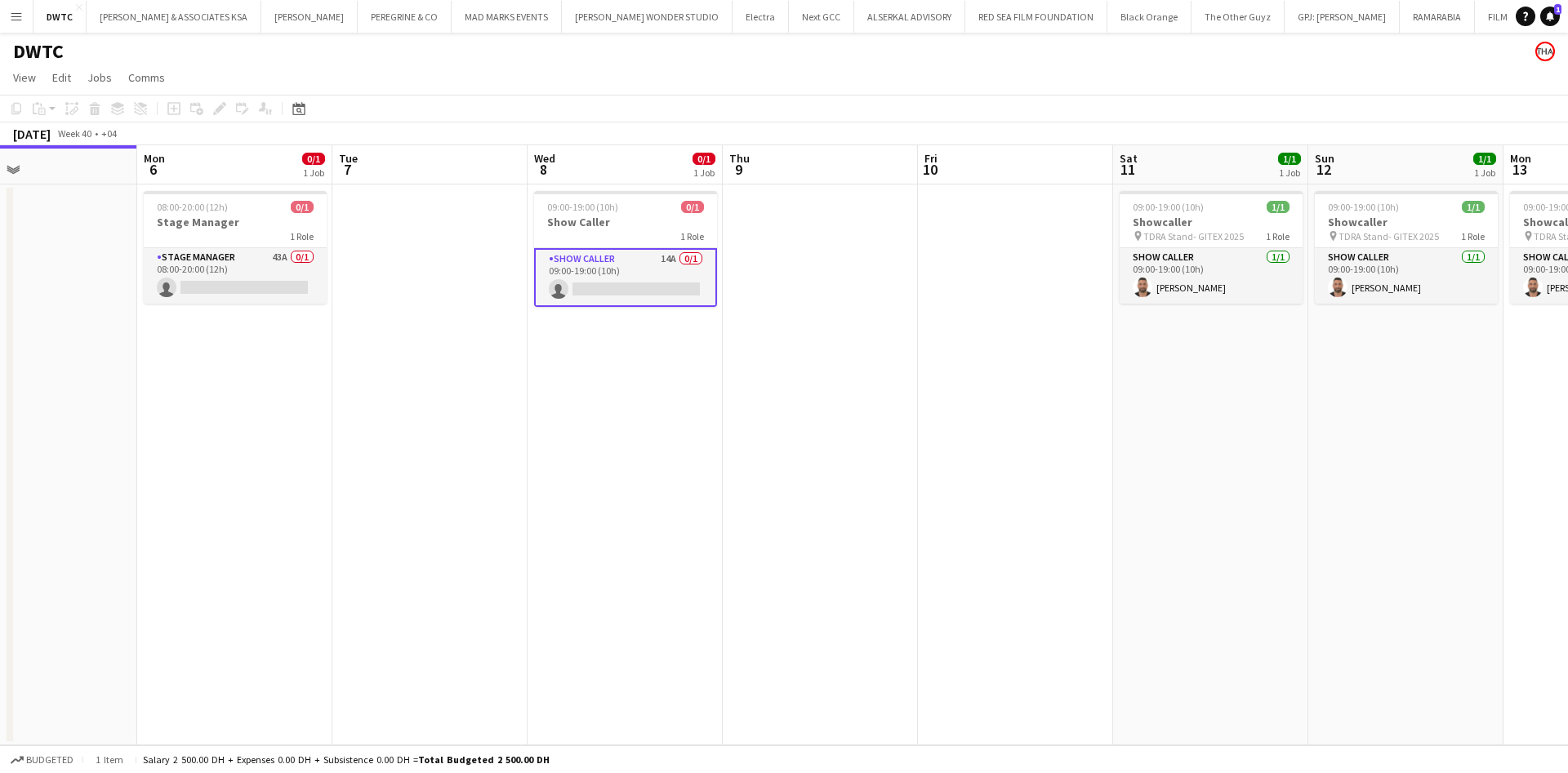
click at [20, 14] on app-icon "Menu" at bounding box center [15, 15] width 13 height 13
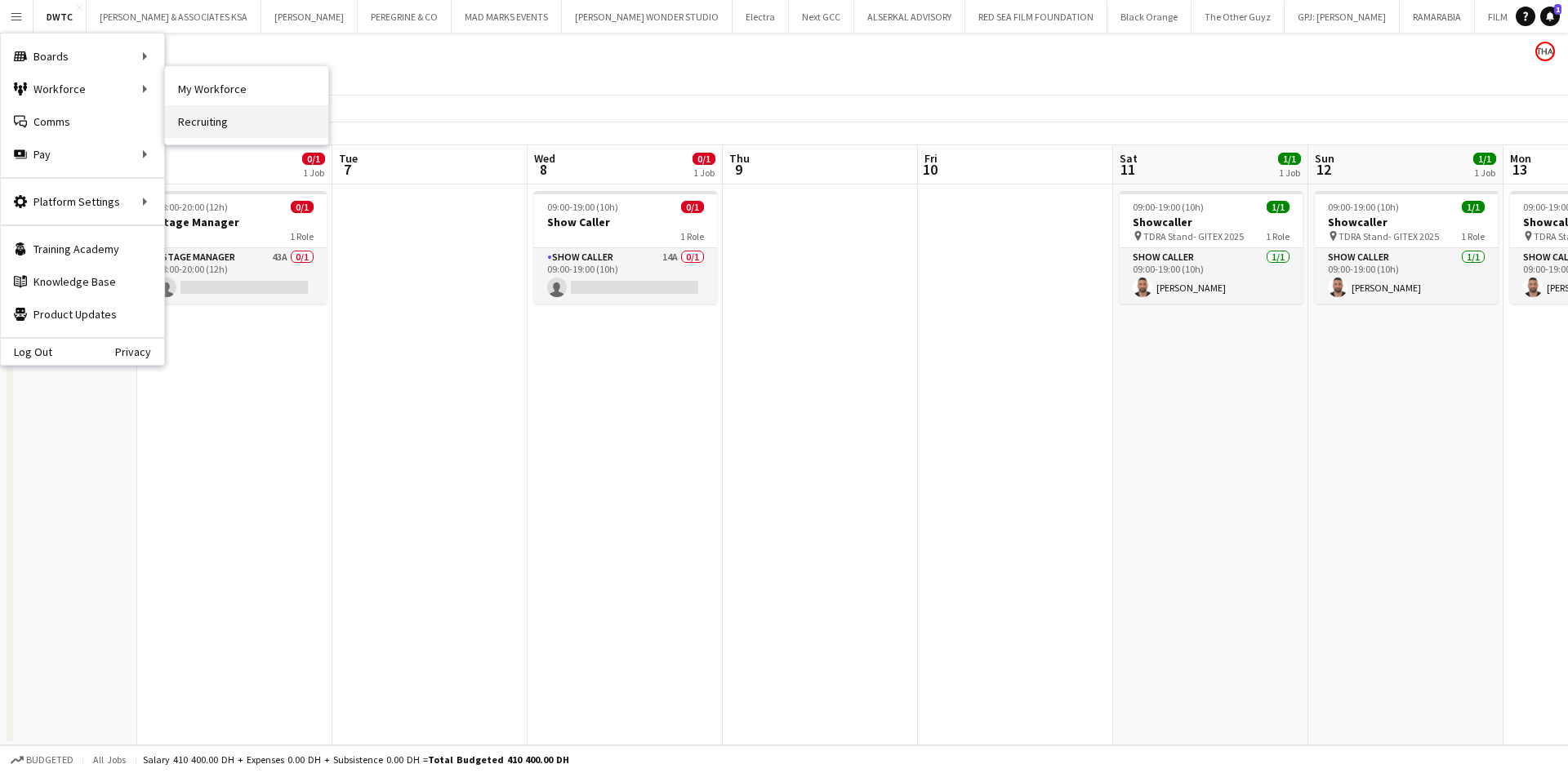
click at [223, 124] on link "Recruiting" at bounding box center [246, 121] width 163 height 32
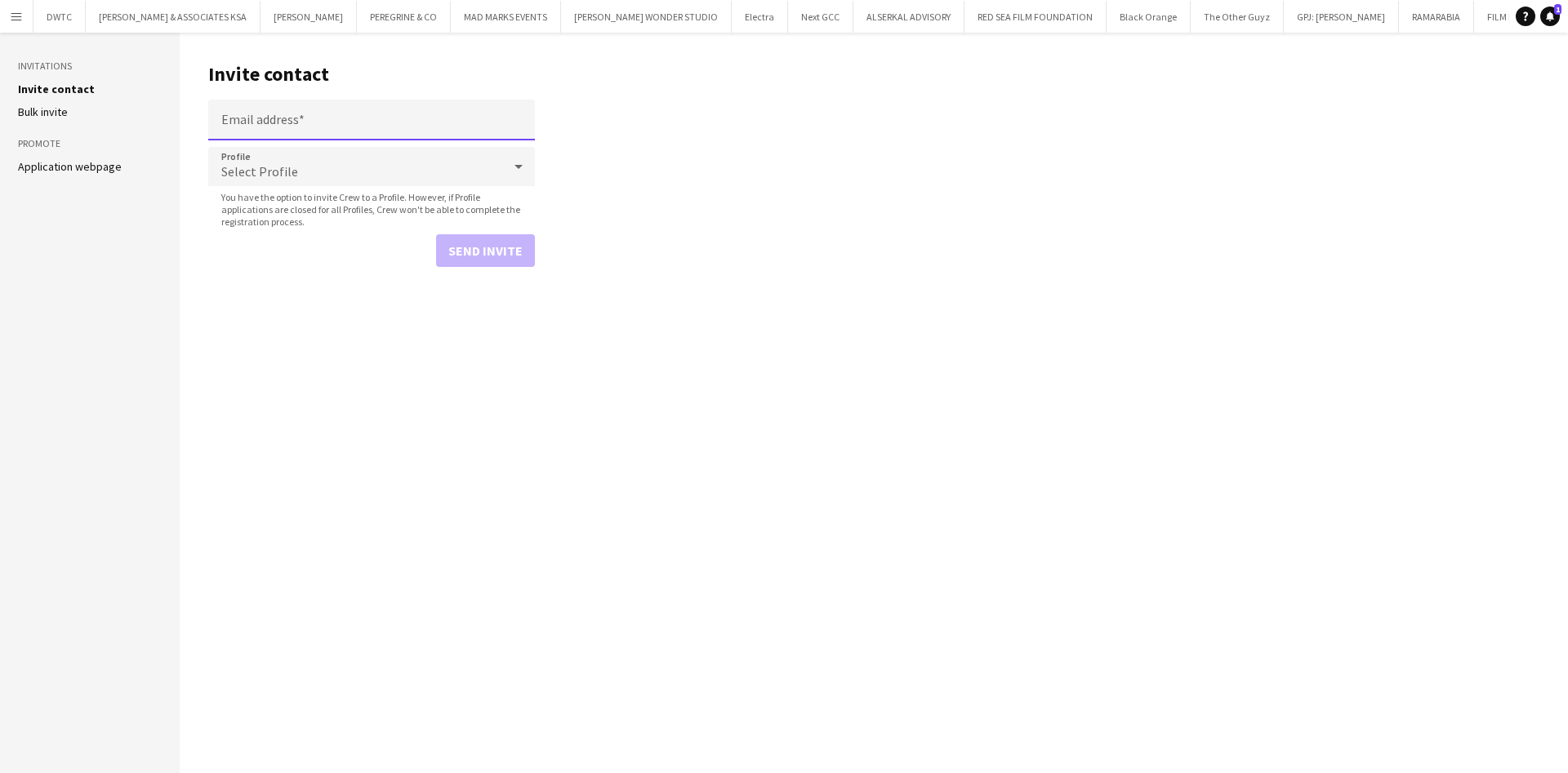
click at [252, 112] on input "Email address" at bounding box center [371, 120] width 327 height 41
paste input "**********"
type input "**********"
click at [364, 173] on div "Select Profile" at bounding box center [355, 166] width 294 height 39
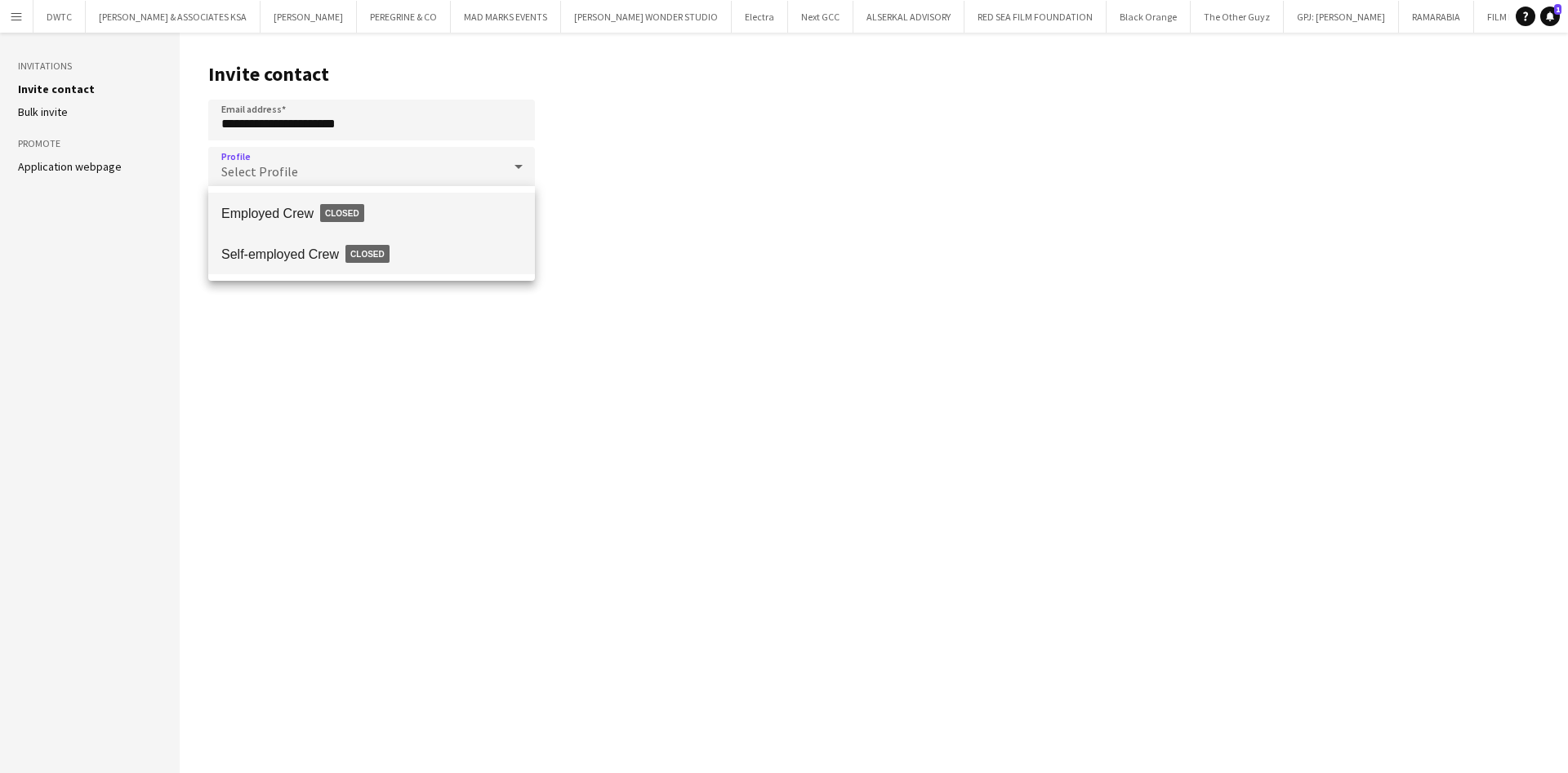
click at [330, 251] on span "Self-employed Crew Closed" at bounding box center [371, 254] width 300 height 38
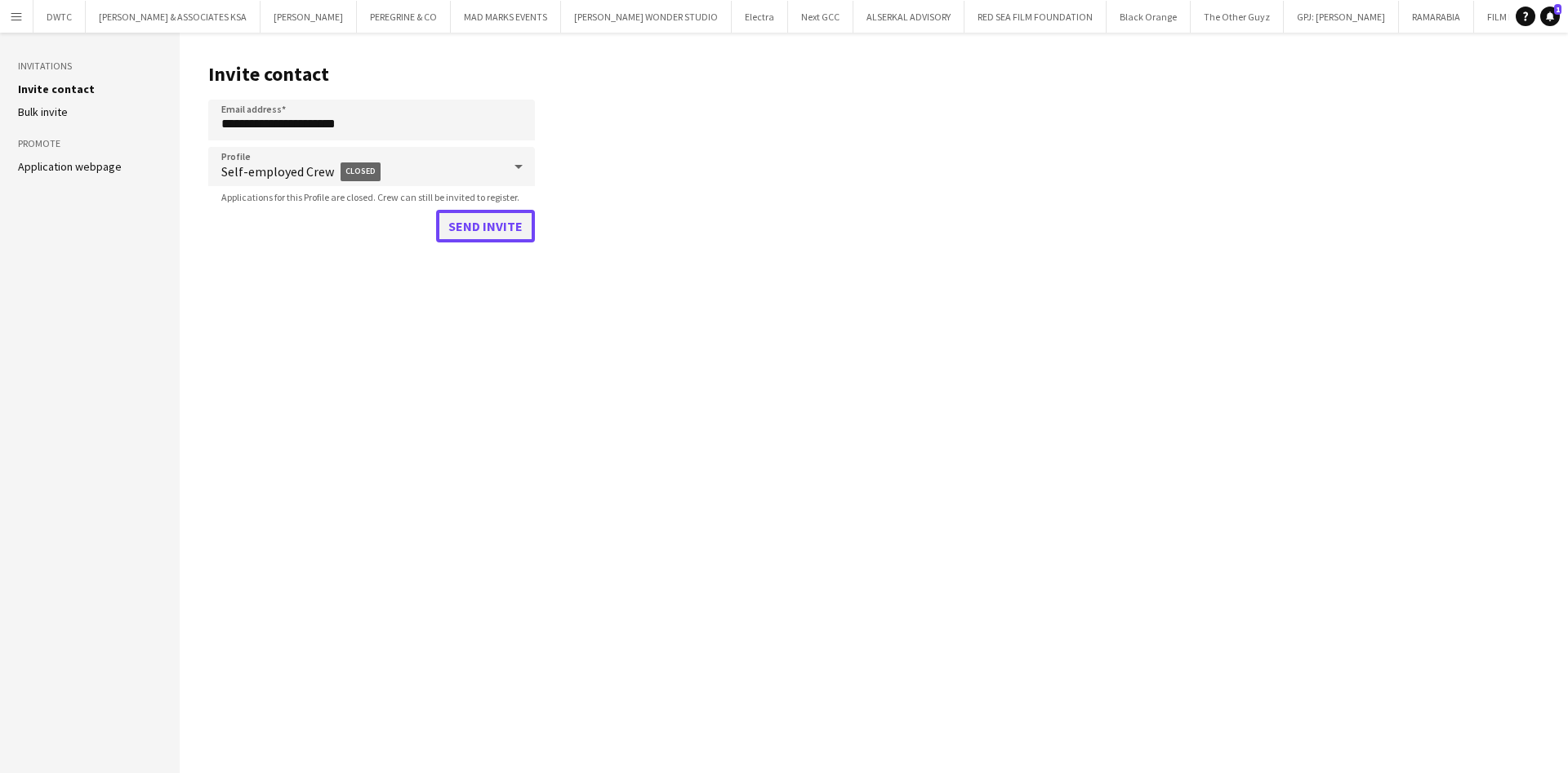
click at [473, 235] on button "Send invite" at bounding box center [486, 226] width 99 height 32
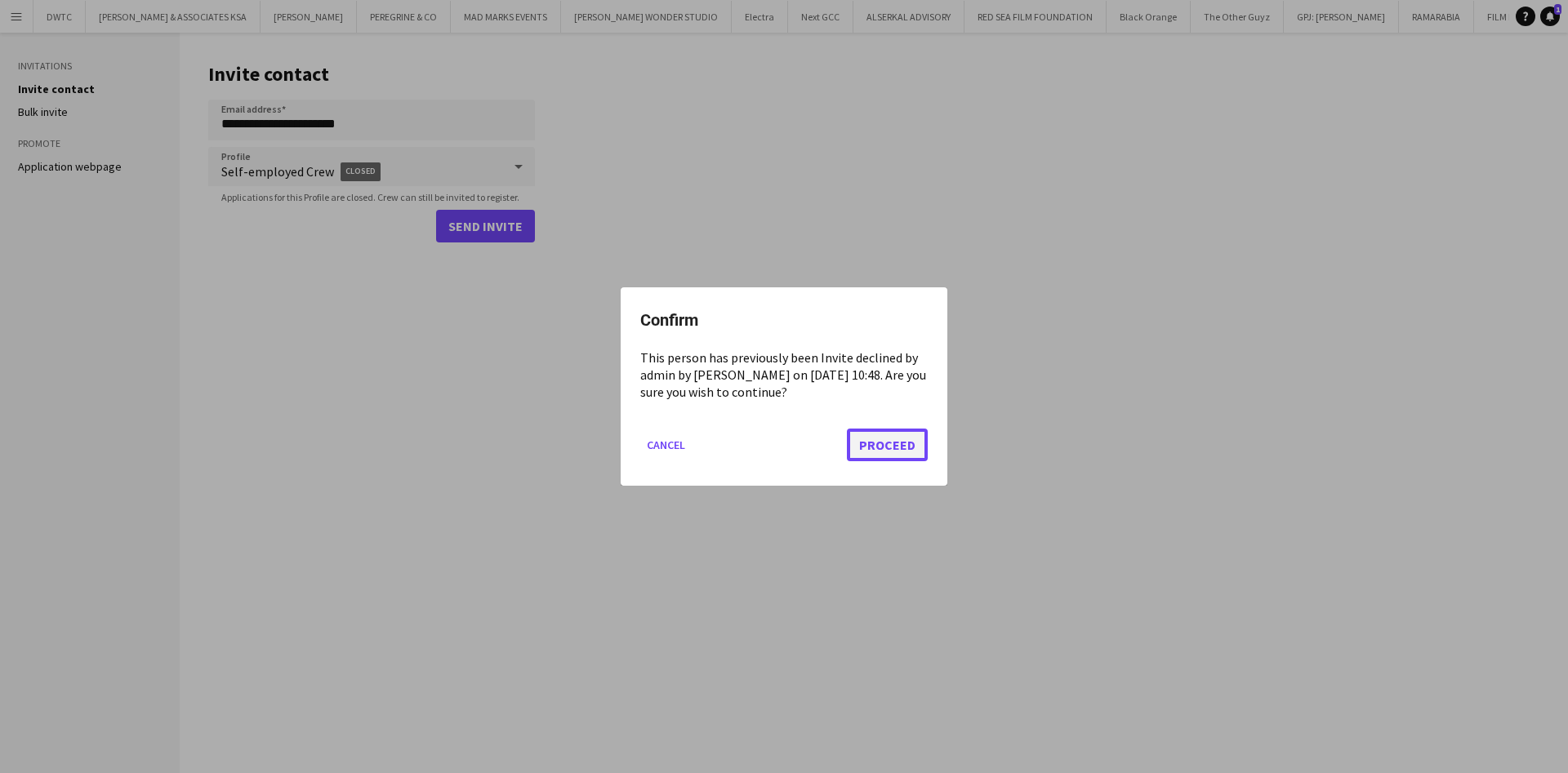
click at [895, 435] on button "Proceed" at bounding box center [887, 445] width 81 height 32
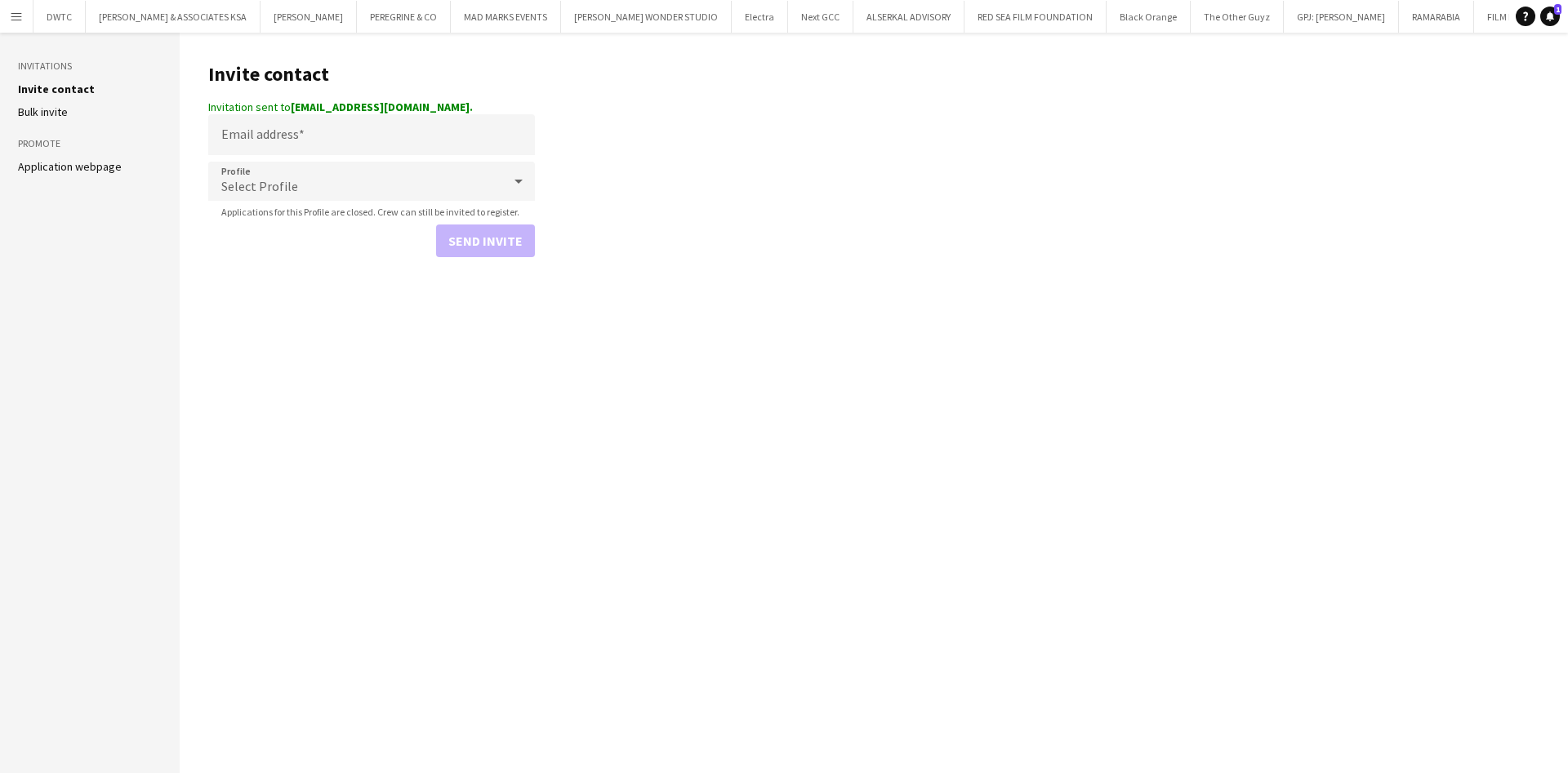
click at [22, 6] on button "Menu" at bounding box center [16, 16] width 32 height 32
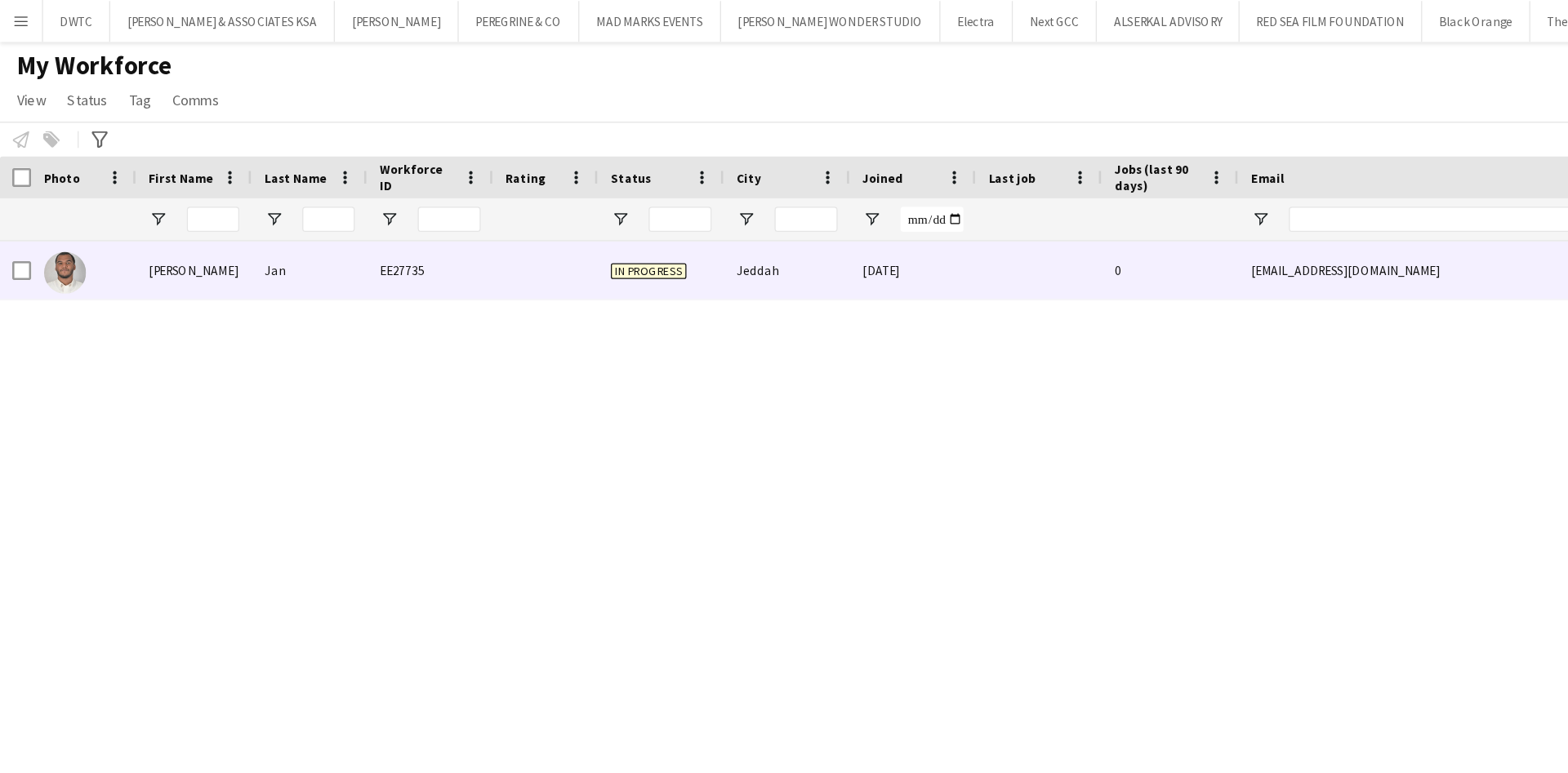
scroll to position [0, 579]
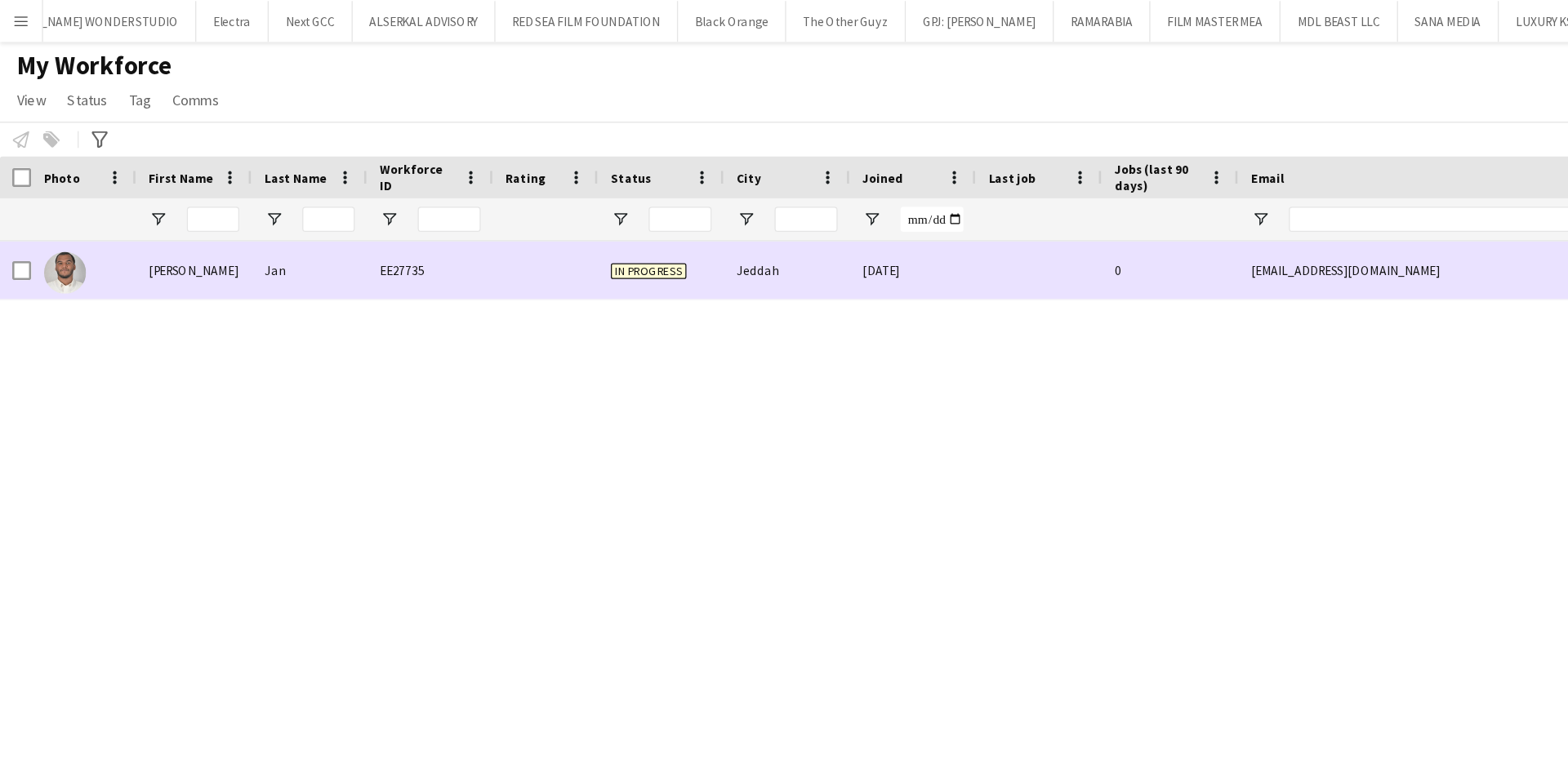
click at [114, 203] on div "[PERSON_NAME]" at bounding box center [150, 210] width 90 height 45
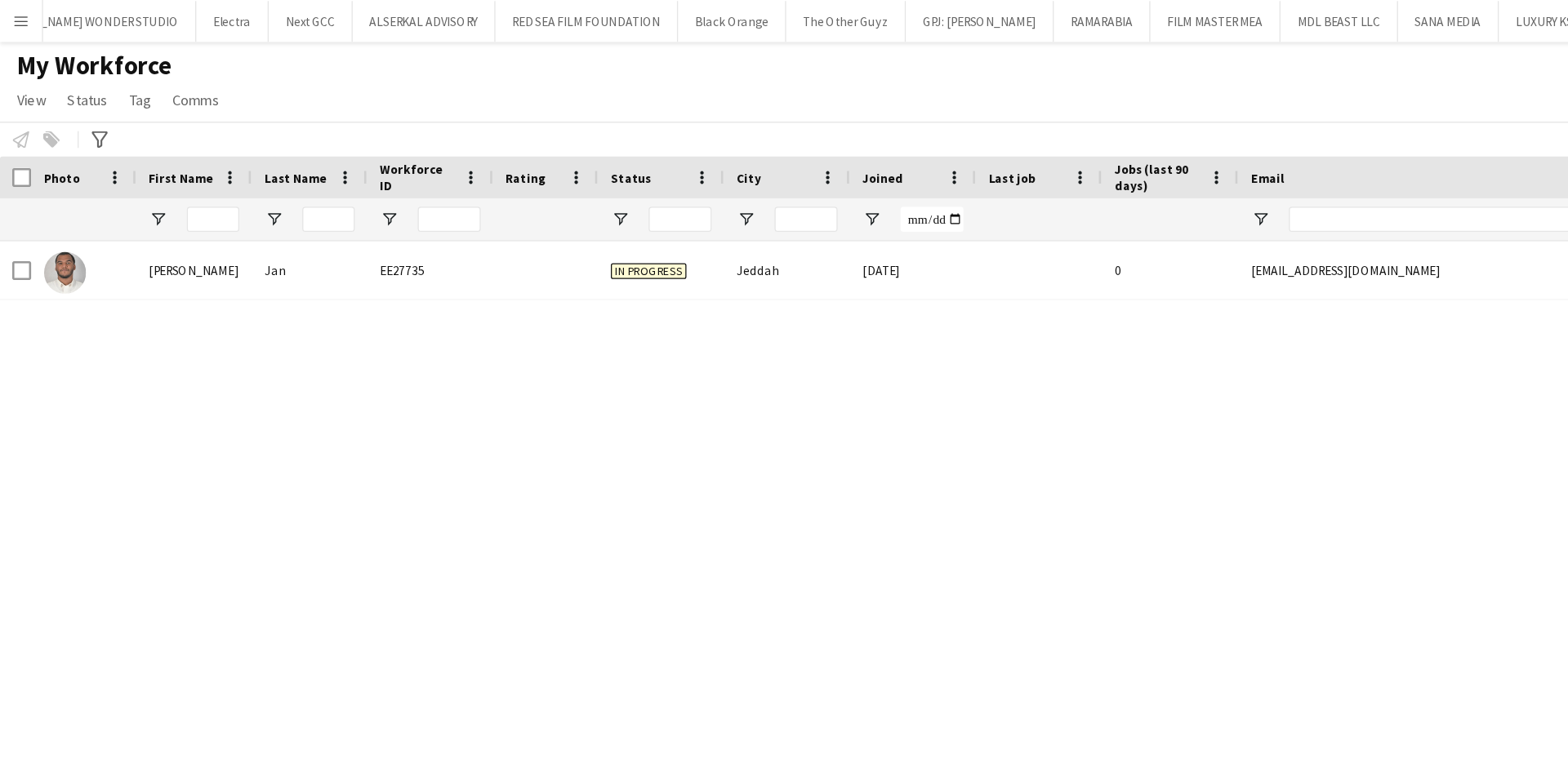
click at [9, 20] on button "Menu" at bounding box center [16, 16] width 32 height 32
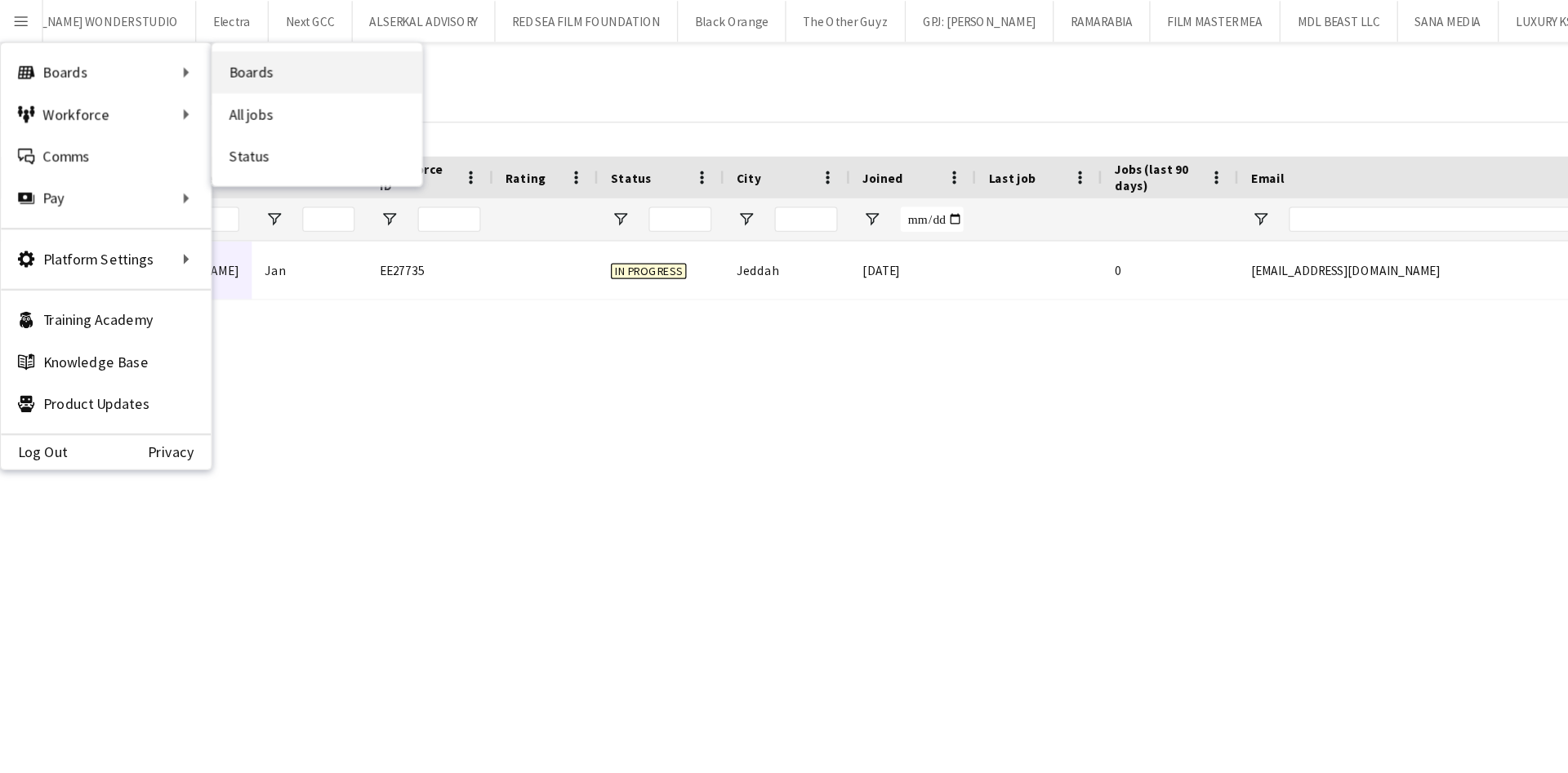
click at [226, 58] on link "Boards" at bounding box center [246, 56] width 163 height 32
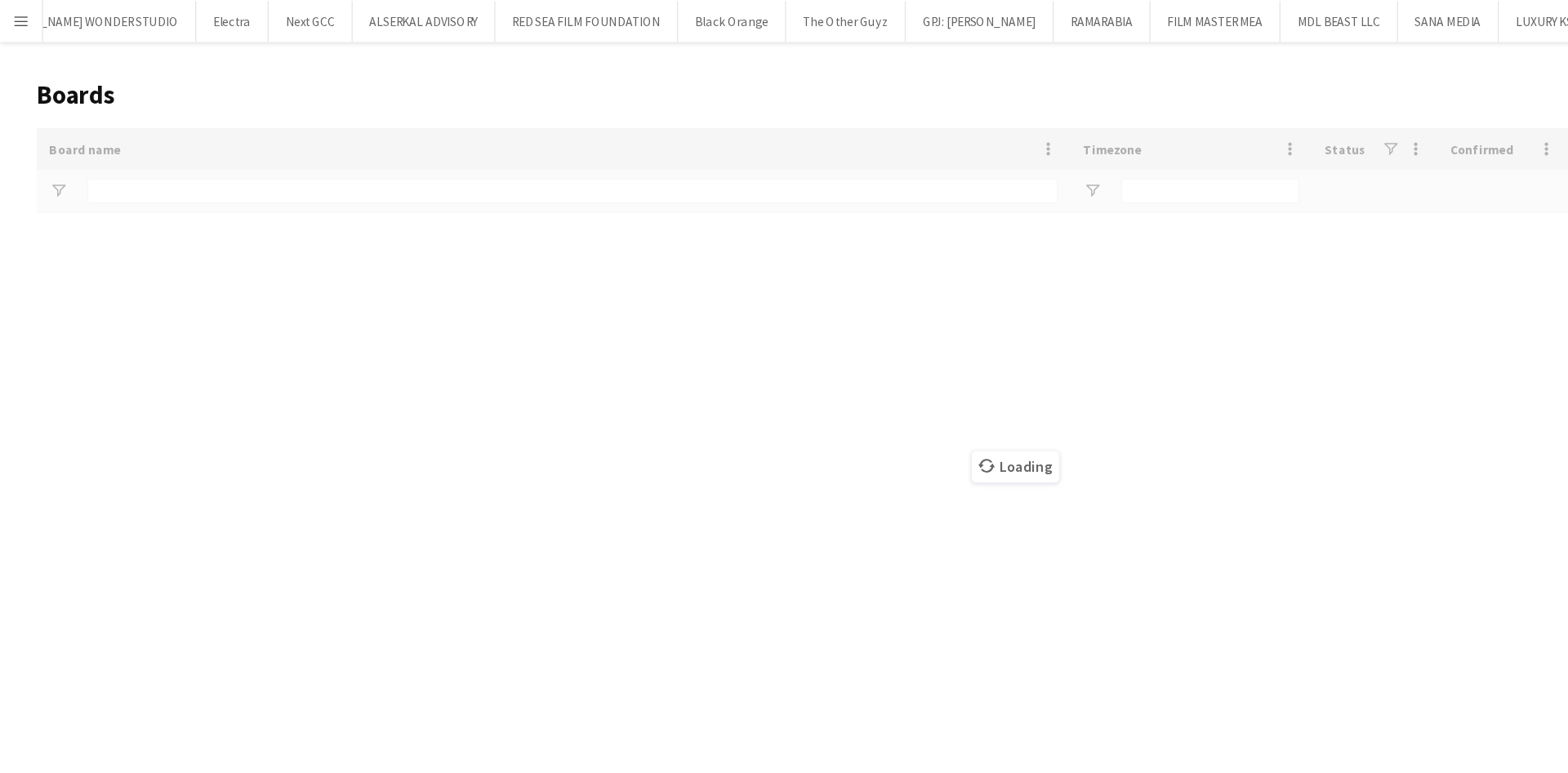
type input "****"
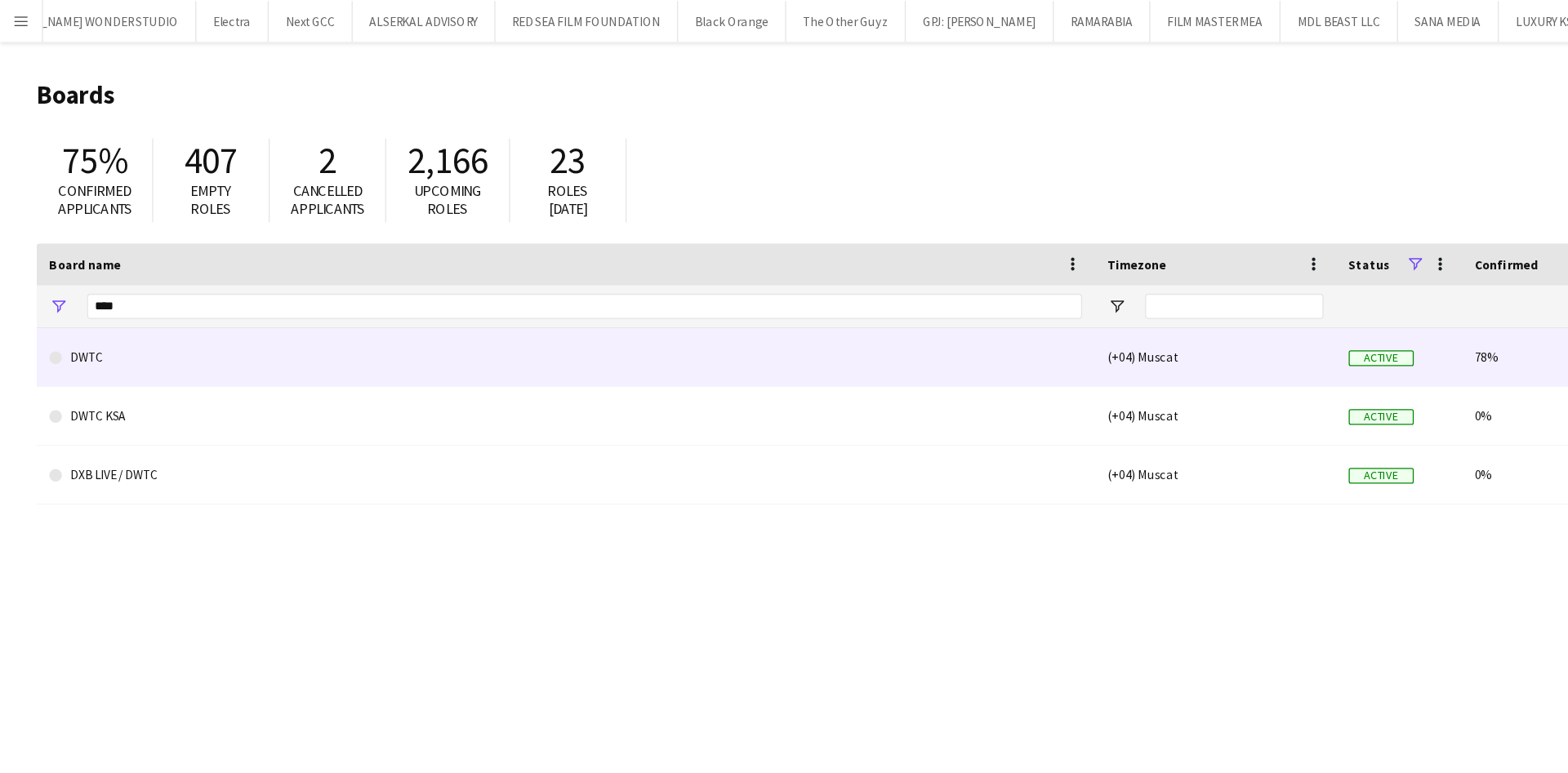
click at [174, 294] on link "DWTC" at bounding box center [440, 278] width 803 height 46
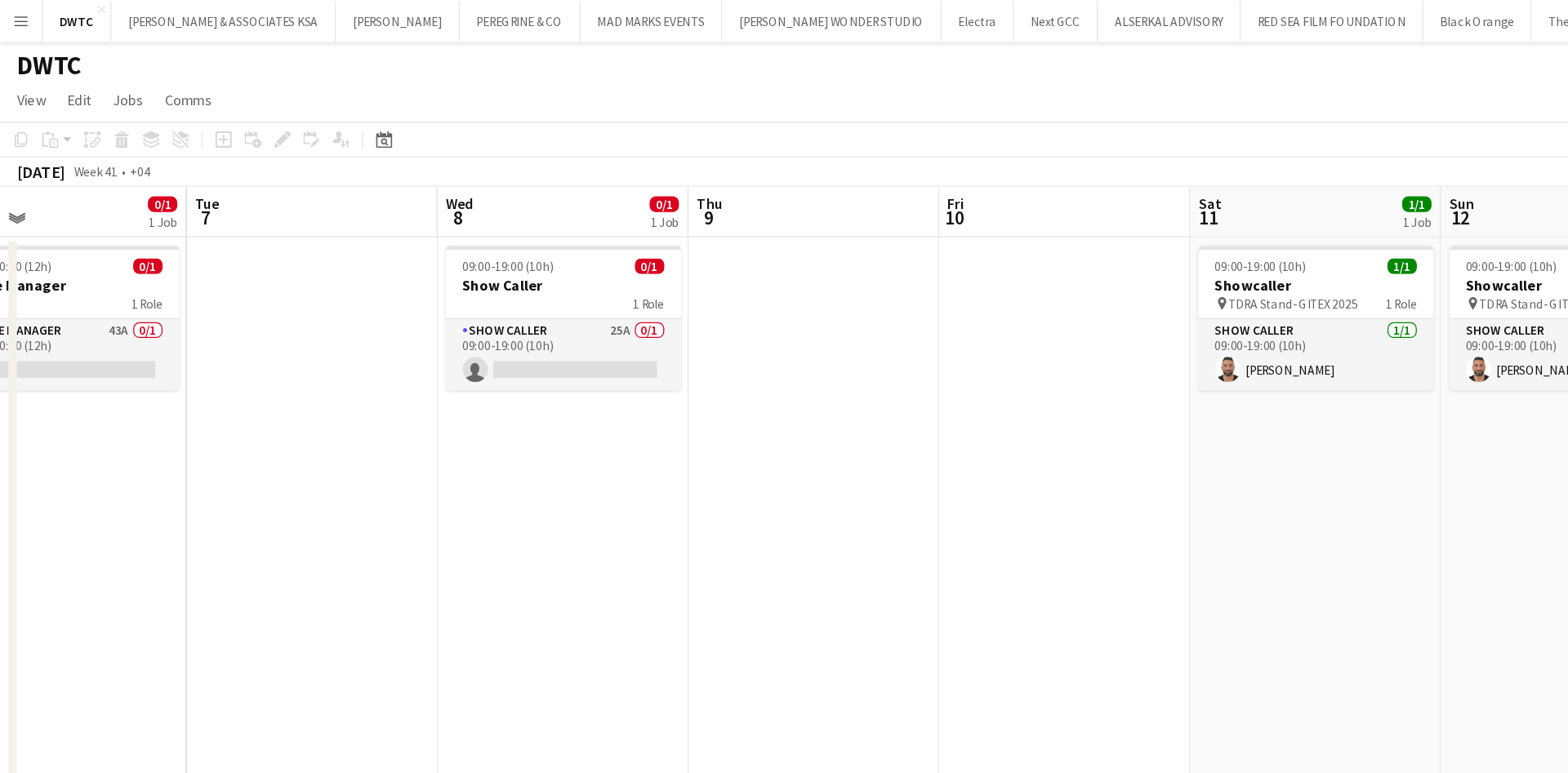
scroll to position [0, 642]
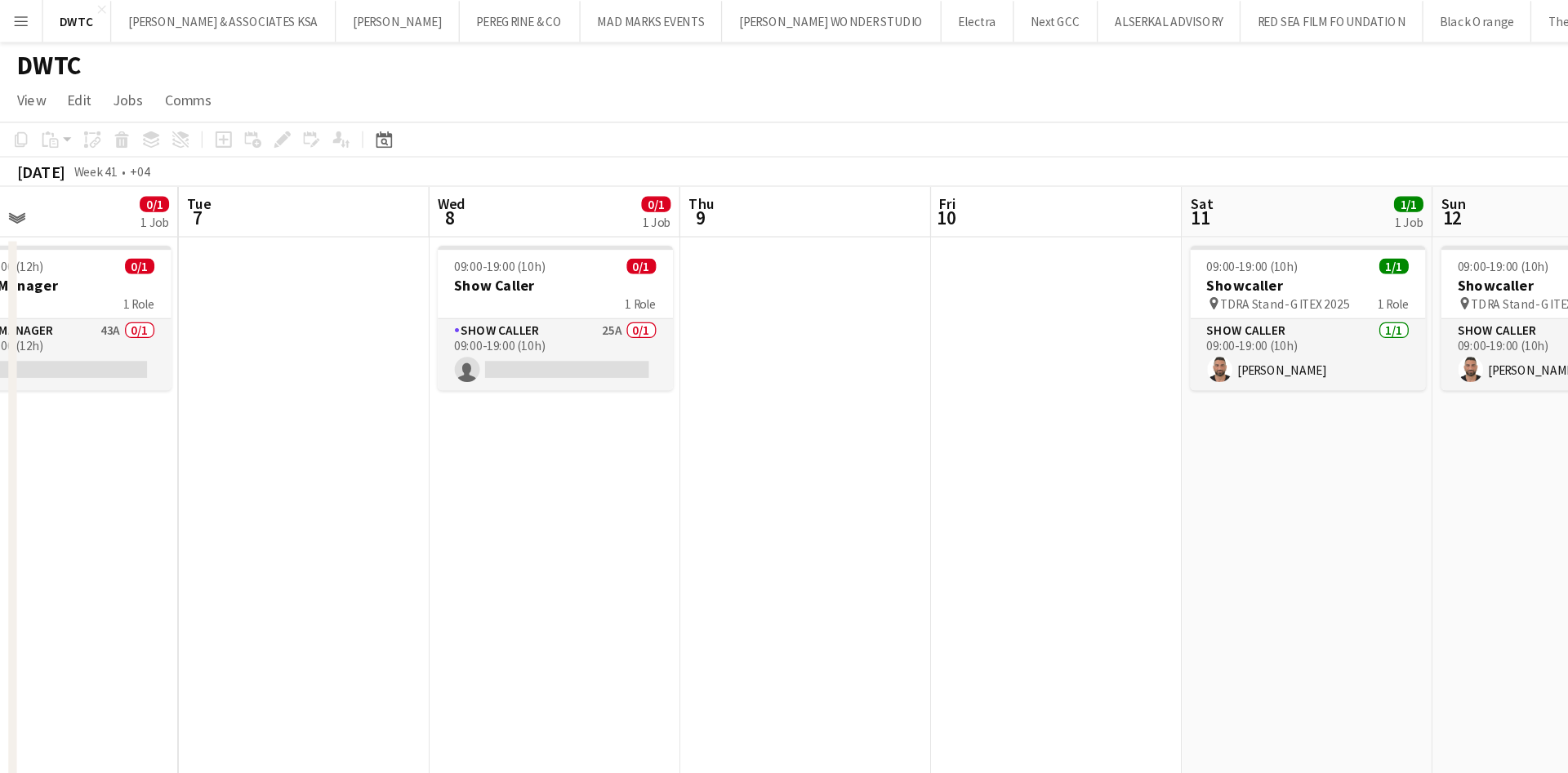
drag, startPoint x: 692, startPoint y: 330, endPoint x: 246, endPoint y: 360, distance: 447.0
click at [246, 360] on app-calendar-viewport "Fri 3 Sat 4 Sun 5 Mon 6 0/1 1 Job Tue 7 Wed 8 0/1 1 Job Thu 9 Fri 10 Sat 11 1/1…" at bounding box center [784, 445] width 1568 height 600
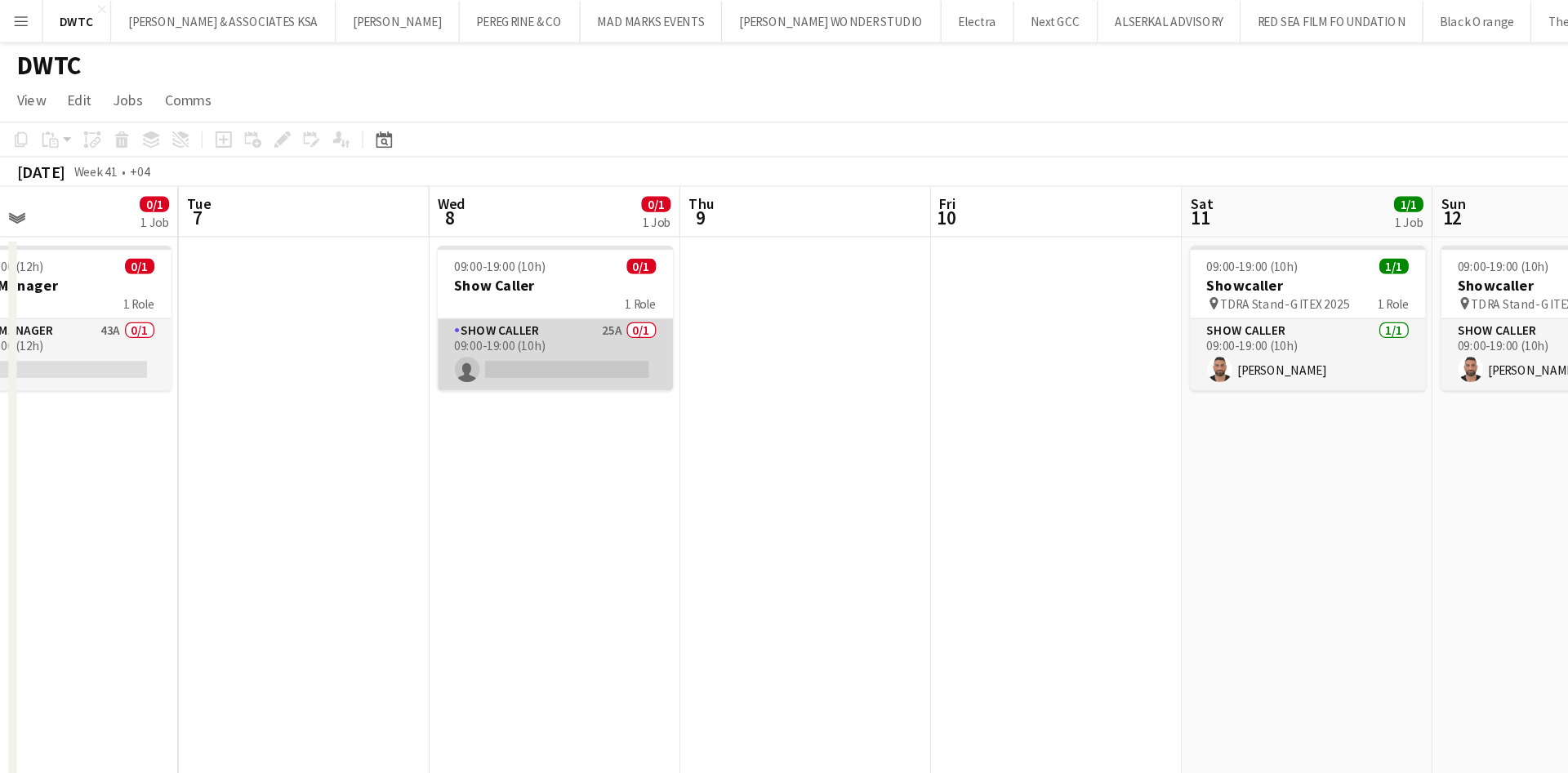
click at [477, 258] on app-card-role "Show Caller 25A 0/1 09:00-19:00 (10h) single-neutral-actions" at bounding box center [432, 276] width 183 height 55
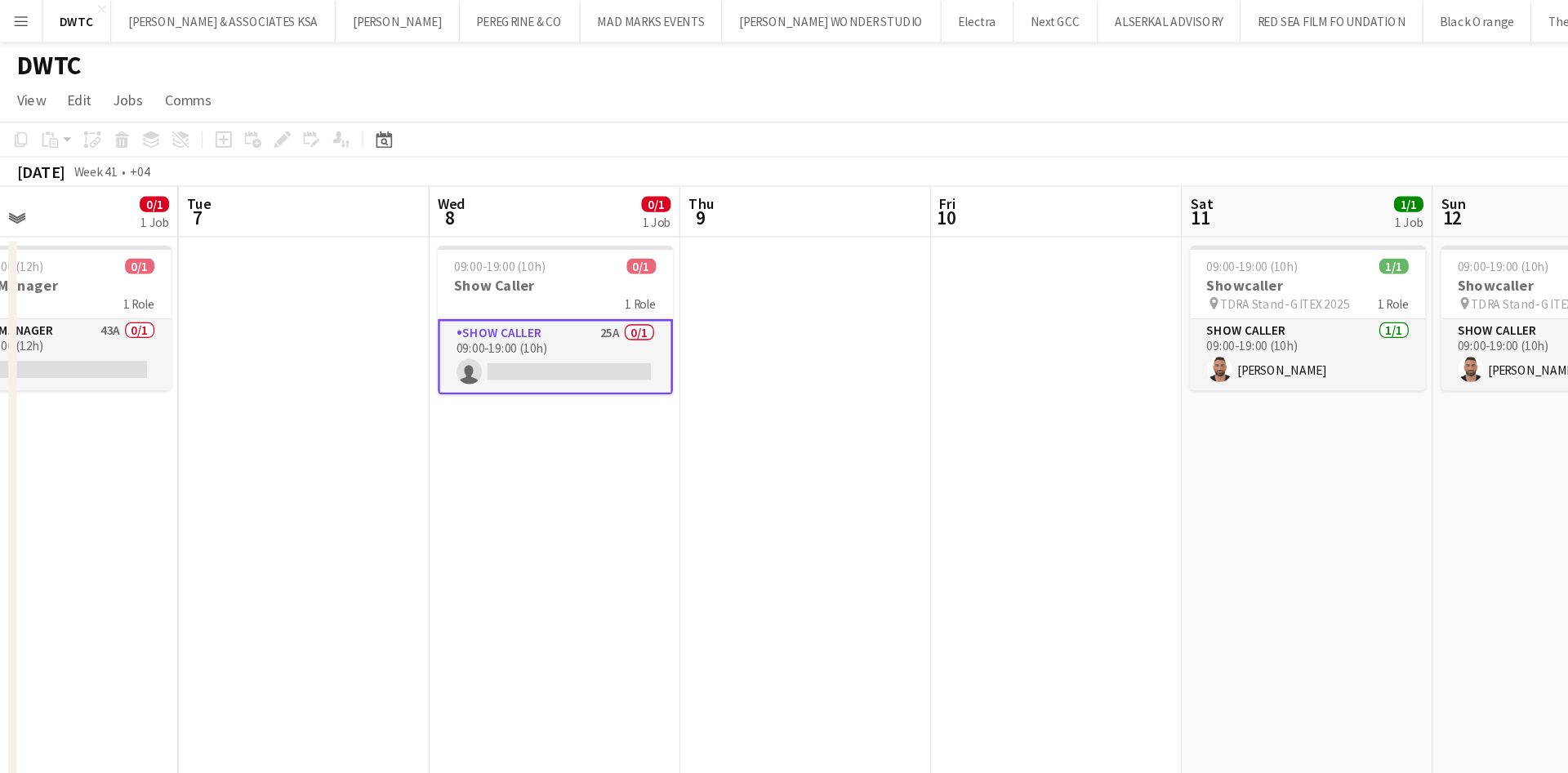
click at [472, 265] on app-card-role "Show Caller 25A 0/1 09:00-19:00 (10h) single-neutral-actions" at bounding box center [432, 277] width 183 height 59
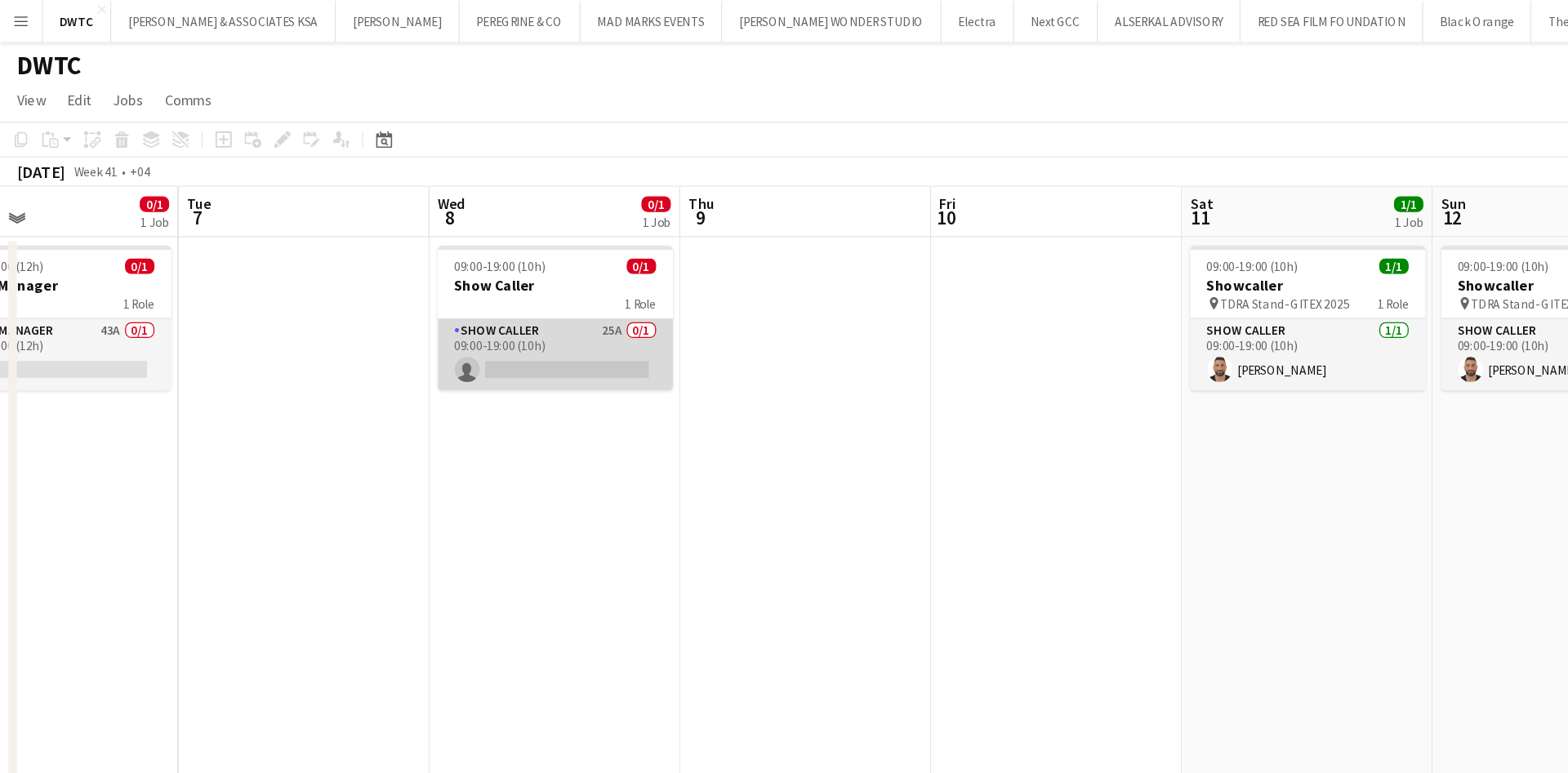
click at [472, 264] on app-card-role "Show Caller 25A 0/1 09:00-19:00 (10h) single-neutral-actions" at bounding box center [432, 276] width 183 height 55
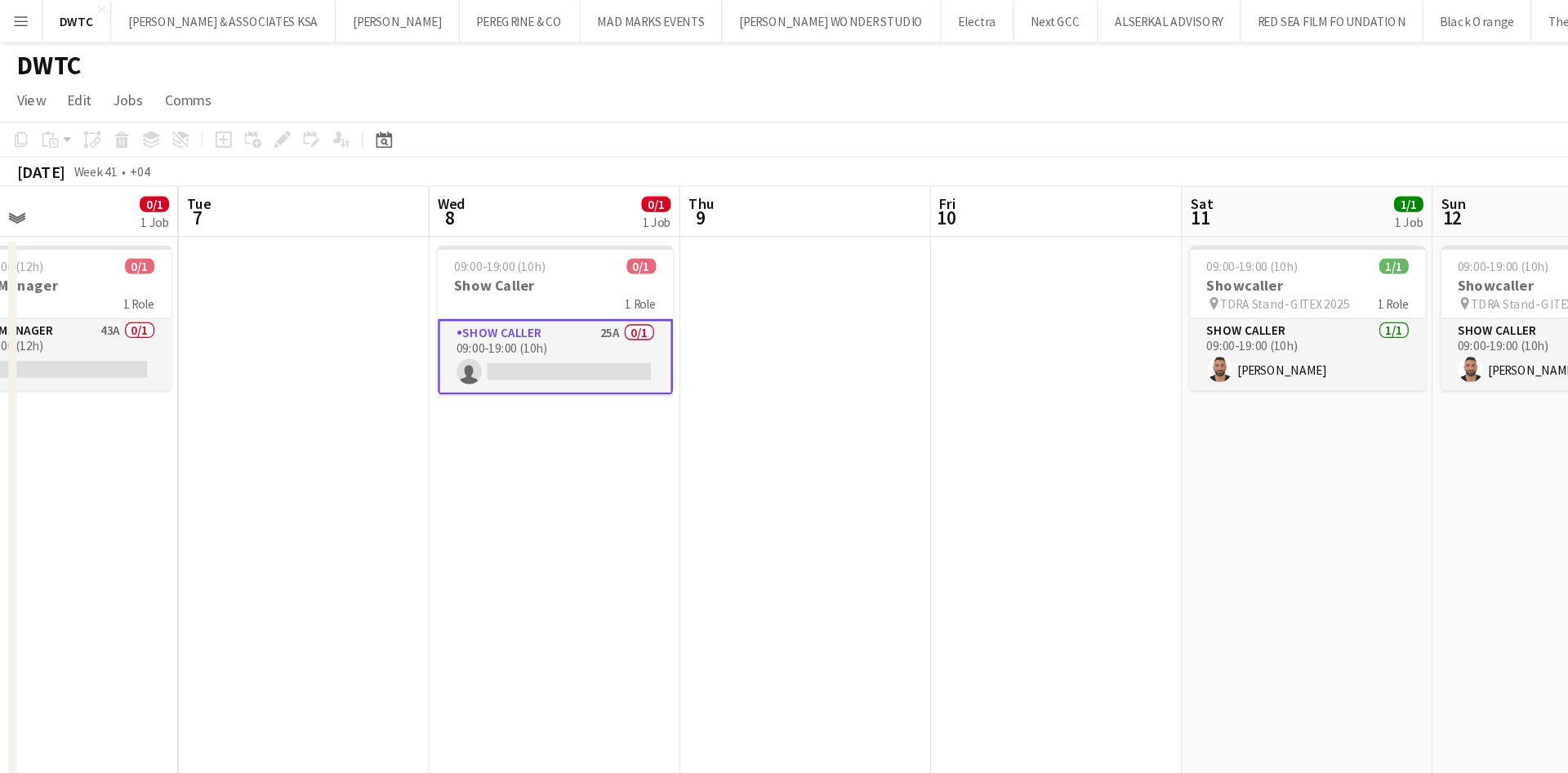
click at [470, 253] on app-card-role "Show Caller 25A 0/1 09:00-19:00 (10h) single-neutral-actions" at bounding box center [432, 277] width 183 height 59
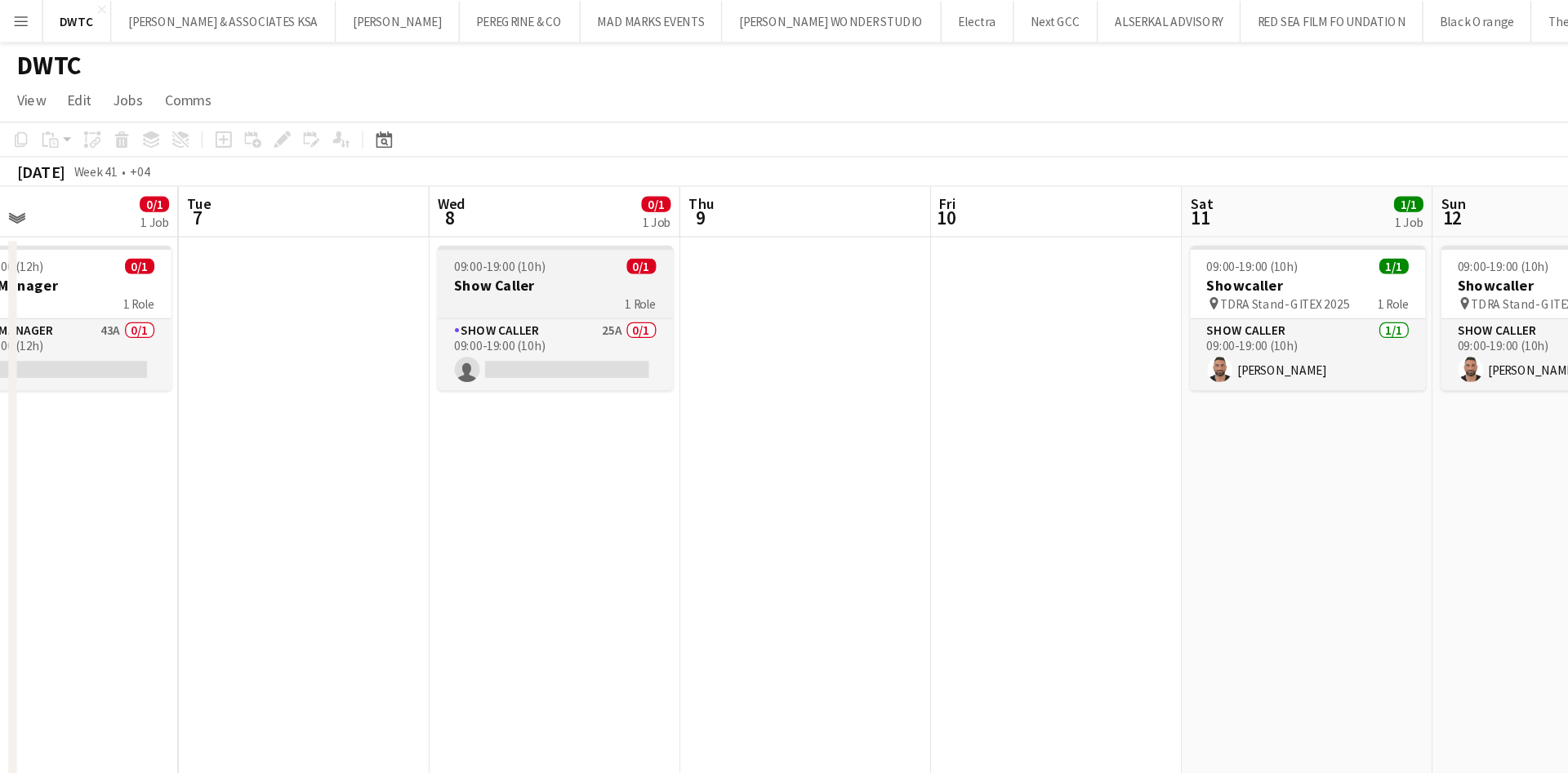
click at [404, 218] on h3 "Show Caller" at bounding box center [432, 222] width 183 height 15
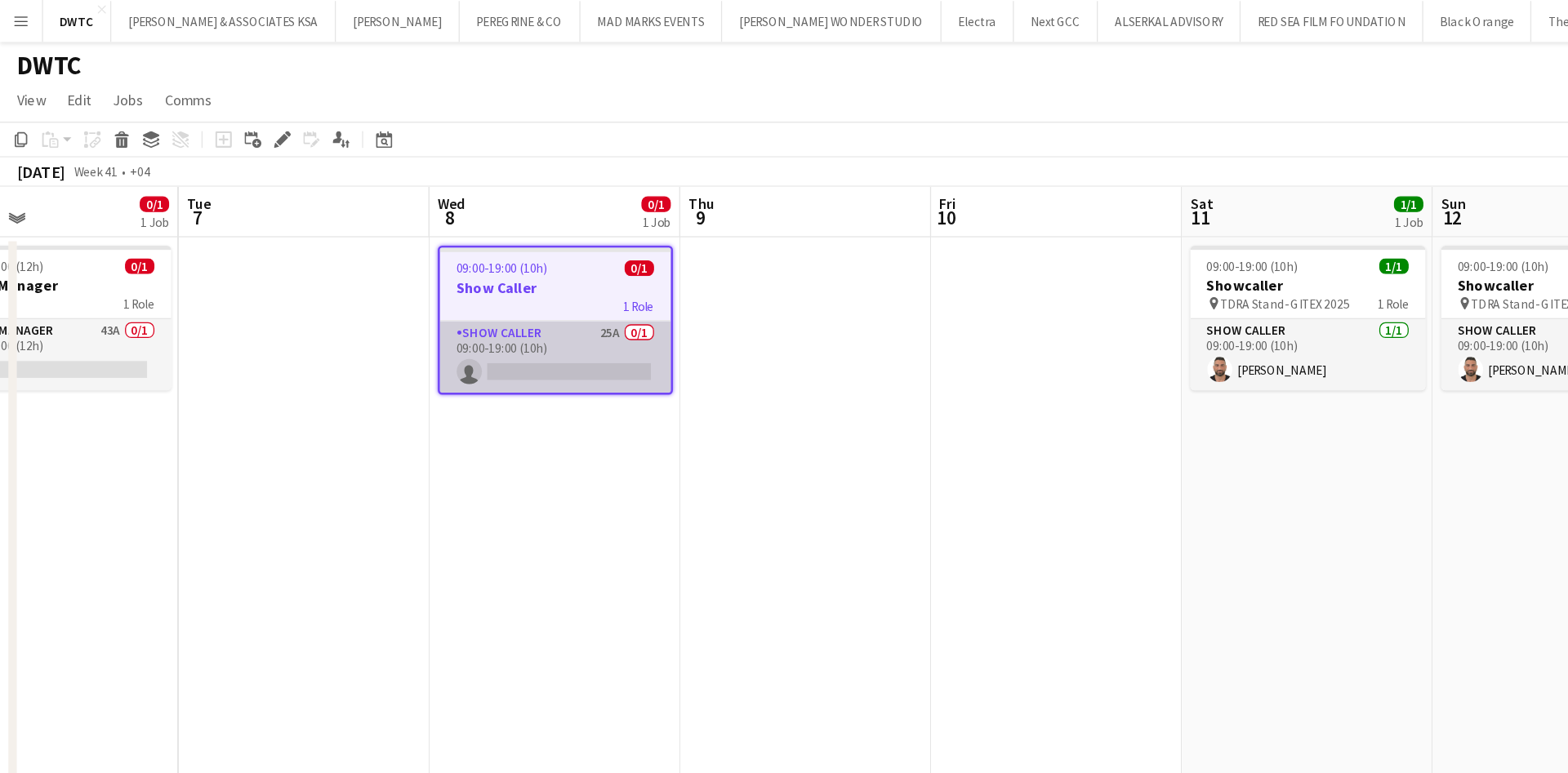
click at [431, 265] on app-card-role "Show Caller 25A 0/1 09:00-19:00 (10h) single-neutral-actions" at bounding box center [432, 277] width 179 height 55
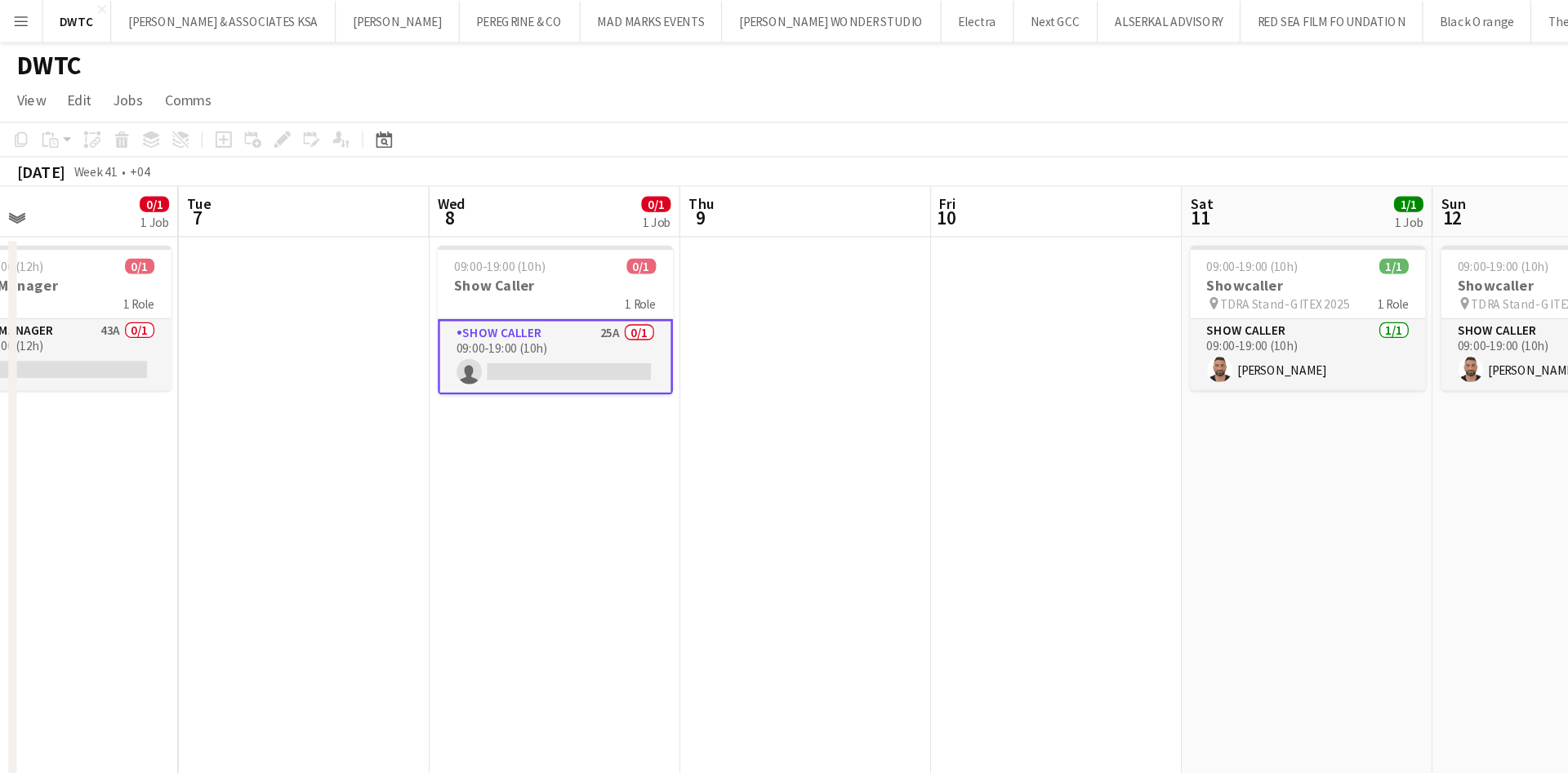
click at [440, 222] on h3 "Show Caller" at bounding box center [432, 222] width 183 height 15
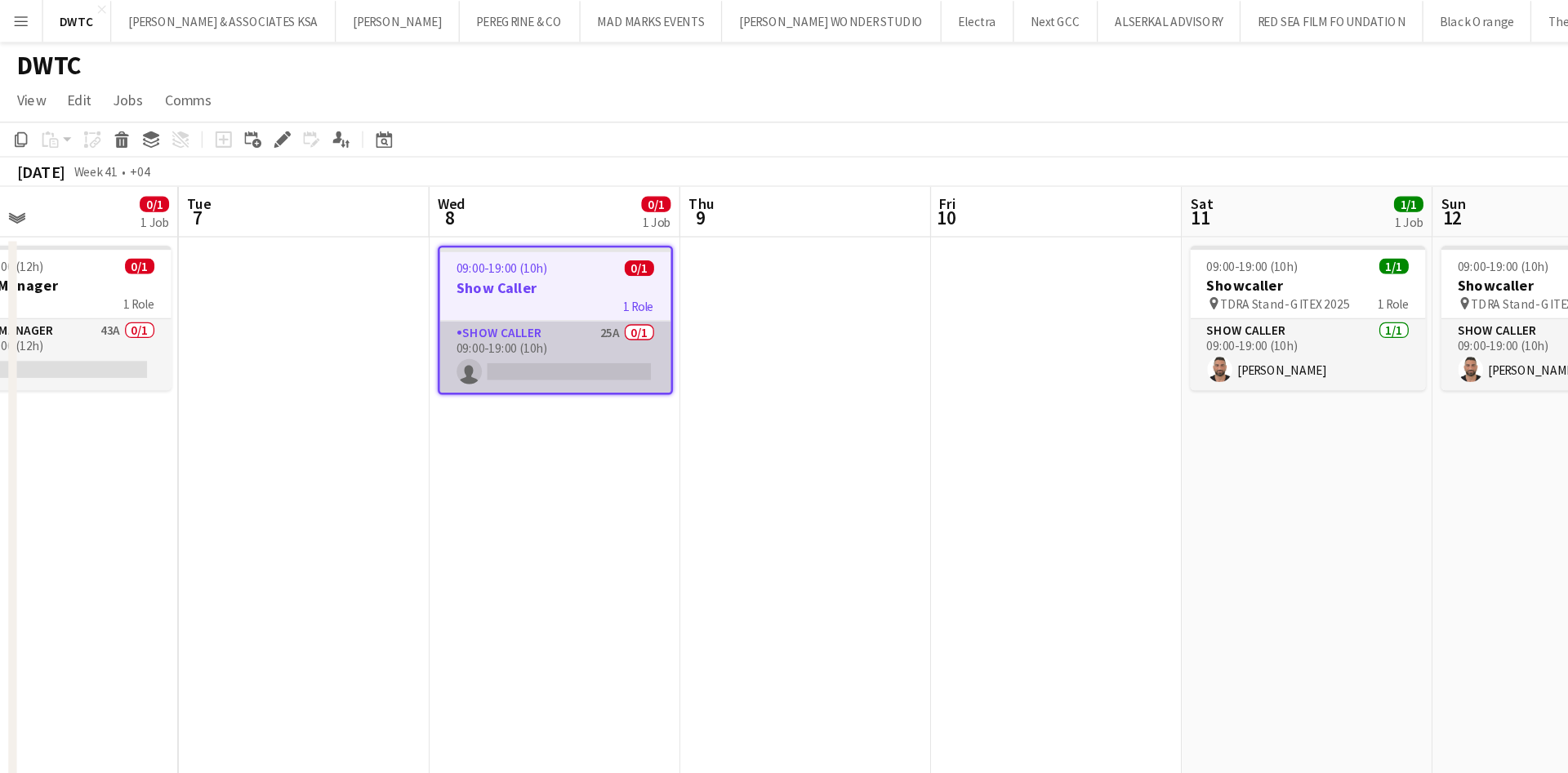
click at [438, 267] on app-card-role "Show Caller 25A 0/1 09:00-19:00 (10h) single-neutral-actions" at bounding box center [432, 277] width 179 height 55
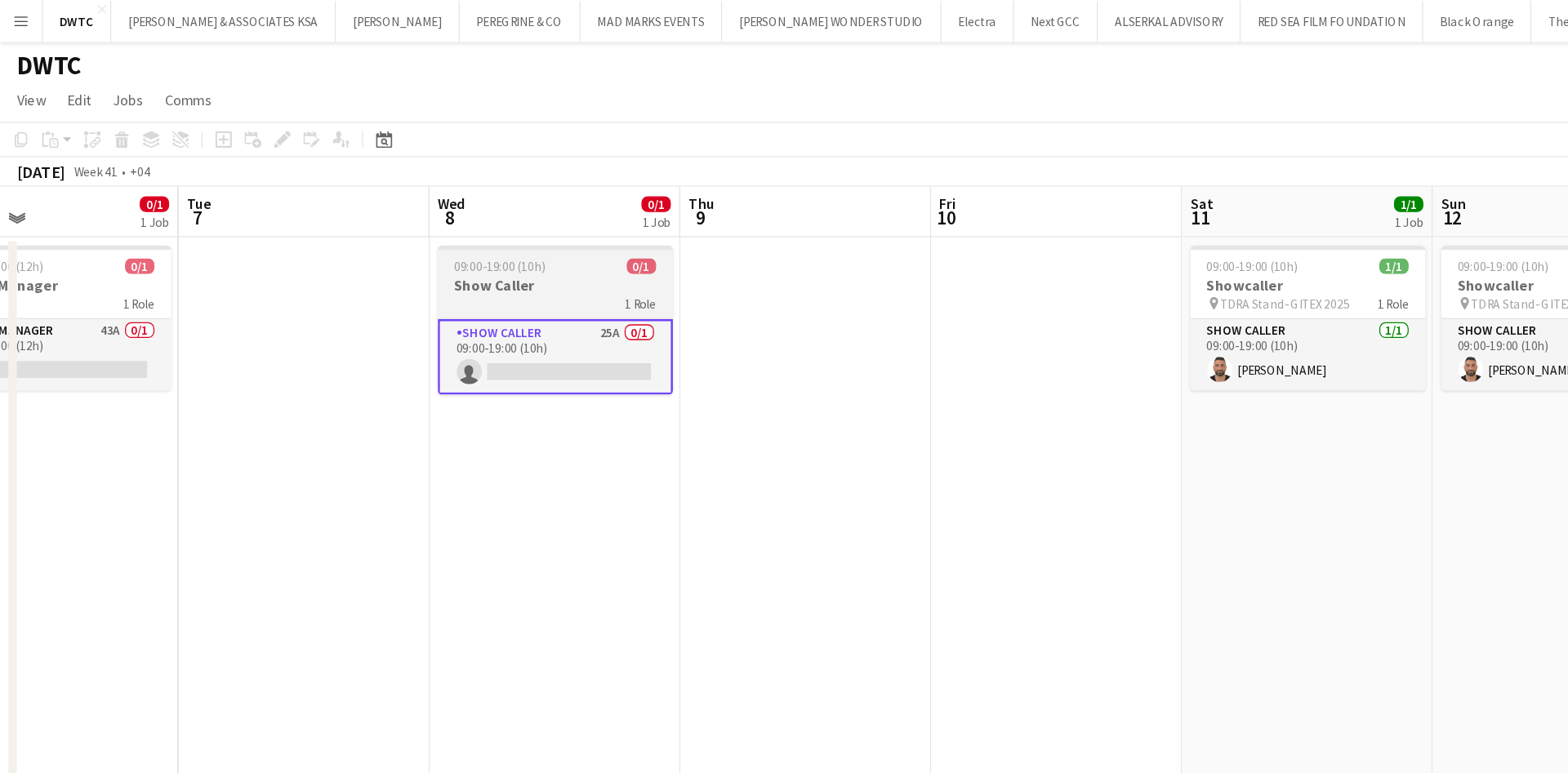
drag, startPoint x: 444, startPoint y: 256, endPoint x: 395, endPoint y: 224, distance: 58.5
click at [395, 224] on h3 "Show Caller" at bounding box center [432, 222] width 183 height 15
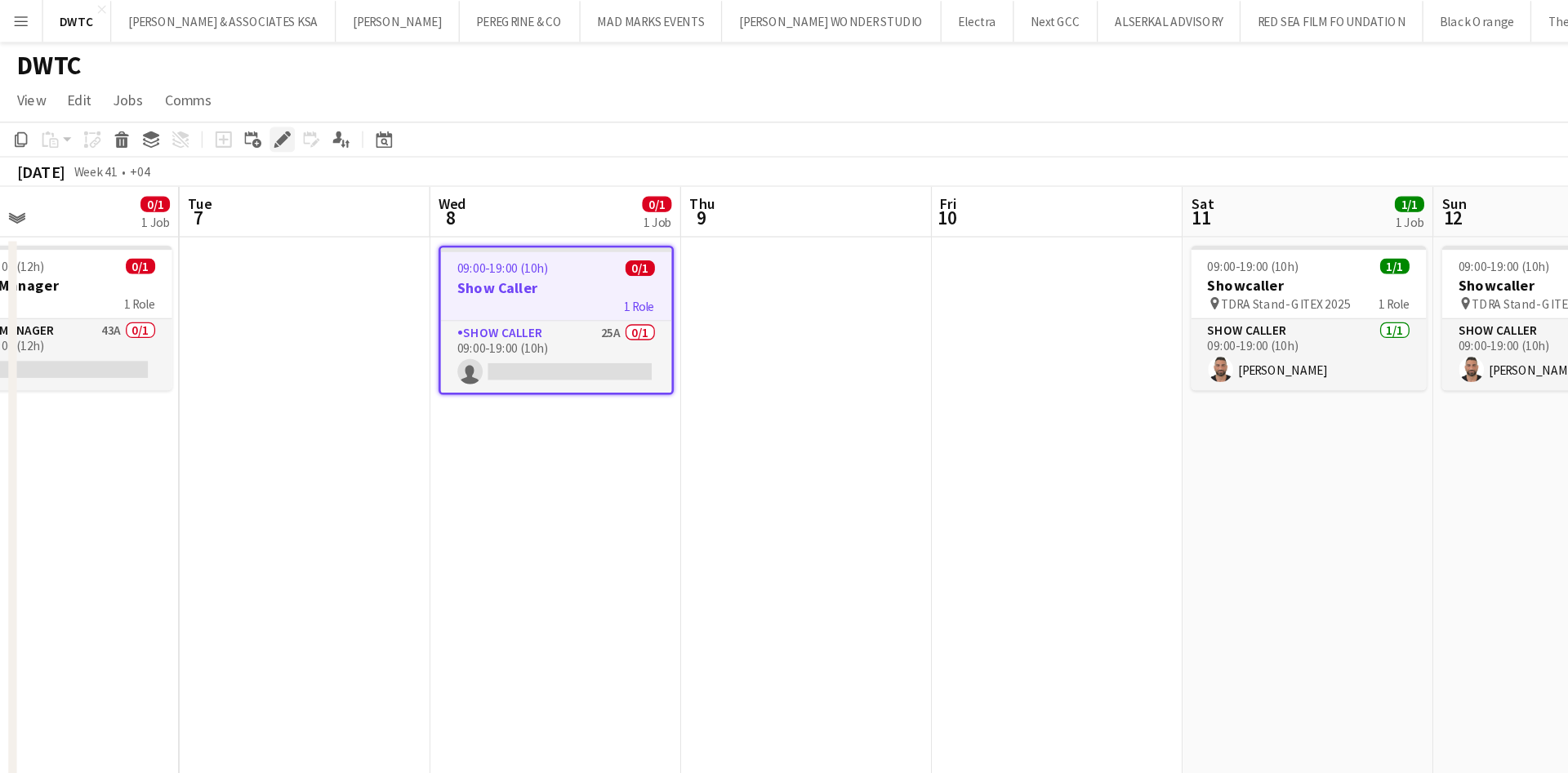
click at [224, 109] on icon "Edit" at bounding box center [219, 108] width 13 height 13
click at [220, 106] on icon at bounding box center [219, 108] width 9 height 9
click at [641, 212] on app-date-cell at bounding box center [627, 464] width 195 height 561
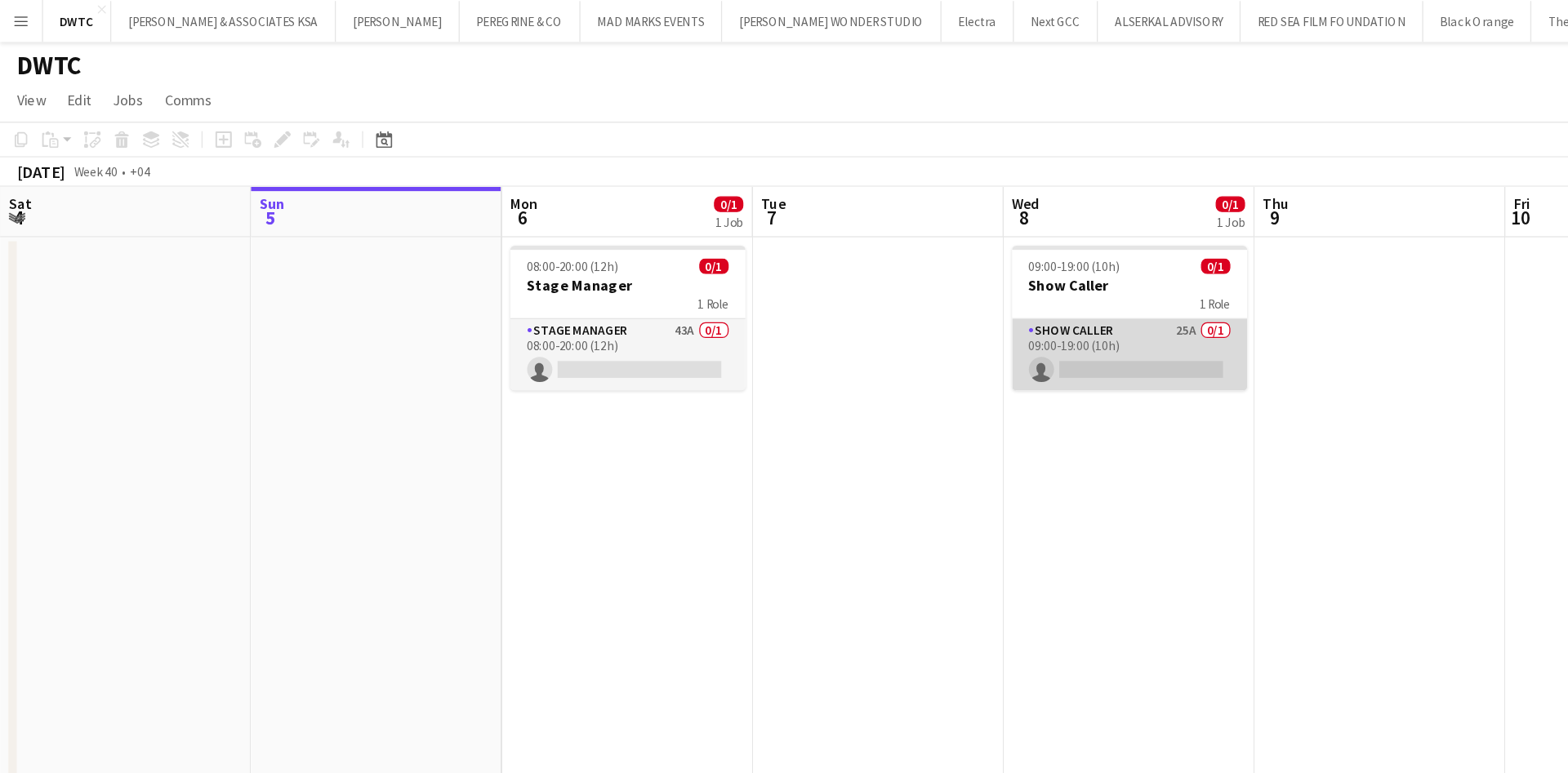
click at [895, 259] on app-card-role "Show Caller 25A 0/1 09:00-19:00 (10h) single-neutral-actions" at bounding box center [878, 276] width 183 height 55
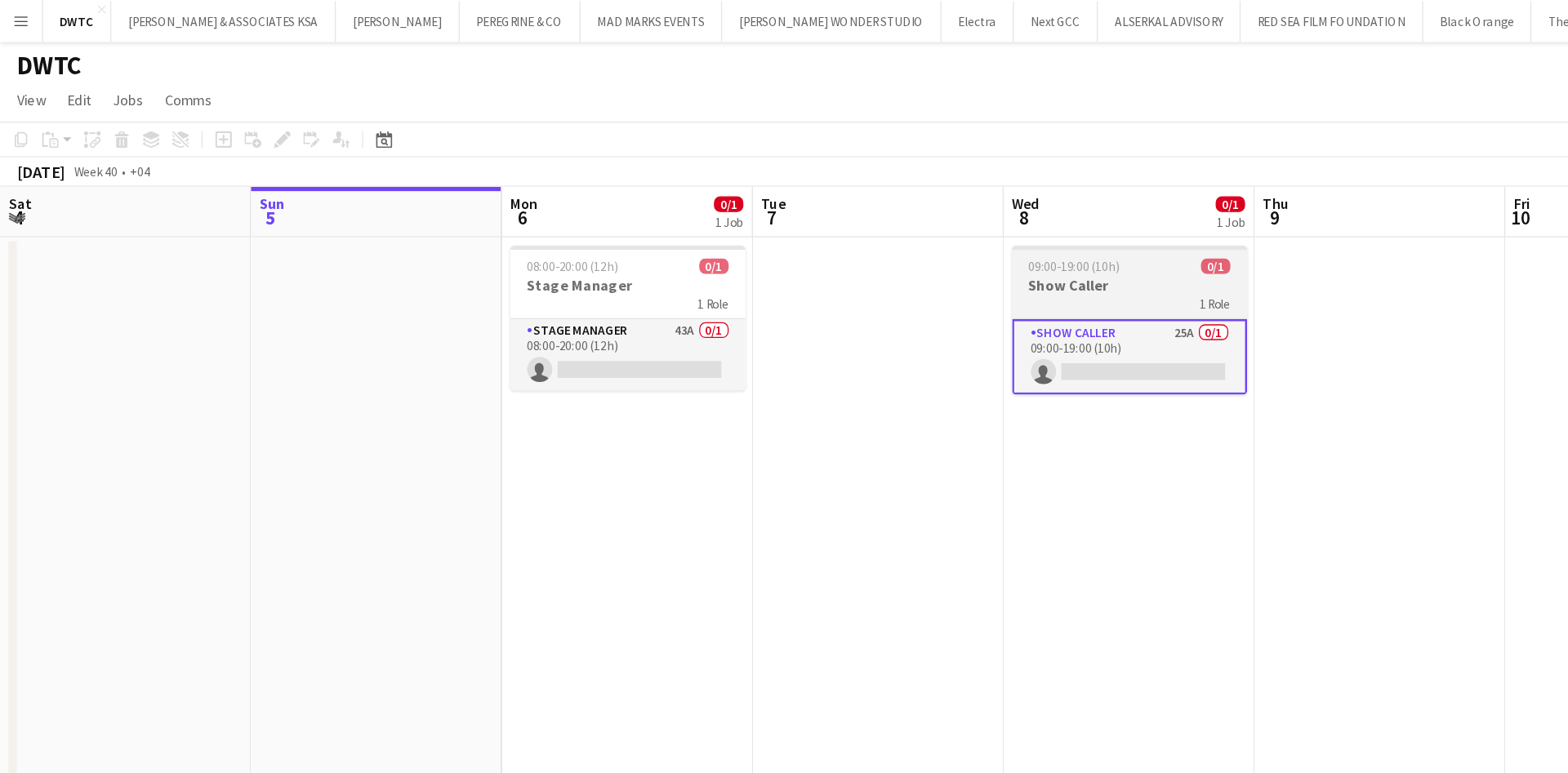
click at [899, 212] on div "09:00-19:00 (10h) 0/1" at bounding box center [878, 206] width 183 height 12
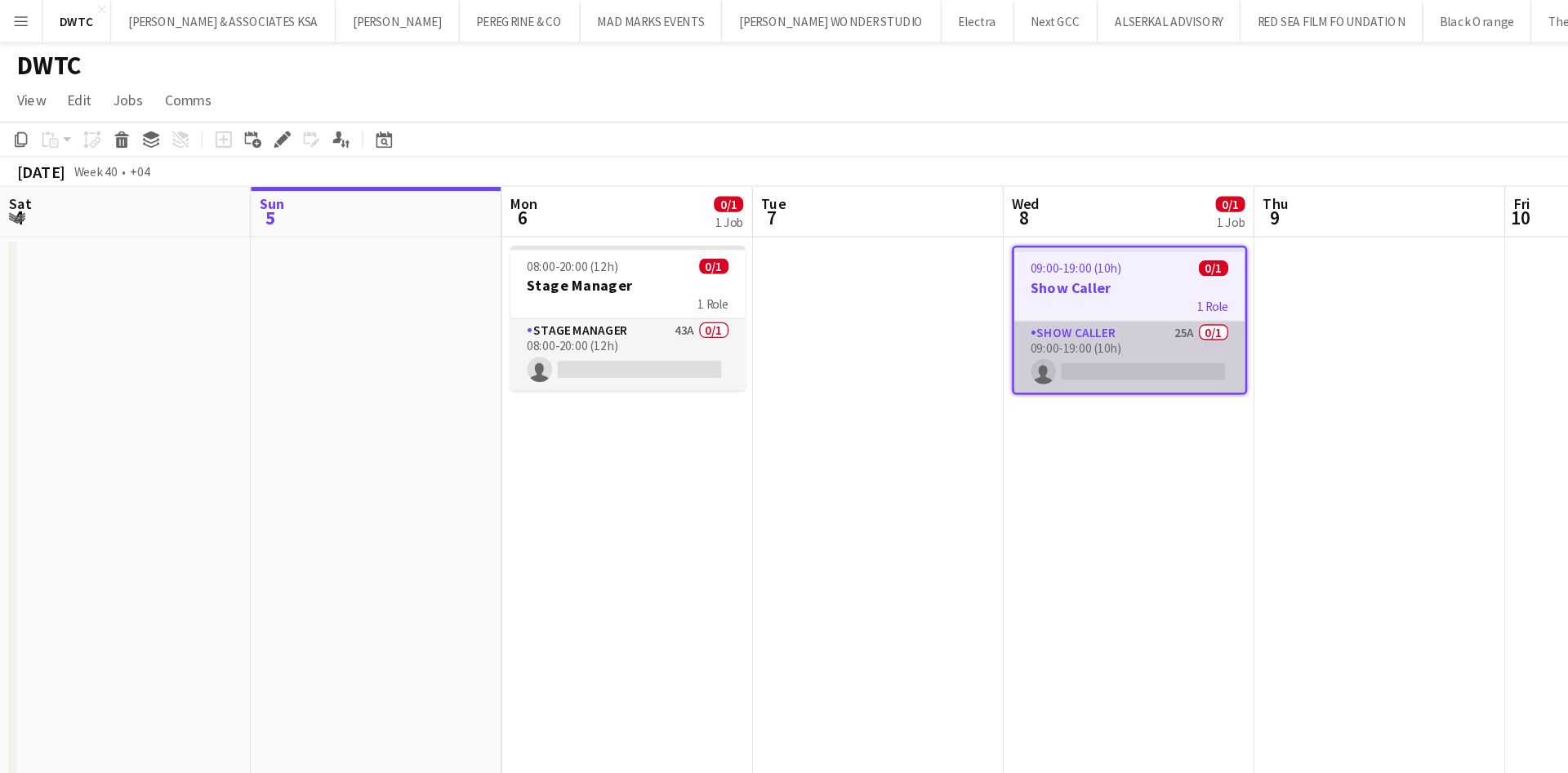
click at [895, 277] on app-card-role "Show Caller 25A 0/1 09:00-19:00 (10h) single-neutral-actions" at bounding box center [878, 277] width 179 height 55
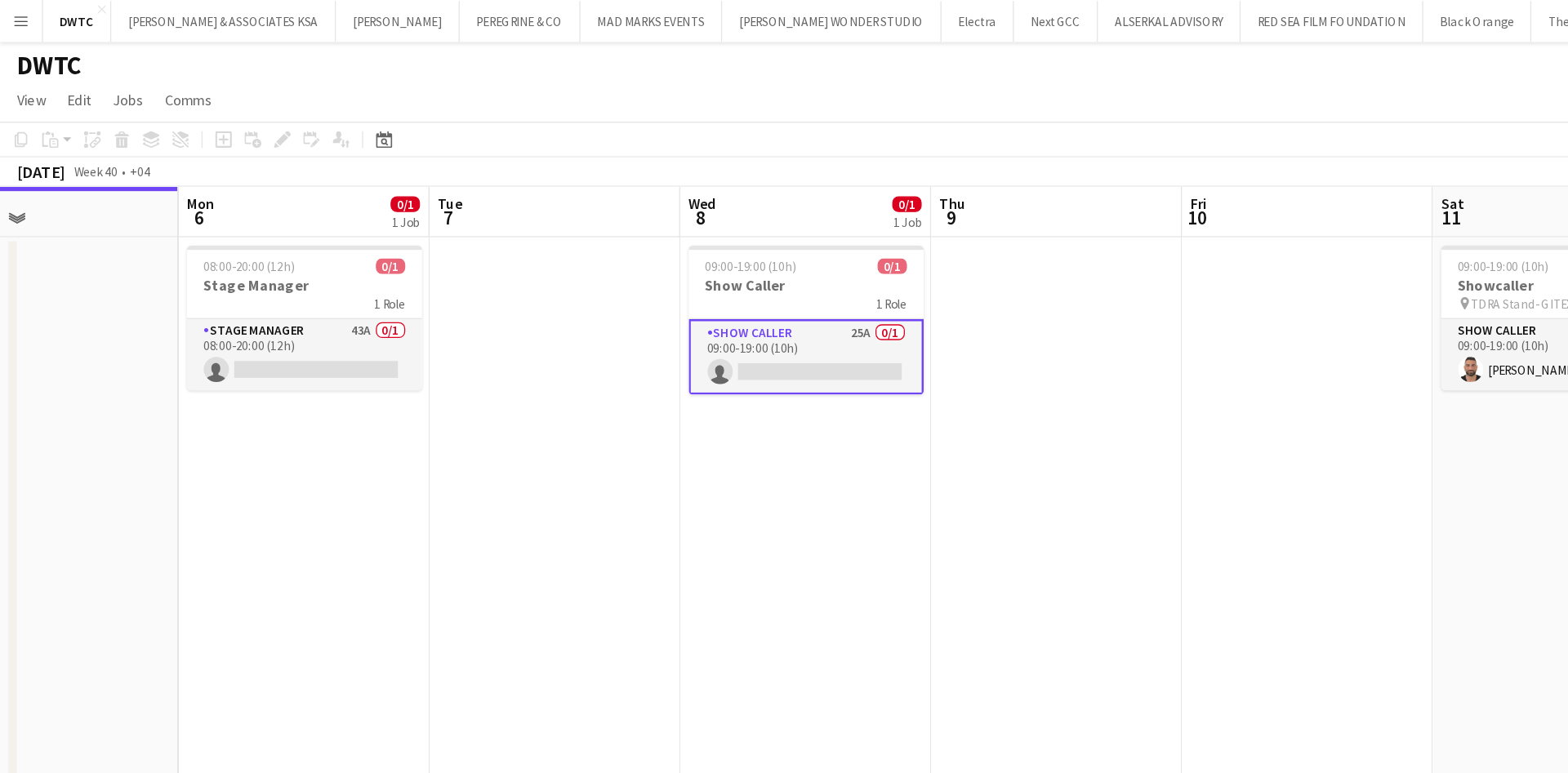
drag, startPoint x: 852, startPoint y: 365, endPoint x: 567, endPoint y: 396, distance: 286.7
click at [620, 398] on app-calendar-viewport "Thu 2 Fri 3 Sat 4 Sun 5 Mon 6 0/1 1 Job Tue 7 Wed 8 0/1 1 Job Thu 9 Fri 10 Sat …" at bounding box center [784, 445] width 1568 height 600
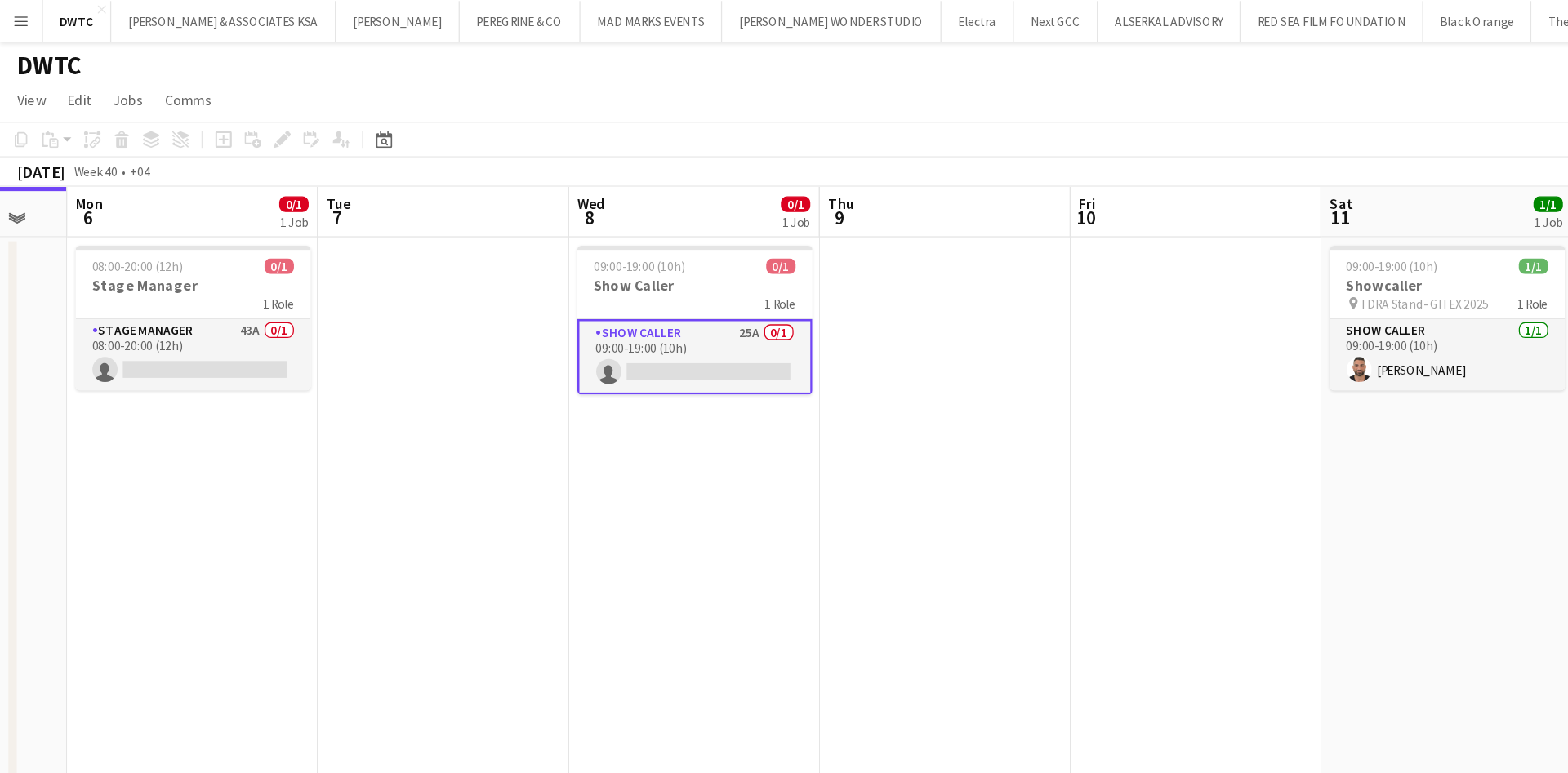
scroll to position [0, 330]
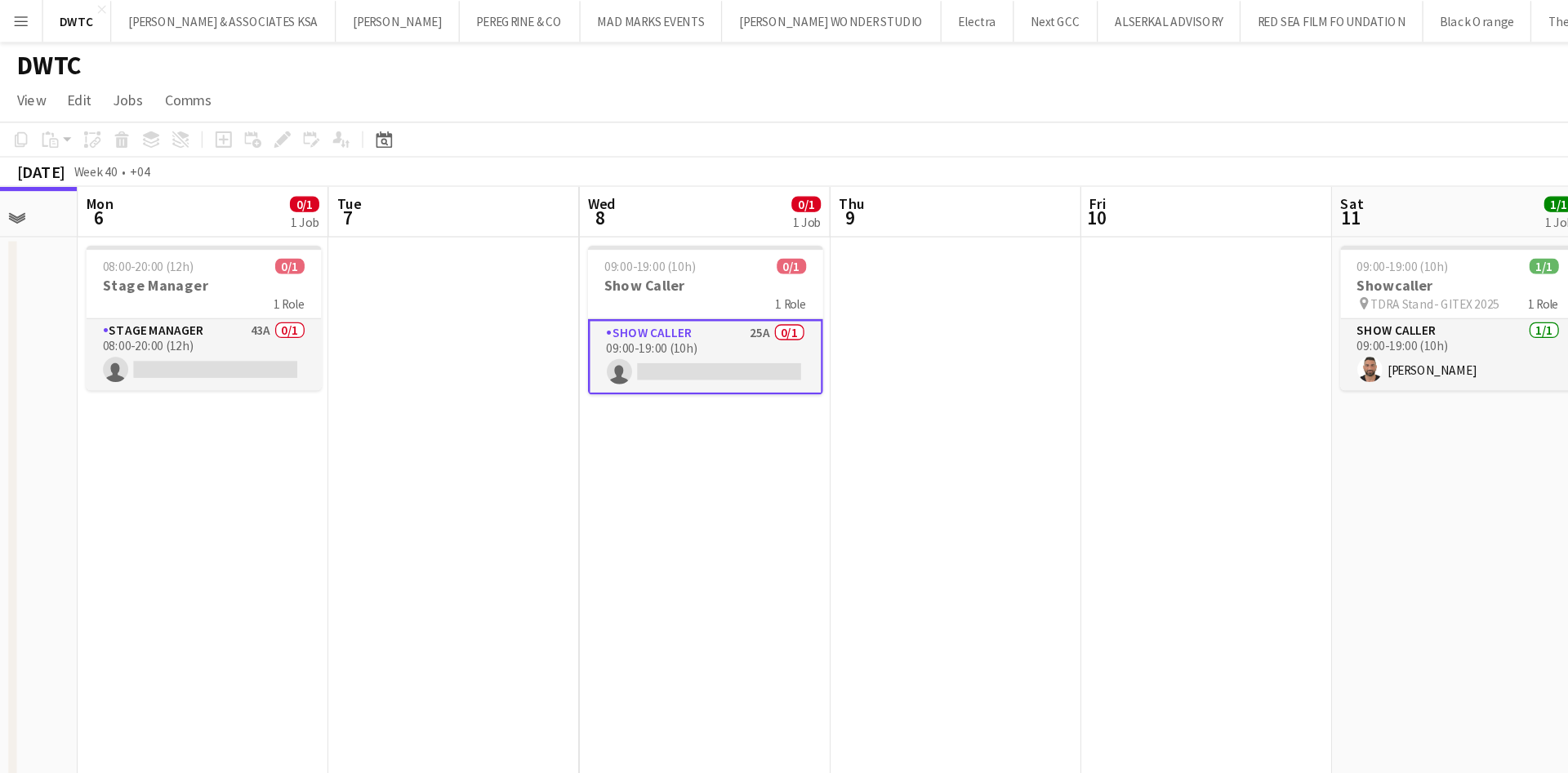
drag, startPoint x: 836, startPoint y: 332, endPoint x: 823, endPoint y: 390, distance: 59.4
click at [823, 390] on app-calendar-viewport "Sat 4 Sun 5 Mon 6 0/1 1 Job Tue 7 Wed 8 0/1 1 Job Thu 9 Fri 10 Sat 11 1/1 1 Job…" at bounding box center [784, 445] width 1568 height 600
click at [557, 259] on app-card-role "Show Caller 25A 0/1 09:00-19:00 (10h) single-neutral-actions" at bounding box center [549, 277] width 183 height 59
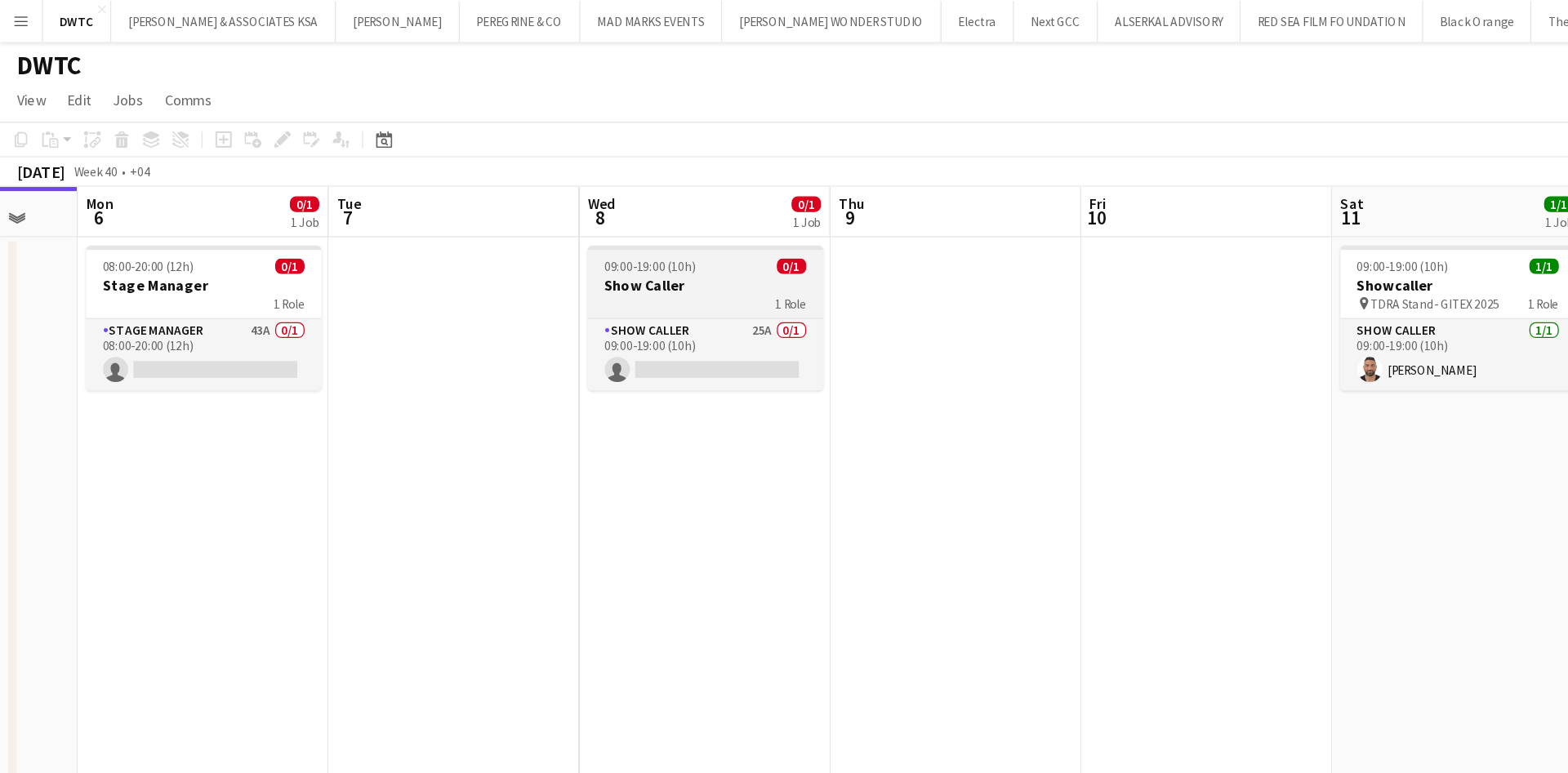
click at [543, 224] on h3 "Show Caller" at bounding box center [549, 222] width 183 height 15
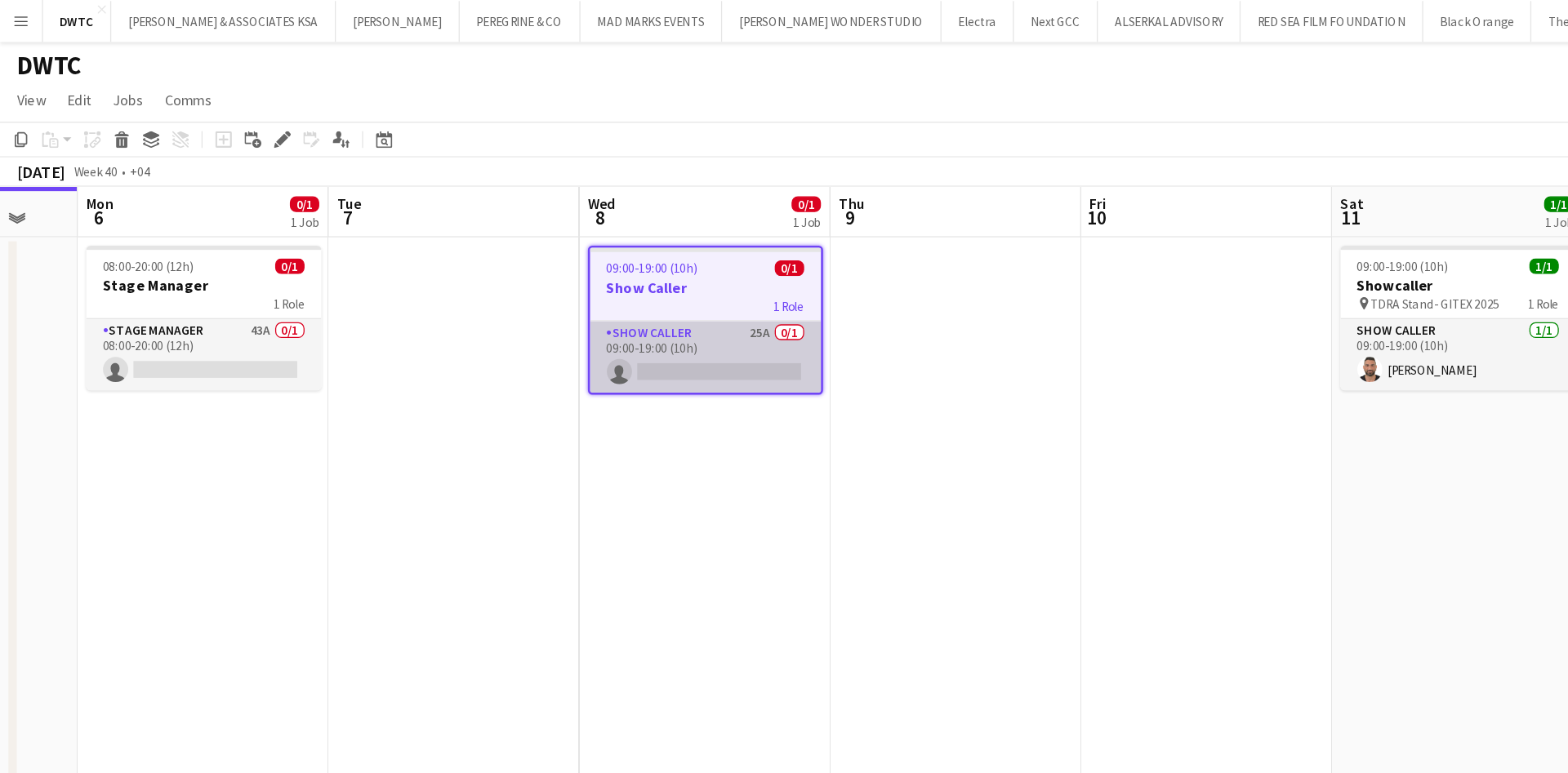
click at [556, 253] on app-card-role "Show Caller 25A 0/1 09:00-19:00 (10h) single-neutral-actions" at bounding box center [549, 277] width 179 height 55
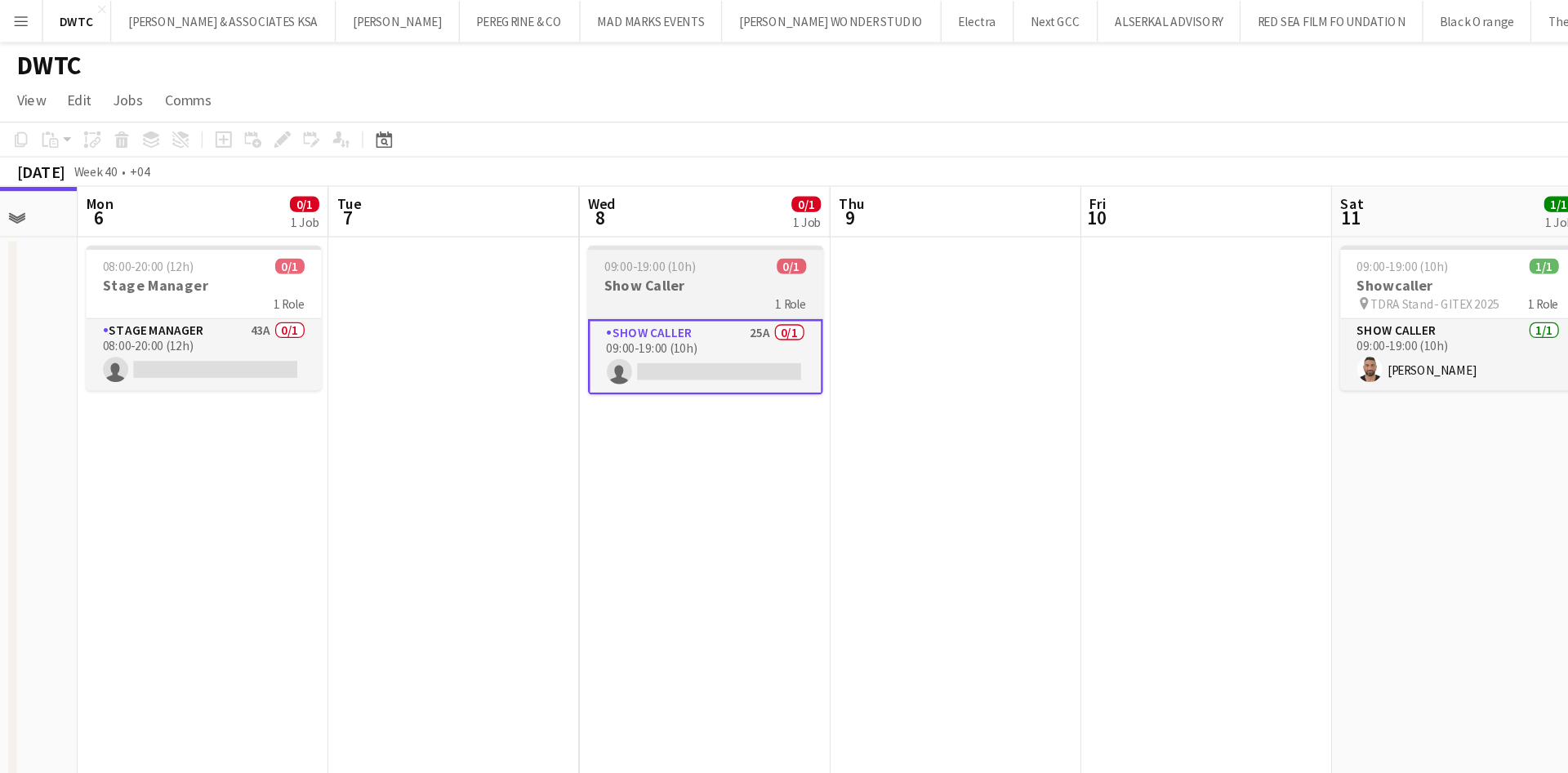
drag, startPoint x: 556, startPoint y: 253, endPoint x: 516, endPoint y: 226, distance: 48.3
click at [516, 226] on h3 "Show Caller" at bounding box center [549, 222] width 183 height 15
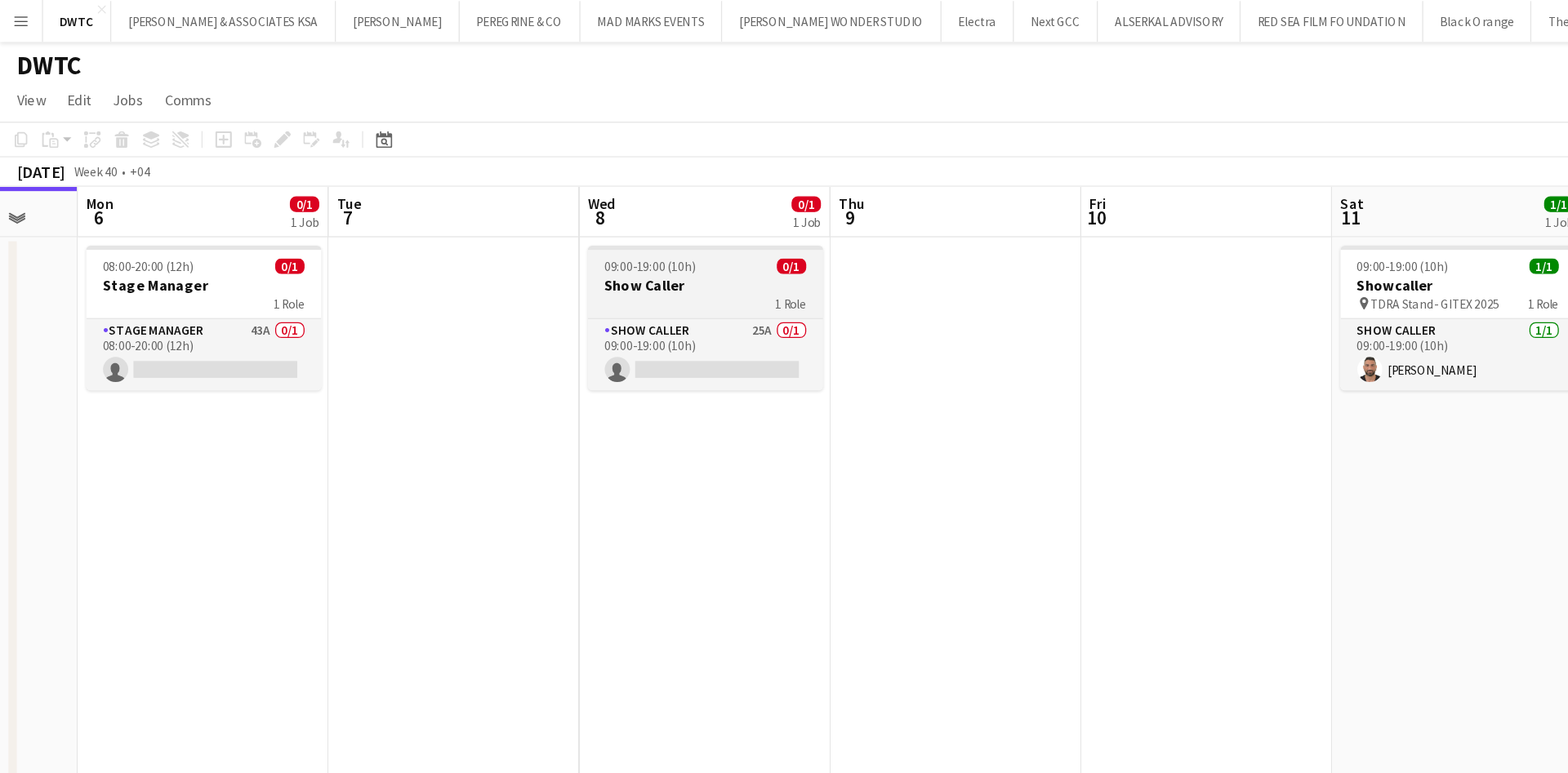
click at [516, 226] on h3 "Show Caller" at bounding box center [549, 222] width 183 height 15
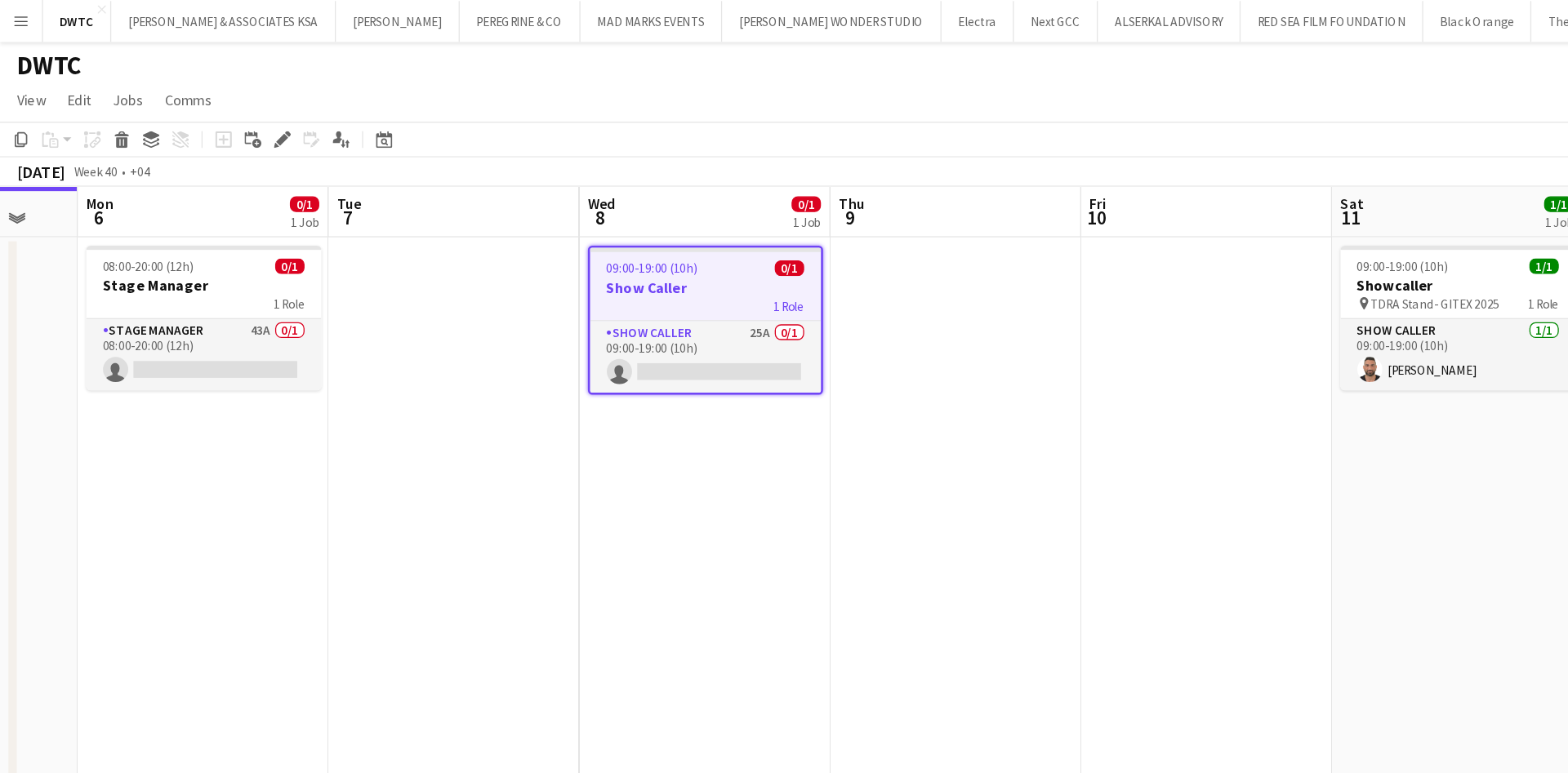
click at [516, 226] on h3 "Show Caller" at bounding box center [549, 224] width 179 height 15
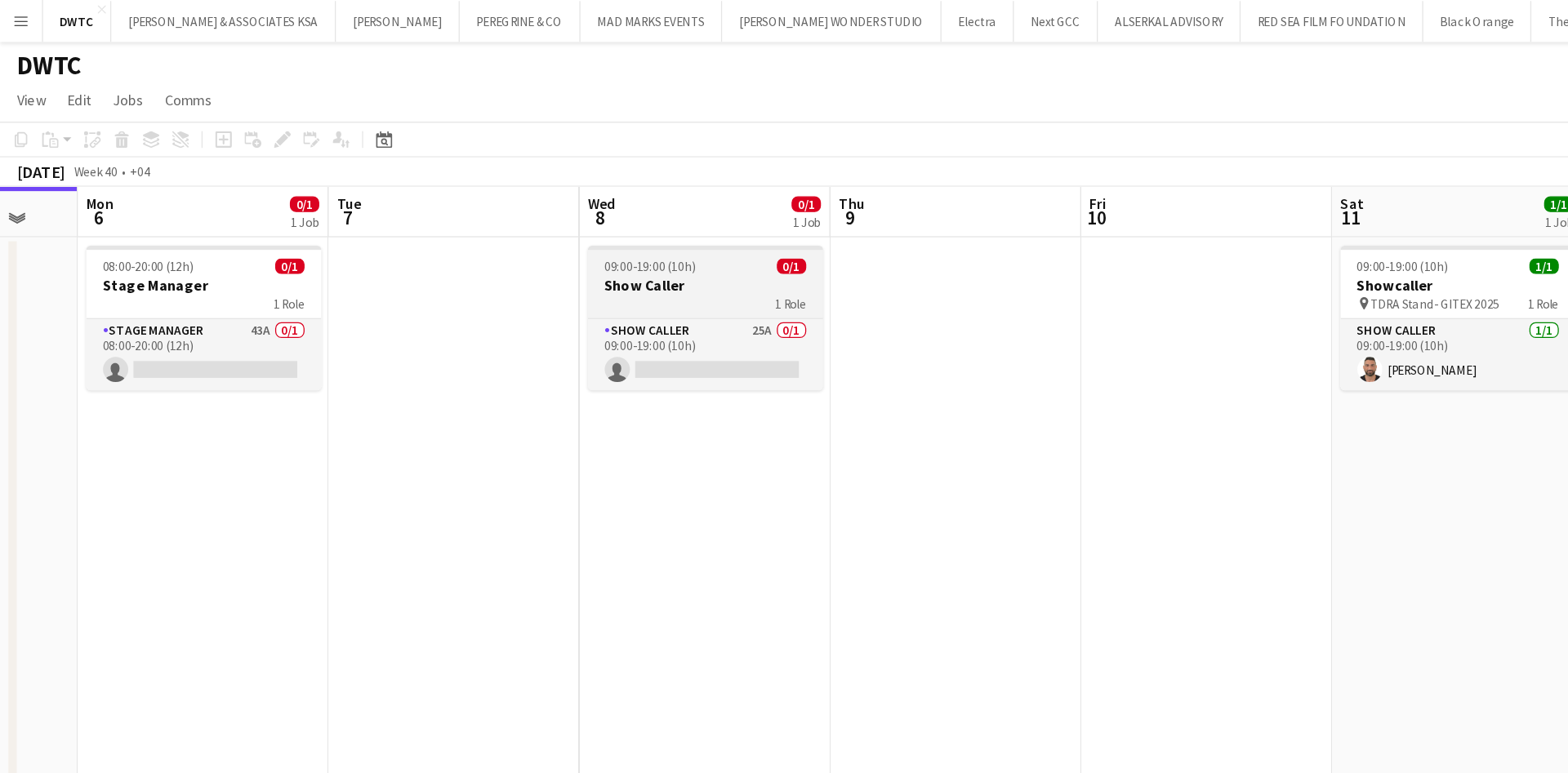
click at [516, 226] on h3 "Show Caller" at bounding box center [549, 222] width 183 height 15
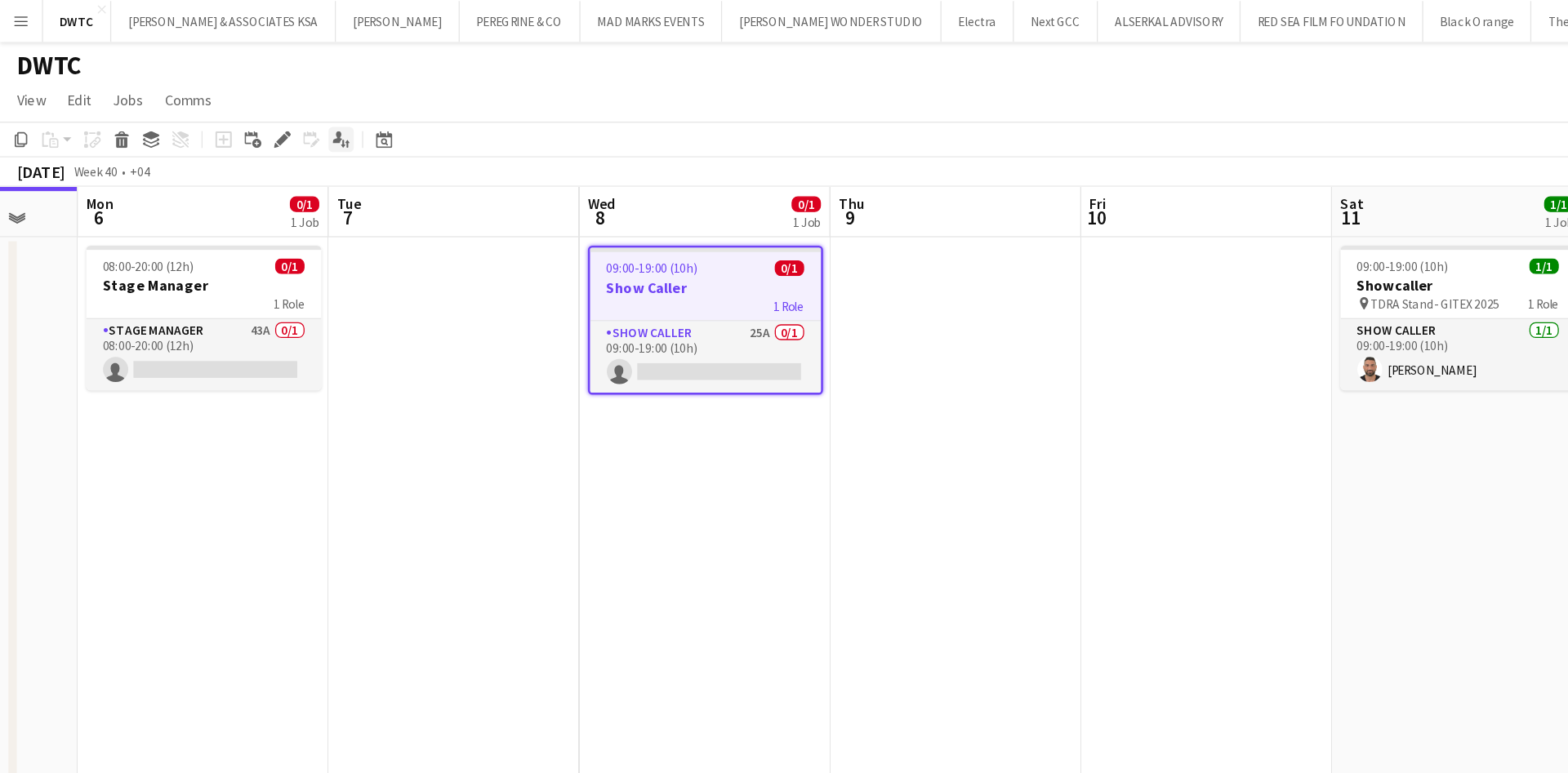
click at [266, 116] on div "Applicants" at bounding box center [265, 108] width 20 height 20
click at [268, 107] on icon "Applicants" at bounding box center [265, 108] width 13 height 13
click at [589, 237] on div "1 Role" at bounding box center [549, 237] width 179 height 13
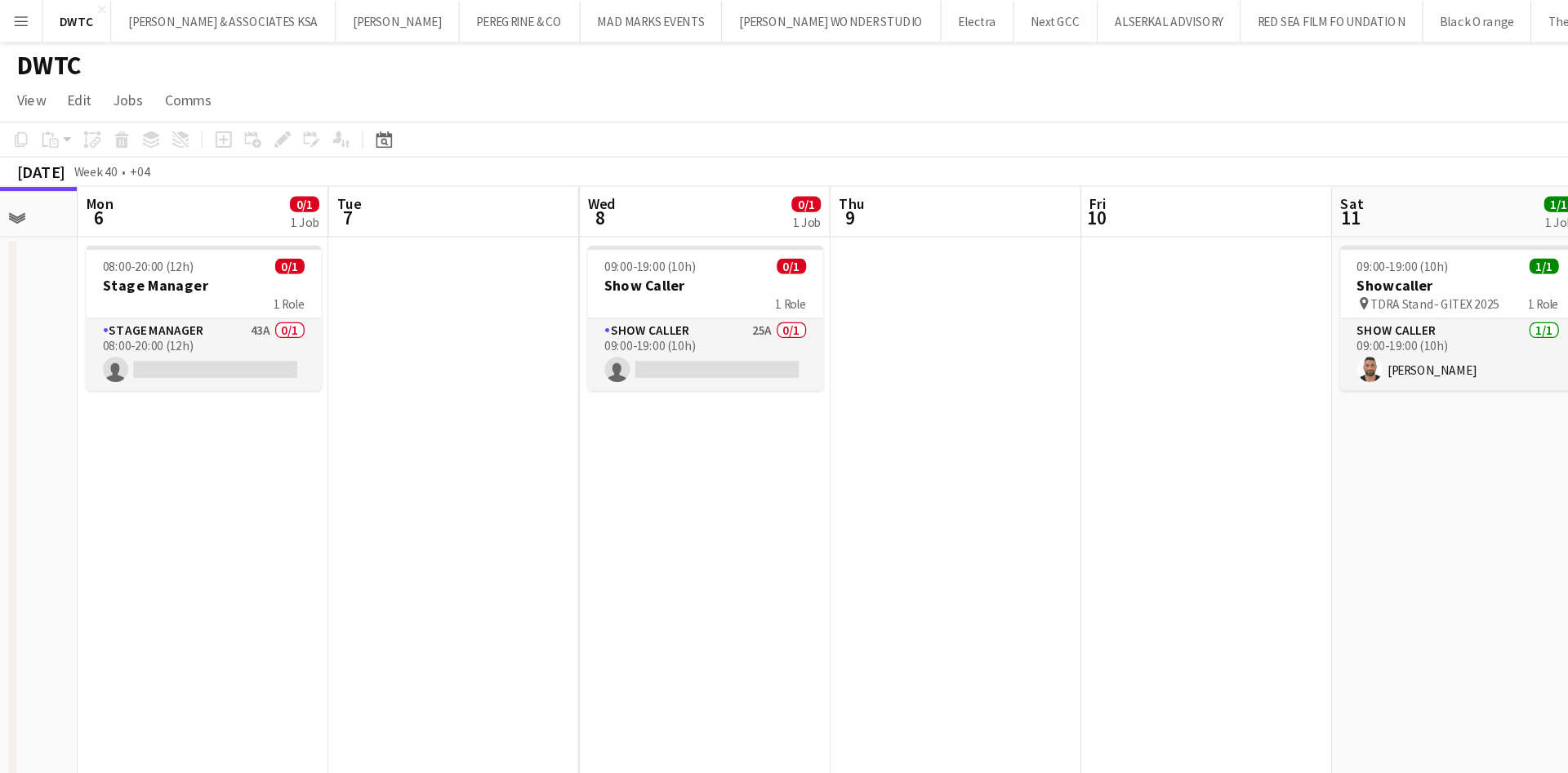
click at [772, 250] on app-date-cell at bounding box center [743, 464] width 195 height 561
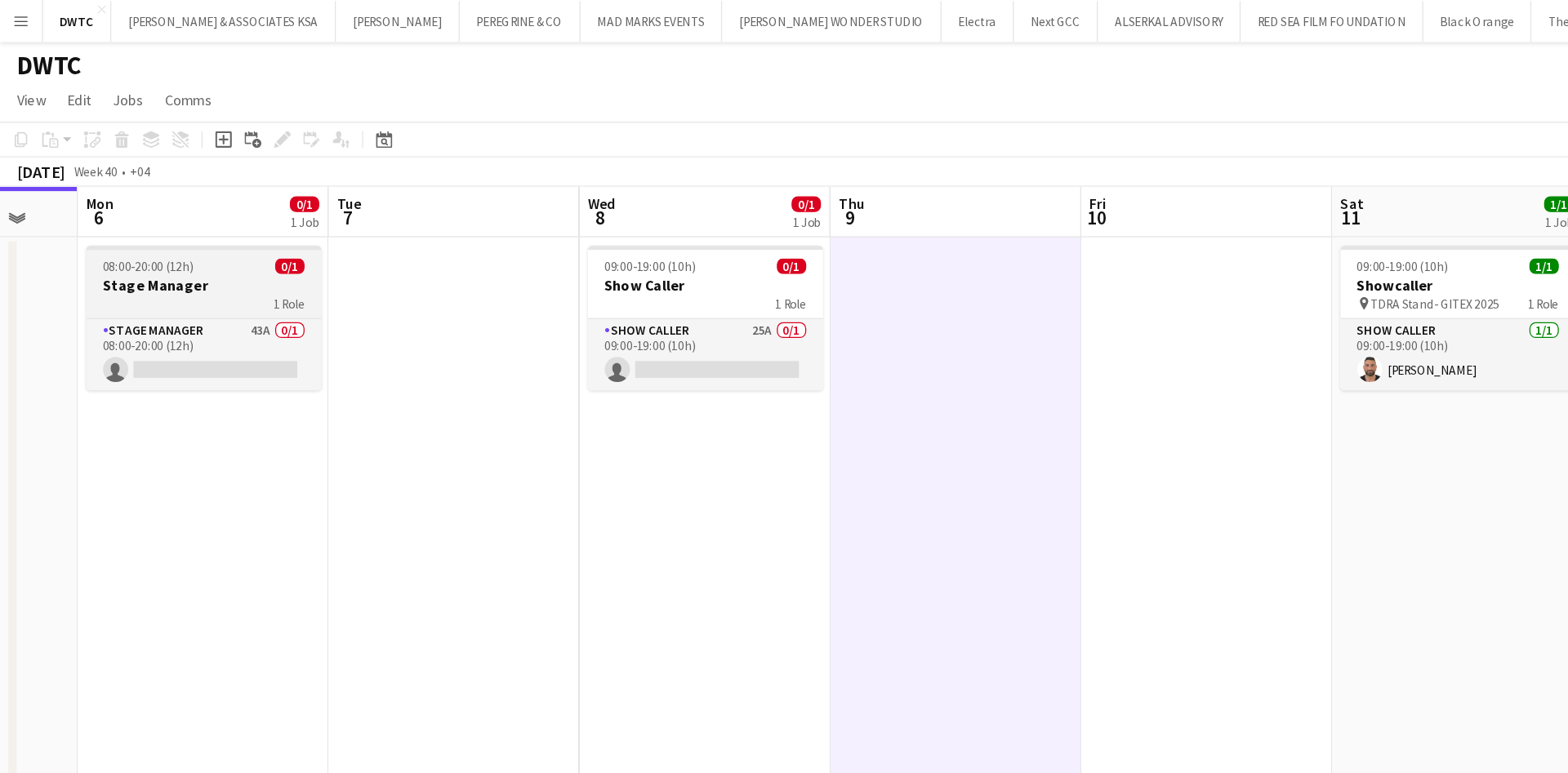
click at [217, 241] on span "1 Role" at bounding box center [225, 236] width 24 height 12
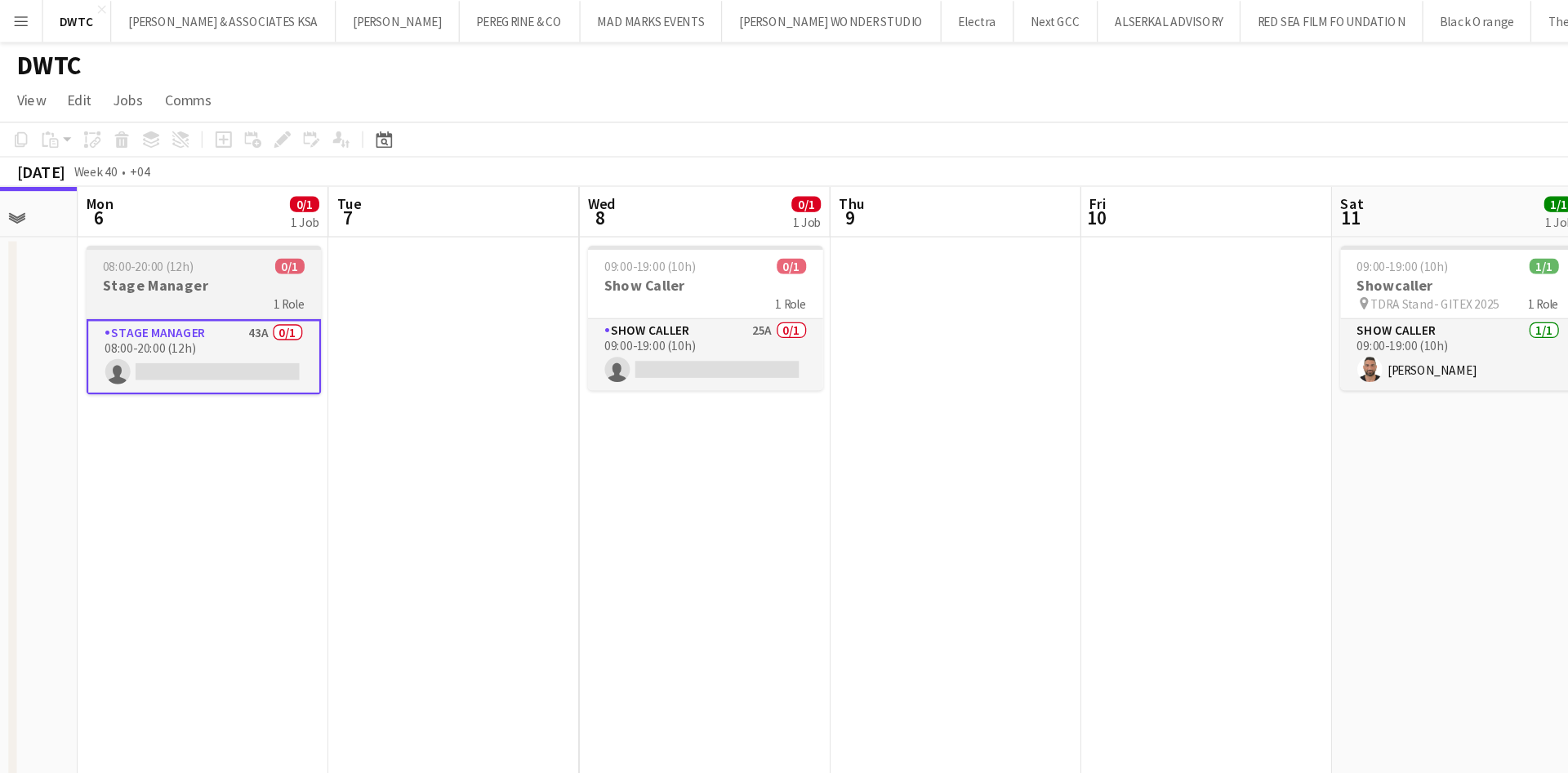
click at [199, 230] on div "1 Role" at bounding box center [158, 235] width 183 height 13
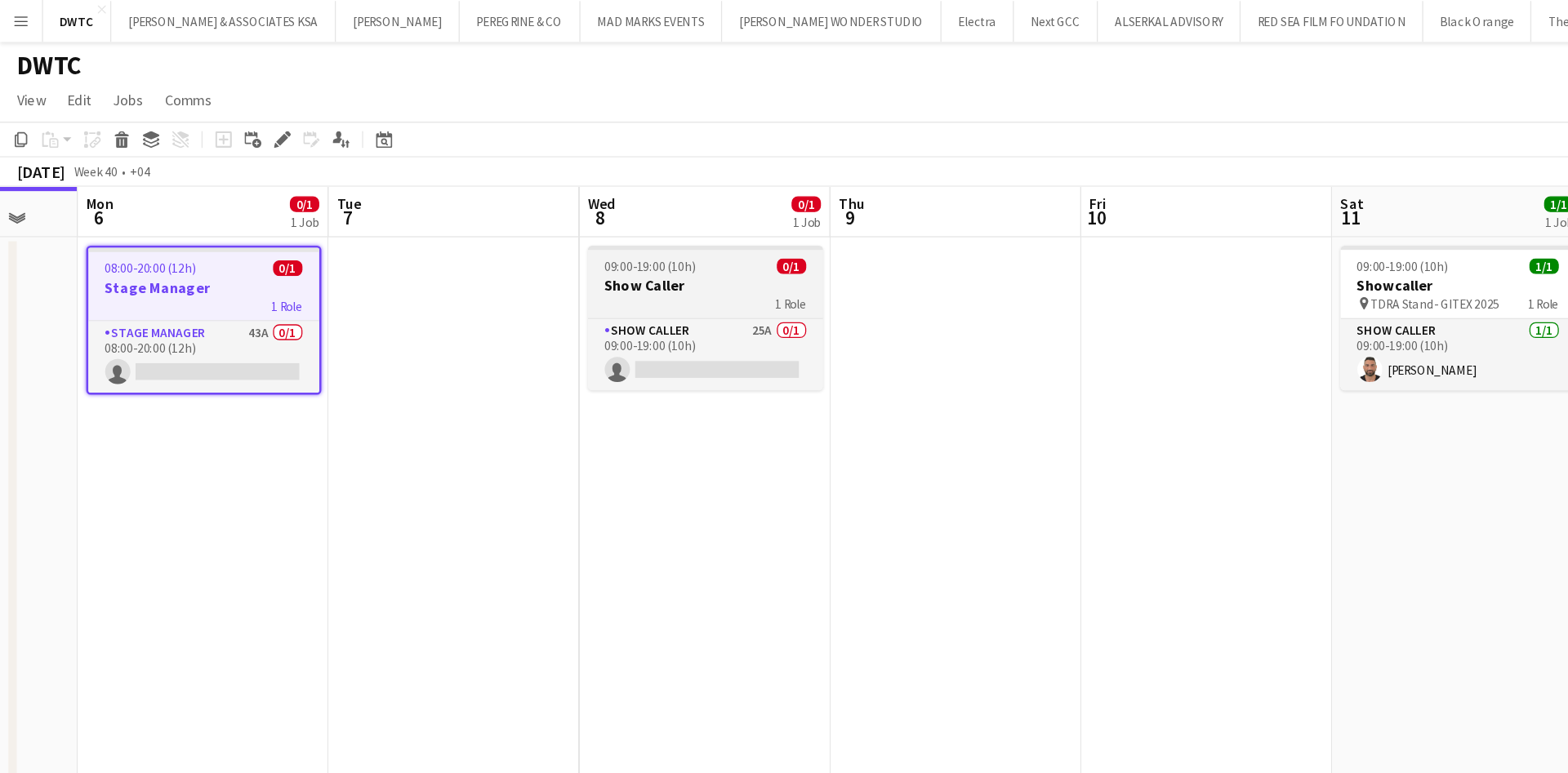
click at [562, 227] on h3 "Show Caller" at bounding box center [549, 222] width 183 height 15
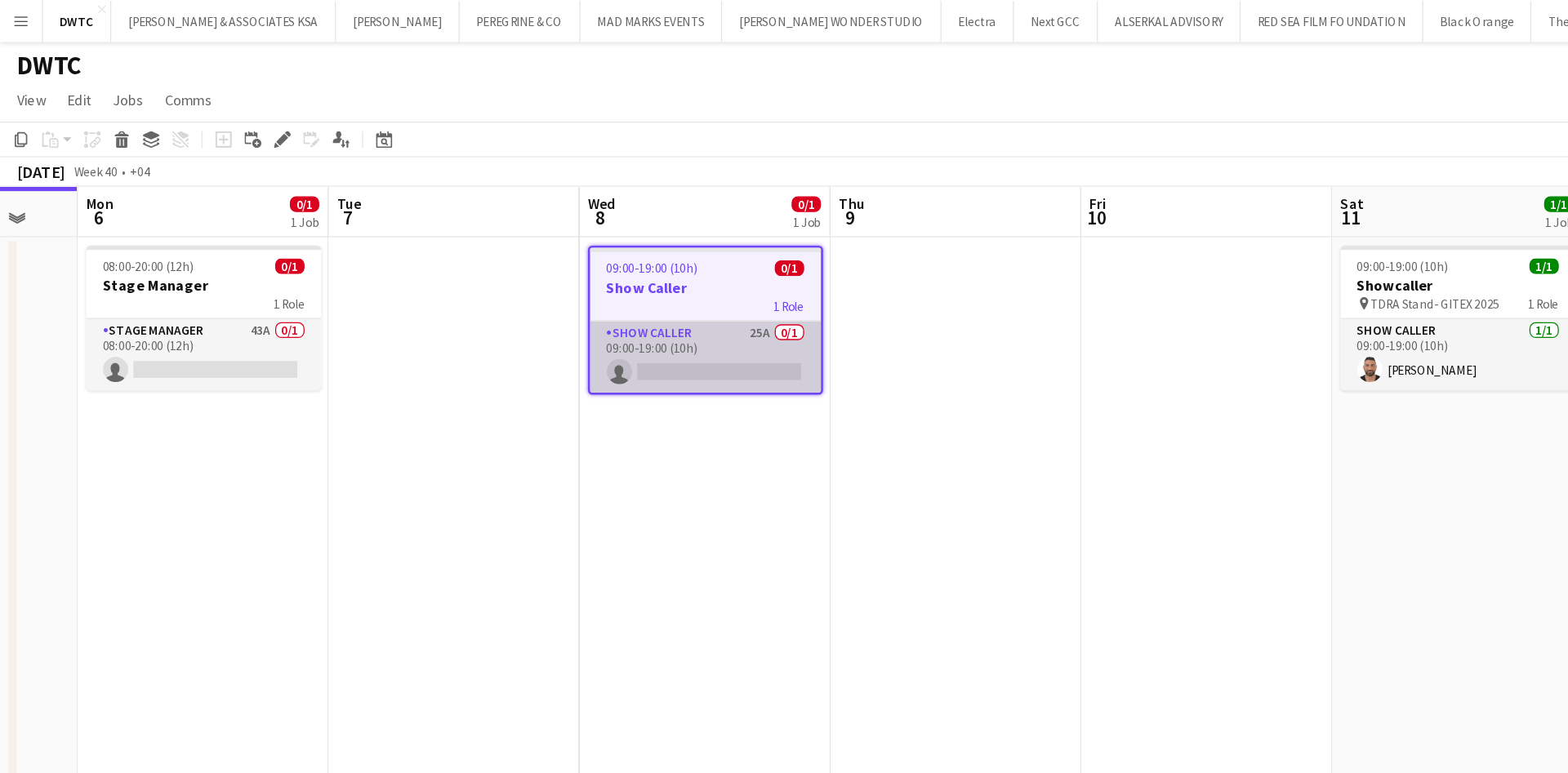
click at [593, 274] on app-card-role "Show Caller 25A 0/1 09:00-19:00 (10h) single-neutral-actions" at bounding box center [549, 277] width 179 height 55
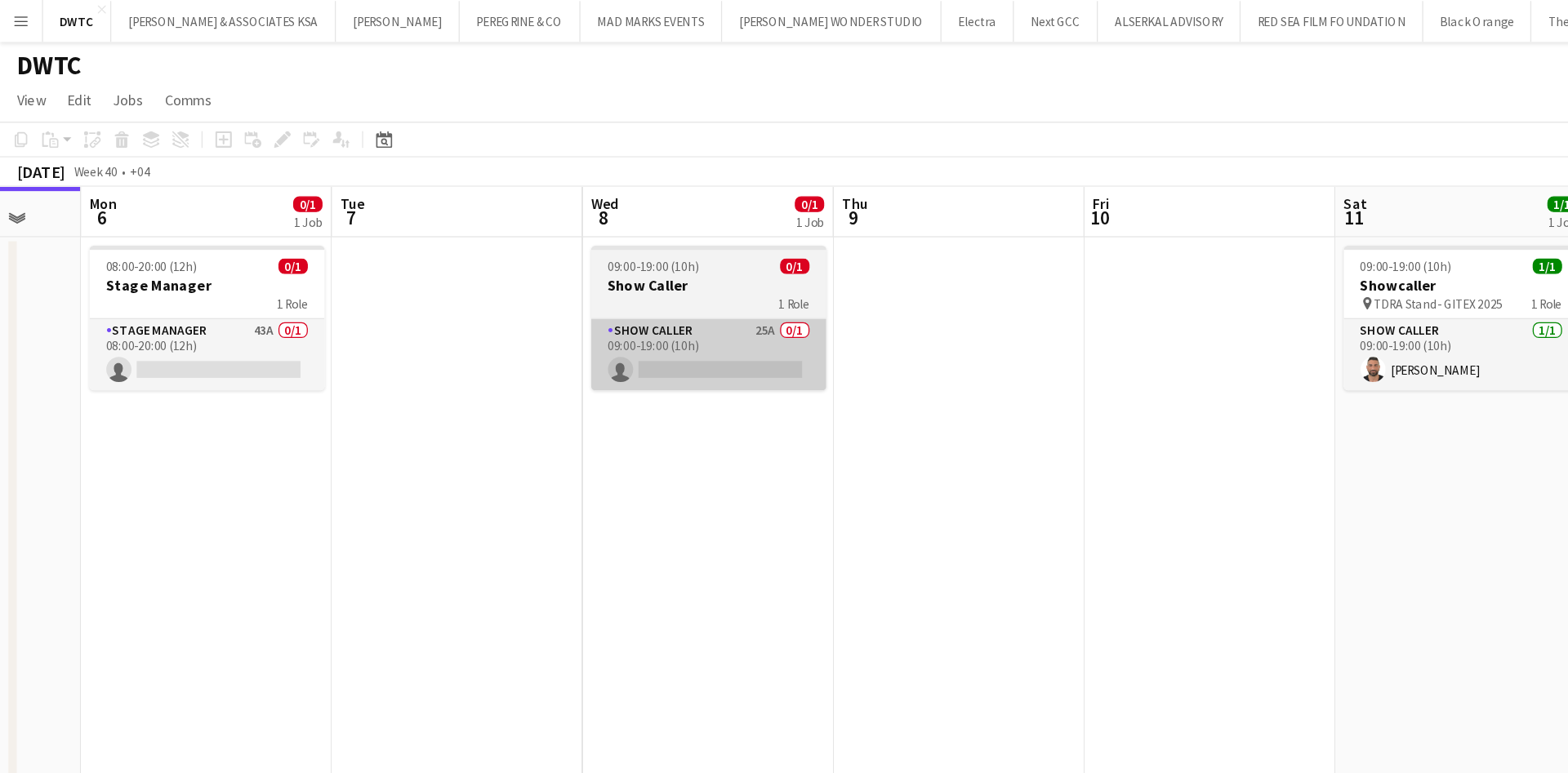
scroll to position [0, 504]
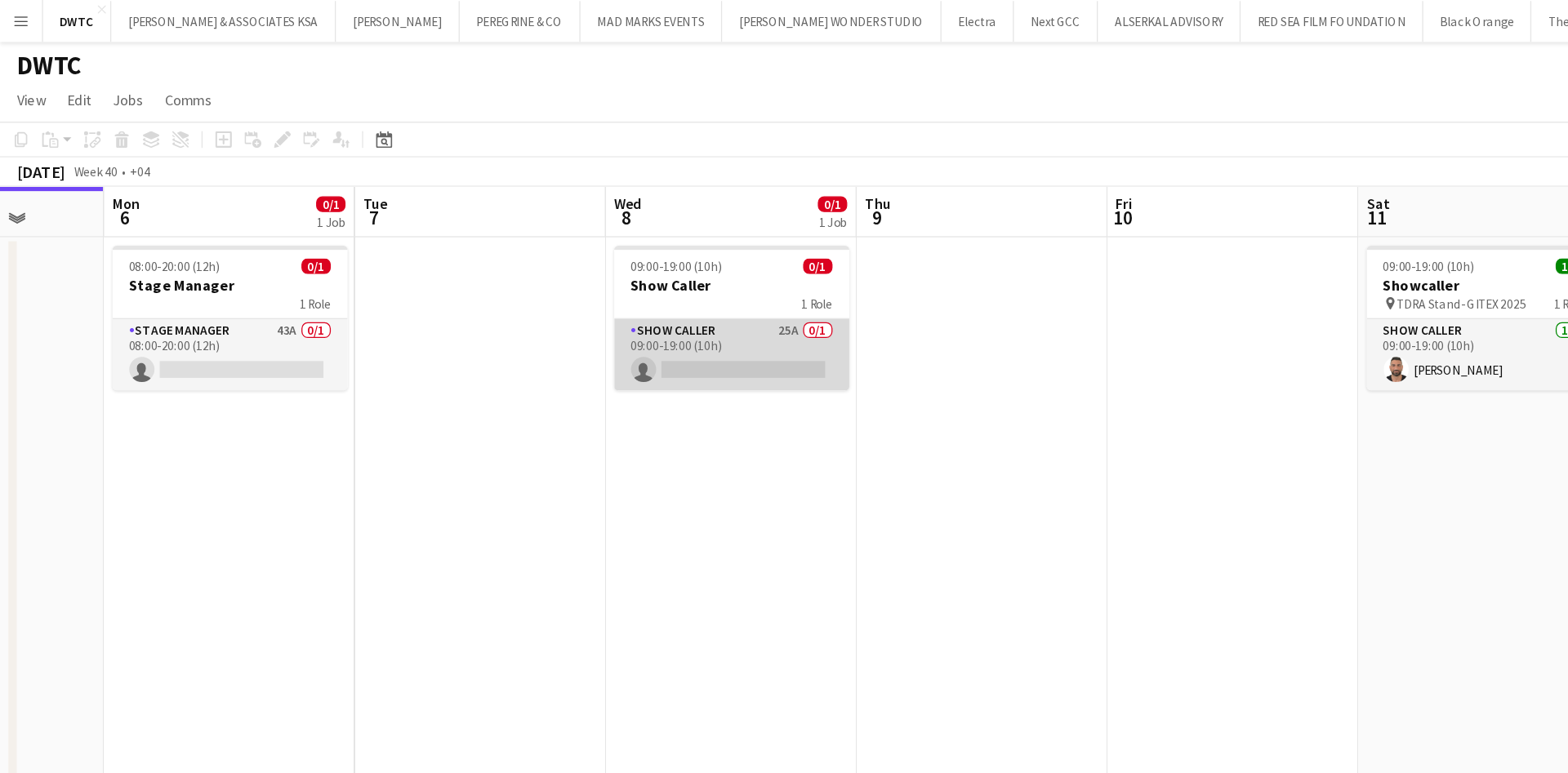
click at [568, 272] on app-card-role "Show Caller 25A 0/1 09:00-19:00 (10h) single-neutral-actions" at bounding box center [569, 276] width 183 height 55
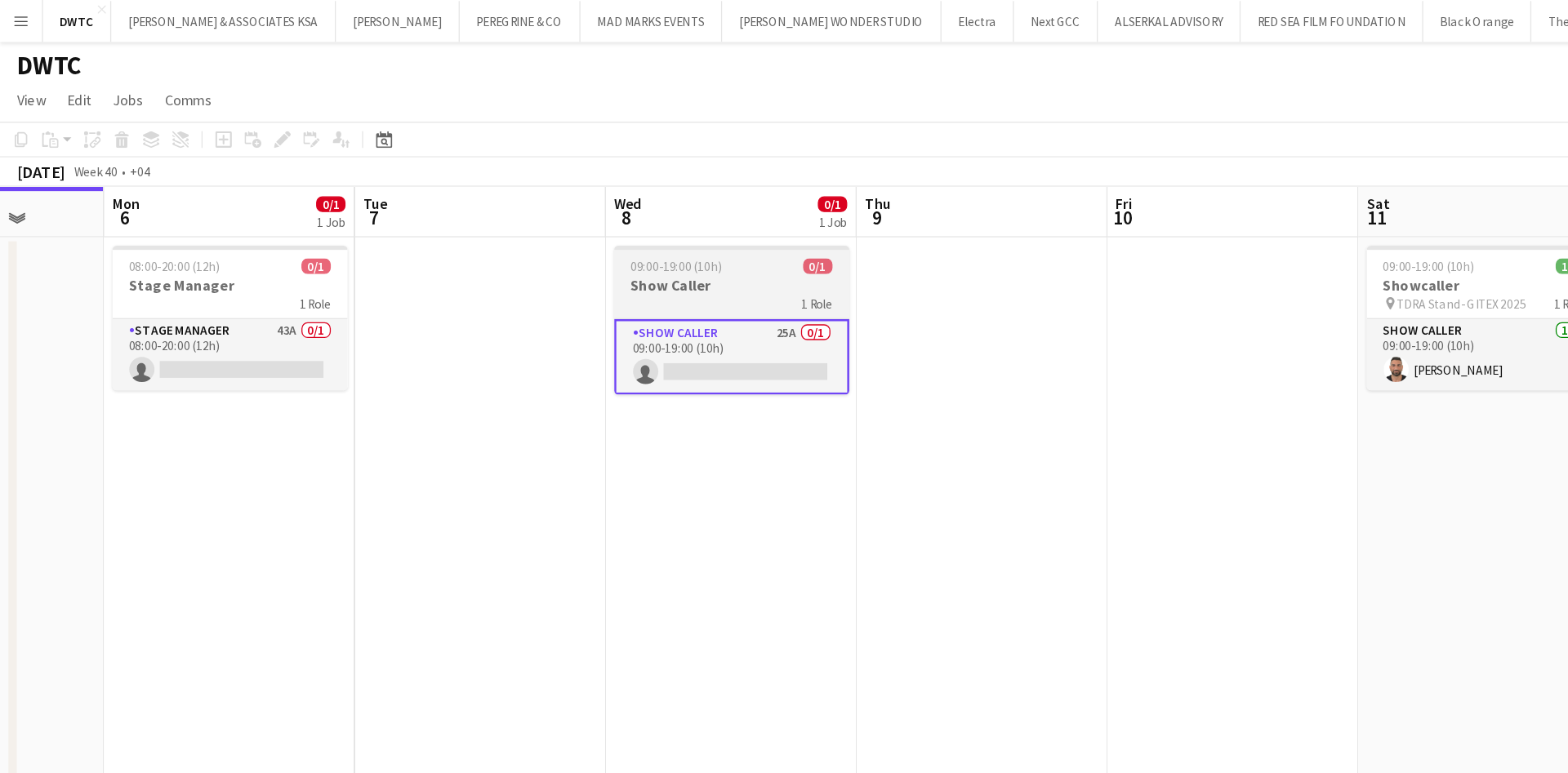
click at [590, 218] on h3 "Show Caller" at bounding box center [569, 222] width 183 height 15
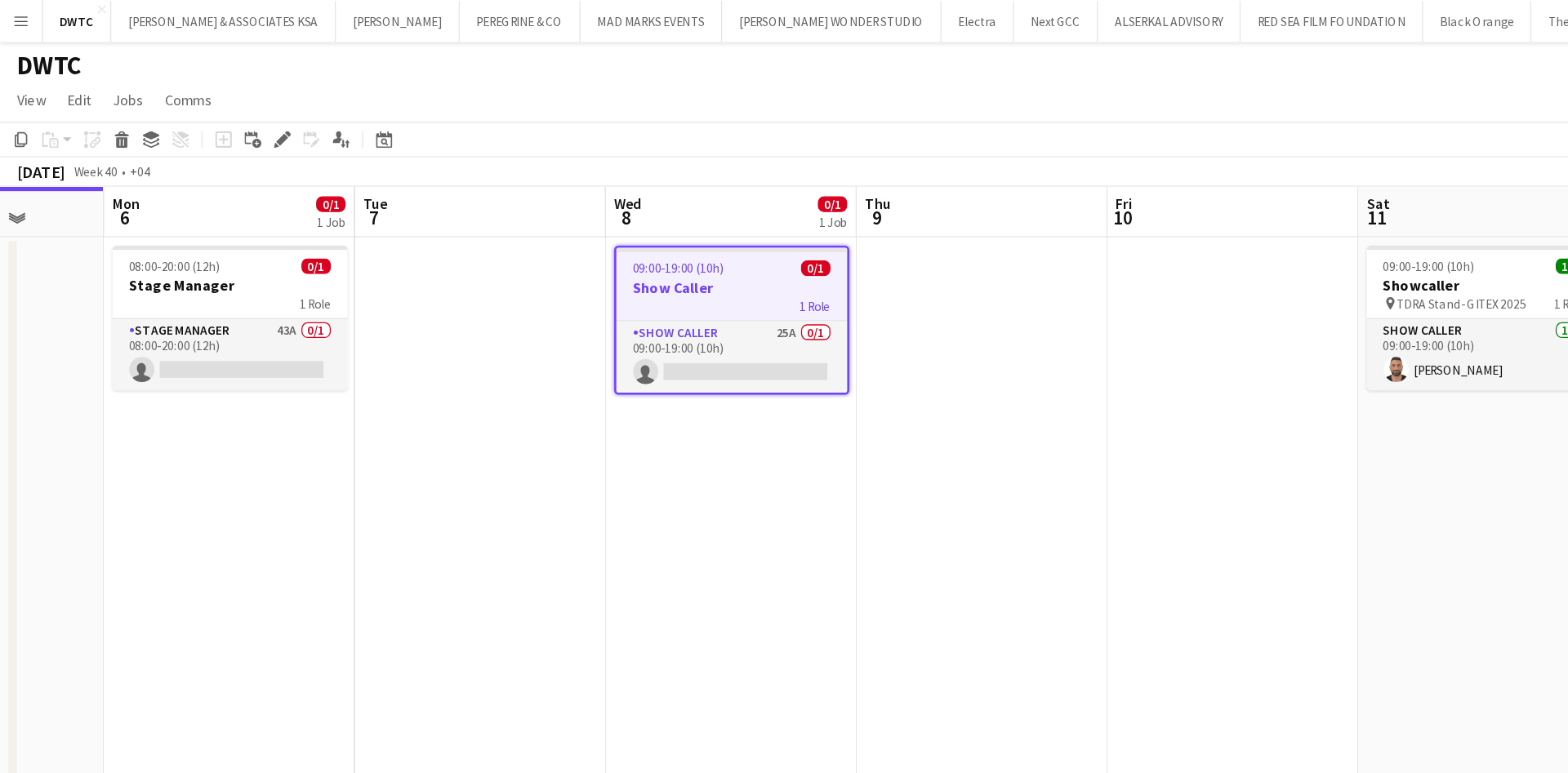
drag, startPoint x: 624, startPoint y: 259, endPoint x: 550, endPoint y: 318, distance: 94.6
click at [550, 318] on app-date-cell "09:00-19:00 (10h) 0/1 Show Caller 1 Role Show Caller 25A 0/1 09:00-19:00 (10h) …" at bounding box center [568, 464] width 195 height 561
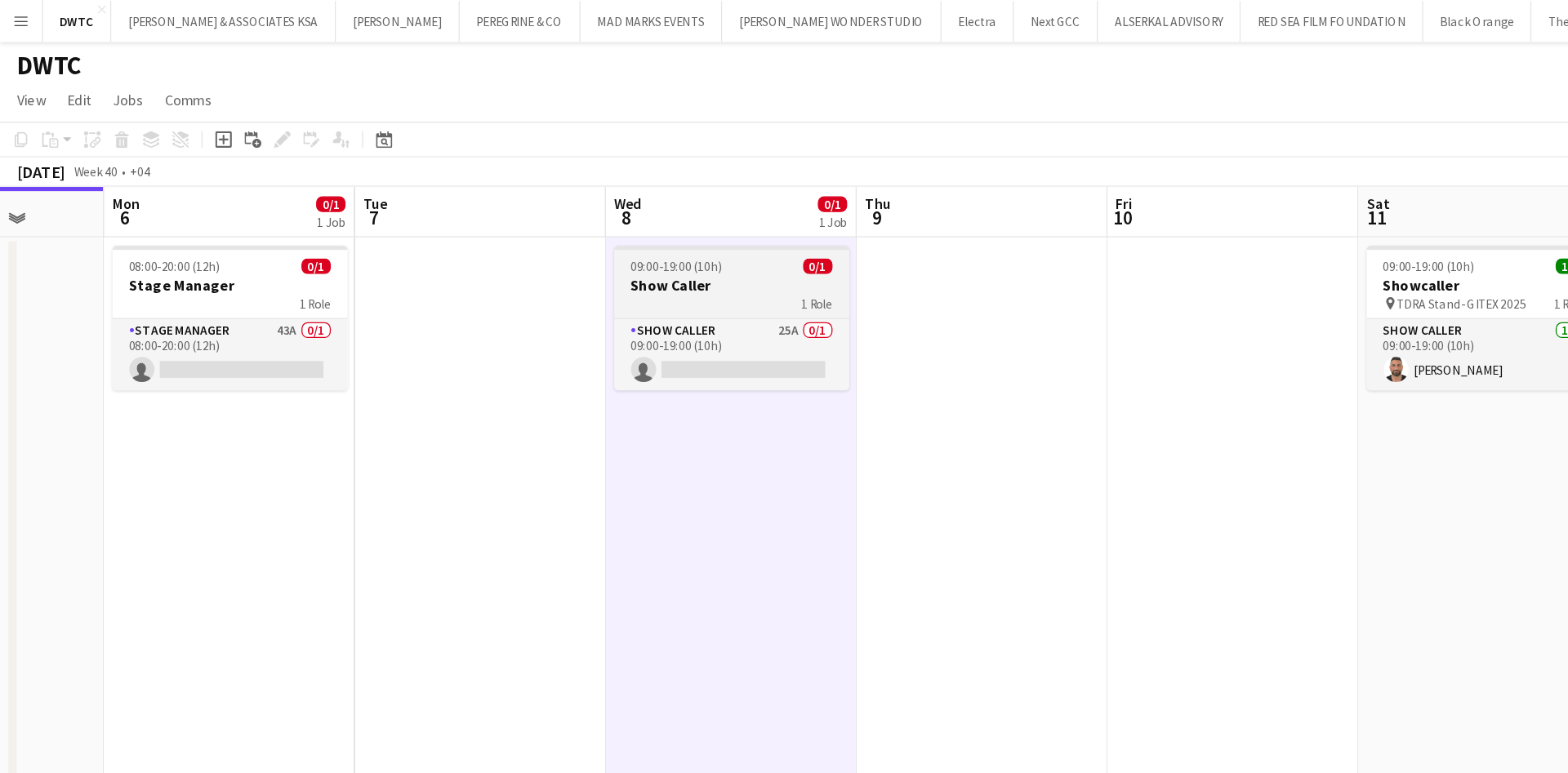
click at [567, 221] on h3 "Show Caller" at bounding box center [569, 222] width 183 height 15
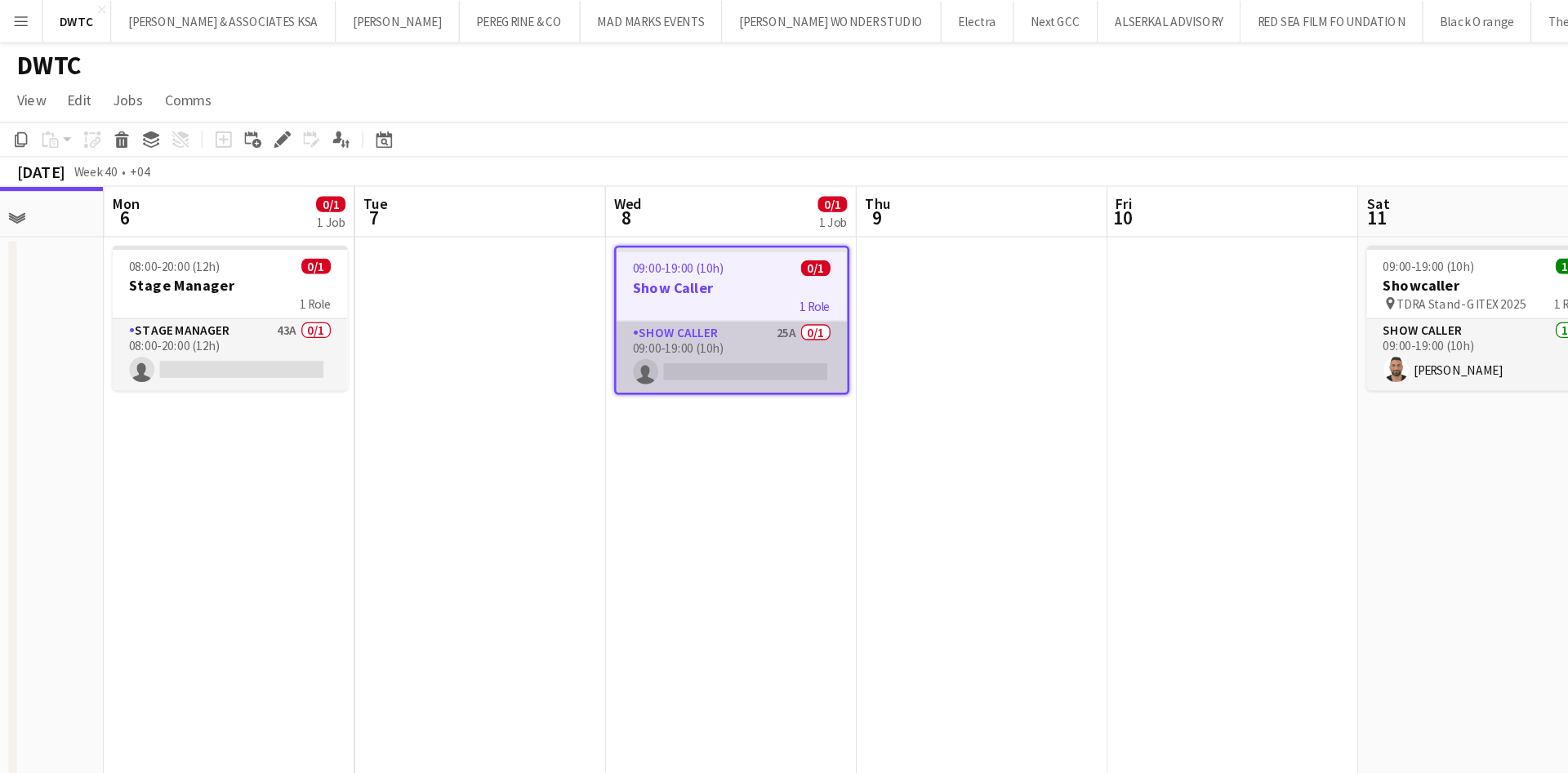
drag, startPoint x: 605, startPoint y: 264, endPoint x: 567, endPoint y: 270, distance: 38.5
click at [567, 270] on app-card-role "Show Caller 25A 0/1 09:00-19:00 (10h) single-neutral-actions" at bounding box center [569, 277] width 179 height 55
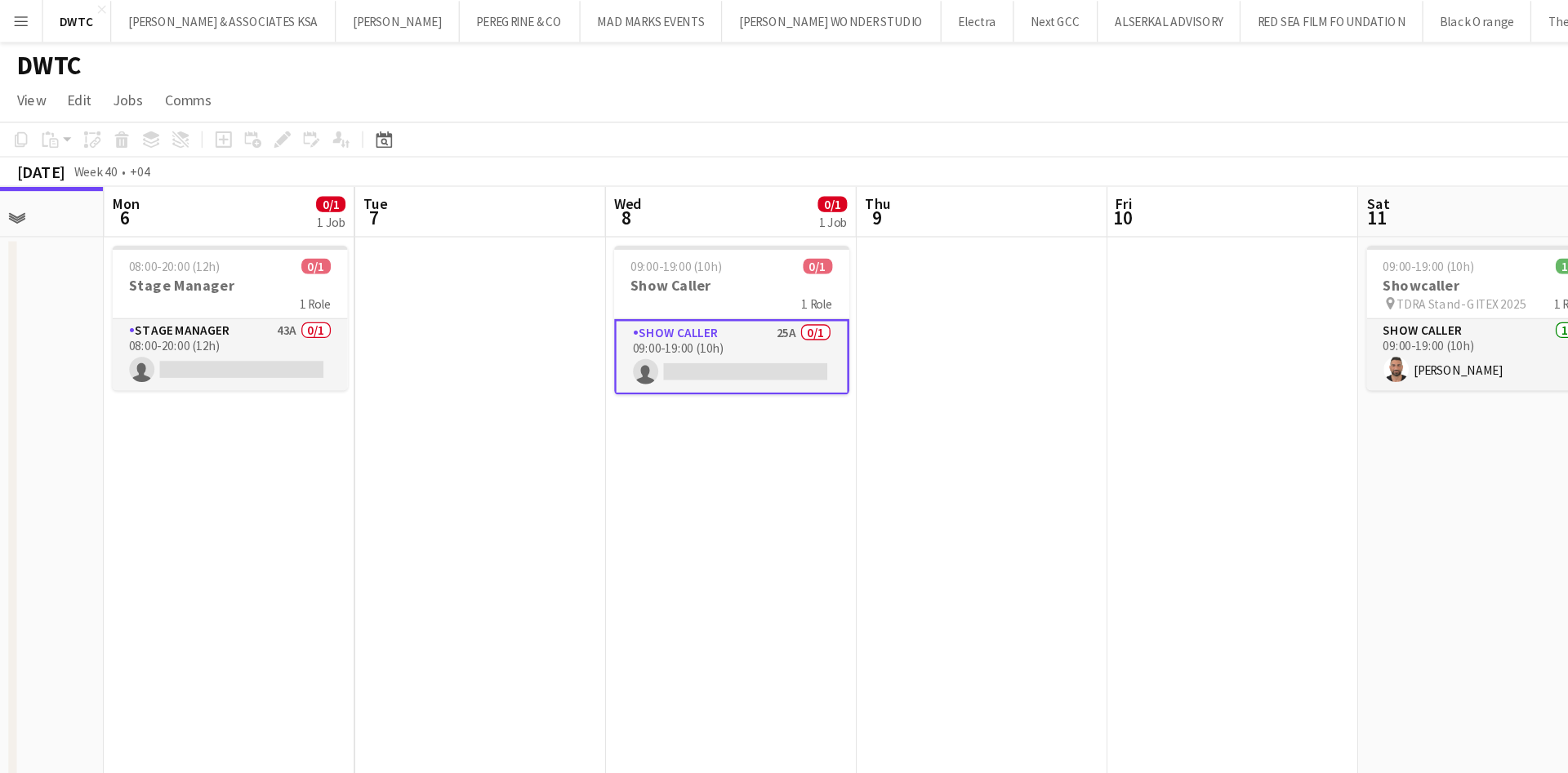
click at [548, 282] on app-card-role "Show Caller 25A 0/1 09:00-19:00 (10h) single-neutral-actions" at bounding box center [569, 277] width 183 height 59
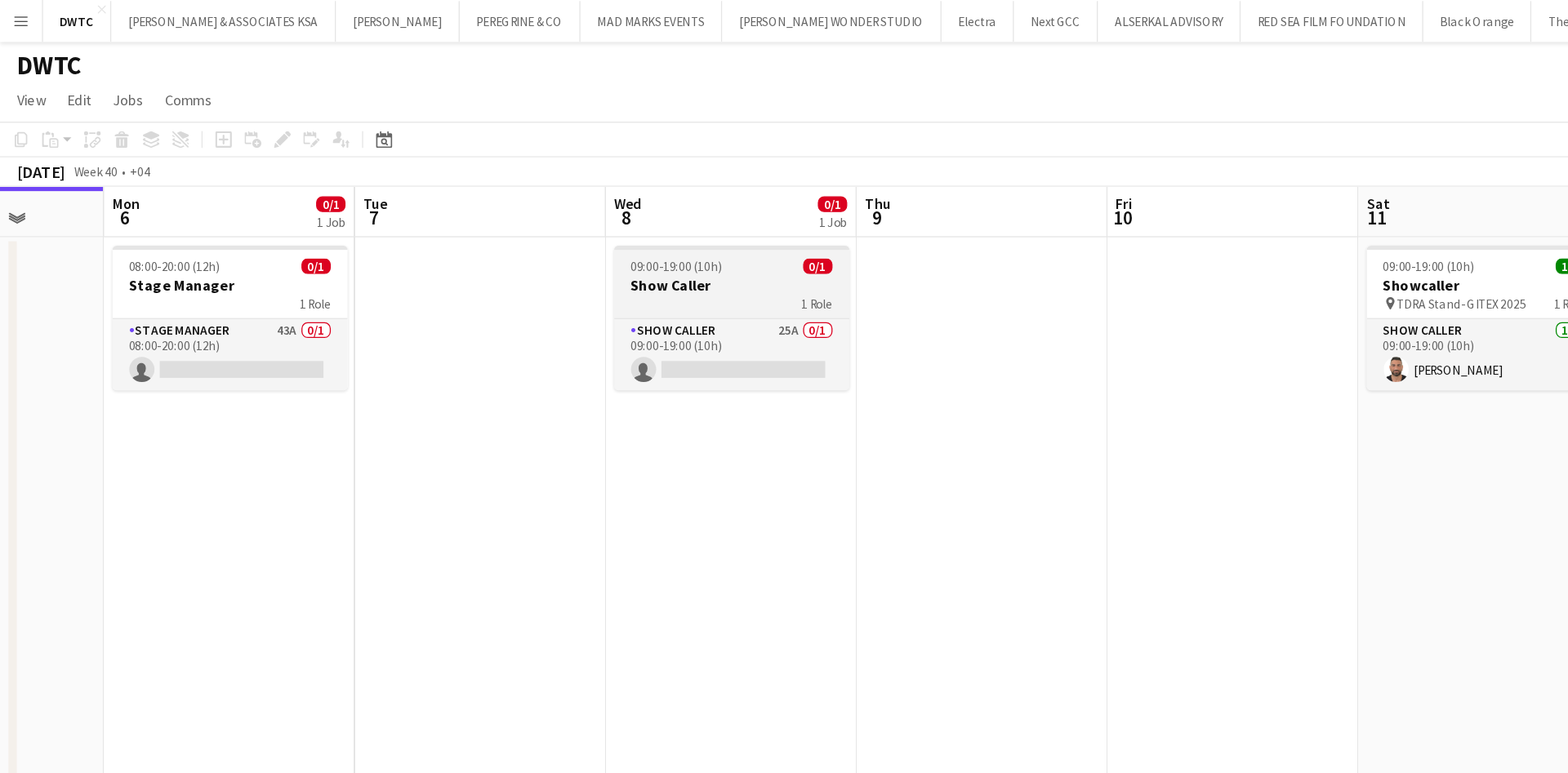
click at [573, 247] on div "Show Caller 25A 0/1 09:00-19:00 (10h) single-neutral-actions" at bounding box center [569, 276] width 183 height 56
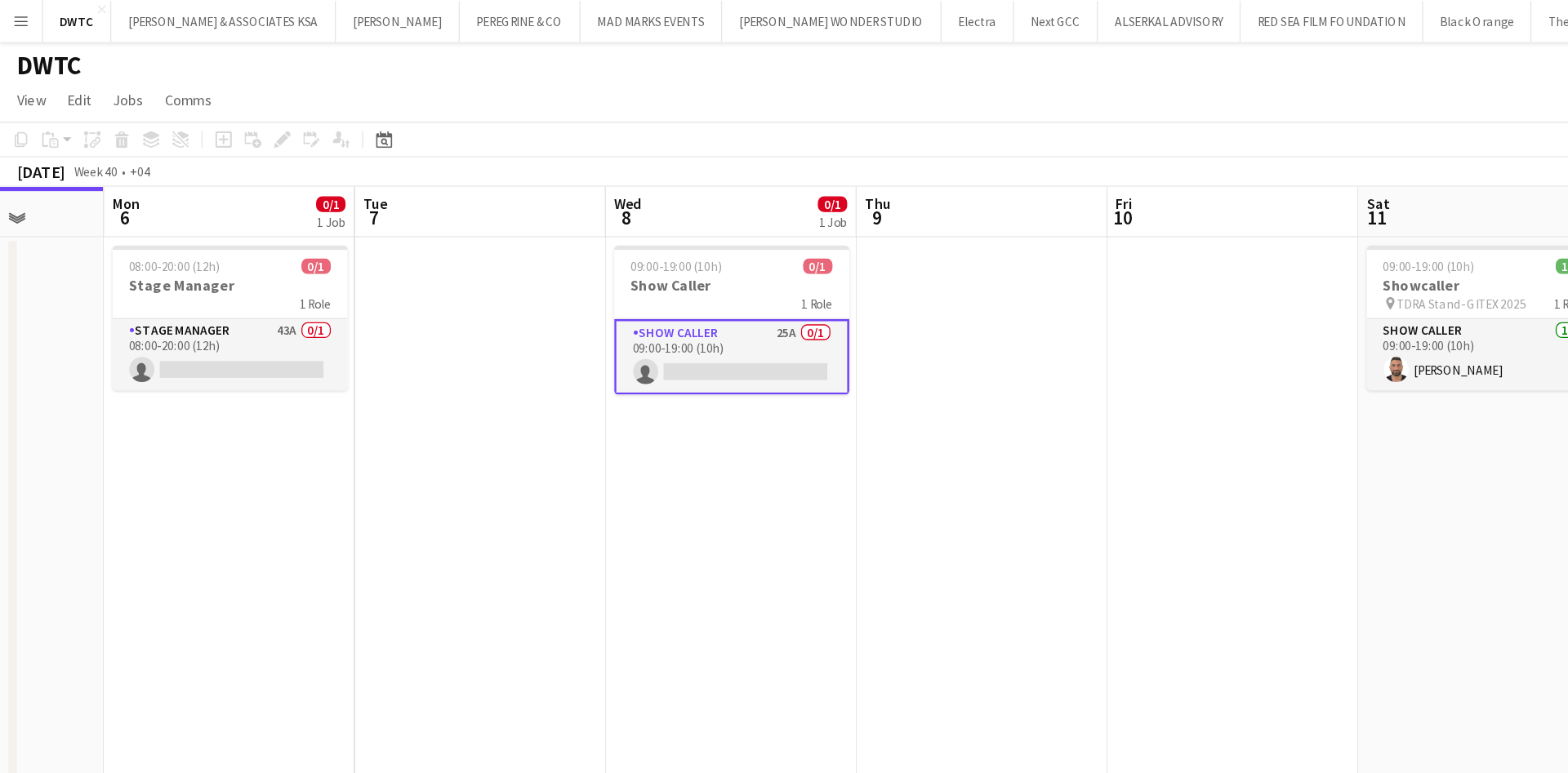
click at [263, 110] on div "Add job Add linked Job Edit Edit linked Job Applicants" at bounding box center [213, 108] width 125 height 20
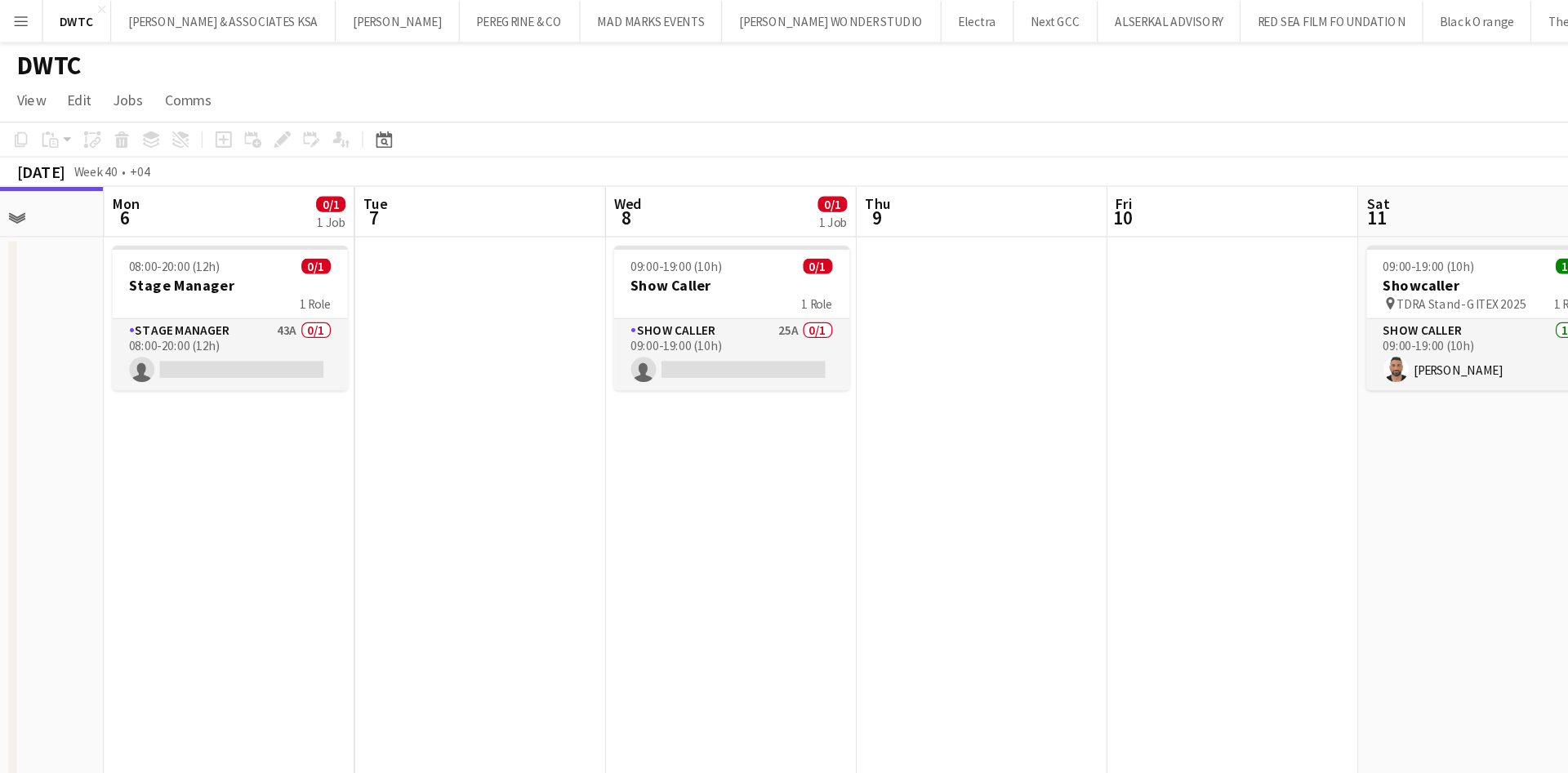
click at [260, 110] on div "Add job Add linked Job Edit Edit linked Job Applicants" at bounding box center [213, 108] width 125 height 20
click at [552, 235] on div "1 Role" at bounding box center [569, 235] width 183 height 13
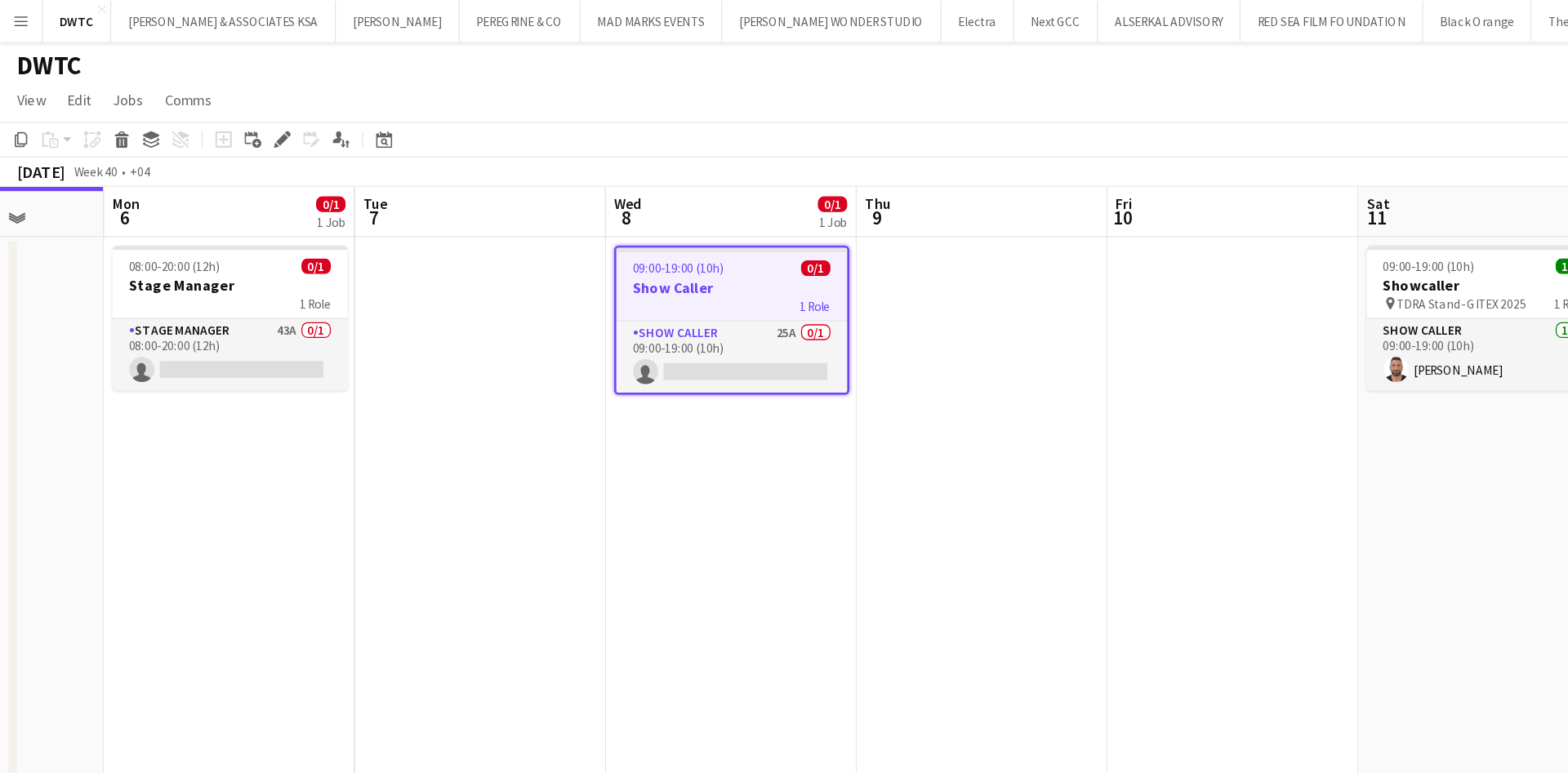
click at [761, 261] on app-date-cell at bounding box center [764, 464] width 195 height 561
